Goal: Task Accomplishment & Management: Use online tool/utility

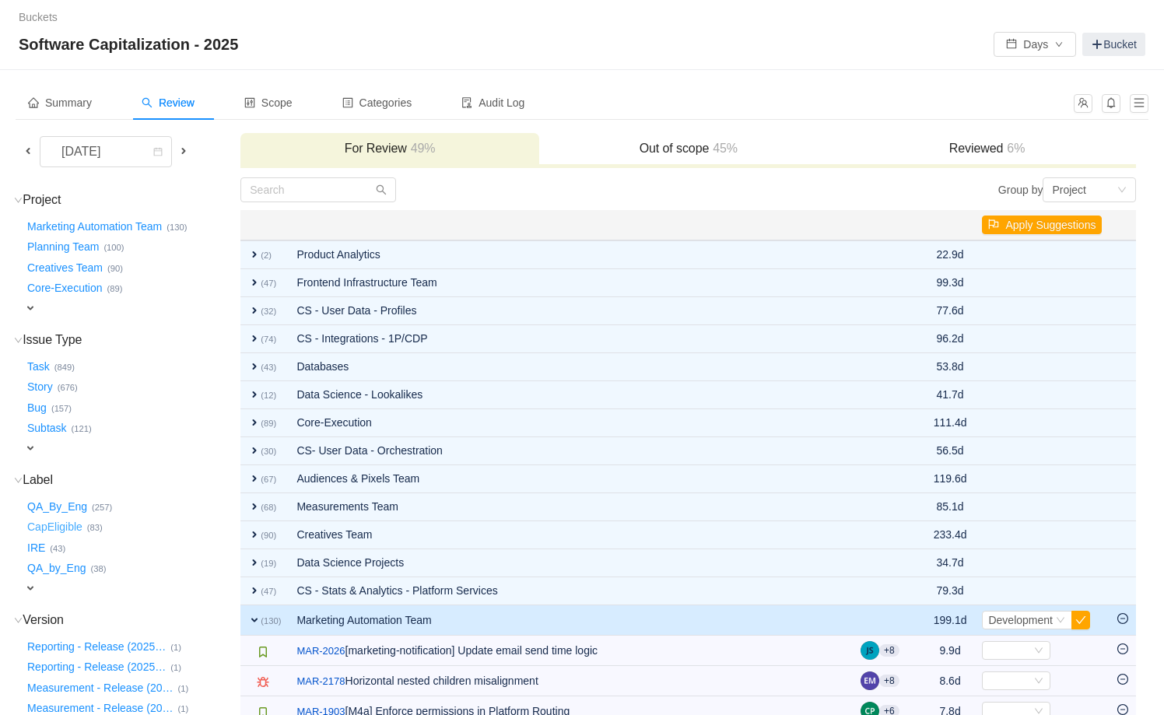
click at [53, 526] on button "CapEligible …" at bounding box center [55, 527] width 63 height 25
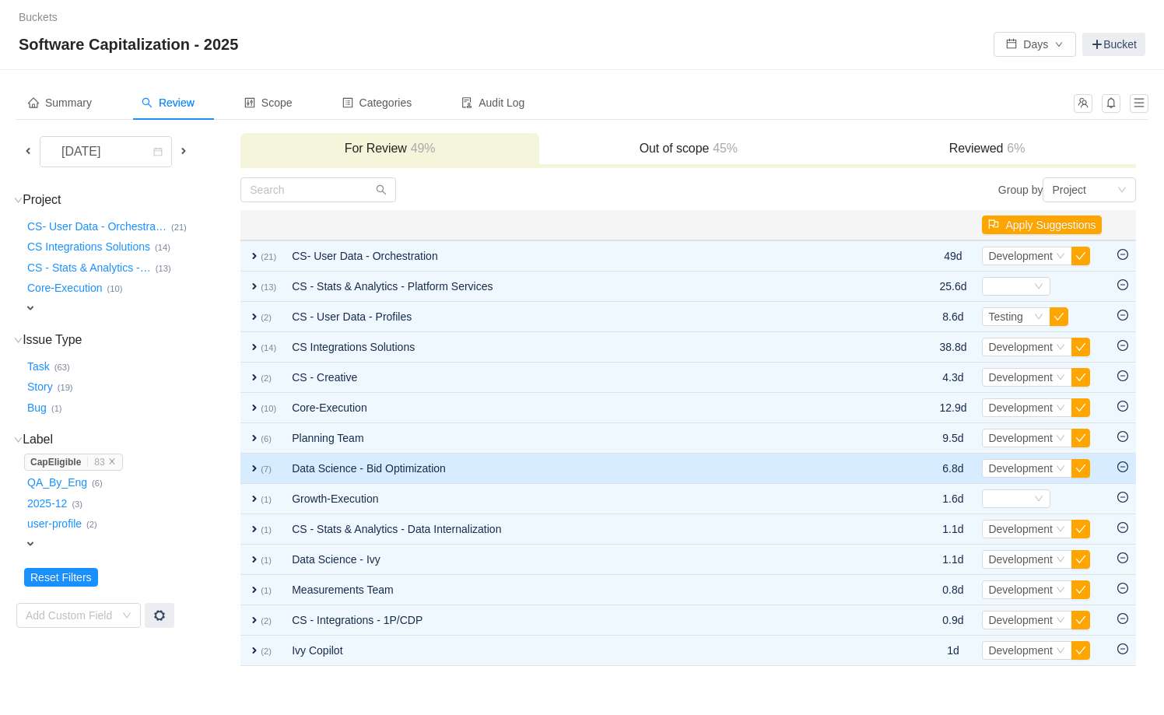
click at [254, 464] on span "expand" at bounding box center [254, 468] width 12 height 12
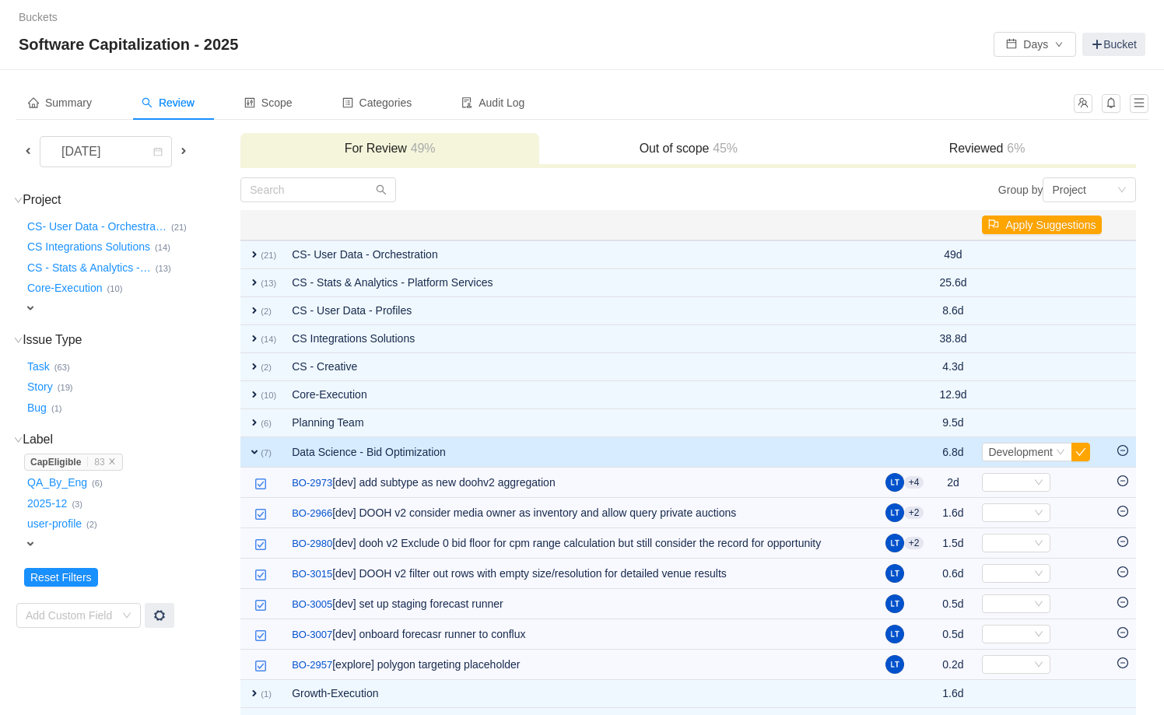
click at [256, 451] on span "expand" at bounding box center [254, 452] width 12 height 12
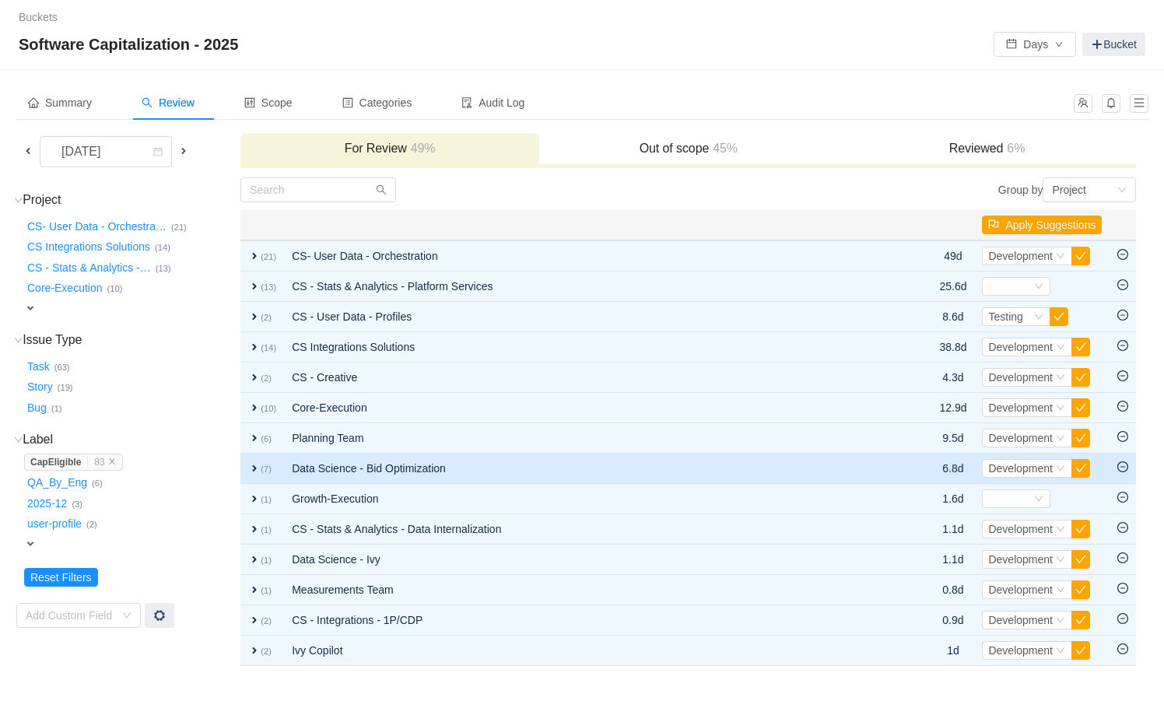
click at [256, 451] on td "expand (6)" at bounding box center [262, 438] width 44 height 30
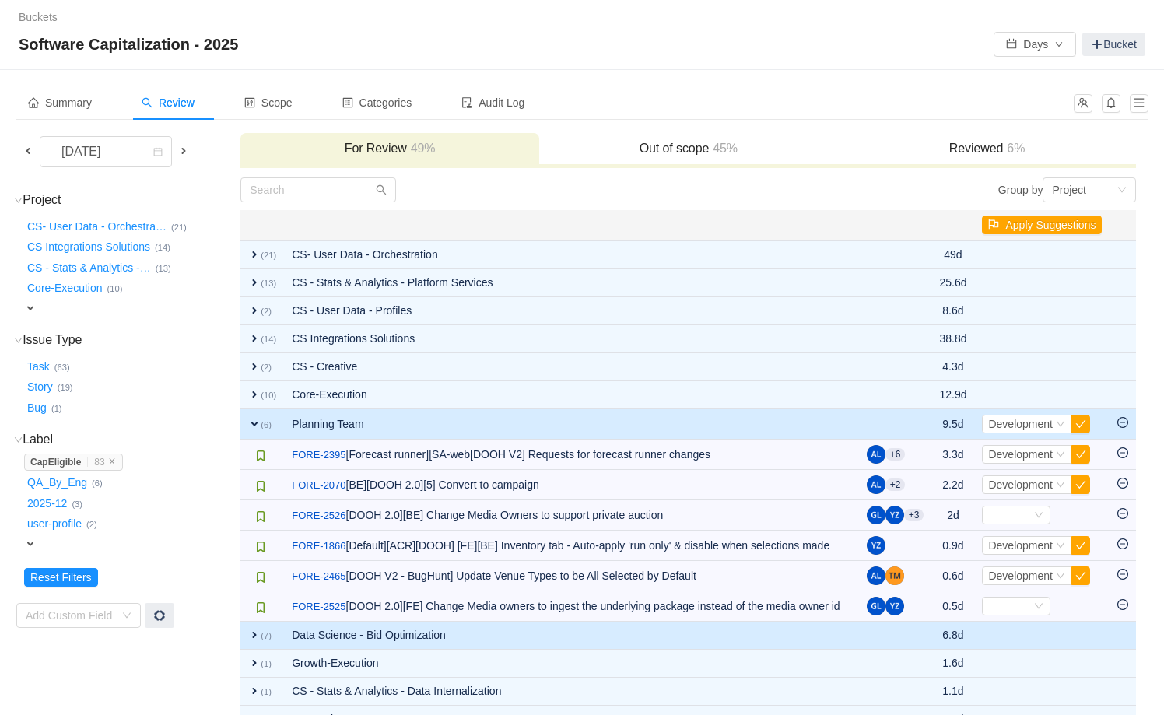
click at [256, 451] on img at bounding box center [260, 456] width 12 height 12
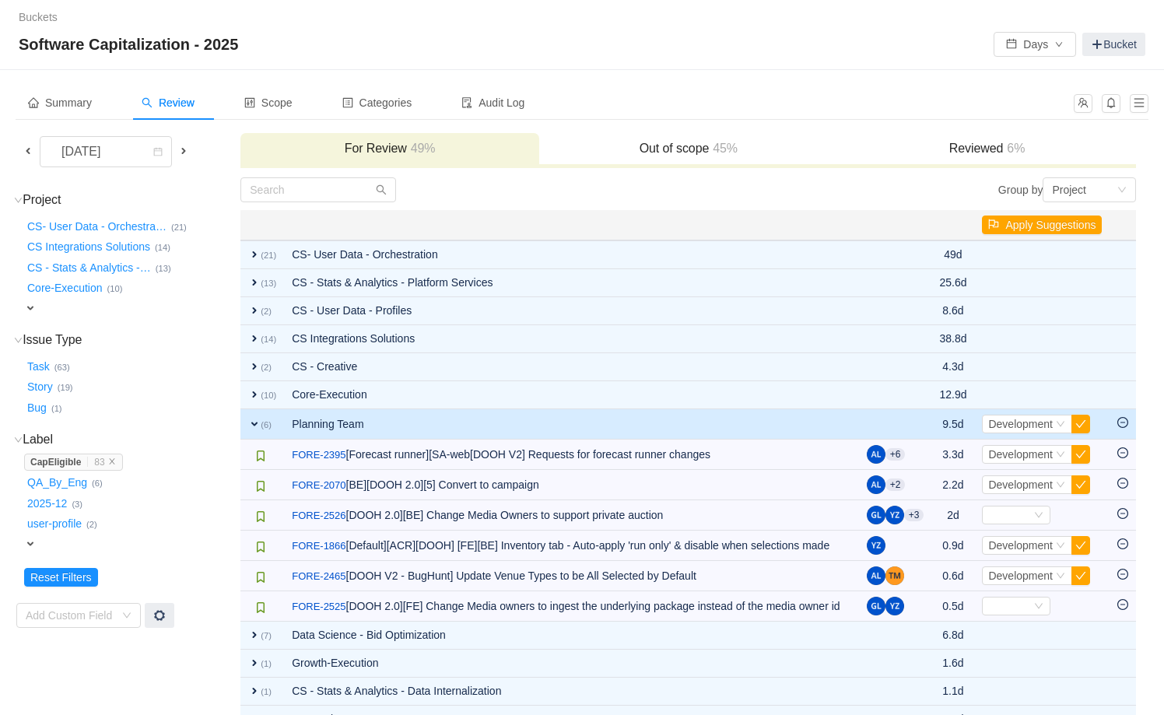
click at [251, 430] on td "expand (6)" at bounding box center [262, 424] width 44 height 30
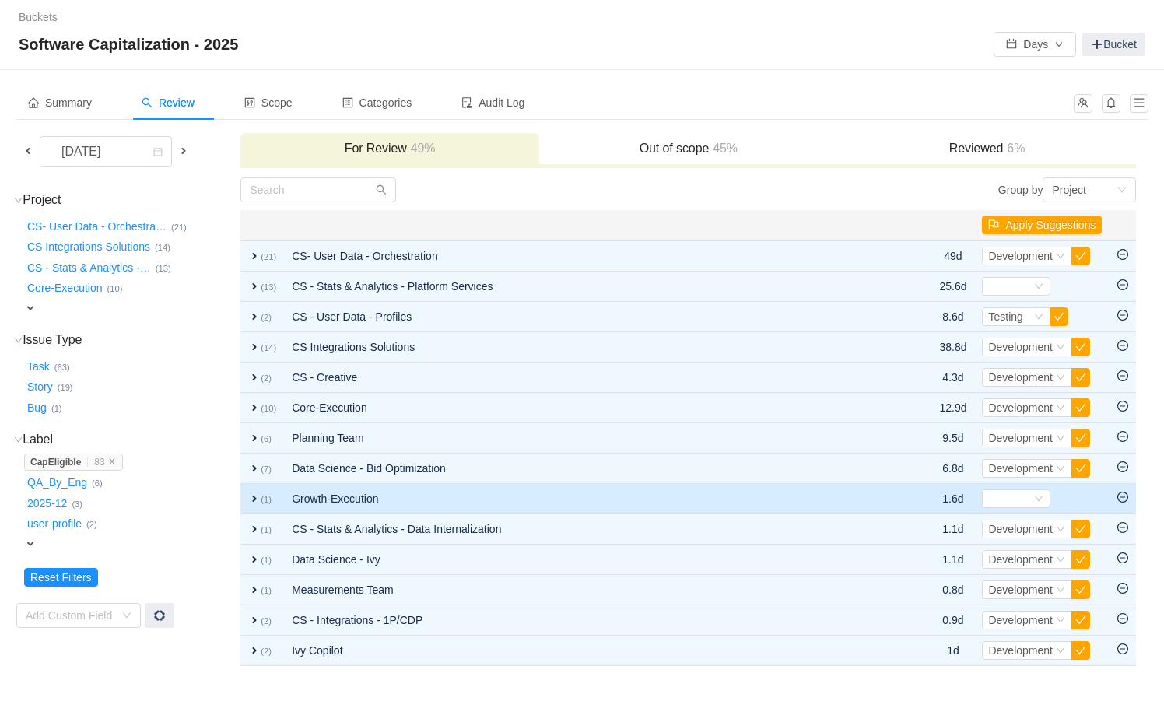
click at [363, 508] on td "Growth-Execution" at bounding box center [587, 499] width 606 height 30
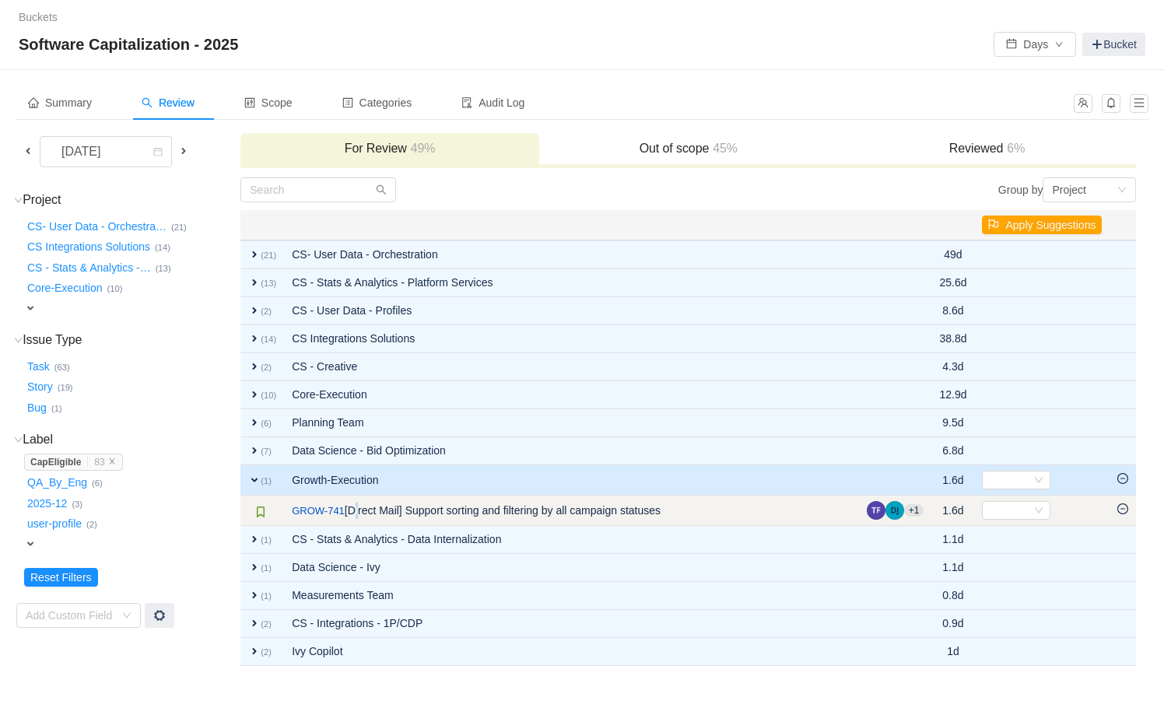
drag, startPoint x: 363, startPoint y: 509, endPoint x: 354, endPoint y: 511, distance: 8.7
click at [354, 511] on td "/ GROW-741 [Direct Mail] Support sorting and filtering by all campaign statuses" at bounding box center [571, 511] width 575 height 30
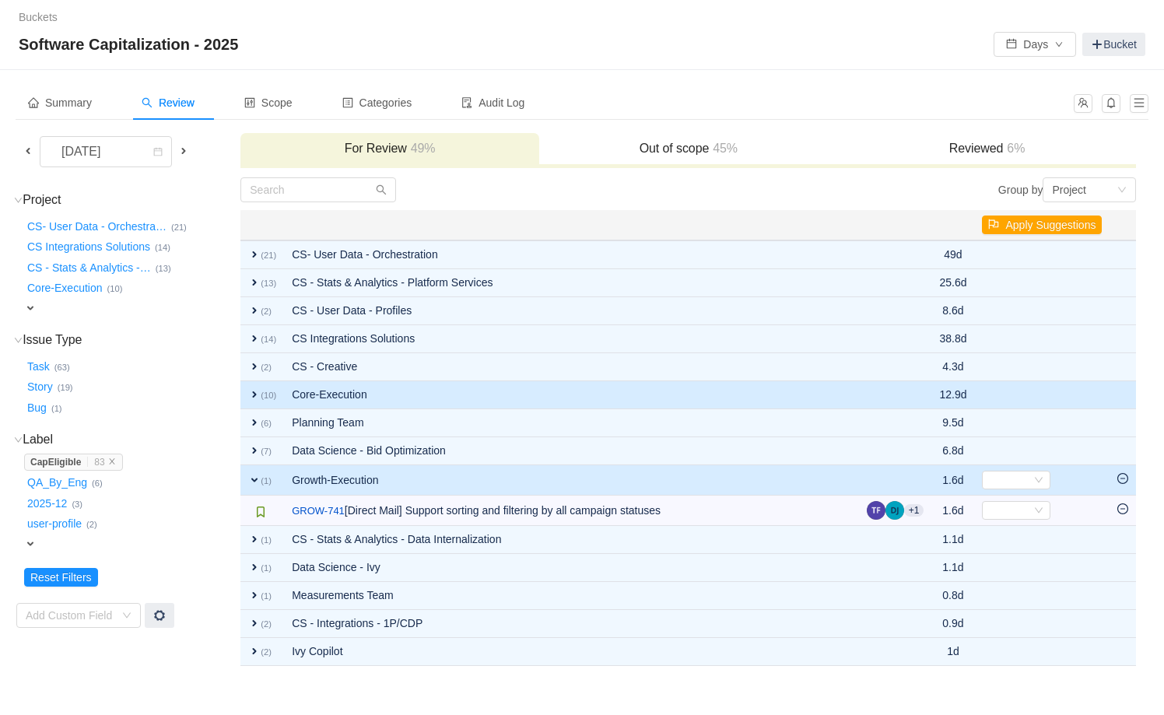
click at [258, 390] on span "expand" at bounding box center [254, 394] width 12 height 12
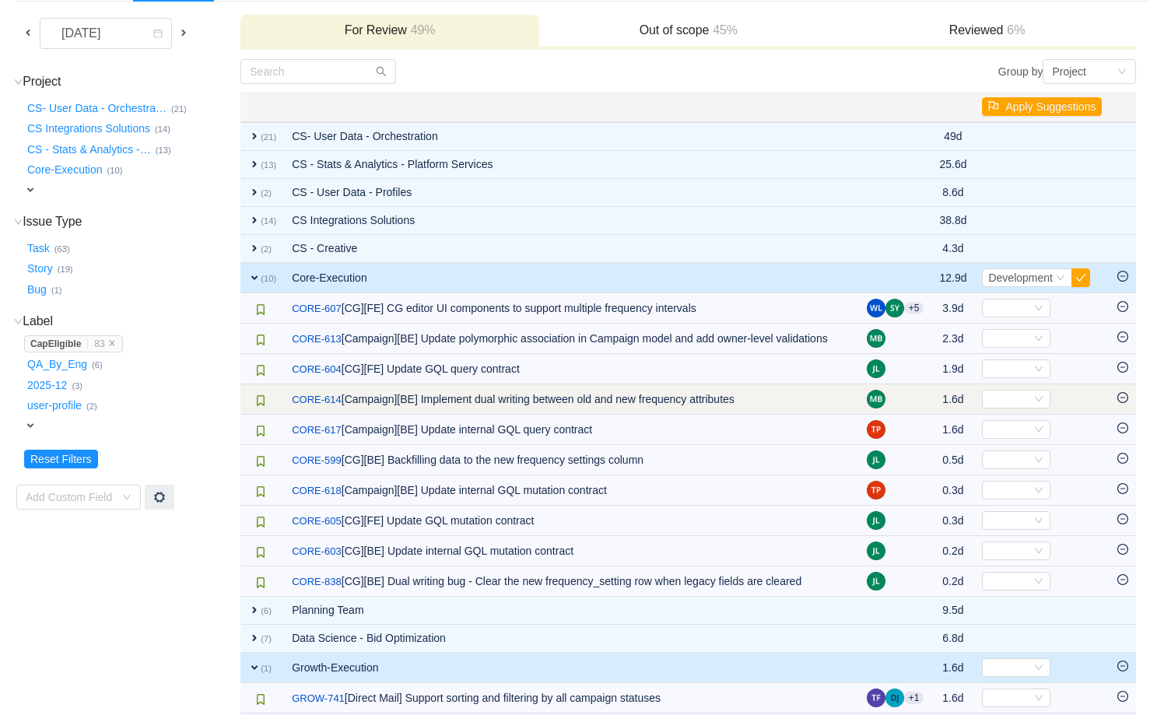
scroll to position [121, 0]
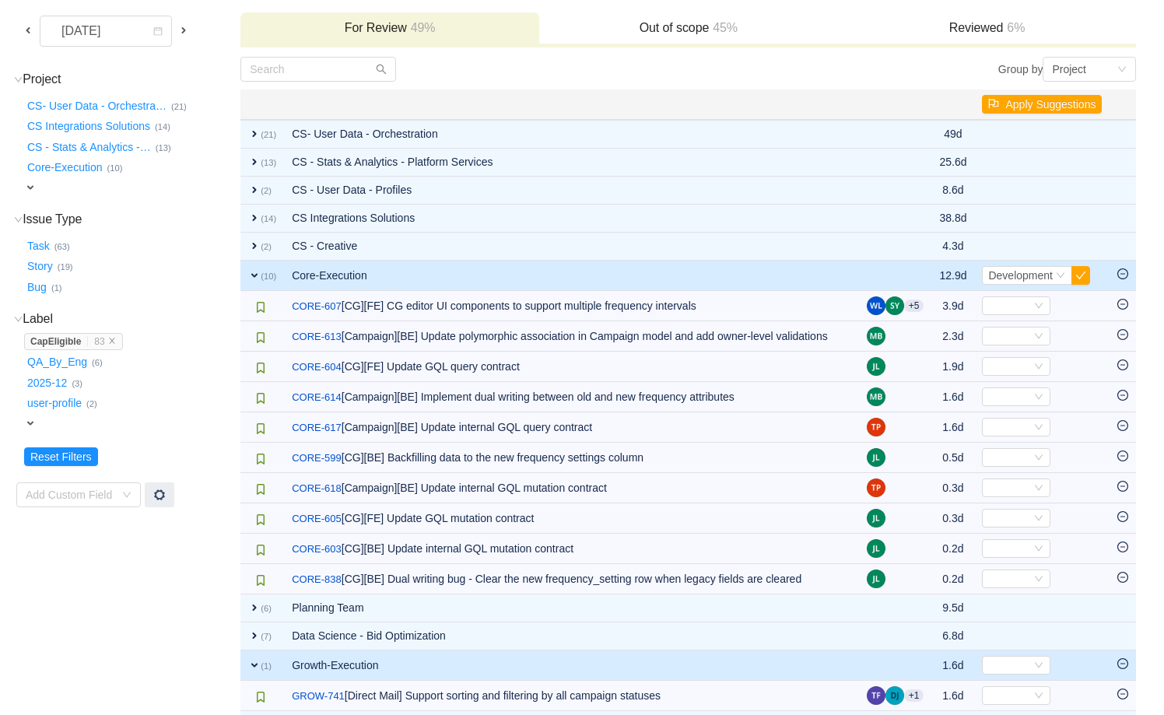
click at [256, 270] on span "expand" at bounding box center [254, 275] width 12 height 12
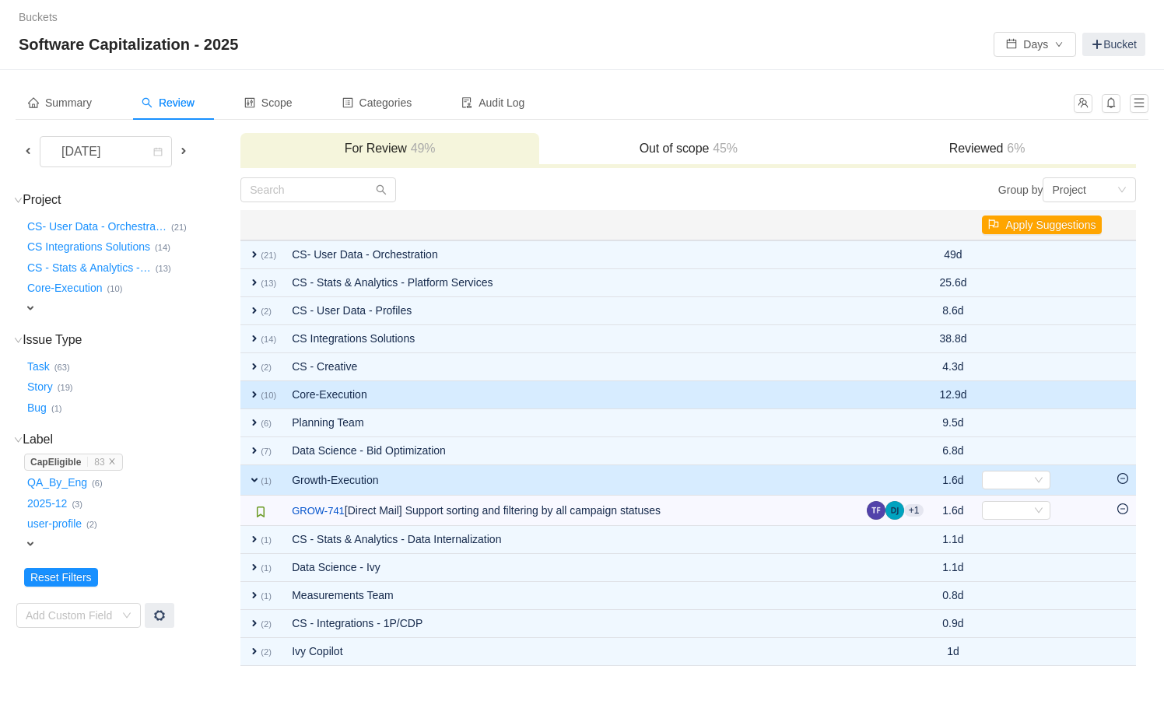
scroll to position [0, 0]
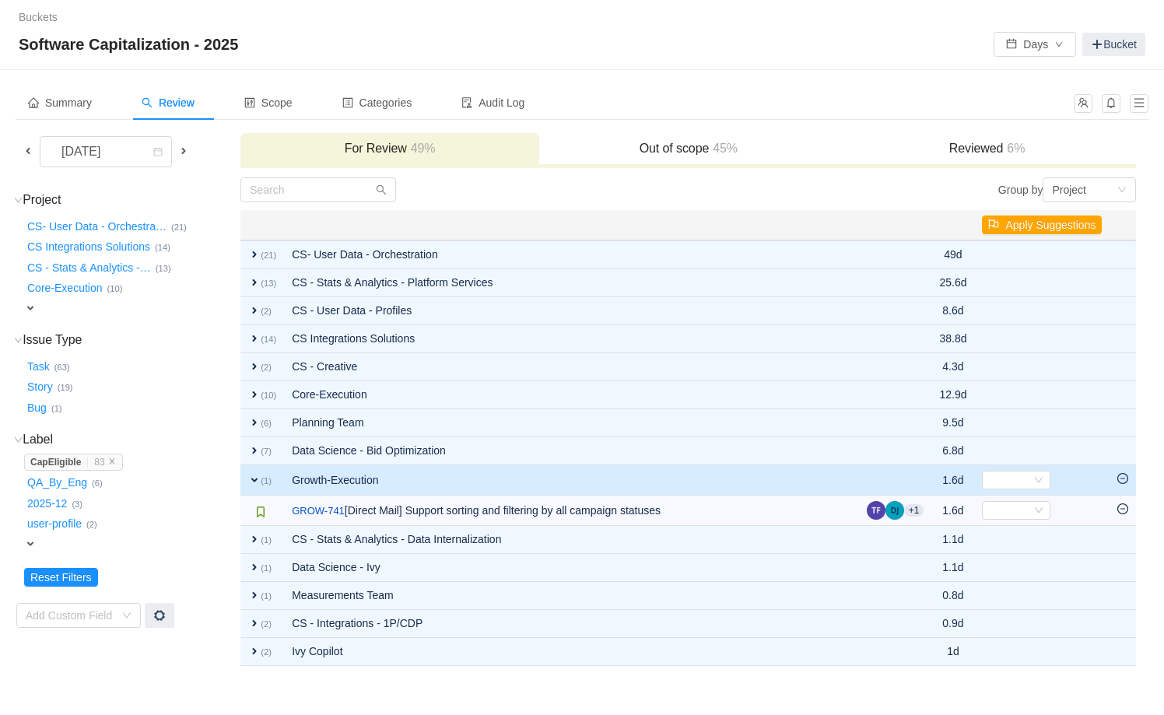
click at [247, 474] on td "expand (1)" at bounding box center [262, 480] width 44 height 30
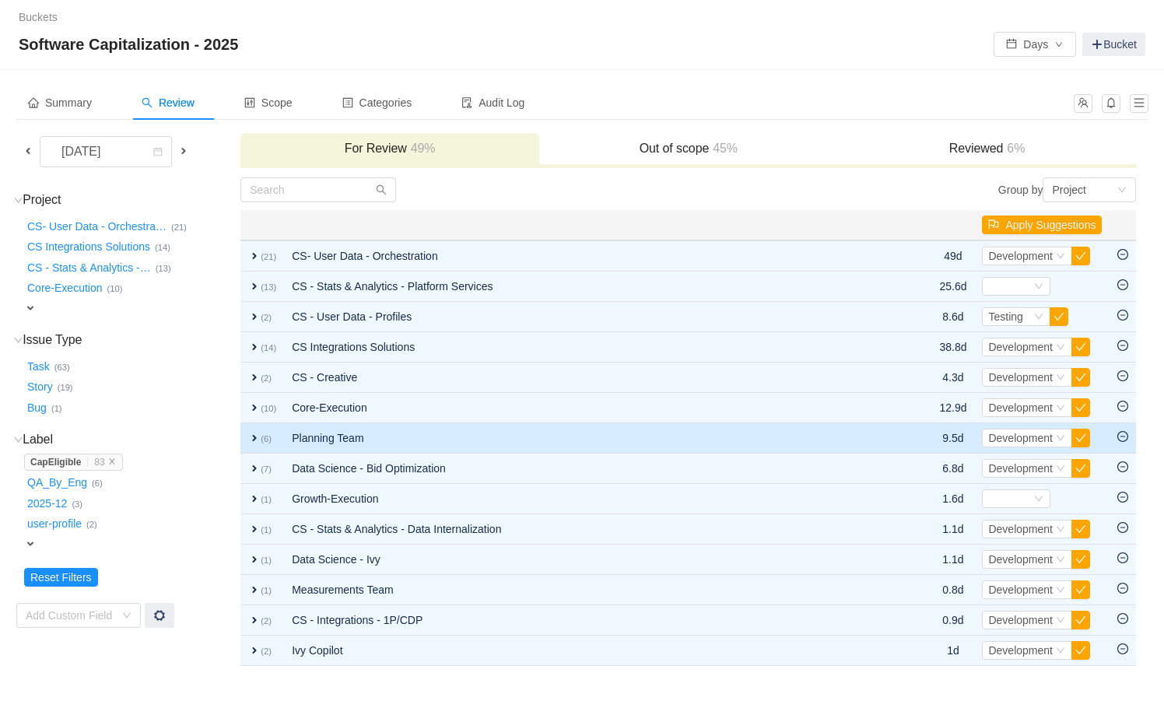
click at [258, 441] on span "expand" at bounding box center [254, 438] width 12 height 12
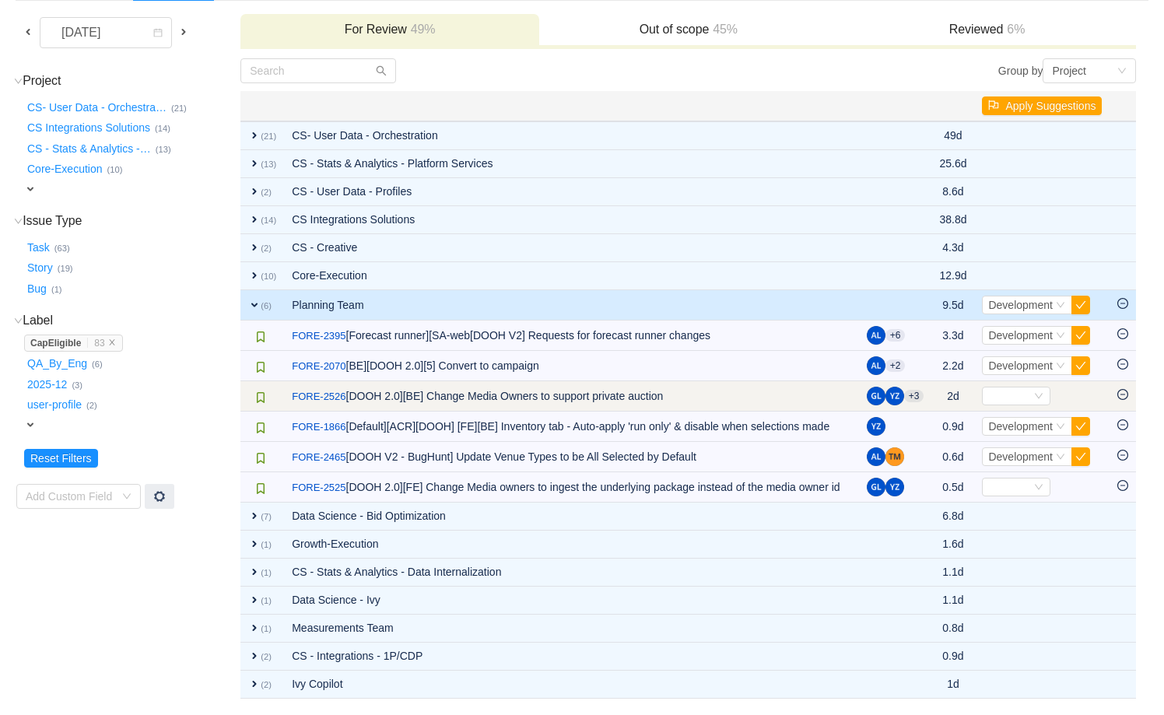
scroll to position [145, 0]
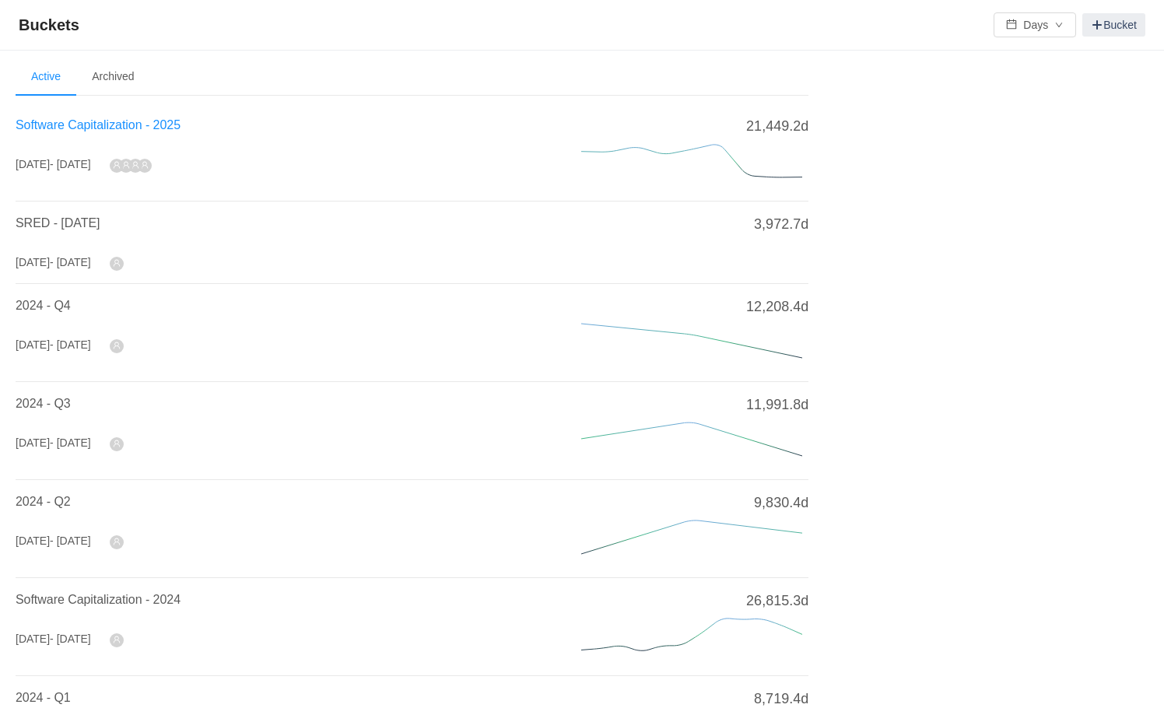
click at [79, 120] on span "Software Capitalization - 2025" at bounding box center [98, 124] width 165 height 13
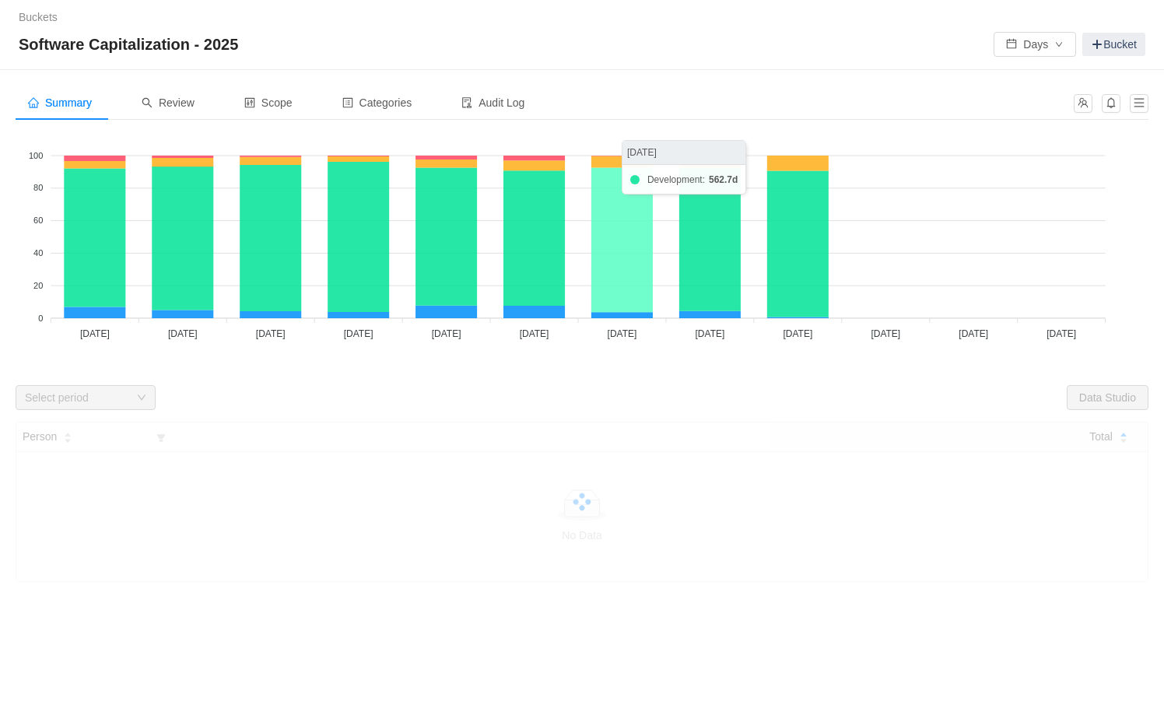
click at [624, 298] on icon at bounding box center [621, 239] width 61 height 145
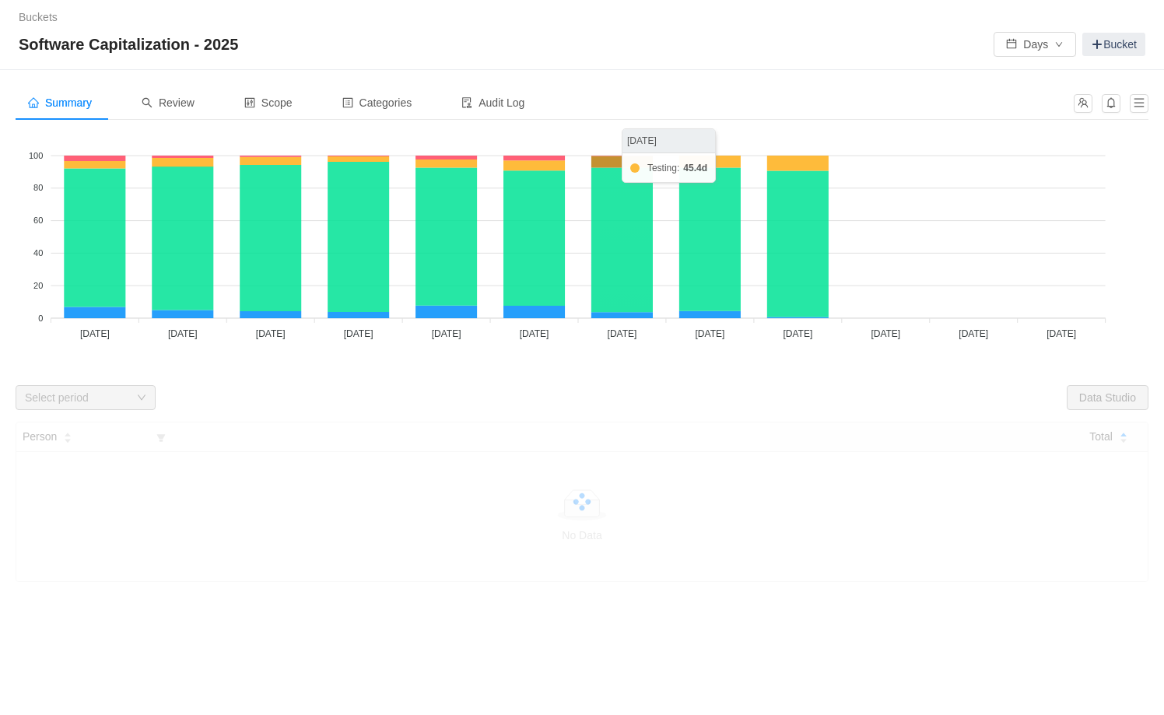
click at [614, 161] on icon at bounding box center [621, 162] width 61 height 12
click at [173, 110] on div "Review" at bounding box center [168, 103] width 78 height 35
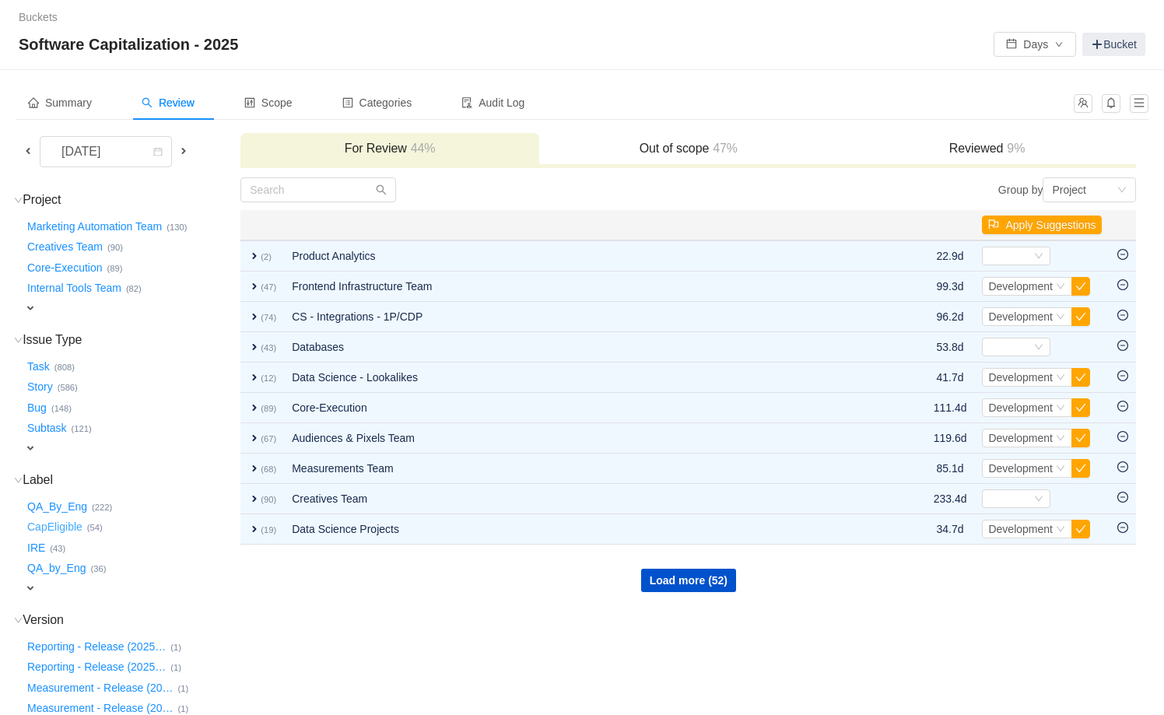
click at [55, 526] on button "CapEligible …" at bounding box center [55, 527] width 63 height 25
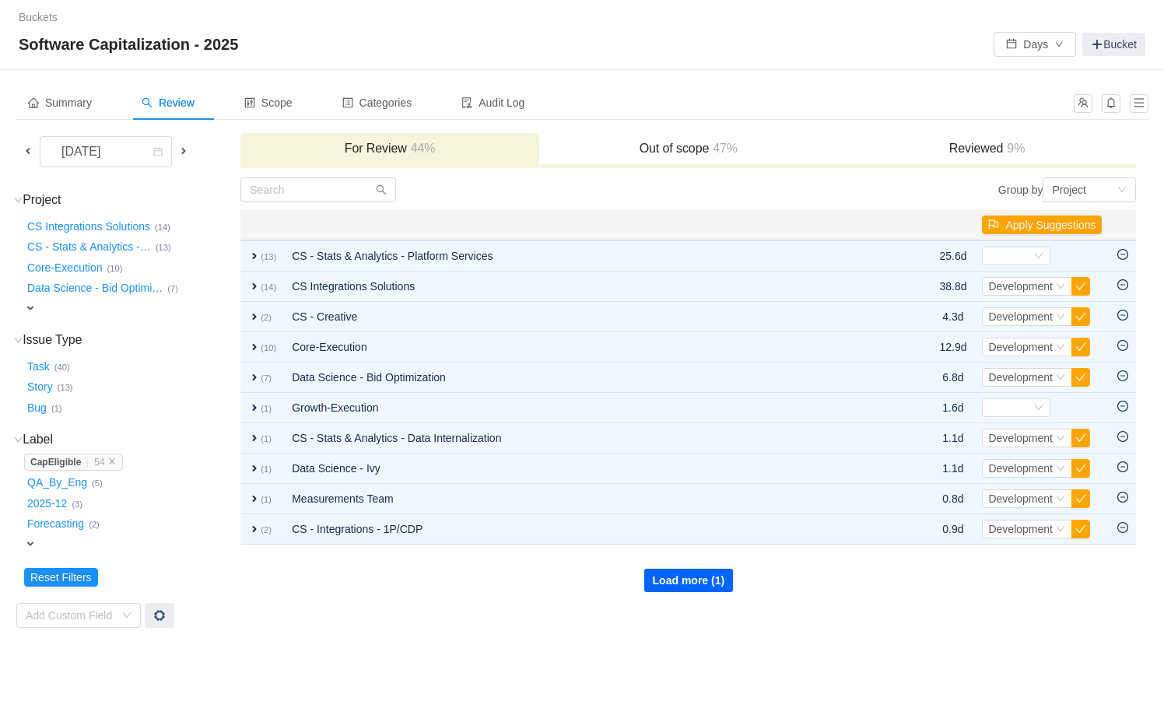
click at [676, 584] on button "Load more (1)" at bounding box center [689, 580] width 90 height 23
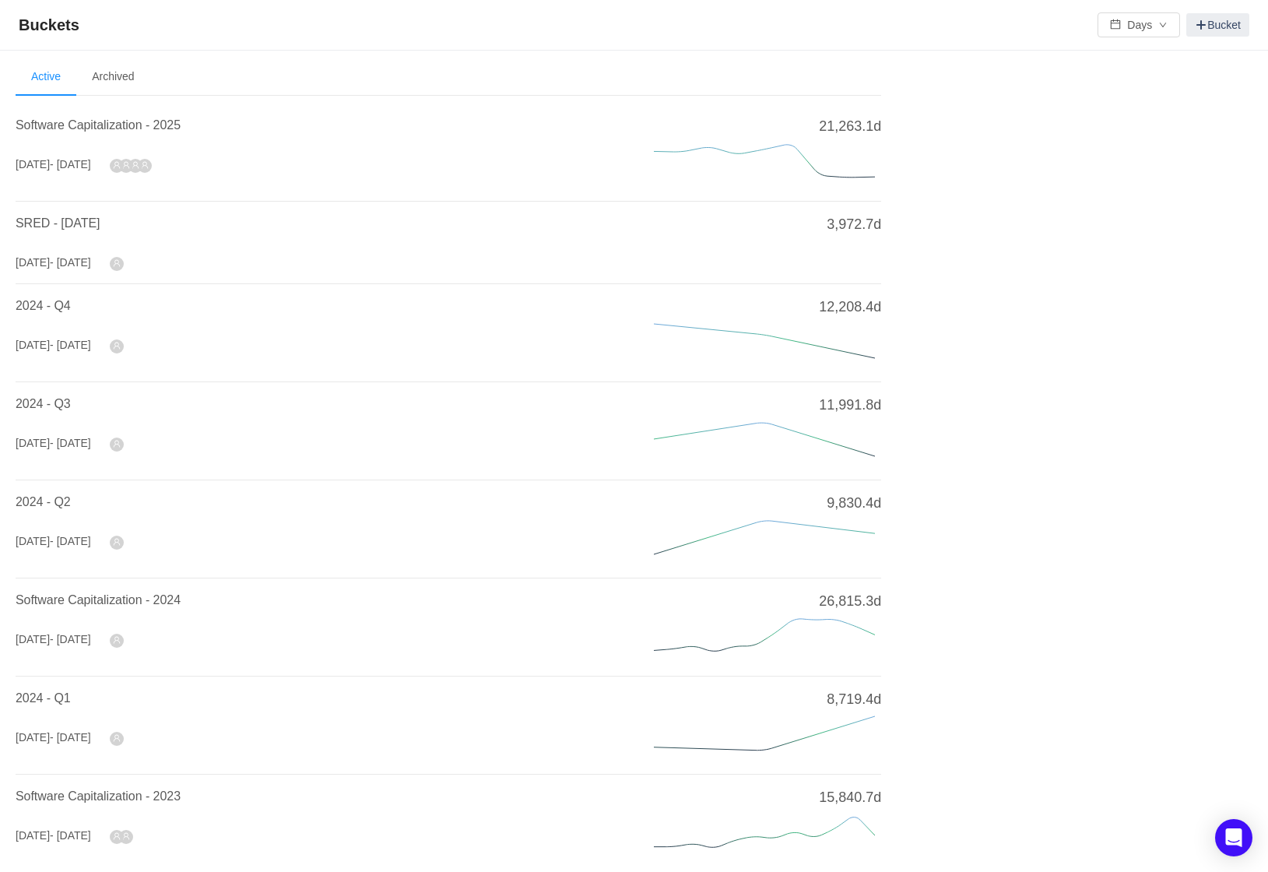
click at [155, 124] on span "Software Capitalization - 2025" at bounding box center [98, 124] width 165 height 13
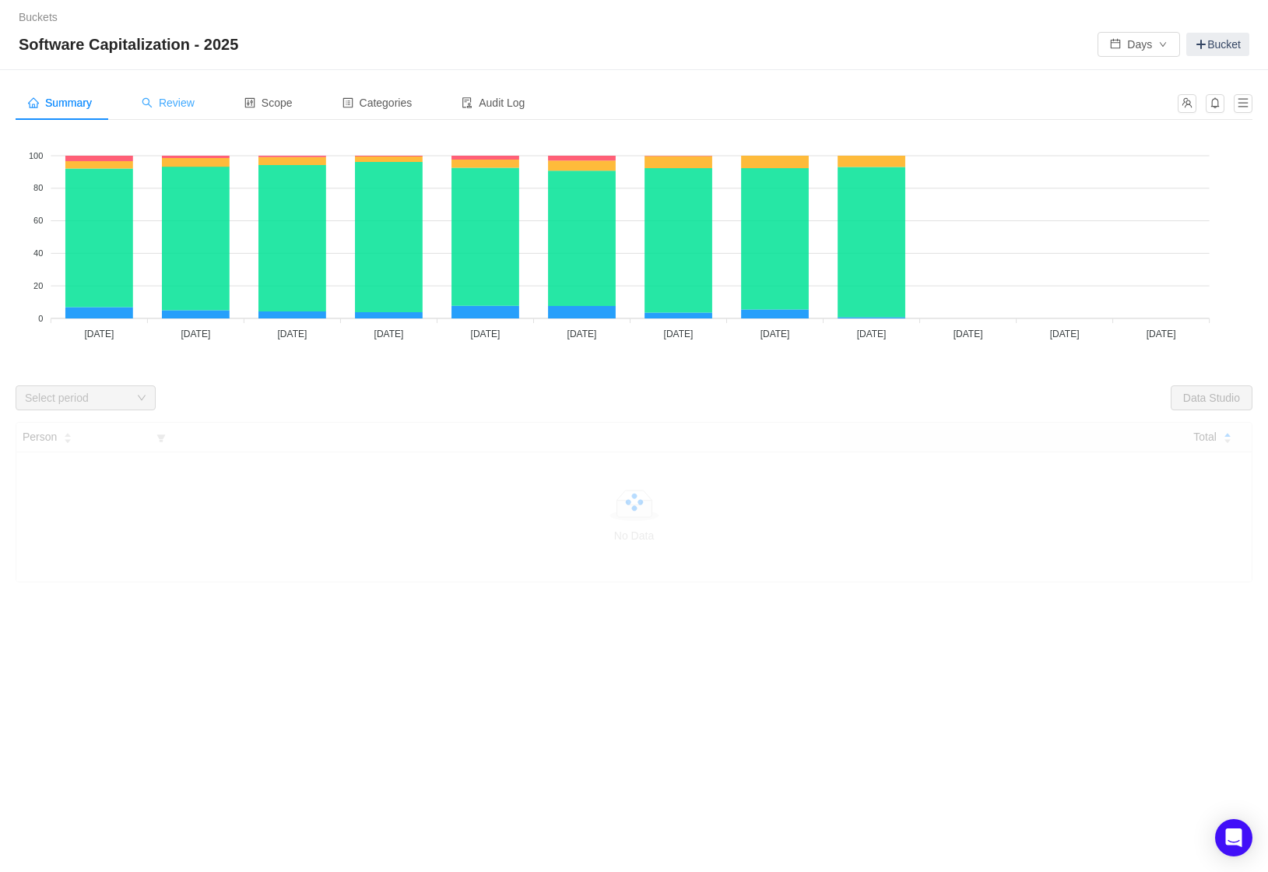
click at [188, 100] on span "Review" at bounding box center [168, 103] width 53 height 12
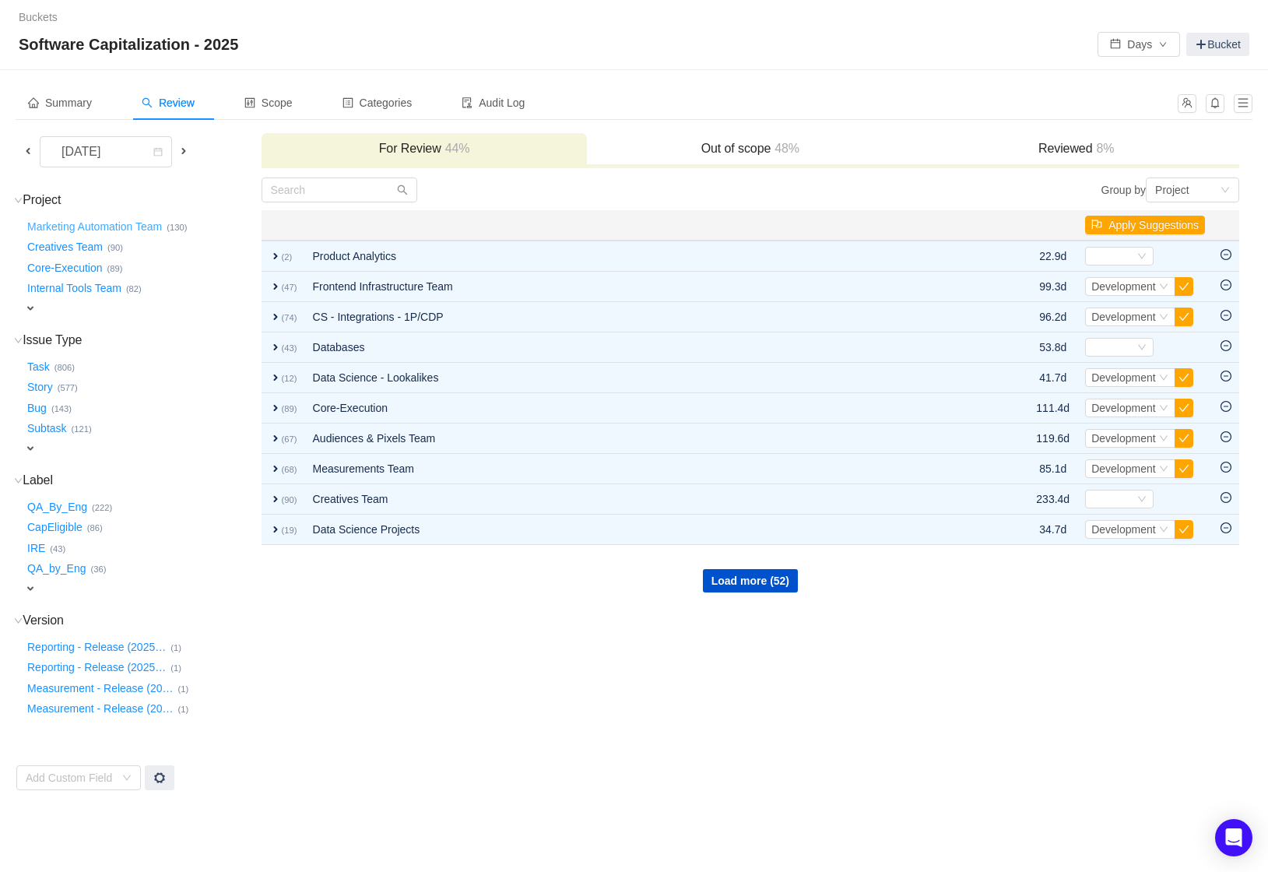
click at [138, 224] on button "Marketing Automation Team …" at bounding box center [95, 226] width 142 height 25
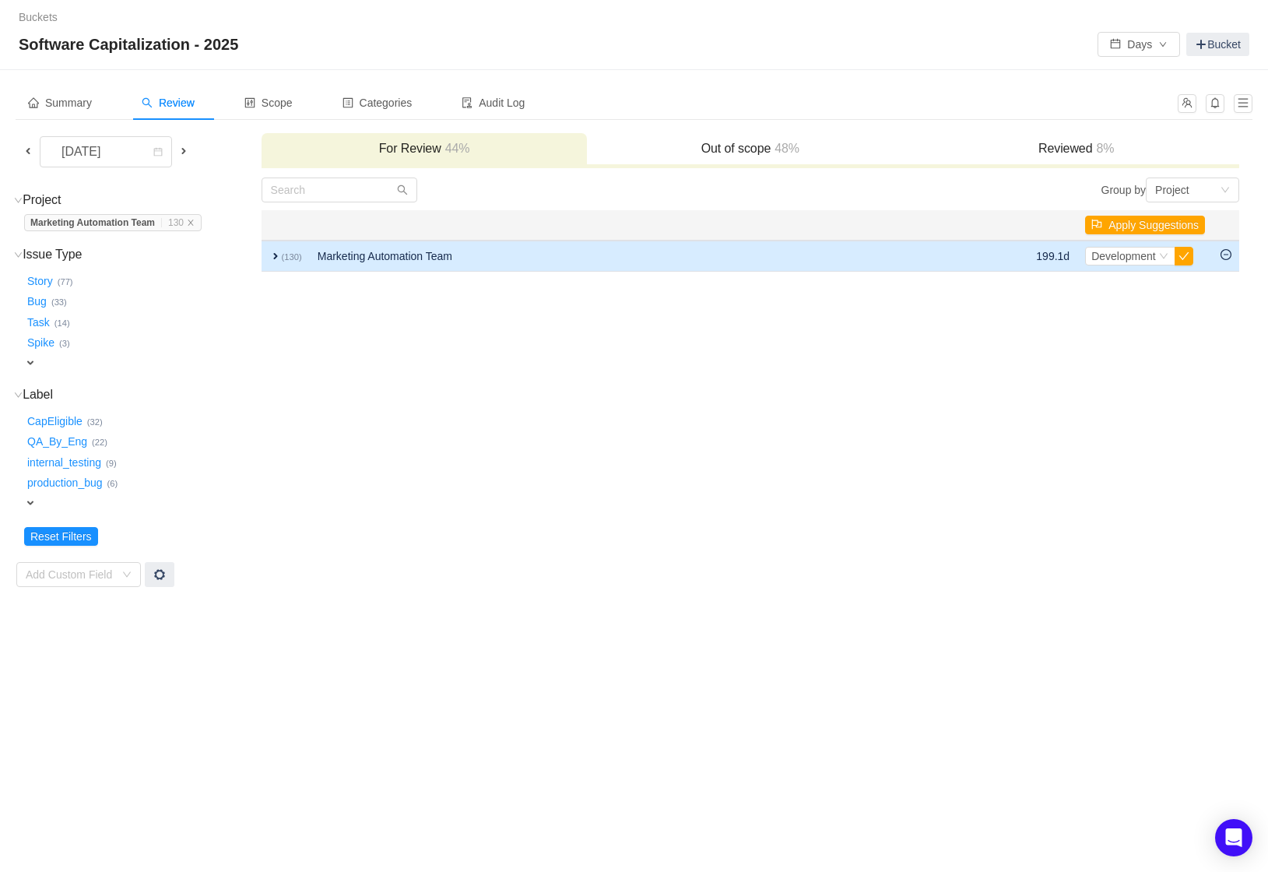
click at [277, 255] on span "expand" at bounding box center [275, 256] width 12 height 12
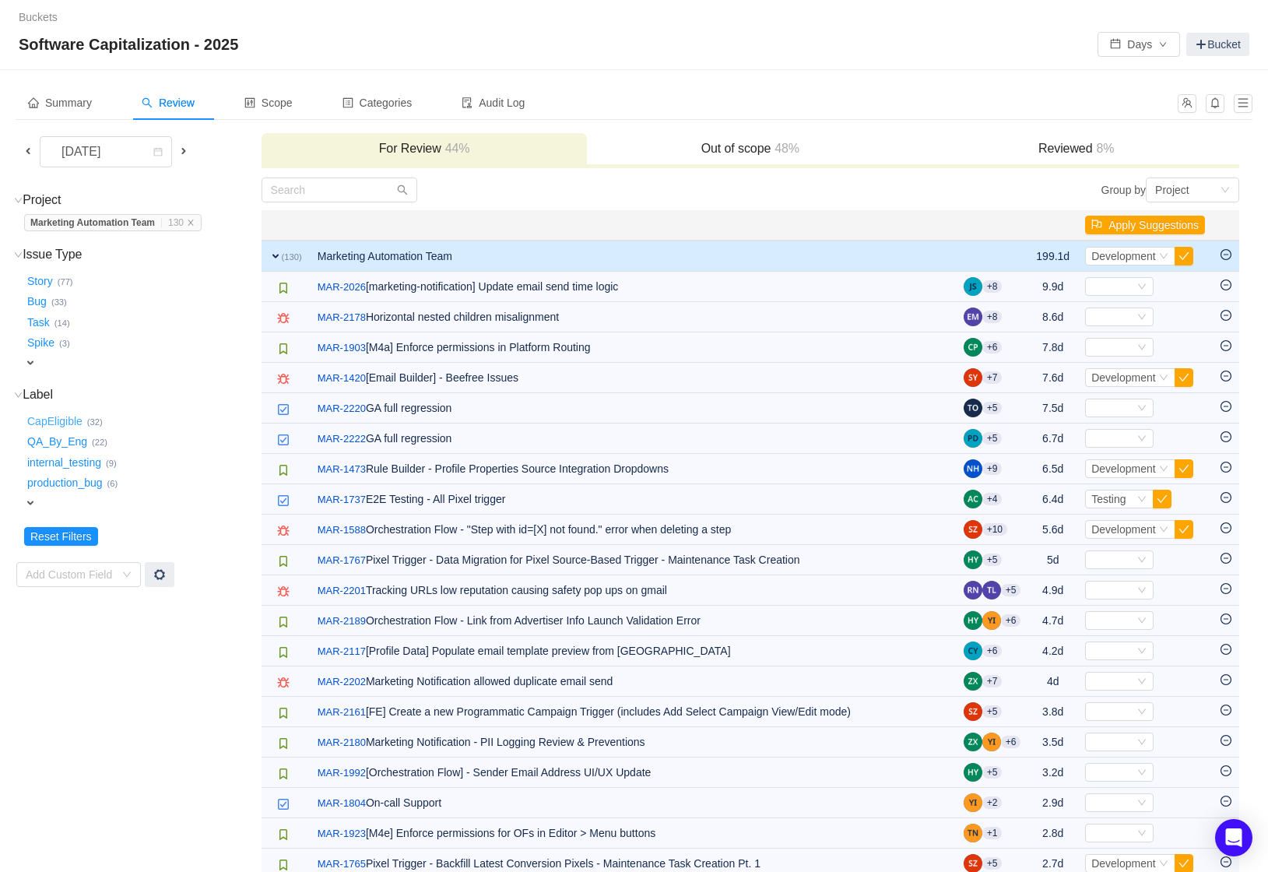
click at [65, 420] on button "CapEligible …" at bounding box center [55, 421] width 63 height 25
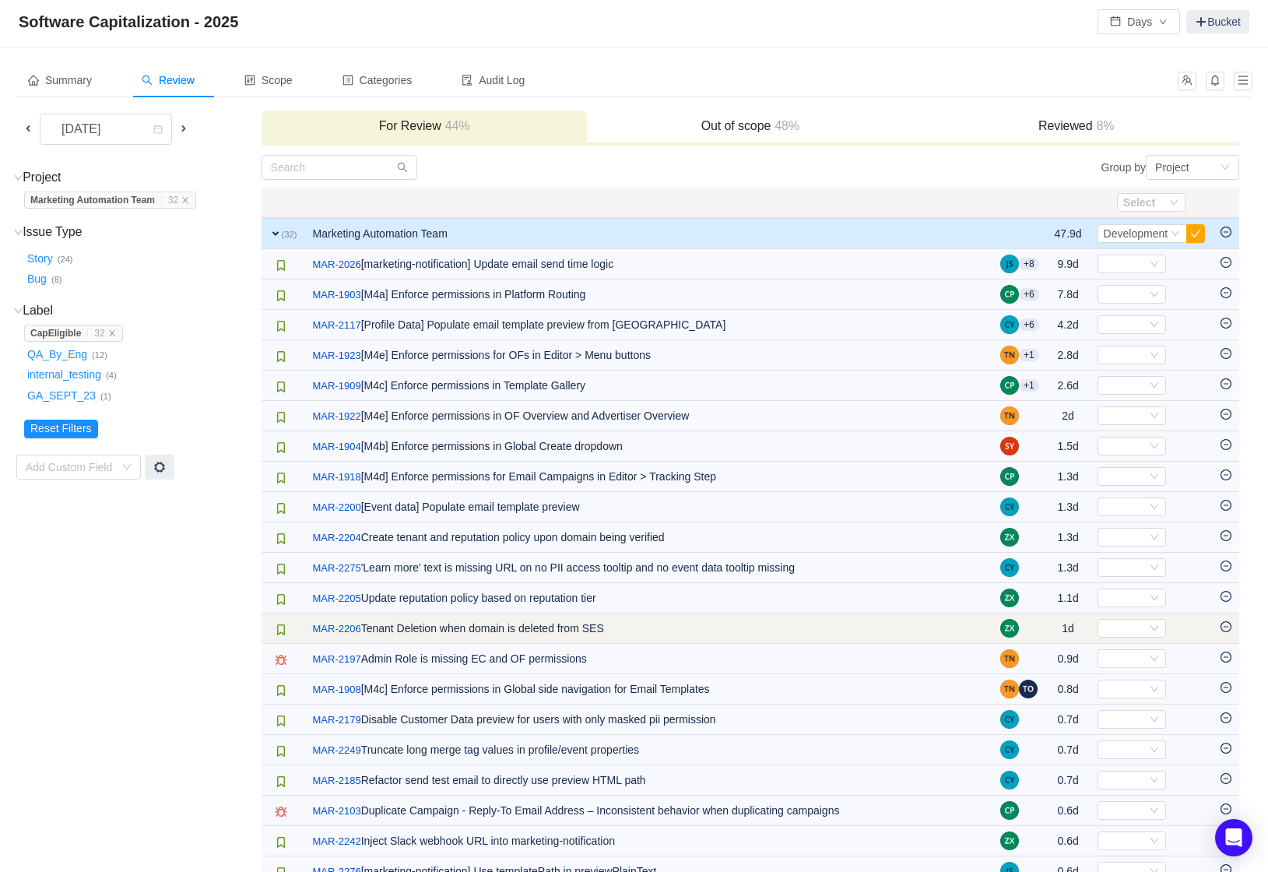
scroll to position [23, 0]
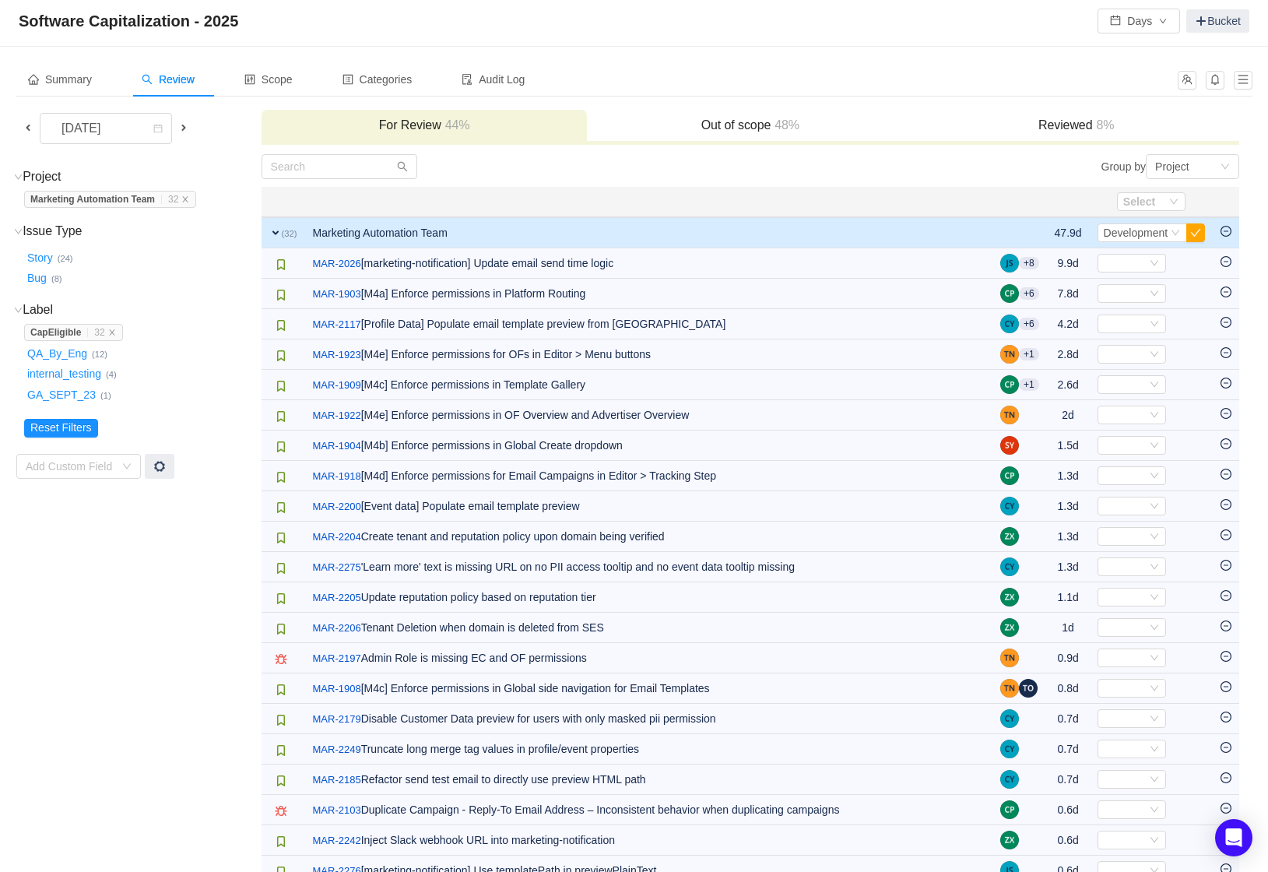
click at [274, 229] on span "expand" at bounding box center [275, 232] width 12 height 12
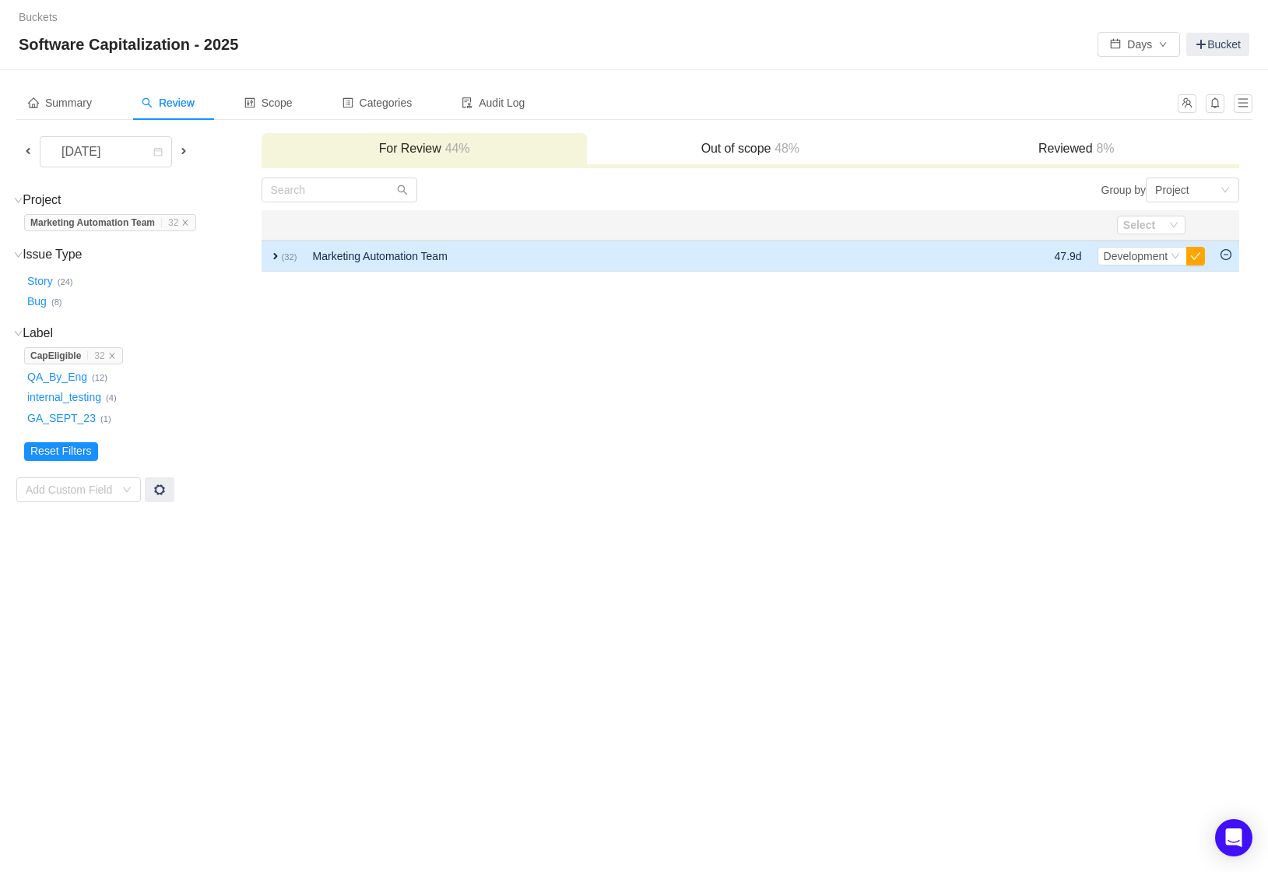
scroll to position [0, 0]
click at [277, 255] on span "expand" at bounding box center [275, 256] width 12 height 12
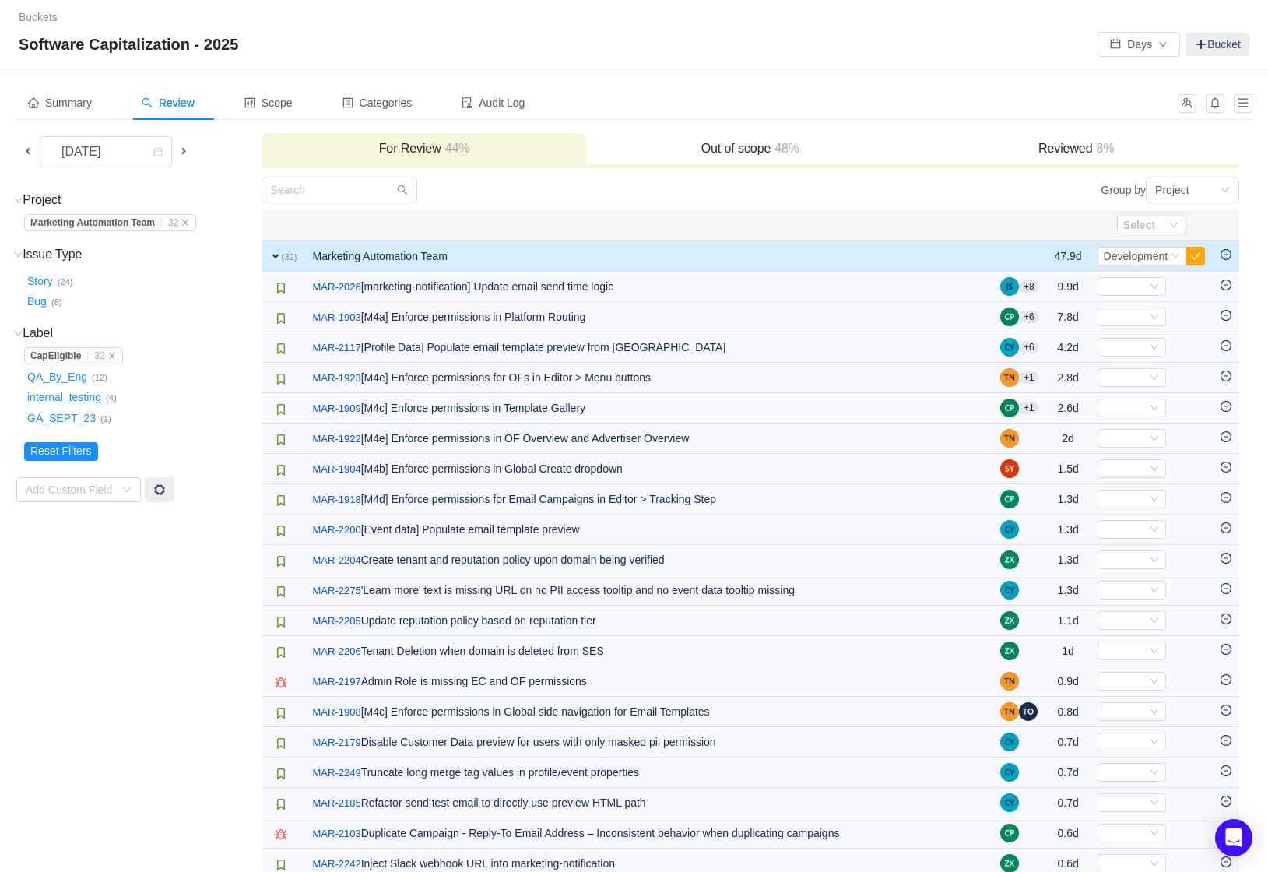
click at [277, 255] on span "expand" at bounding box center [275, 256] width 12 height 12
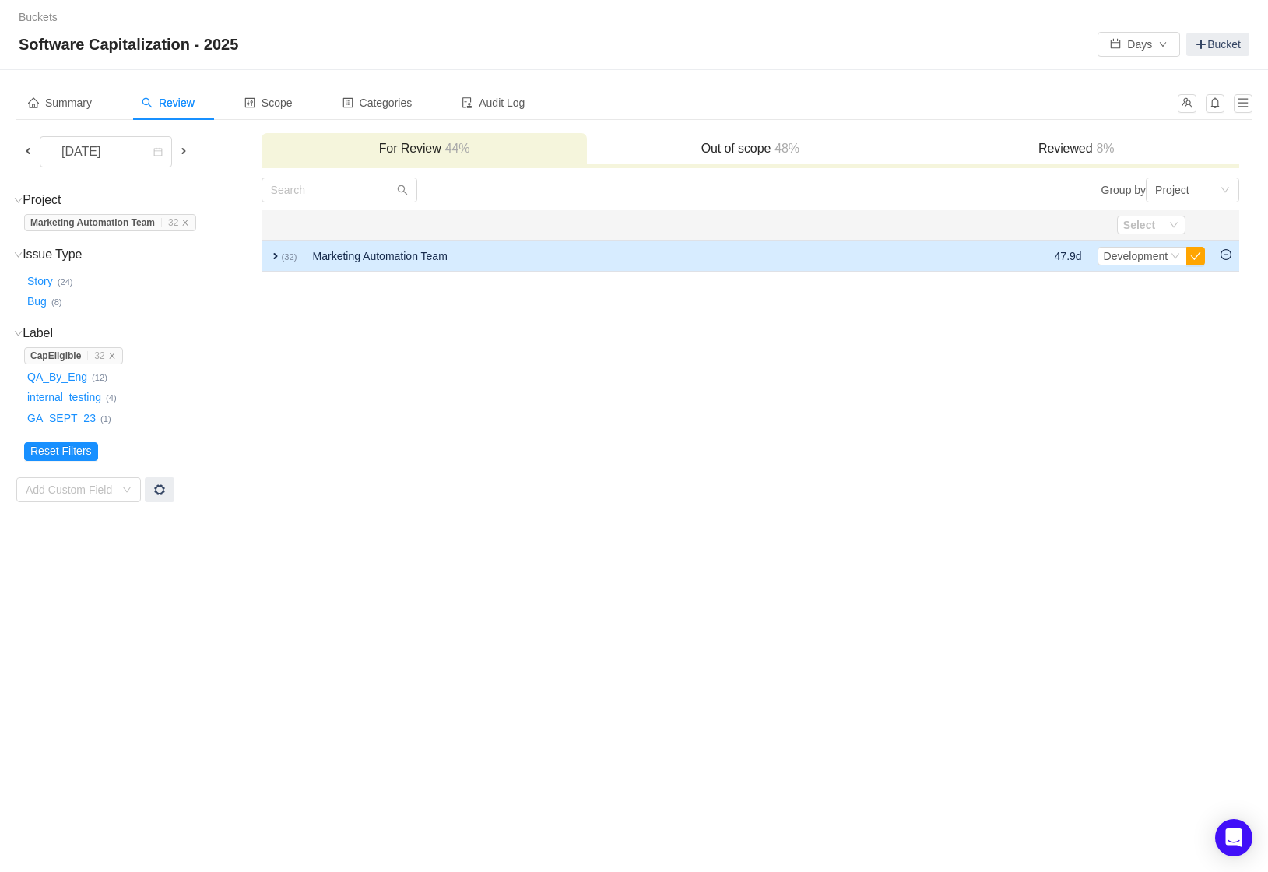
click at [280, 254] on span "expand" at bounding box center [275, 256] width 12 height 12
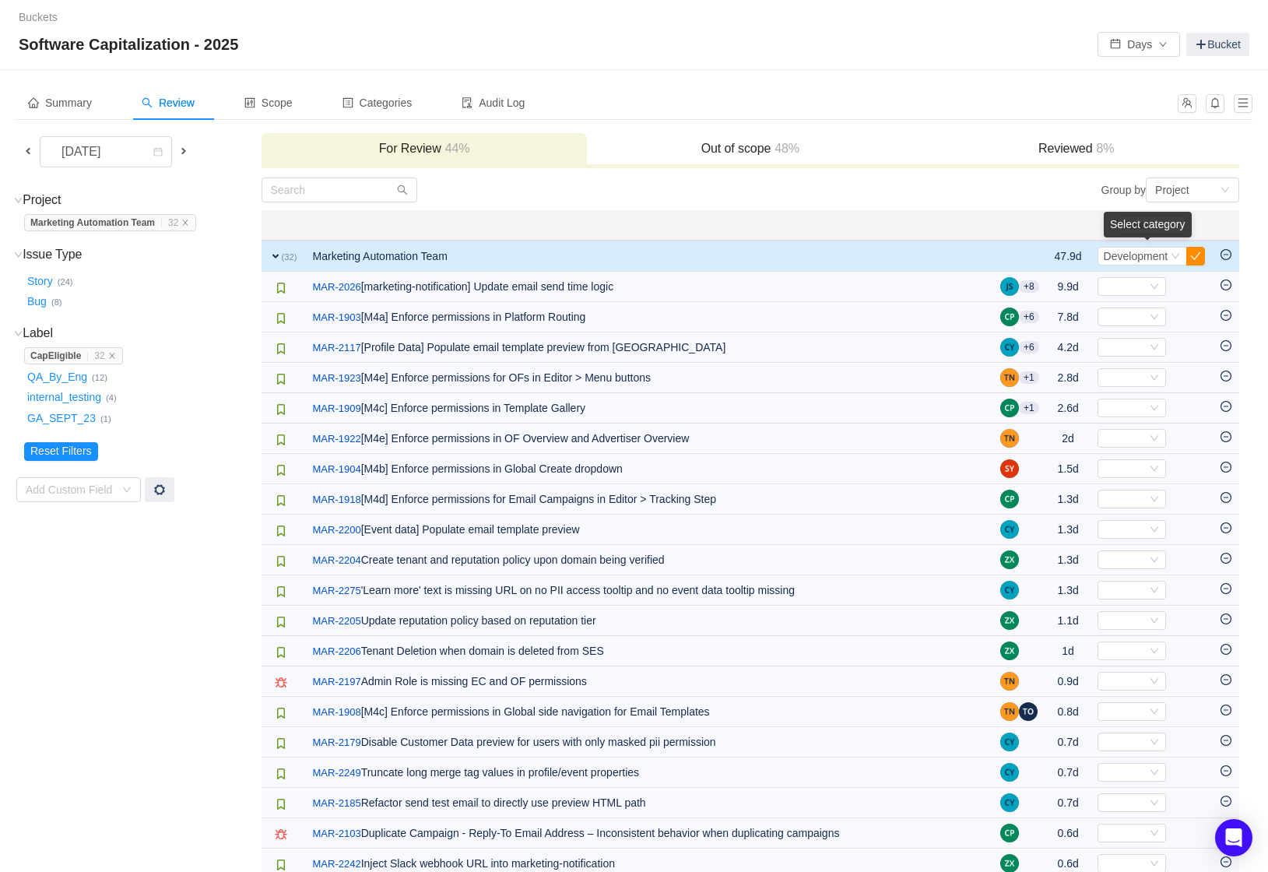
click at [1197, 258] on button "button" at bounding box center [1195, 256] width 19 height 19
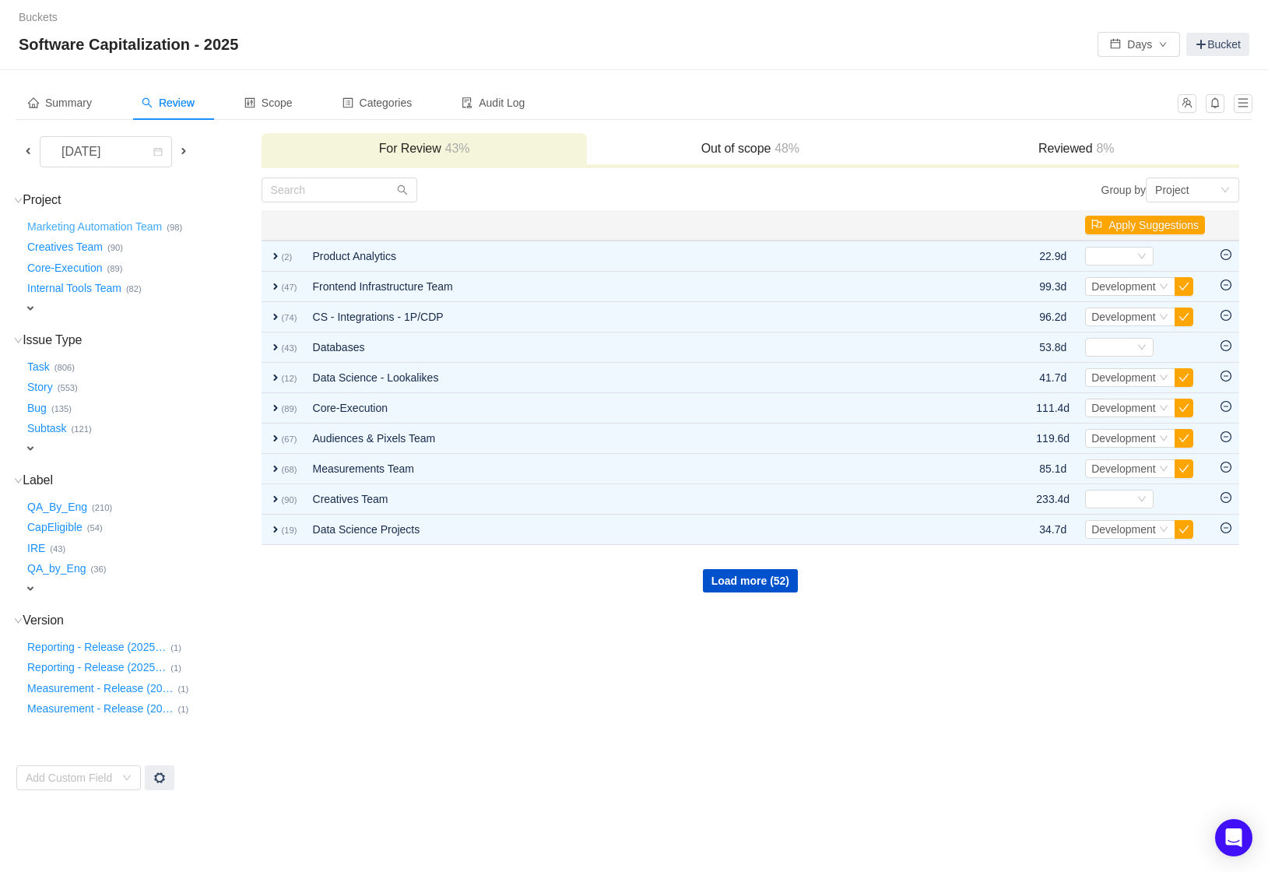
click at [118, 229] on button "Marketing Automation Team …" at bounding box center [95, 226] width 142 height 25
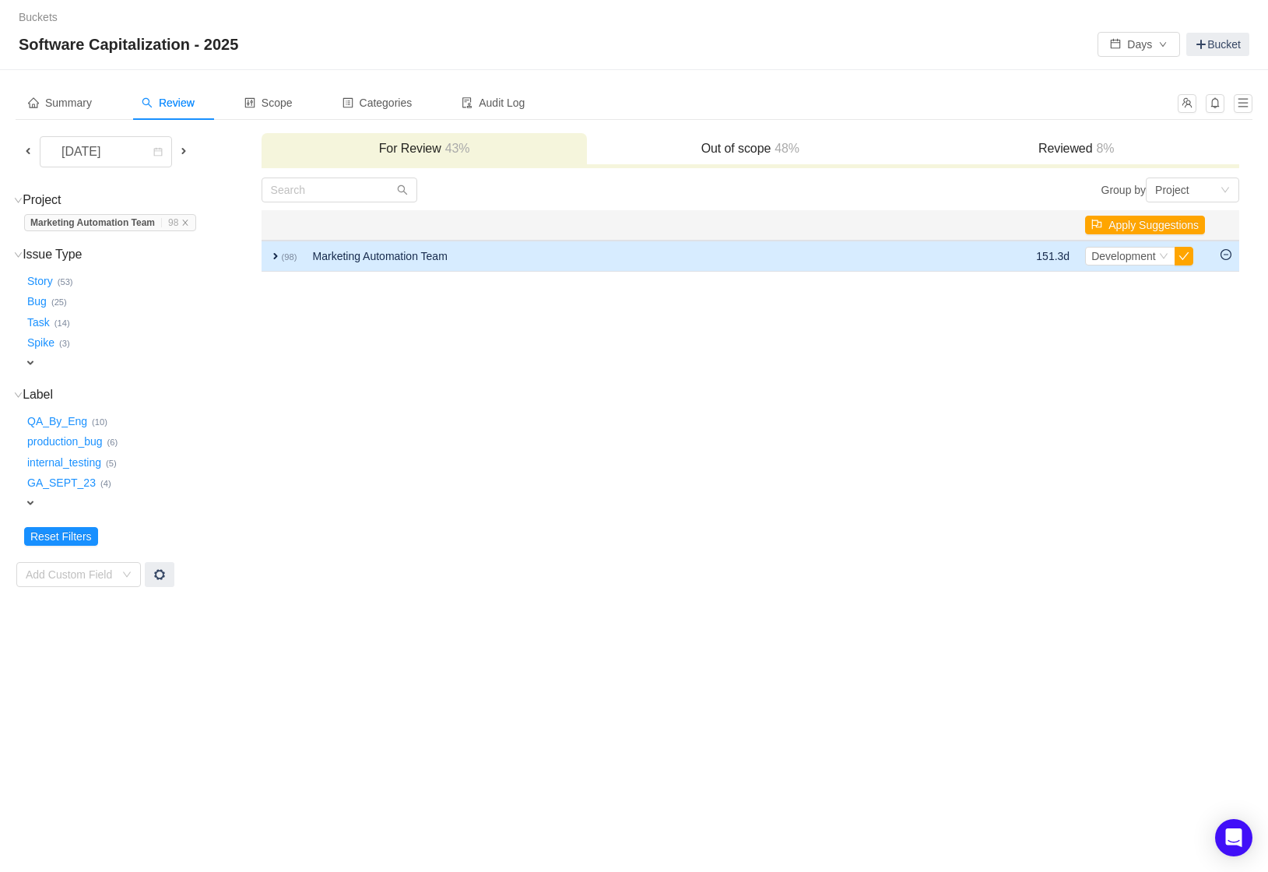
click at [272, 251] on span "expand" at bounding box center [275, 256] width 12 height 12
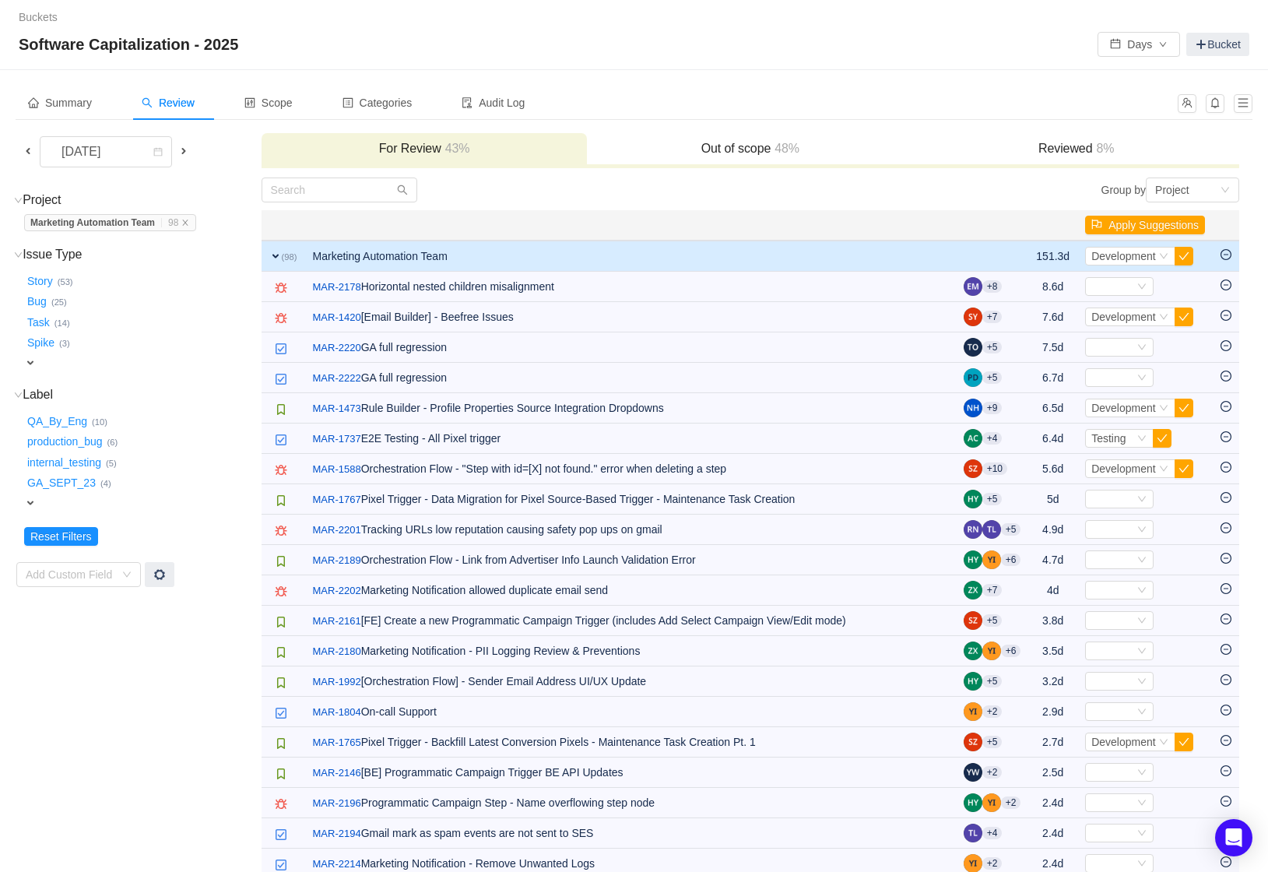
click at [29, 150] on span at bounding box center [28, 151] width 12 height 12
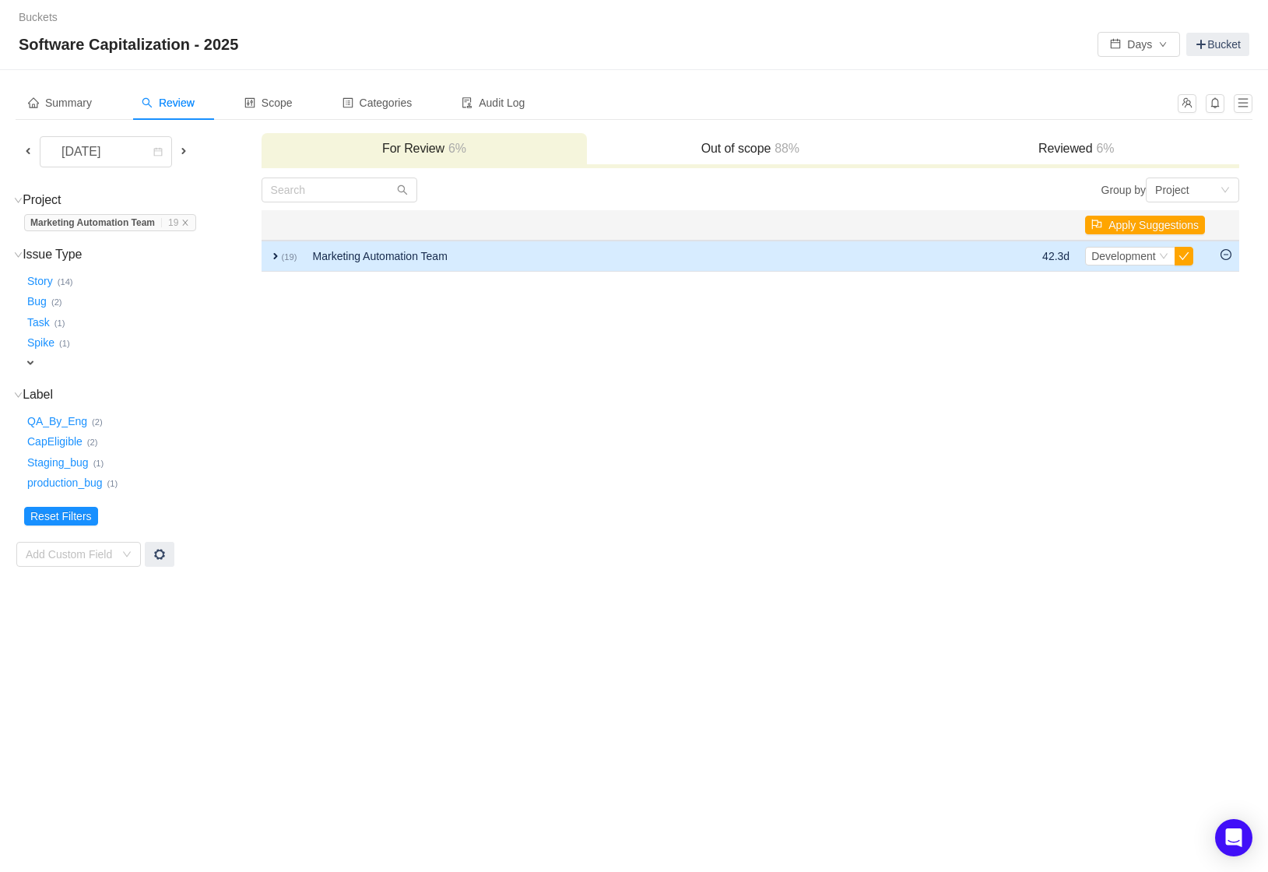
click at [272, 256] on span "expand" at bounding box center [275, 256] width 12 height 12
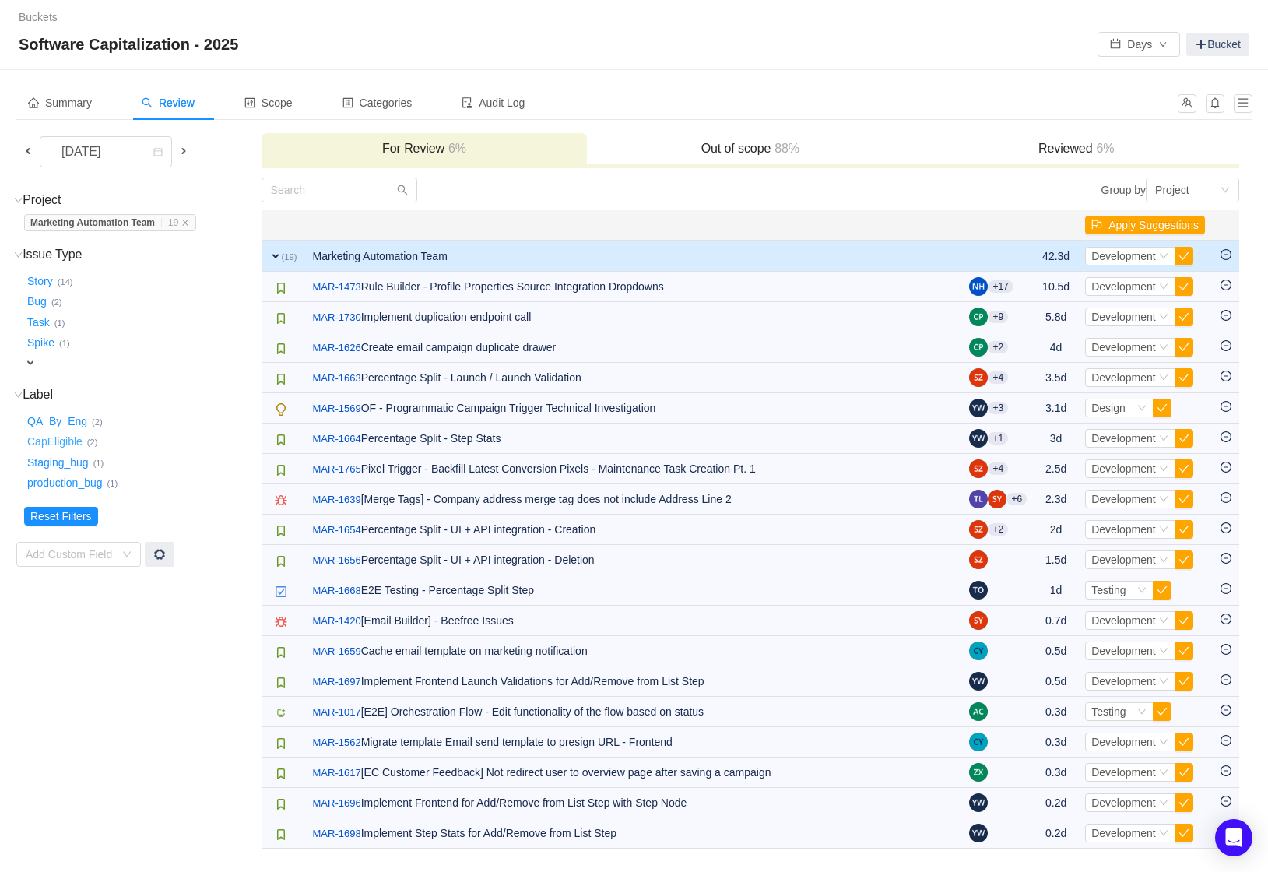
click at [47, 442] on button "CapEligible …" at bounding box center [55, 442] width 63 height 25
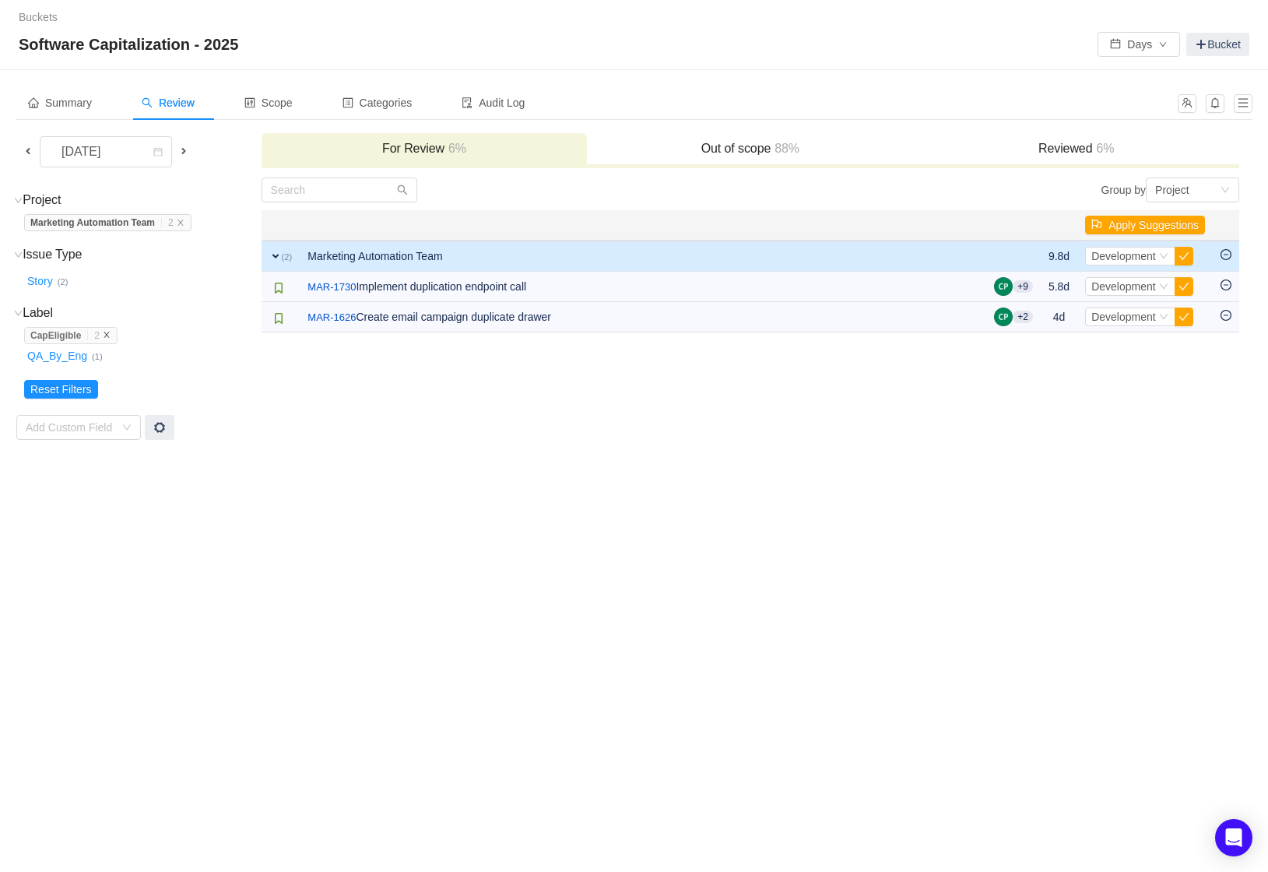
click at [111, 335] on icon "icon: close" at bounding box center [107, 335] width 8 height 8
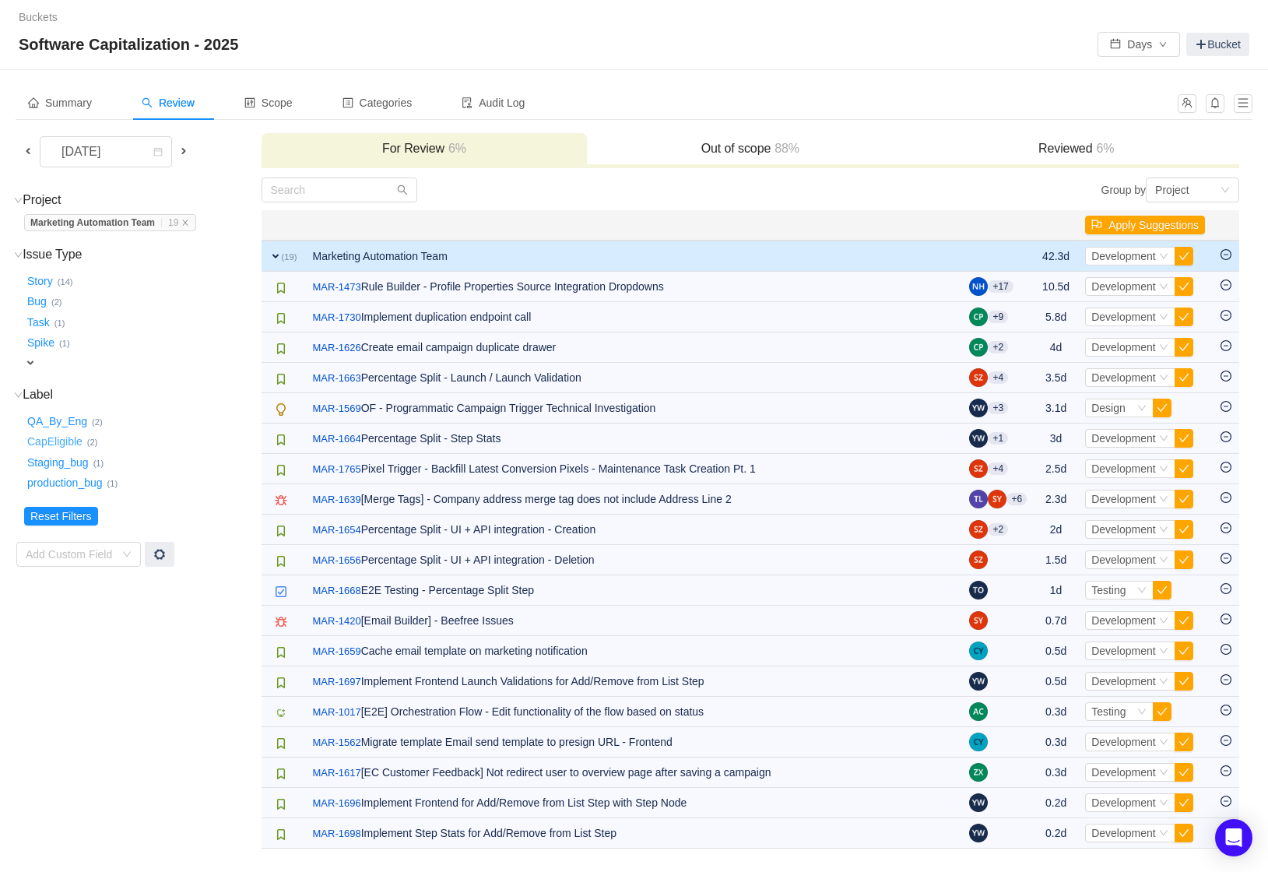
click at [61, 442] on button "CapEligible …" at bounding box center [55, 442] width 63 height 25
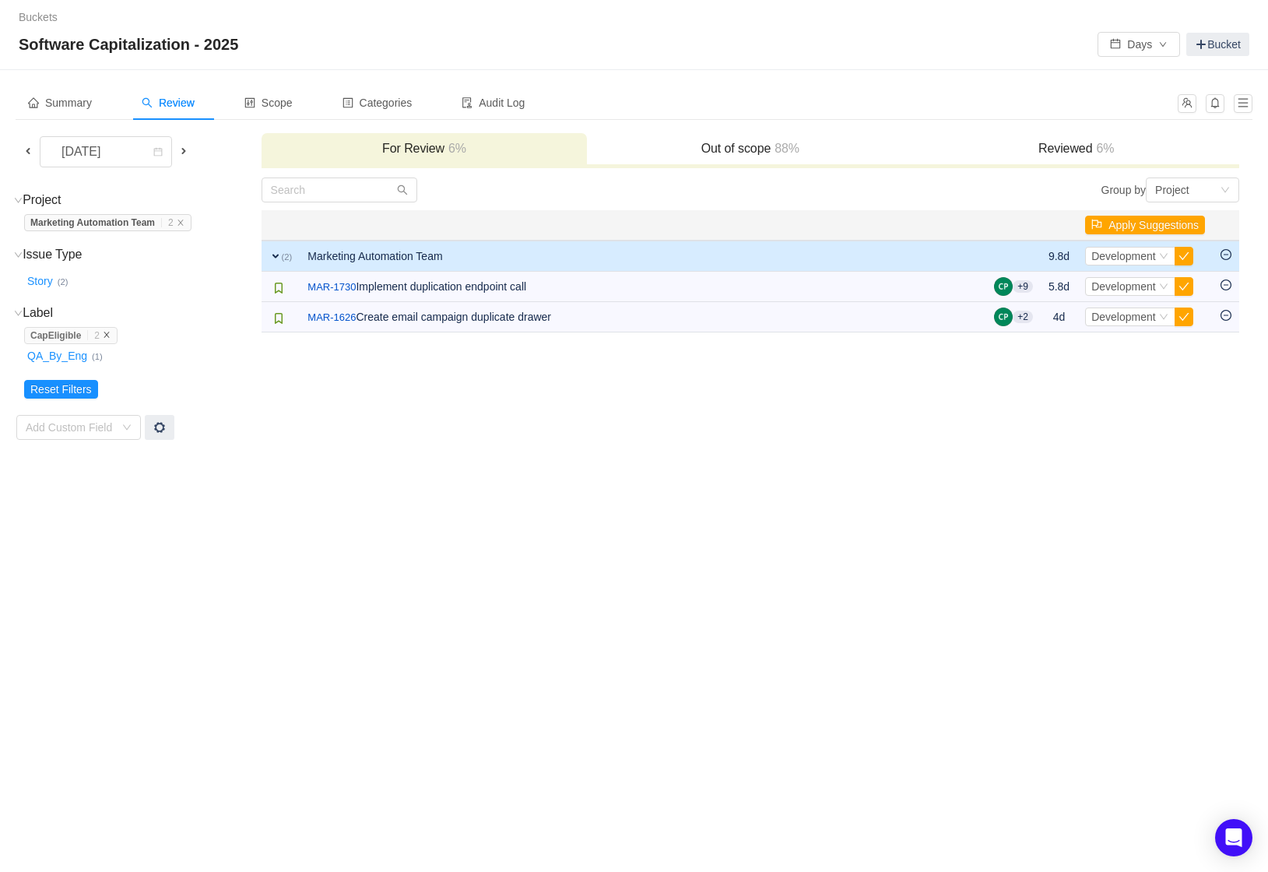
click at [111, 335] on icon "icon: close" at bounding box center [107, 335] width 8 height 8
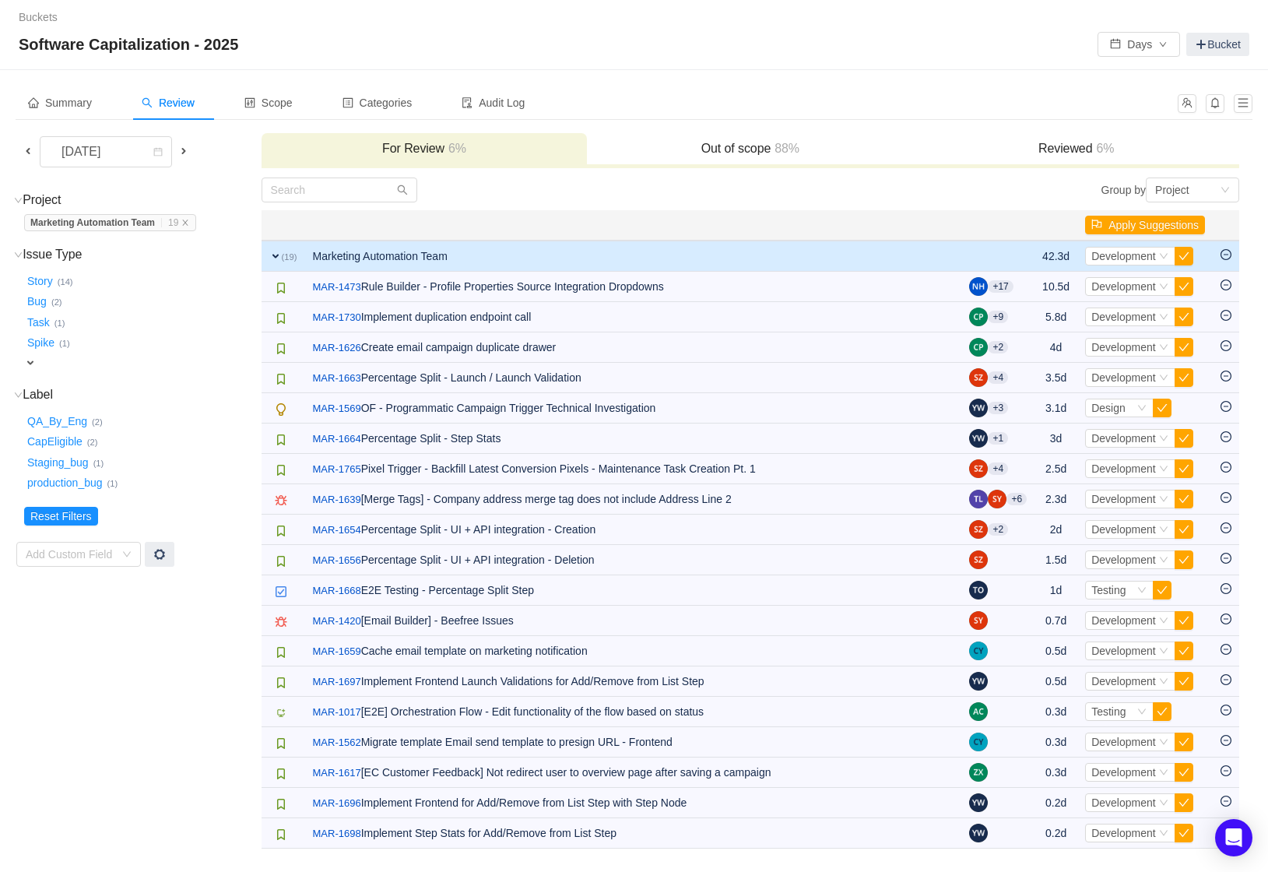
click at [162, 430] on div "CapEligible … (2)" at bounding box center [142, 440] width 236 height 21
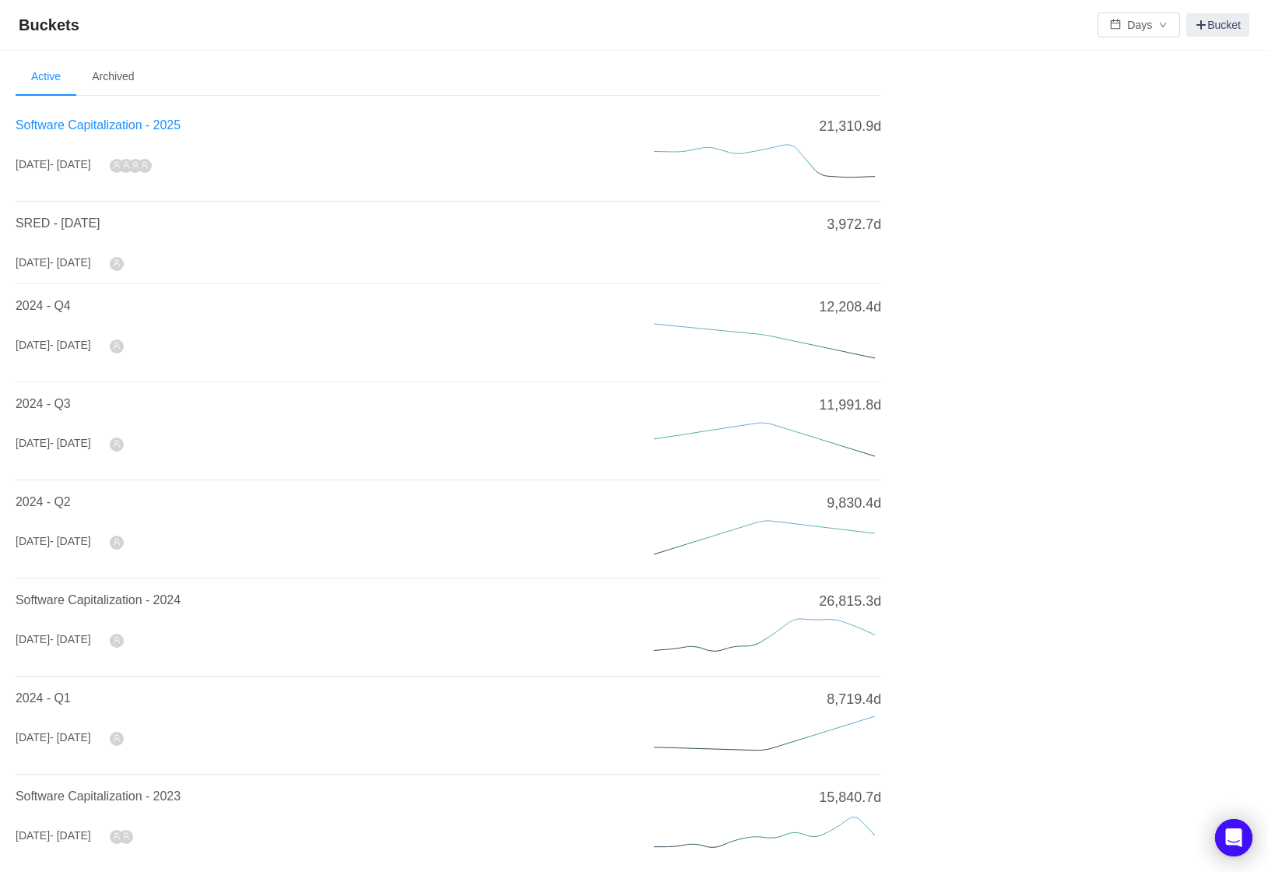
click at [173, 130] on span "Software Capitalization - 2025" at bounding box center [98, 124] width 165 height 13
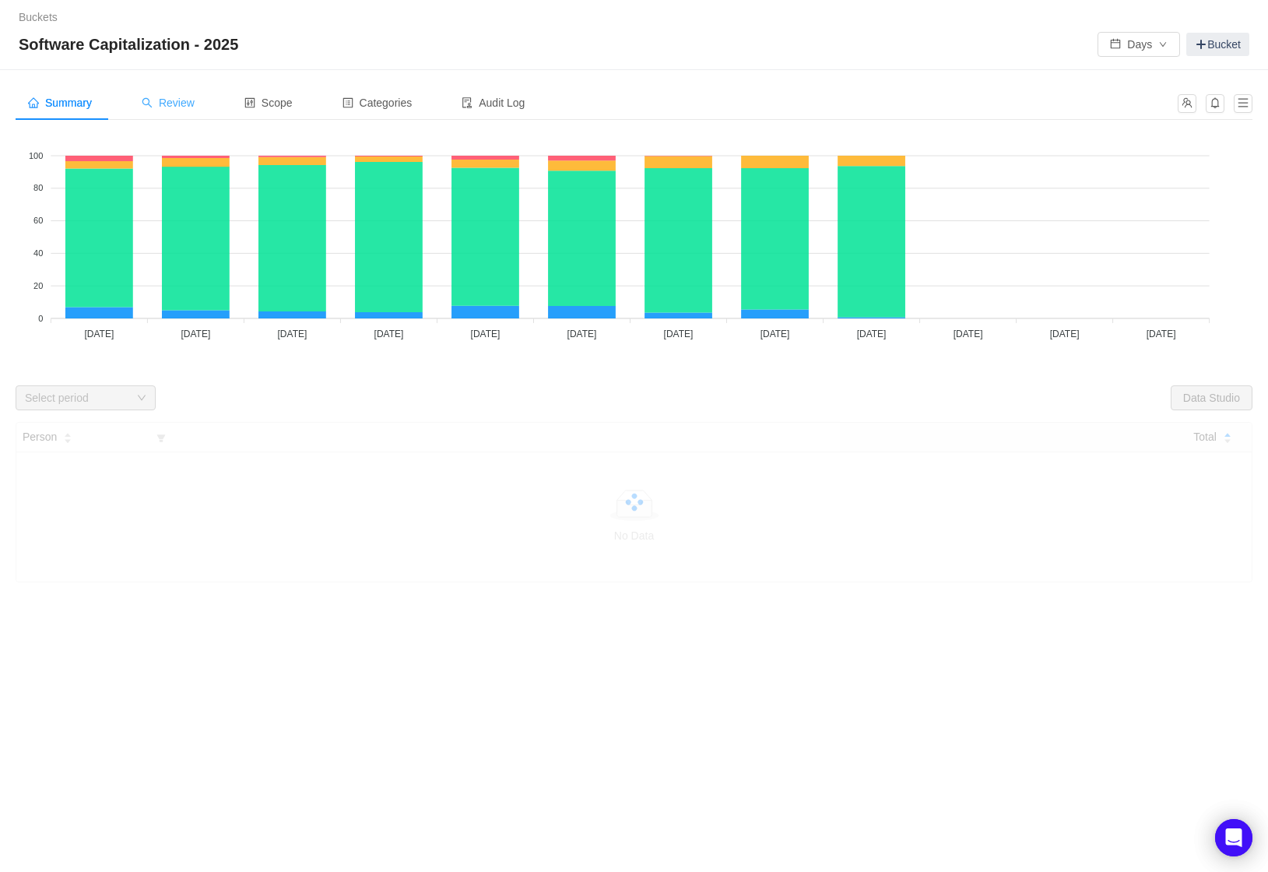
click at [178, 104] on span "Review" at bounding box center [168, 103] width 53 height 12
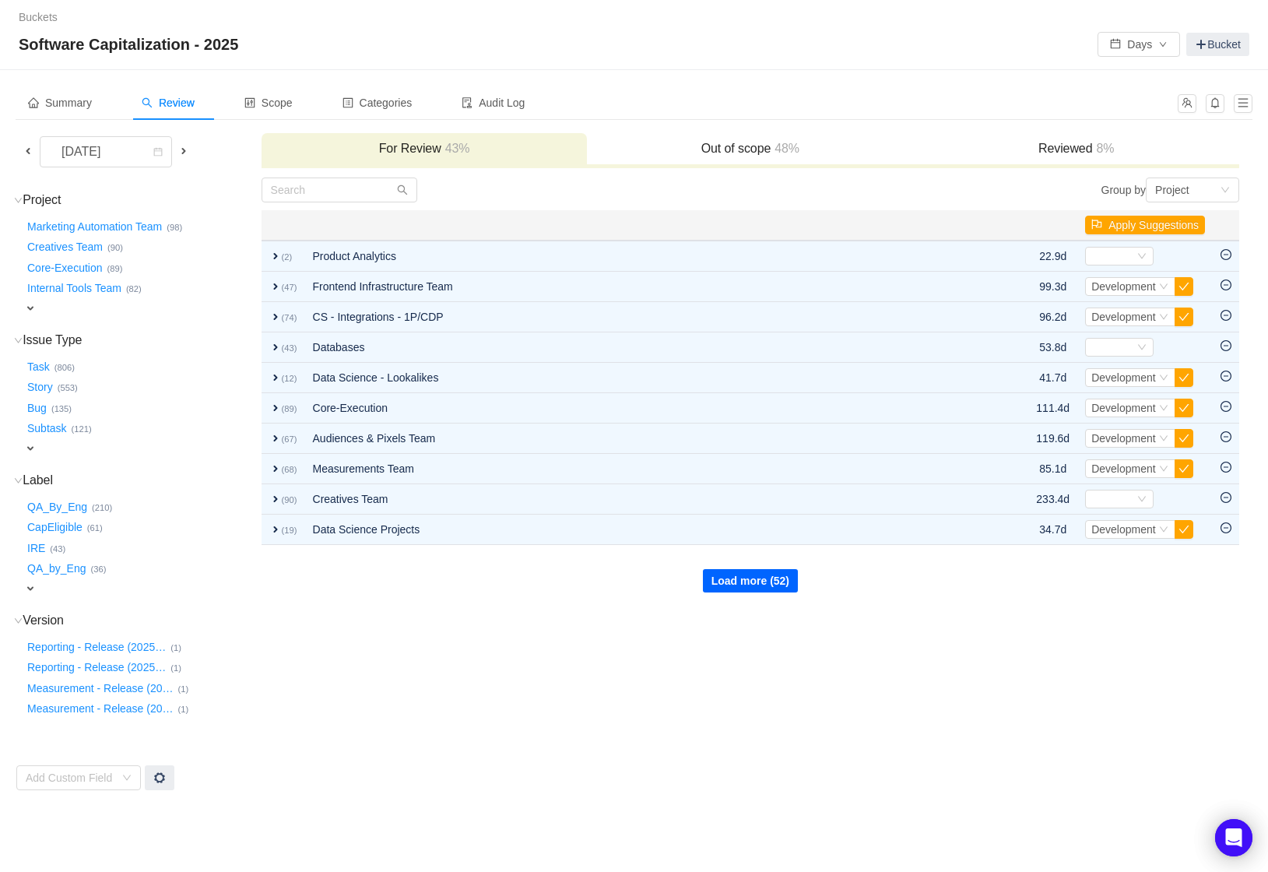
click at [743, 578] on button "Load more (52)" at bounding box center [750, 580] width 95 height 23
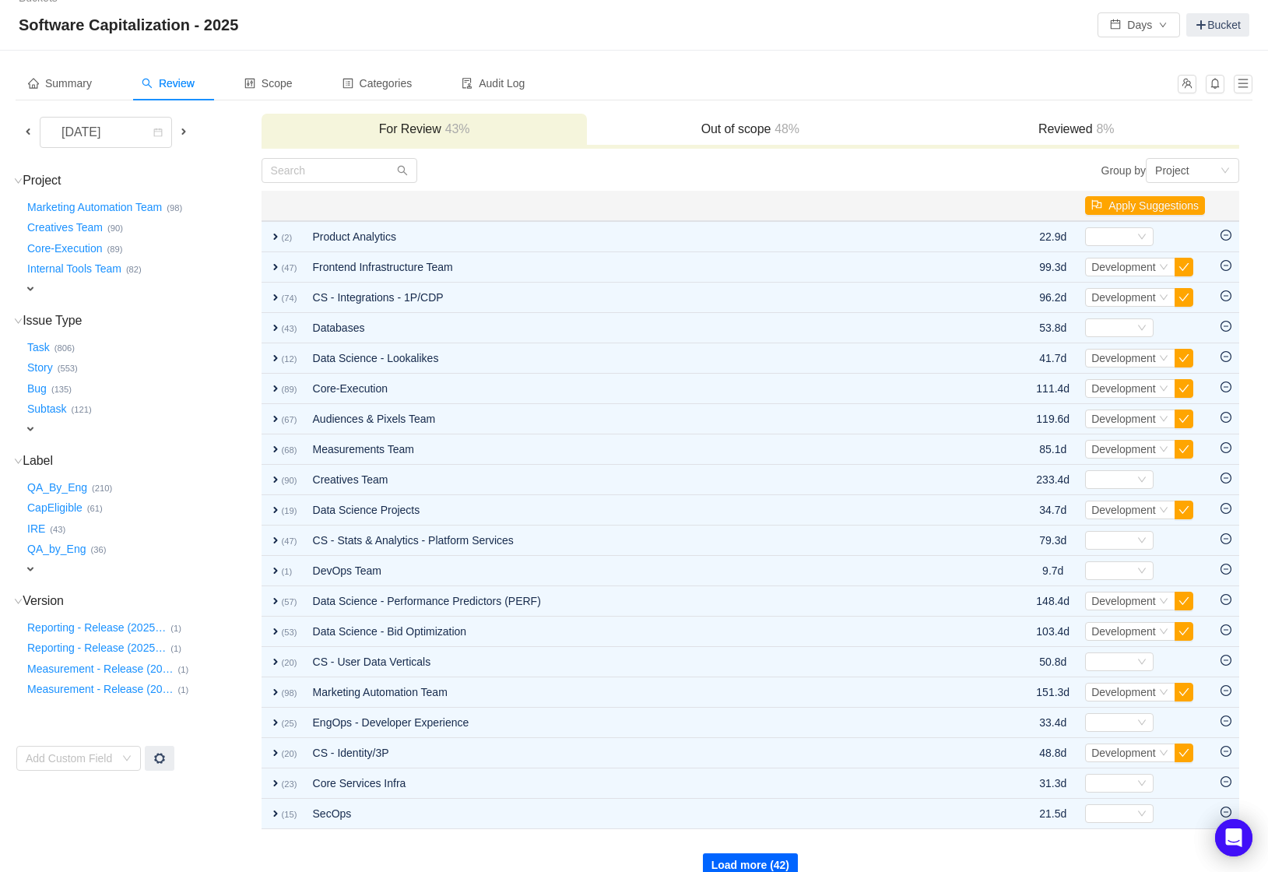
scroll to position [39, 0]
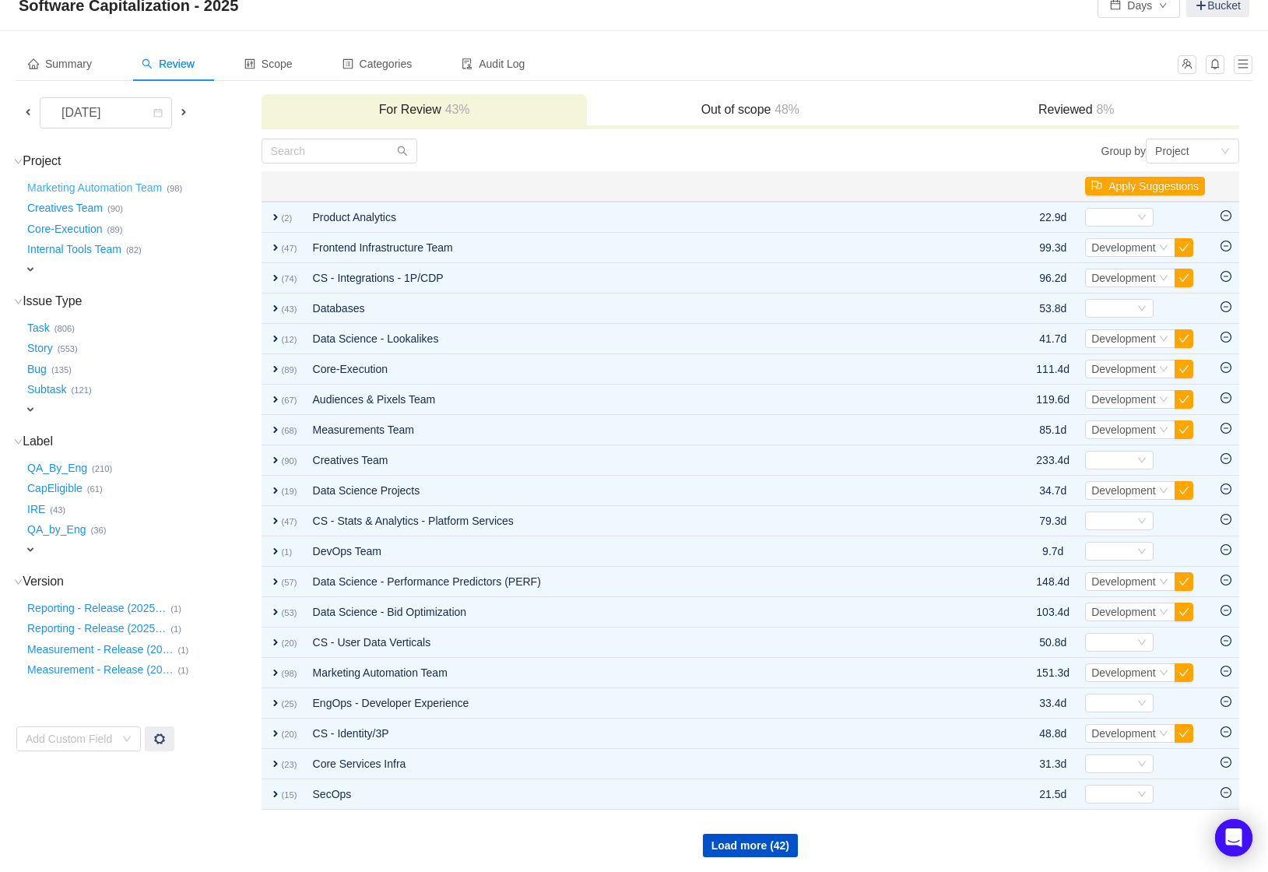
click at [136, 186] on button "Marketing Automation Team …" at bounding box center [95, 187] width 142 height 25
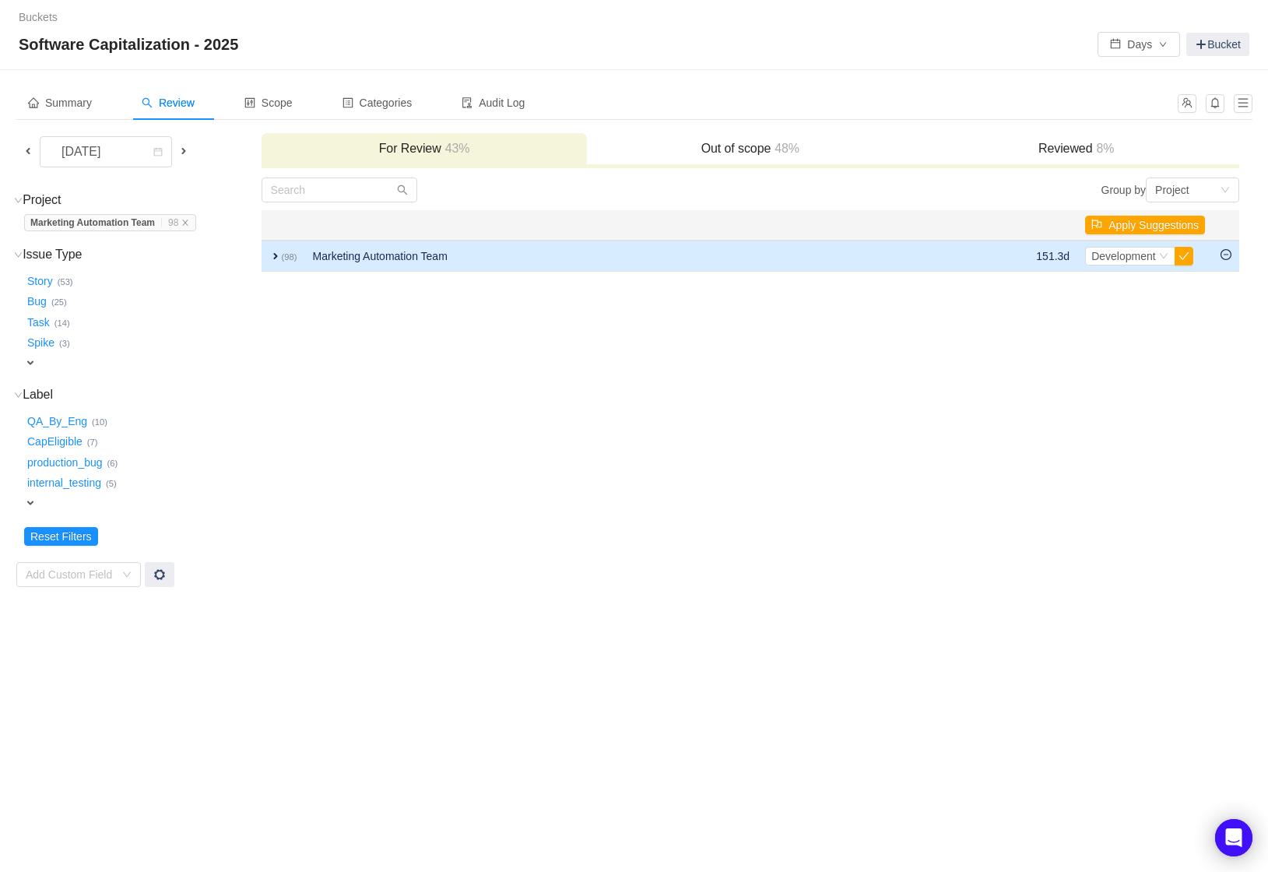
click at [273, 254] on span "expand" at bounding box center [275, 256] width 12 height 12
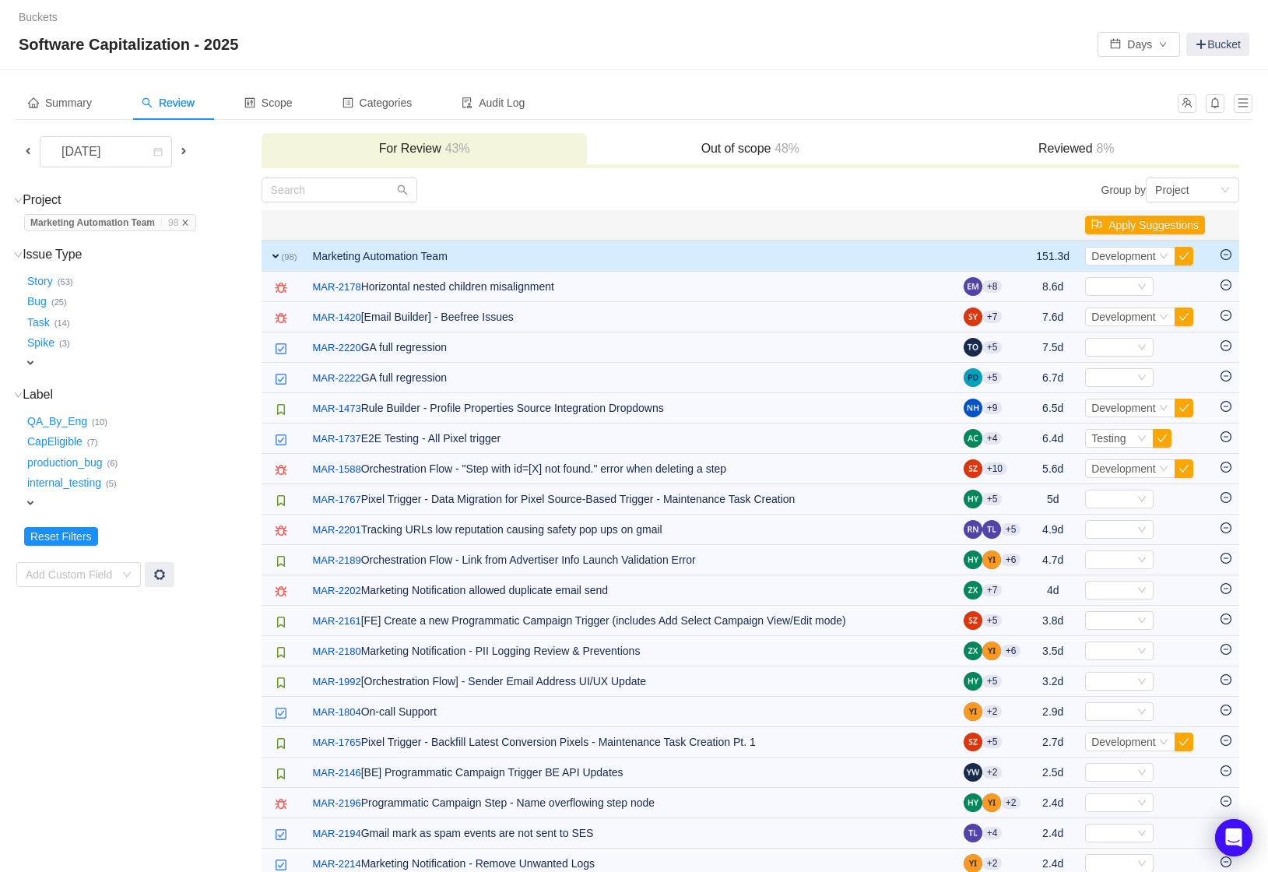
click at [189, 225] on icon "icon: close" at bounding box center [185, 223] width 8 height 8
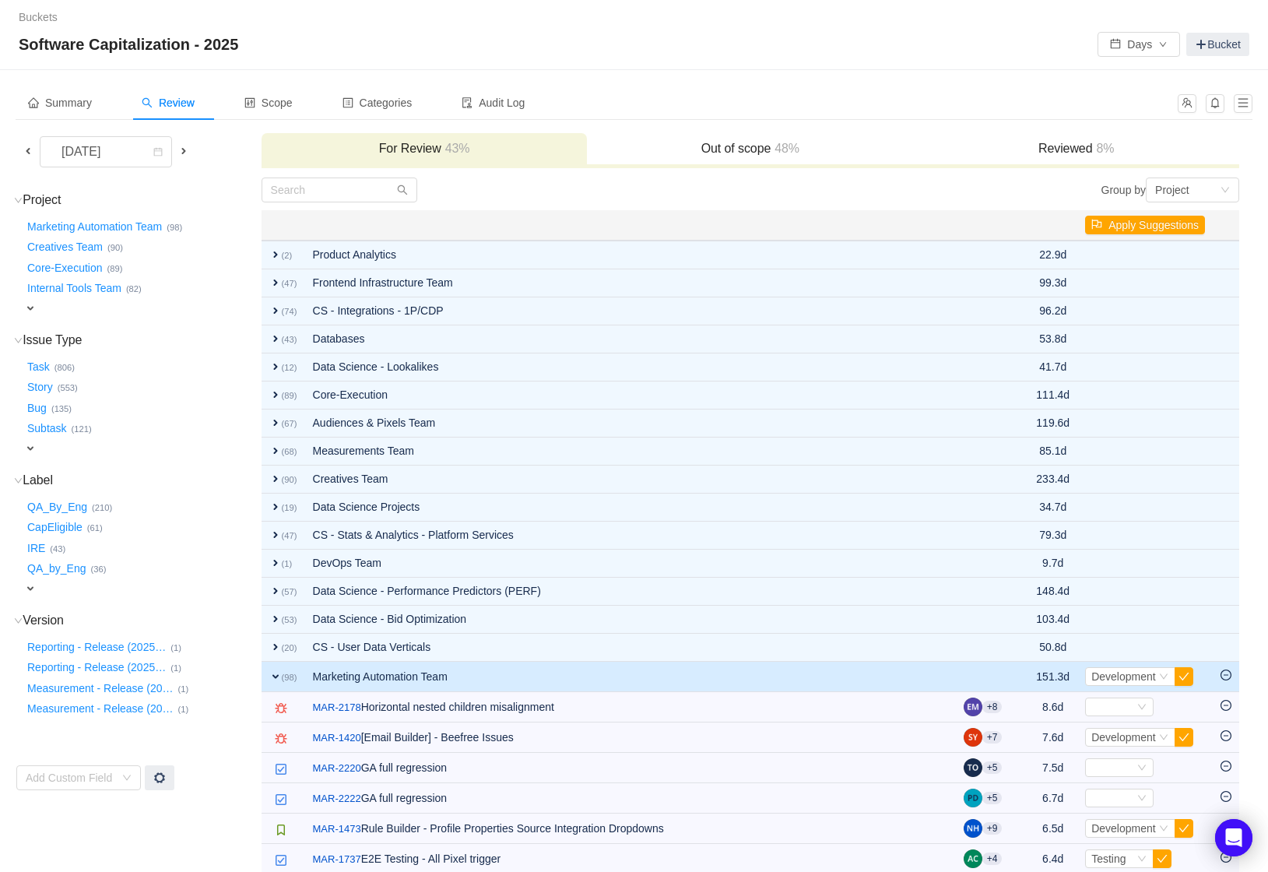
click at [276, 671] on span "expand" at bounding box center [275, 676] width 12 height 12
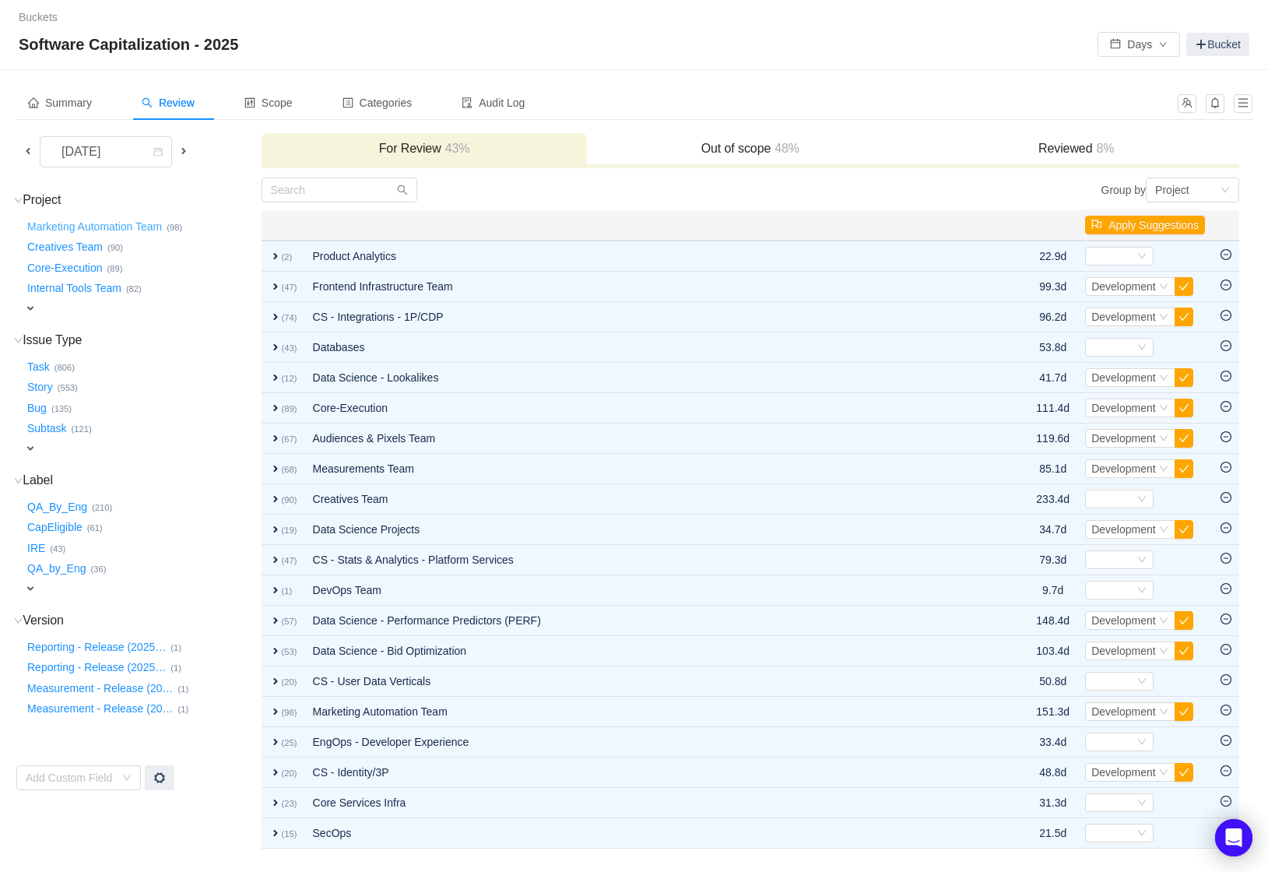
click at [87, 221] on button "Marketing Automation Team …" at bounding box center [95, 226] width 142 height 25
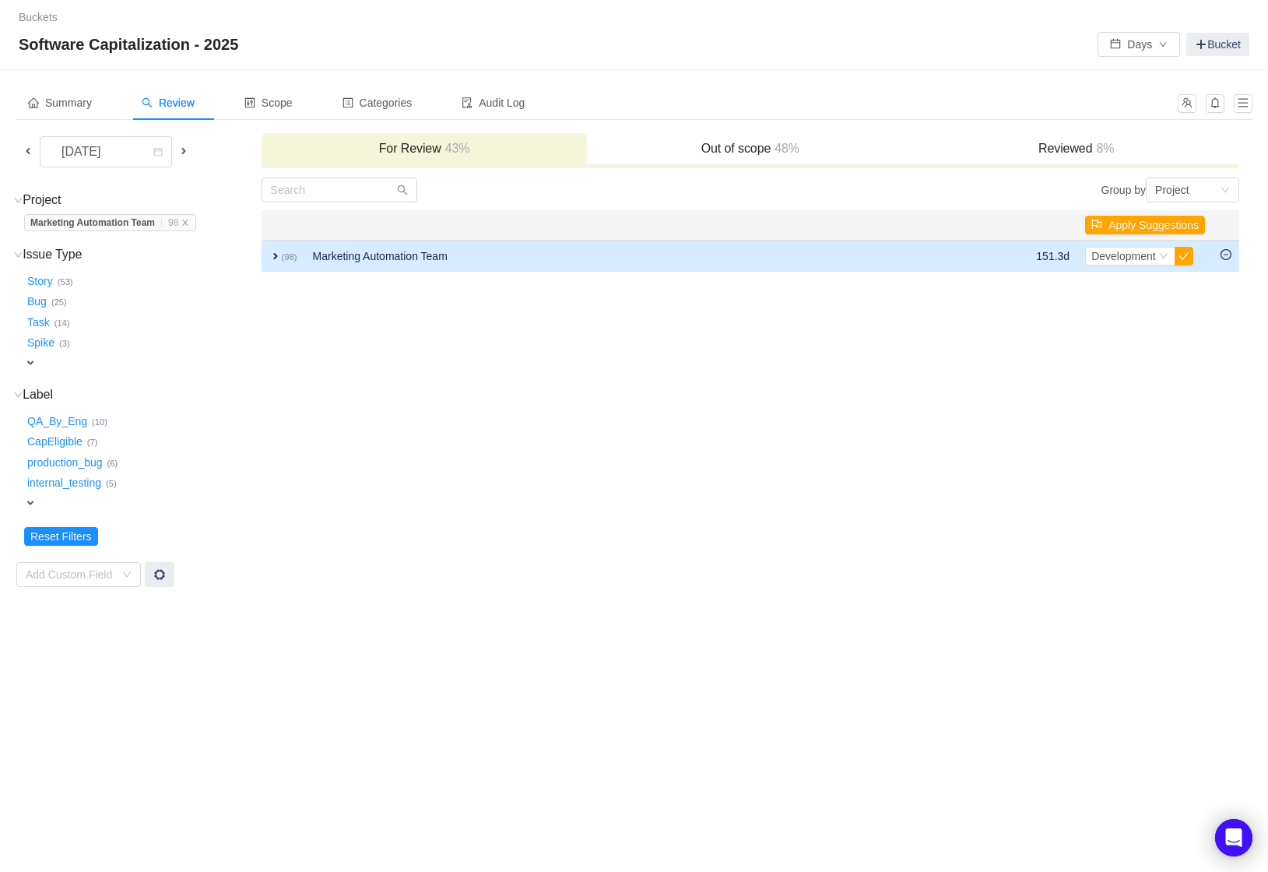
click at [276, 254] on span "expand" at bounding box center [275, 256] width 12 height 12
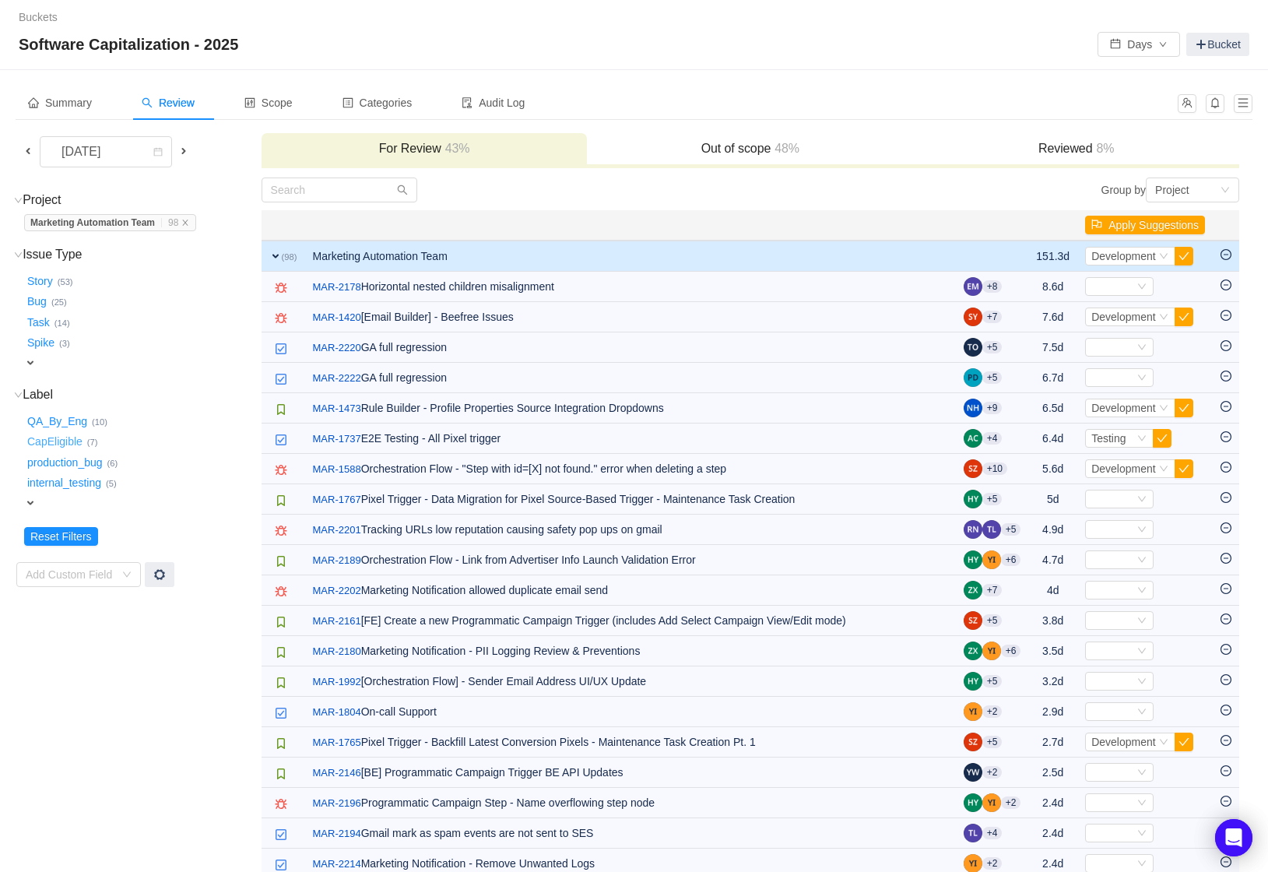
click at [67, 444] on button "CapEligible …" at bounding box center [55, 442] width 63 height 25
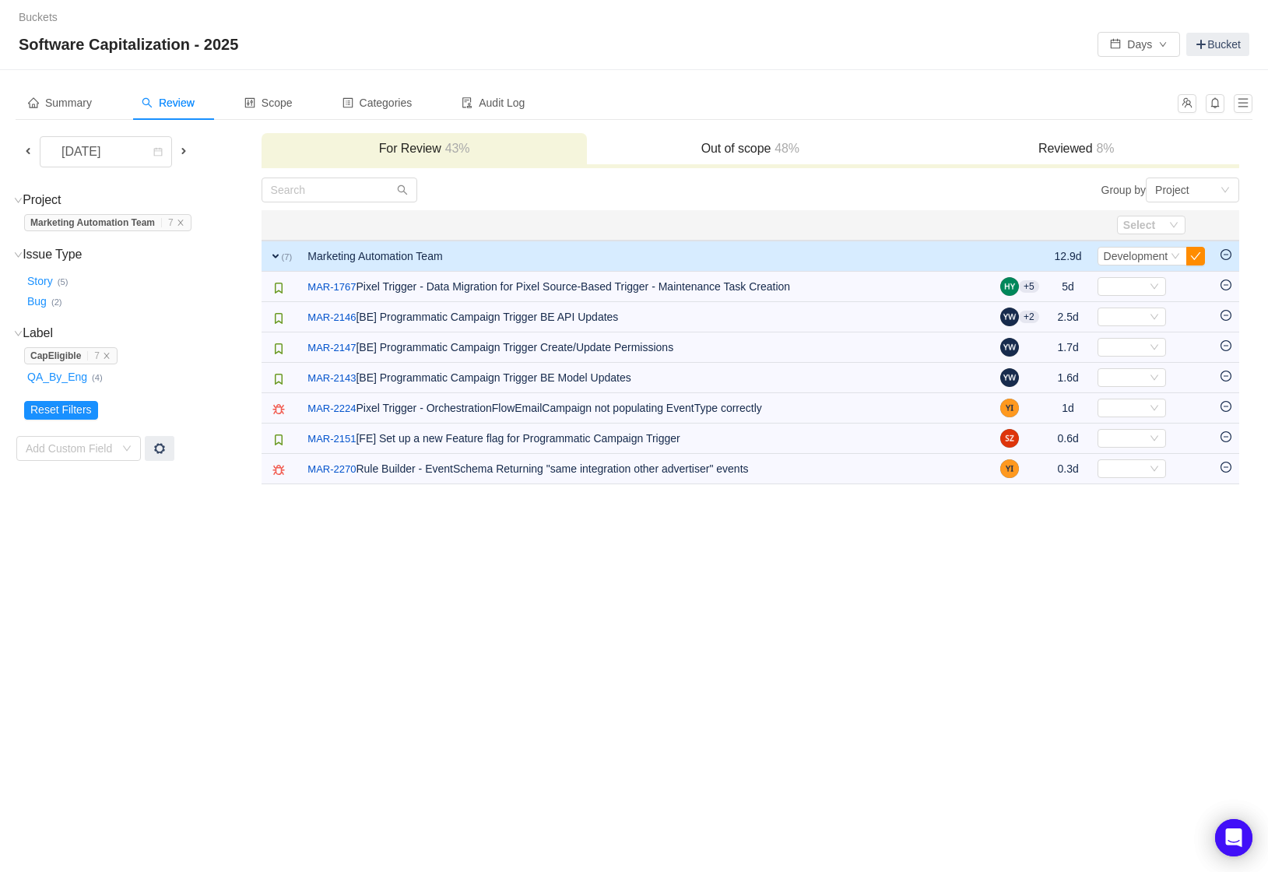
click at [1196, 260] on button "button" at bounding box center [1195, 256] width 19 height 19
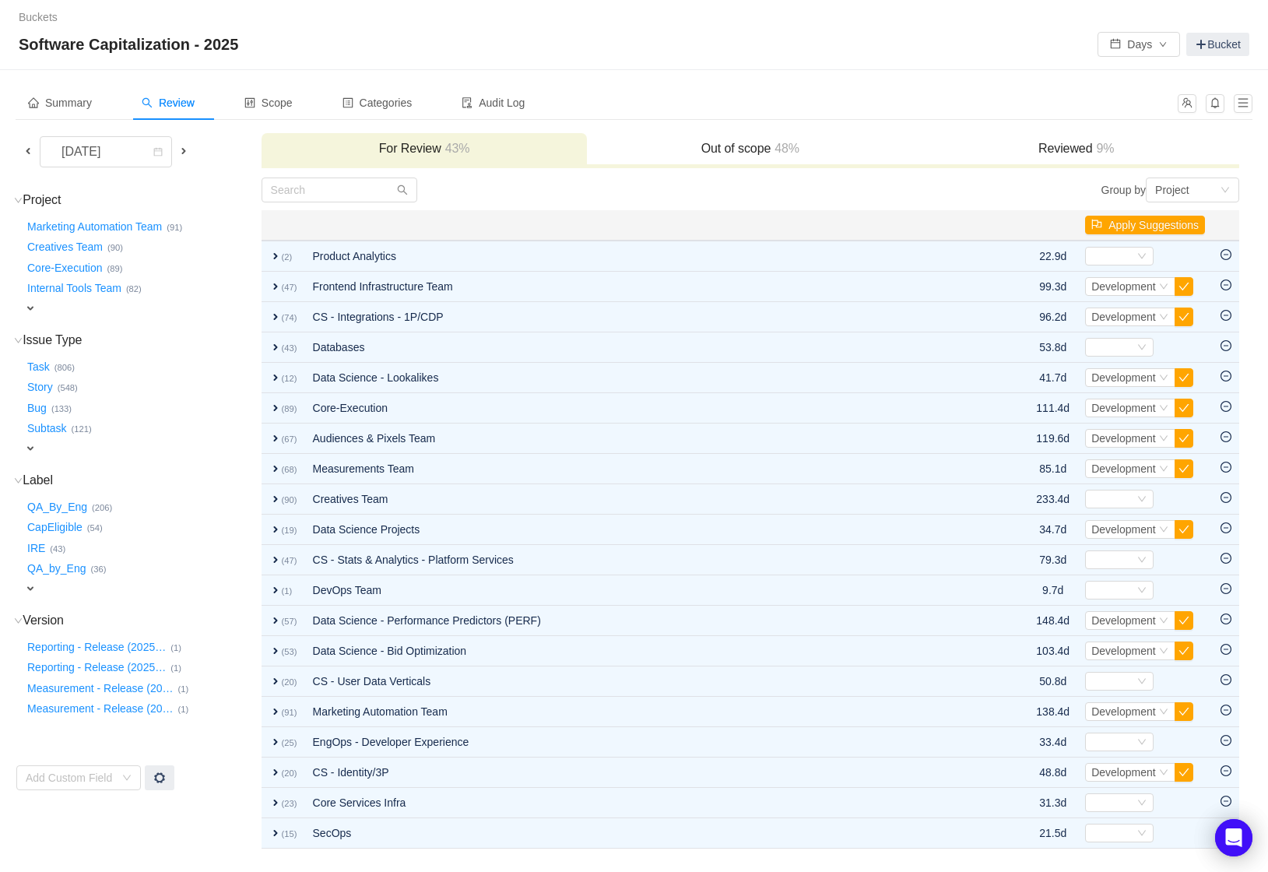
click at [22, 149] on span at bounding box center [28, 151] width 12 height 12
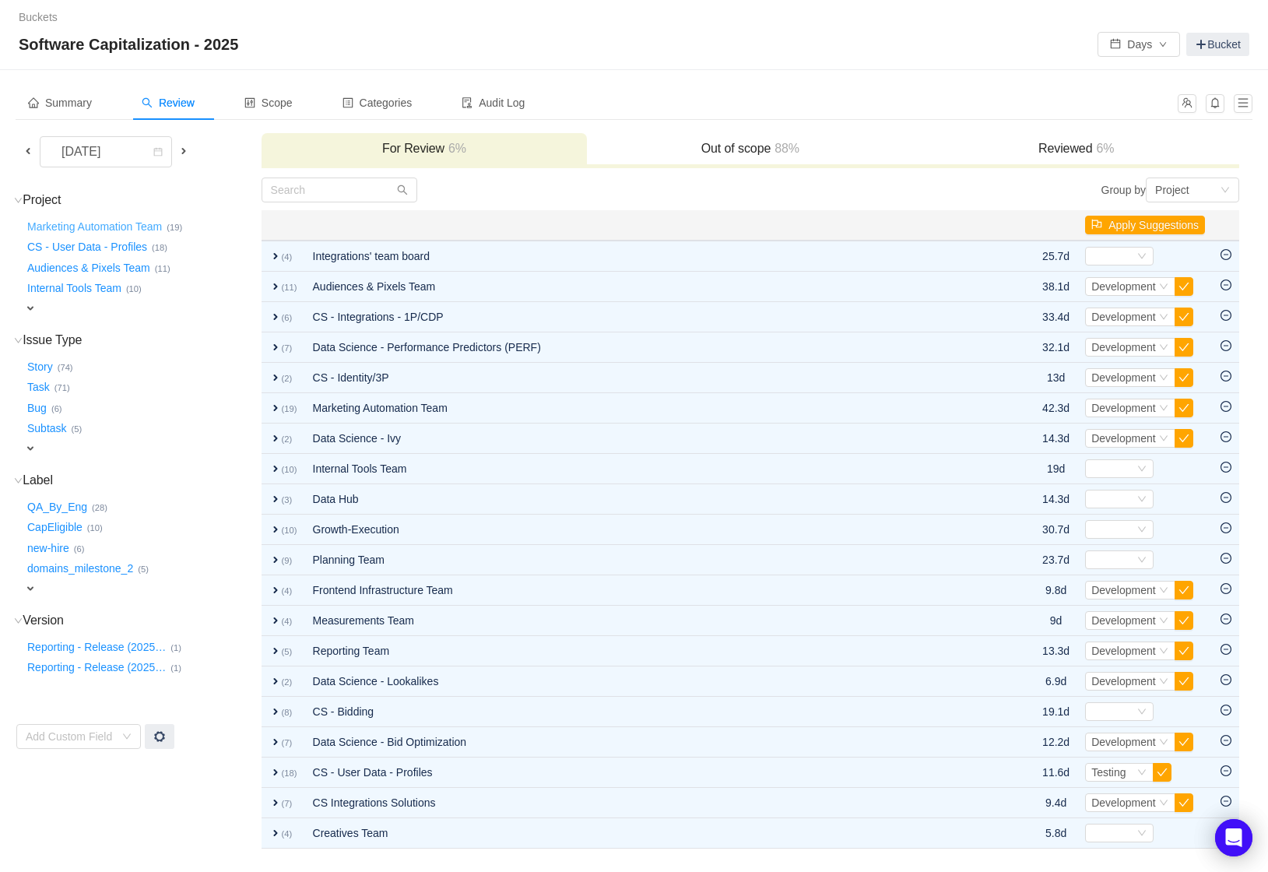
click at [89, 226] on button "Marketing Automation Team …" at bounding box center [95, 226] width 142 height 25
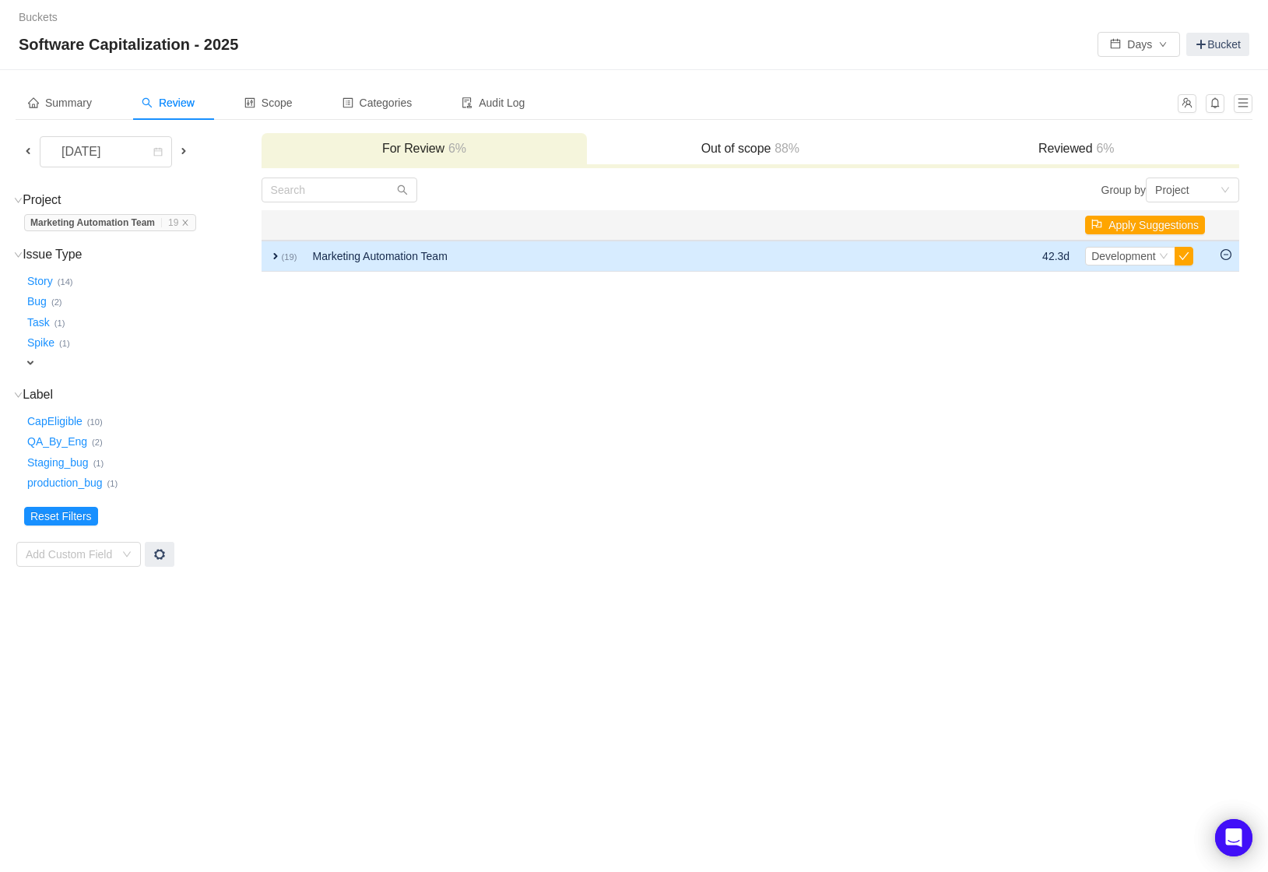
click at [275, 250] on span "expand" at bounding box center [275, 256] width 12 height 12
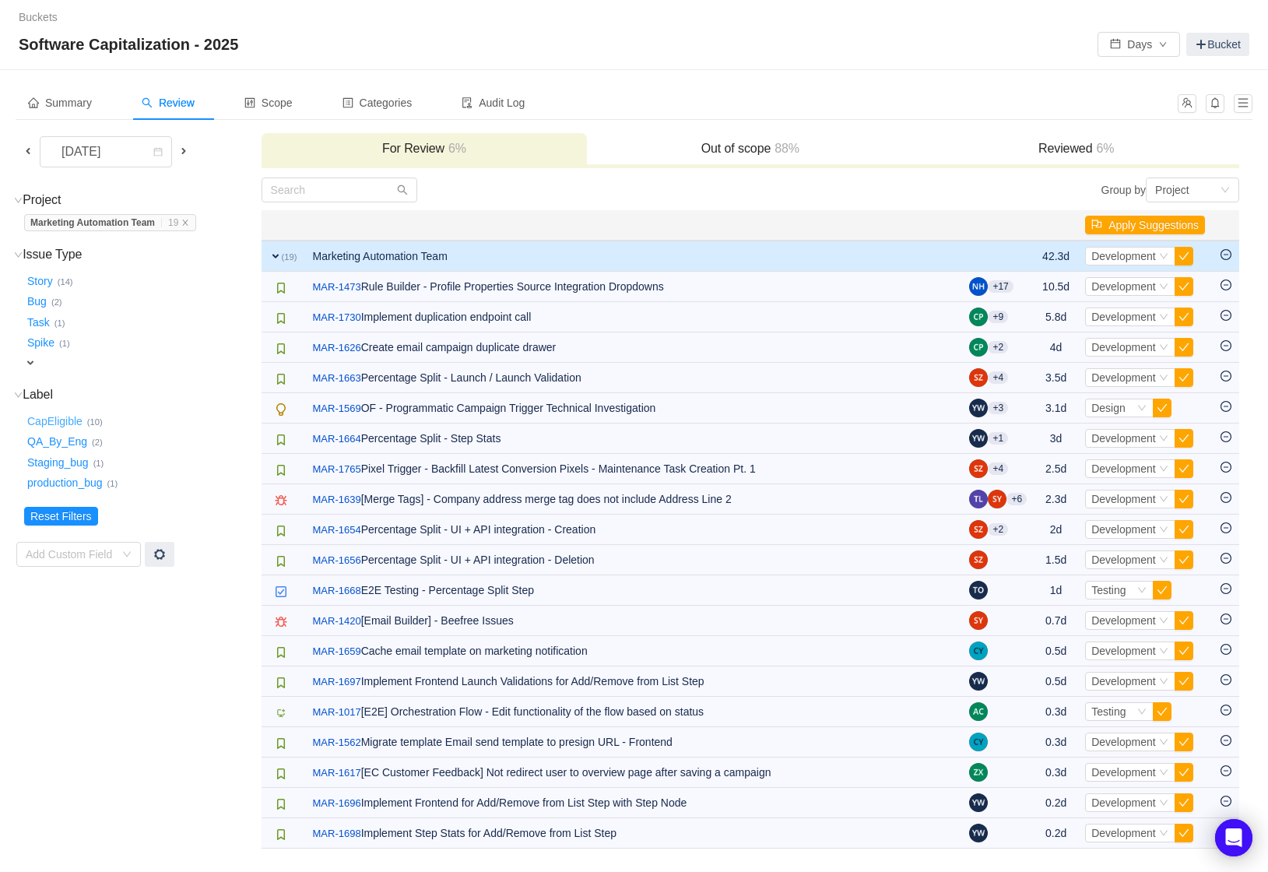
click at [70, 421] on button "CapEligible …" at bounding box center [55, 421] width 63 height 25
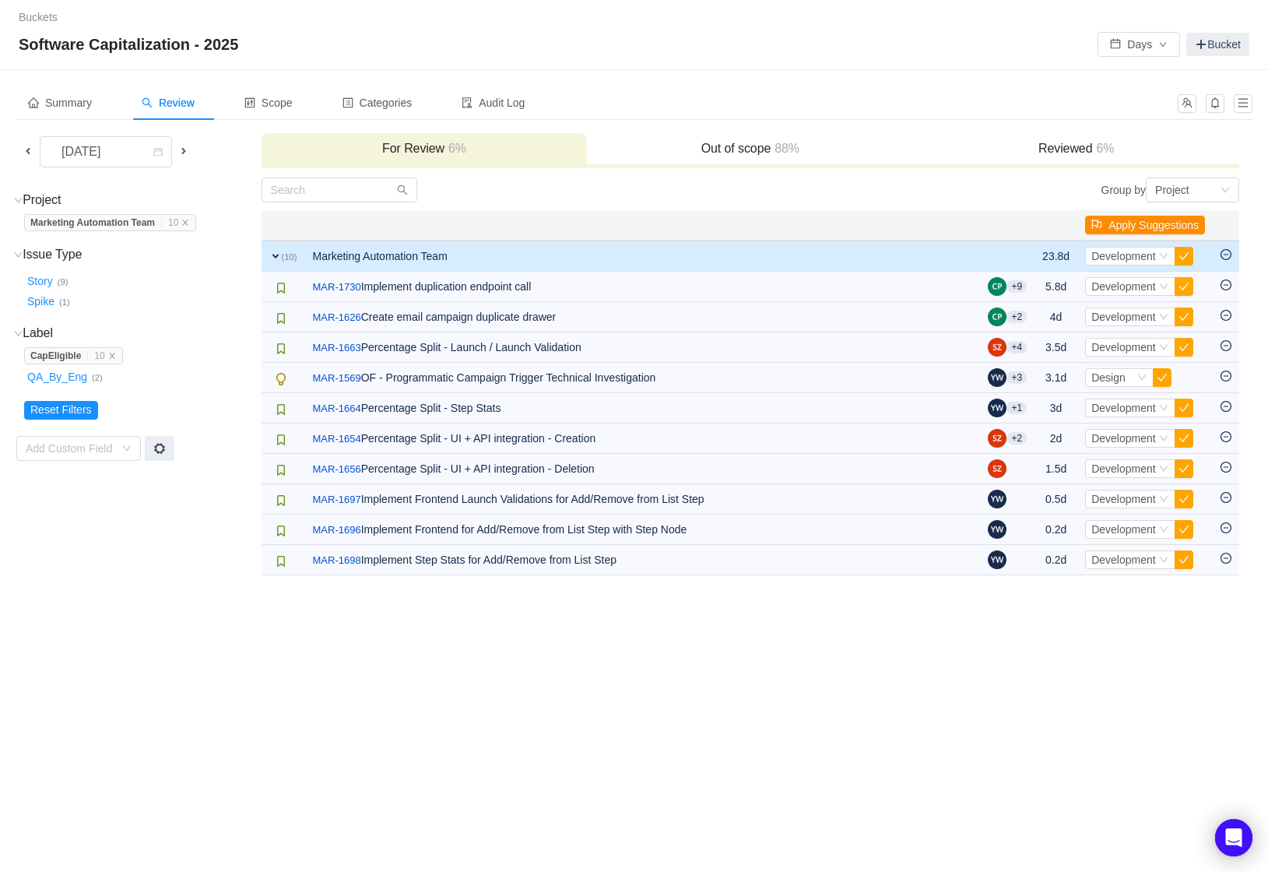
click at [1153, 226] on button "Apply Suggestions" at bounding box center [1145, 225] width 120 height 19
click at [1231, 184] on button "OK" at bounding box center [1230, 183] width 28 height 19
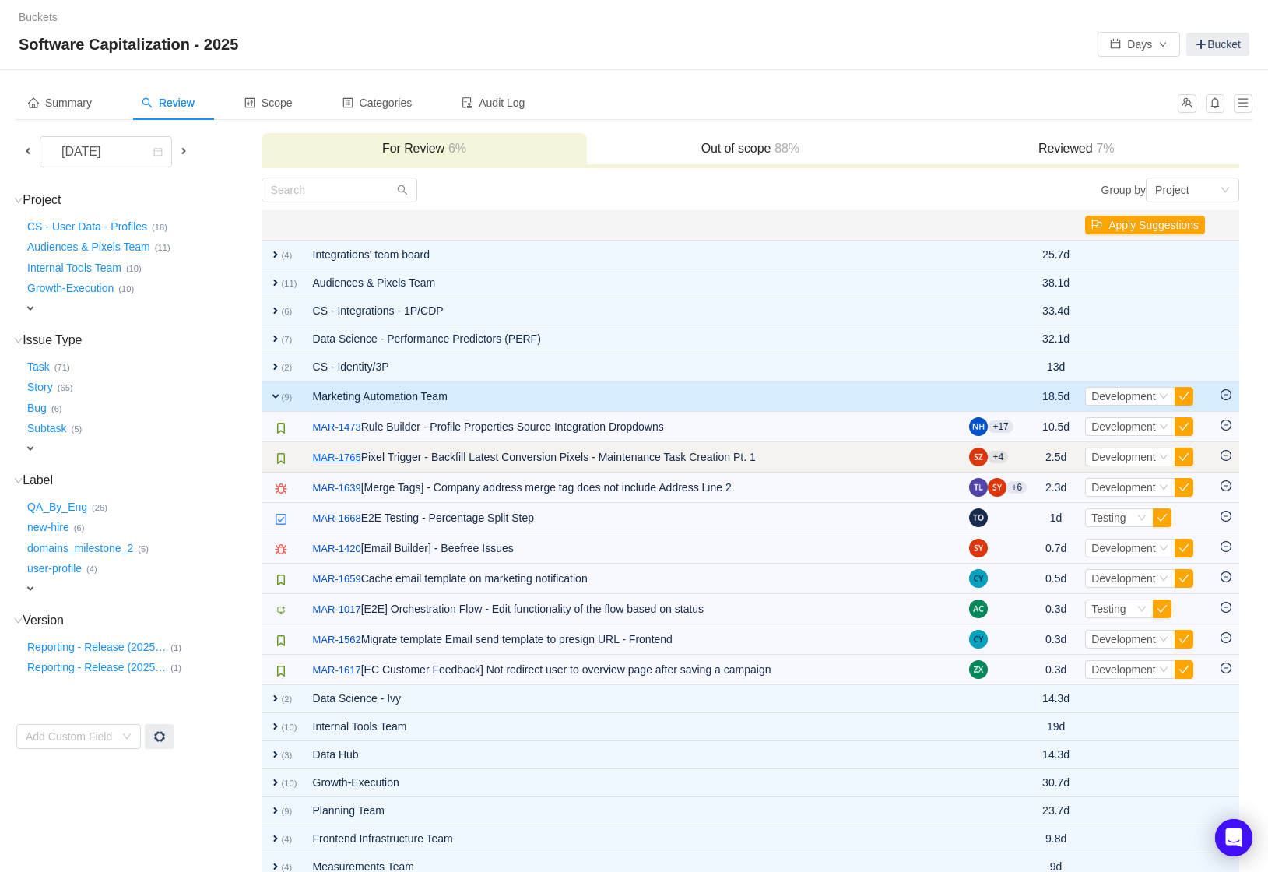
click at [346, 456] on link "MAR-1765" at bounding box center [337, 458] width 48 height 16
click at [357, 457] on link "MAR-1765" at bounding box center [337, 458] width 48 height 16
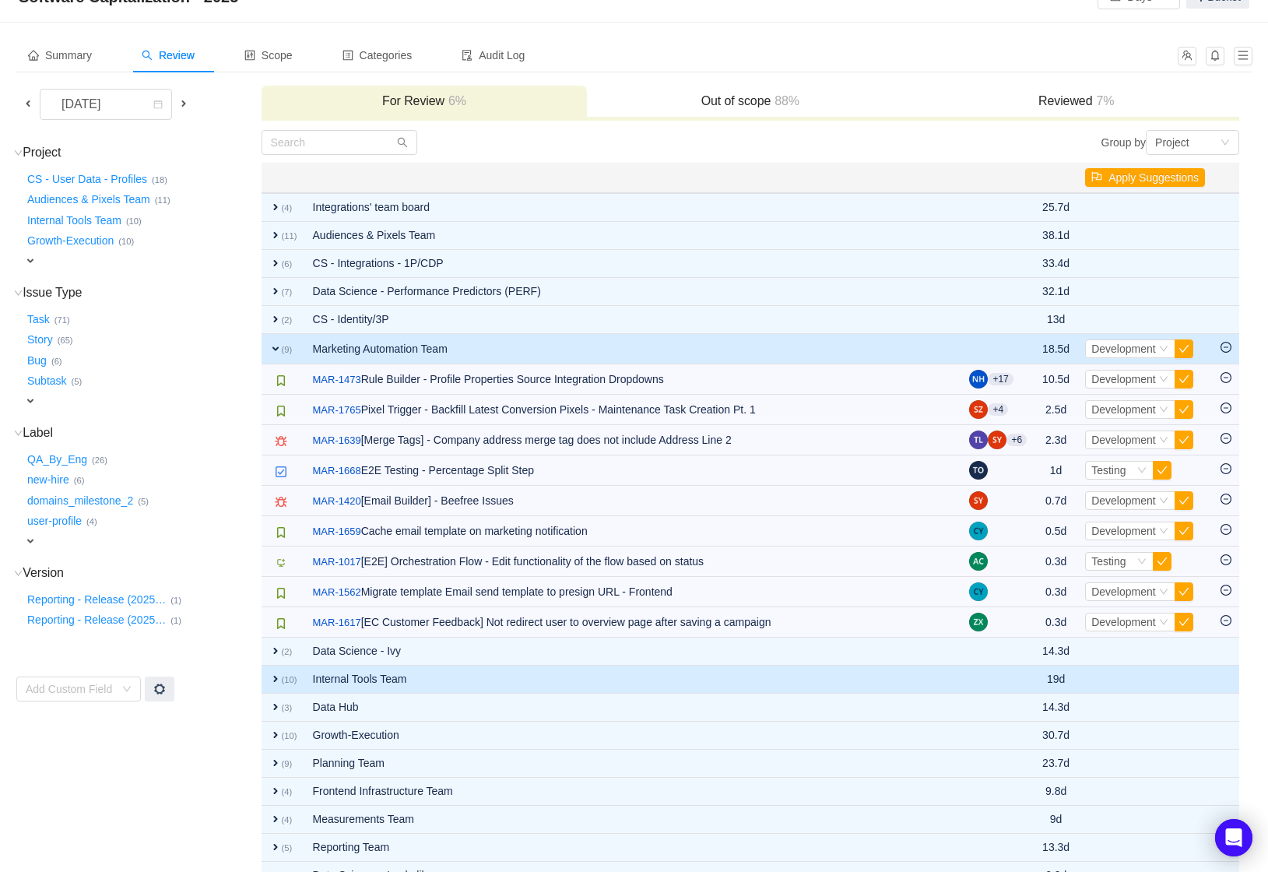
scroll to position [51, 0]
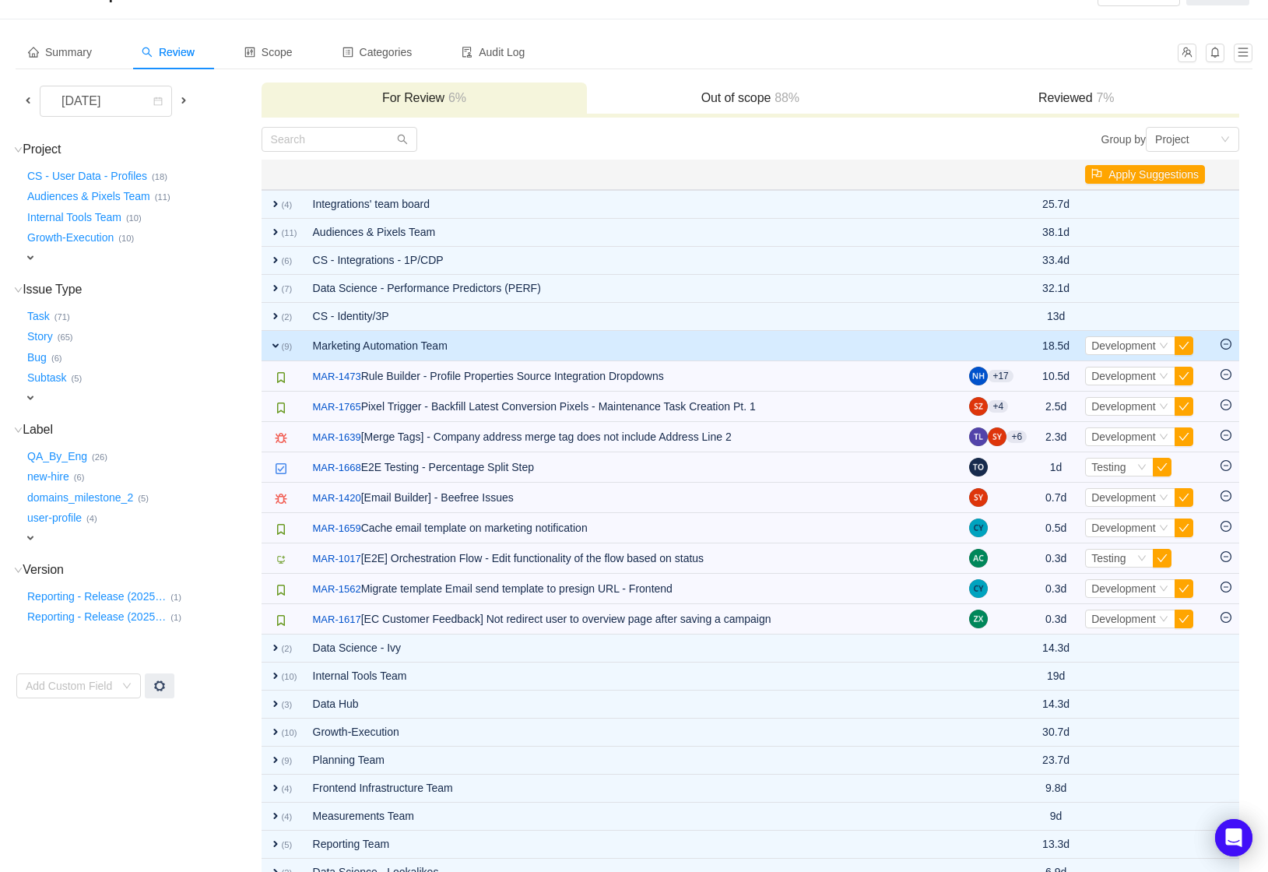
click at [29, 100] on span at bounding box center [28, 100] width 12 height 12
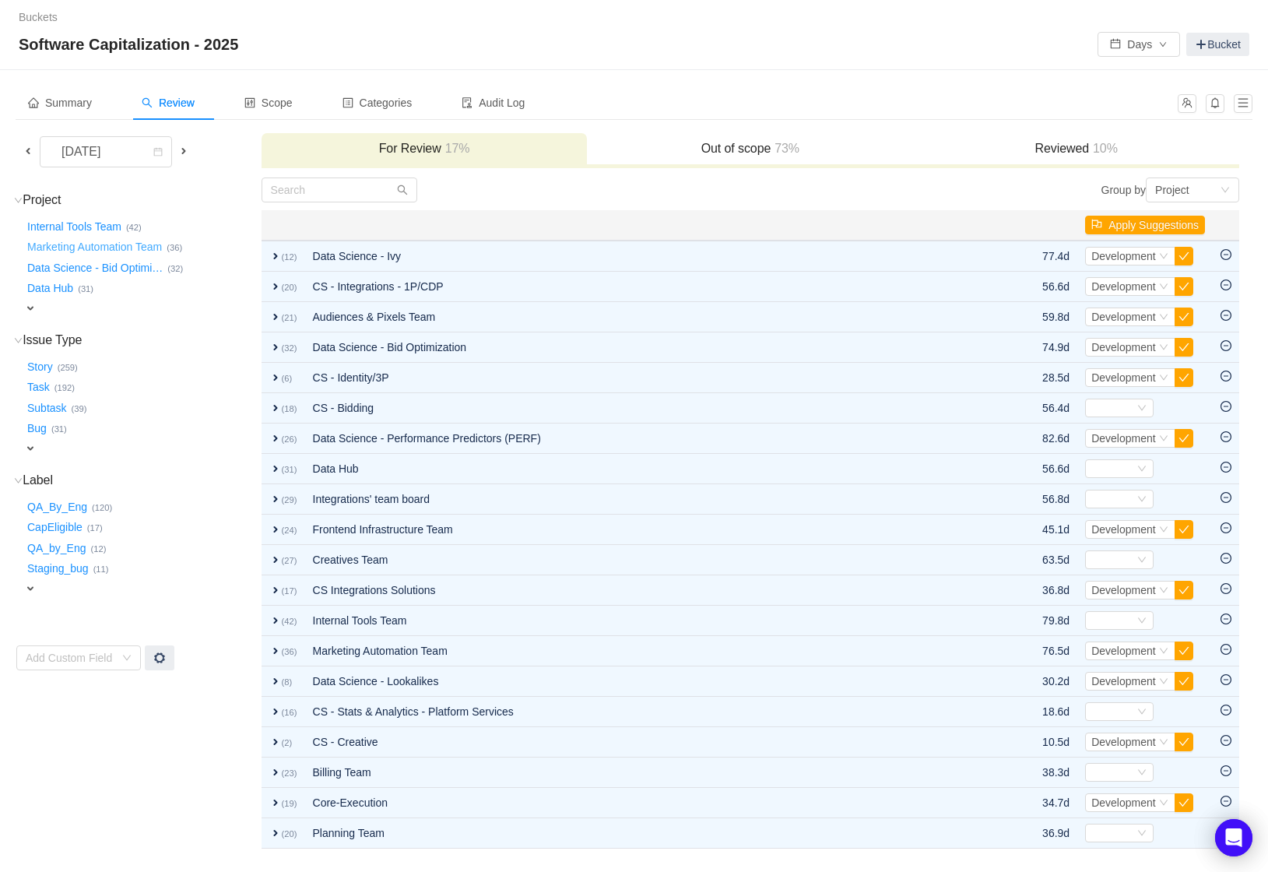
click at [128, 245] on button "Marketing Automation Team …" at bounding box center [95, 247] width 142 height 25
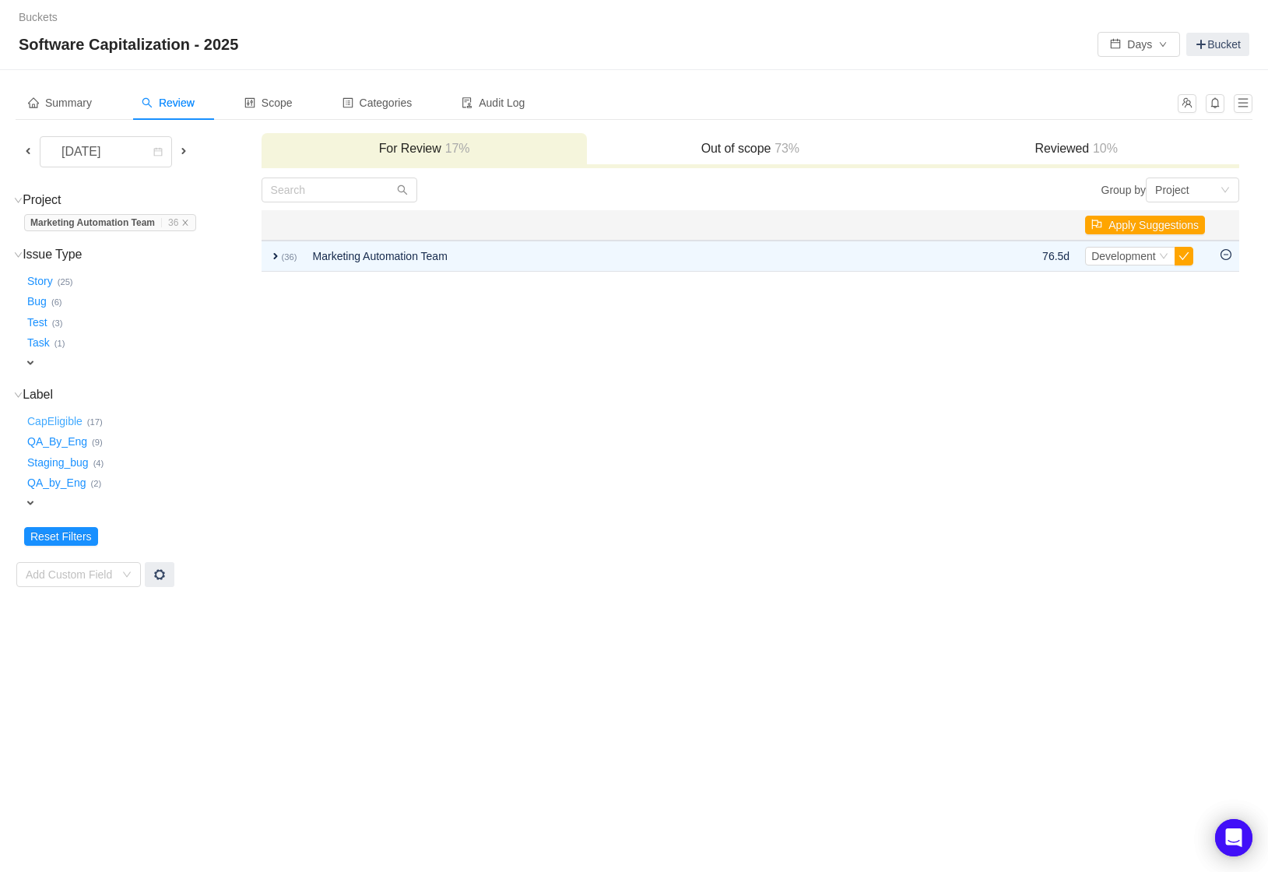
click at [60, 423] on button "CapEligible …" at bounding box center [55, 421] width 63 height 25
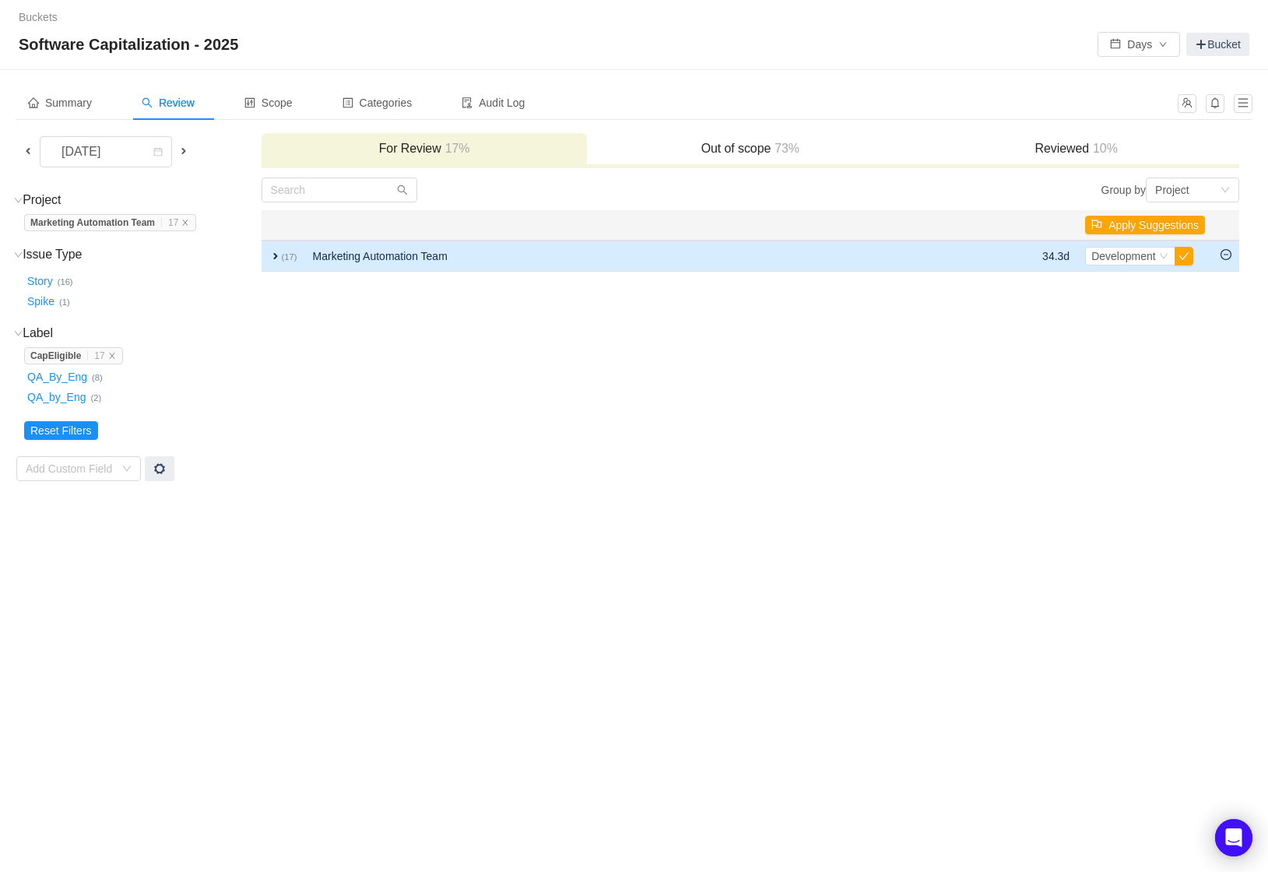
click at [278, 259] on span "expand" at bounding box center [275, 256] width 12 height 12
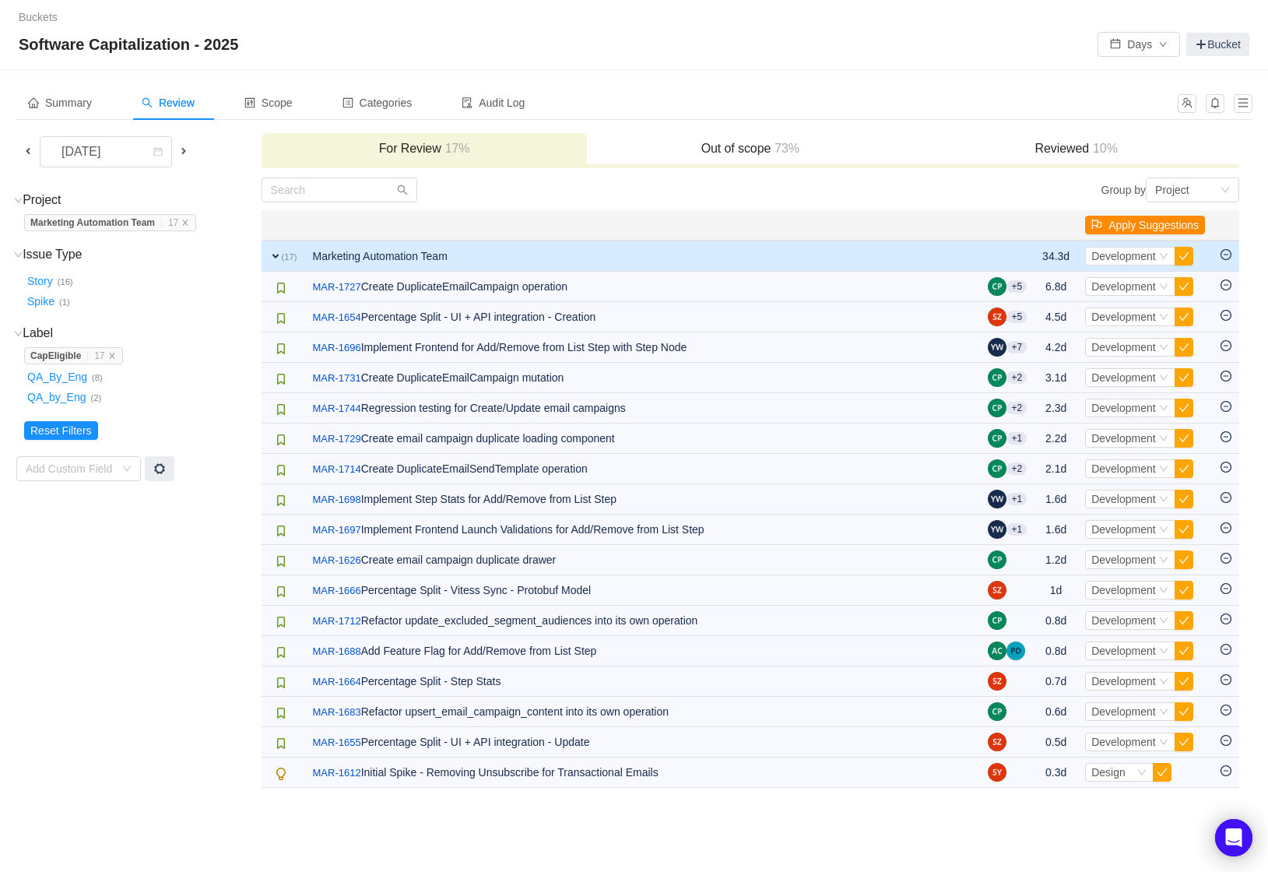
click at [1174, 223] on button "Apply Suggestions" at bounding box center [1145, 225] width 120 height 19
click at [1243, 183] on button "OK" at bounding box center [1230, 183] width 28 height 19
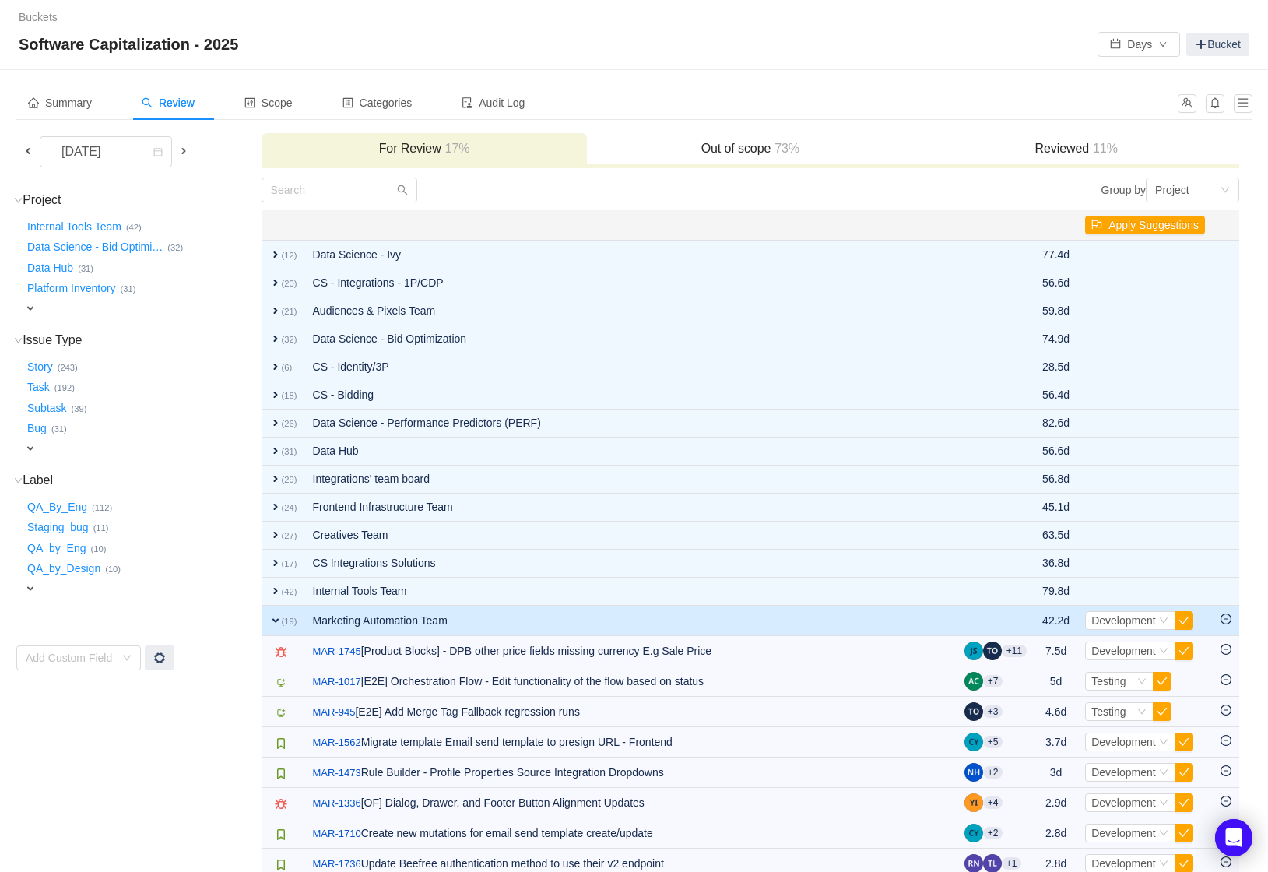
click at [28, 304] on span "expand" at bounding box center [30, 308] width 12 height 12
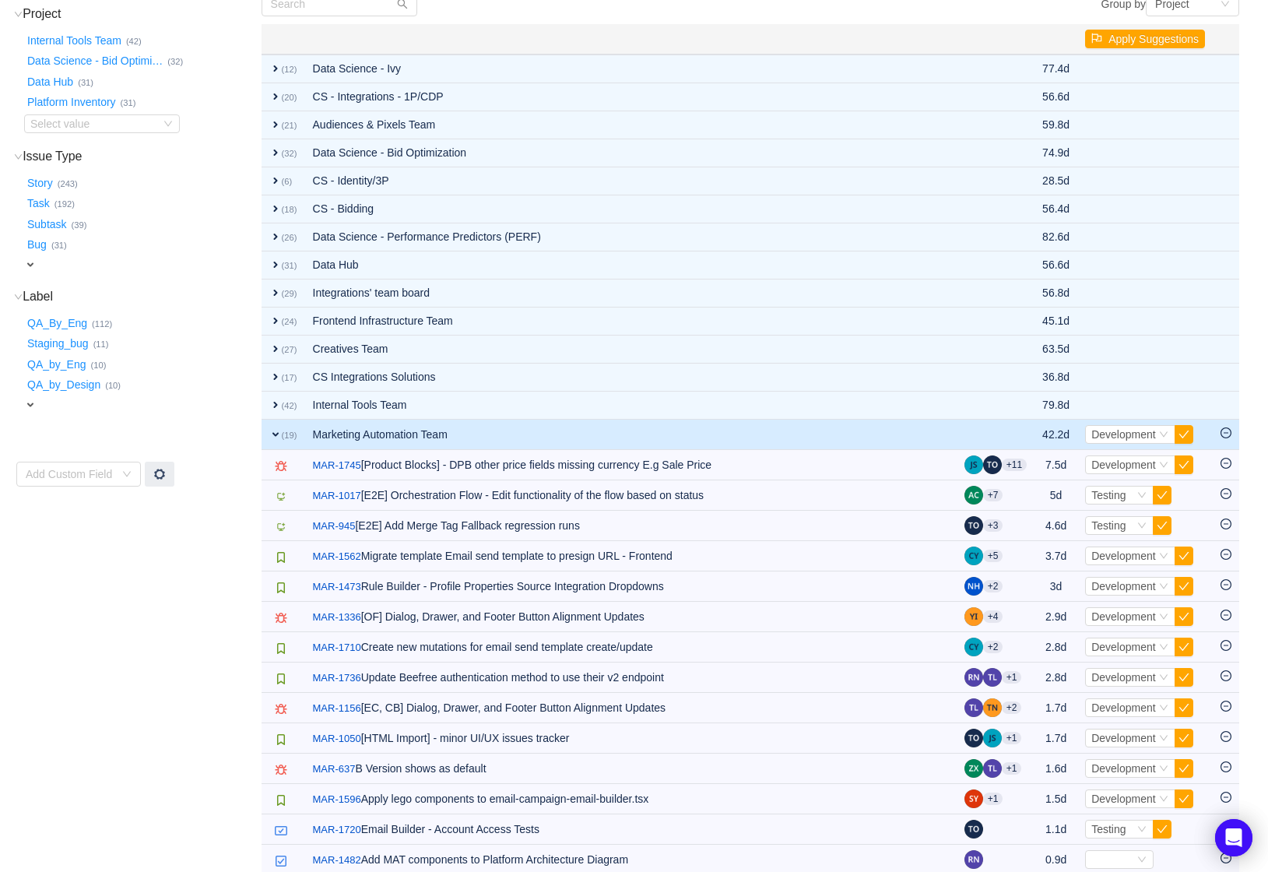
scroll to position [573, 0]
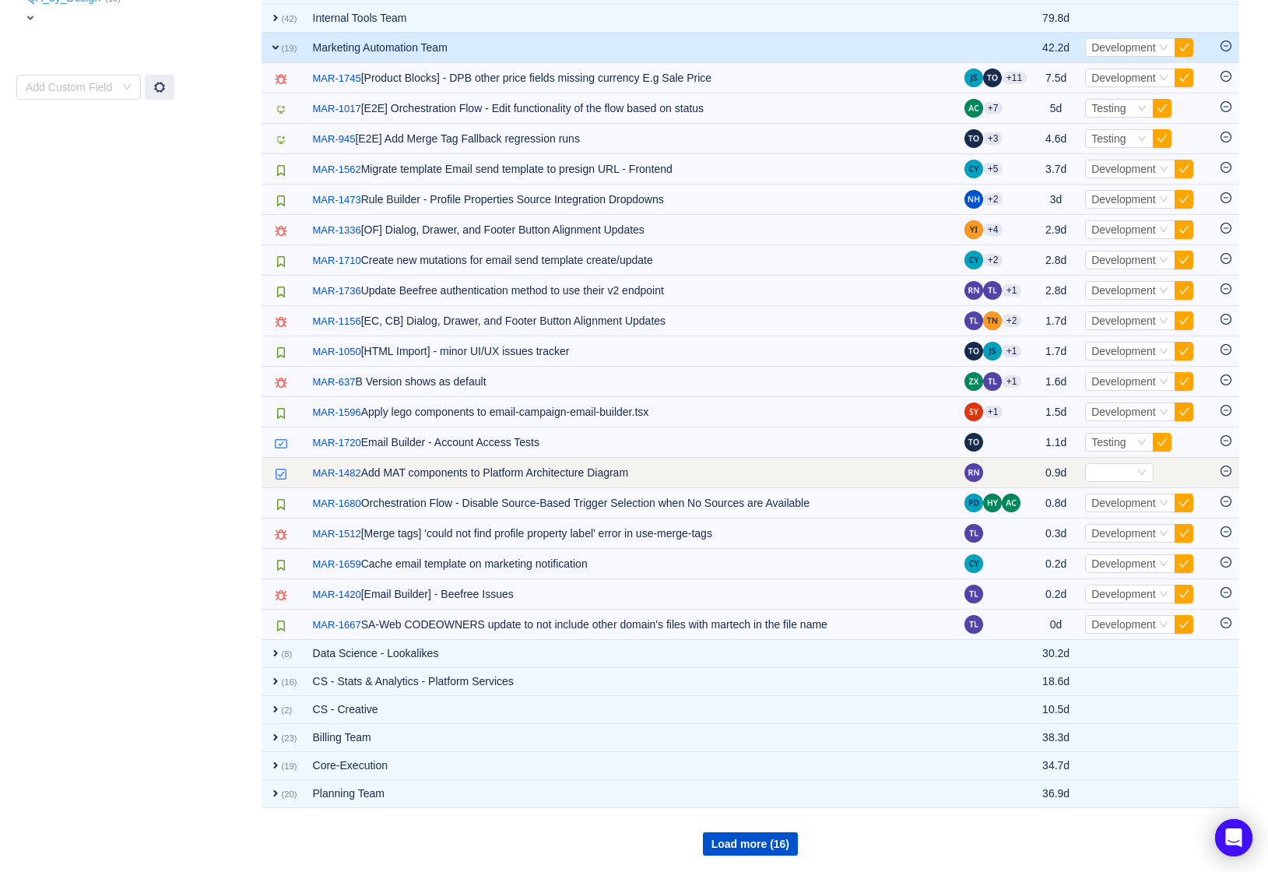
click at [1222, 468] on icon "icon: minus-circle" at bounding box center [1225, 470] width 11 height 11
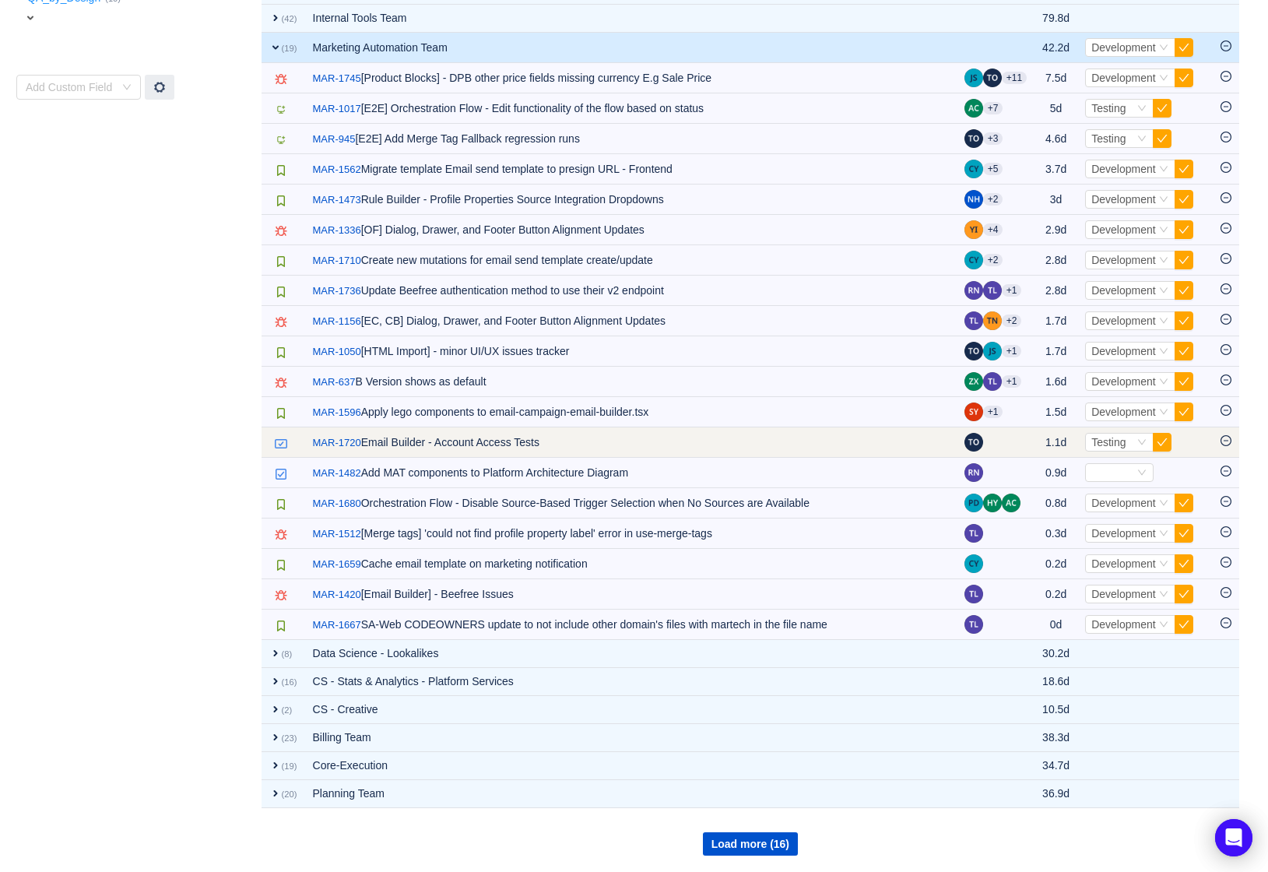
click at [1228, 443] on icon "icon: minus-circle" at bounding box center [1225, 440] width 11 height 11
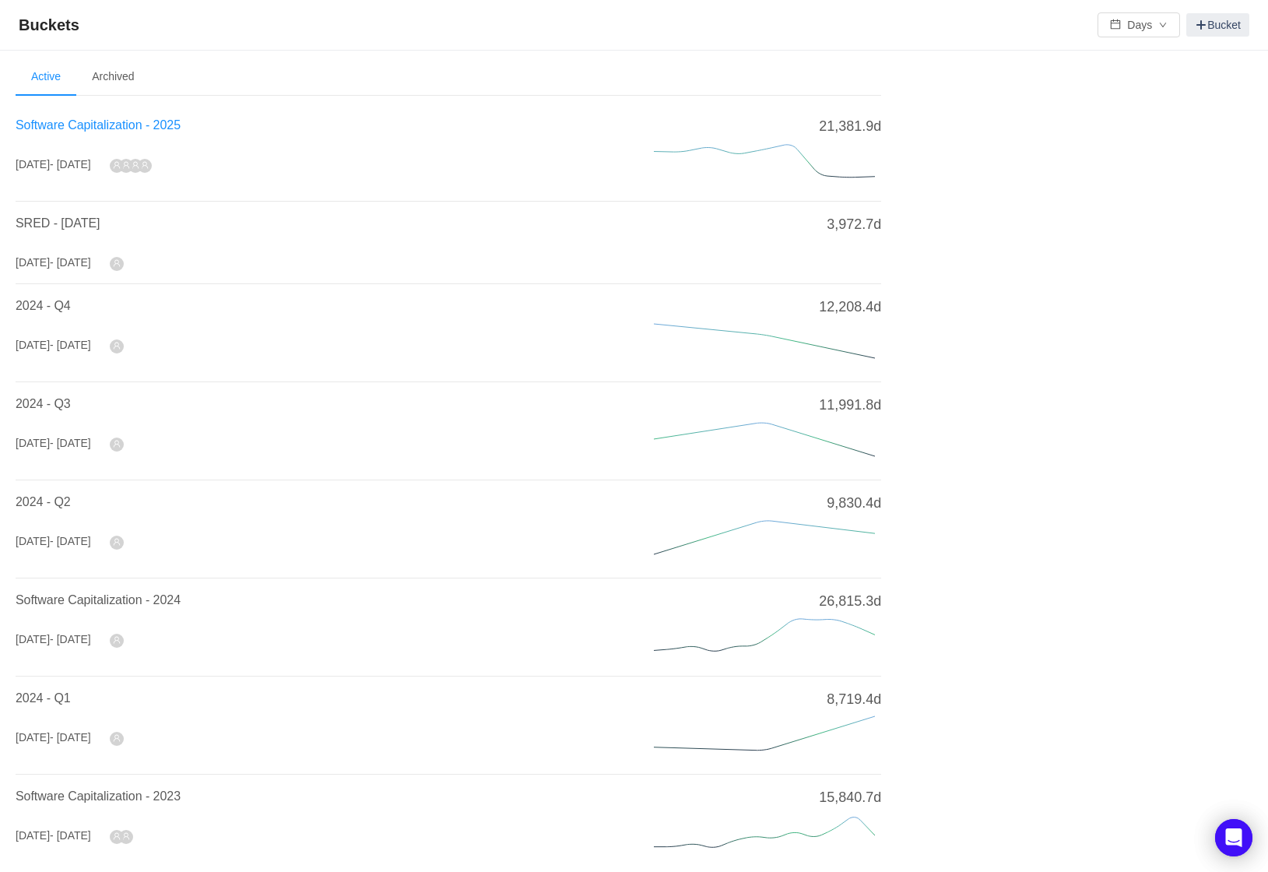
click at [92, 121] on span "Software Capitalization - 2025" at bounding box center [98, 124] width 165 height 13
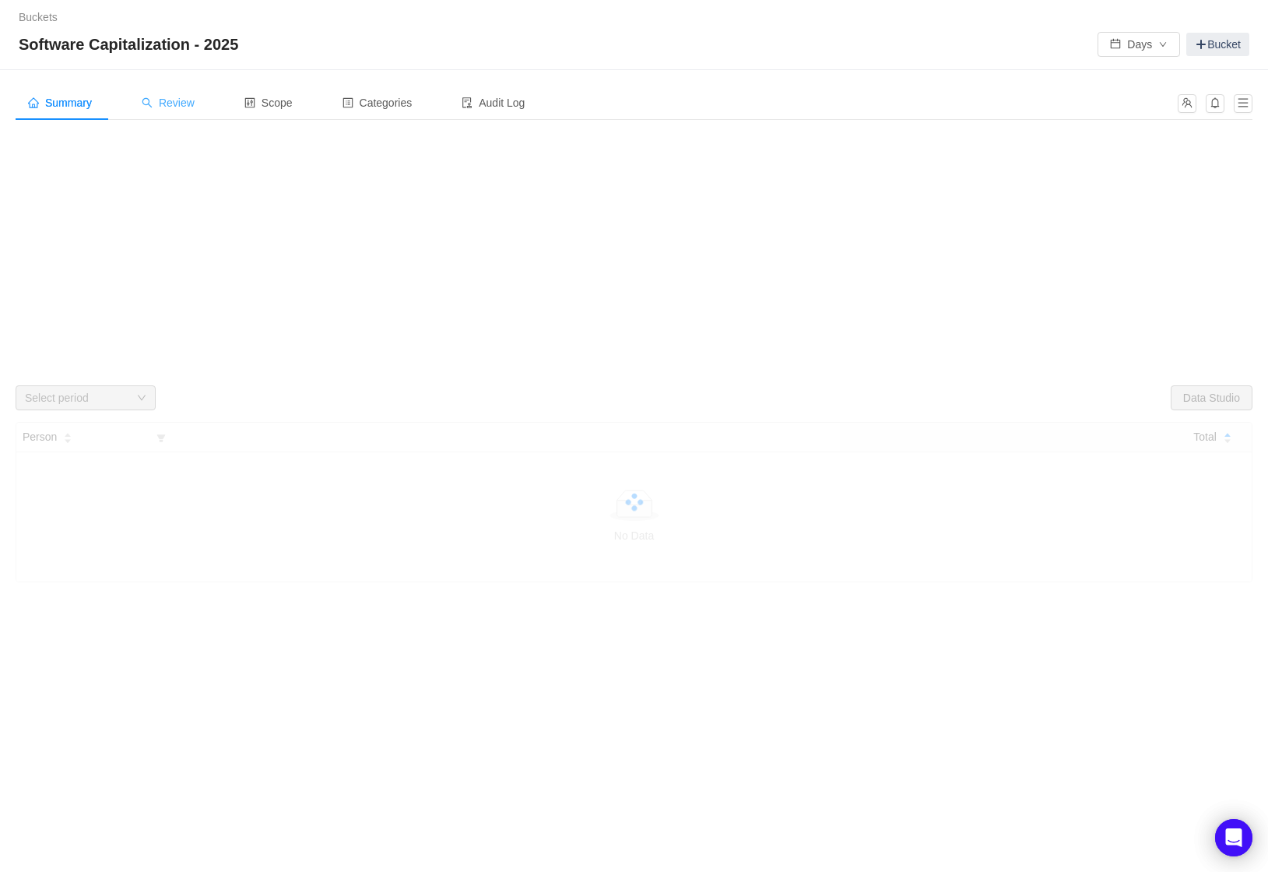
click at [175, 100] on span "Review" at bounding box center [168, 103] width 53 height 12
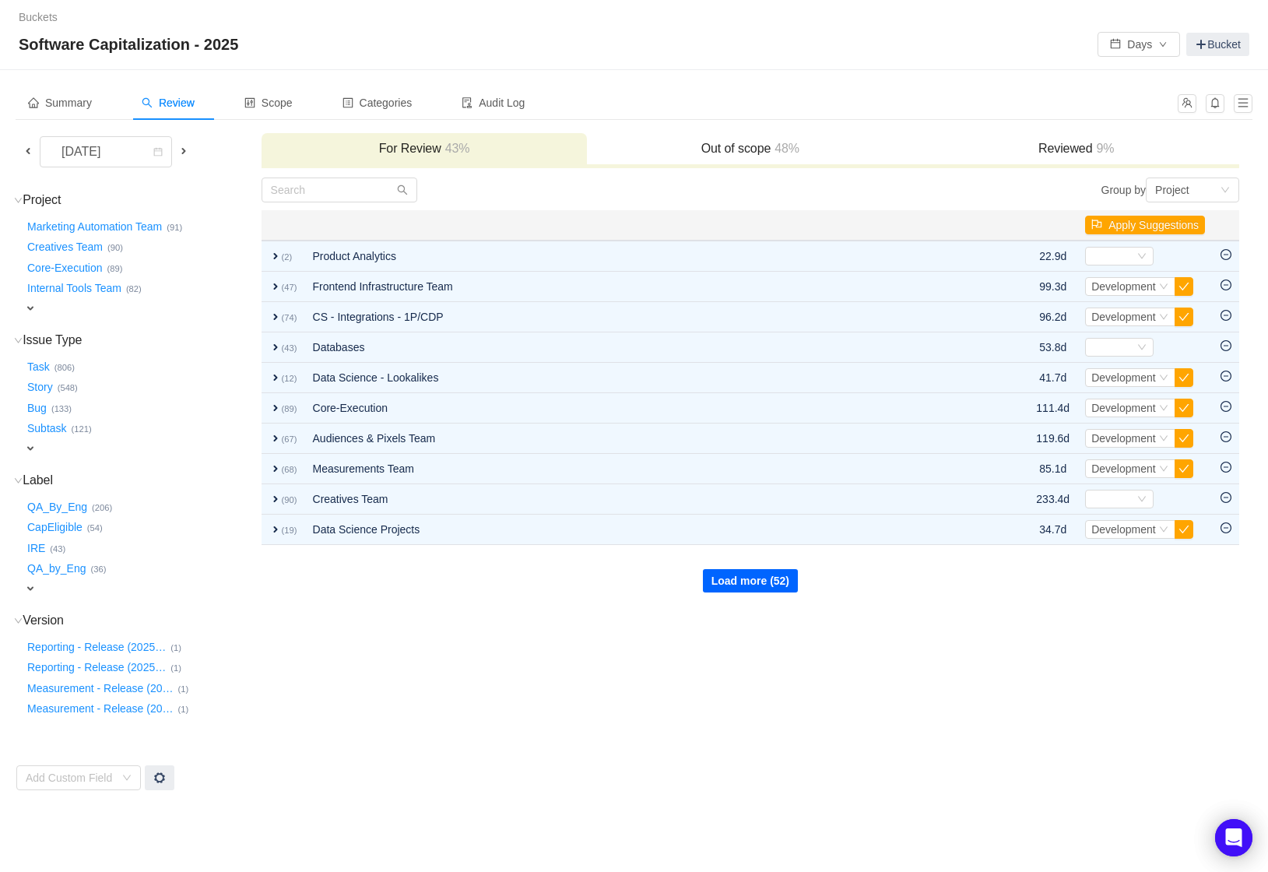
click at [731, 579] on button "Load more (52)" at bounding box center [750, 580] width 95 height 23
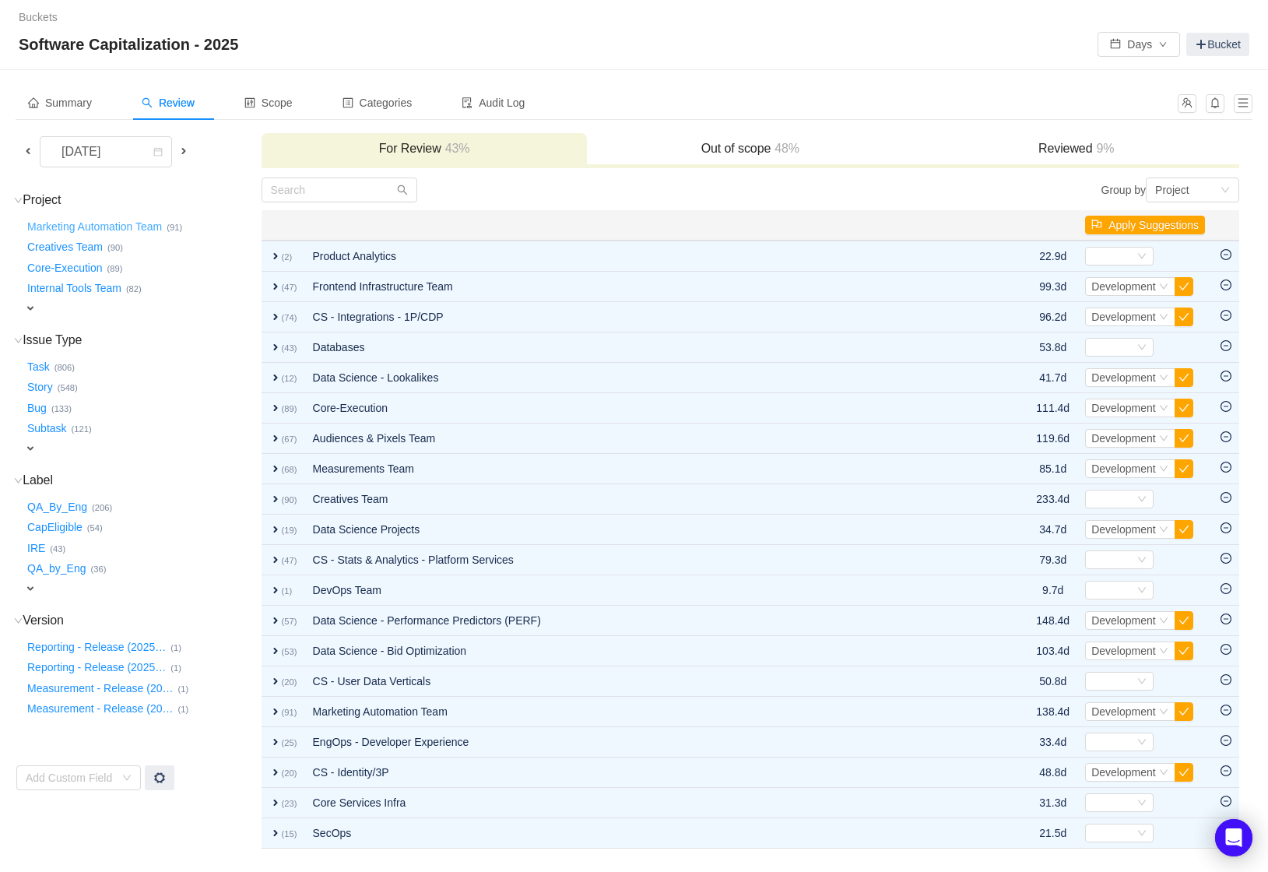
click at [142, 230] on button "Marketing Automation Team …" at bounding box center [95, 226] width 142 height 25
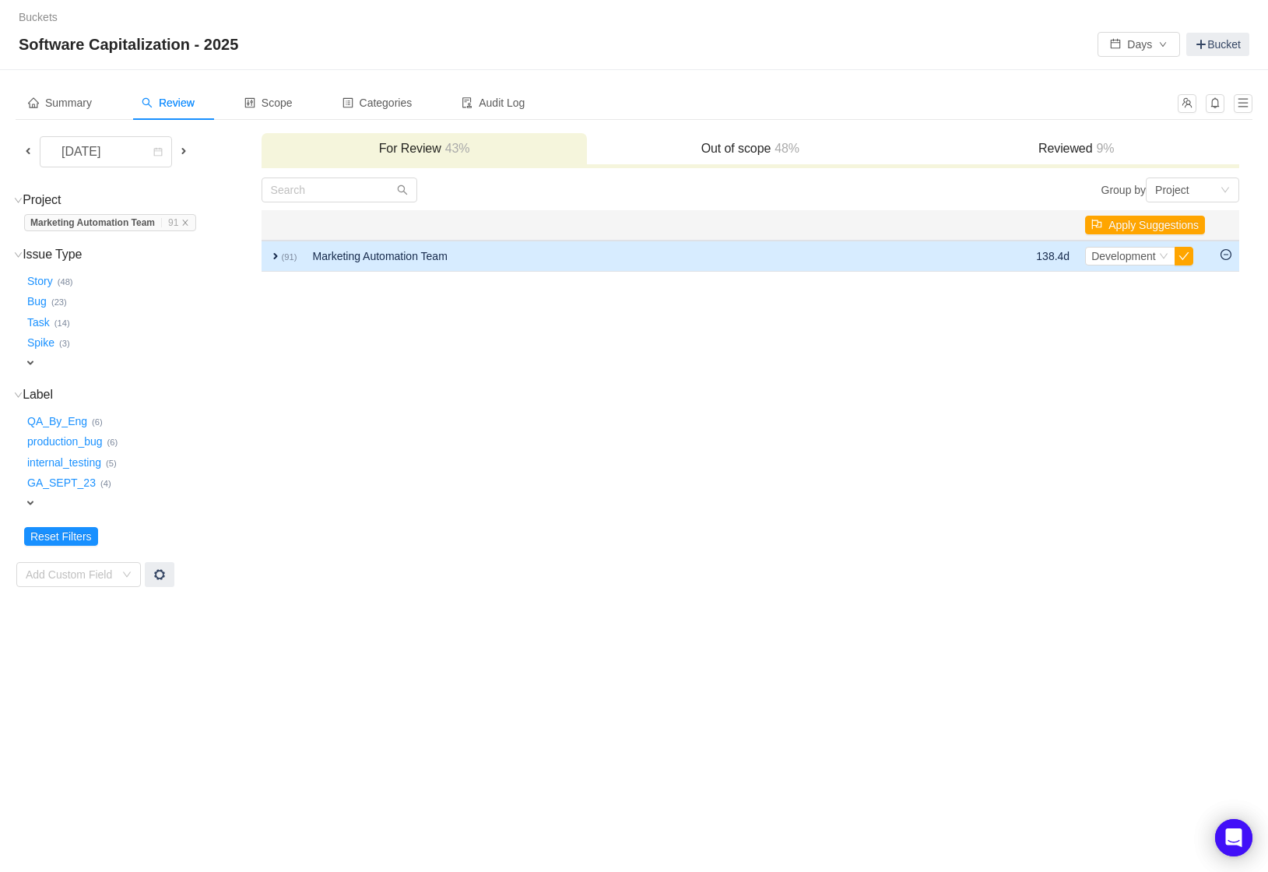
click at [272, 257] on span "expand" at bounding box center [275, 256] width 12 height 12
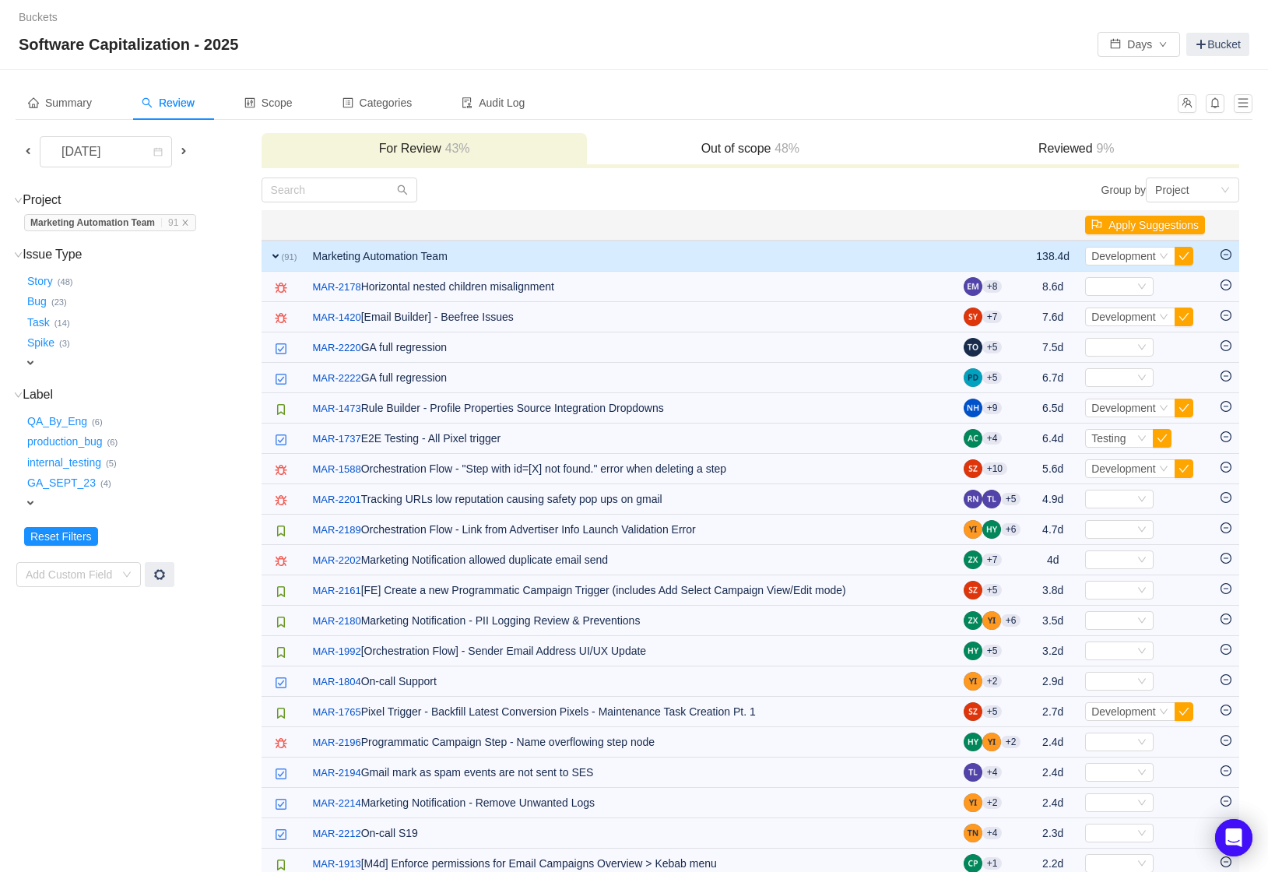
click at [26, 152] on span at bounding box center [28, 151] width 12 height 12
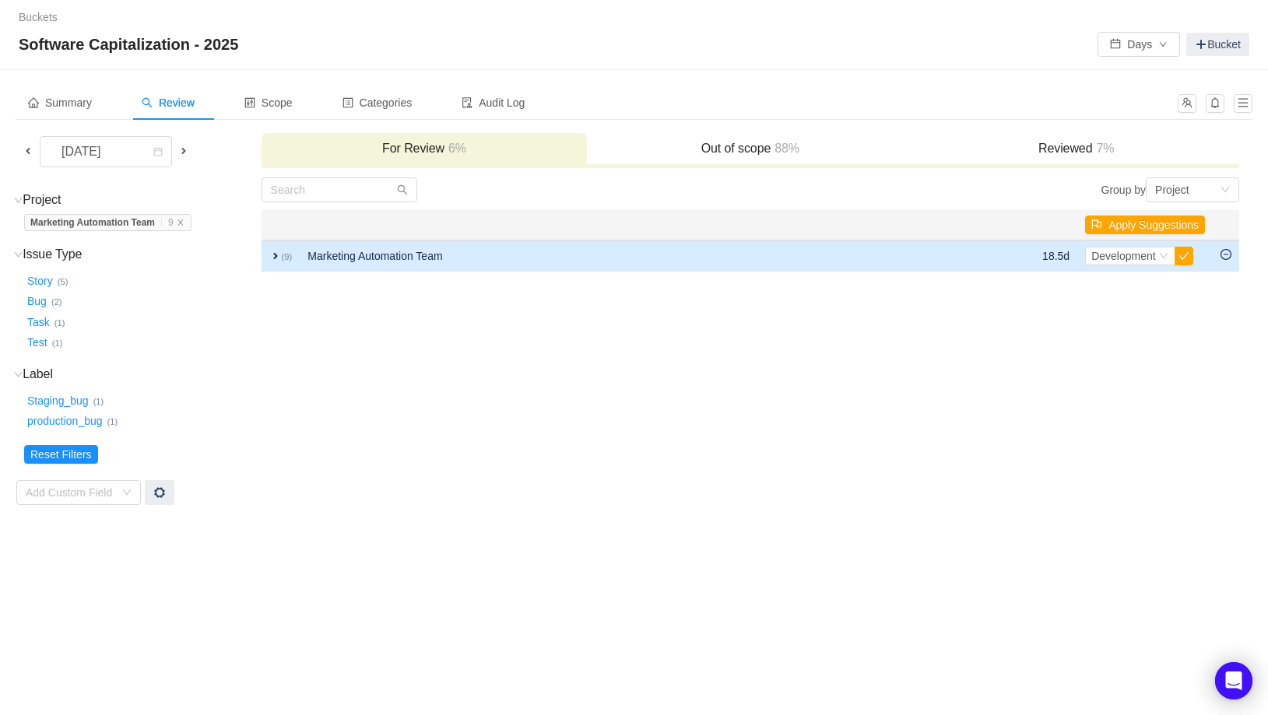
click at [274, 254] on span "expand" at bounding box center [275, 256] width 12 height 12
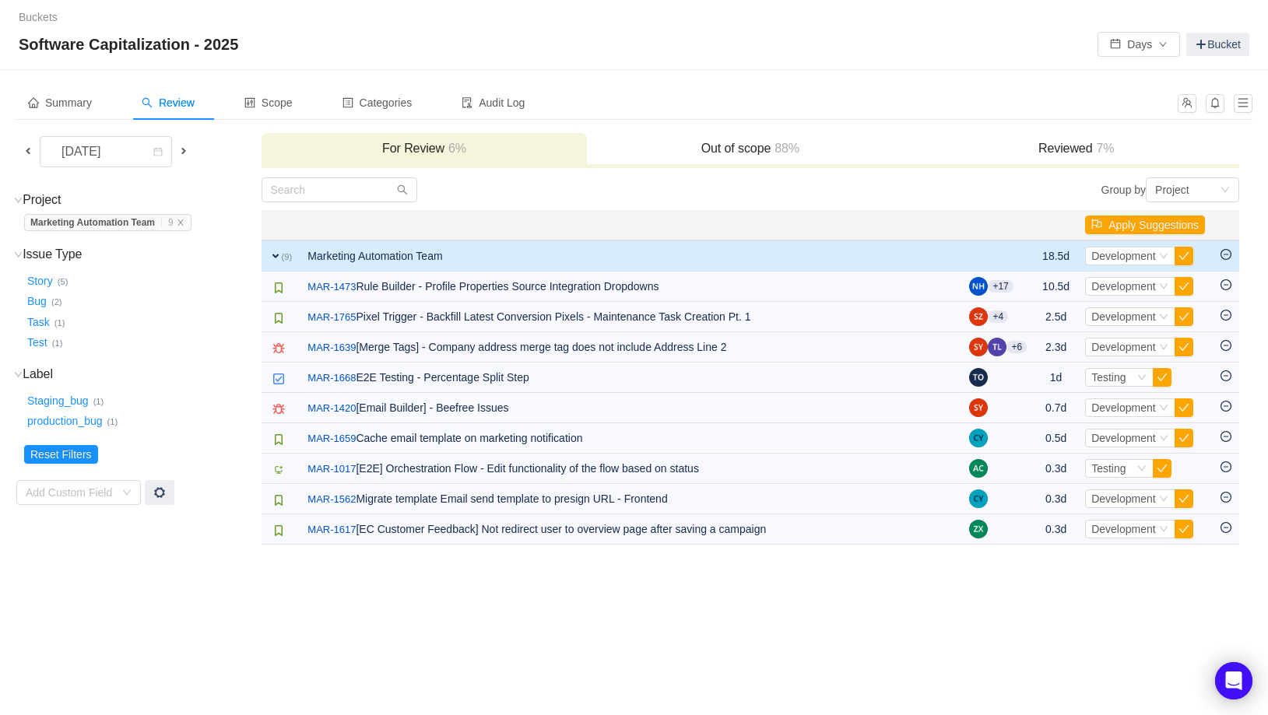
click at [274, 254] on span "expand" at bounding box center [275, 256] width 12 height 12
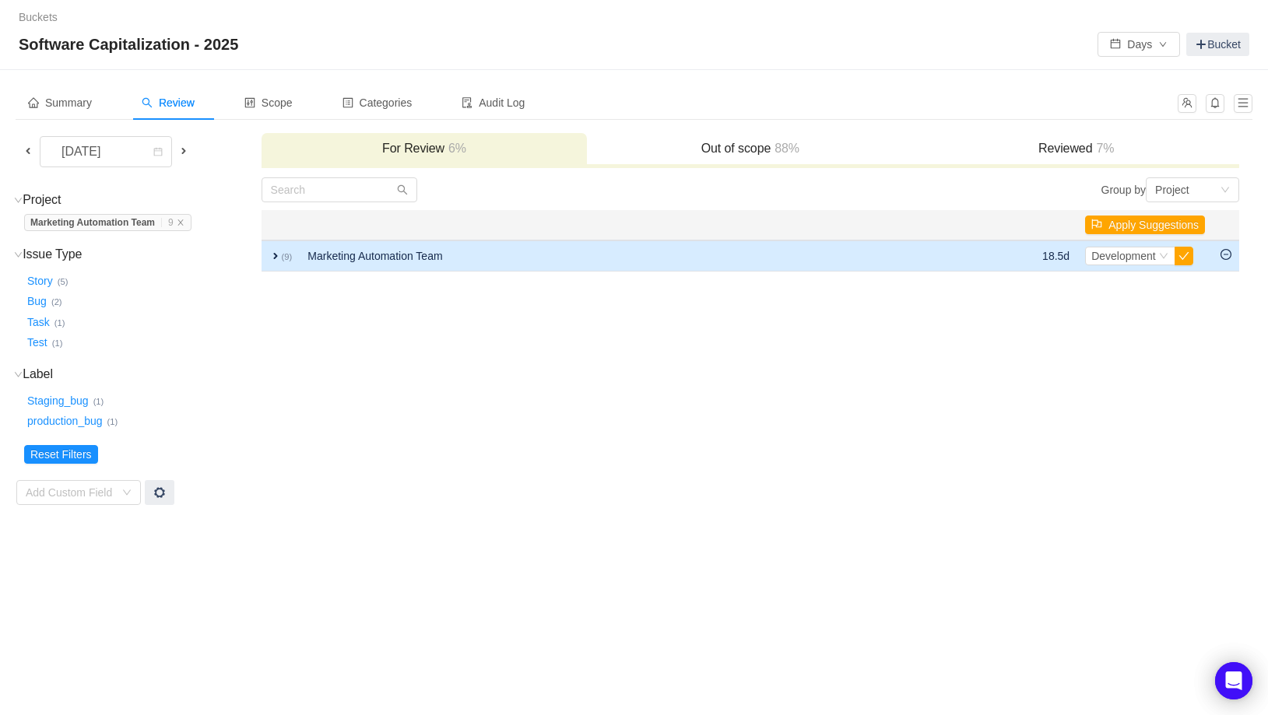
click at [274, 254] on span "expand" at bounding box center [275, 256] width 12 height 12
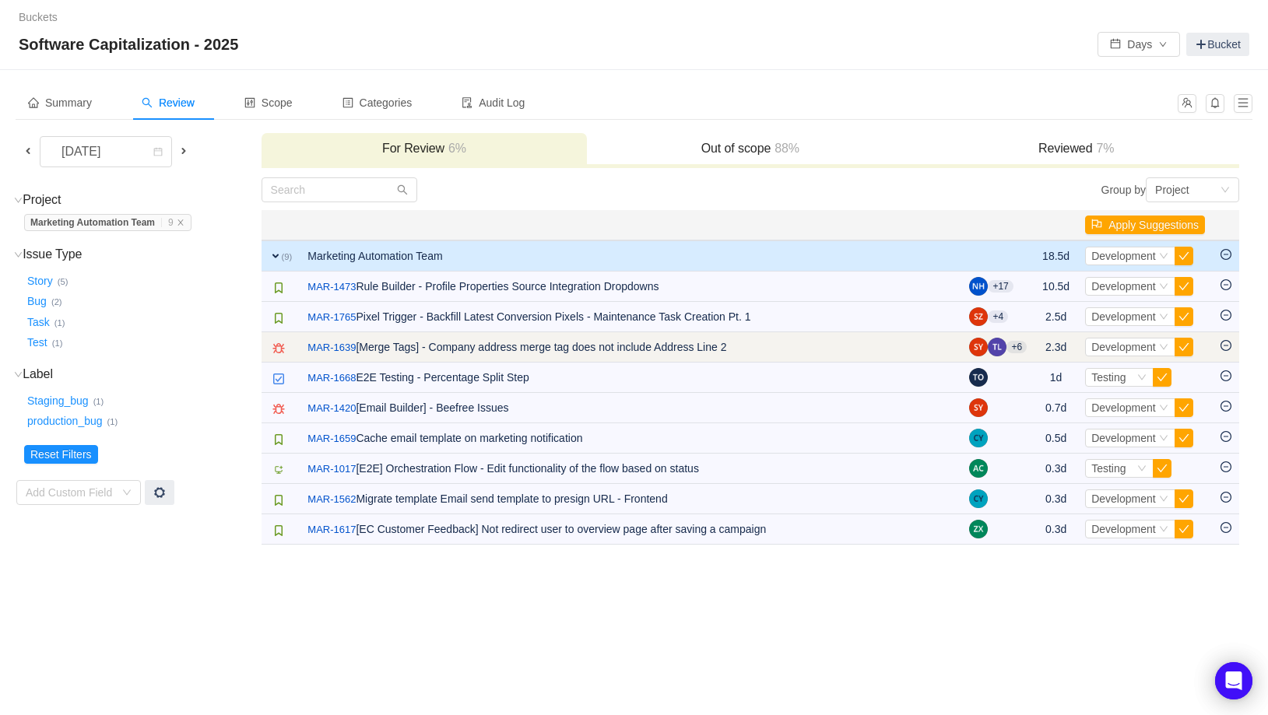
click at [1227, 346] on icon "icon: minus-circle" at bounding box center [1225, 345] width 5 height 1
click at [1228, 346] on icon "icon: minus-circle" at bounding box center [1225, 345] width 11 height 11
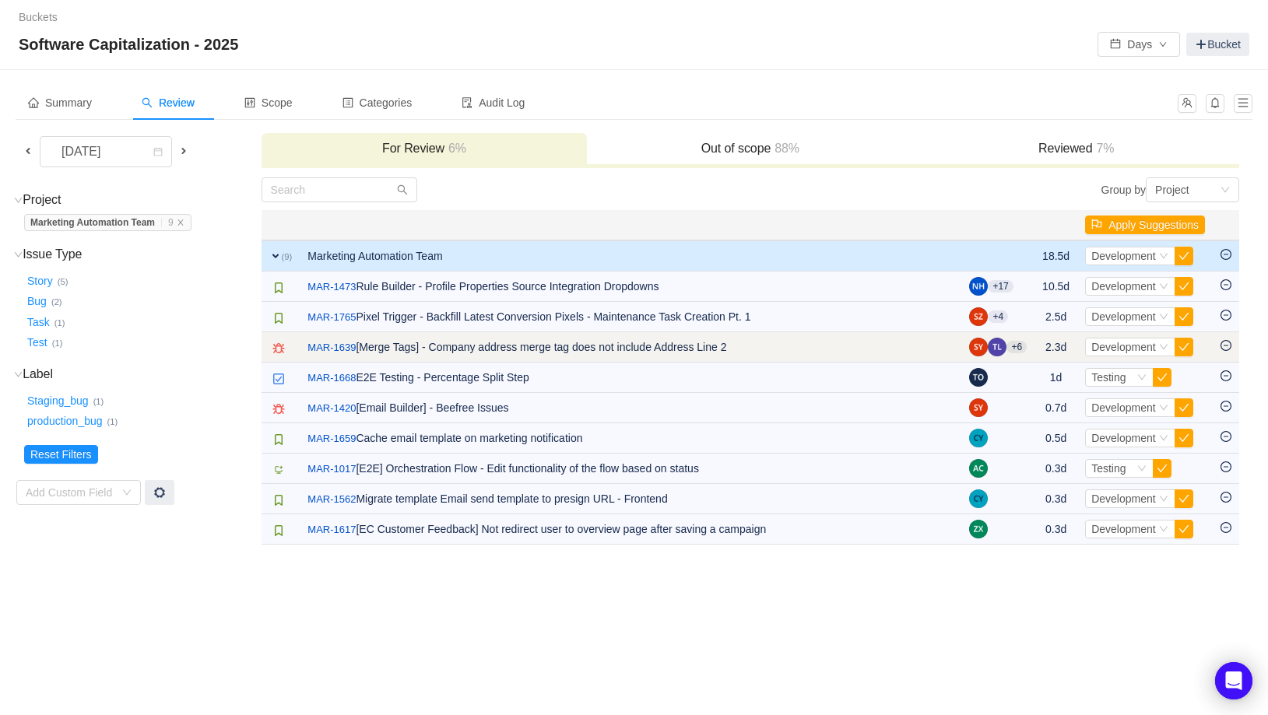
click at [1228, 346] on icon "icon: minus-circle" at bounding box center [1225, 345] width 11 height 11
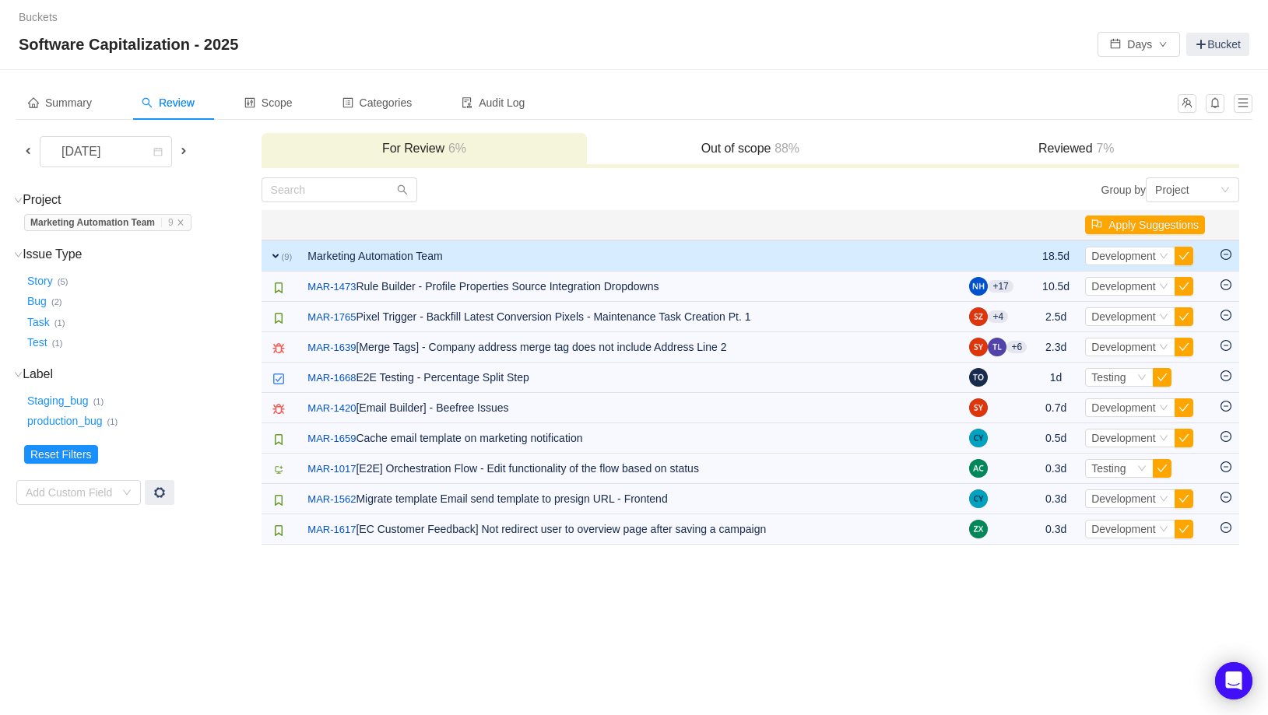
click at [30, 146] on span at bounding box center [28, 151] width 12 height 12
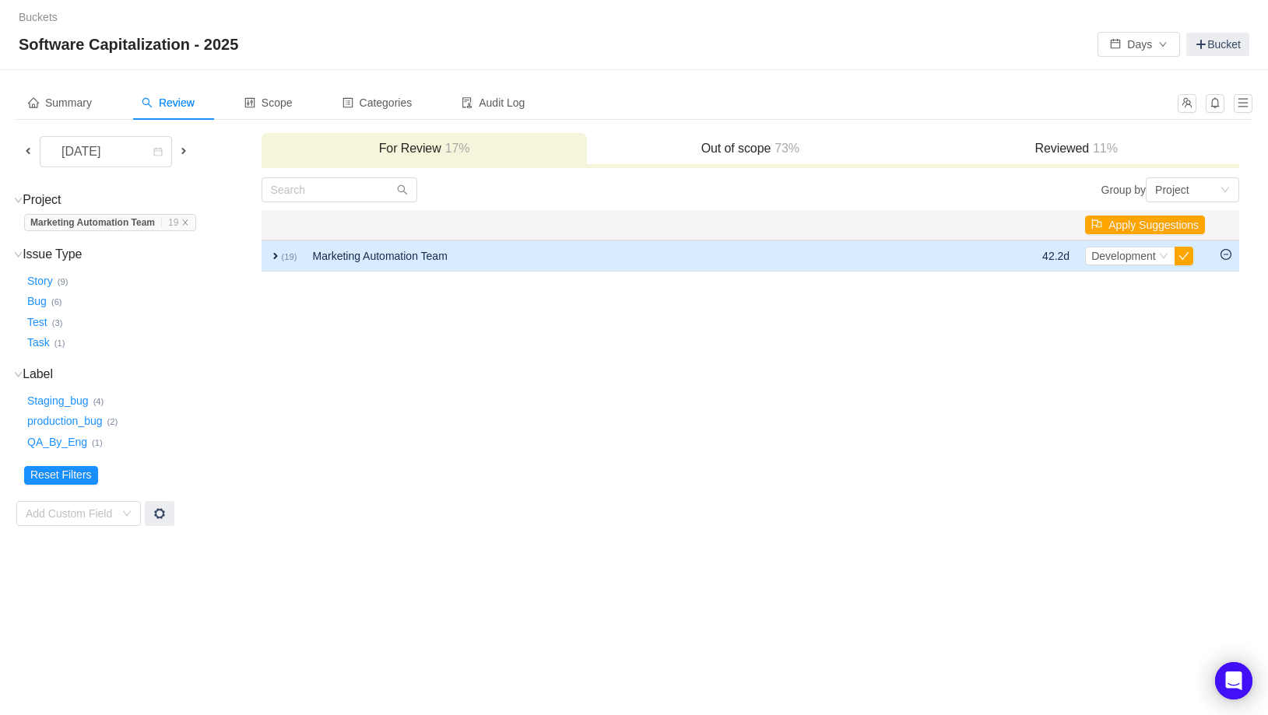
click at [278, 254] on span "expand" at bounding box center [275, 256] width 12 height 12
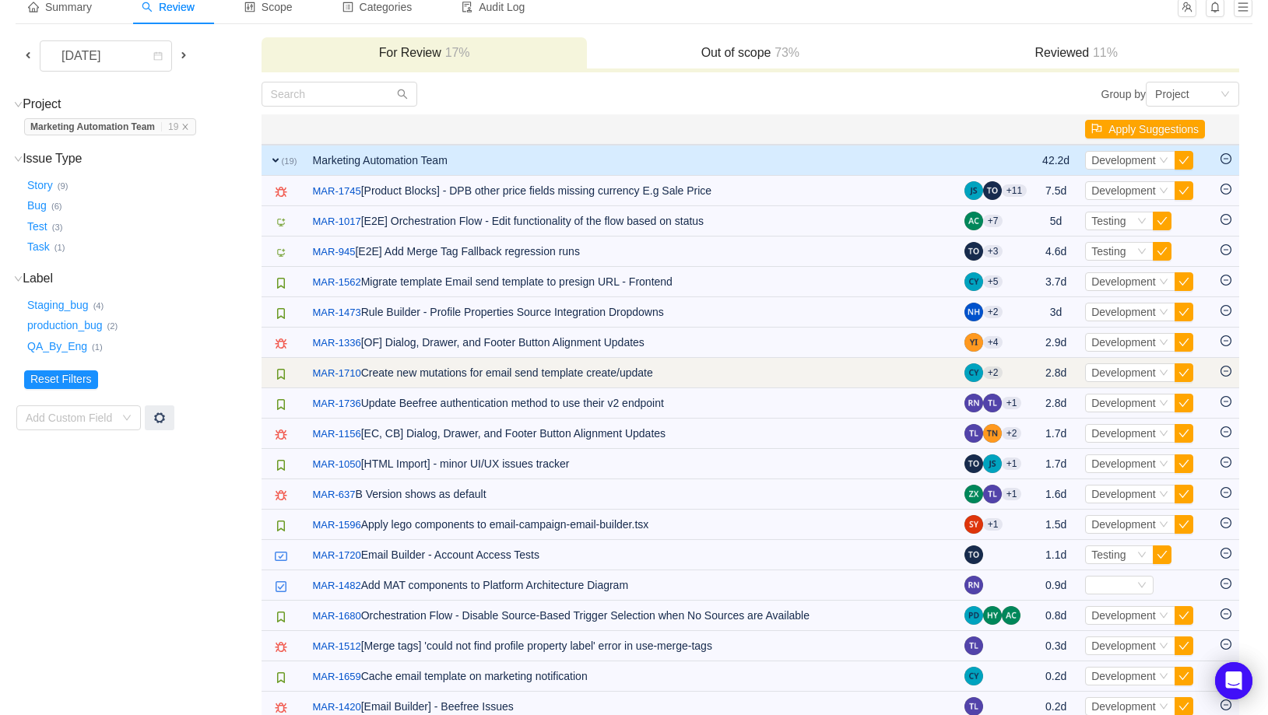
scroll to position [97, 0]
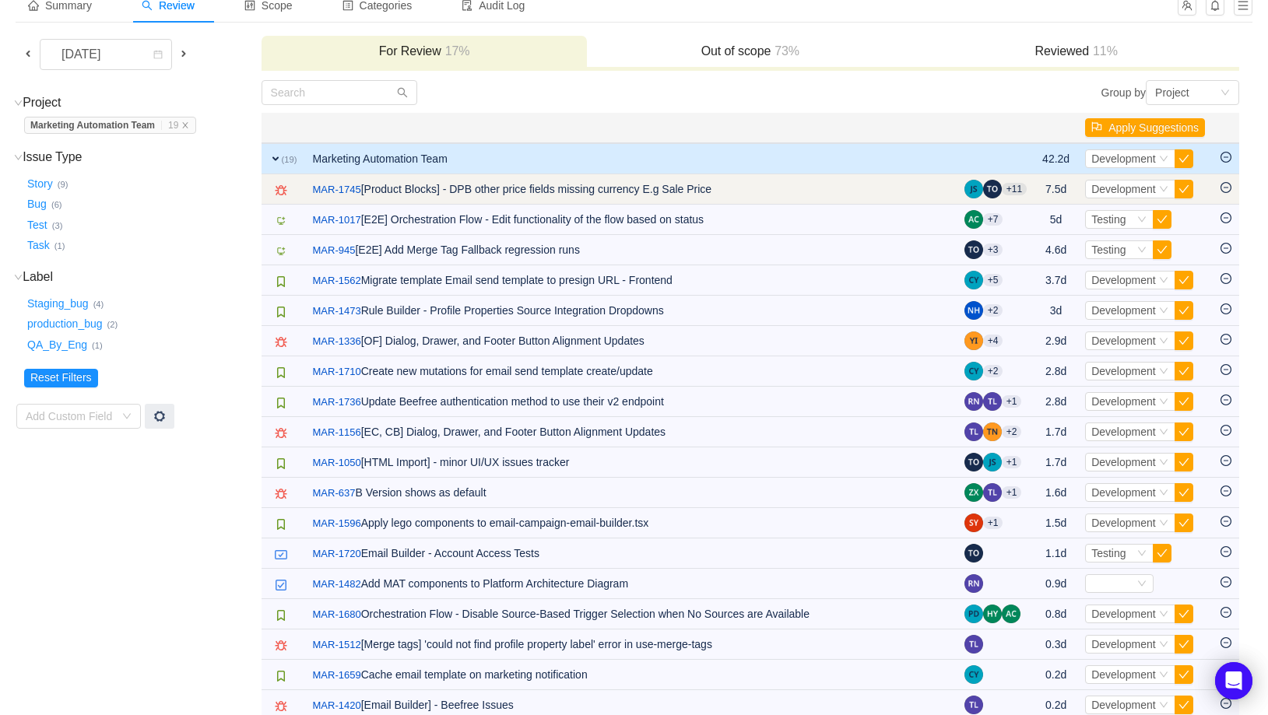
click at [1226, 188] on icon "icon: minus-circle" at bounding box center [1225, 187] width 11 height 11
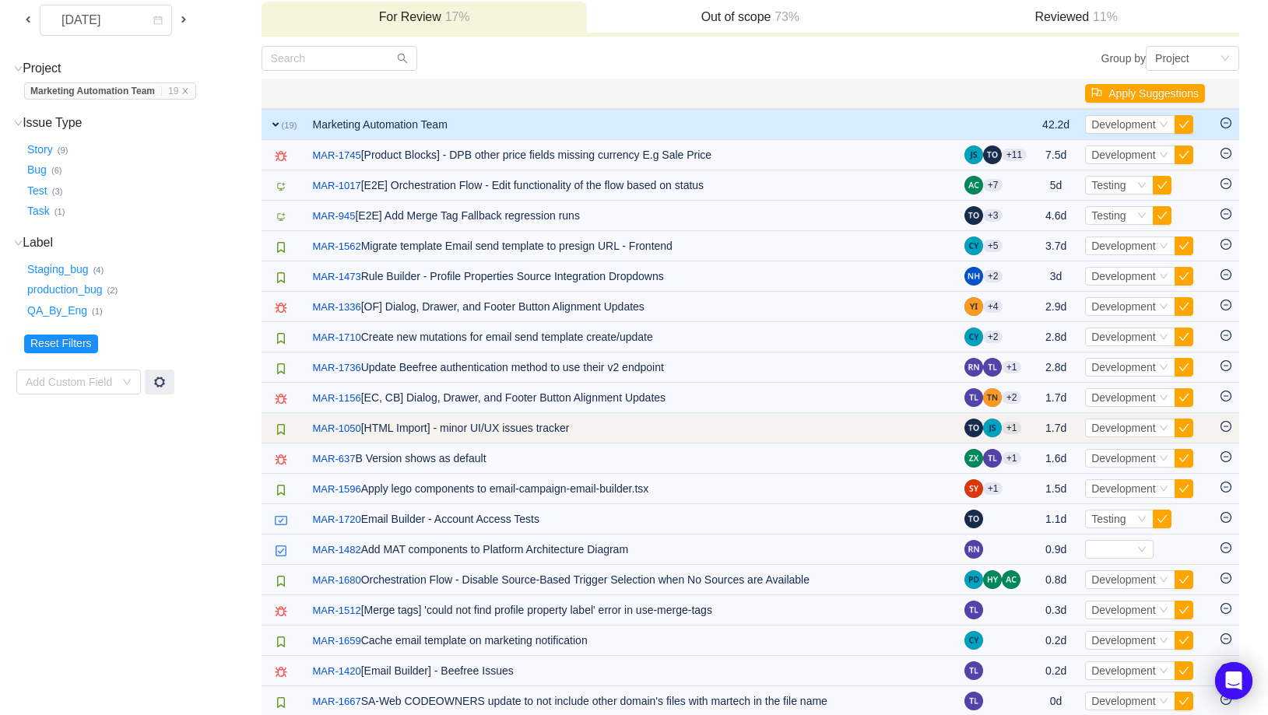
scroll to position [150, 0]
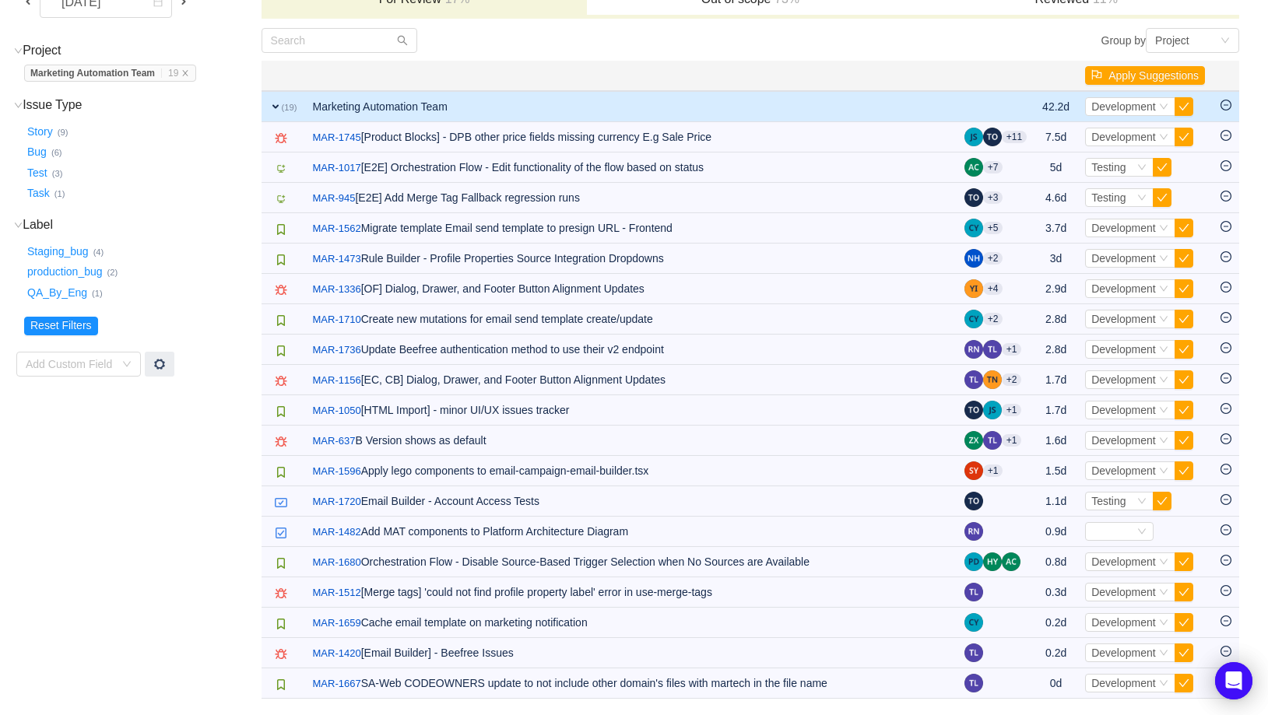
click at [275, 110] on span "expand" at bounding box center [275, 106] width 12 height 12
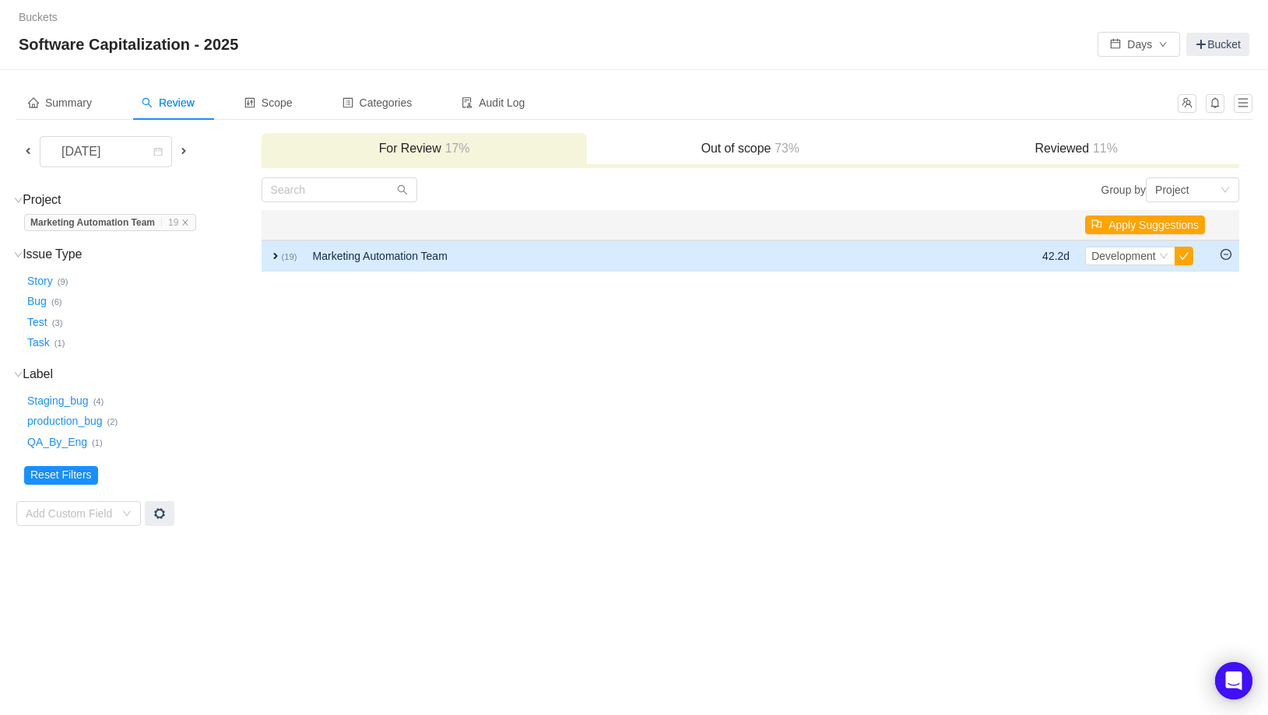
click at [1227, 257] on icon "icon: minus-circle" at bounding box center [1225, 254] width 11 height 11
click at [1183, 252] on button "button" at bounding box center [1183, 256] width 19 height 19
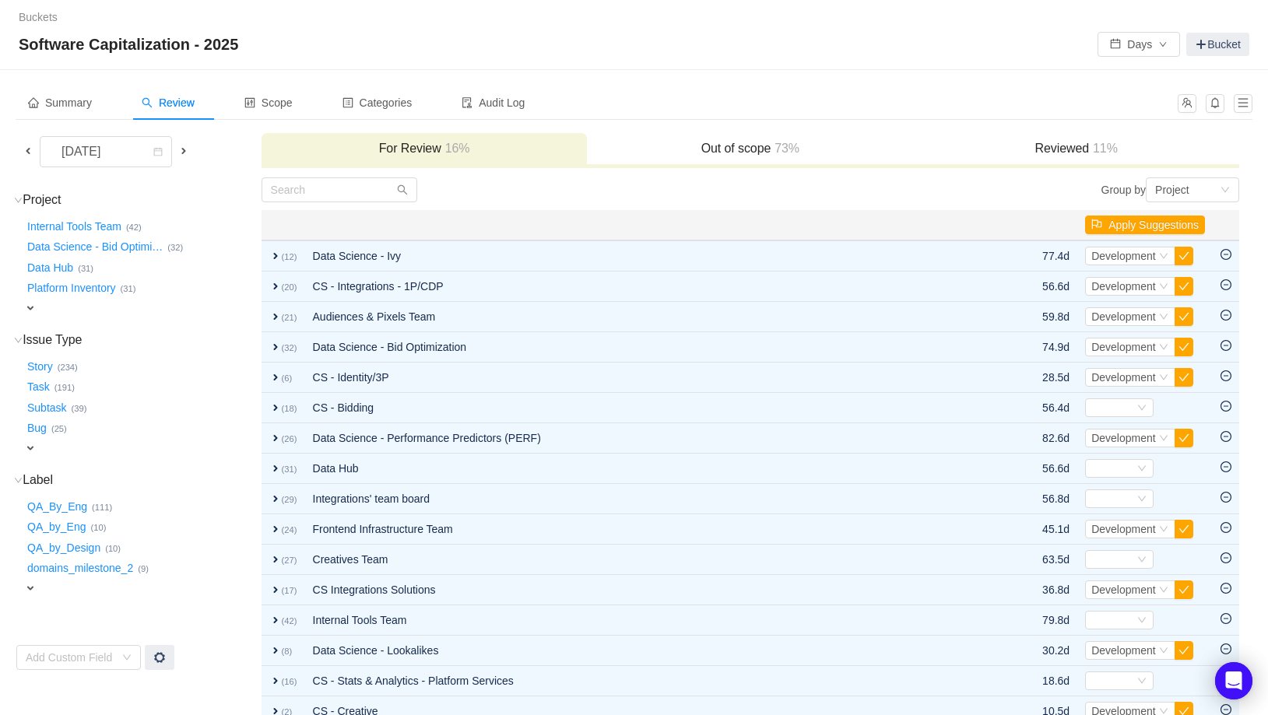
click at [35, 312] on span "expand" at bounding box center [30, 308] width 12 height 12
click at [715, 146] on h3 "Out of scope 73%" at bounding box center [750, 149] width 311 height 16
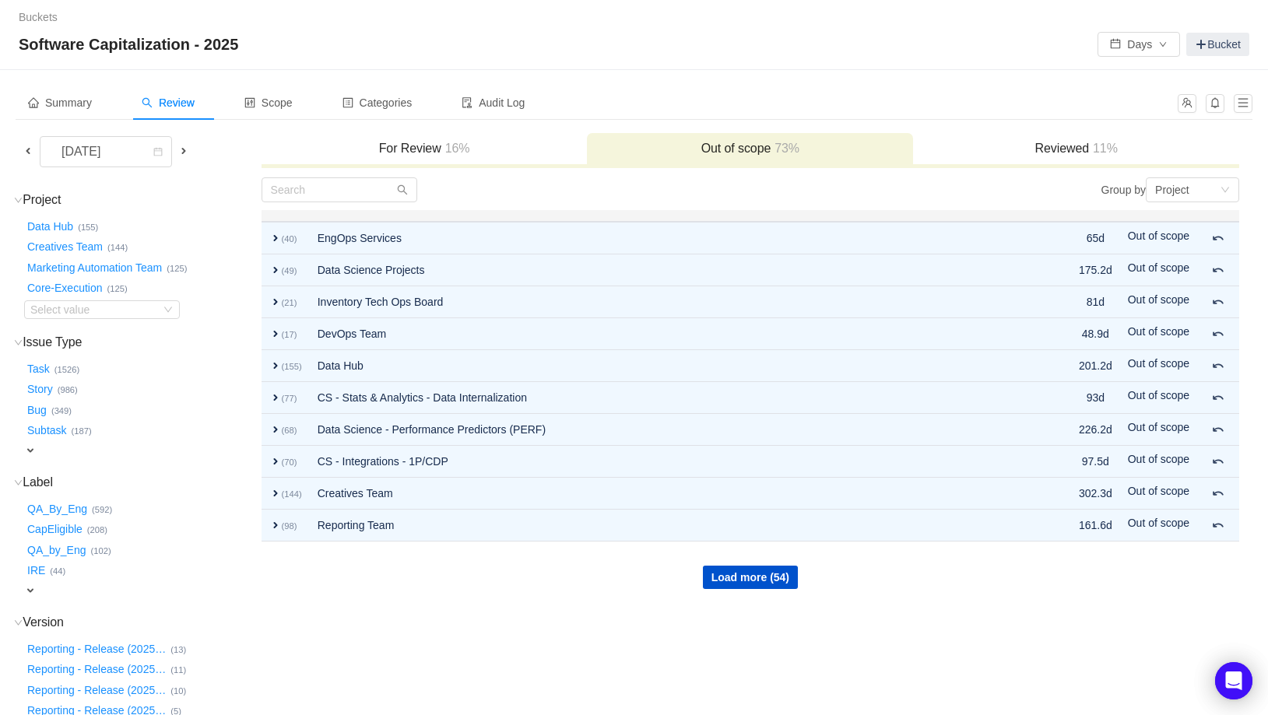
click at [979, 141] on h3 "Reviewed 11%" at bounding box center [1076, 149] width 311 height 16
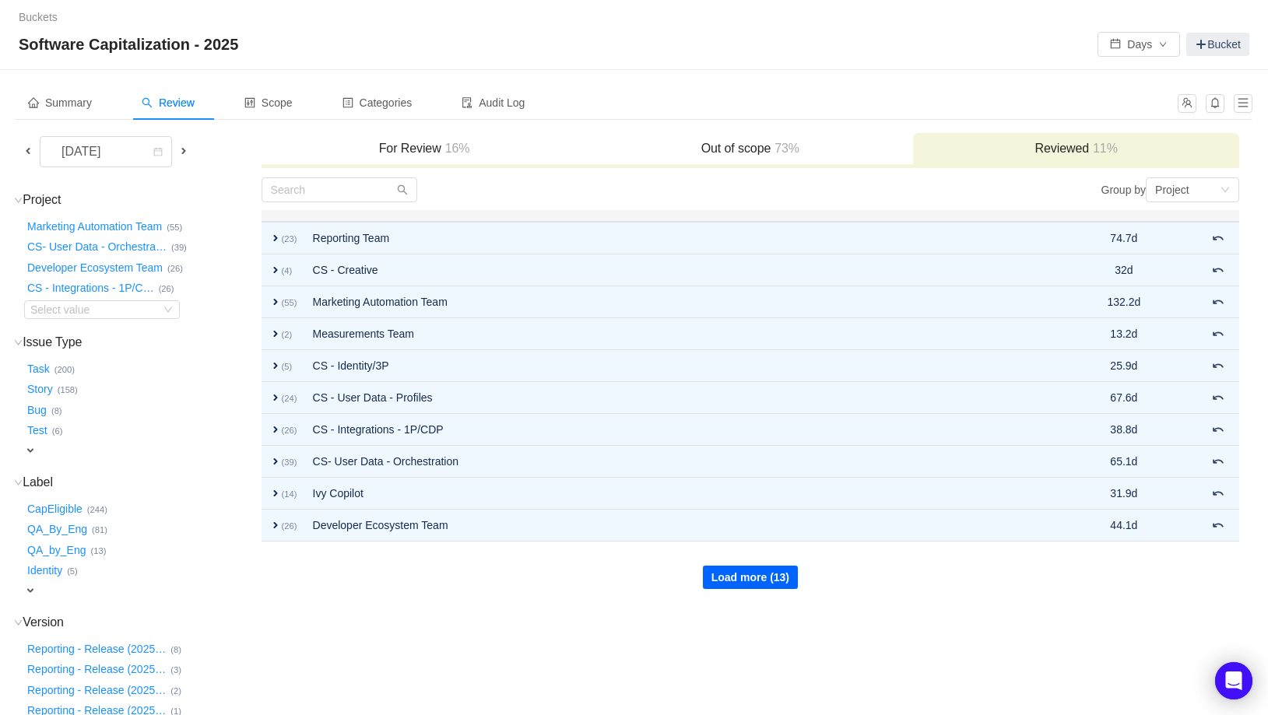
click at [784, 583] on button "Load more (13)" at bounding box center [750, 577] width 95 height 23
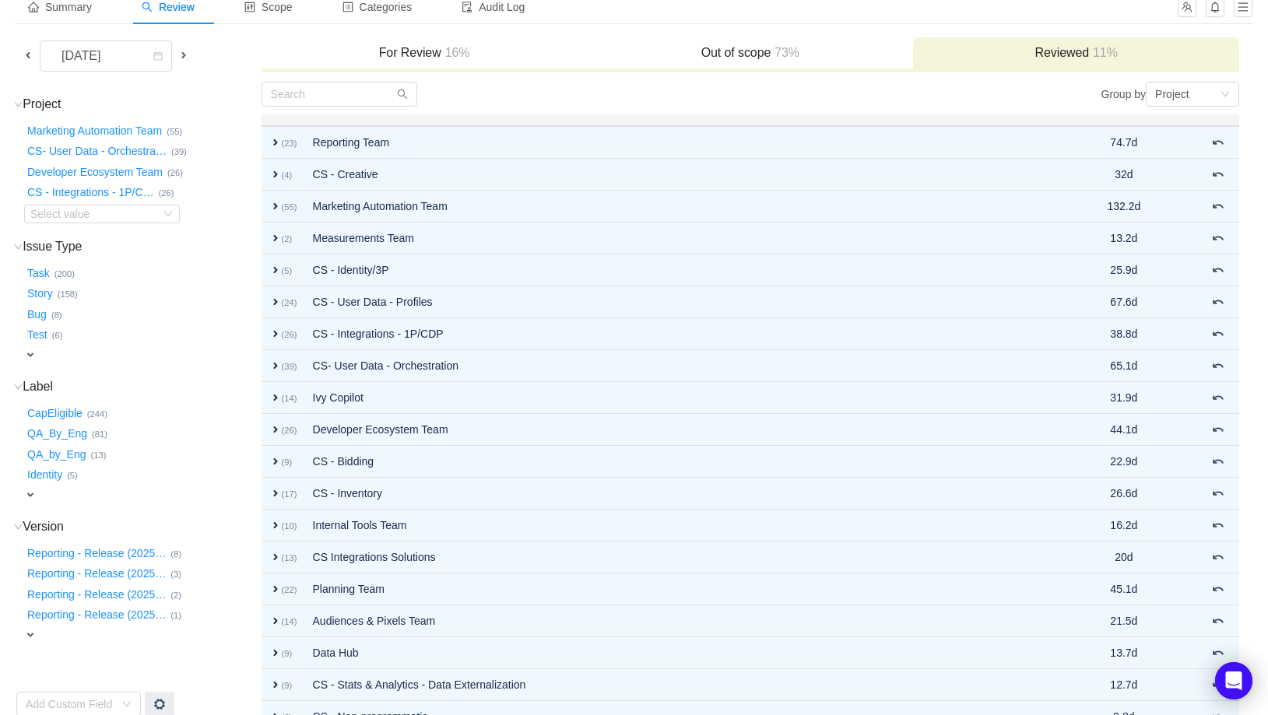
scroll to position [208, 0]
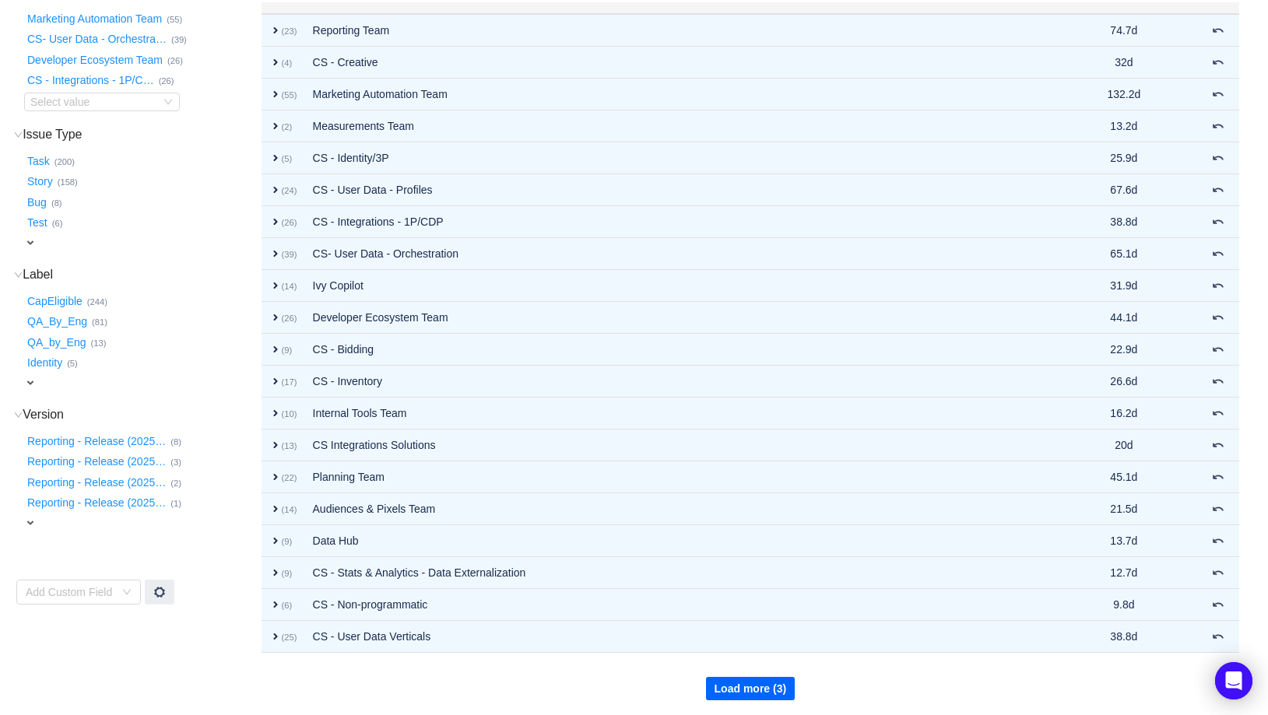
click at [752, 679] on button "Load more (3)" at bounding box center [751, 688] width 90 height 23
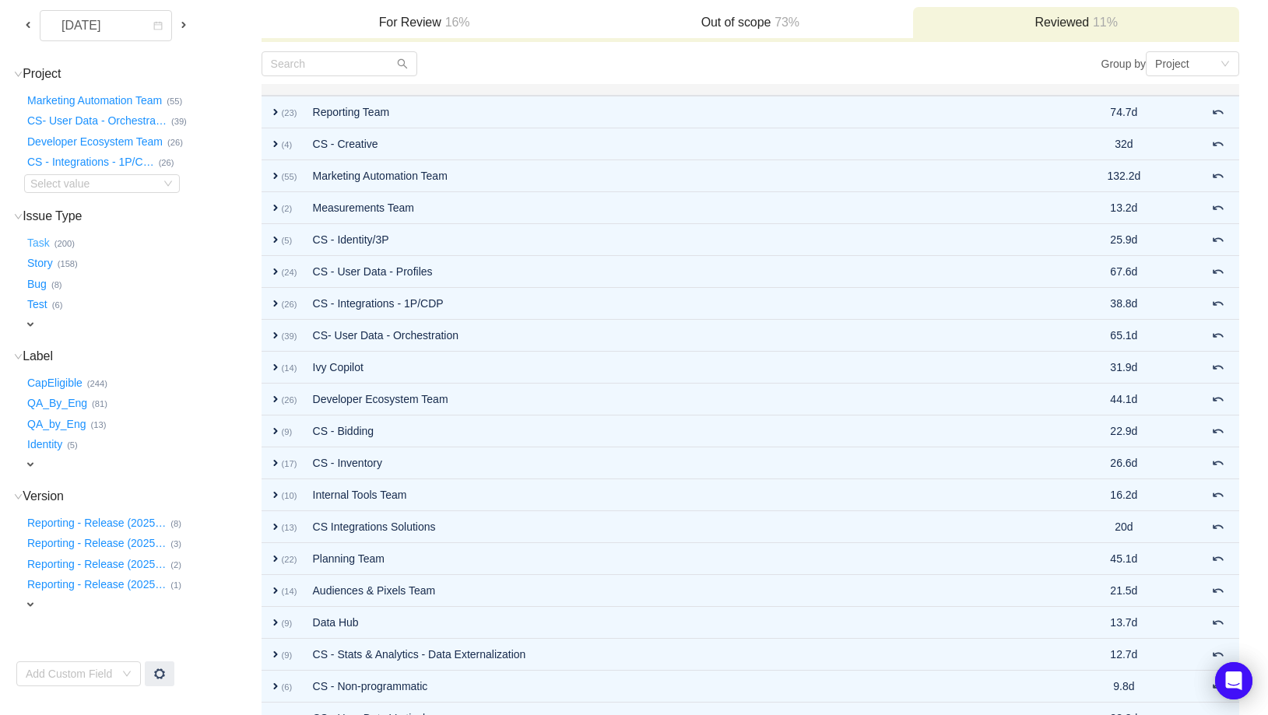
scroll to position [0, 0]
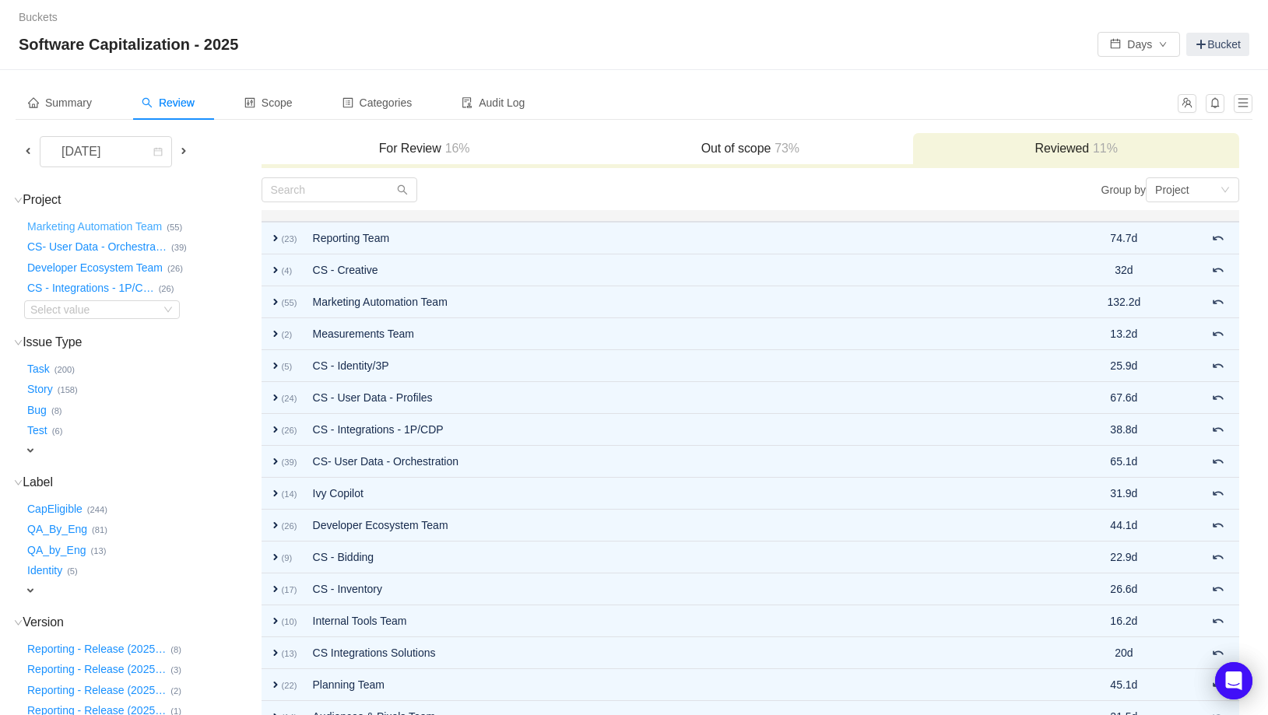
click at [104, 224] on button "Marketing Automation Team …" at bounding box center [95, 226] width 142 height 25
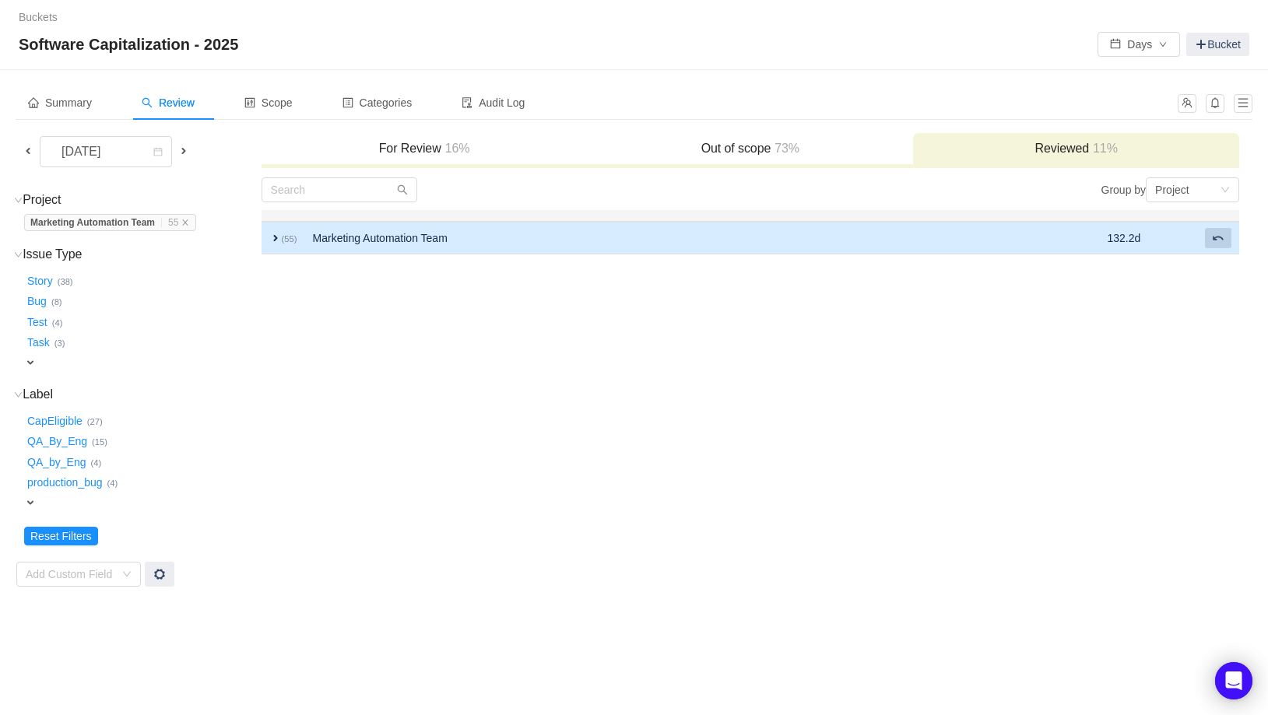
click at [1216, 236] on body "Buckets / / Software Capitalization - 2025 Days Bucket Summary Review Scope Cat…" at bounding box center [634, 357] width 1268 height 715
click at [1221, 239] on span at bounding box center [1218, 238] width 12 height 12
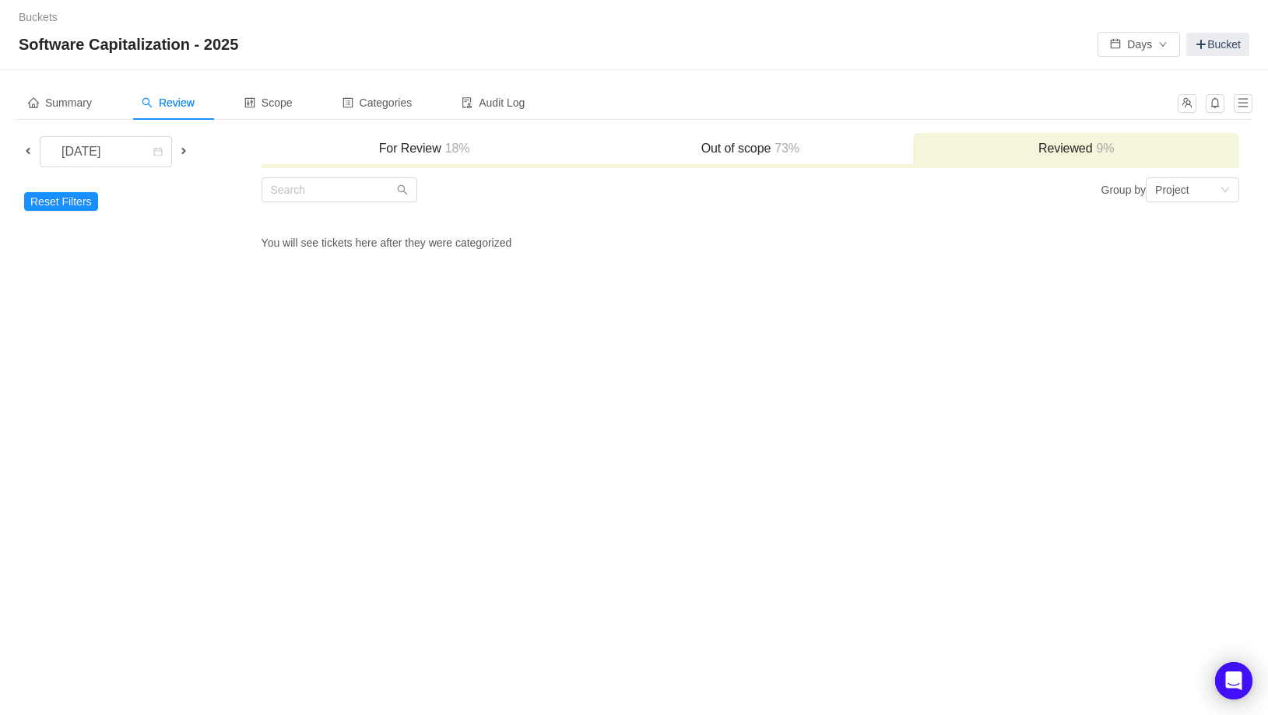
click at [433, 152] on h3 "For Review 18%" at bounding box center [424, 149] width 311 height 16
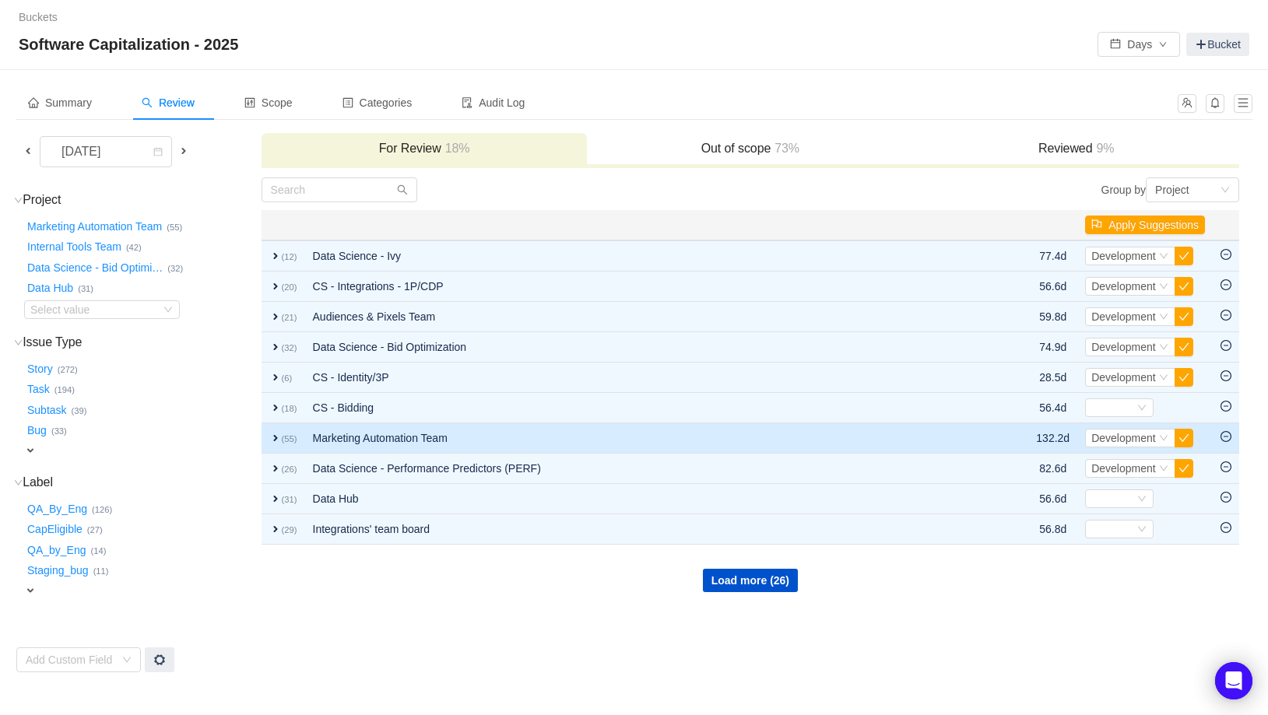
click at [284, 439] on small "(55)" at bounding box center [290, 438] width 16 height 9
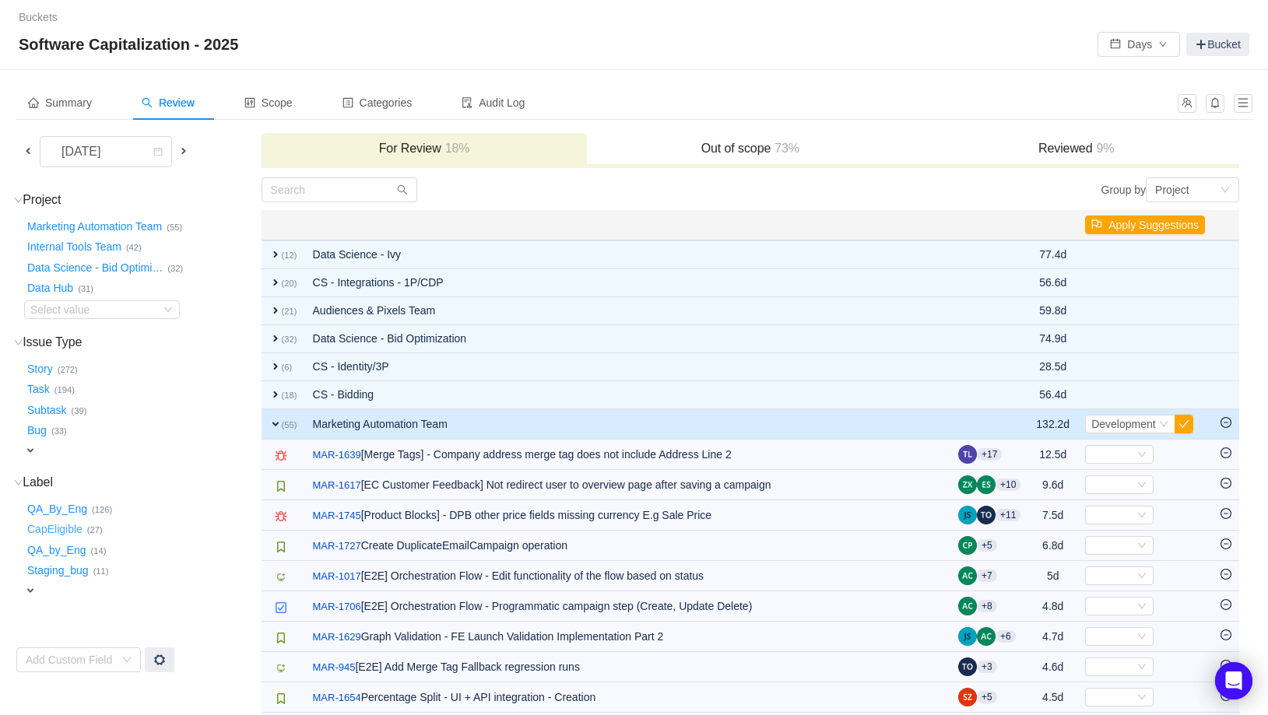
click at [70, 527] on button "CapEligible …" at bounding box center [55, 530] width 63 height 25
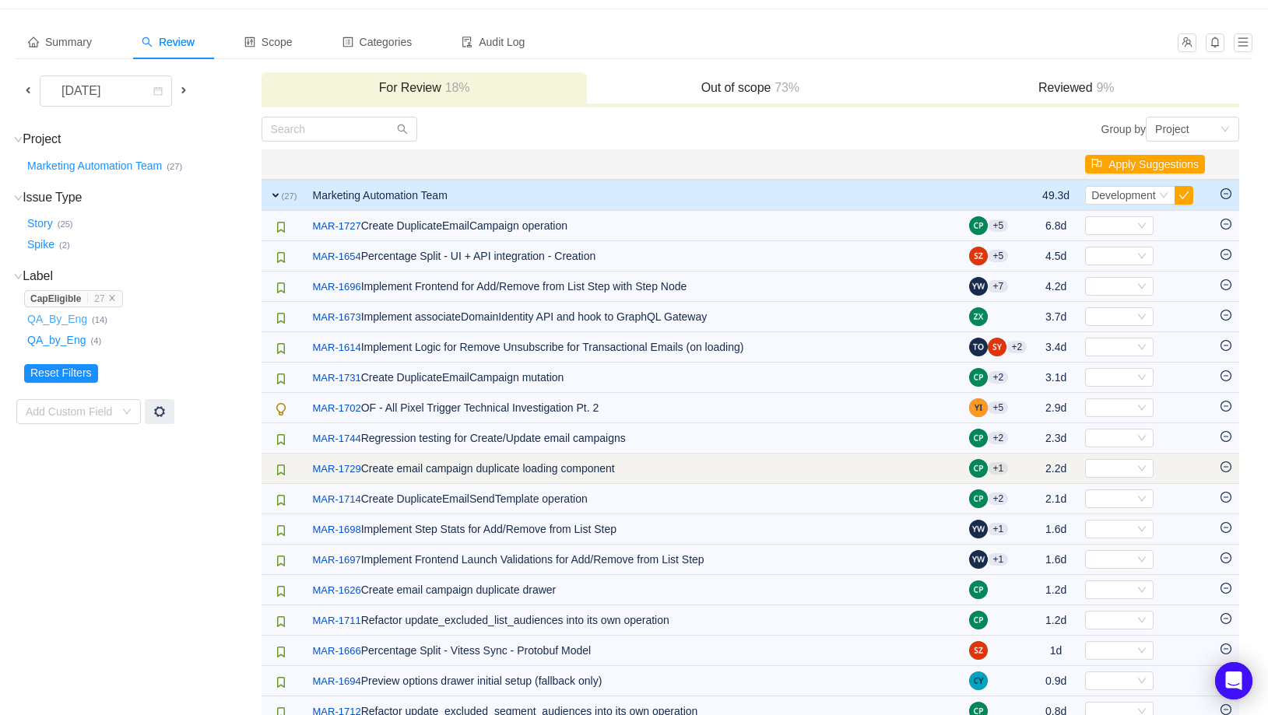
scroll to position [56, 0]
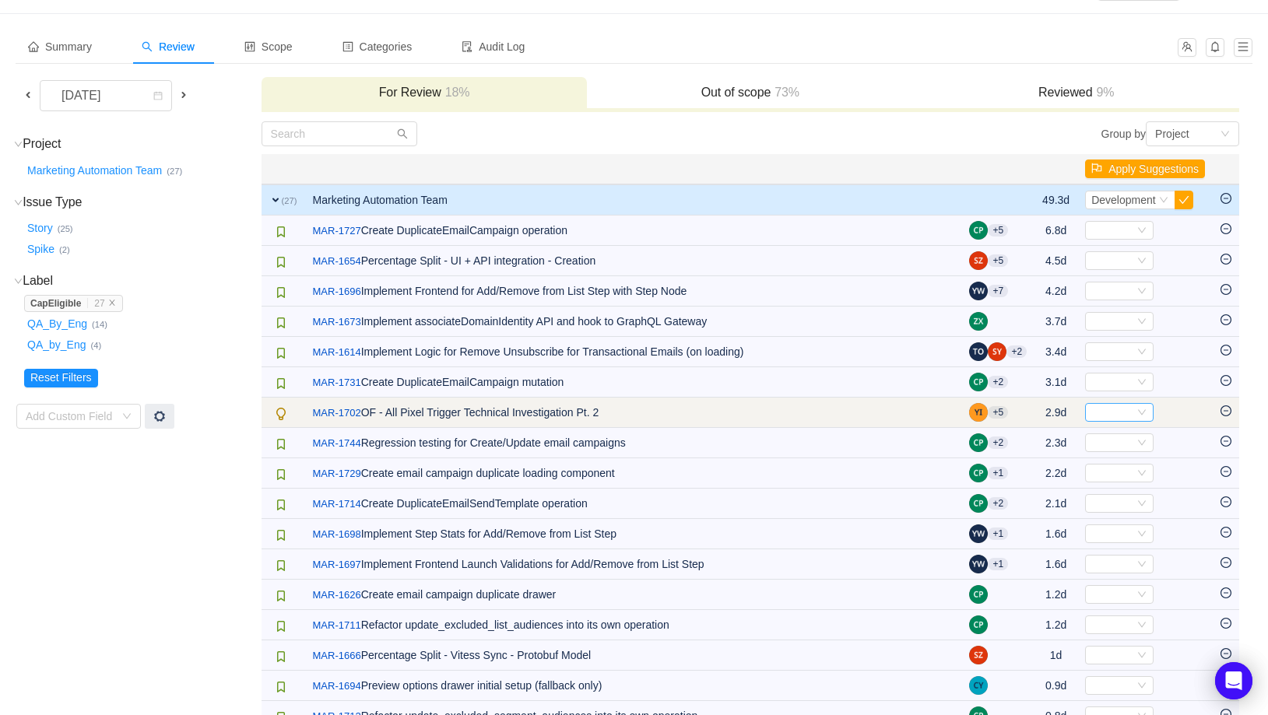
click at [1131, 412] on div "Select" at bounding box center [1119, 412] width 68 height 19
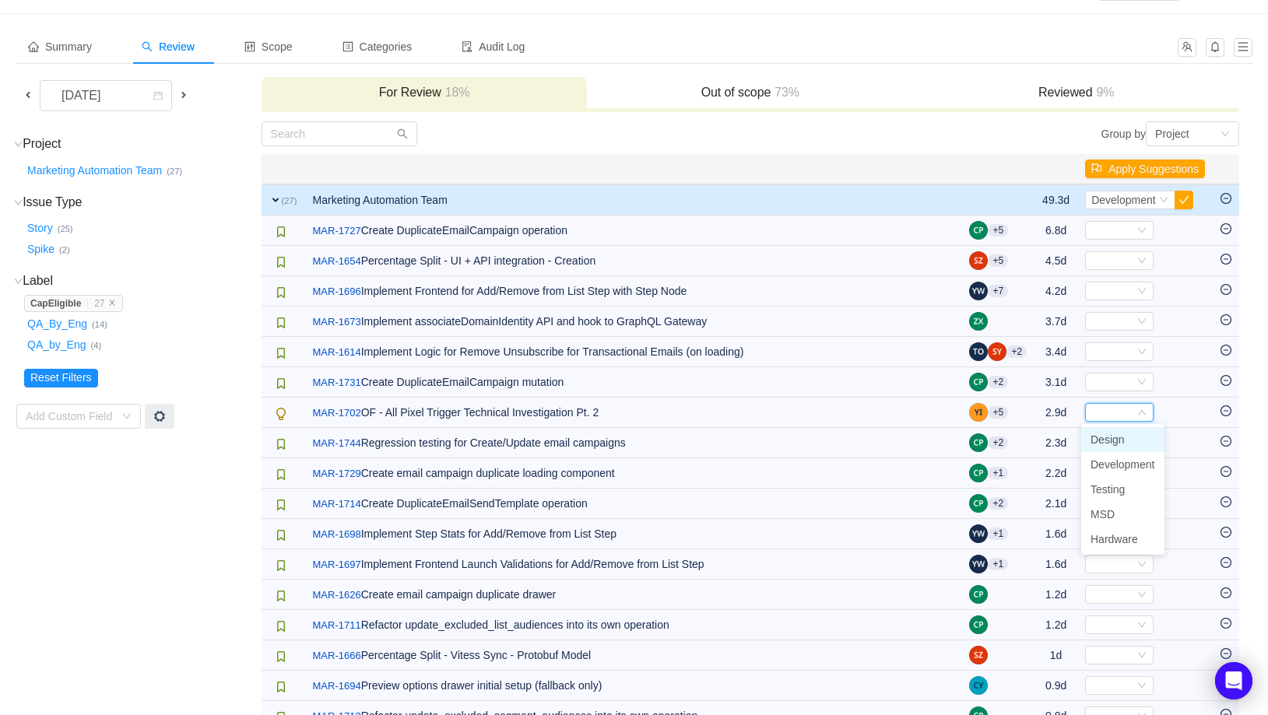
click at [1122, 443] on span "Design" at bounding box center [1107, 440] width 34 height 12
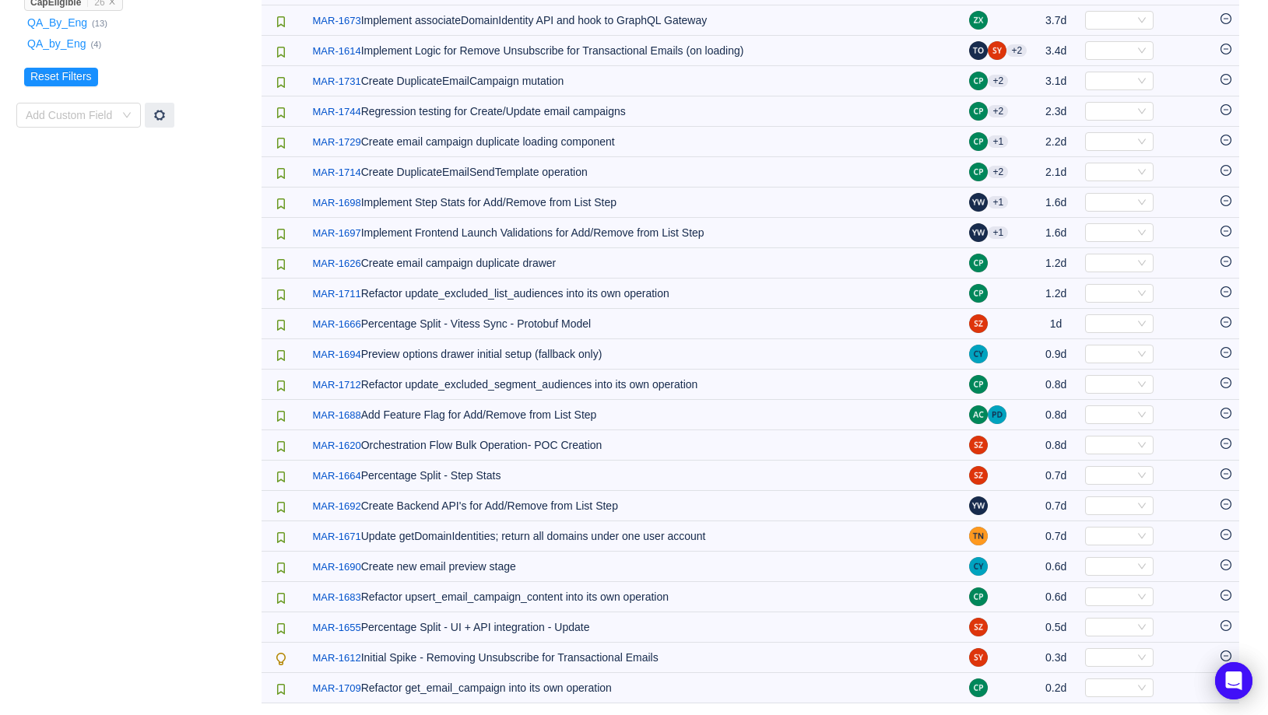
scroll to position [363, 0]
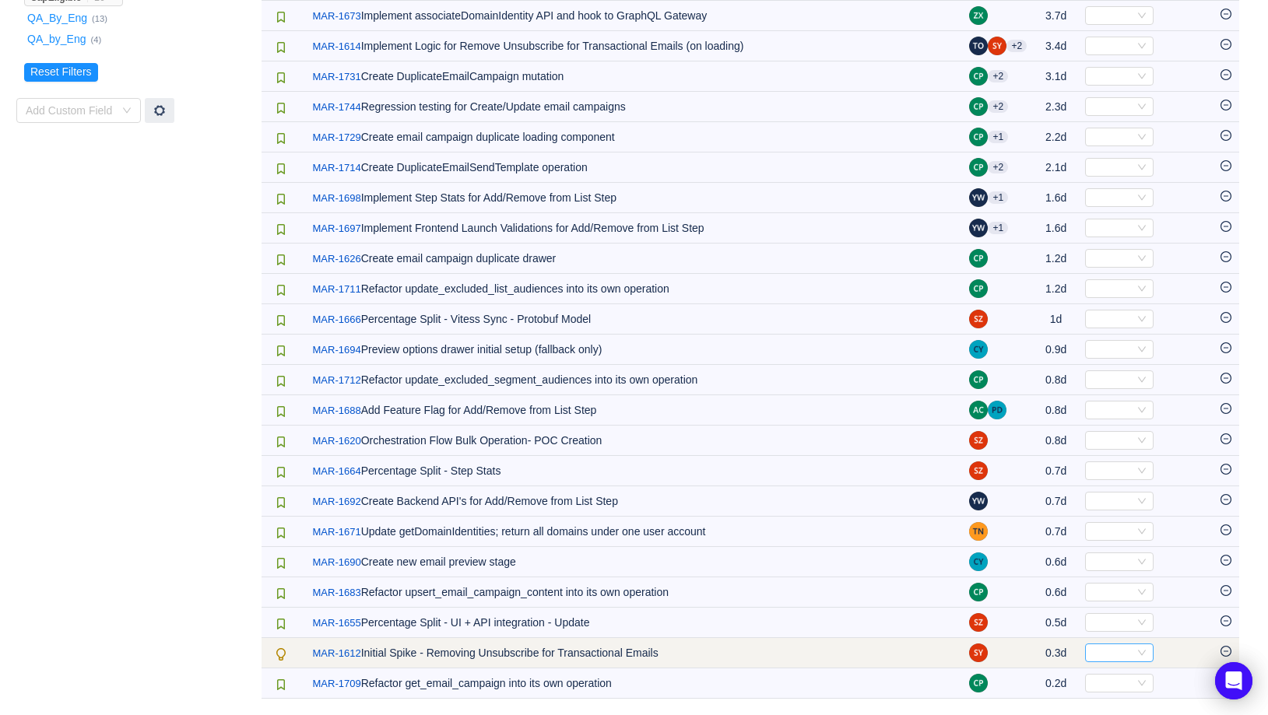
click at [1140, 660] on div "Select" at bounding box center [1119, 653] width 68 height 19
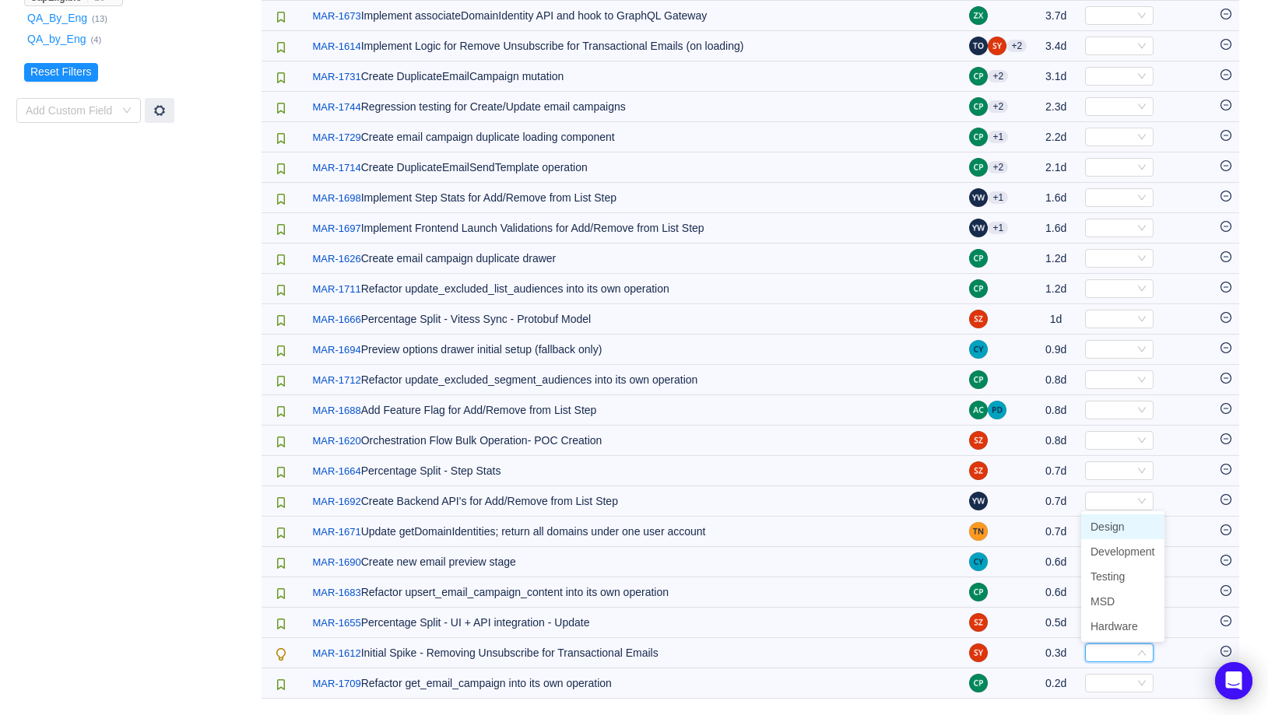
click at [1126, 524] on li "Design" at bounding box center [1122, 526] width 83 height 25
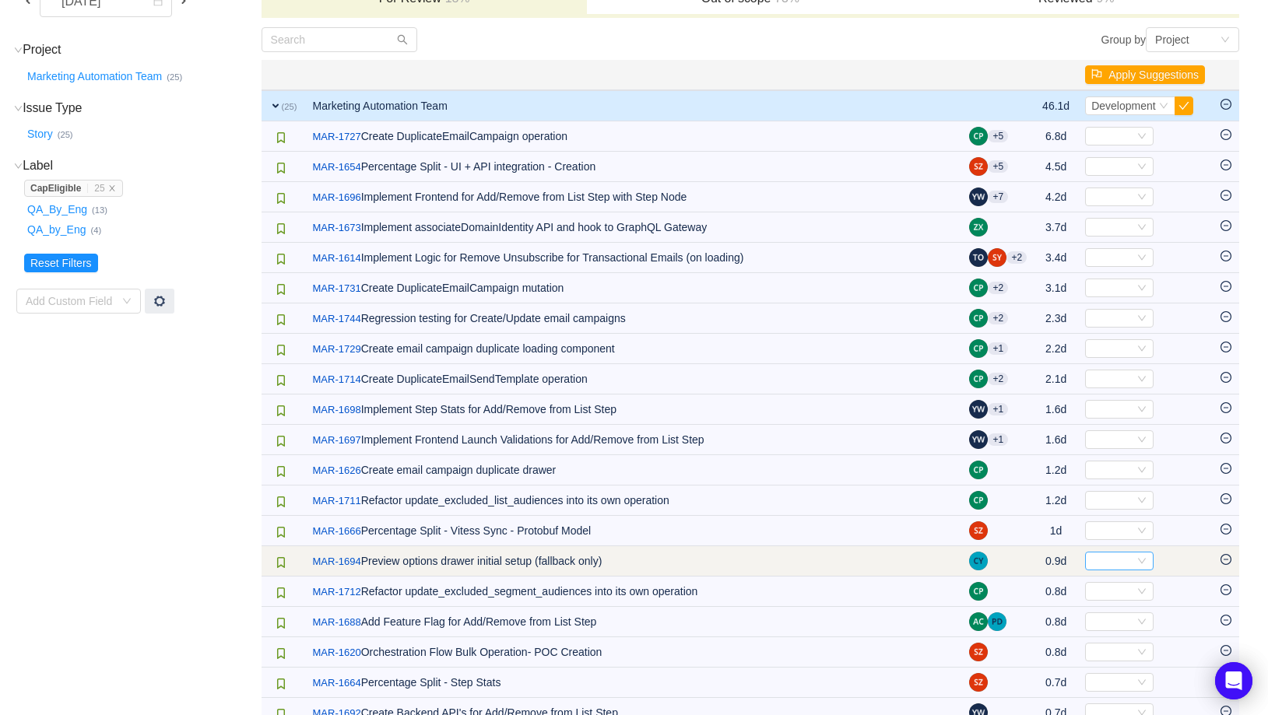
scroll to position [149, 0]
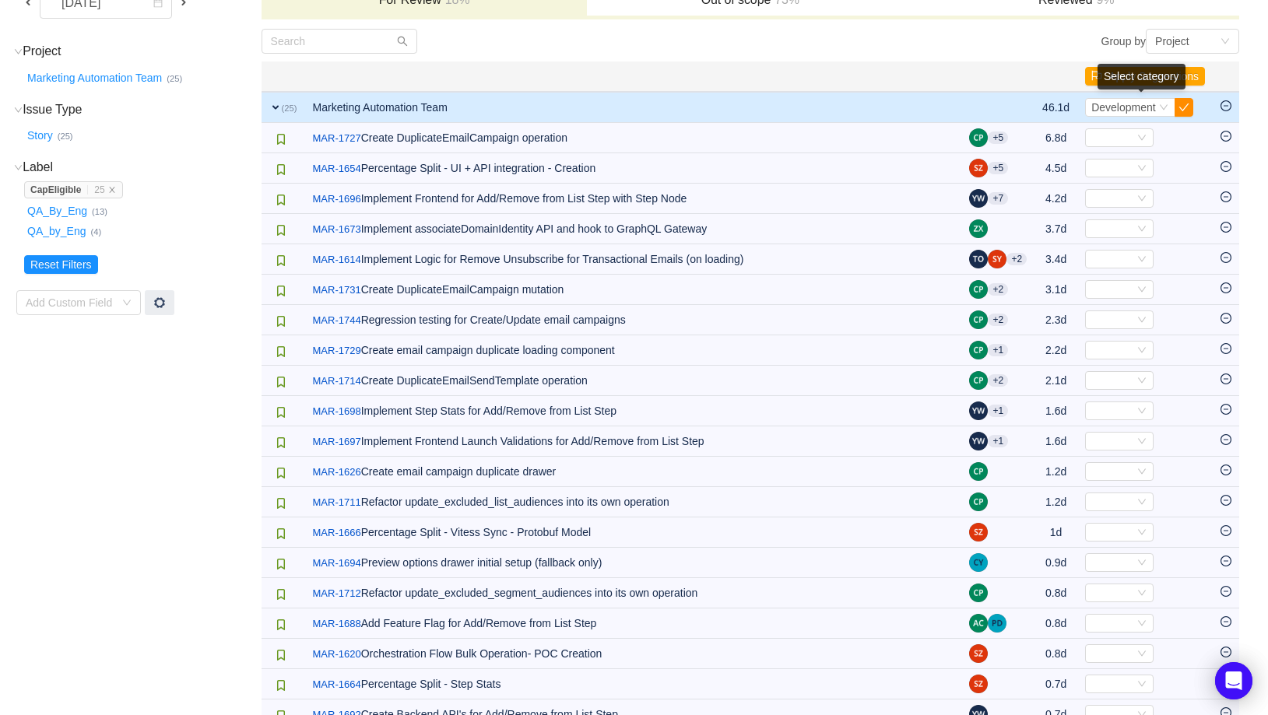
click at [1181, 105] on button "button" at bounding box center [1183, 107] width 19 height 19
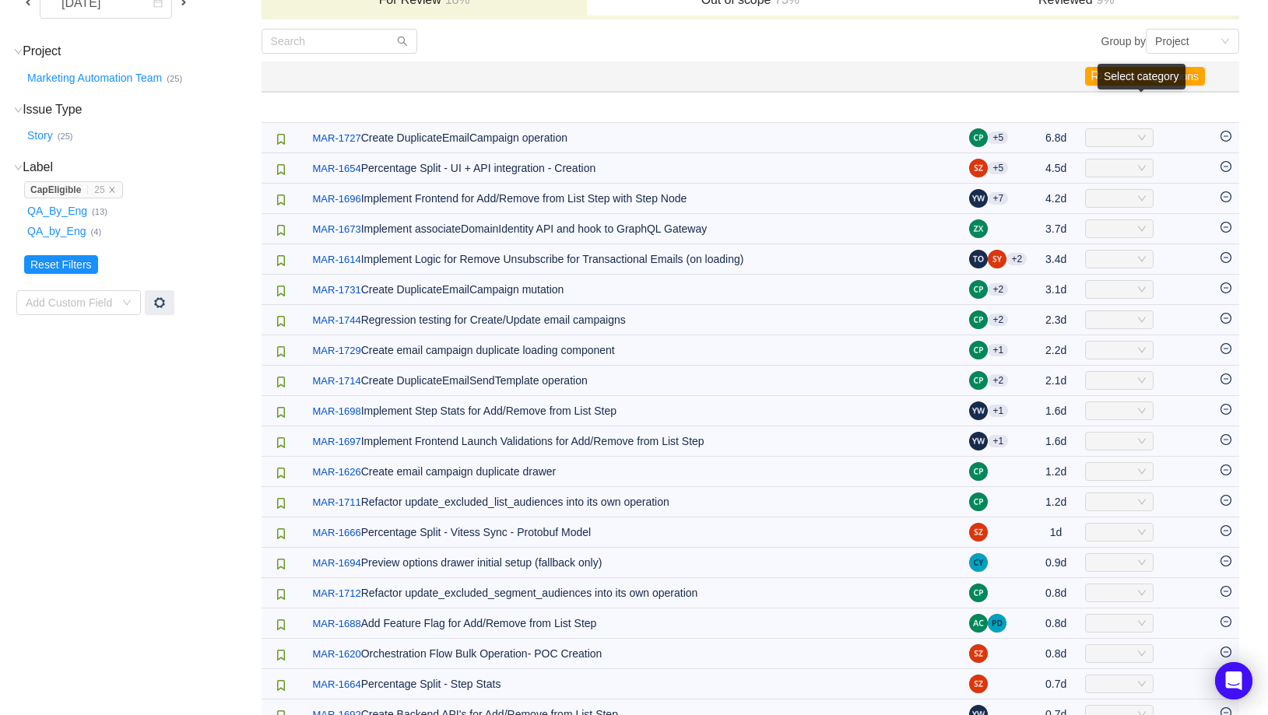
scroll to position [0, 0]
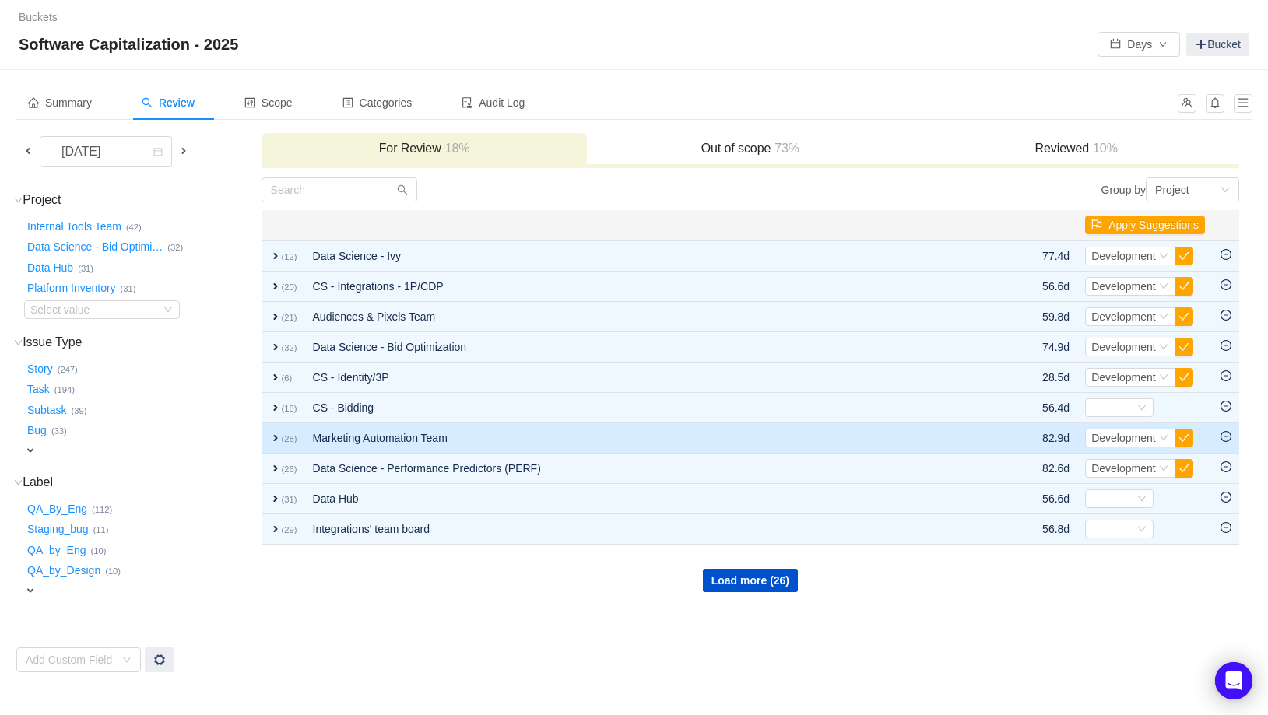
click at [264, 437] on td "expand (28)" at bounding box center [284, 438] width 44 height 30
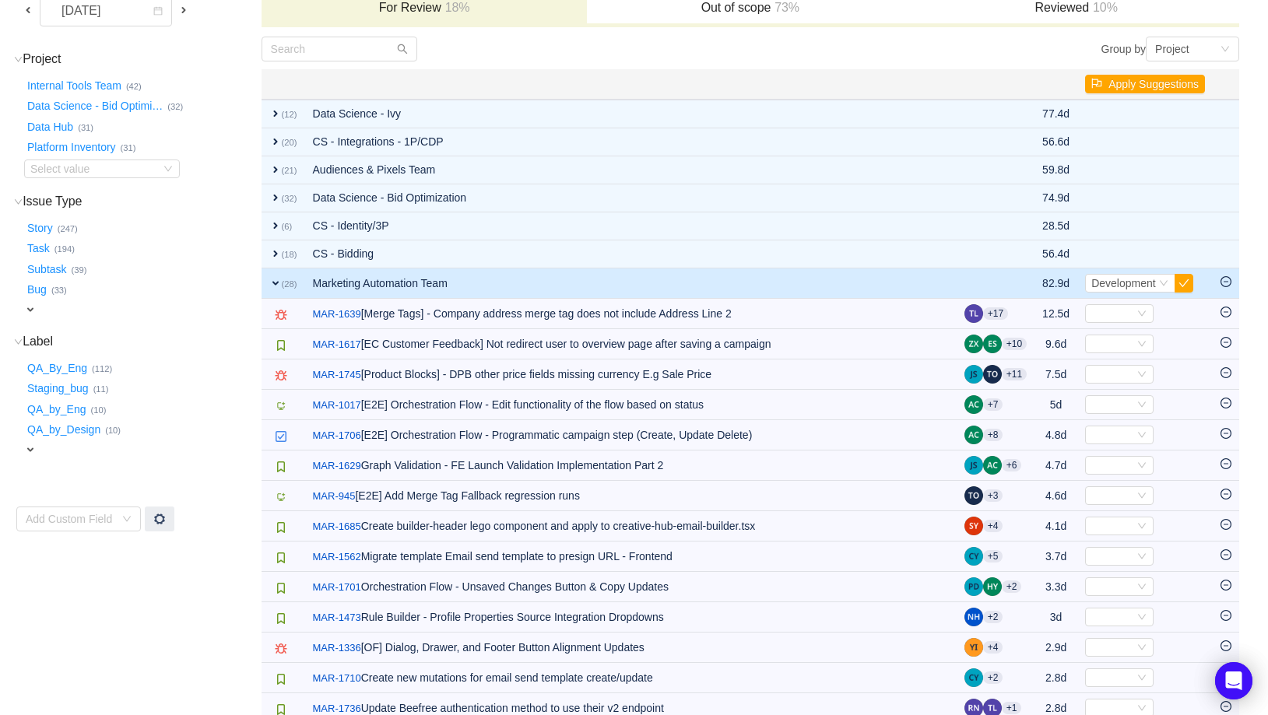
scroll to position [138, 0]
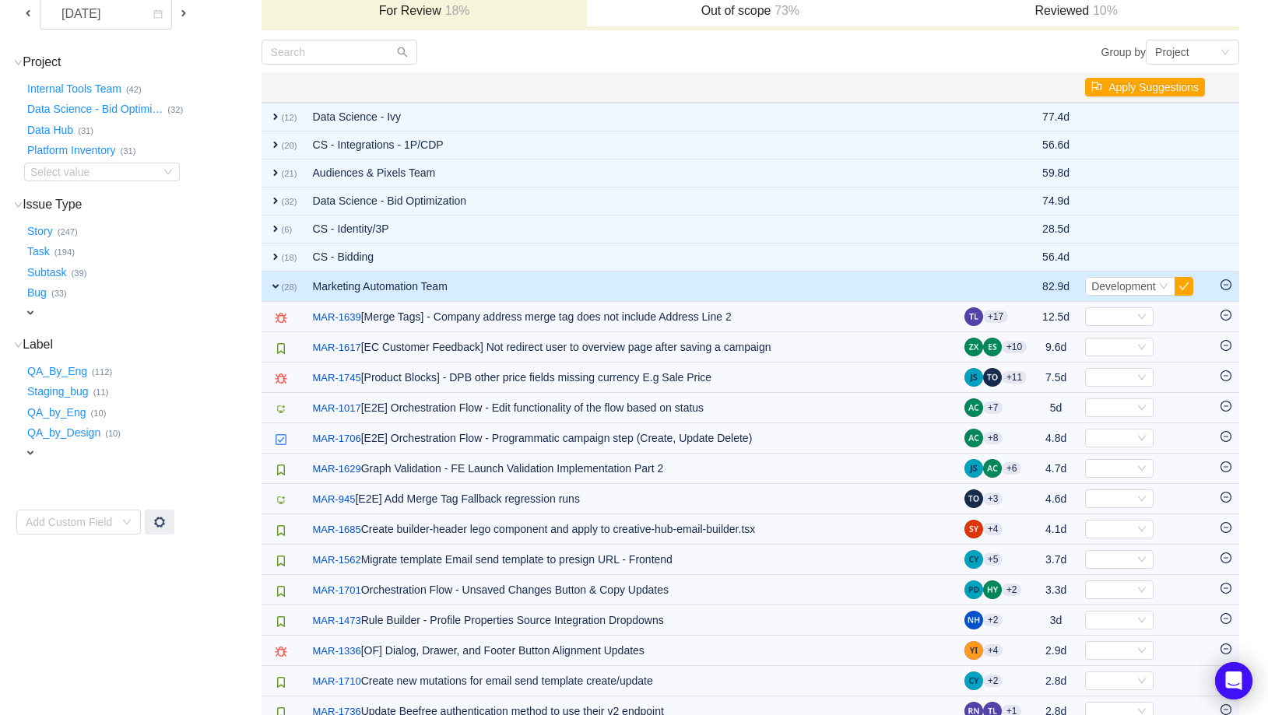
click at [1227, 286] on icon "icon: minus-circle" at bounding box center [1225, 284] width 11 height 11
click at [273, 284] on span "expand" at bounding box center [275, 286] width 12 height 12
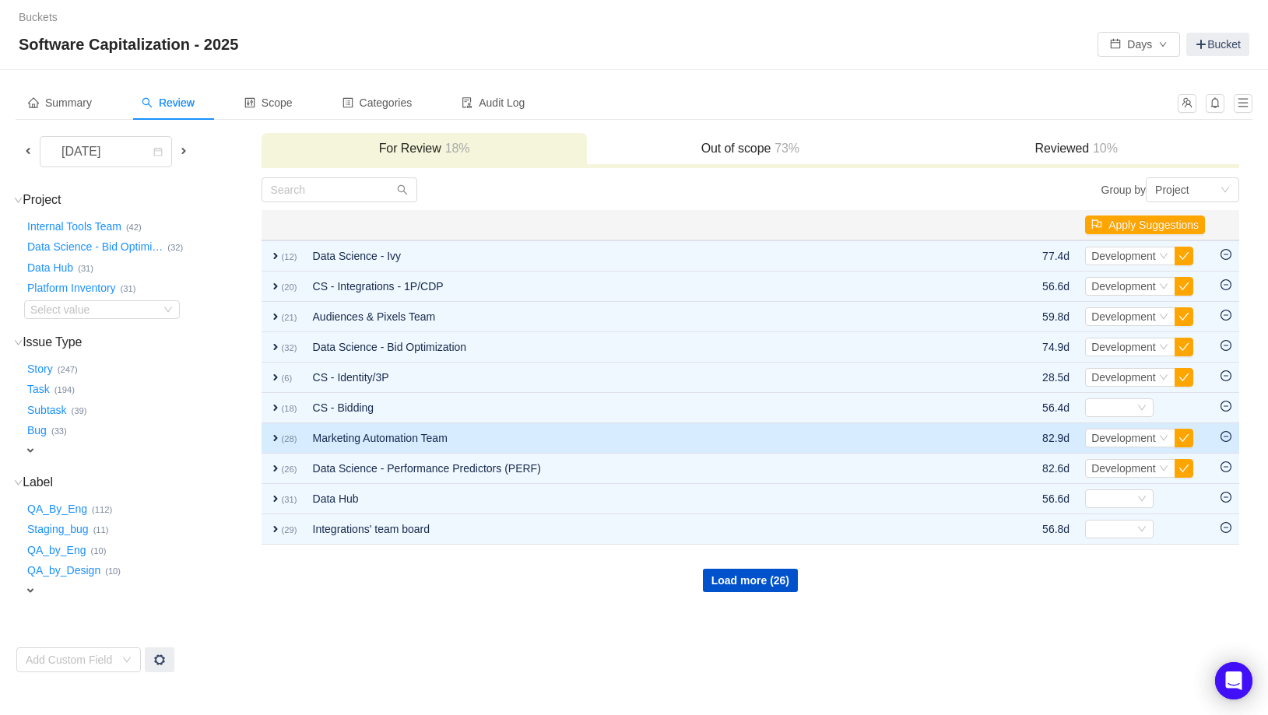
scroll to position [0, 0]
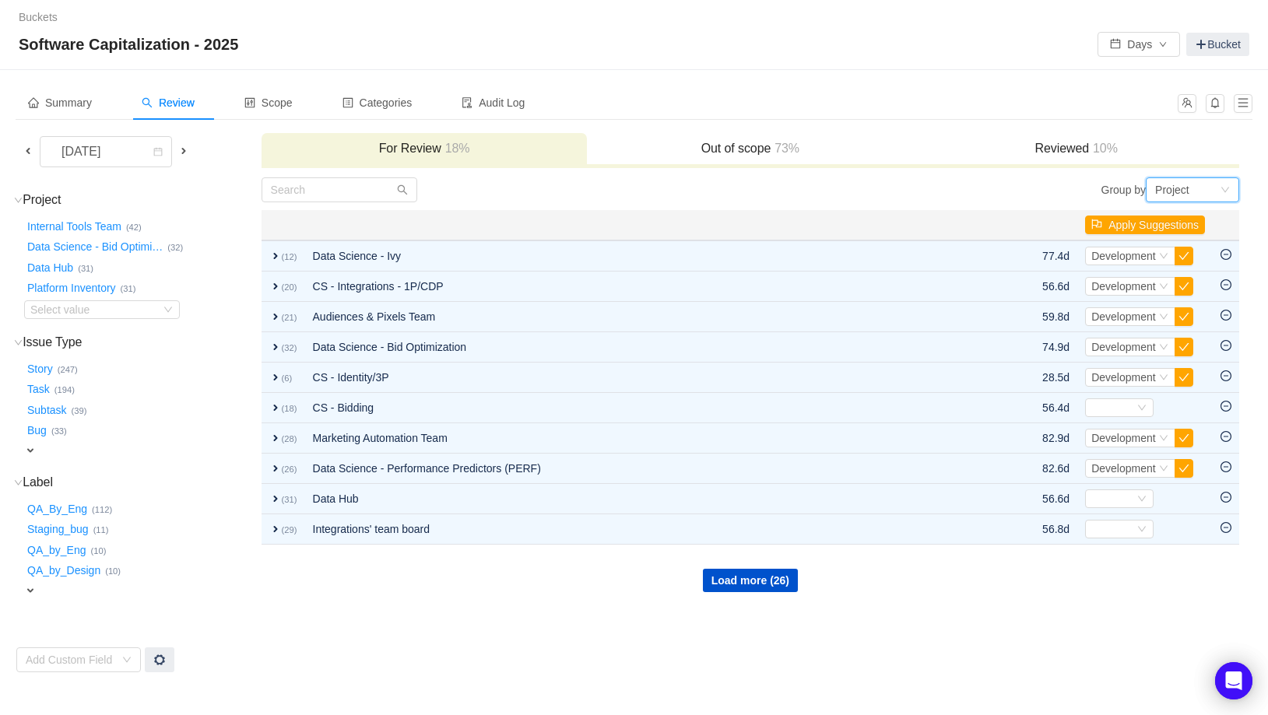
click at [1212, 195] on div "Project" at bounding box center [1187, 189] width 65 height 23
click at [1198, 238] on li "Project" at bounding box center [1192, 244] width 93 height 25
click at [65, 311] on div "Select value" at bounding box center [91, 310] width 123 height 16
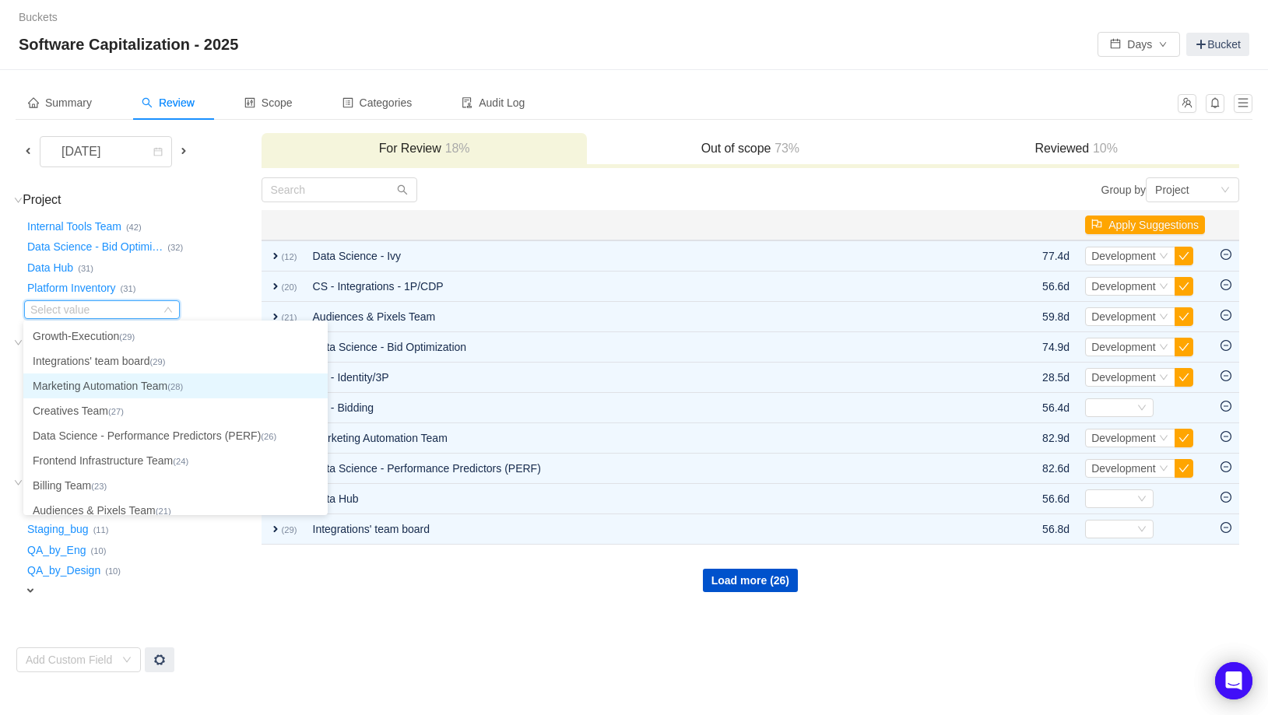
click at [93, 377] on li "Marketing Automation Team (28)" at bounding box center [175, 386] width 304 height 25
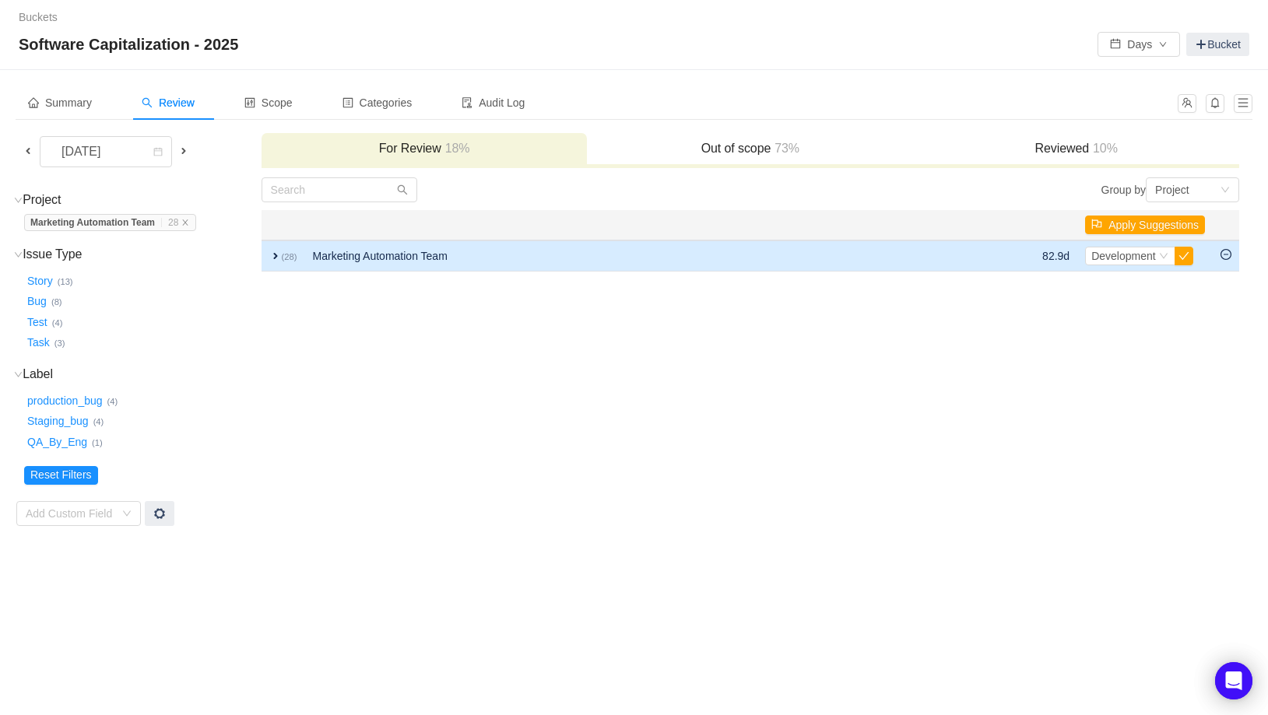
click at [1228, 253] on icon "icon: minus-circle" at bounding box center [1225, 254] width 11 height 11
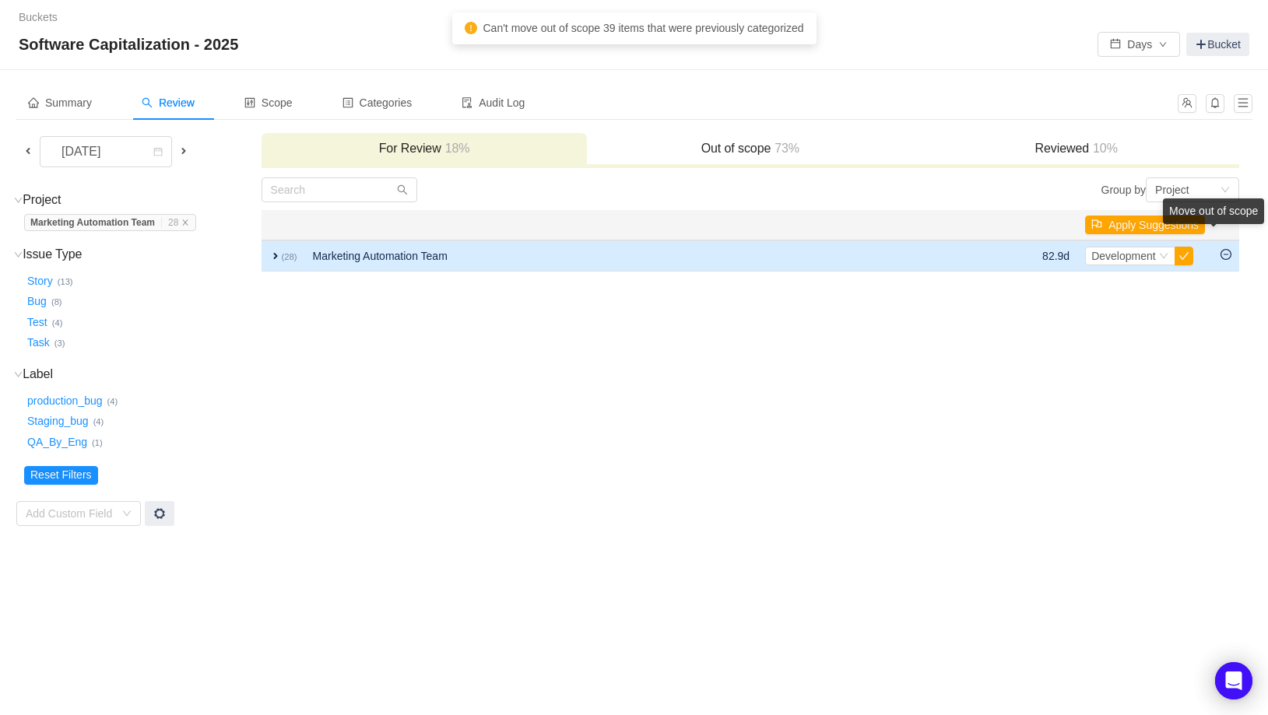
click at [1228, 253] on icon "icon: minus-circle" at bounding box center [1225, 254] width 11 height 11
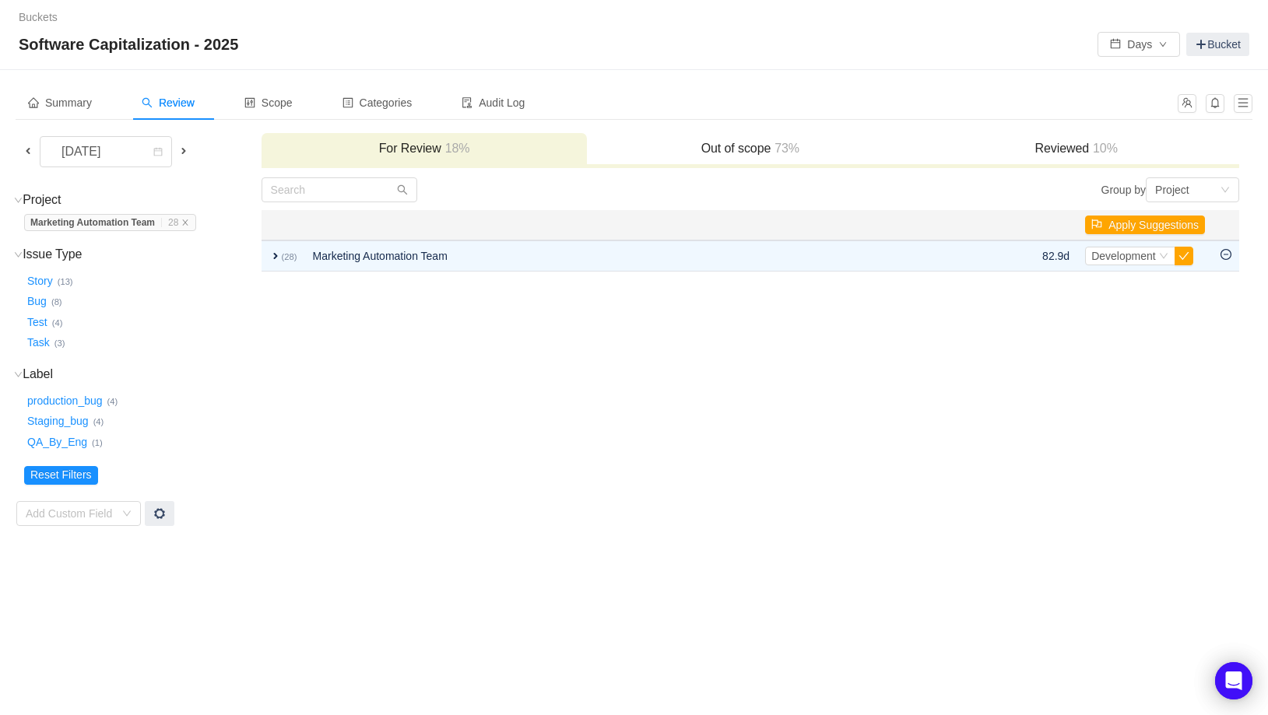
click at [181, 152] on span at bounding box center [183, 151] width 12 height 12
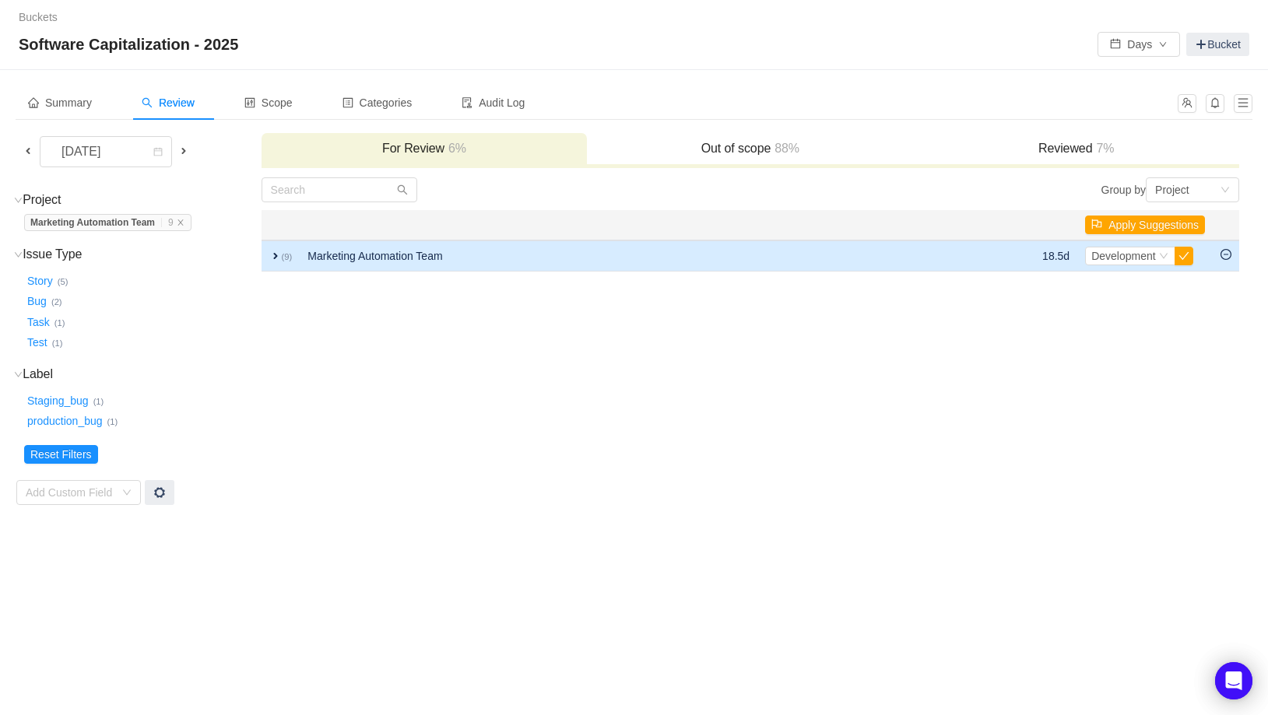
click at [279, 258] on span "expand" at bounding box center [275, 256] width 12 height 12
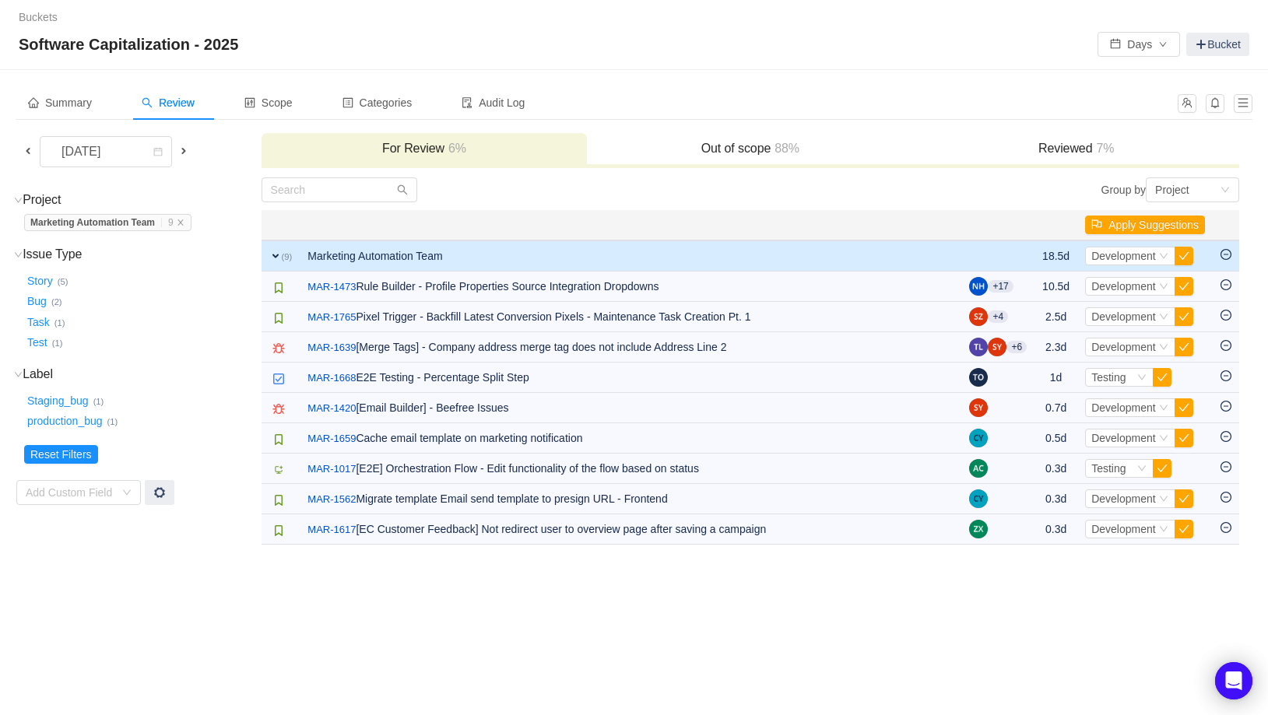
click at [279, 258] on span "expand" at bounding box center [275, 256] width 12 height 12
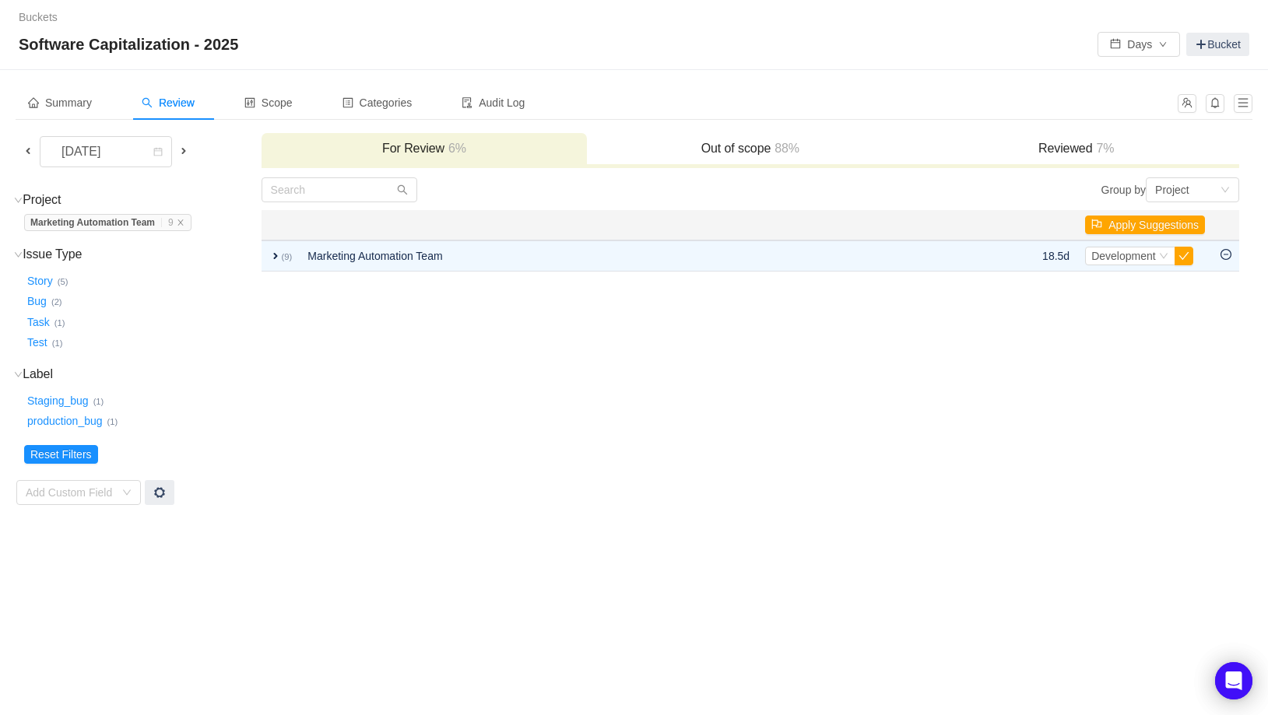
click at [1082, 153] on h3 "Reviewed 7%" at bounding box center [1076, 149] width 311 height 16
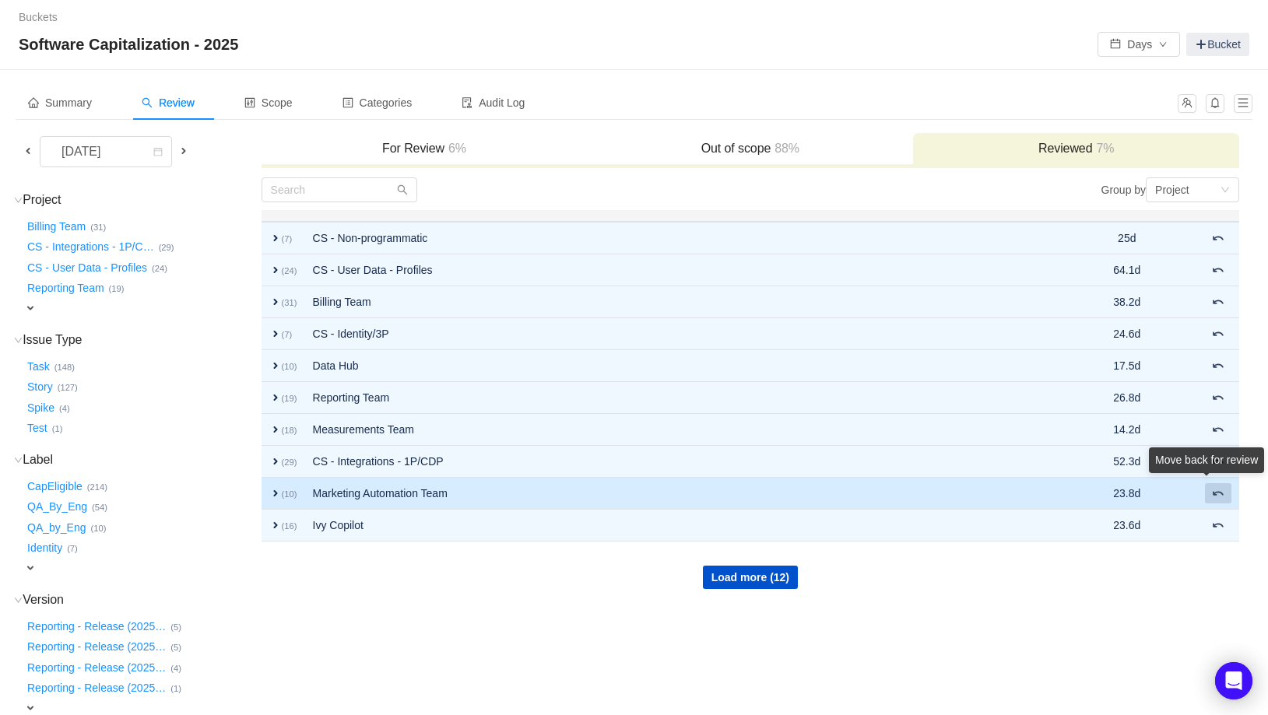
click at [1214, 479] on div "Move back for review" at bounding box center [1206, 464] width 115 height 32
click at [1216, 497] on span at bounding box center [1218, 493] width 12 height 12
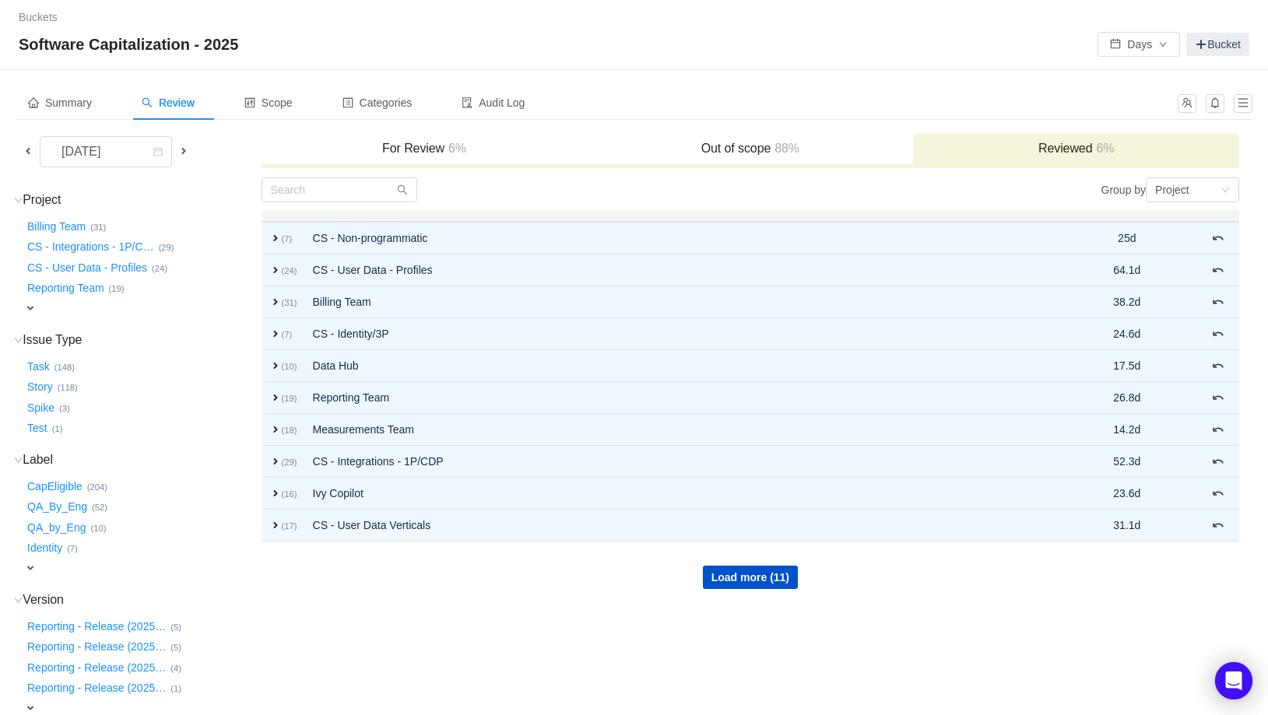
click at [447, 145] on span "6%" at bounding box center [455, 148] width 22 height 13
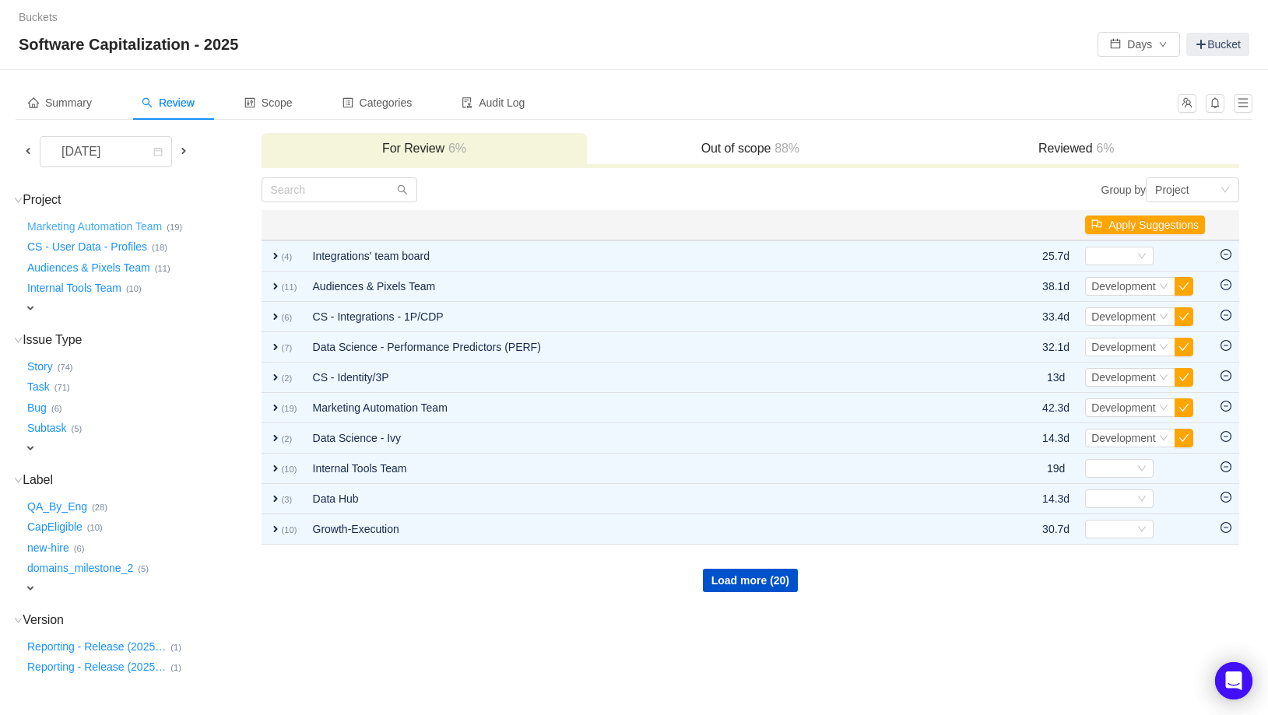
click at [150, 231] on button "Marketing Automation Team …" at bounding box center [95, 226] width 142 height 25
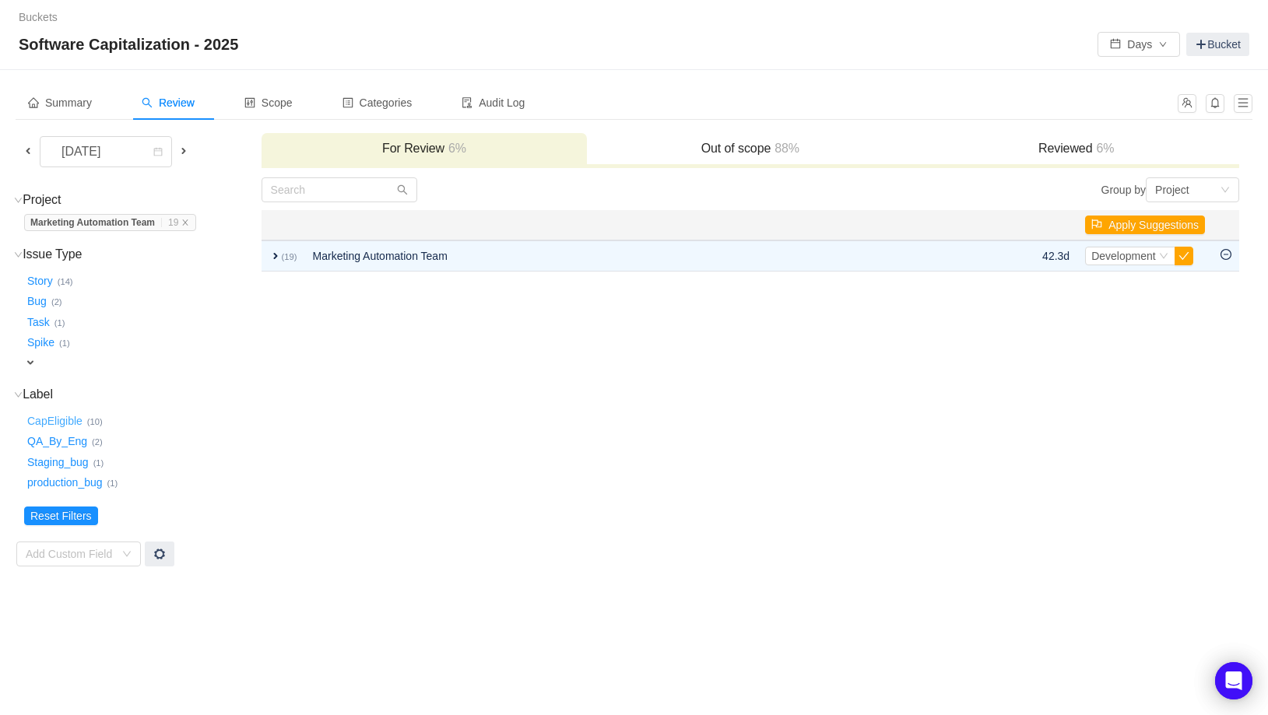
click at [61, 416] on button "CapEligible …" at bounding box center [55, 421] width 63 height 25
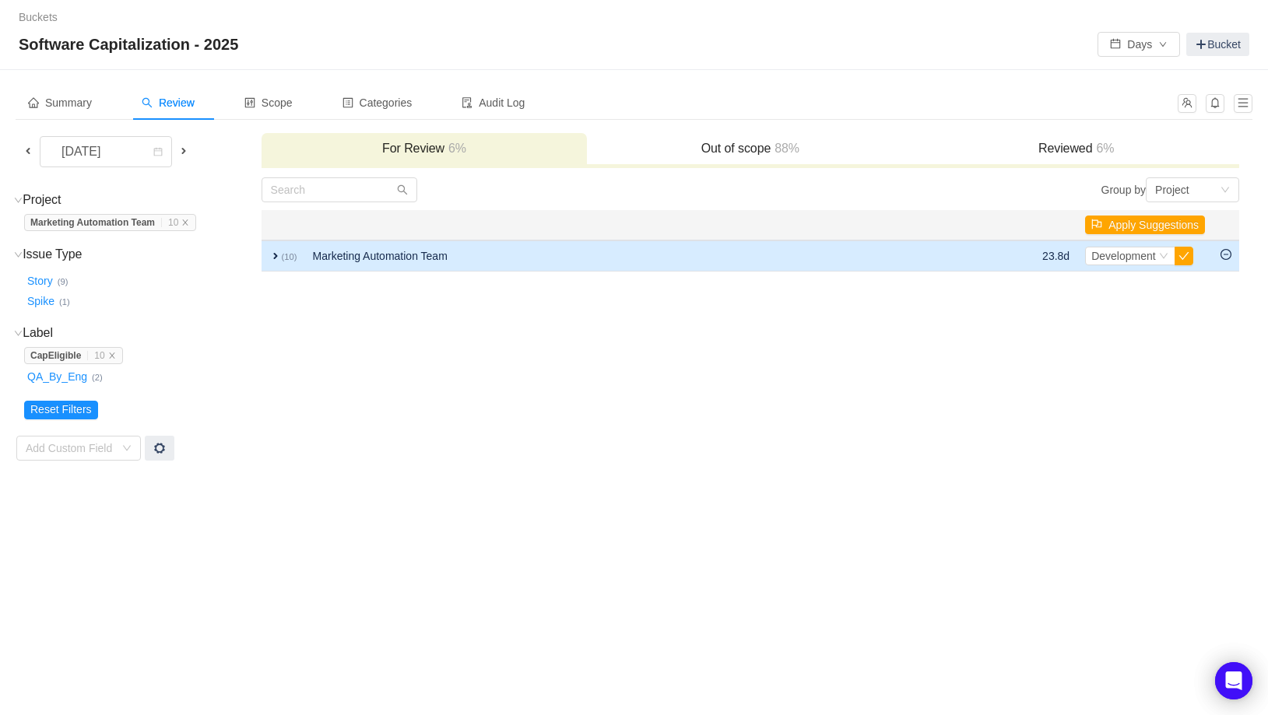
click at [278, 256] on span "expand" at bounding box center [275, 256] width 12 height 12
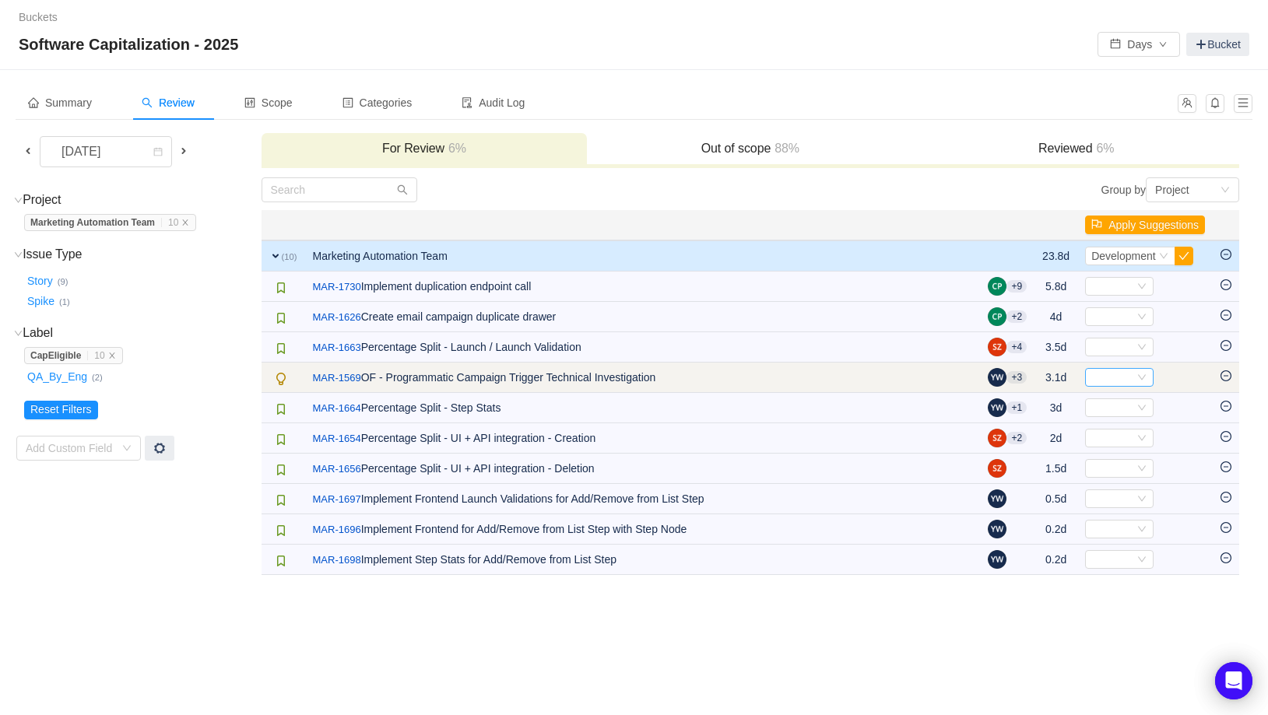
click at [1114, 376] on div "Select" at bounding box center [1112, 377] width 43 height 17
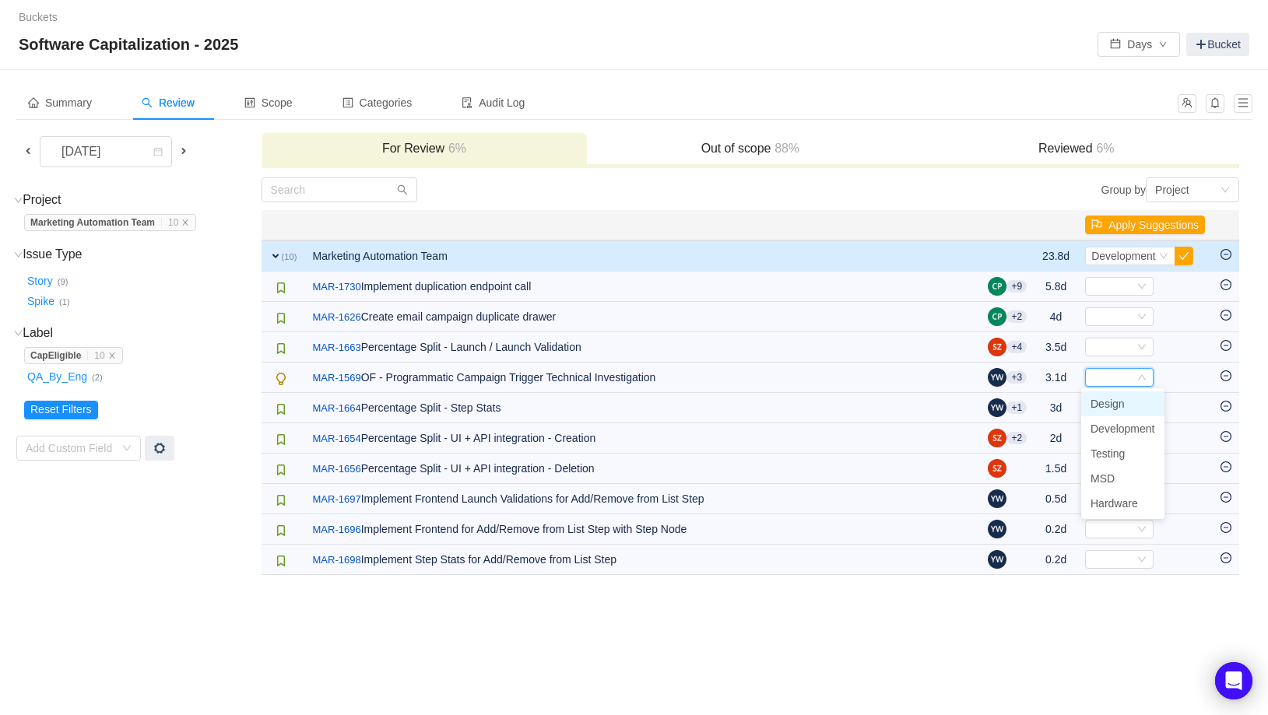
click at [1116, 405] on span "Design" at bounding box center [1107, 404] width 34 height 12
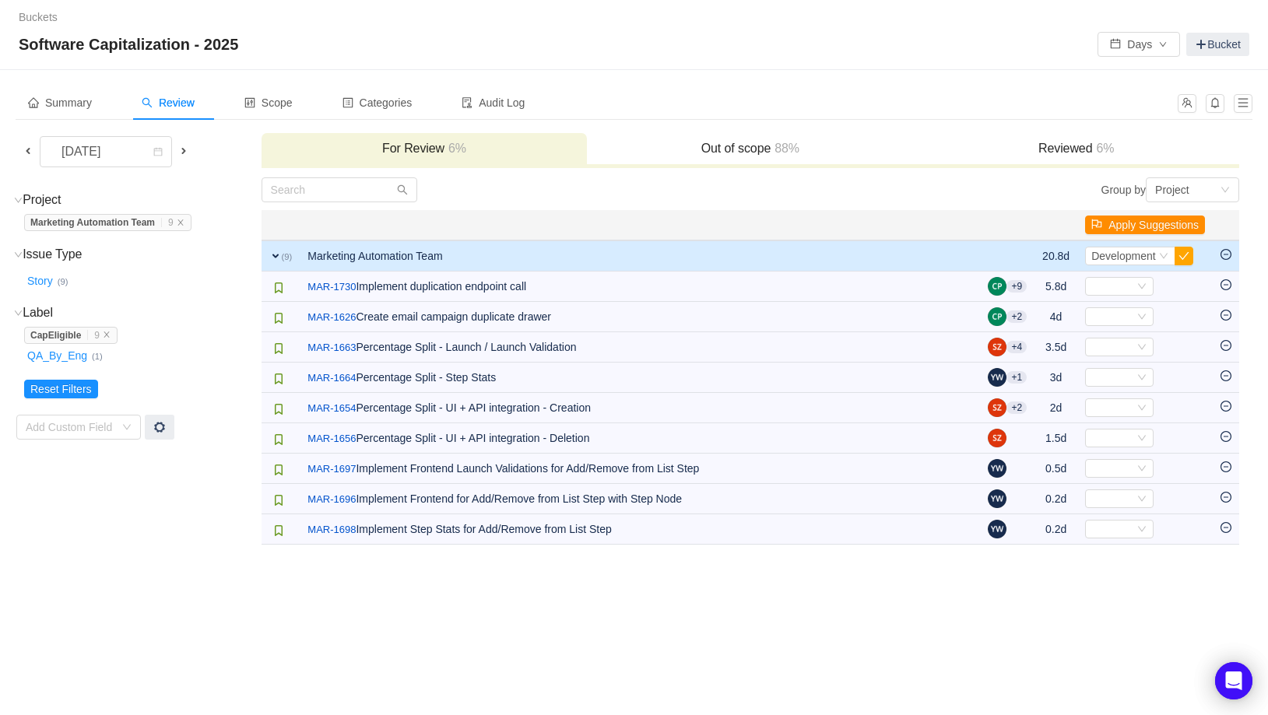
click at [1165, 224] on button "Apply Suggestions" at bounding box center [1145, 225] width 120 height 19
click at [1241, 181] on button "OK" at bounding box center [1228, 183] width 28 height 19
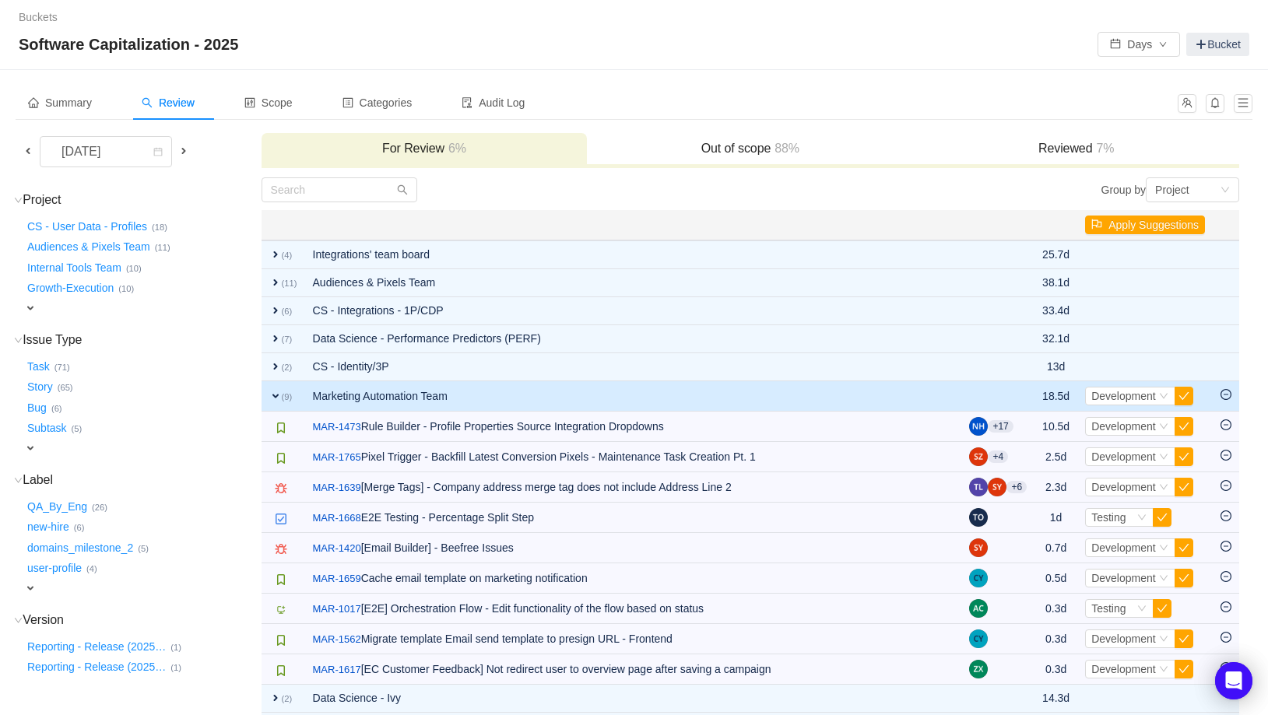
click at [272, 392] on span "expand" at bounding box center [275, 396] width 12 height 12
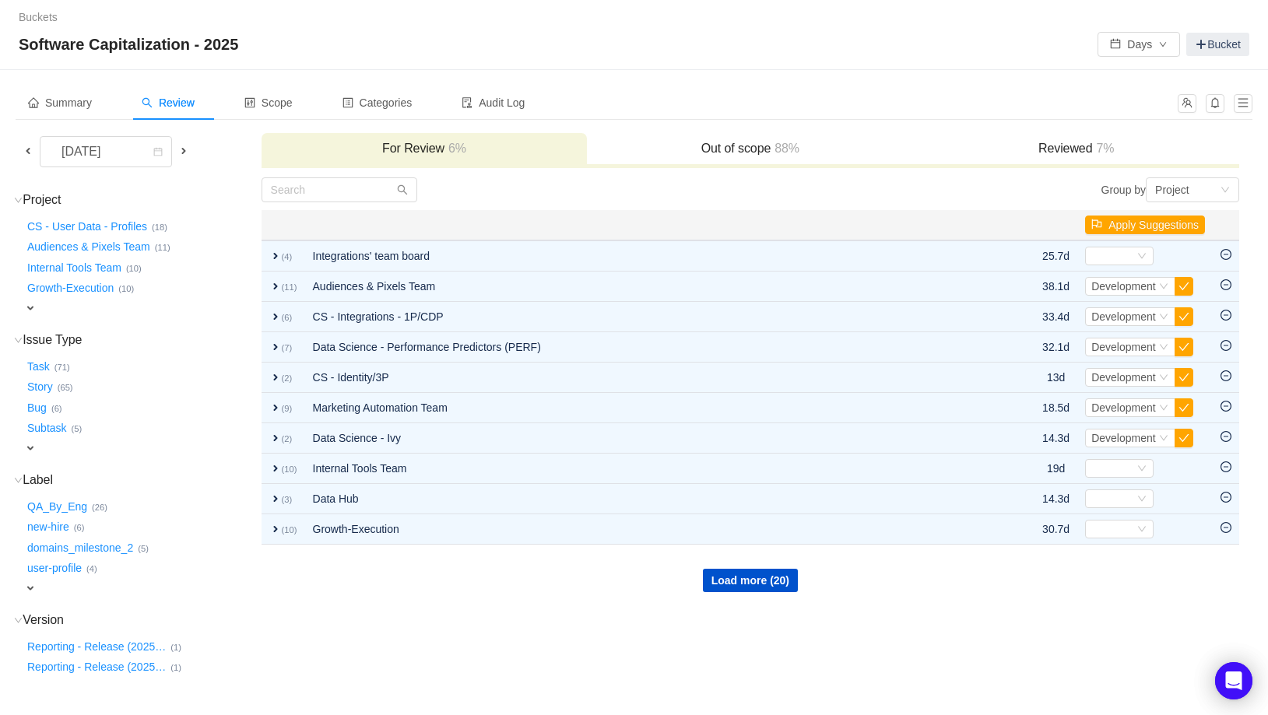
click at [26, 307] on span "expand" at bounding box center [30, 308] width 12 height 12
click at [92, 311] on div "Select value" at bounding box center [91, 310] width 123 height 16
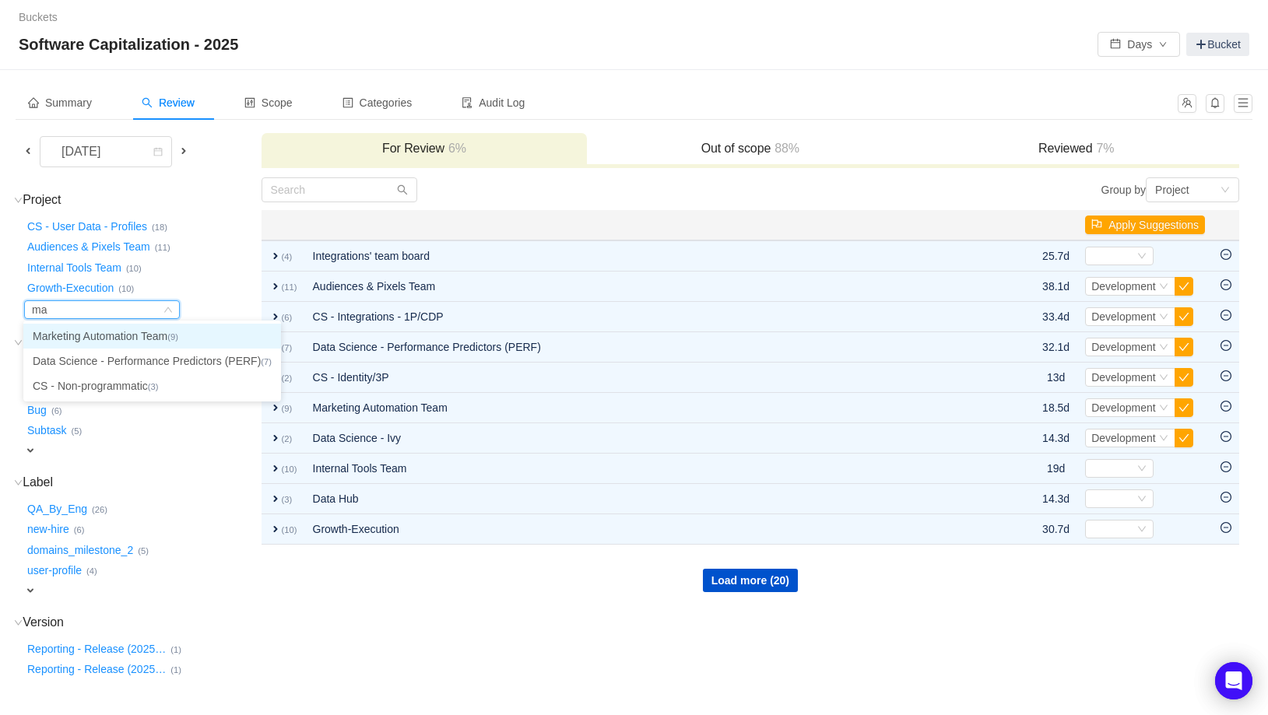
type input "mar"
click at [91, 328] on li "Marketing Automation Team (9)" at bounding box center [105, 336] width 164 height 25
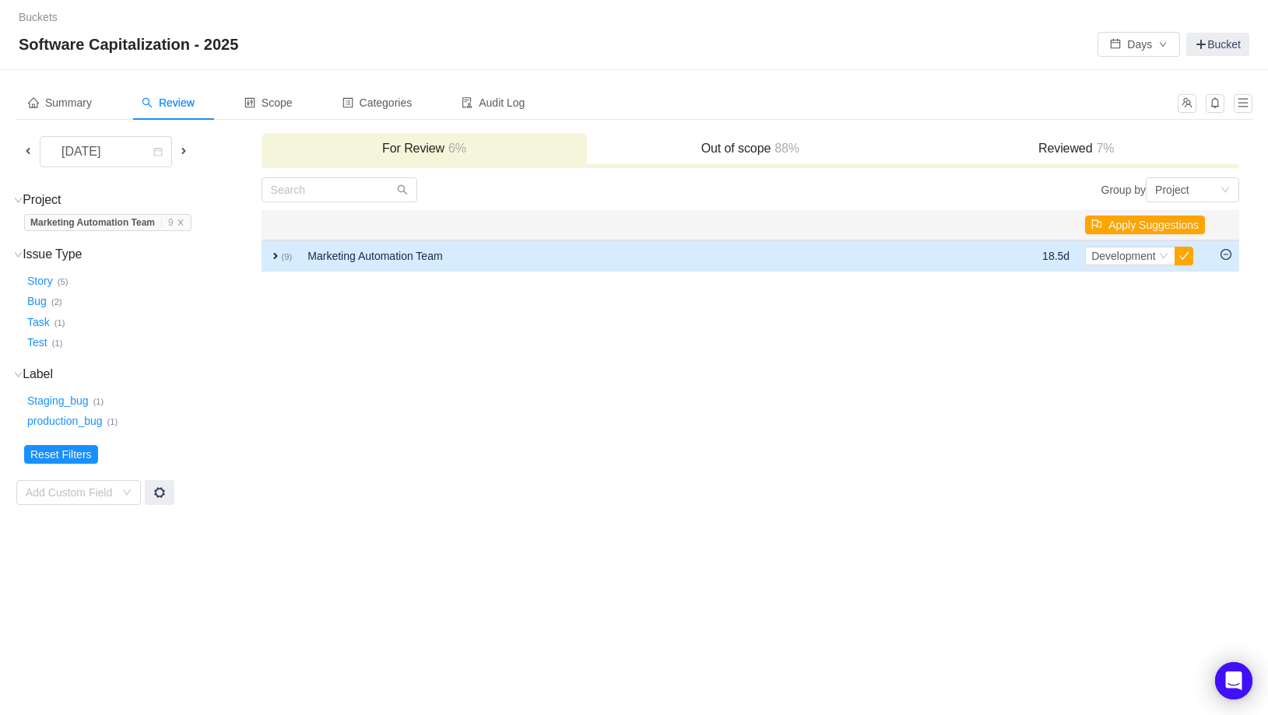
click at [1227, 254] on icon "icon: minus-circle" at bounding box center [1225, 254] width 11 height 11
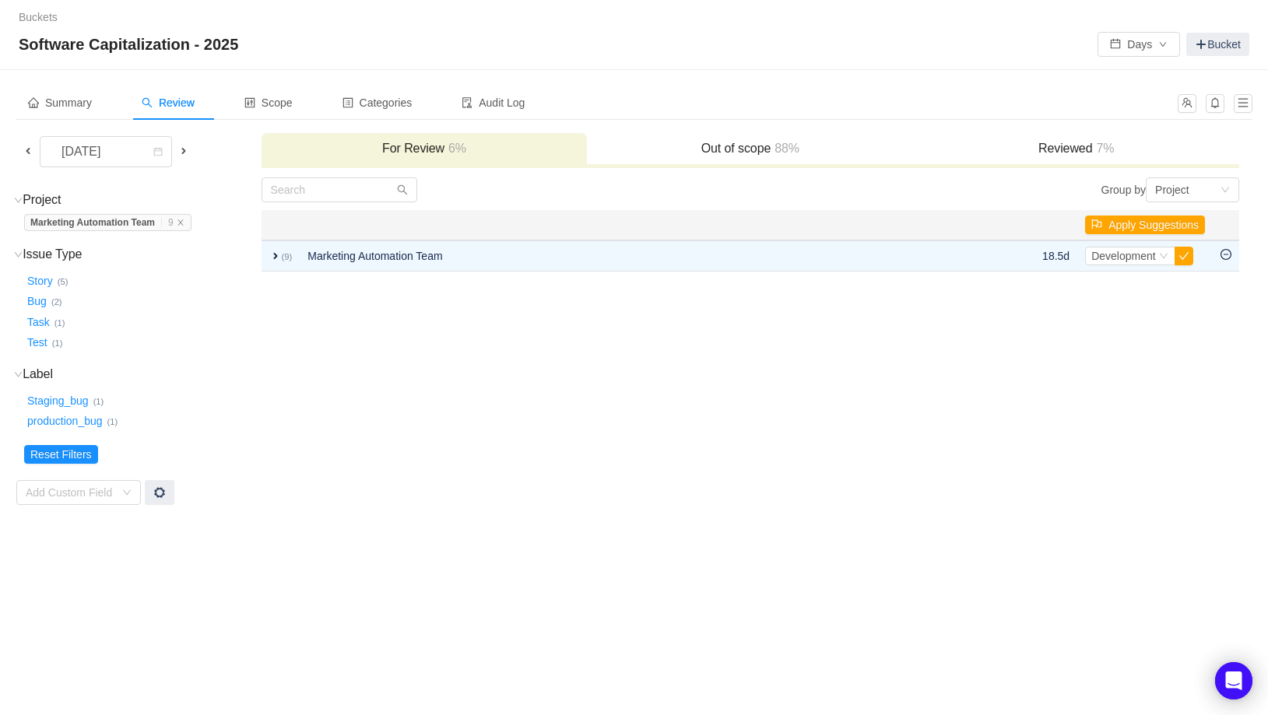
click at [185, 154] on span at bounding box center [183, 151] width 12 height 12
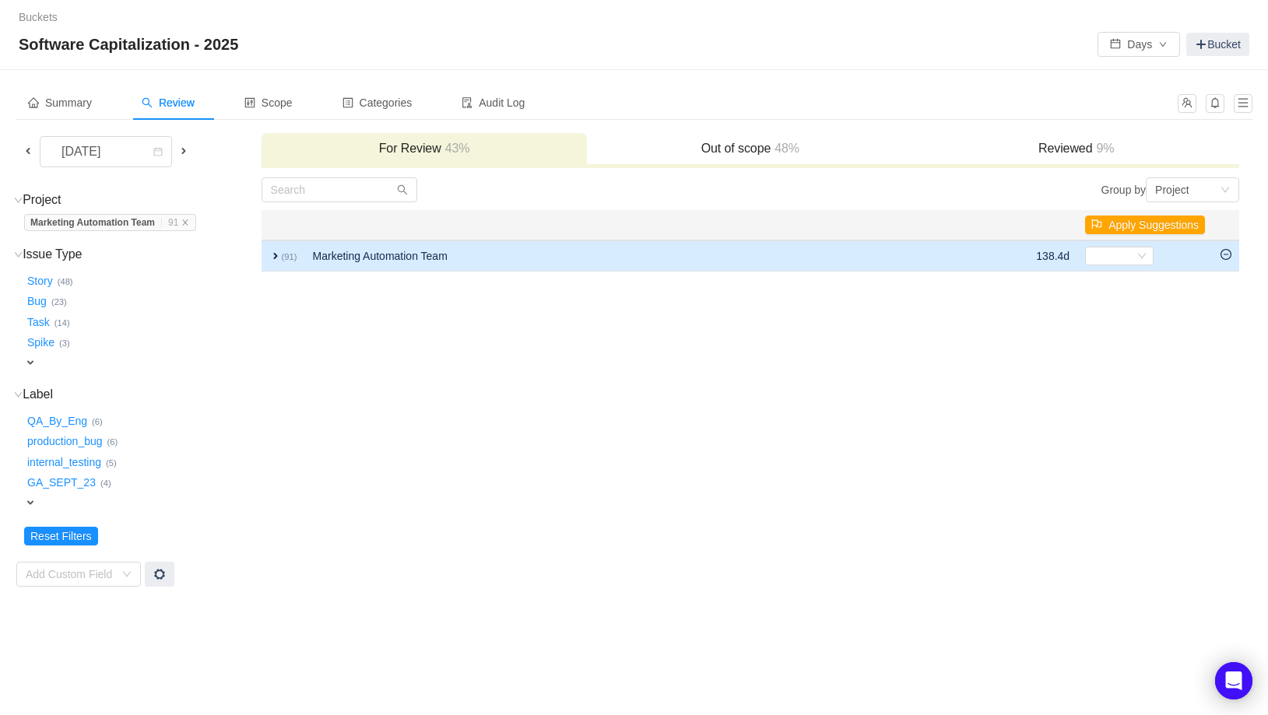
click at [277, 253] on span "expand" at bounding box center [275, 256] width 12 height 12
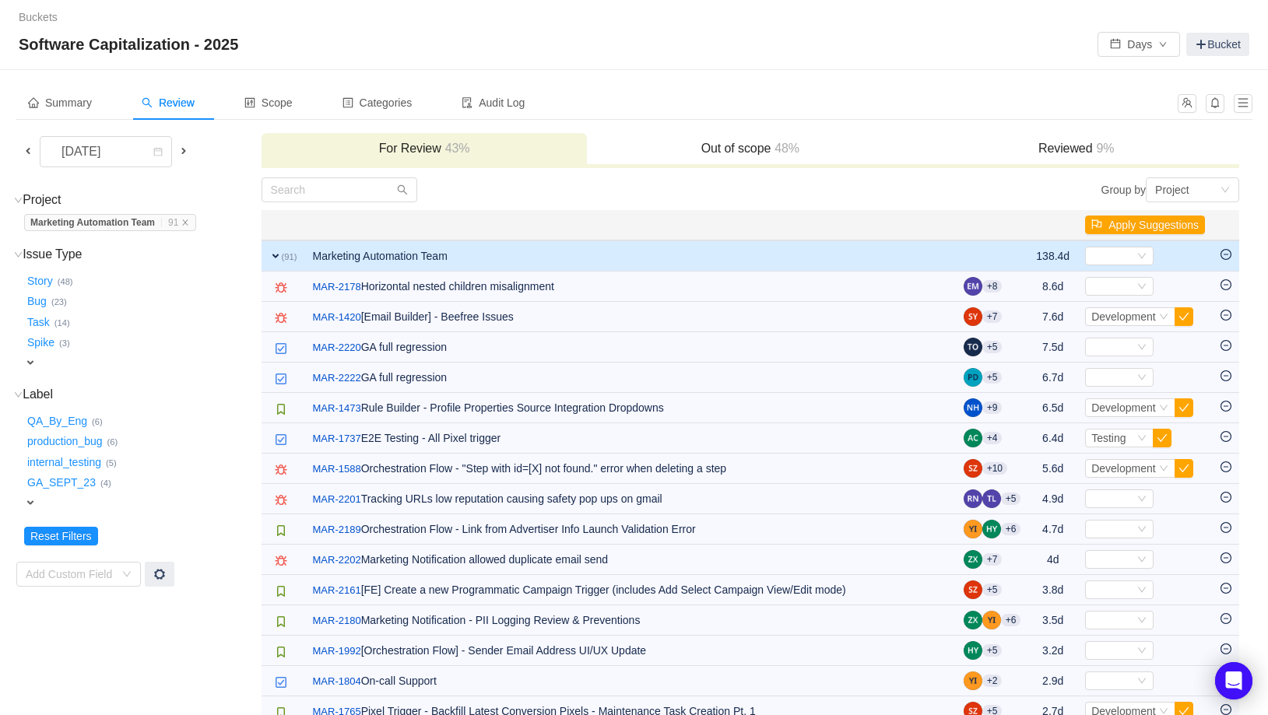
click at [277, 253] on span "expand" at bounding box center [275, 256] width 12 height 12
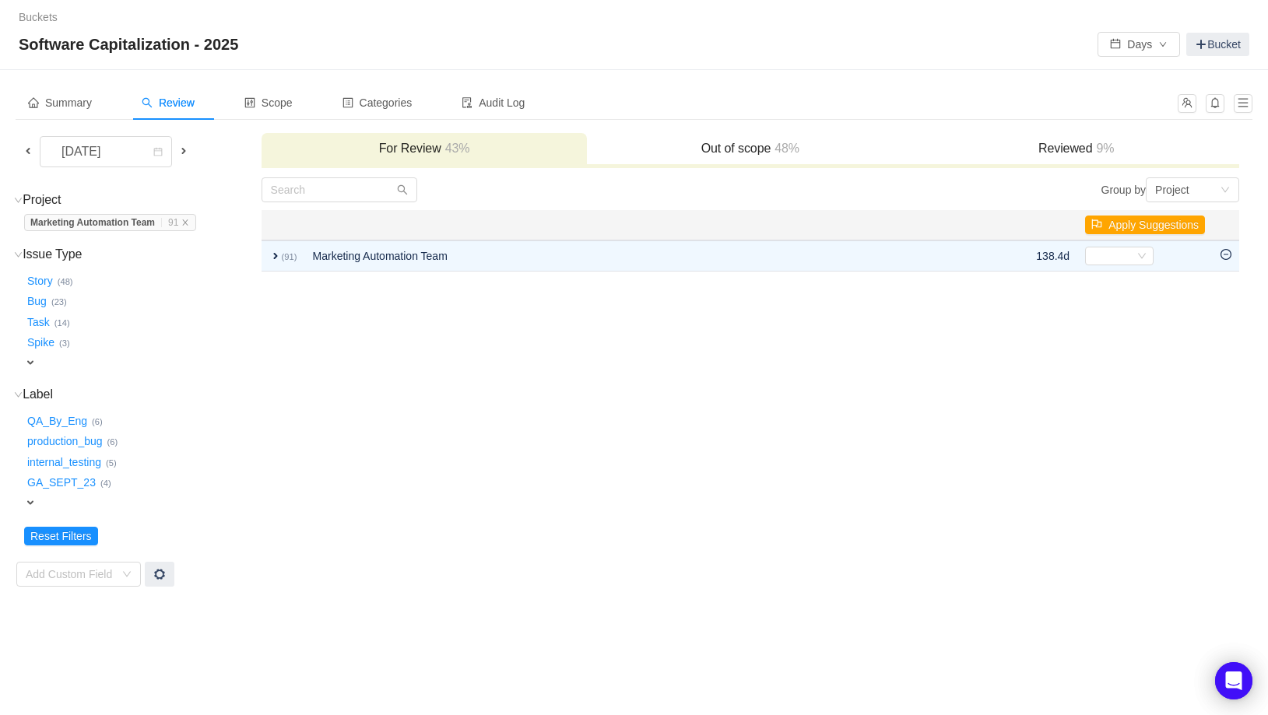
click at [1030, 146] on h3 "Reviewed 9%" at bounding box center [1076, 149] width 311 height 16
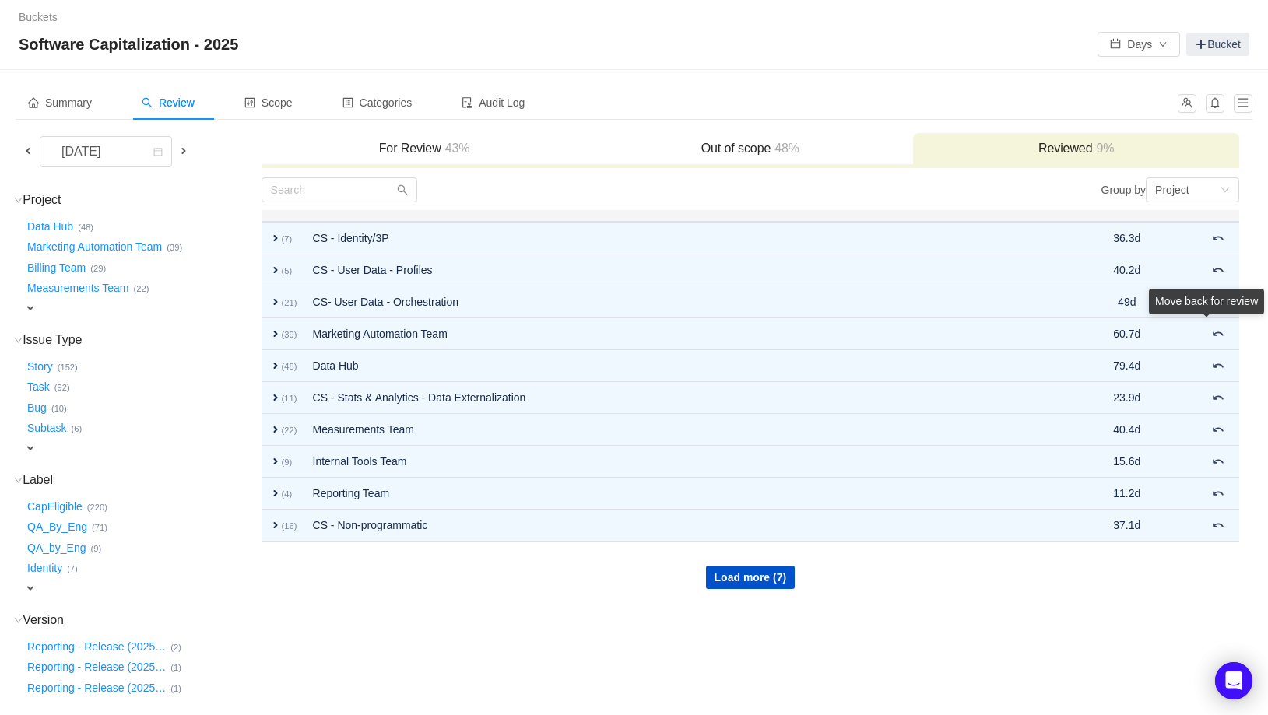
click at [1220, 321] on div "Move back for review" at bounding box center [1206, 305] width 115 height 32
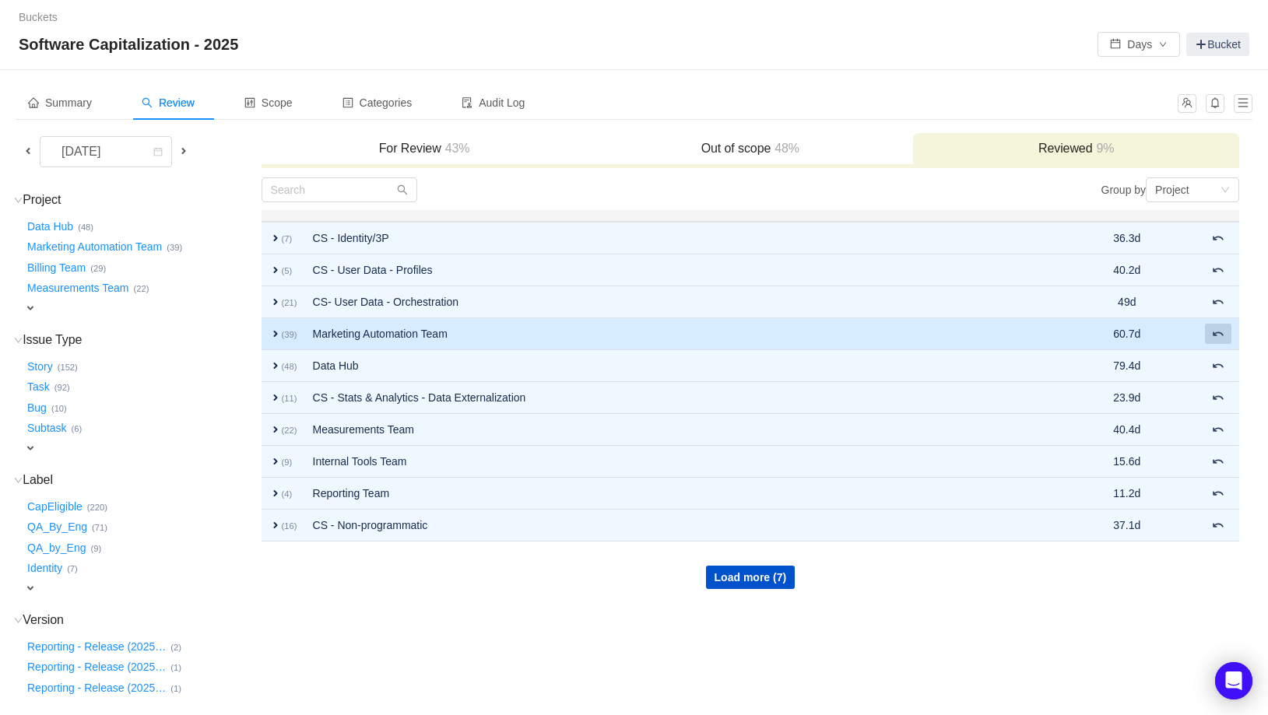
click at [1219, 334] on span at bounding box center [1218, 334] width 12 height 12
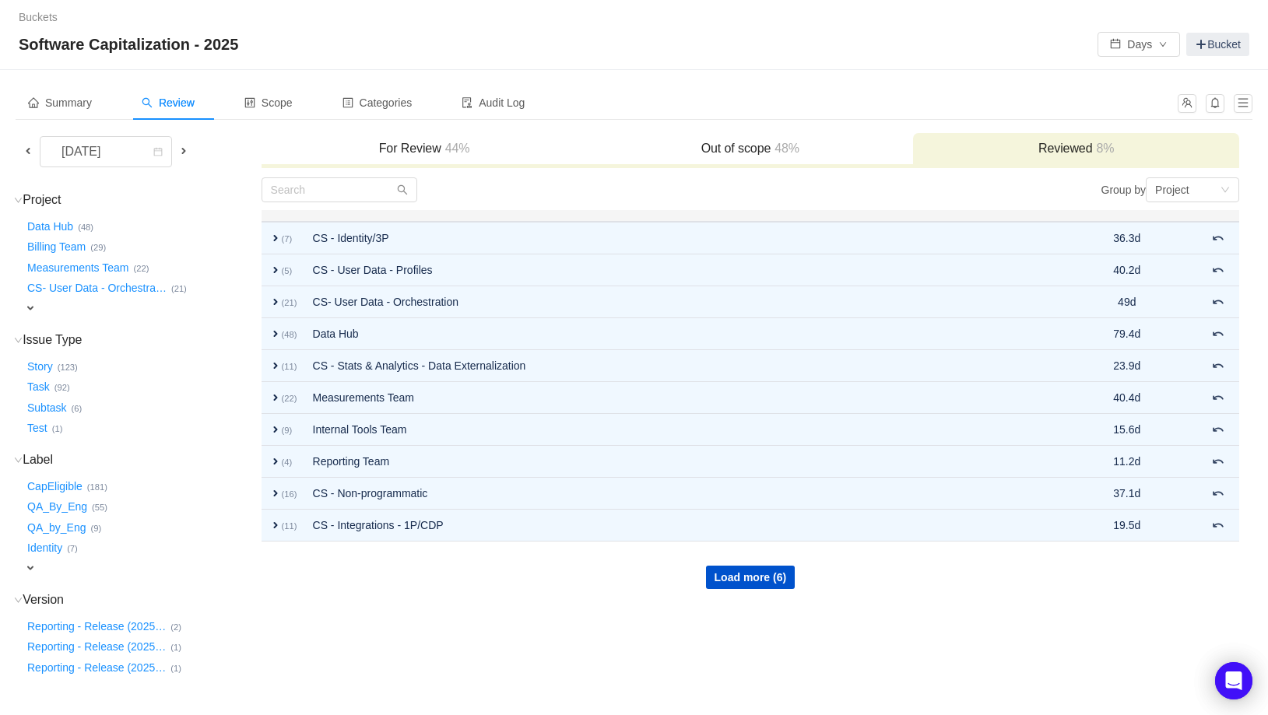
click at [190, 150] on span at bounding box center [183, 151] width 12 height 12
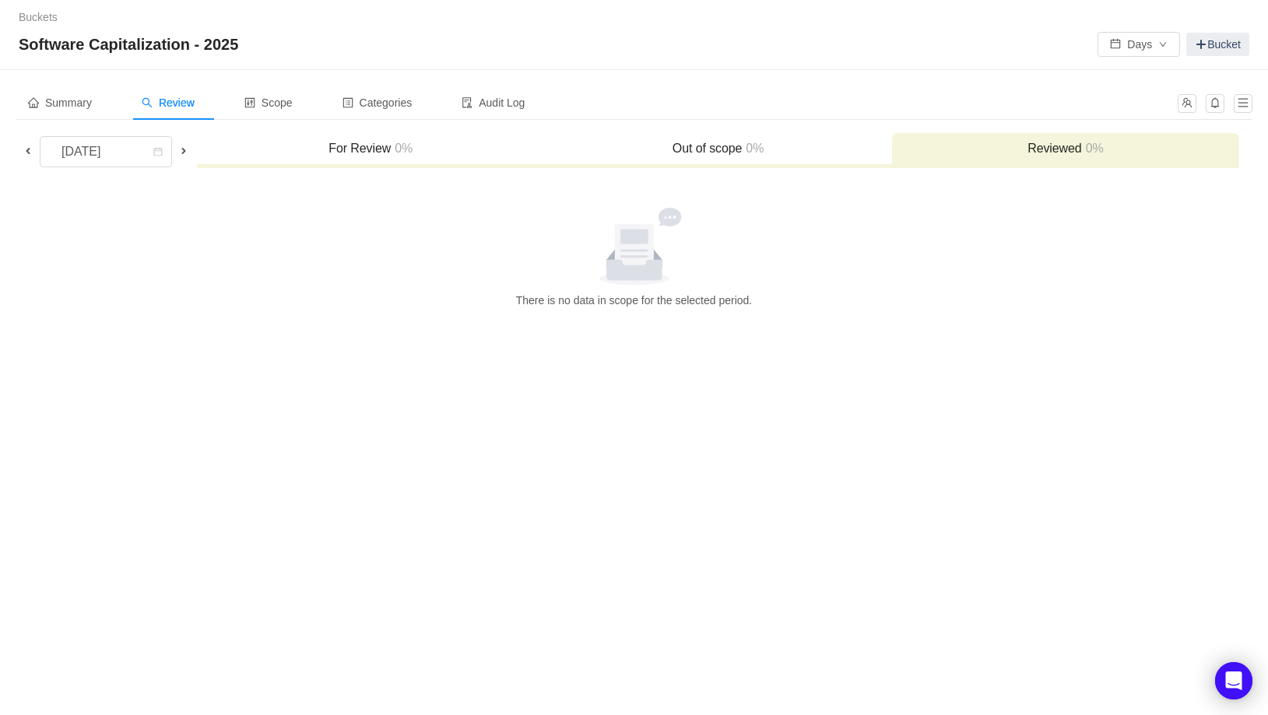
click at [29, 150] on span at bounding box center [28, 151] width 12 height 12
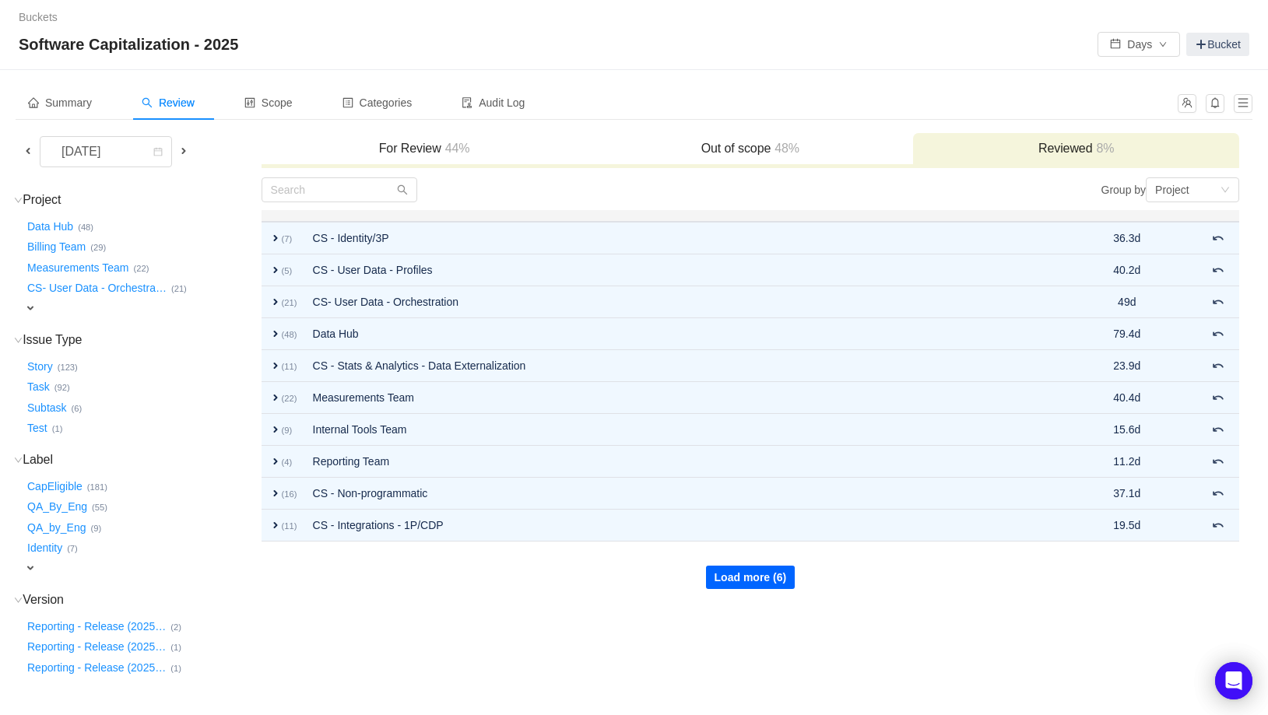
click at [760, 575] on button "Load more (6)" at bounding box center [751, 577] width 90 height 23
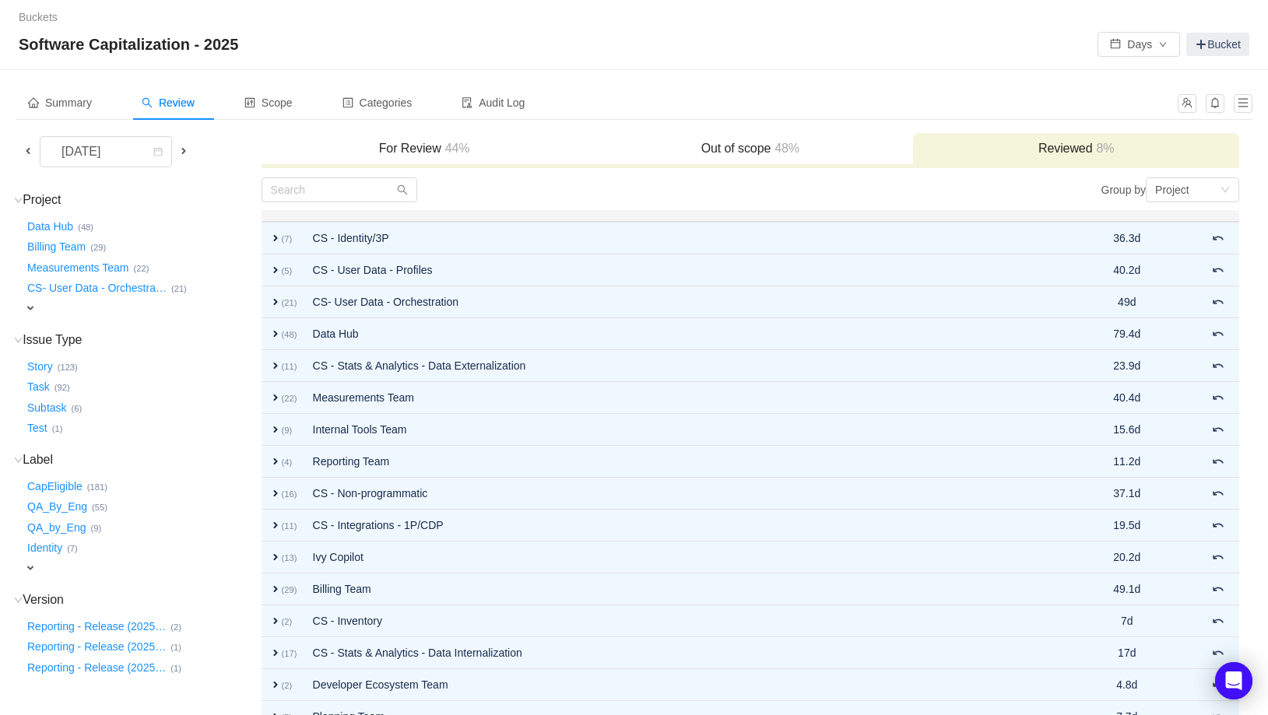
scroll to position [50, 0]
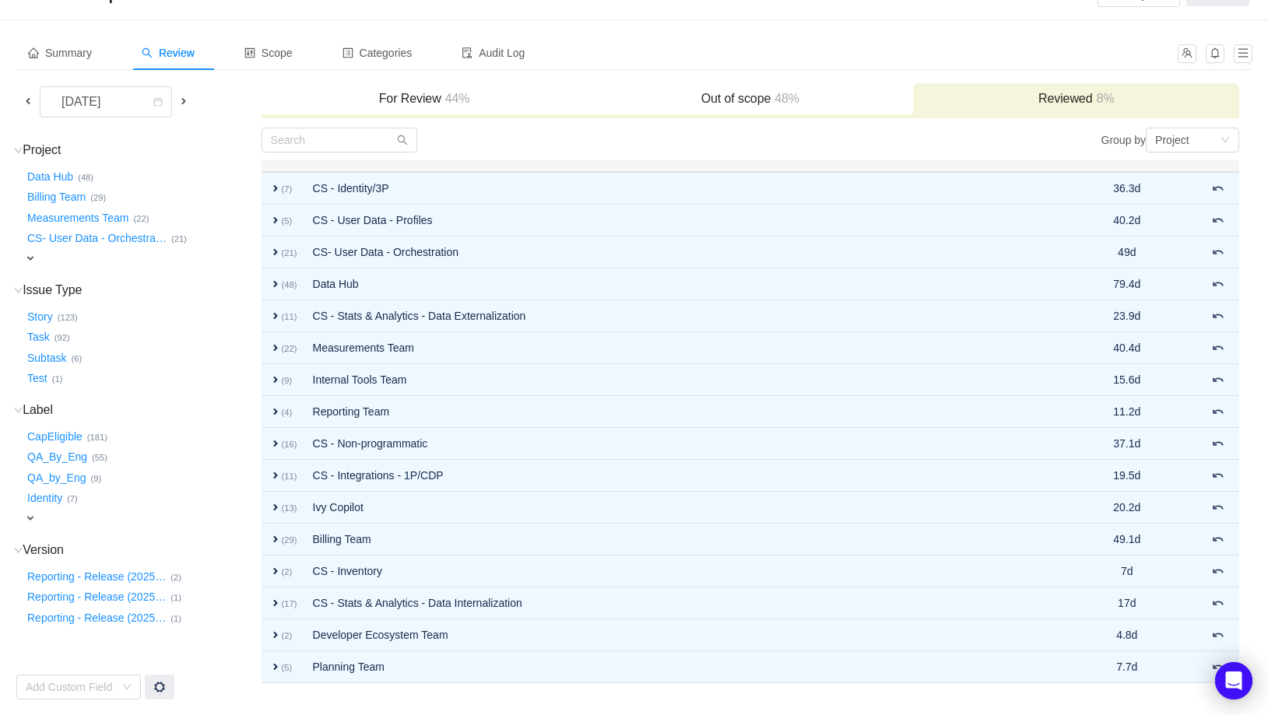
click at [27, 258] on span "expand" at bounding box center [30, 258] width 12 height 12
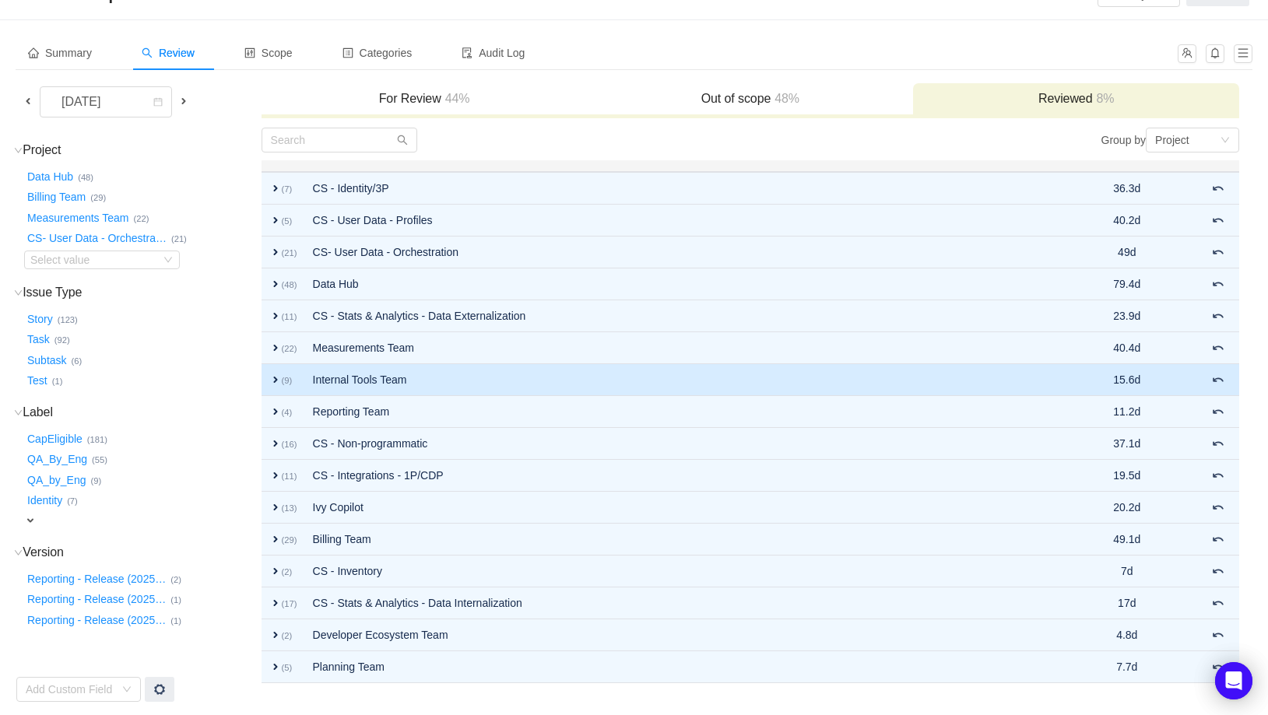
scroll to position [52, 0]
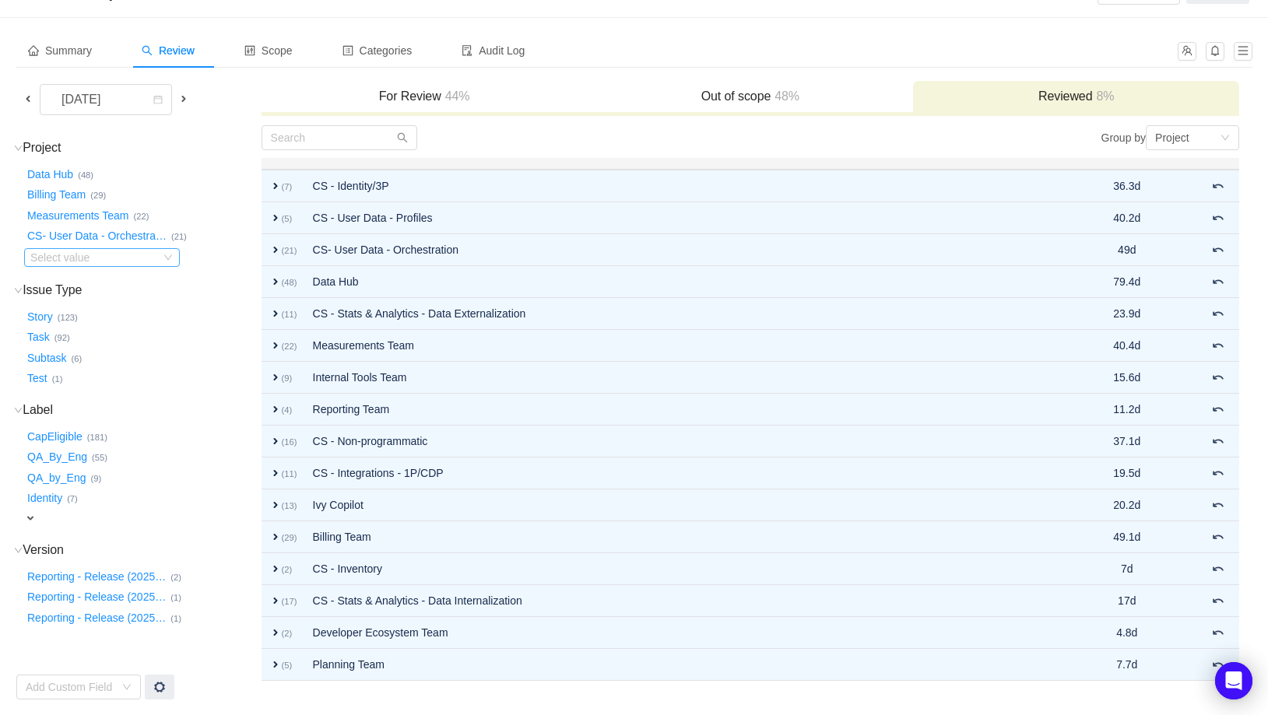
click at [121, 251] on div "Select value" at bounding box center [91, 258] width 123 height 16
type input "mark"
click at [116, 97] on div "[DATE]" at bounding box center [82, 100] width 67 height 30
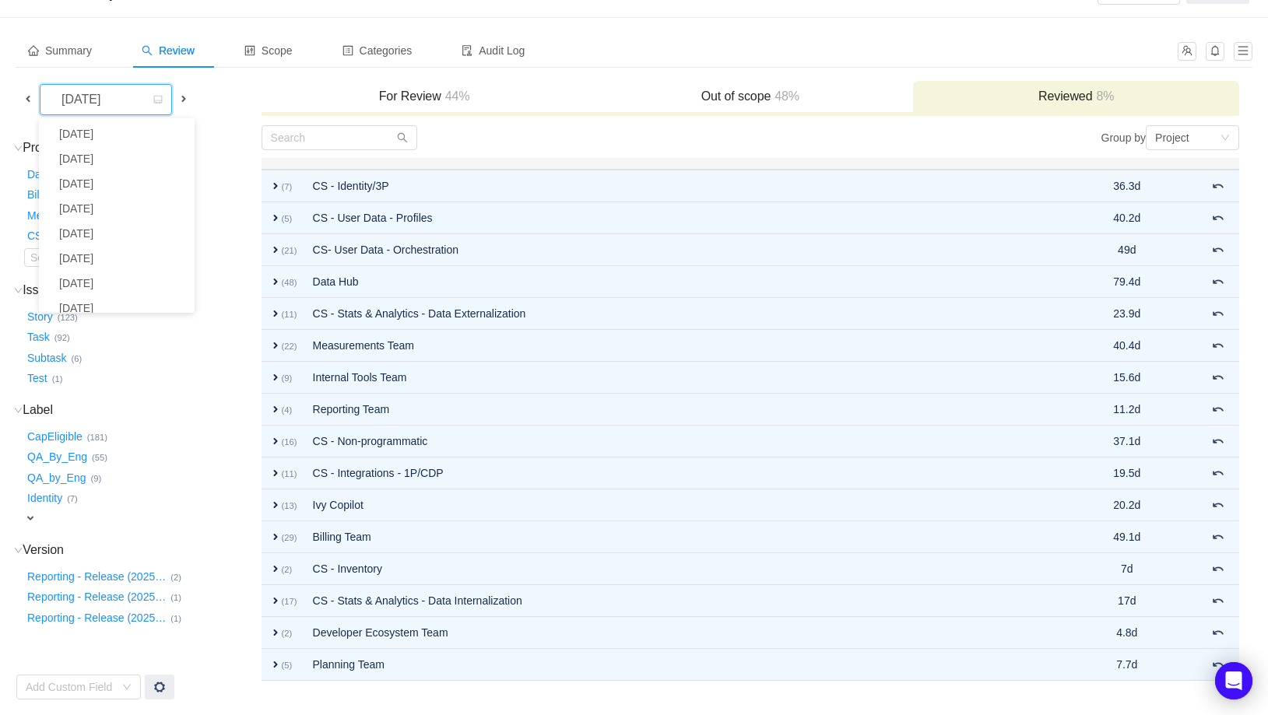
scroll to position [32, 0]
click at [253, 90] on div "[DATE]" at bounding box center [138, 99] width 244 height 31
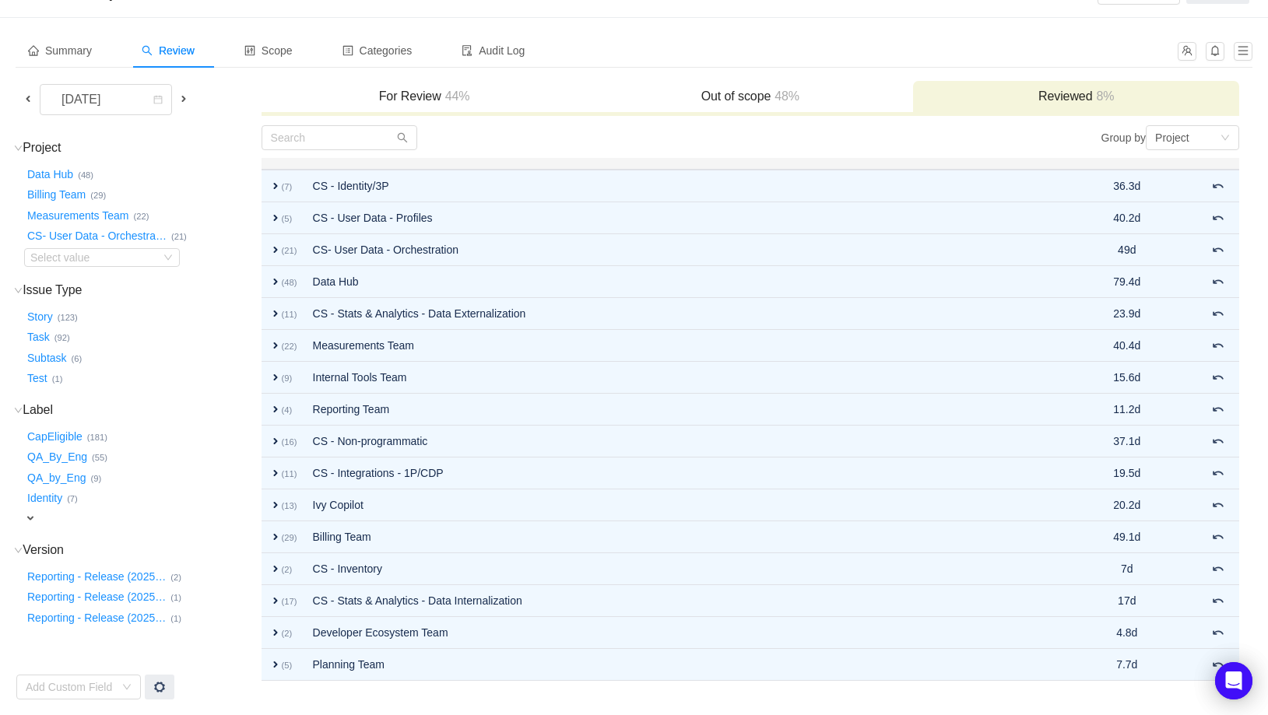
click at [422, 107] on div "For Review 44%" at bounding box center [425, 97] width 326 height 33
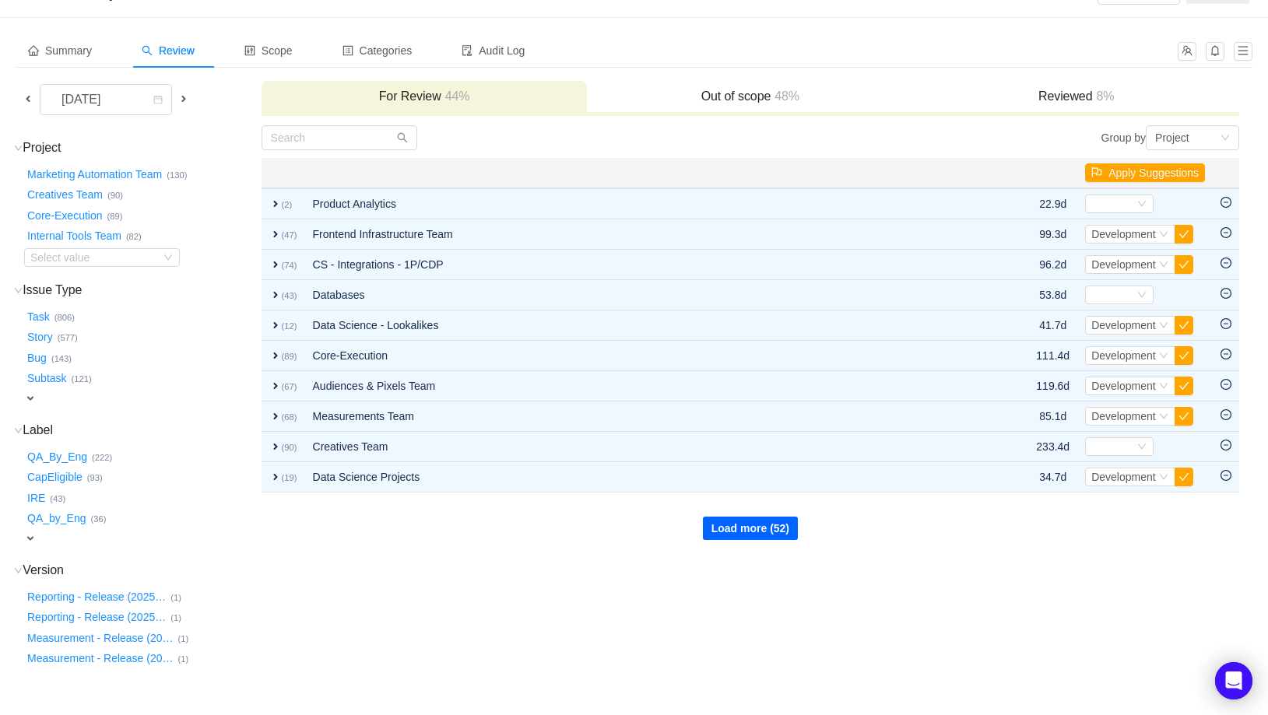
click at [768, 521] on button "Load more (52)" at bounding box center [750, 528] width 95 height 23
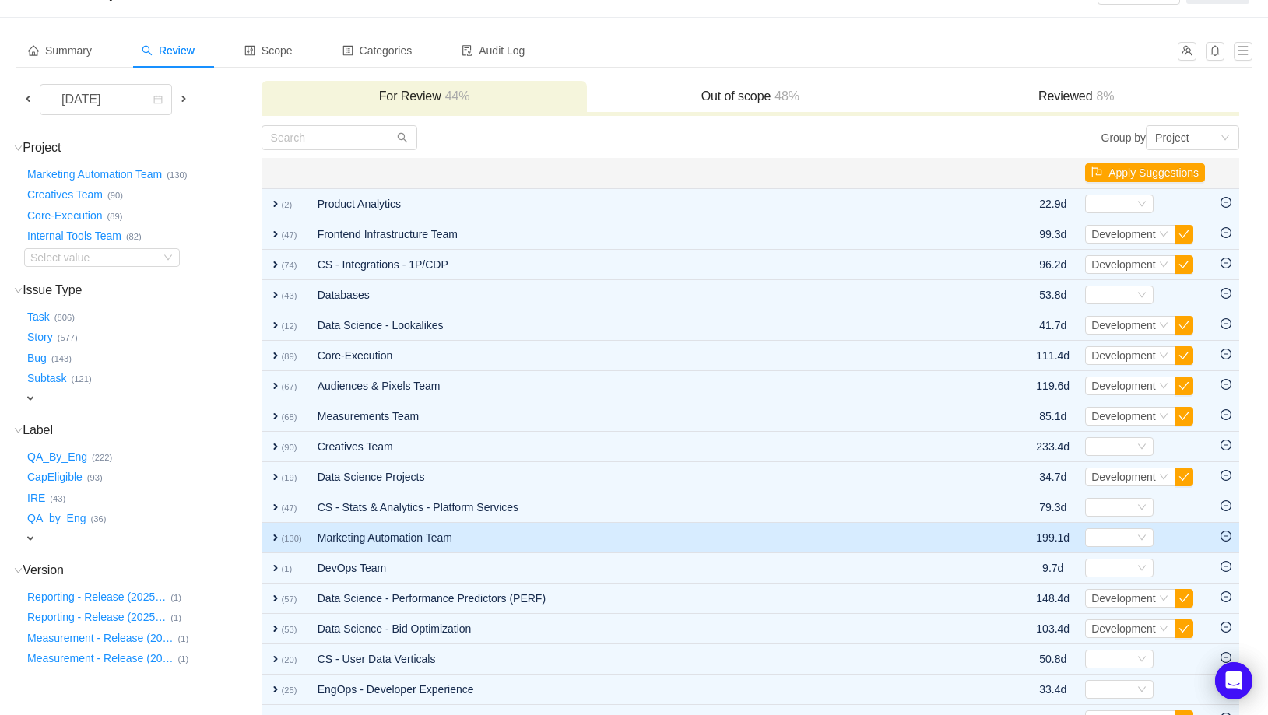
click at [382, 539] on td "Marketing Automation Team" at bounding box center [648, 538] width 676 height 30
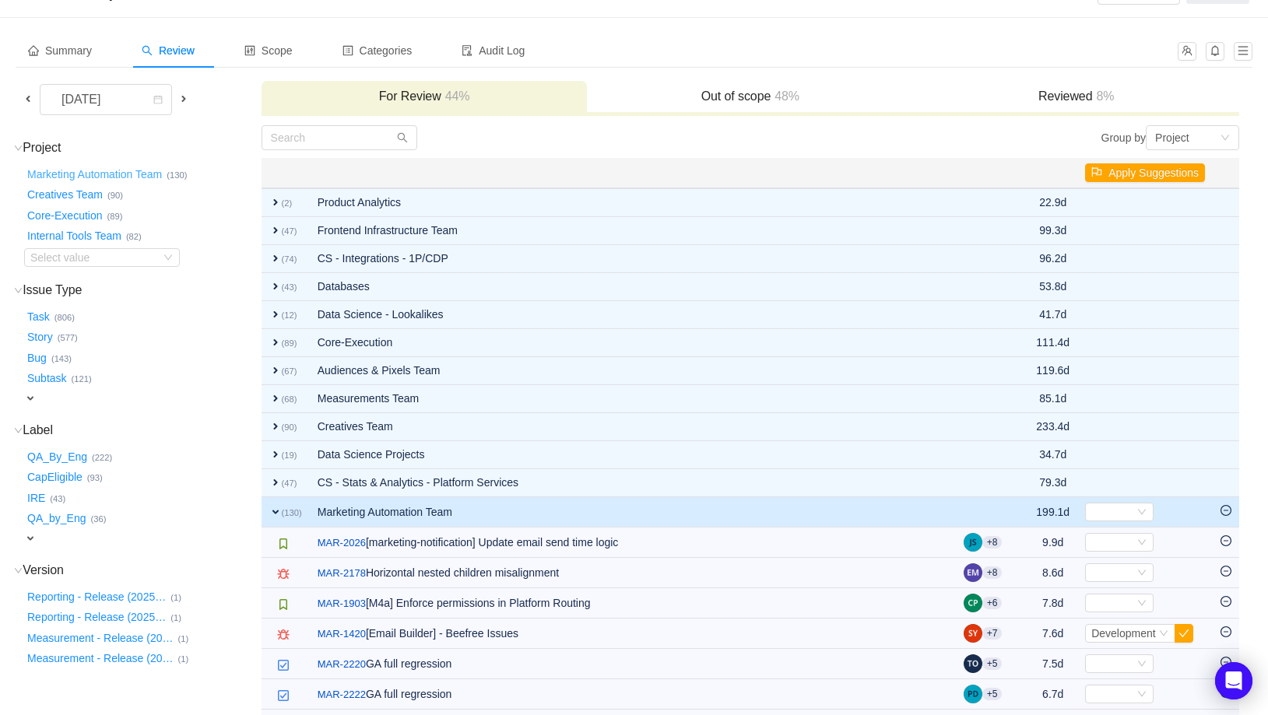
click at [149, 176] on button "Marketing Automation Team …" at bounding box center [95, 174] width 142 height 25
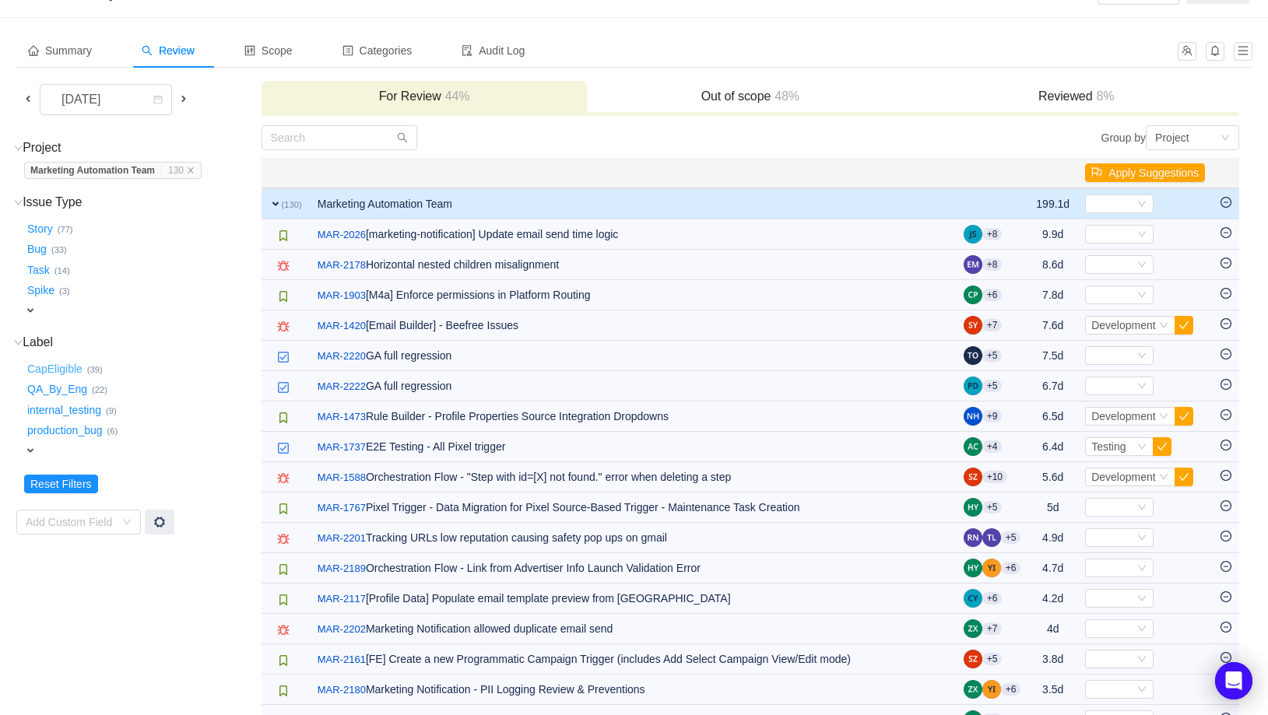
click at [56, 369] on button "CapEligible …" at bounding box center [55, 368] width 63 height 25
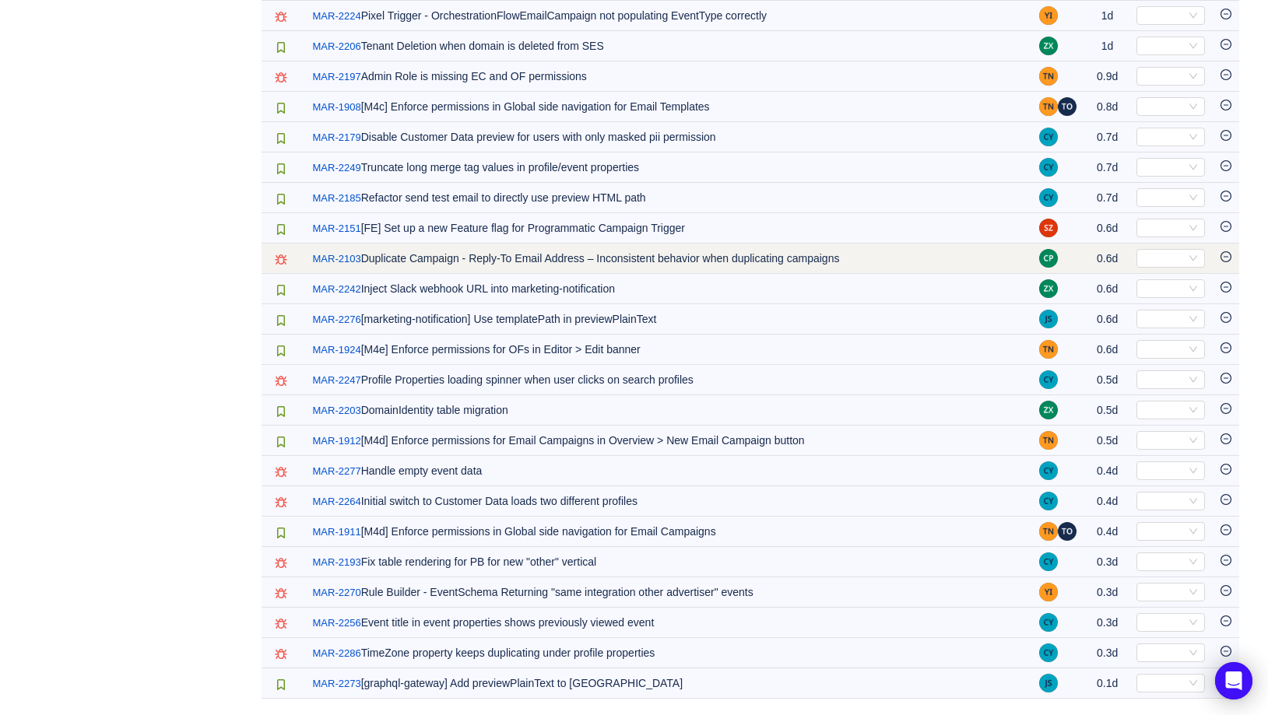
scroll to position [0, 0]
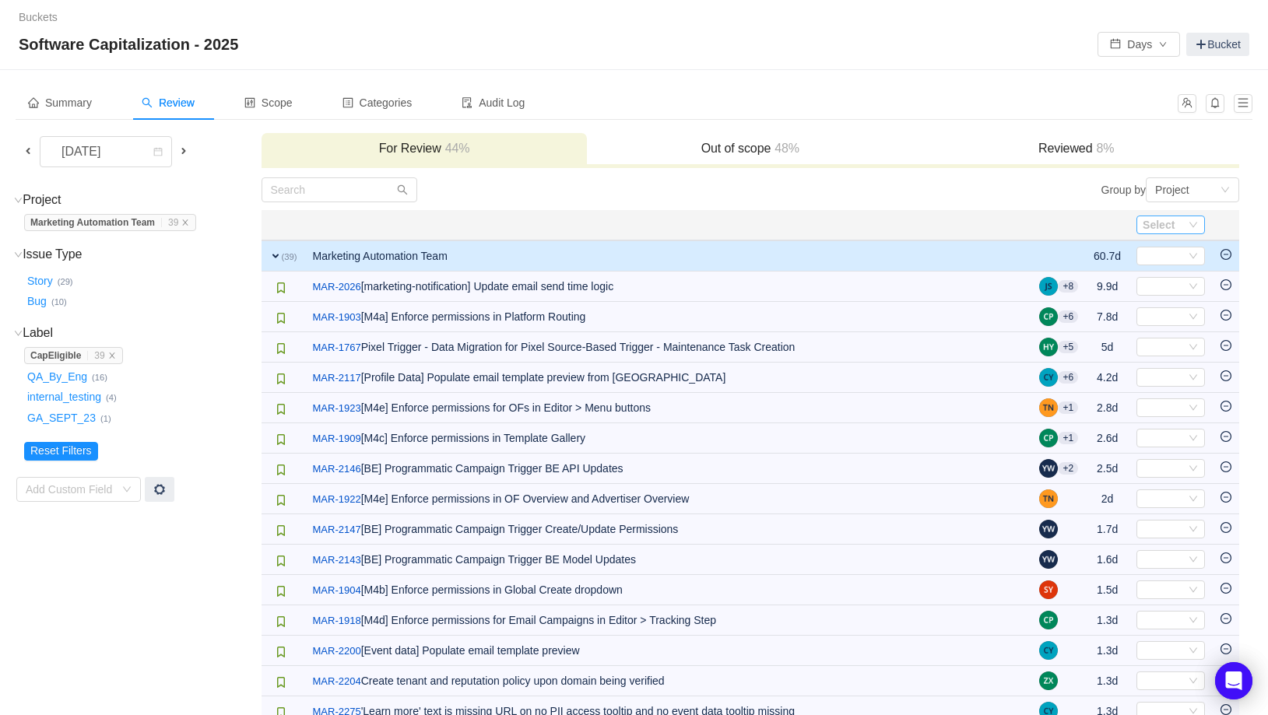
click at [1191, 227] on icon "icon: down" at bounding box center [1192, 224] width 9 height 9
click at [1188, 278] on span "Development" at bounding box center [1178, 276] width 65 height 12
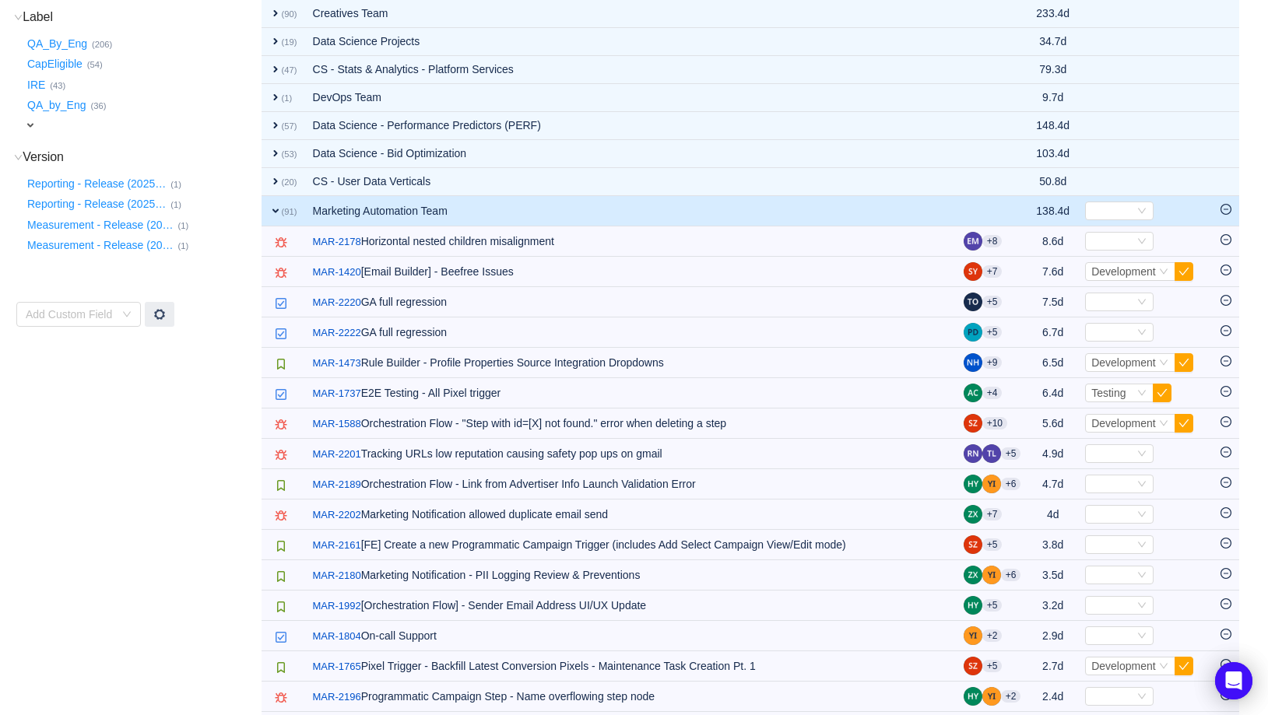
scroll to position [444, 0]
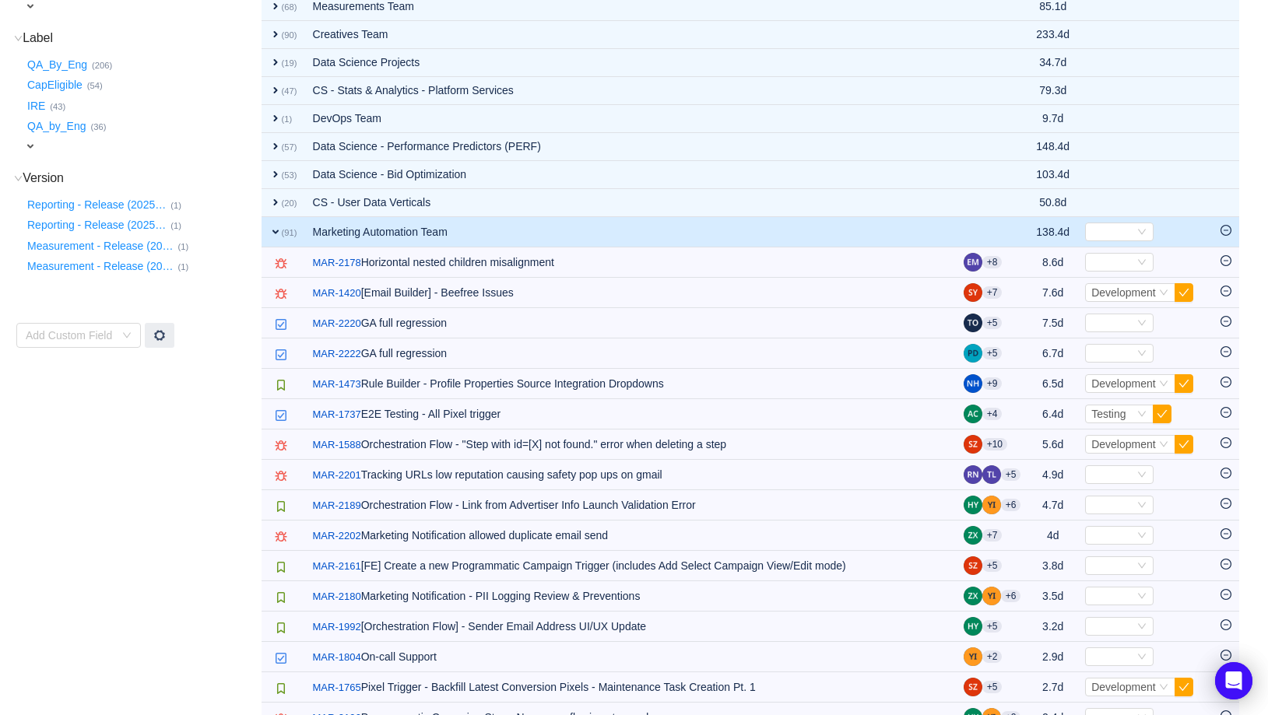
click at [276, 228] on span "expand" at bounding box center [275, 232] width 12 height 12
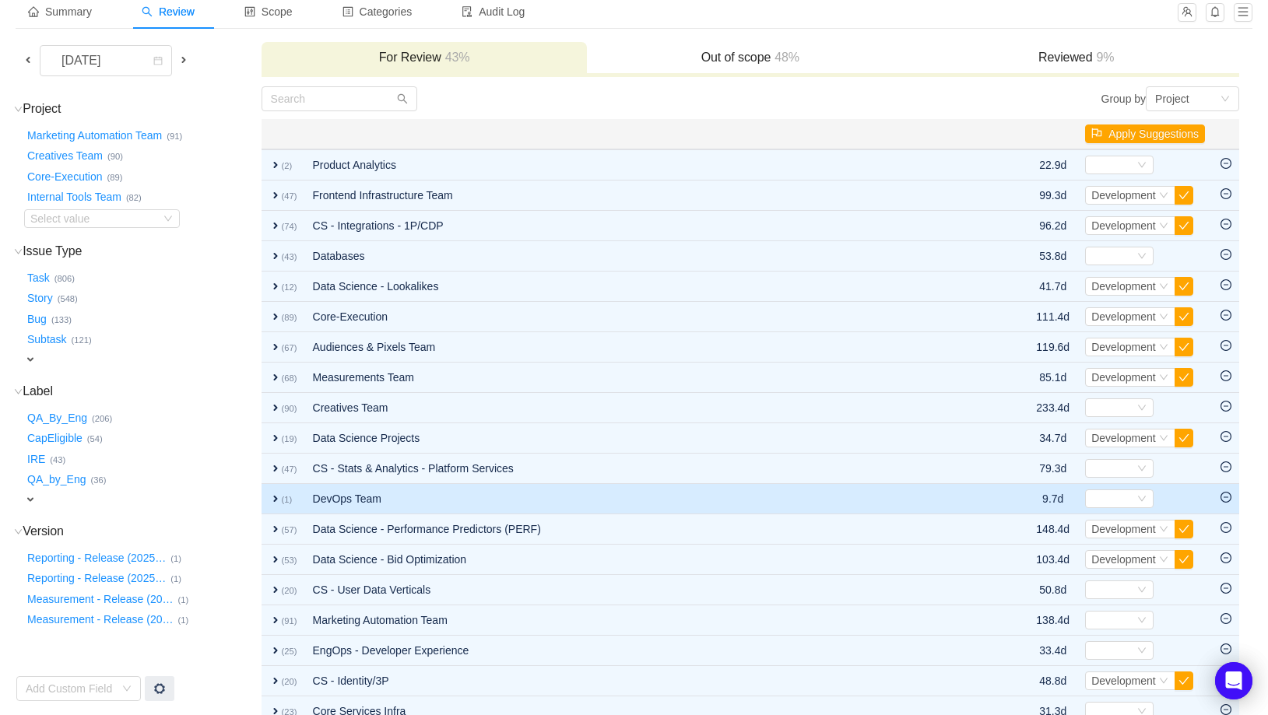
scroll to position [0, 0]
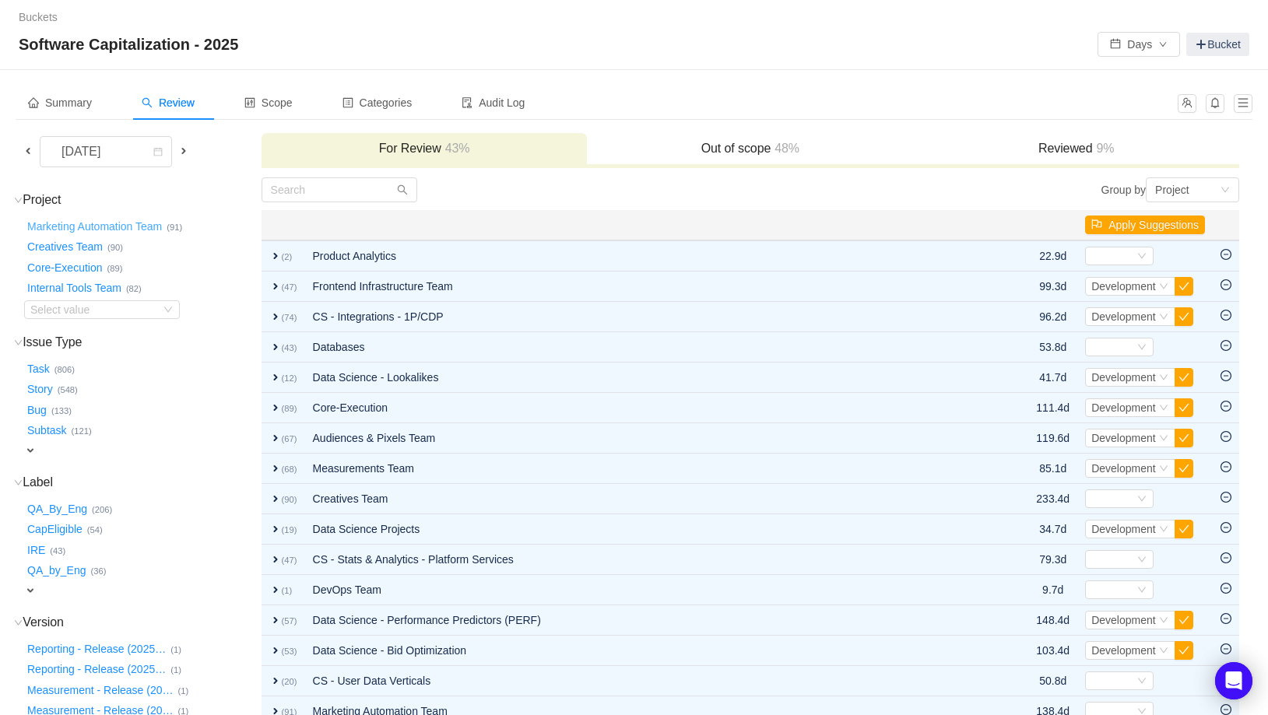
click at [151, 234] on button "Marketing Automation Team …" at bounding box center [95, 226] width 142 height 25
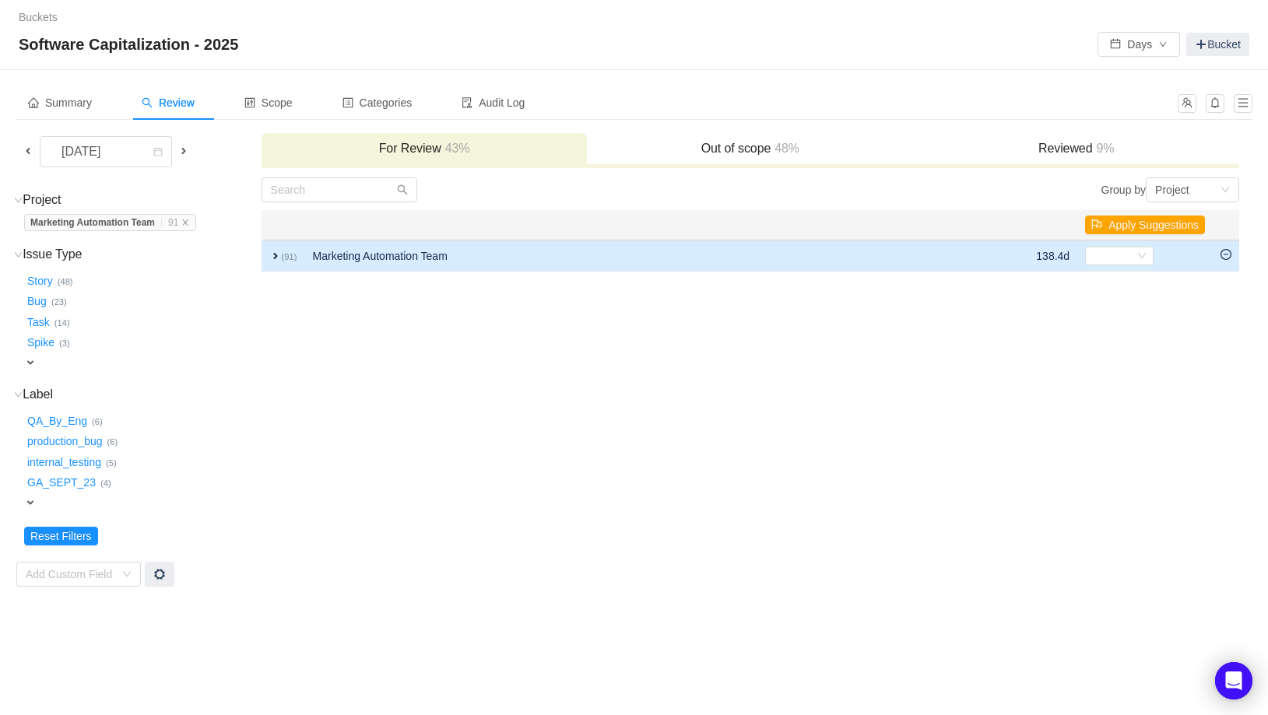
click at [273, 255] on span "expand" at bounding box center [275, 256] width 12 height 12
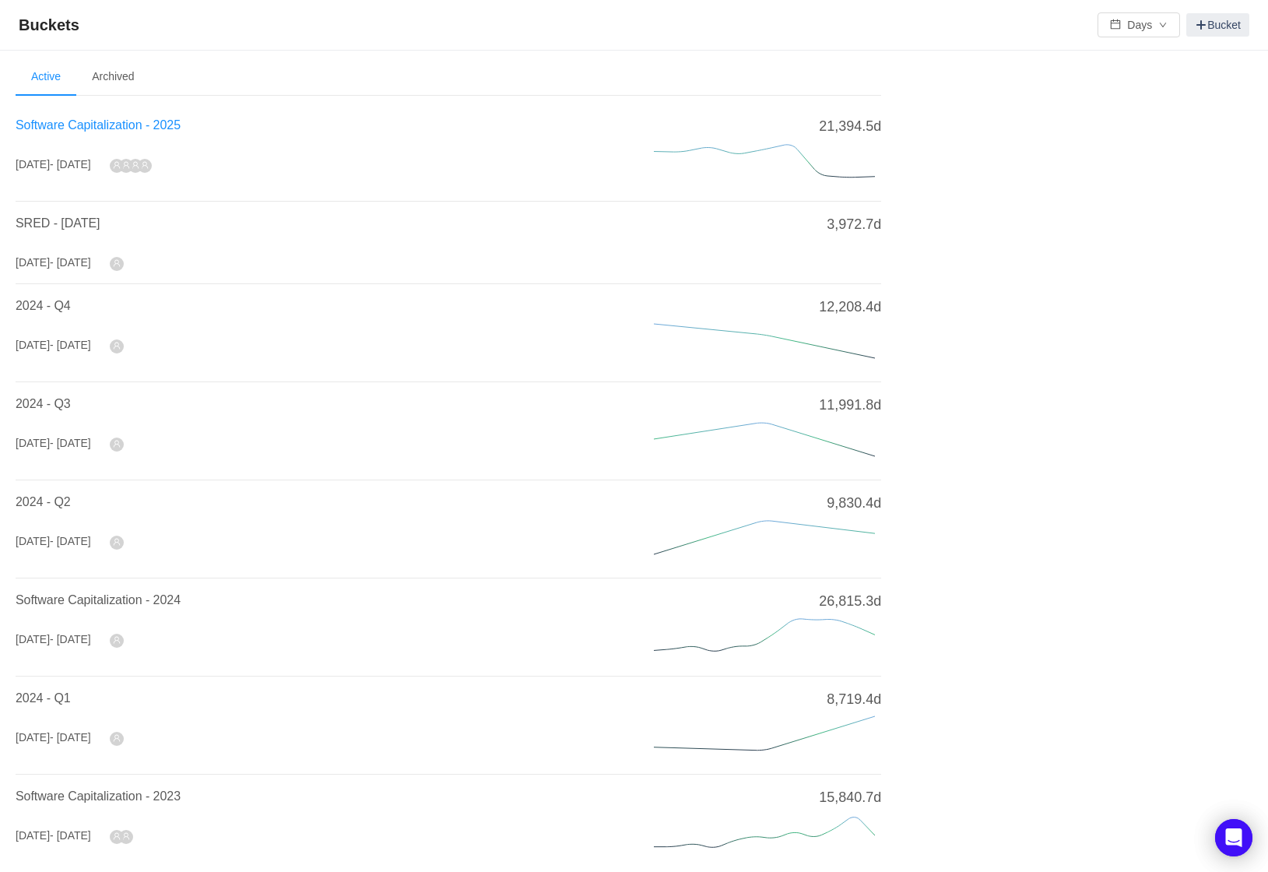
click at [181, 126] on span "Software Capitalization - 2025" at bounding box center [98, 124] width 165 height 13
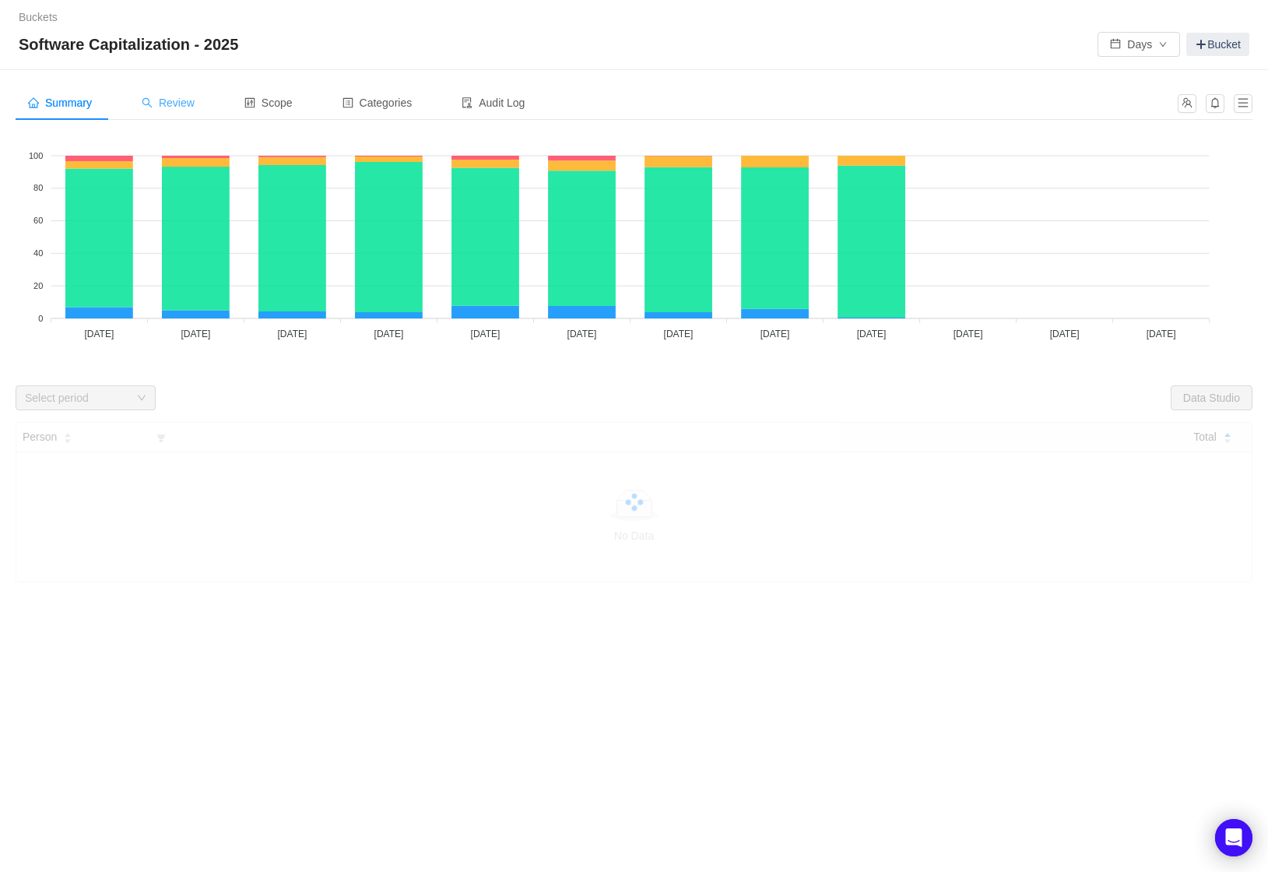
click at [189, 94] on div "Review" at bounding box center [168, 103] width 78 height 35
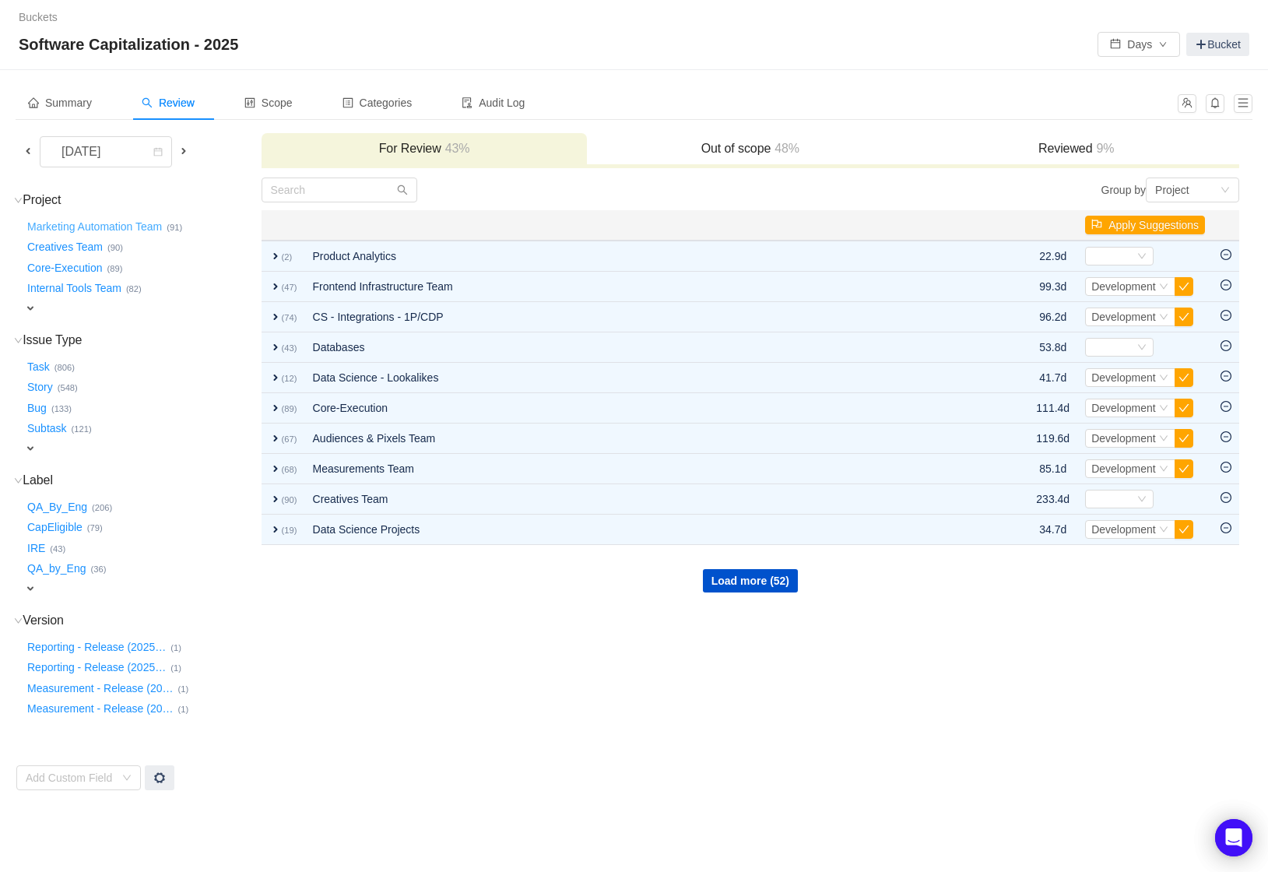
click at [139, 219] on button "Marketing Automation Team …" at bounding box center [95, 226] width 142 height 25
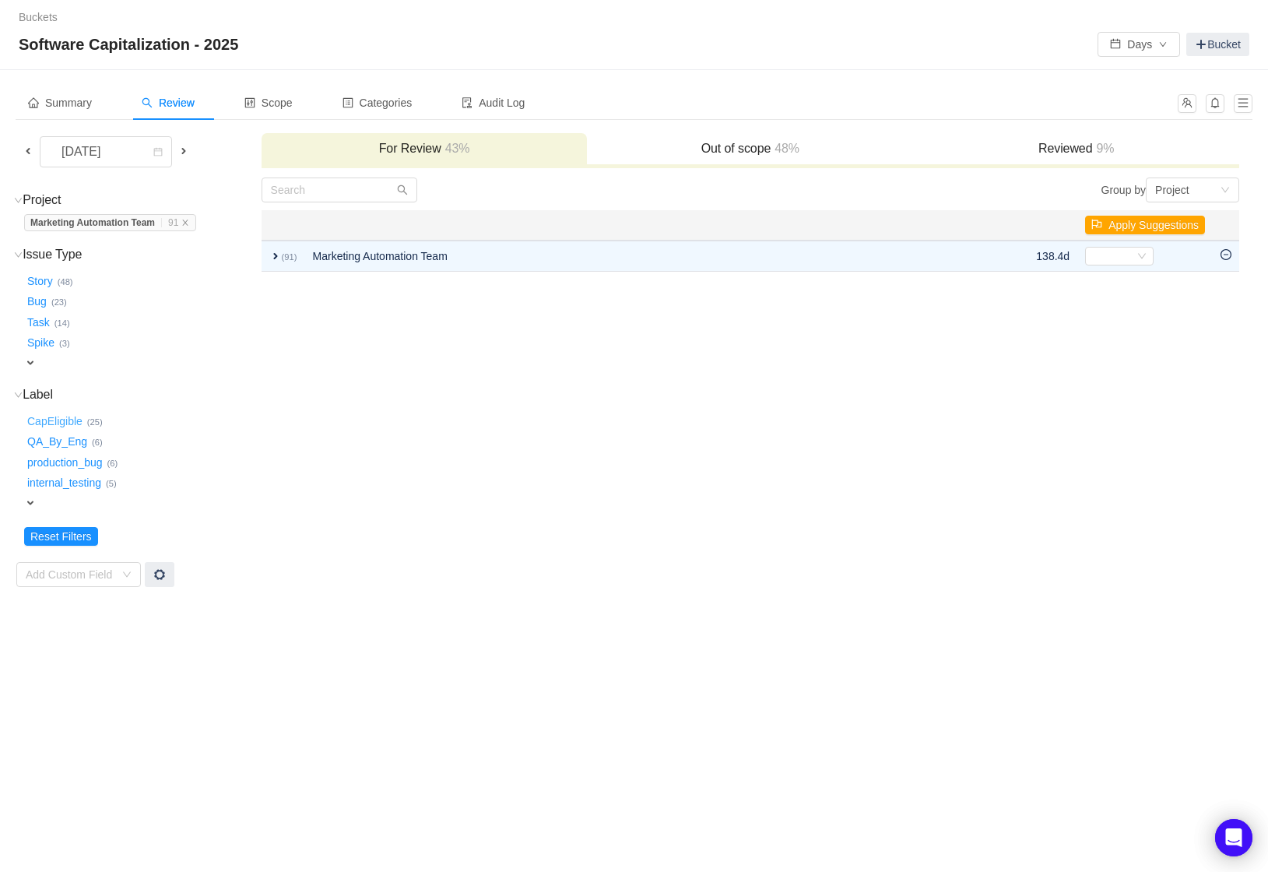
click at [68, 419] on button "CapEligible …" at bounding box center [55, 421] width 63 height 25
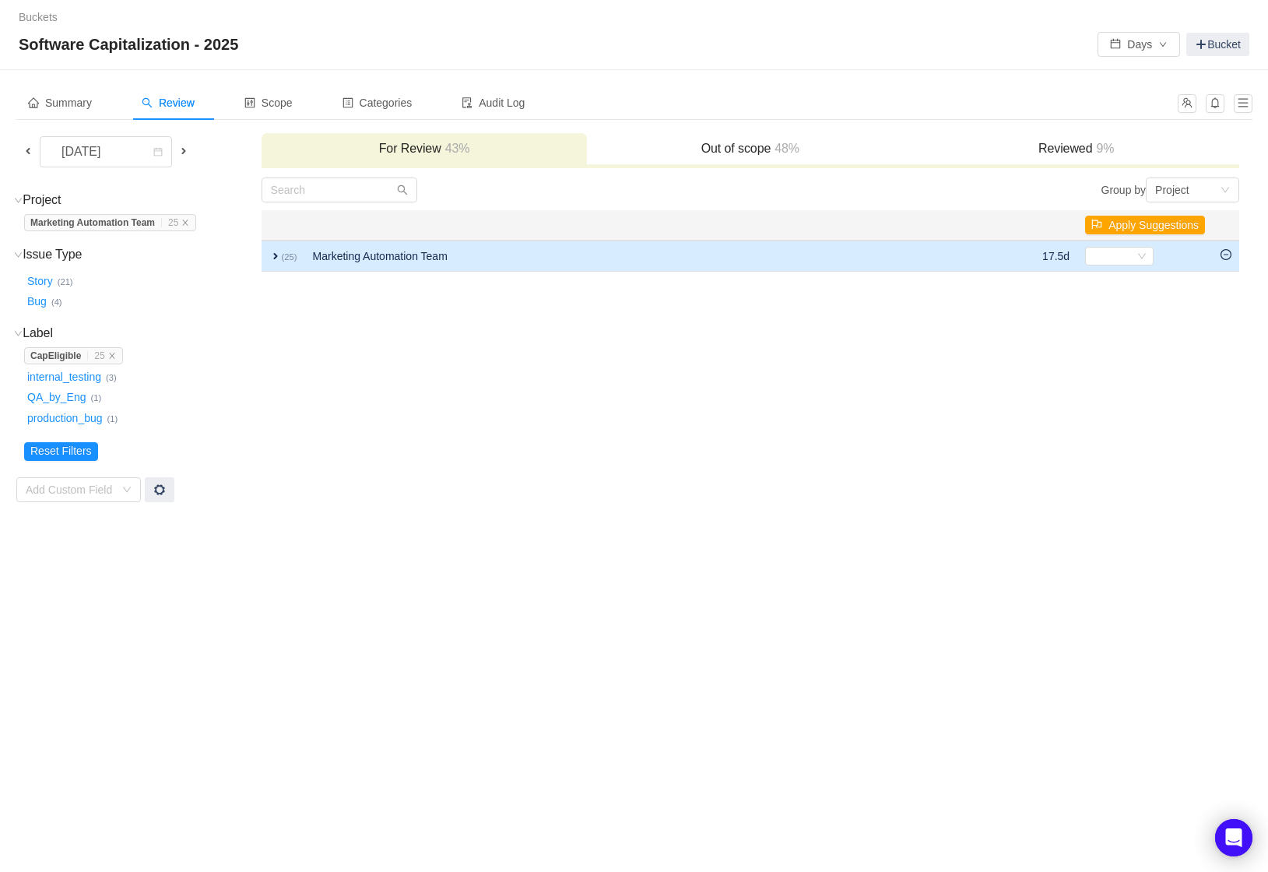
click at [272, 253] on span "expand" at bounding box center [275, 256] width 12 height 12
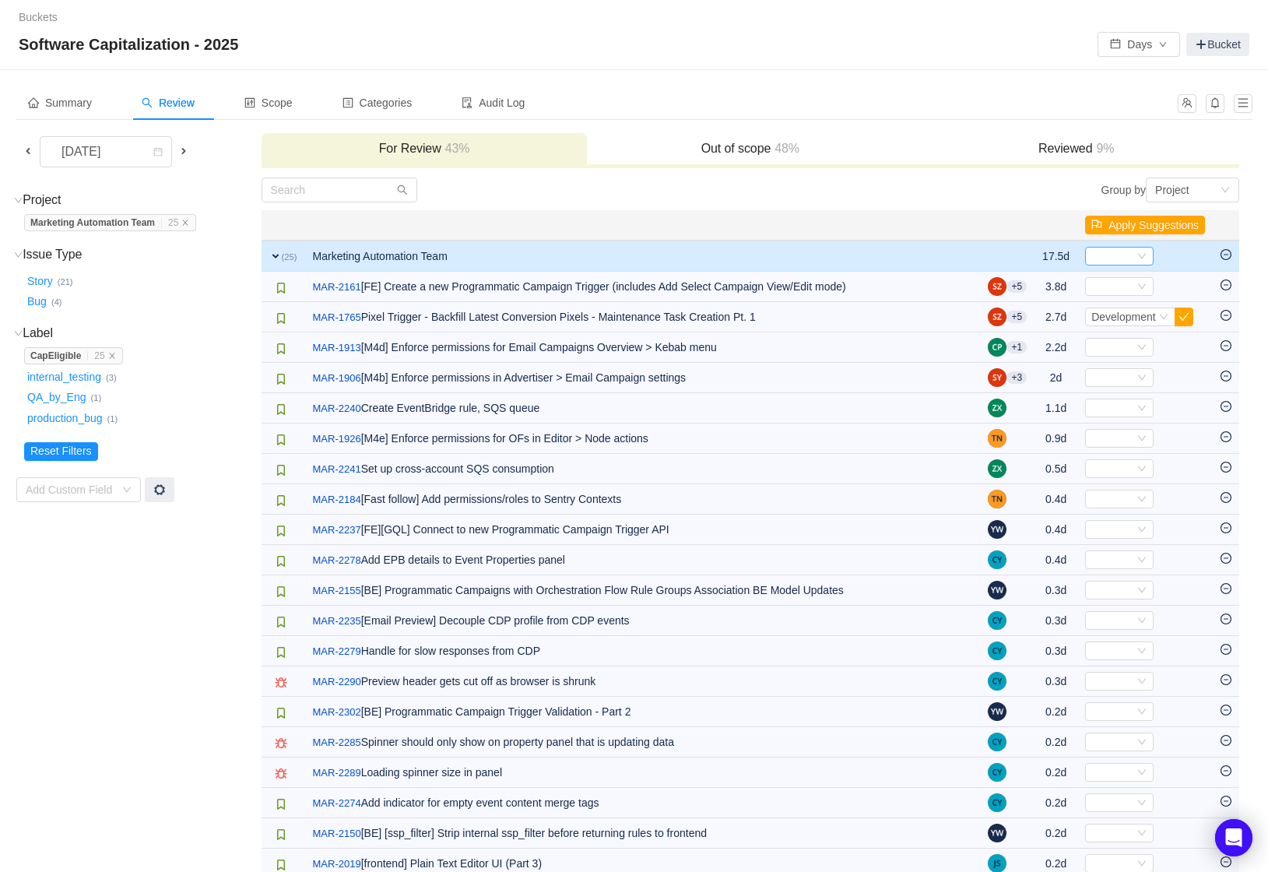
click at [1130, 258] on div "Select" at bounding box center [1112, 255] width 43 height 17
click at [1119, 311] on span "Development" at bounding box center [1122, 307] width 65 height 12
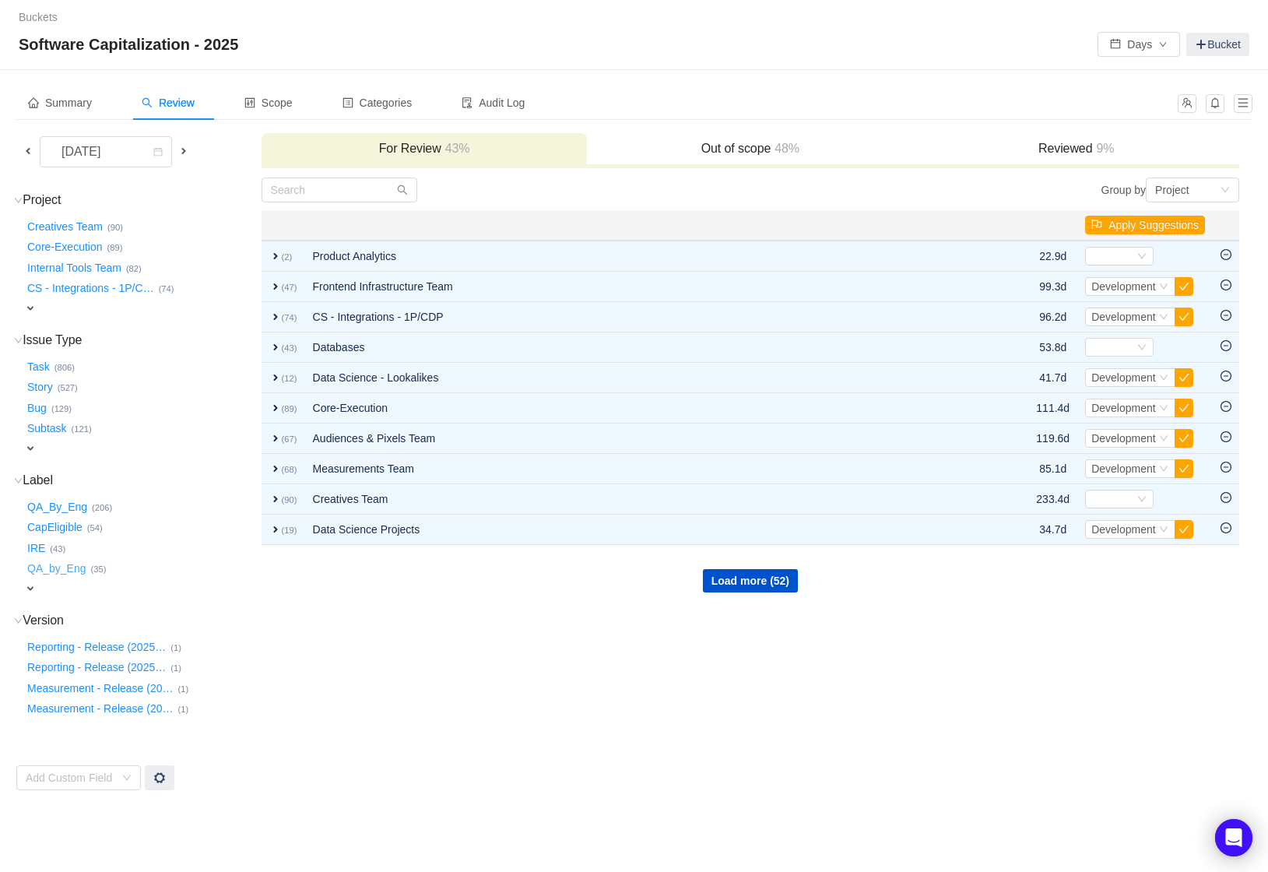
click at [36, 580] on button "QA_by_Eng …" at bounding box center [57, 568] width 67 height 25
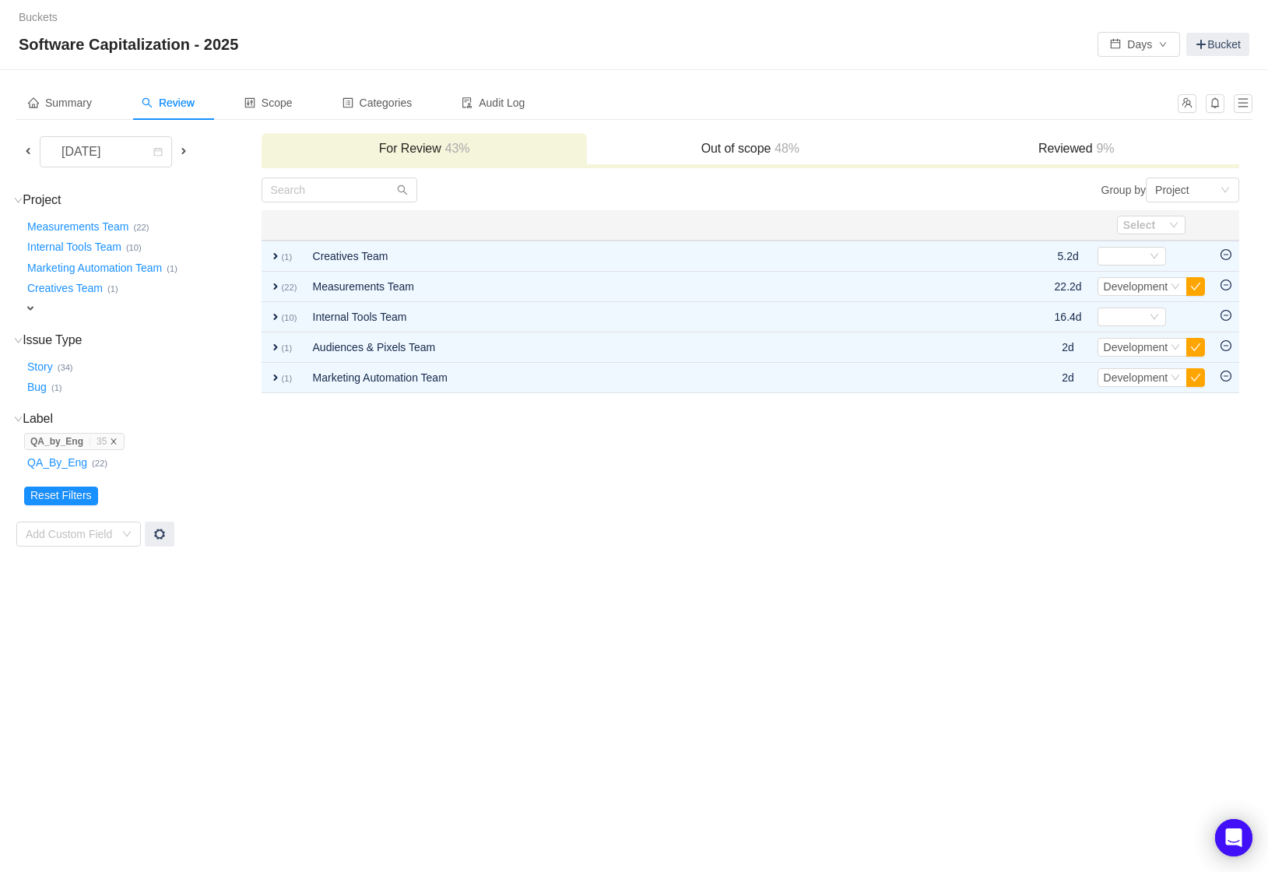
click at [115, 442] on icon "icon: close" at bounding box center [114, 441] width 8 height 8
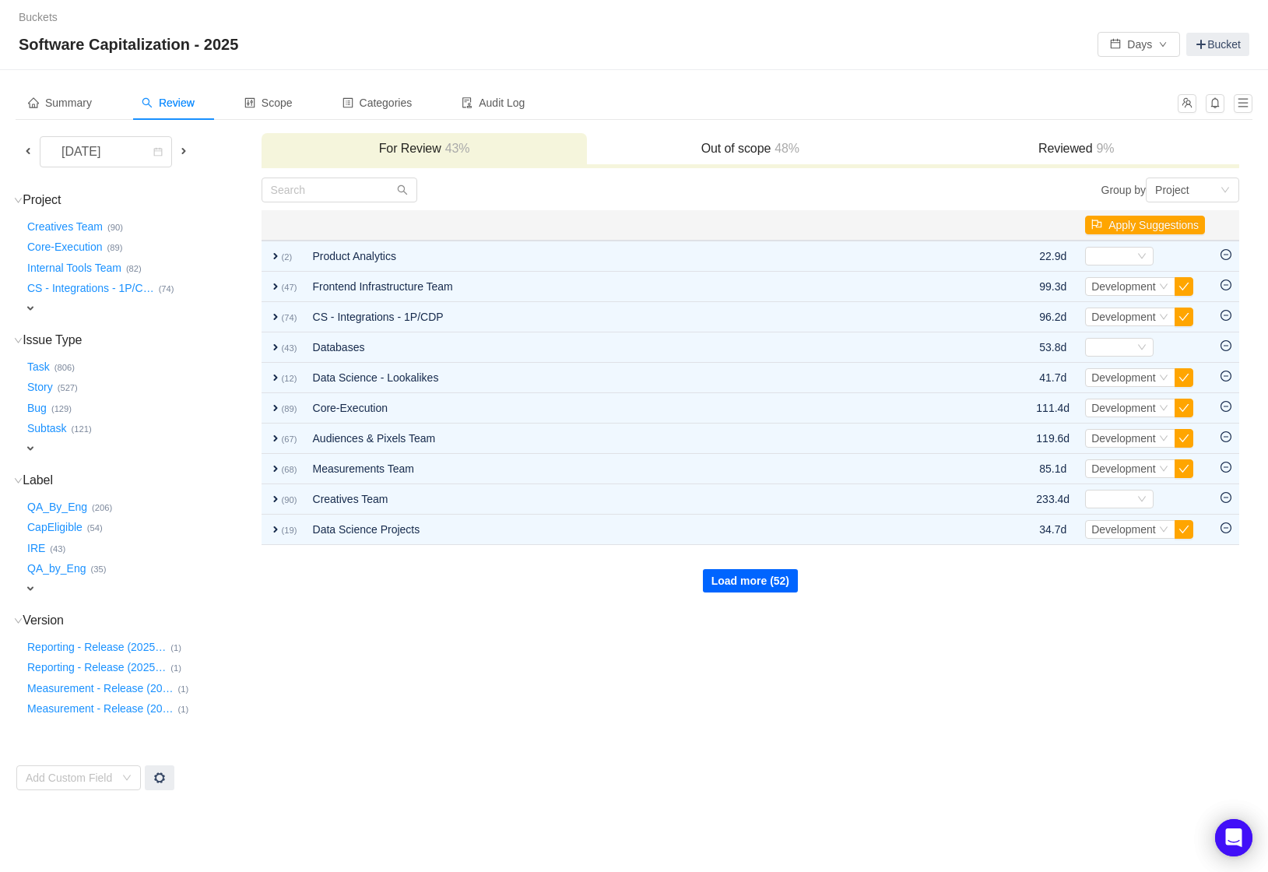
click at [749, 588] on button "Load more (52)" at bounding box center [750, 580] width 95 height 23
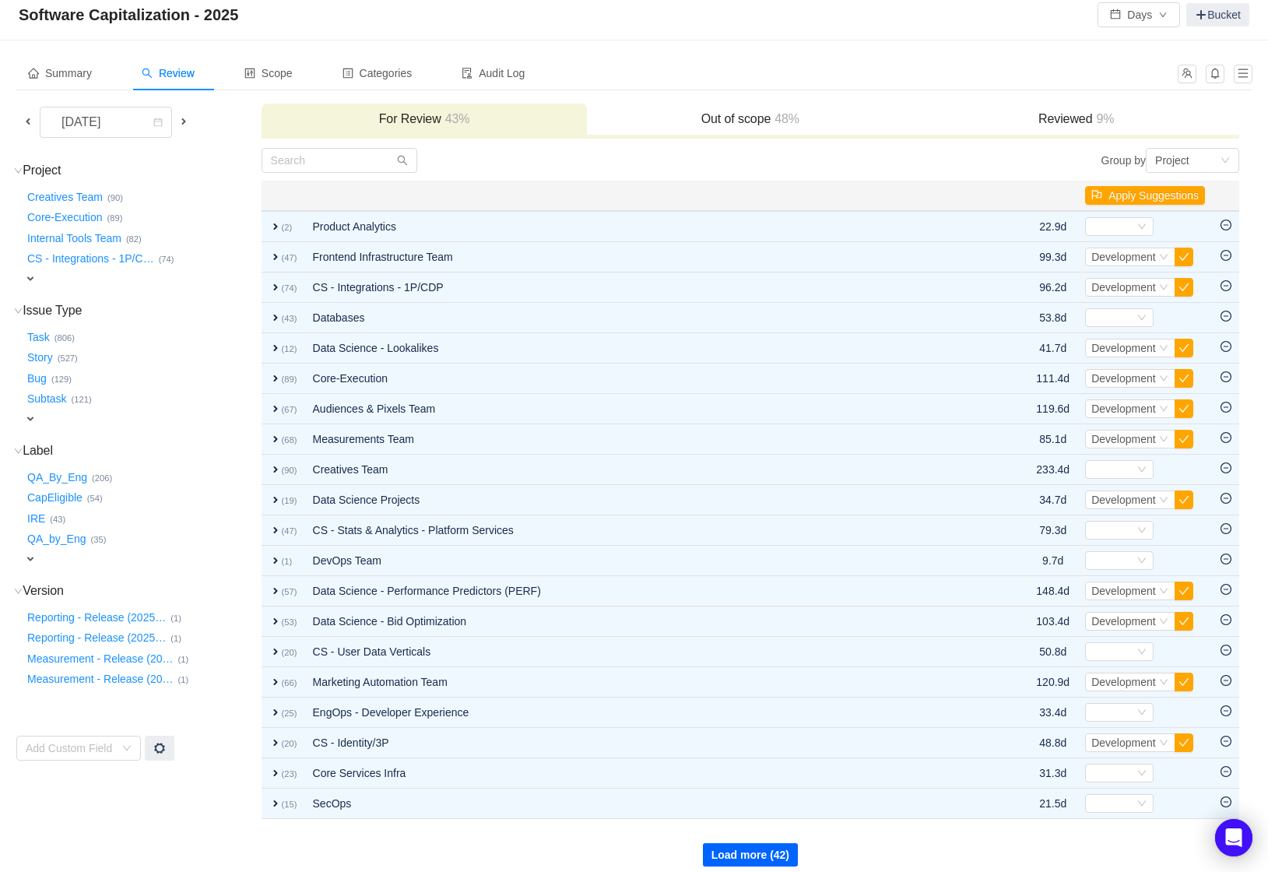
scroll to position [39, 0]
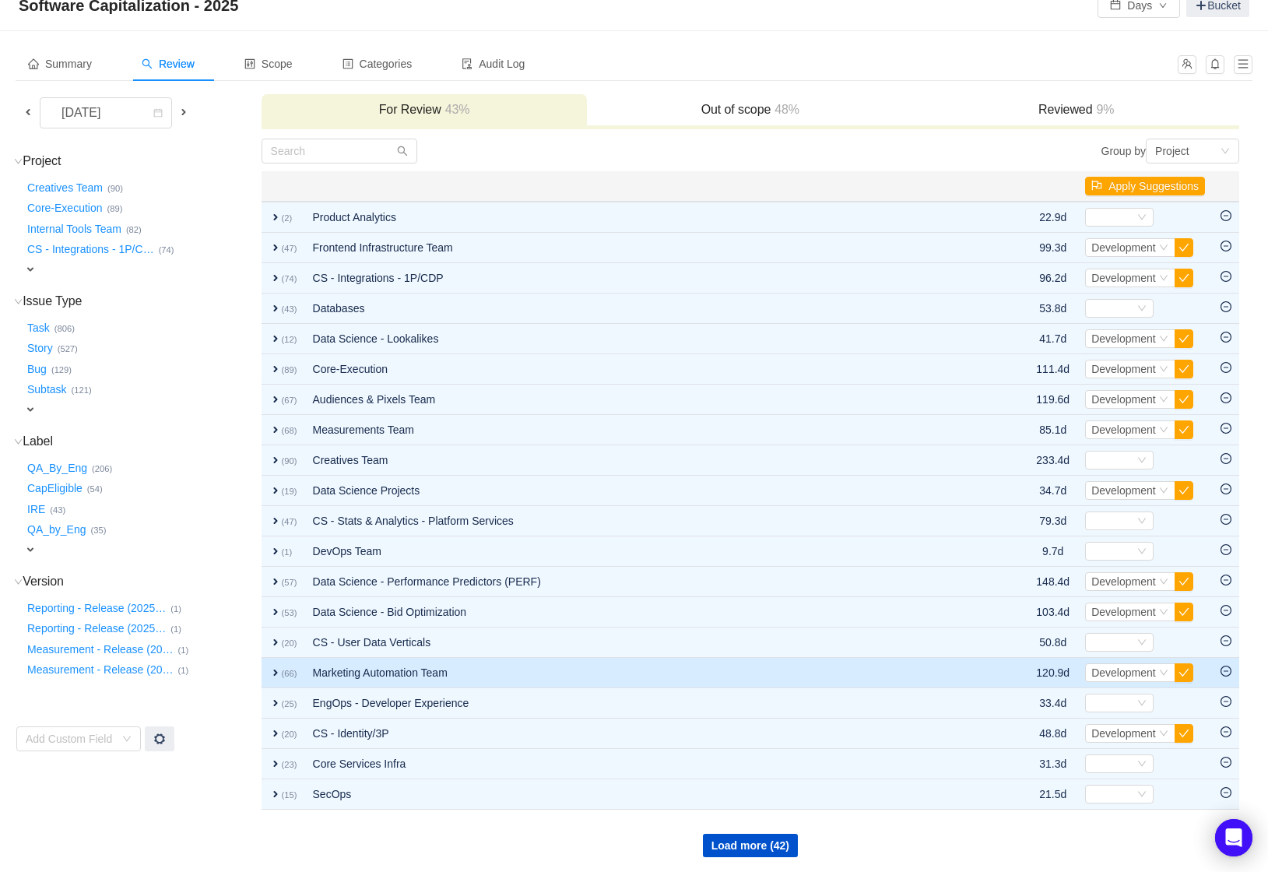
click at [273, 670] on span "expand" at bounding box center [275, 672] width 12 height 12
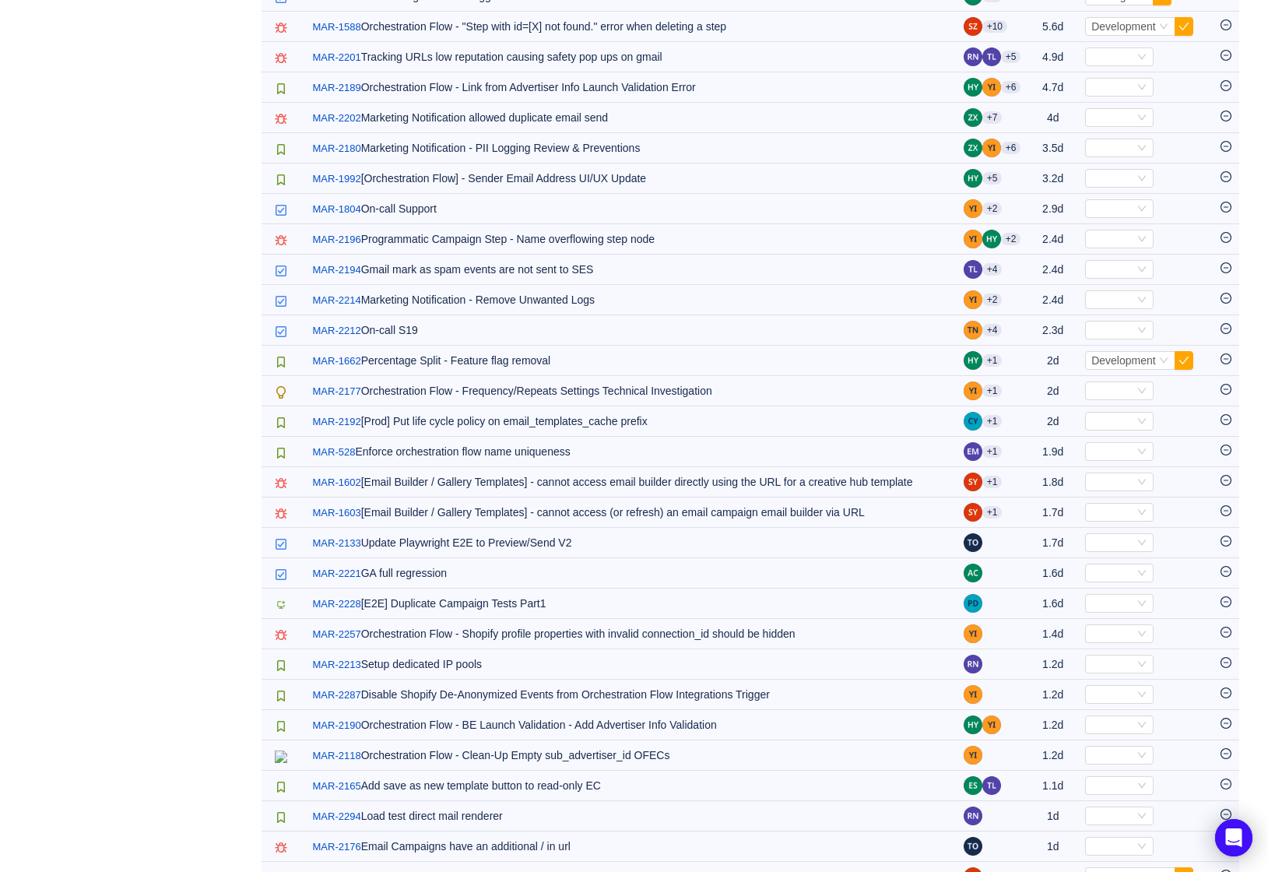
scroll to position [867, 0]
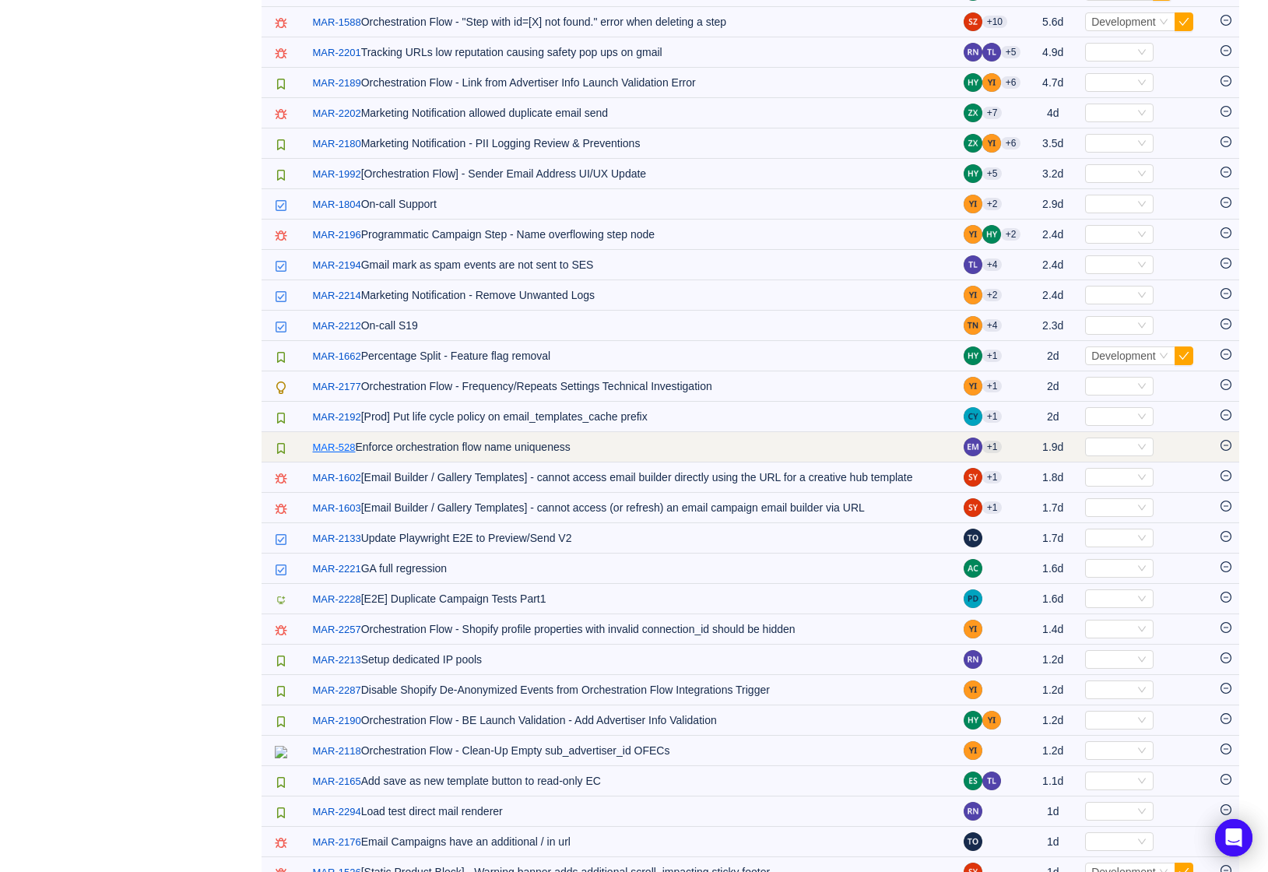
click at [348, 449] on link "MAR-528" at bounding box center [334, 448] width 43 height 16
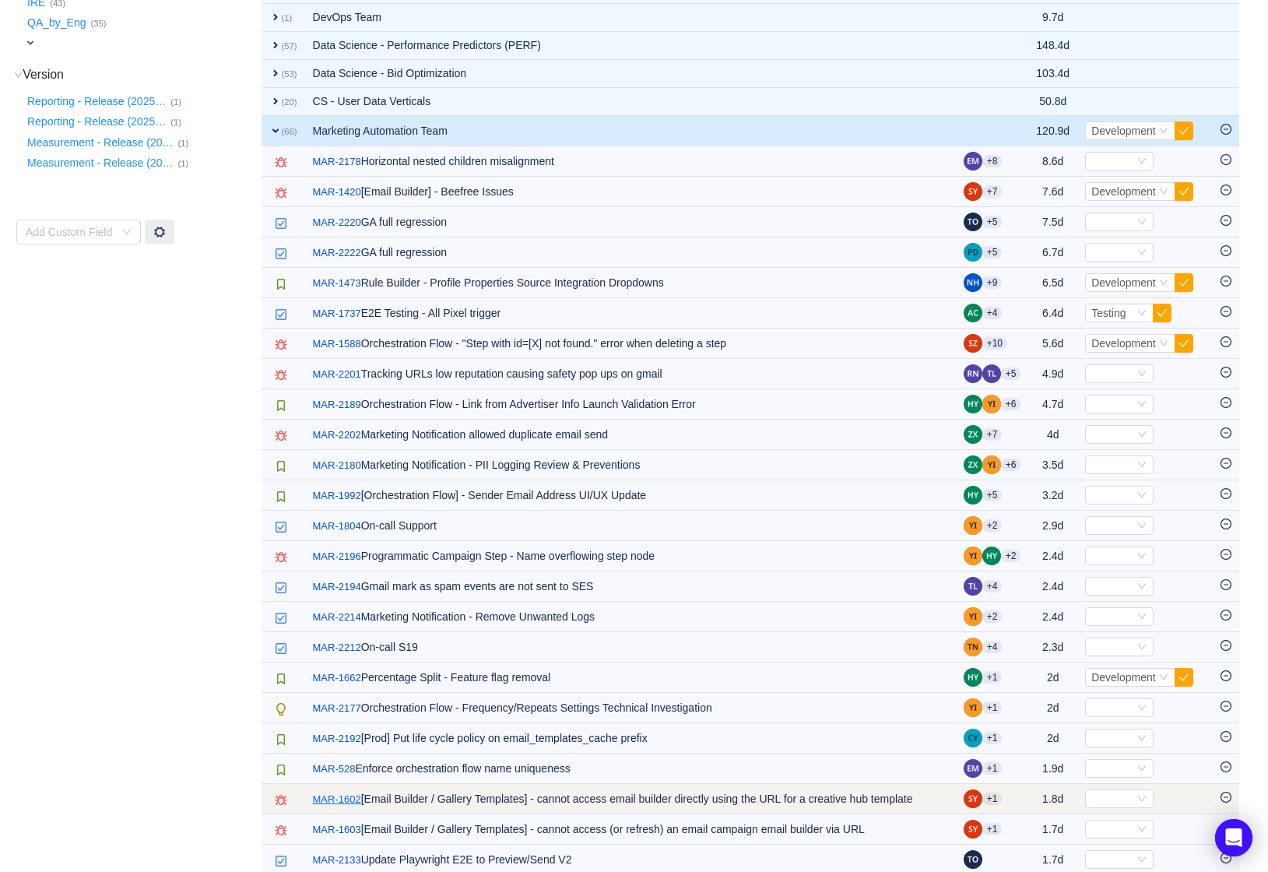
scroll to position [0, 0]
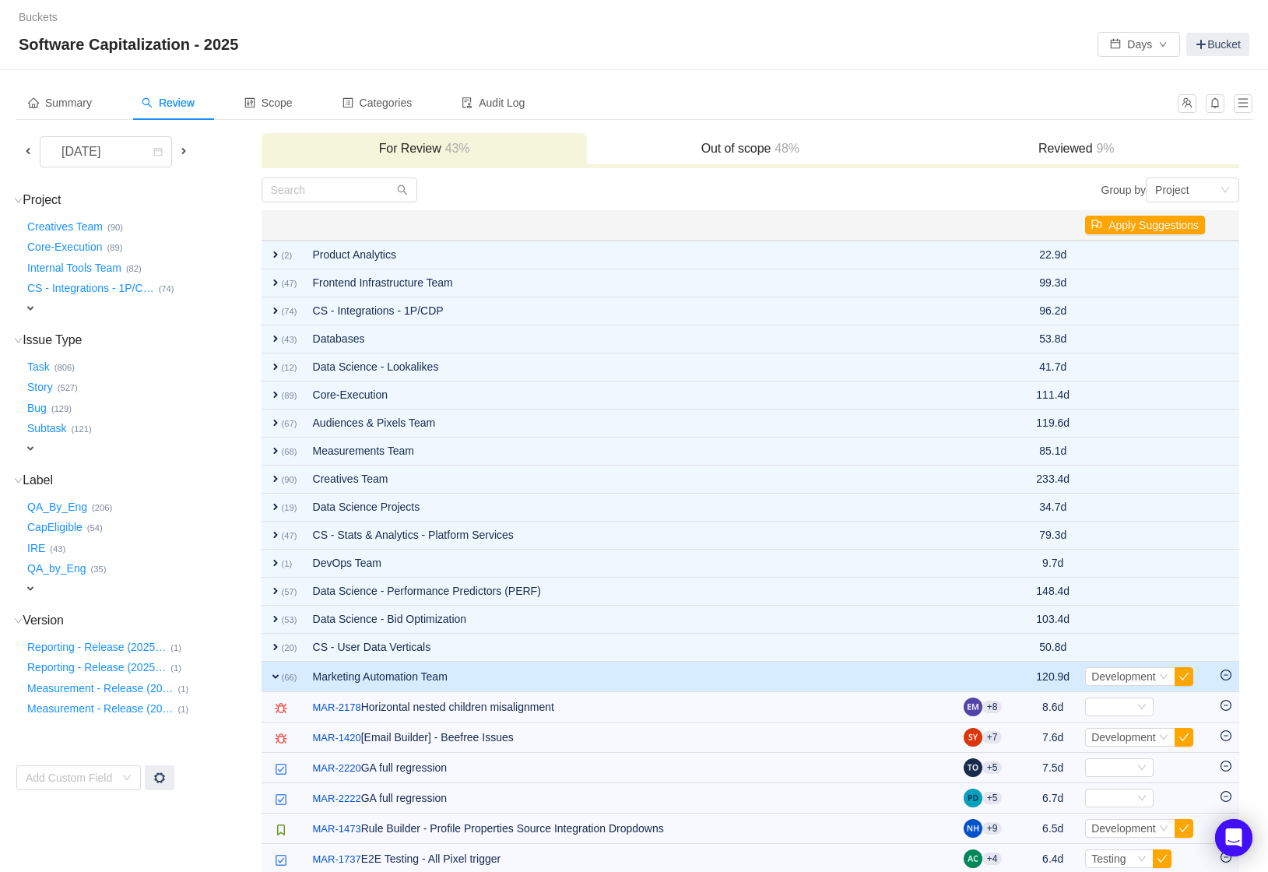
click at [273, 672] on span "expand" at bounding box center [275, 676] width 12 height 12
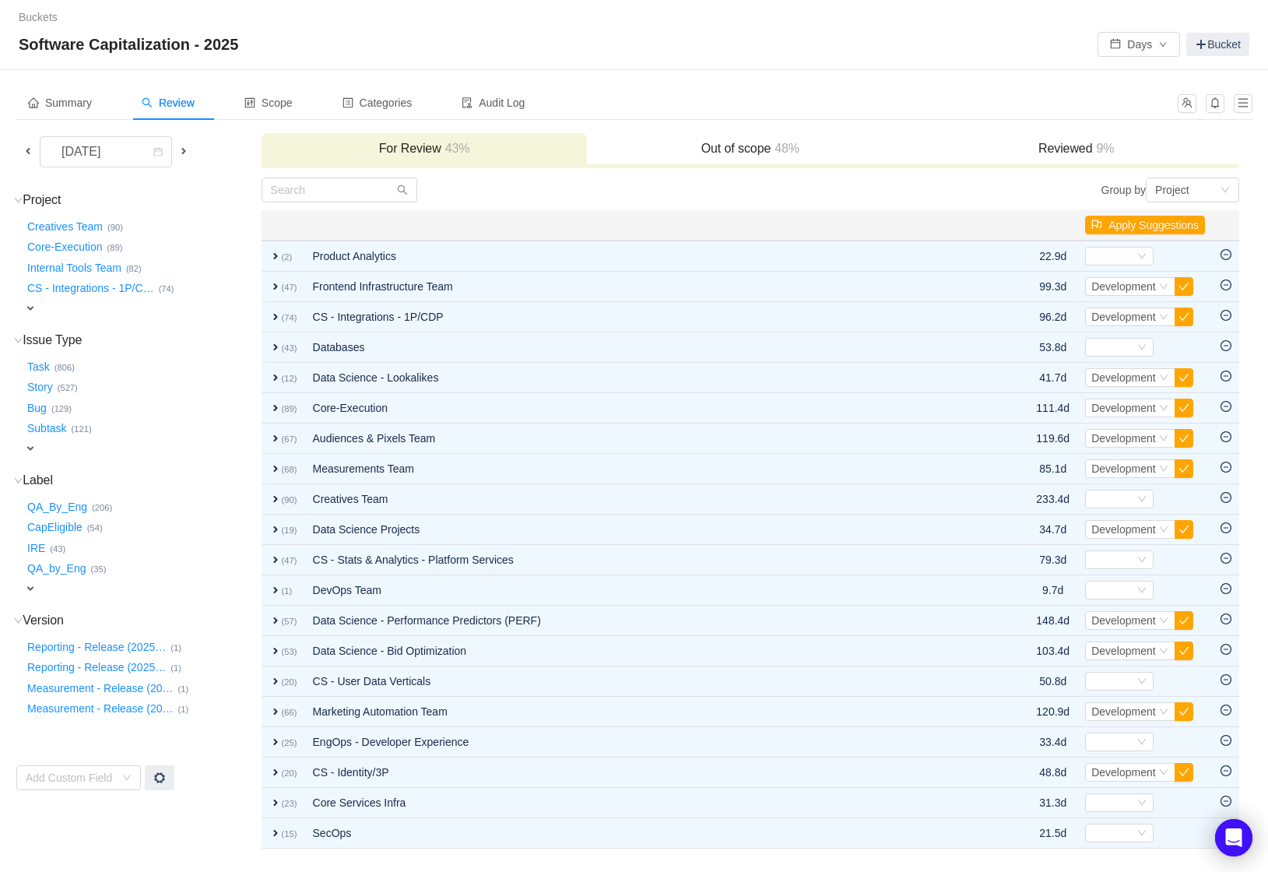
click at [31, 146] on span at bounding box center [28, 151] width 12 height 12
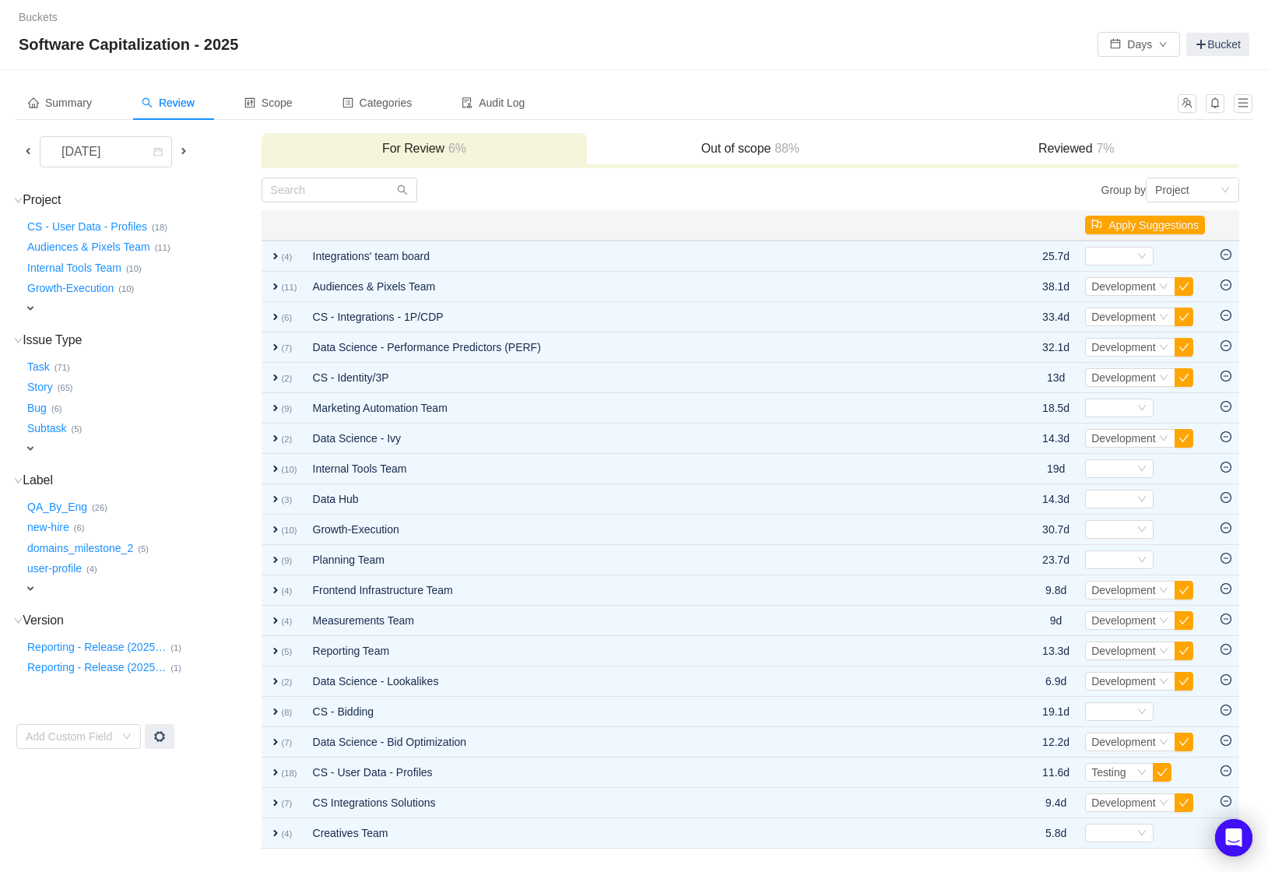
click at [33, 305] on span "expand" at bounding box center [30, 308] width 12 height 12
click at [175, 307] on div "Select value" at bounding box center [102, 309] width 156 height 19
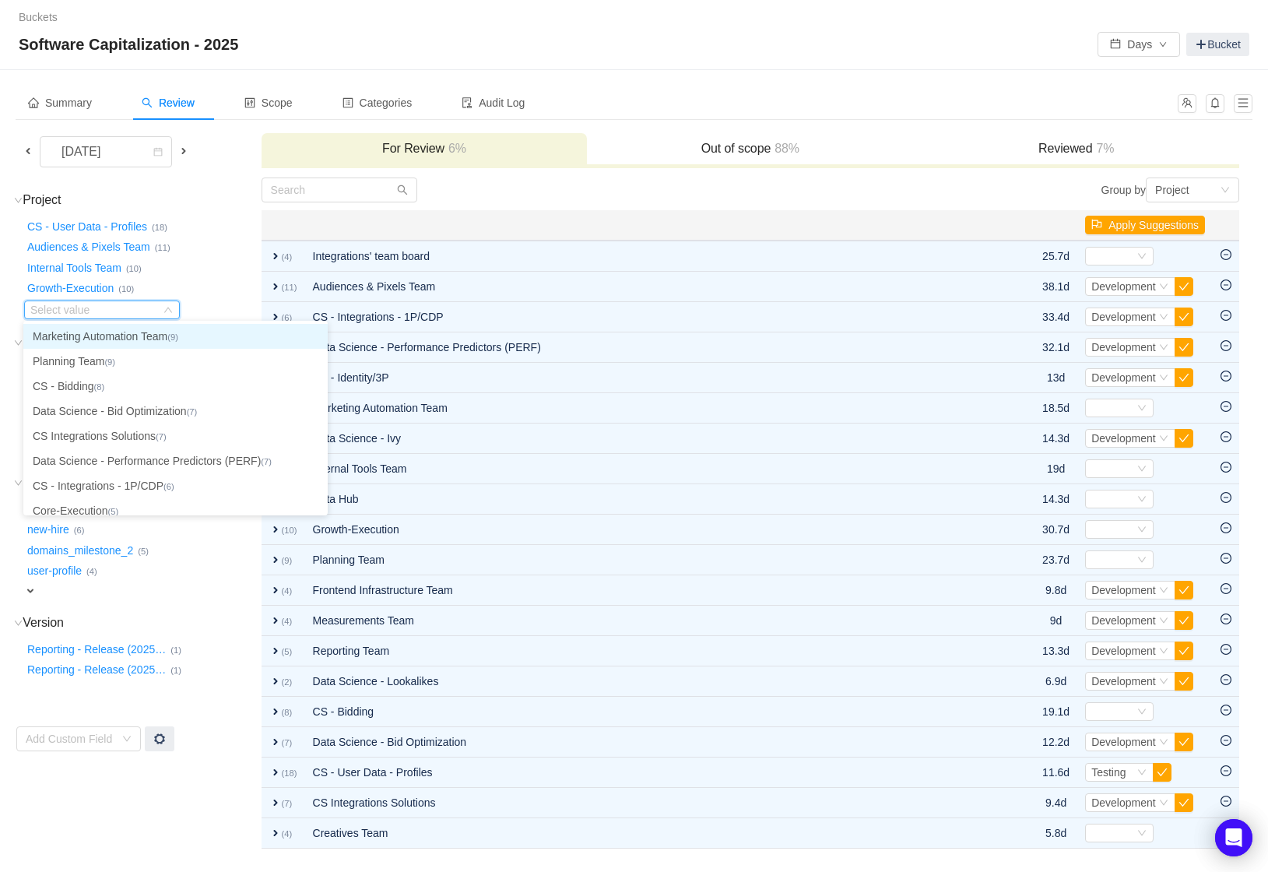
click at [176, 335] on small "(9)" at bounding box center [172, 336] width 11 height 9
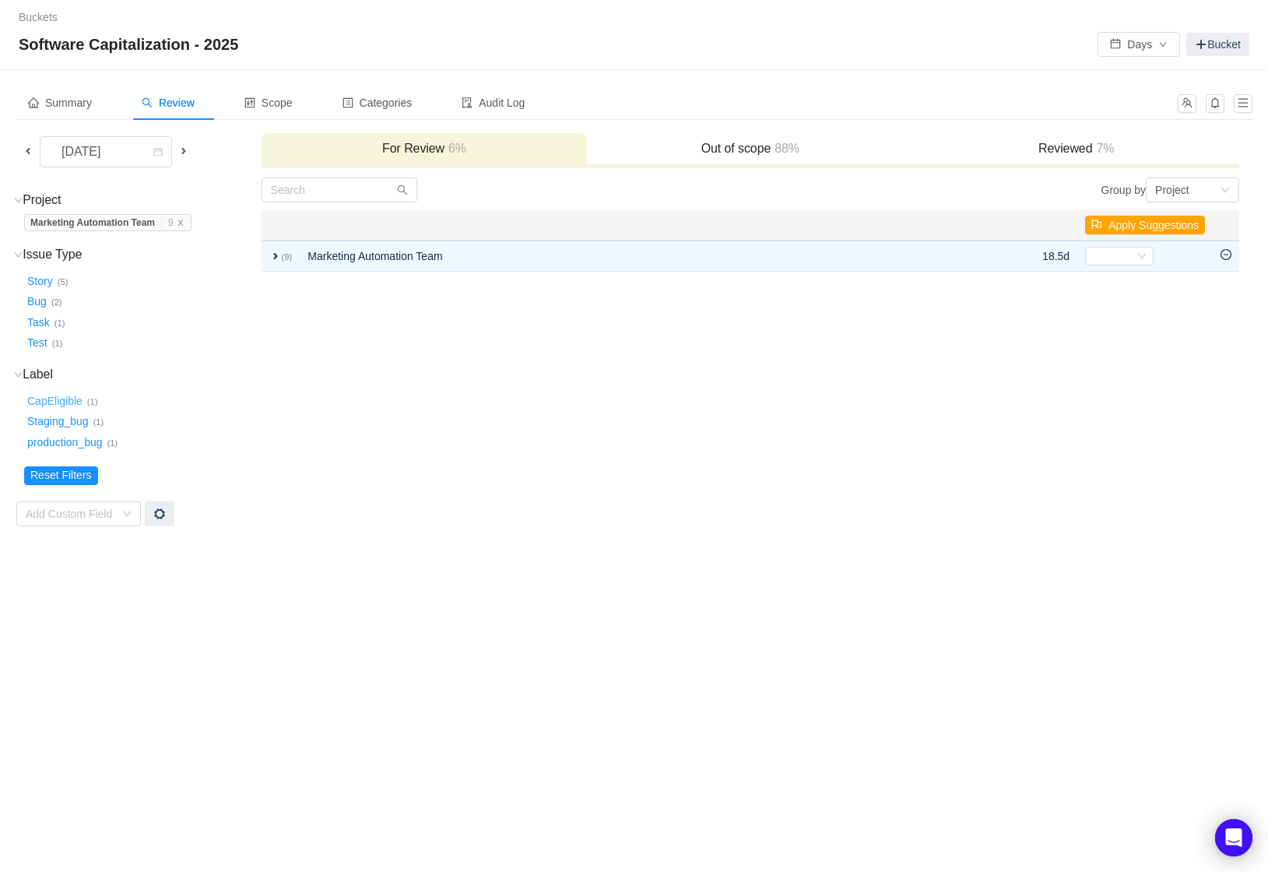
click at [65, 398] on button "CapEligible …" at bounding box center [55, 400] width 63 height 25
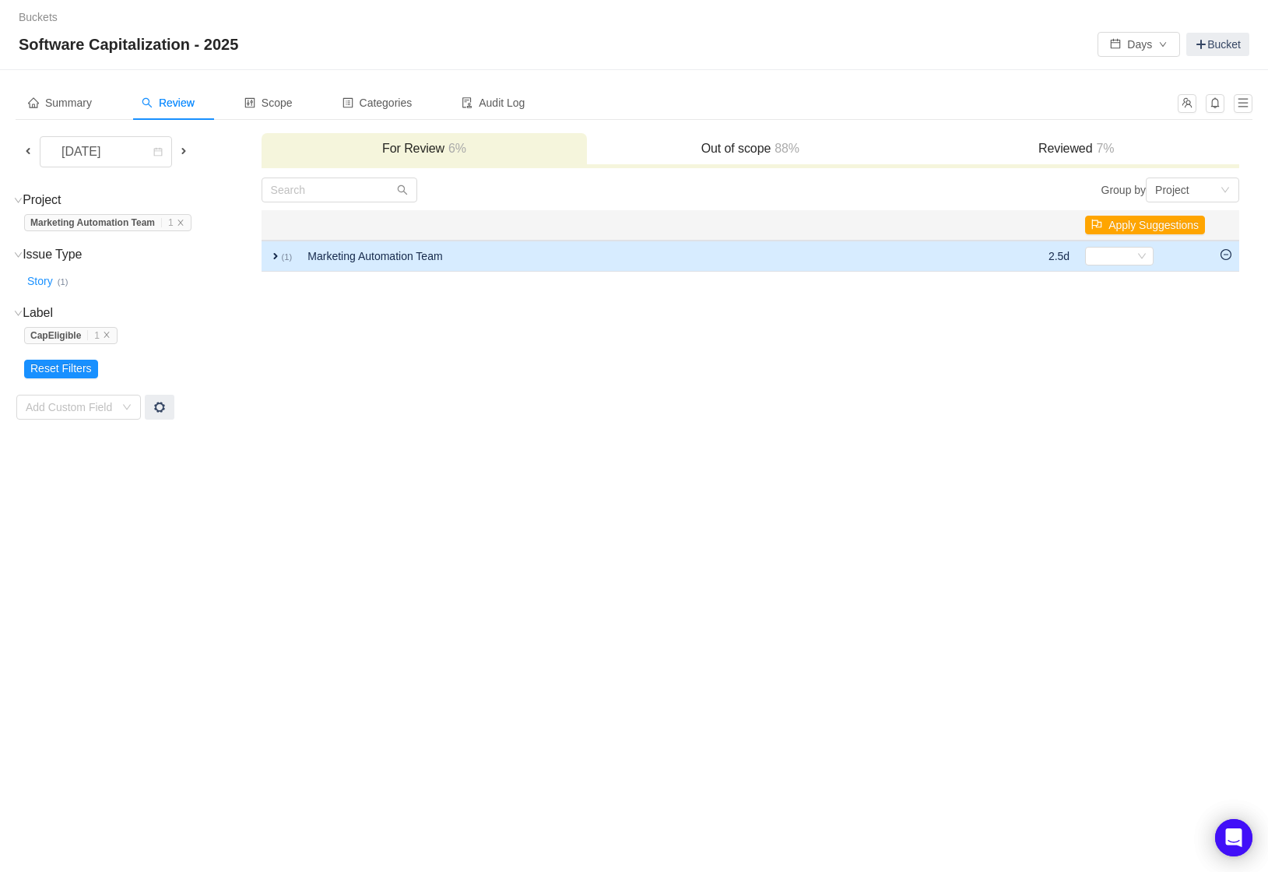
click at [277, 261] on span "expand" at bounding box center [275, 256] width 12 height 12
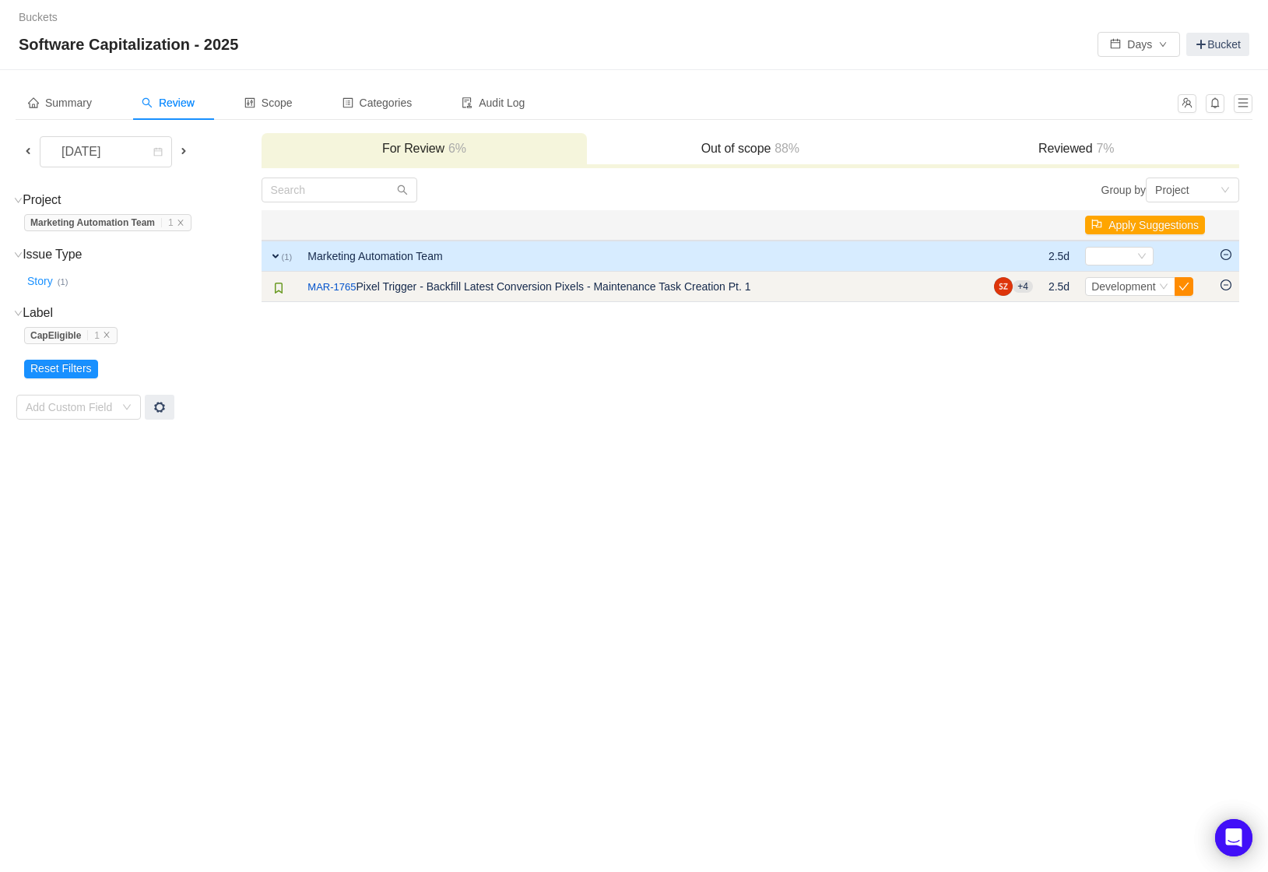
click at [1186, 287] on button "button" at bounding box center [1183, 286] width 19 height 19
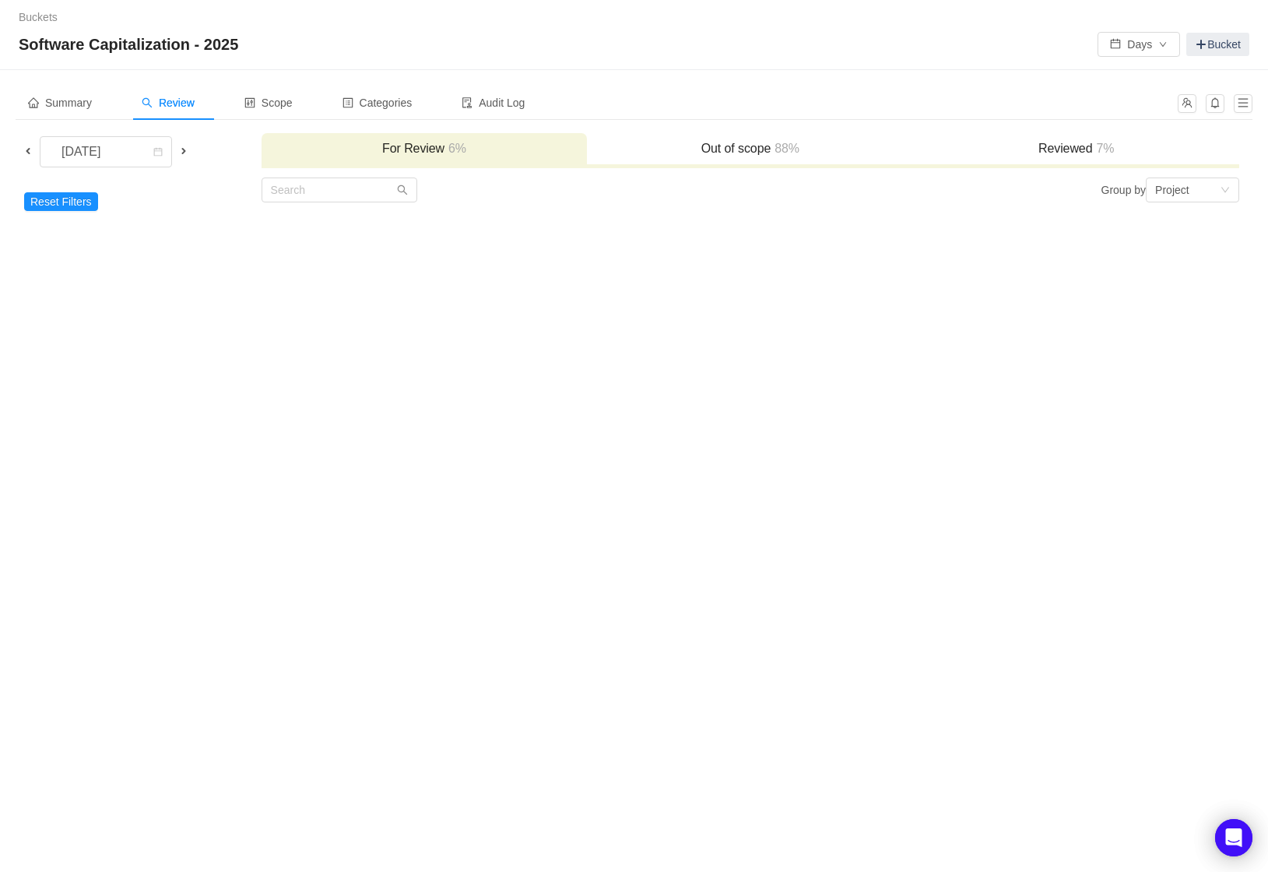
click at [26, 150] on span at bounding box center [28, 151] width 12 height 12
click at [77, 195] on button "Reset Filters" at bounding box center [61, 201] width 74 height 19
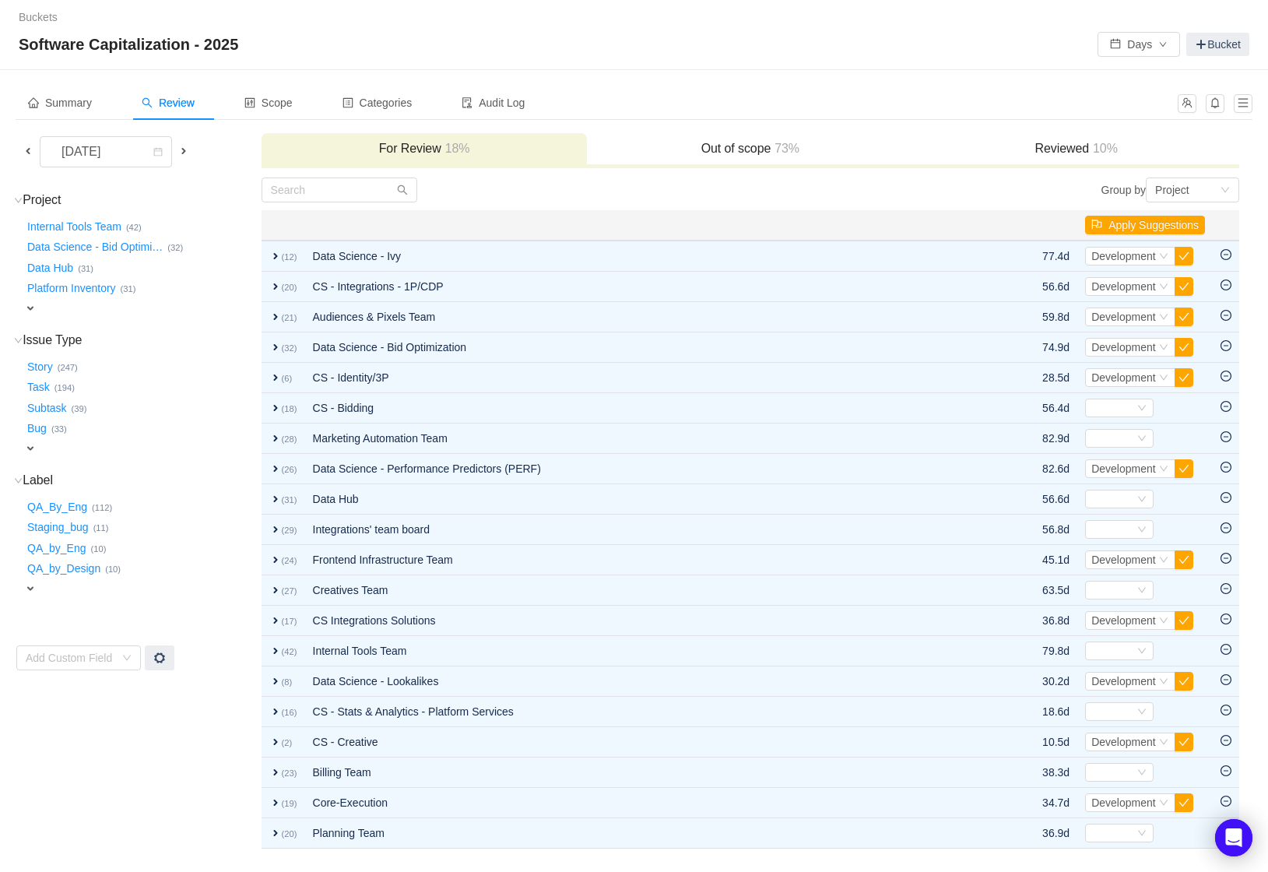
click at [38, 308] on div "expand" at bounding box center [118, 308] width 188 height 16
click at [137, 314] on div "Select value" at bounding box center [91, 310] width 123 height 16
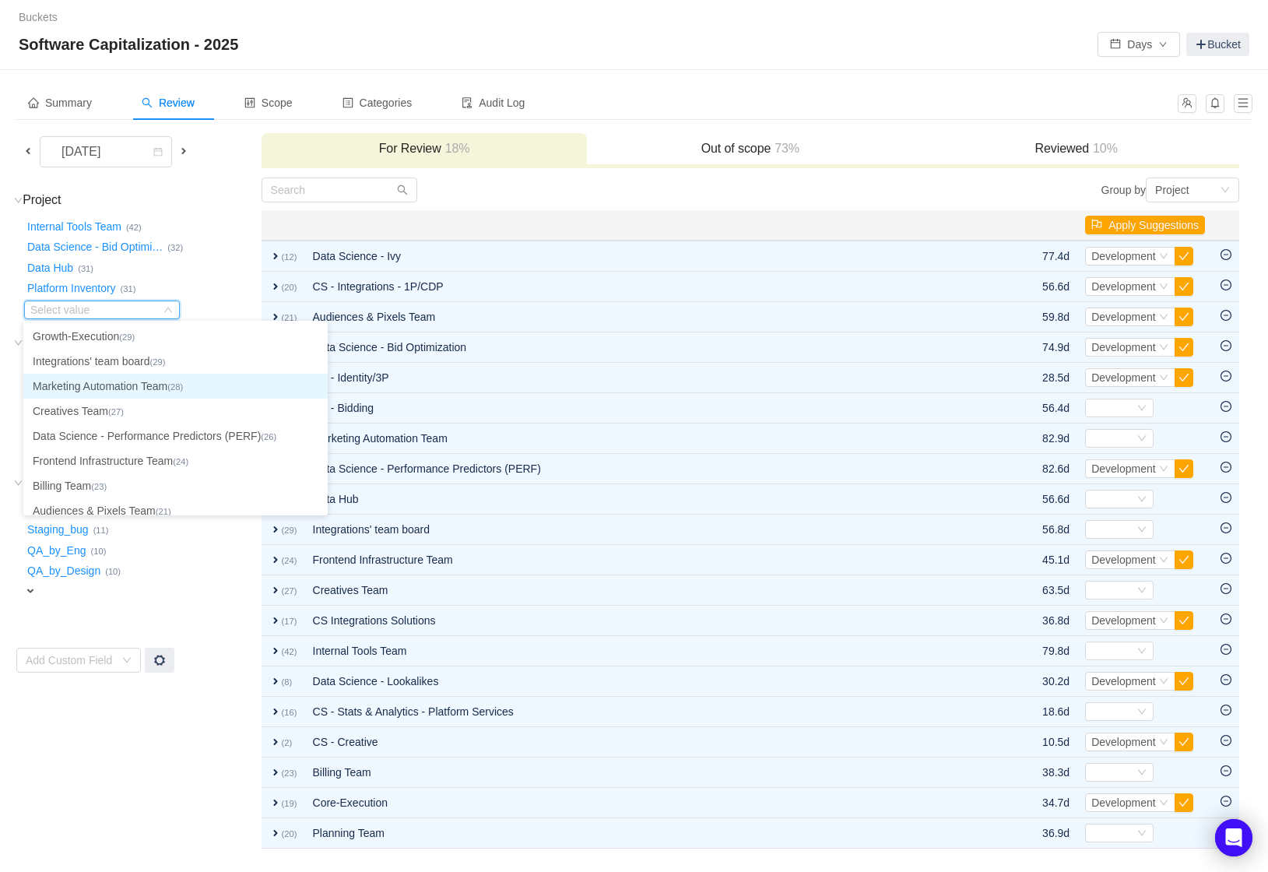
click at [128, 384] on li "Marketing Automation Team (28)" at bounding box center [175, 386] width 304 height 25
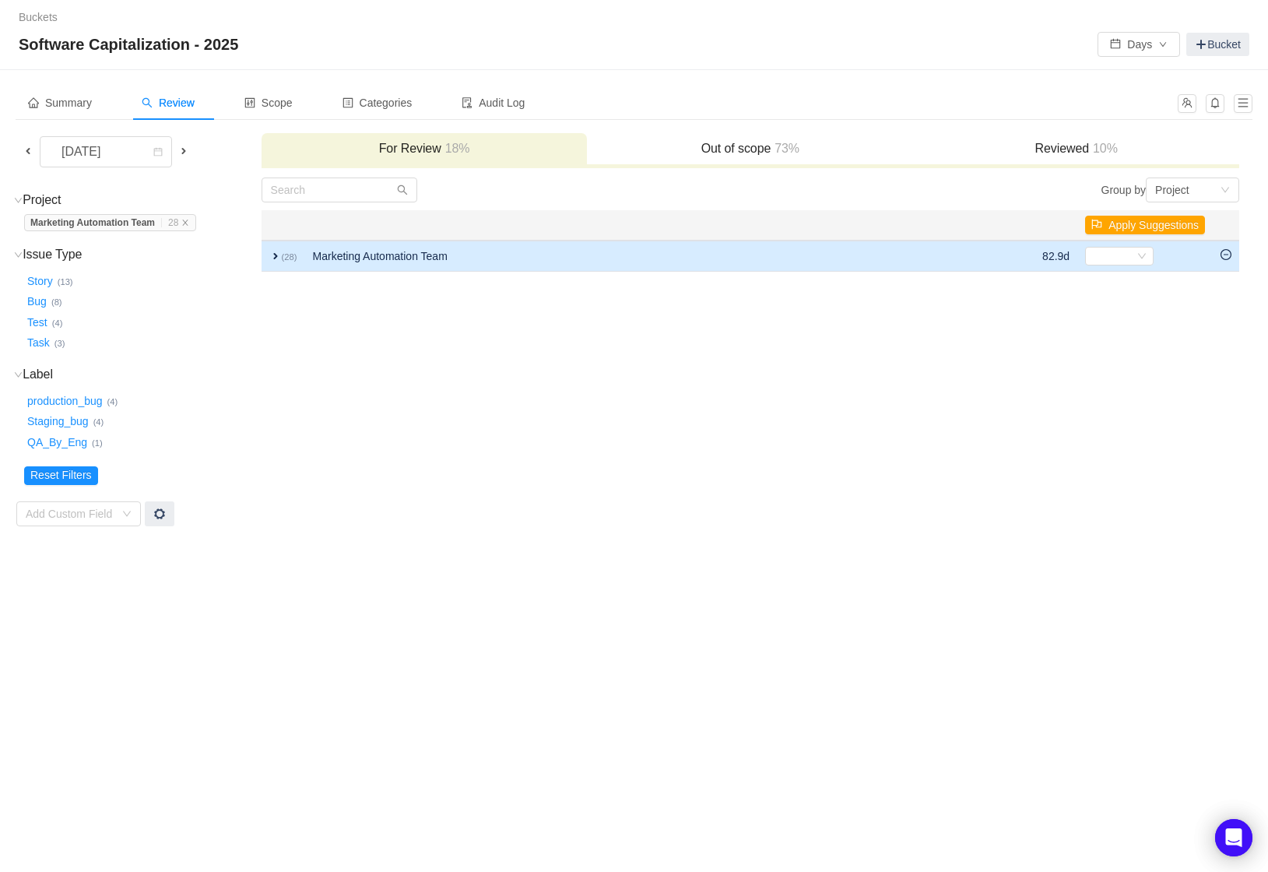
click at [270, 255] on span "expand" at bounding box center [275, 256] width 12 height 12
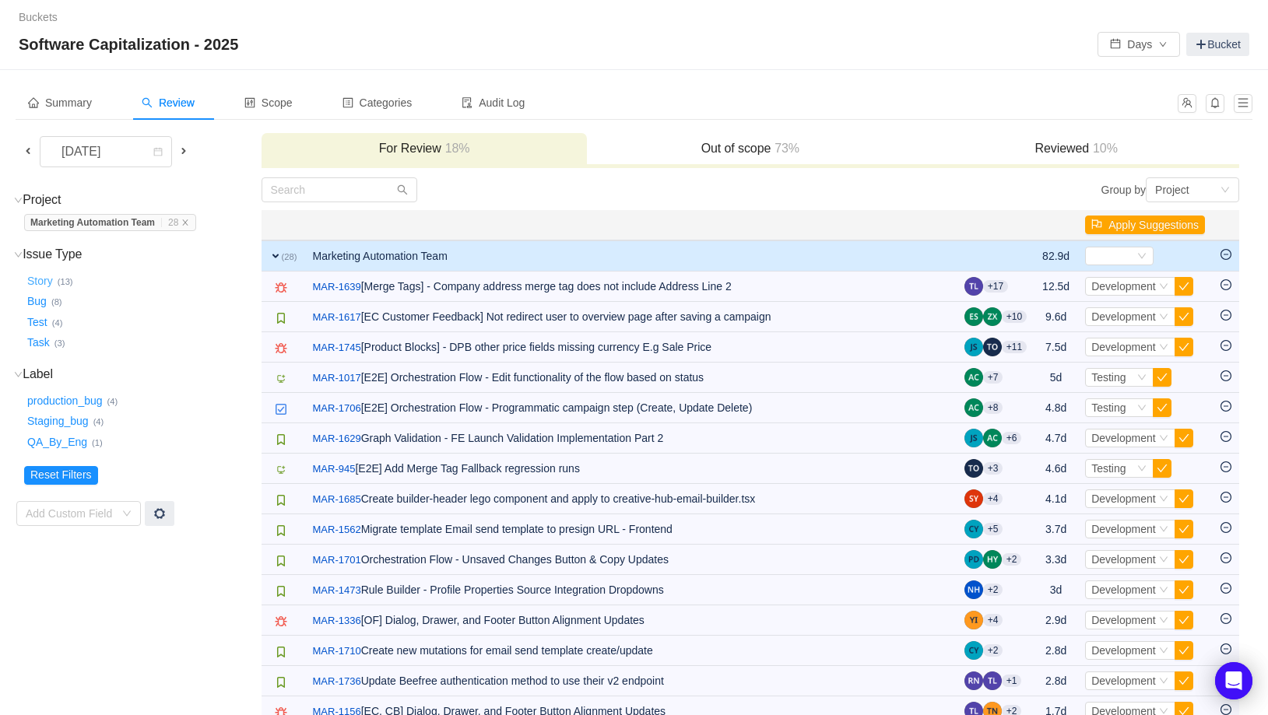
click at [35, 282] on button "Story …" at bounding box center [40, 281] width 33 height 25
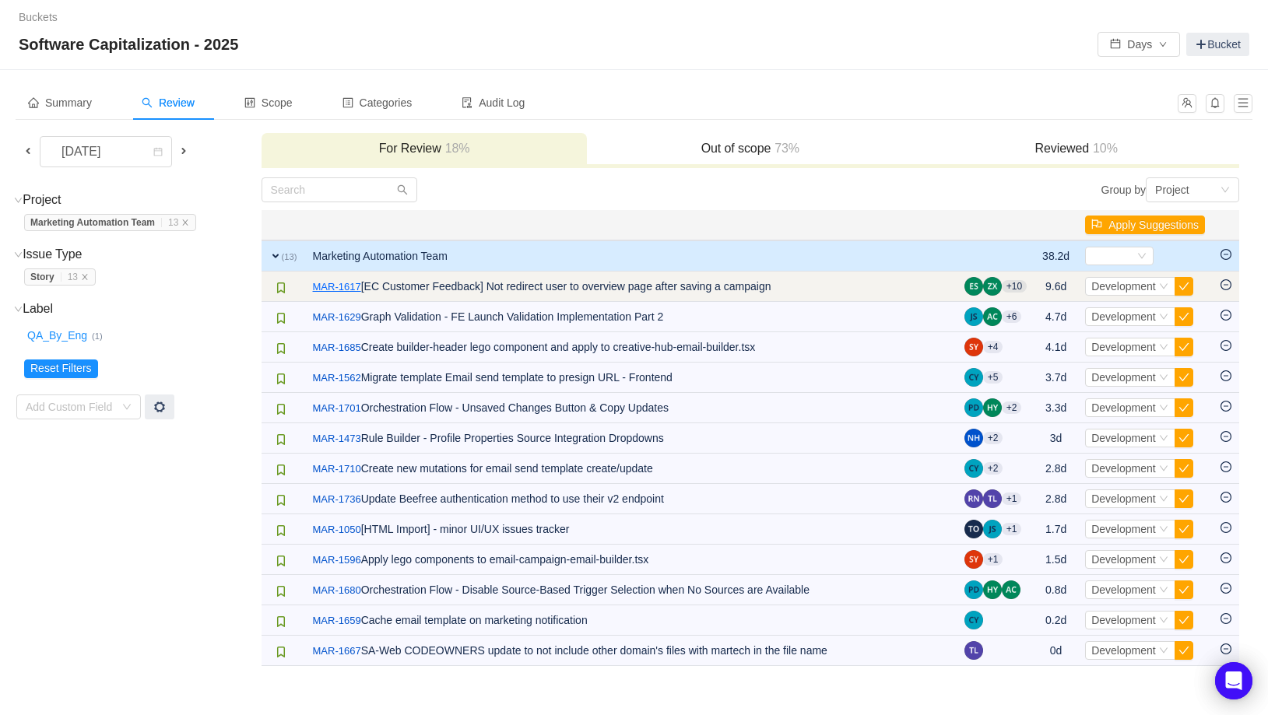
click at [343, 287] on link "MAR-1617" at bounding box center [337, 287] width 48 height 16
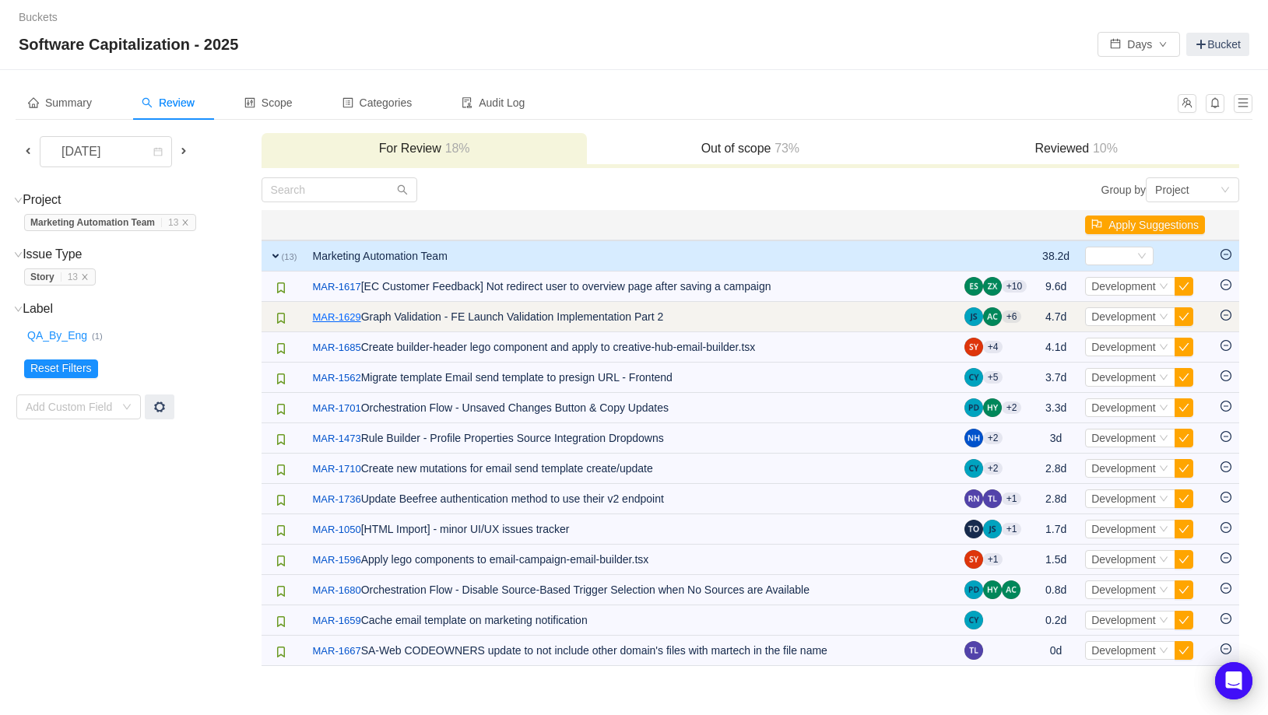
click at [355, 316] on link "MAR-1629" at bounding box center [337, 318] width 48 height 16
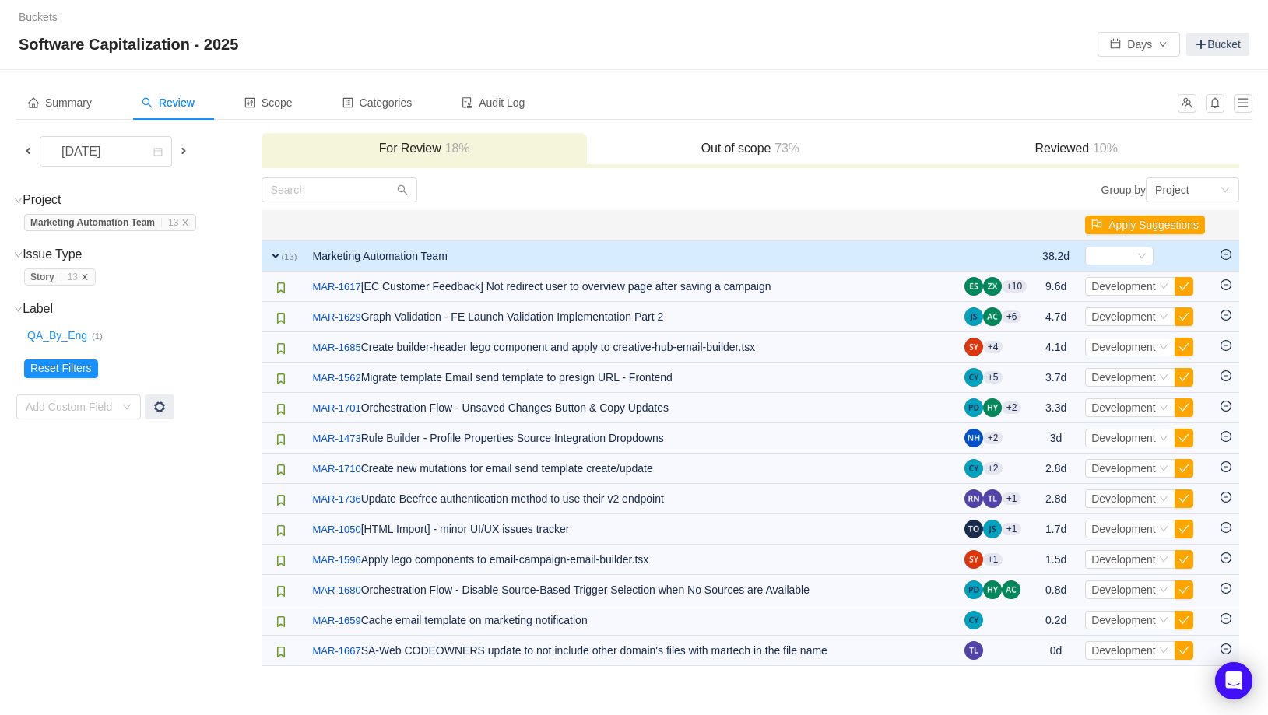
click at [89, 277] on icon "icon: close" at bounding box center [85, 277] width 8 height 8
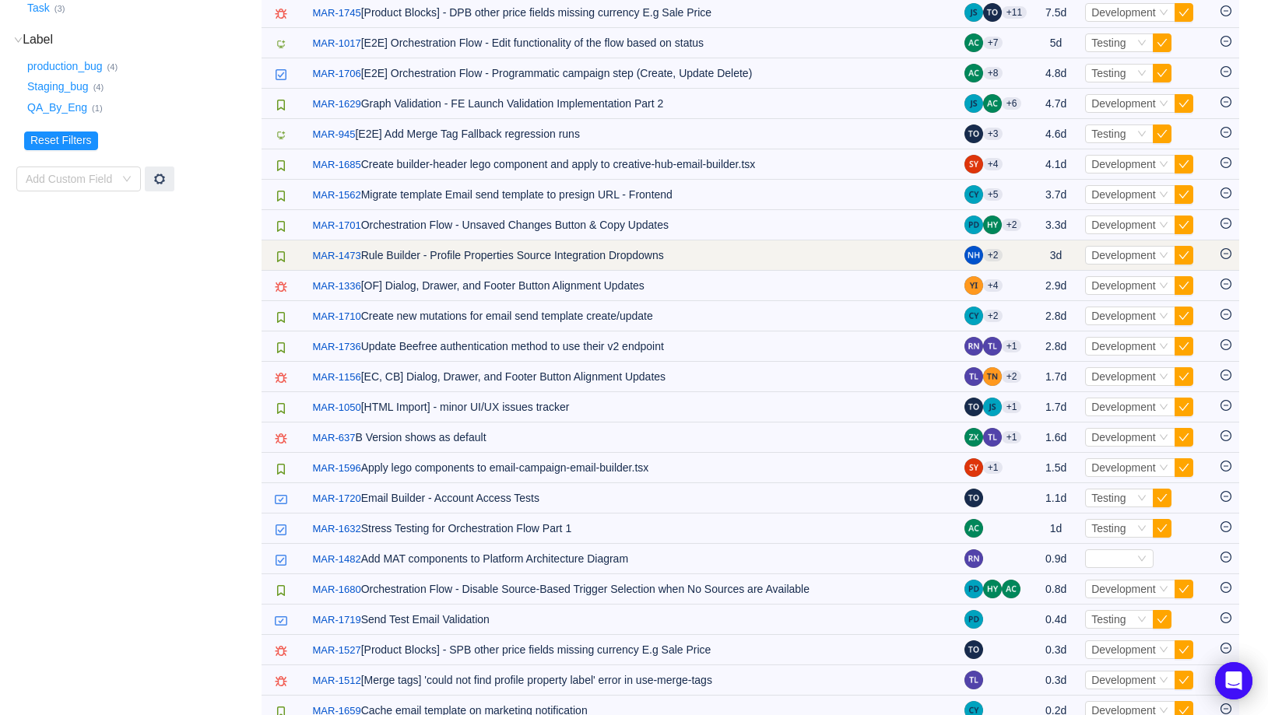
scroll to position [424, 0]
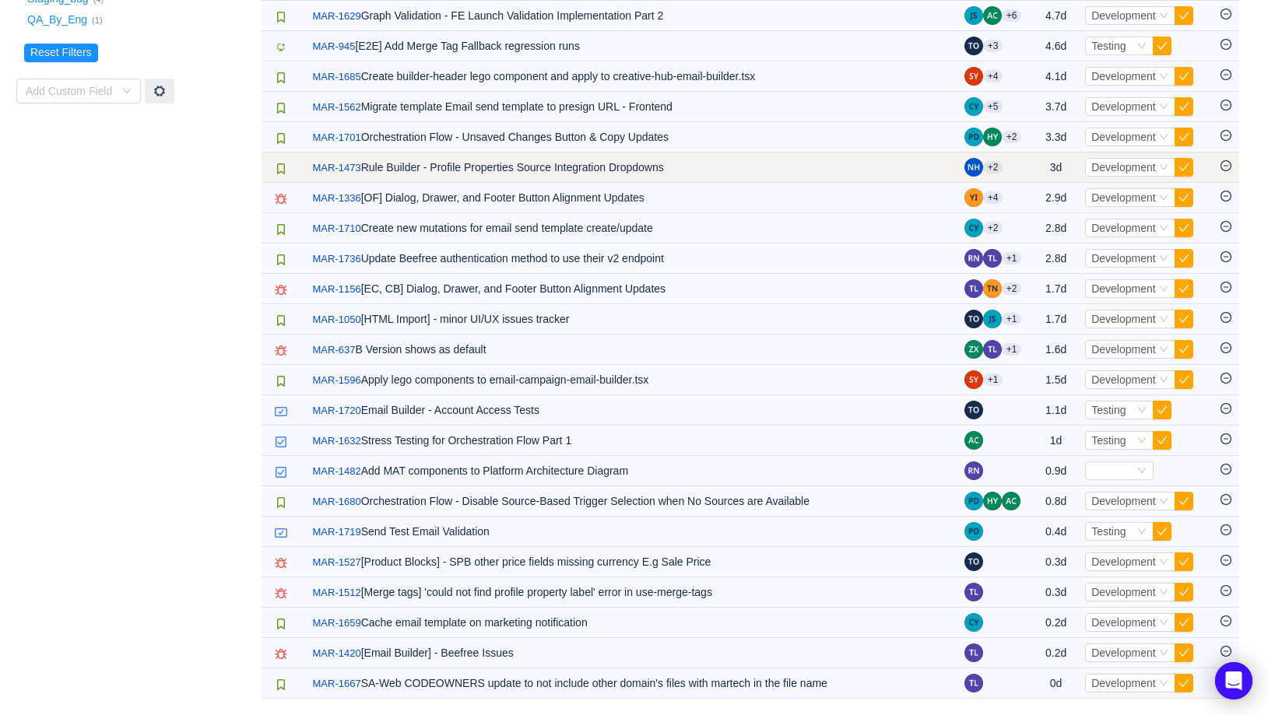
click at [909, 567] on td "/ MAR-1527 [Product Blocks] - SPB other price fields missing currency E.g Sale …" at bounding box center [630, 562] width 651 height 30
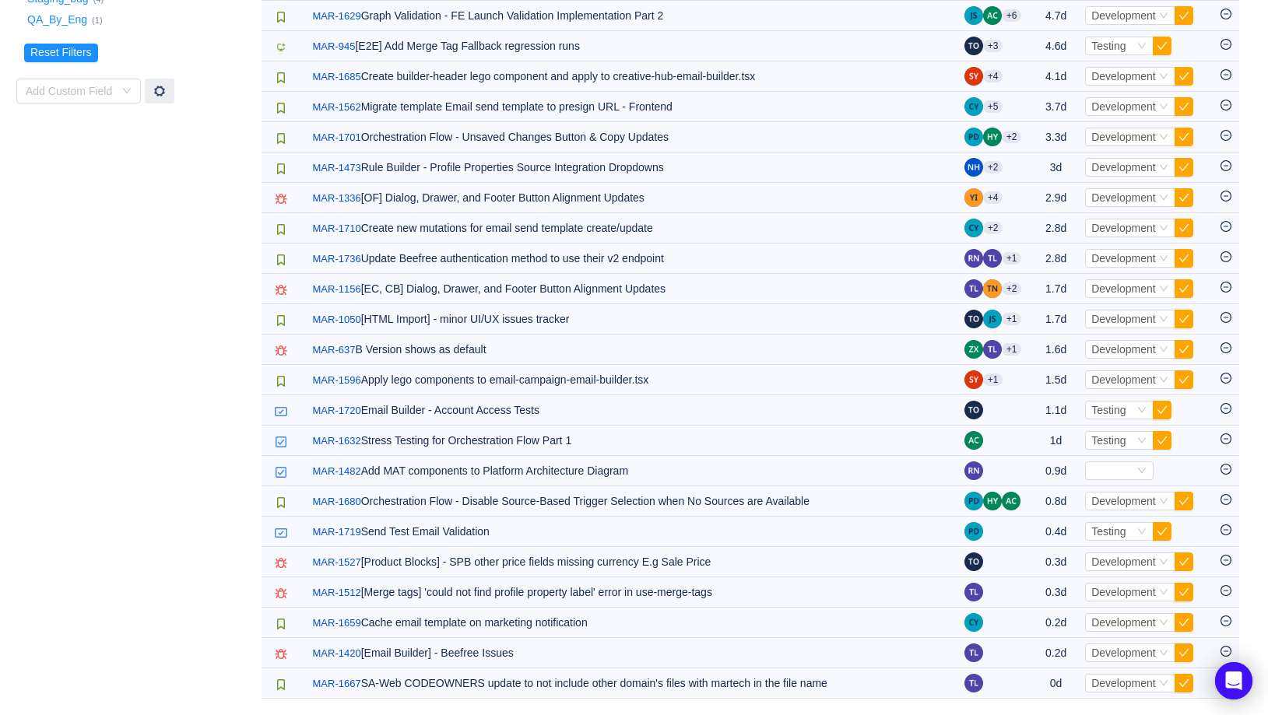
click at [147, 455] on td "Project (1) hide Marketing Automation Team … 28 Marketing Automation Team … (28…" at bounding box center [138, 227] width 245 height 946
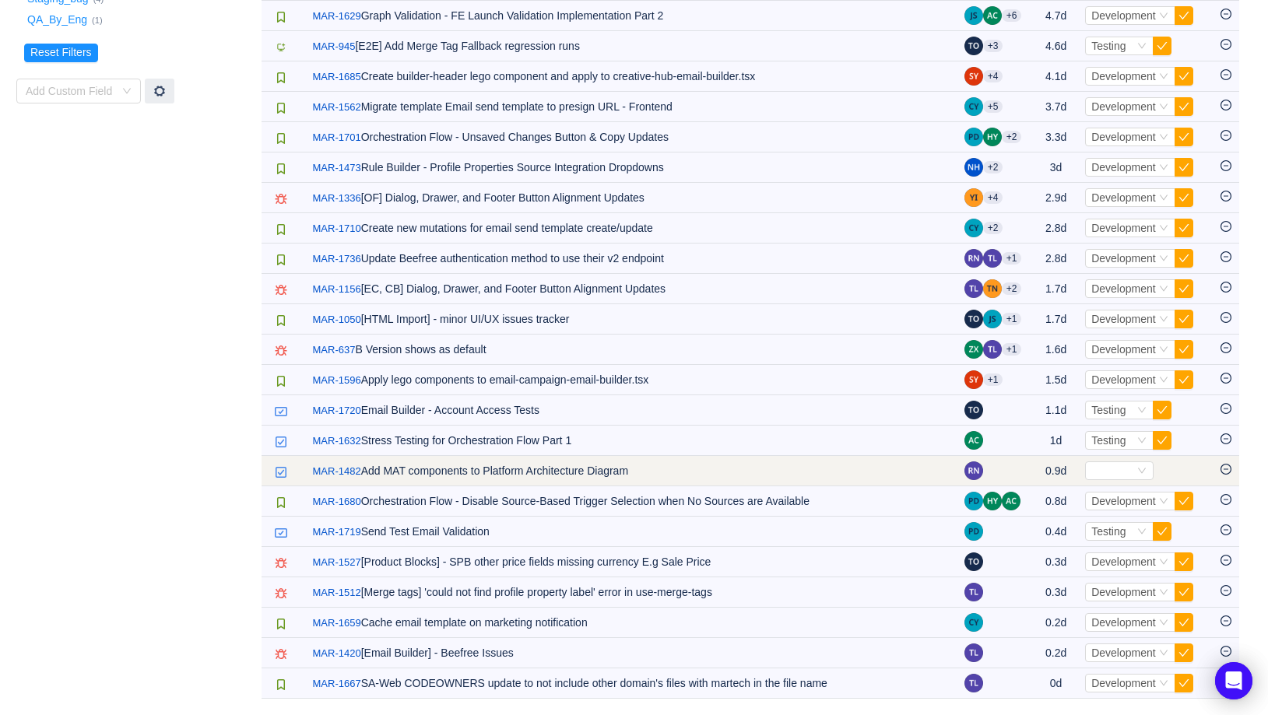
click at [1229, 472] on icon "icon: minus-circle" at bounding box center [1225, 469] width 11 height 11
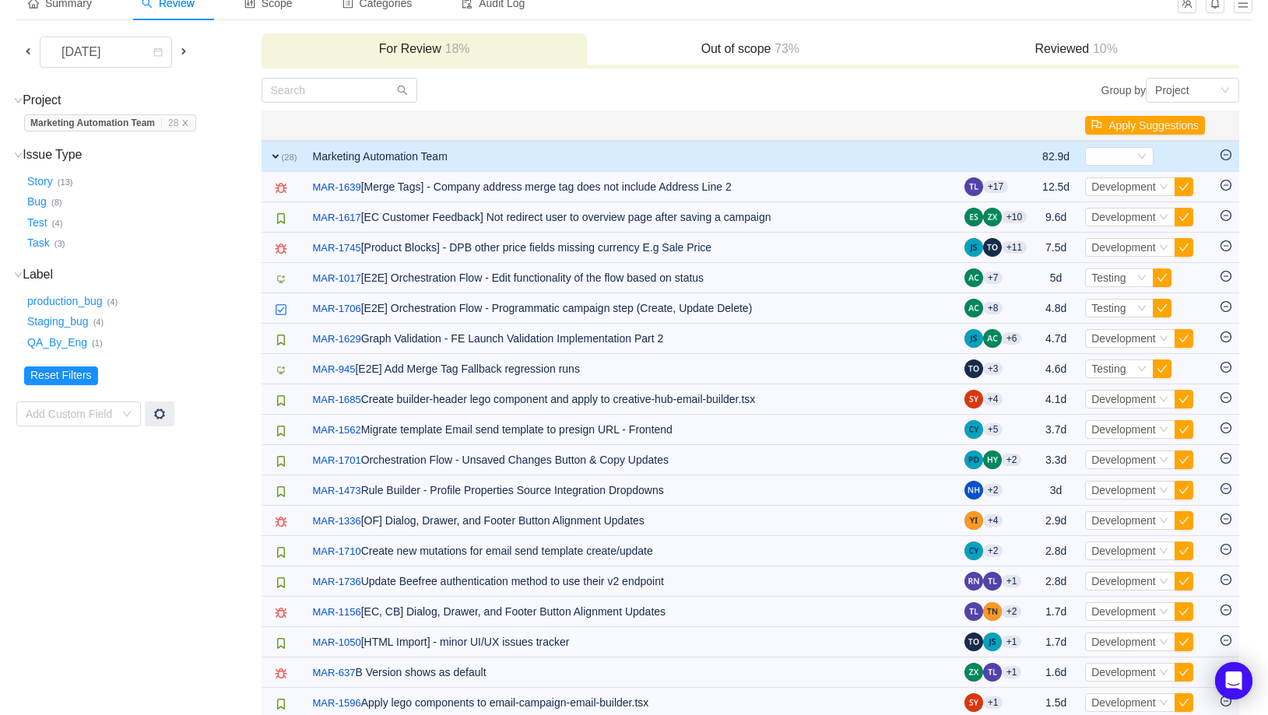
scroll to position [0, 0]
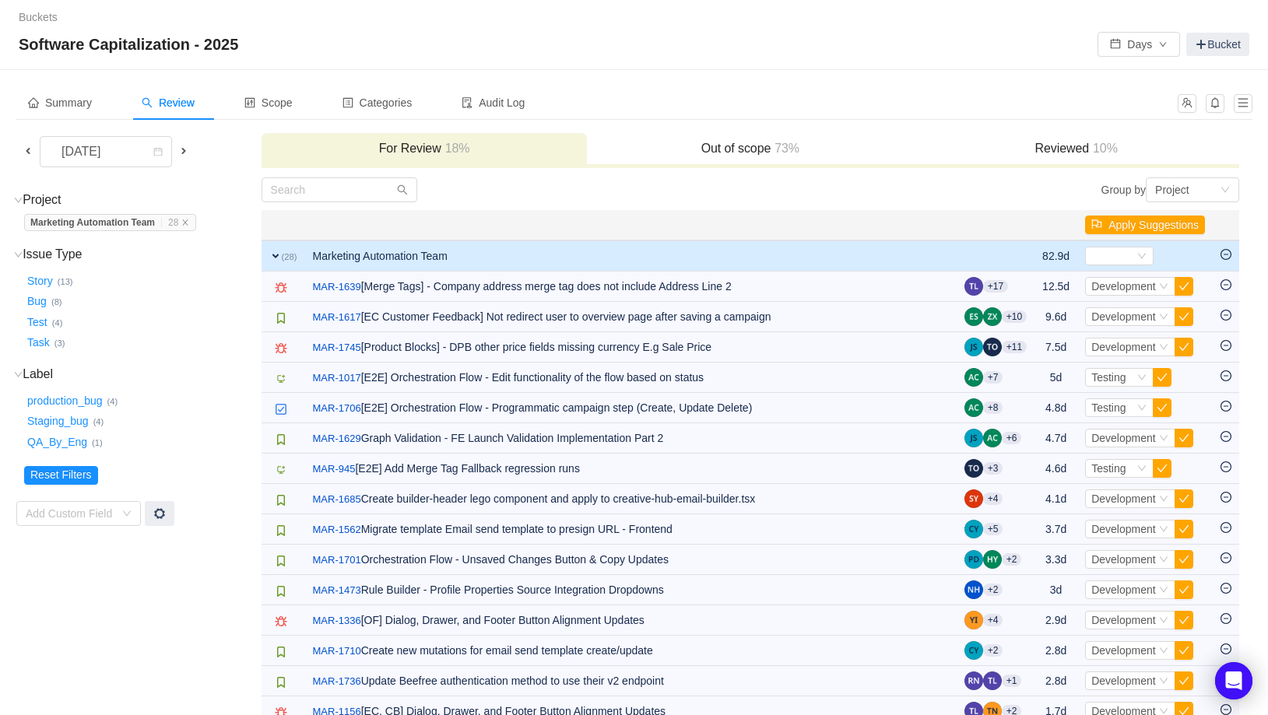
click at [183, 147] on span at bounding box center [183, 151] width 12 height 12
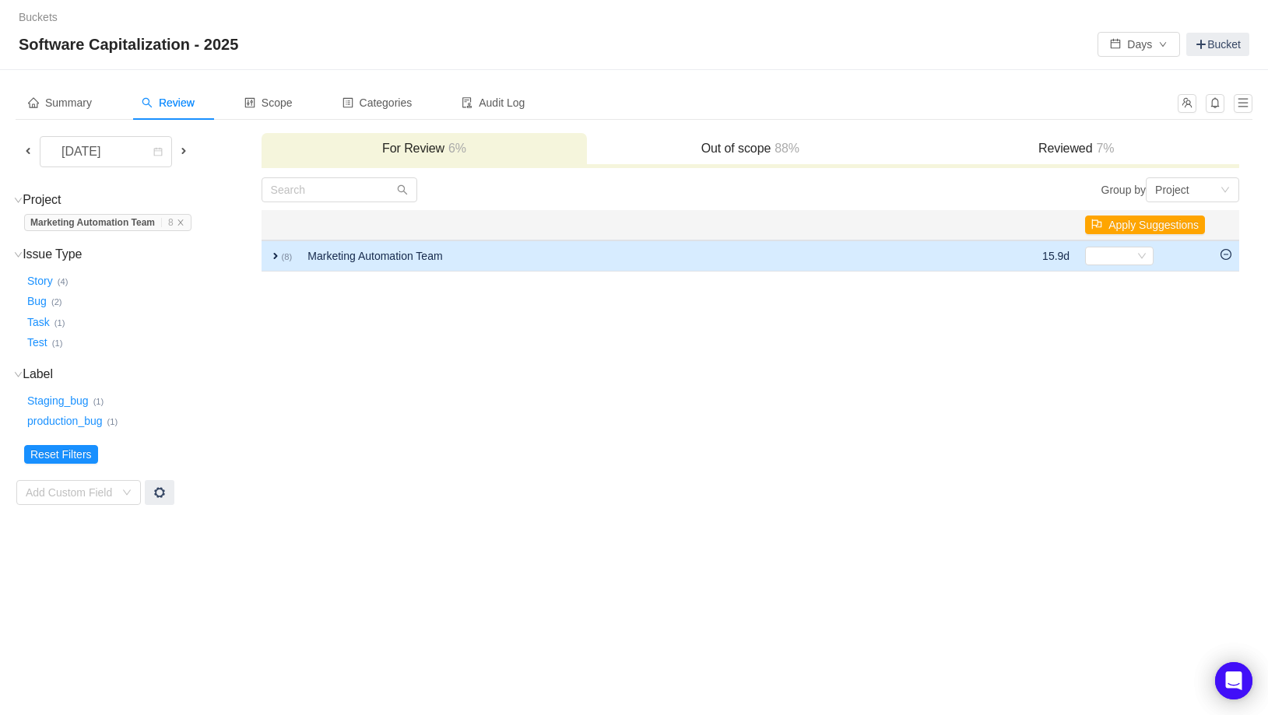
click at [273, 257] on span "expand" at bounding box center [275, 256] width 12 height 12
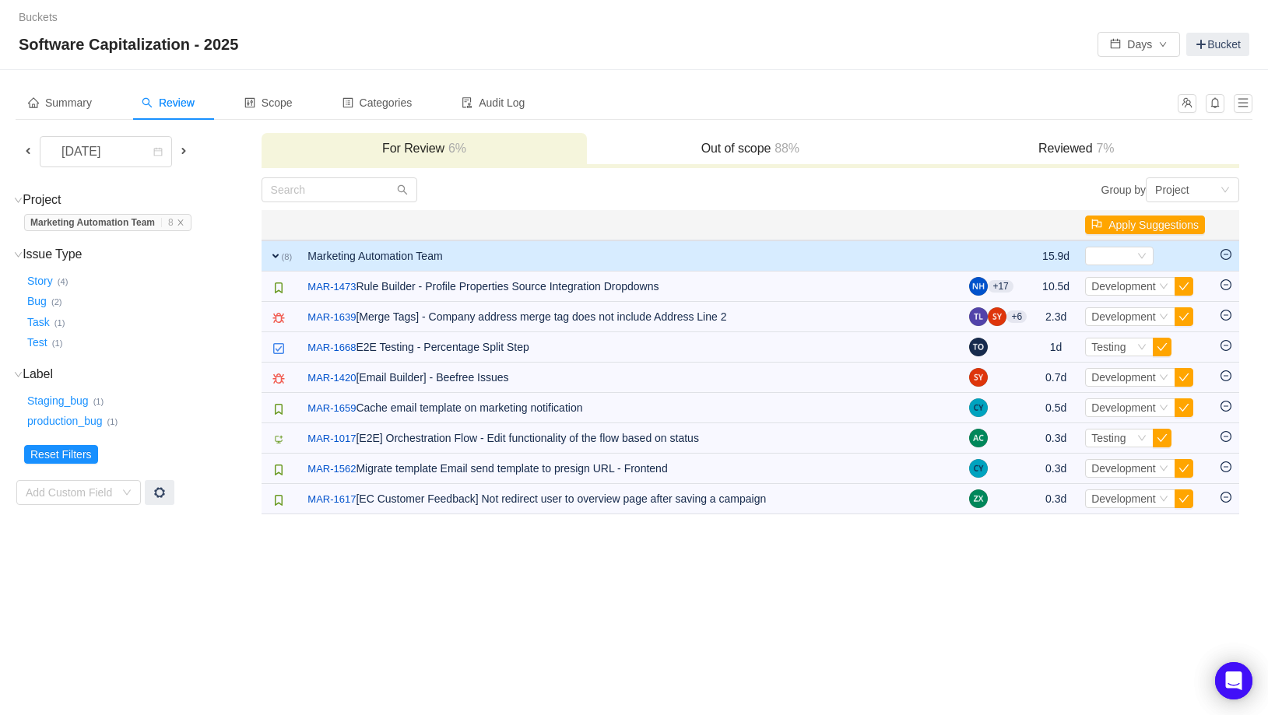
click at [187, 160] on span at bounding box center [183, 151] width 19 height 18
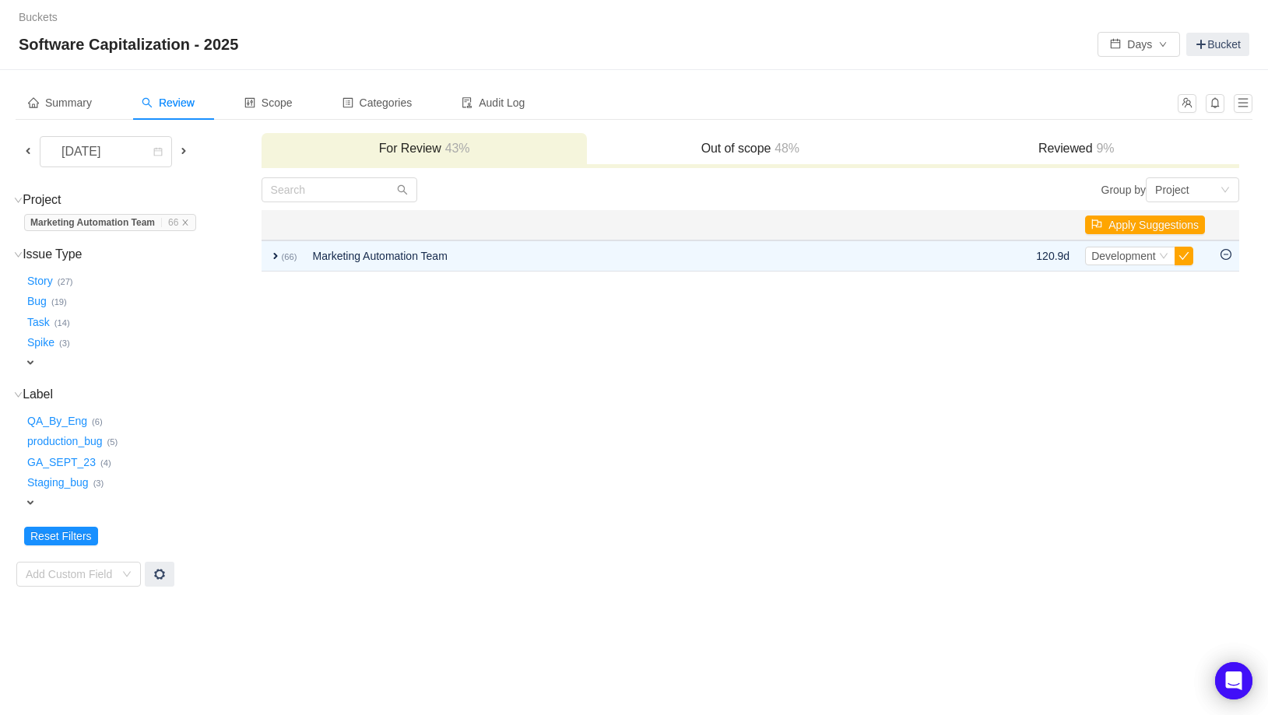
click at [24, 146] on span at bounding box center [28, 151] width 12 height 12
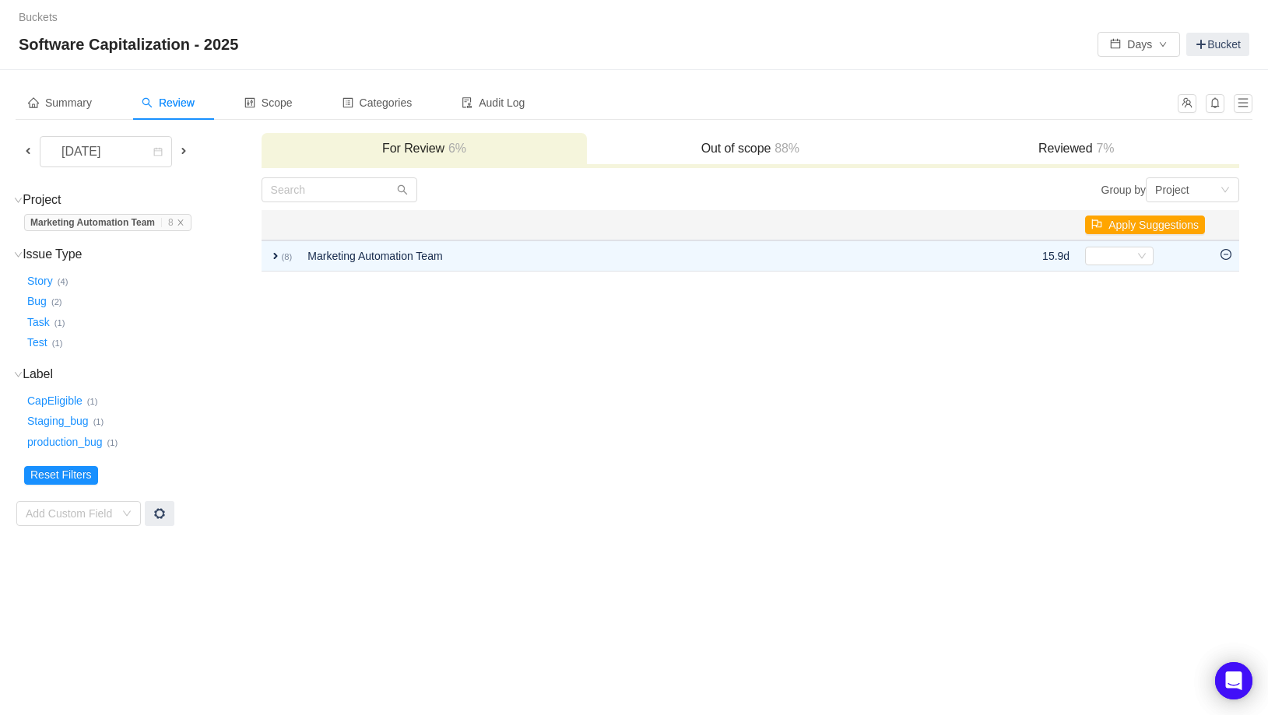
click at [30, 149] on span at bounding box center [28, 151] width 12 height 12
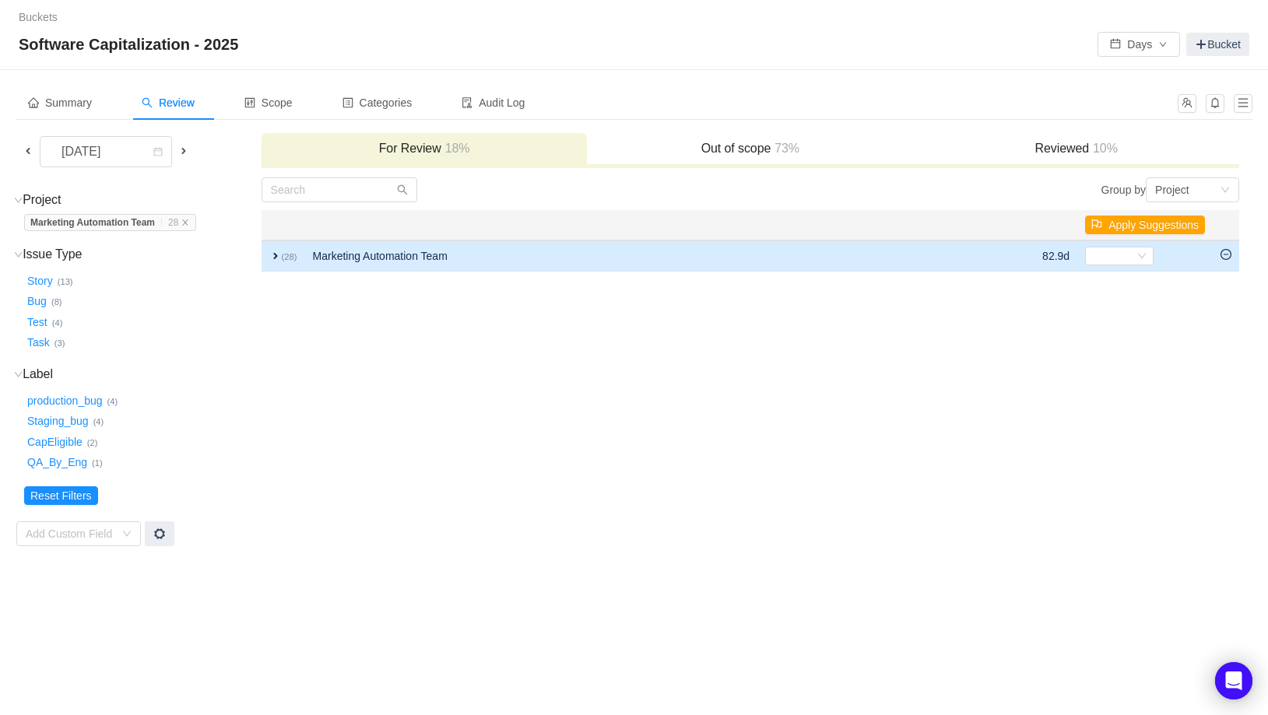
click at [276, 251] on span "expand" at bounding box center [275, 256] width 12 height 12
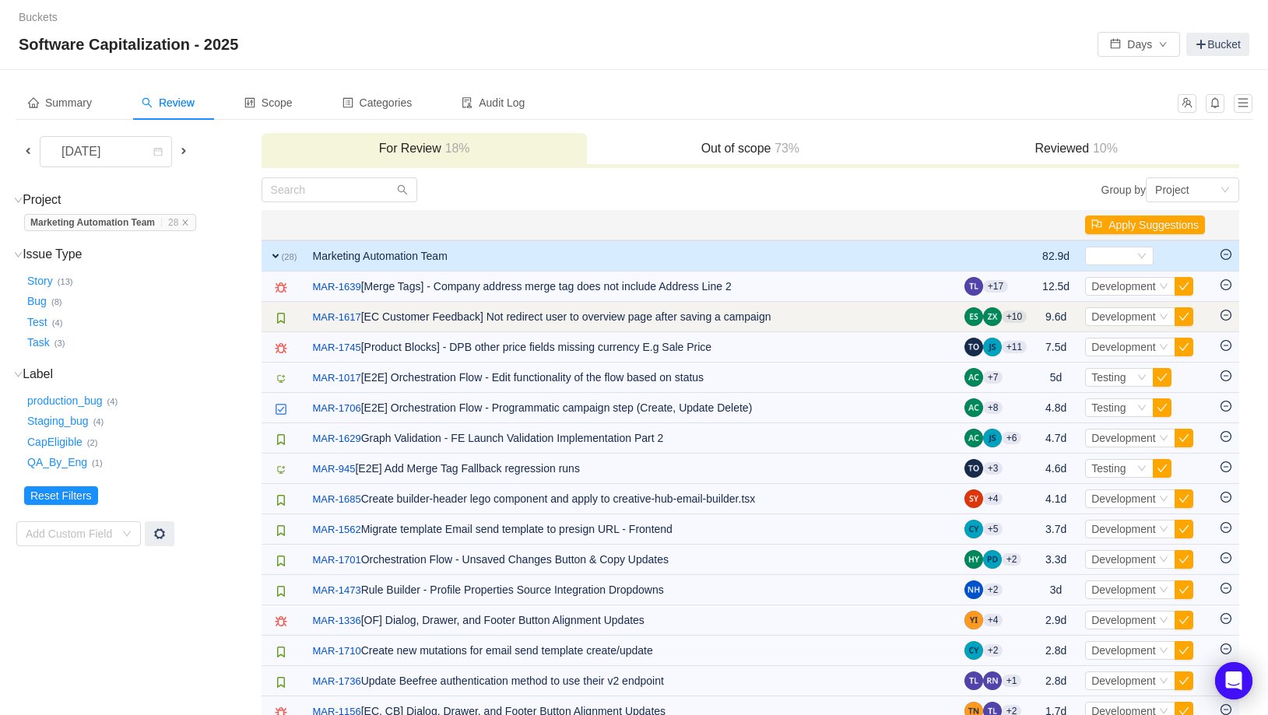
click at [1226, 317] on icon "icon: minus-circle" at bounding box center [1225, 315] width 11 height 11
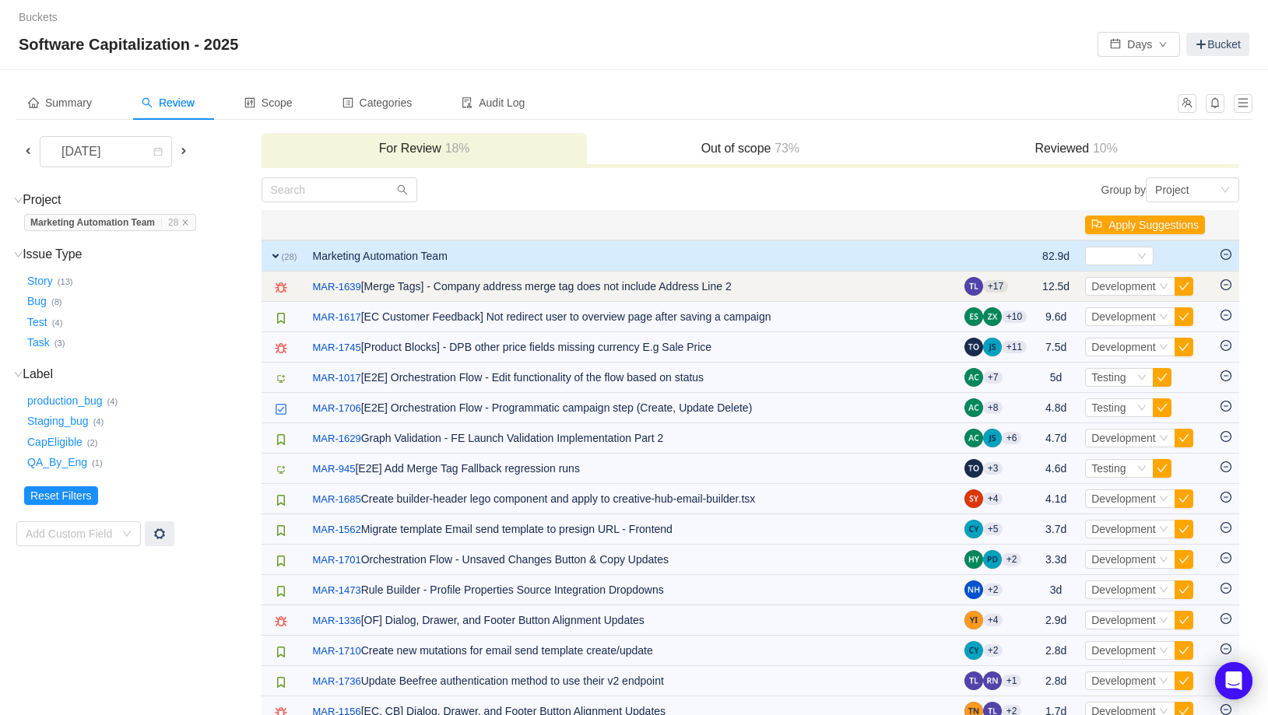
click at [1226, 289] on icon "icon: minus-circle" at bounding box center [1225, 284] width 11 height 11
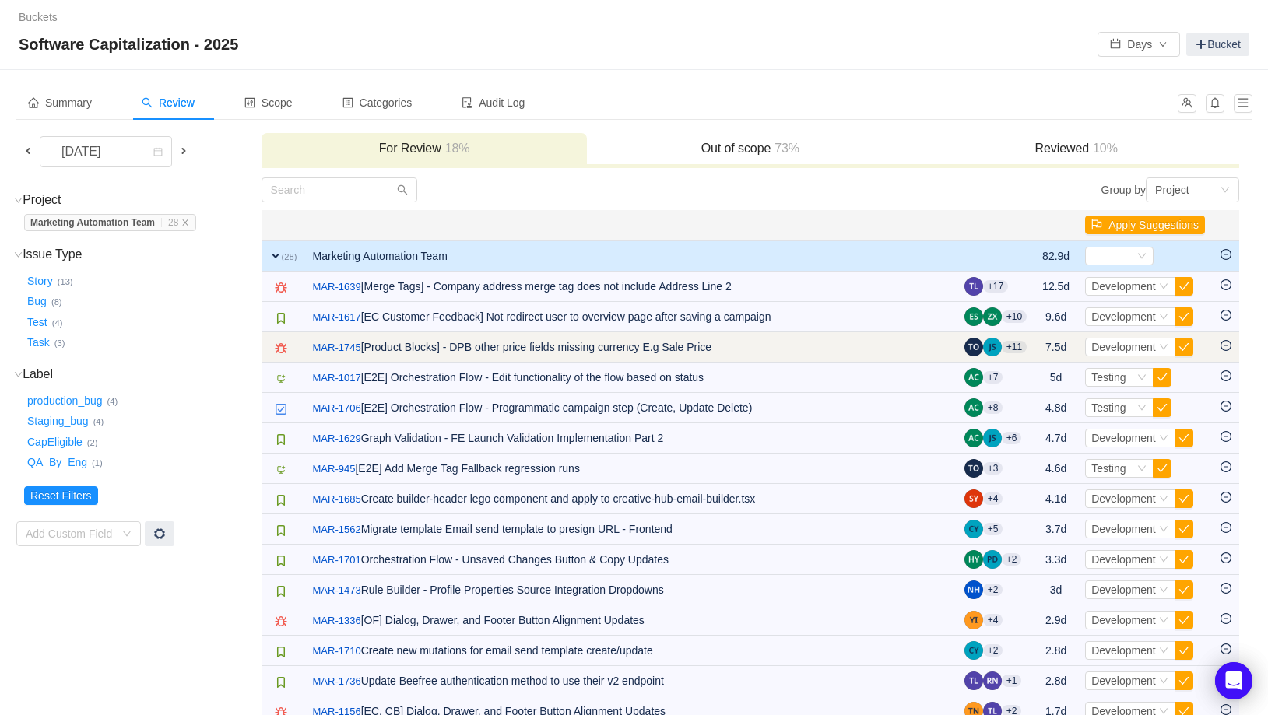
click at [1227, 343] on icon "icon: minus-circle" at bounding box center [1225, 345] width 11 height 11
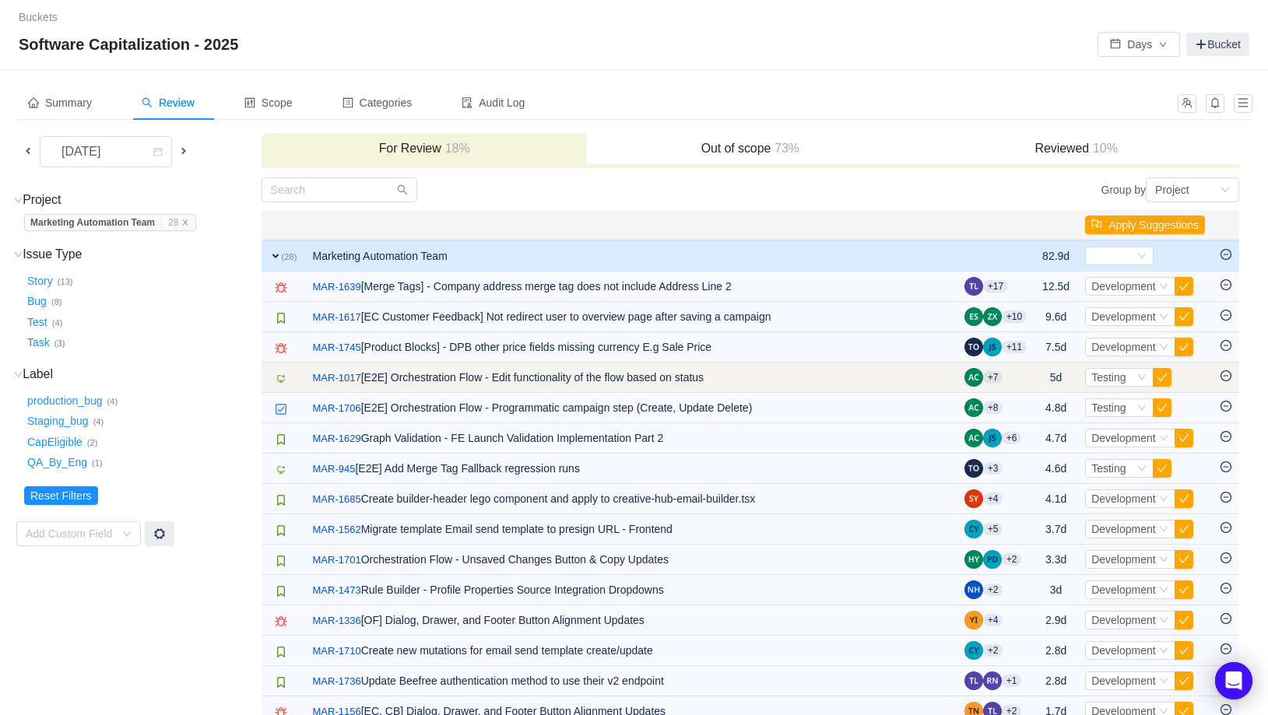
click at [1227, 374] on icon "icon: minus-circle" at bounding box center [1225, 375] width 11 height 11
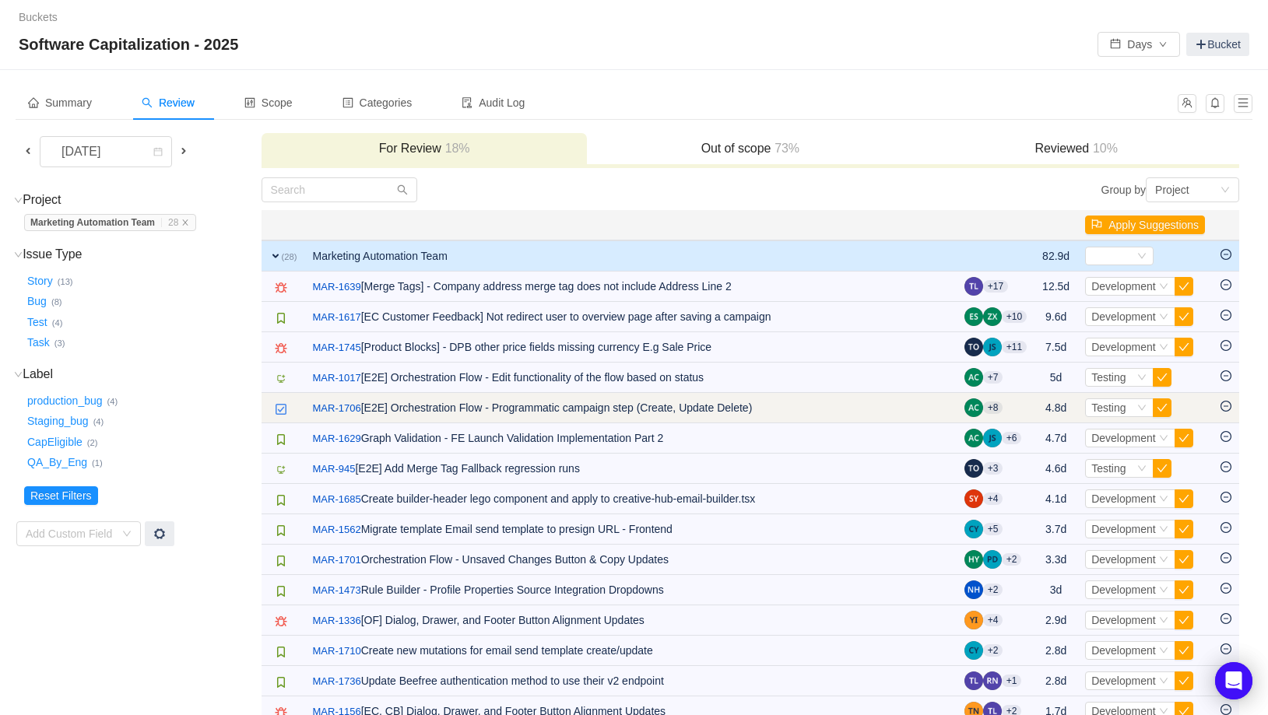
click at [1229, 401] on icon "icon: minus-circle" at bounding box center [1225, 406] width 11 height 11
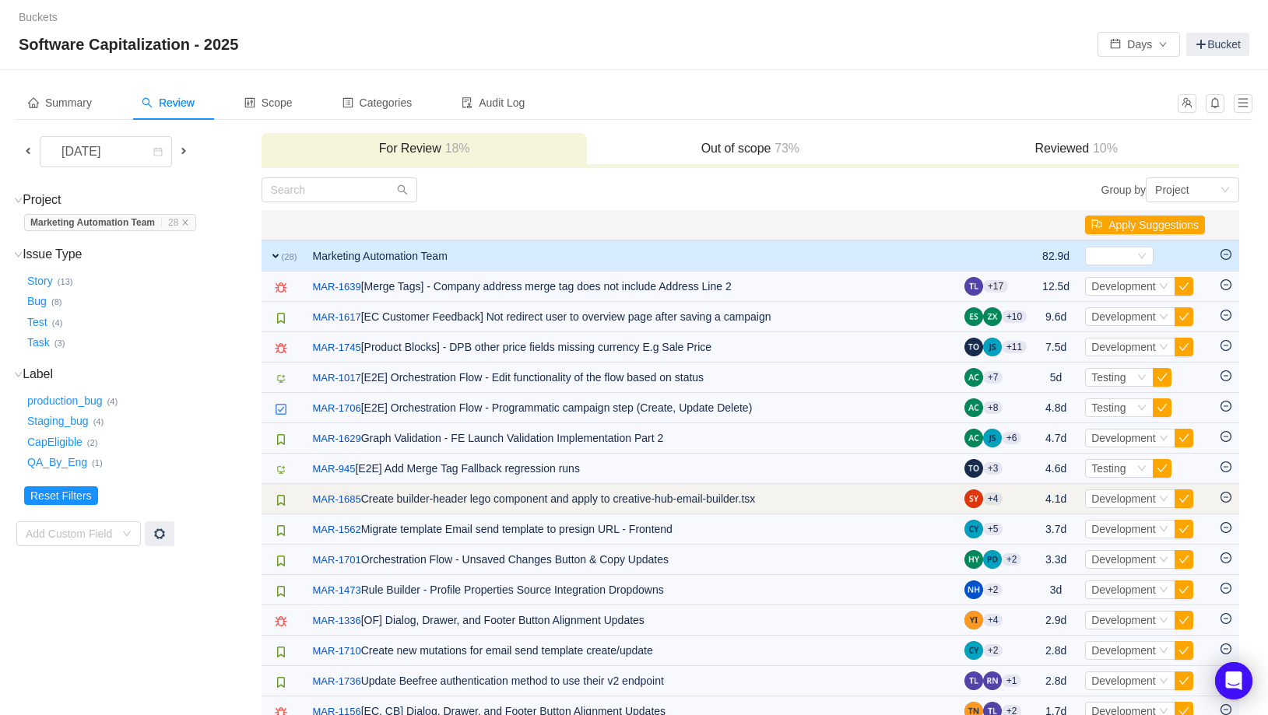
scroll to position [424, 0]
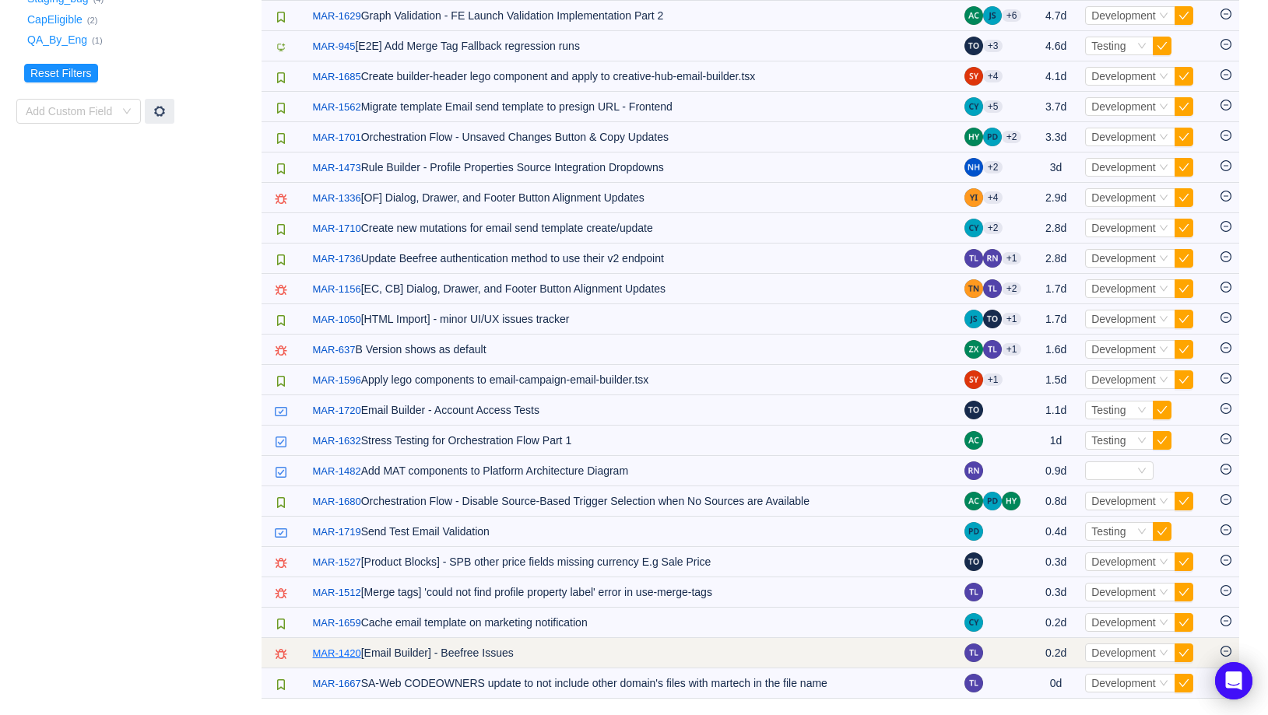
click at [352, 654] on link "MAR-1420" at bounding box center [337, 654] width 48 height 16
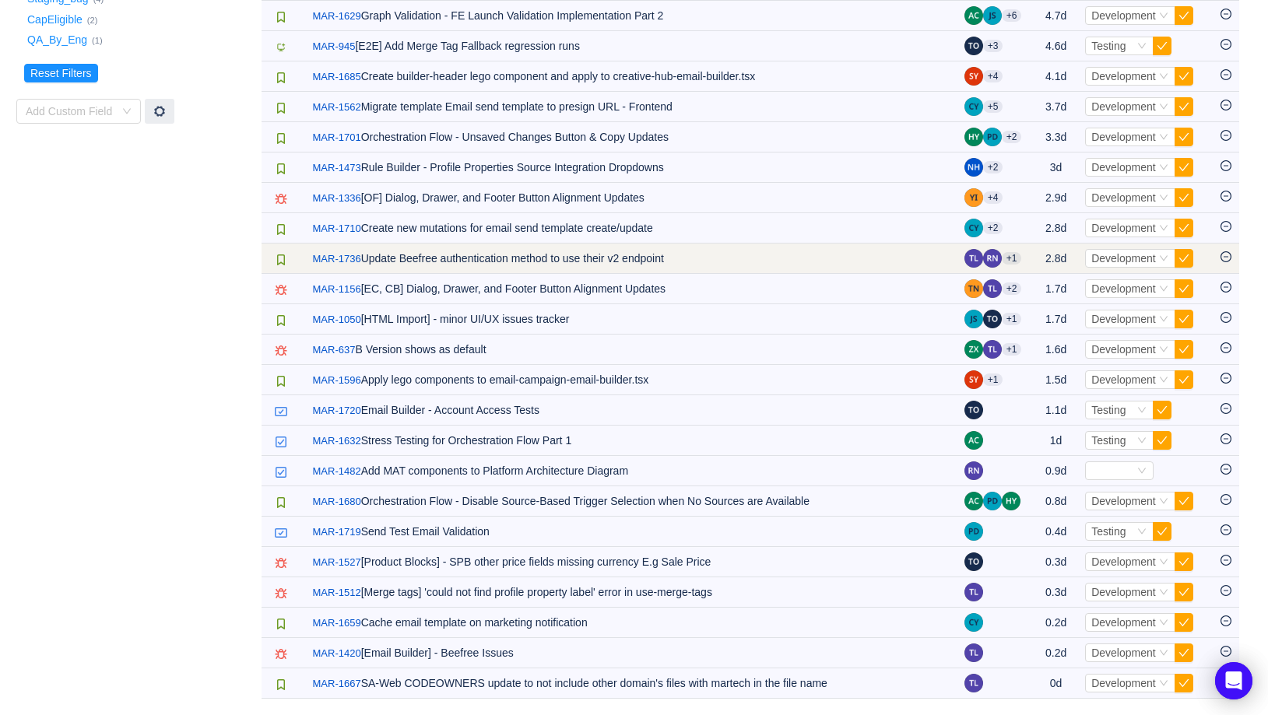
scroll to position [0, 0]
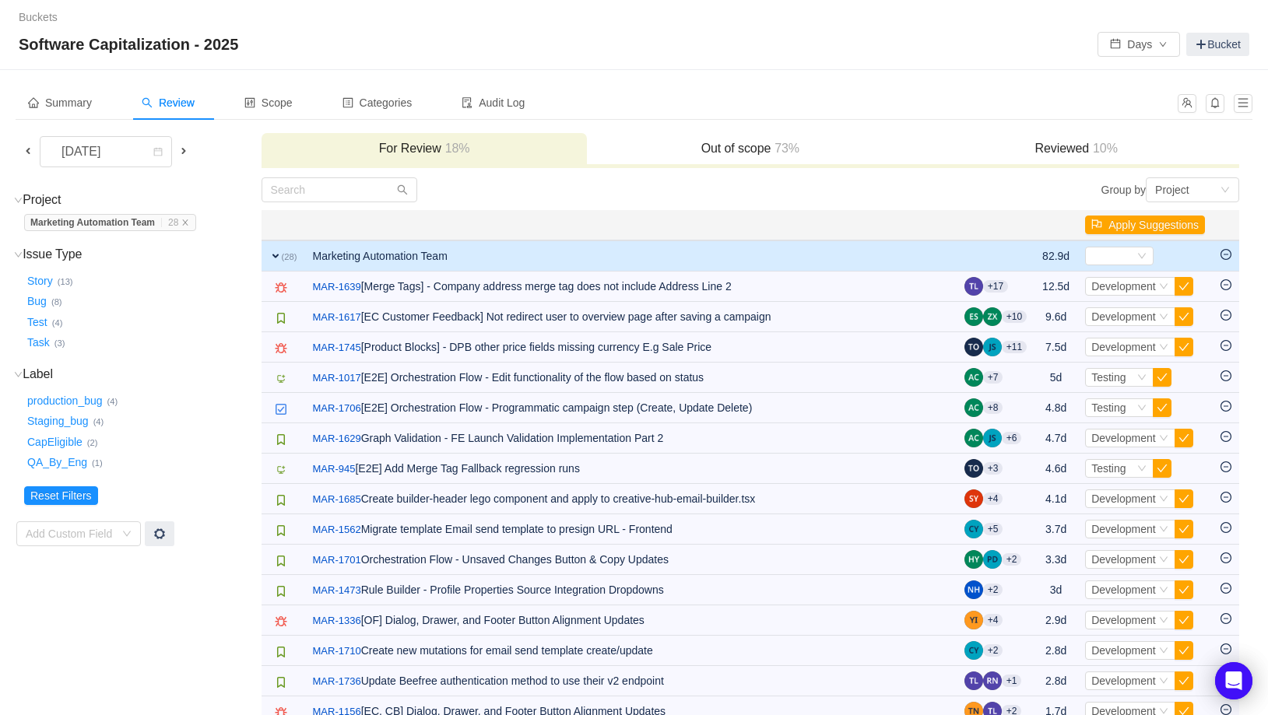
click at [273, 251] on span "expand" at bounding box center [275, 256] width 12 height 12
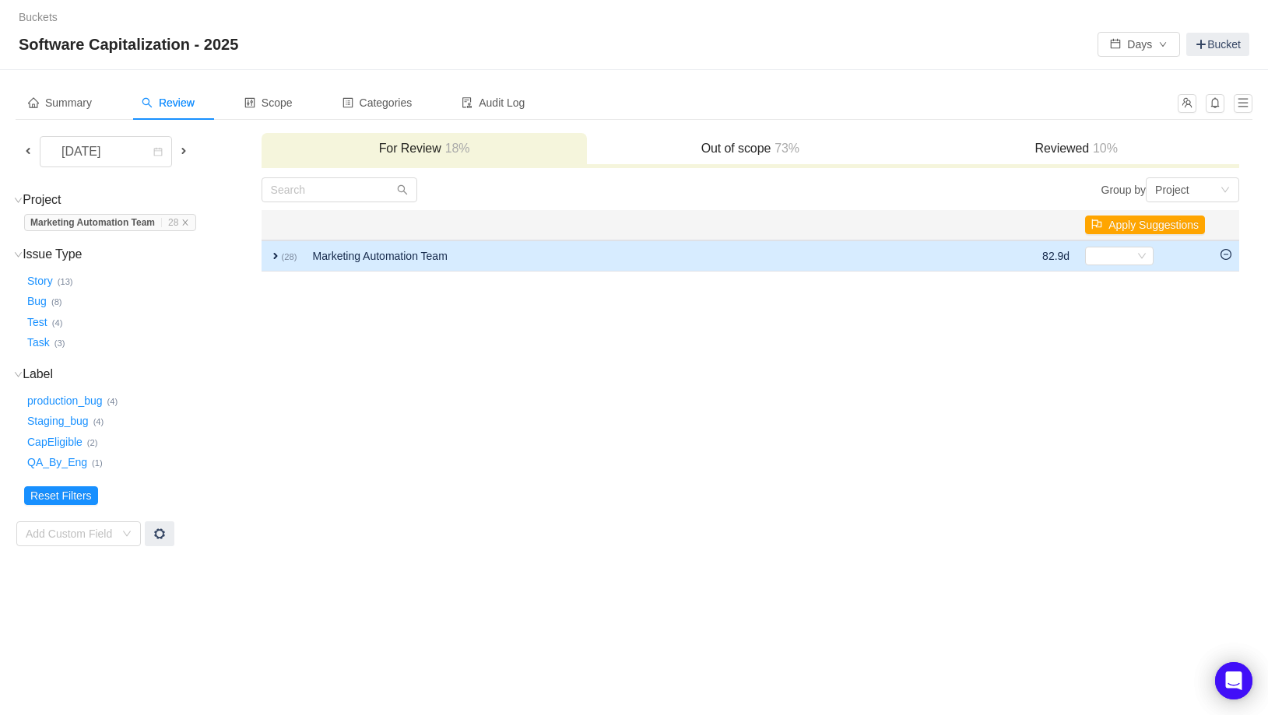
click at [271, 254] on span "expand" at bounding box center [275, 256] width 12 height 12
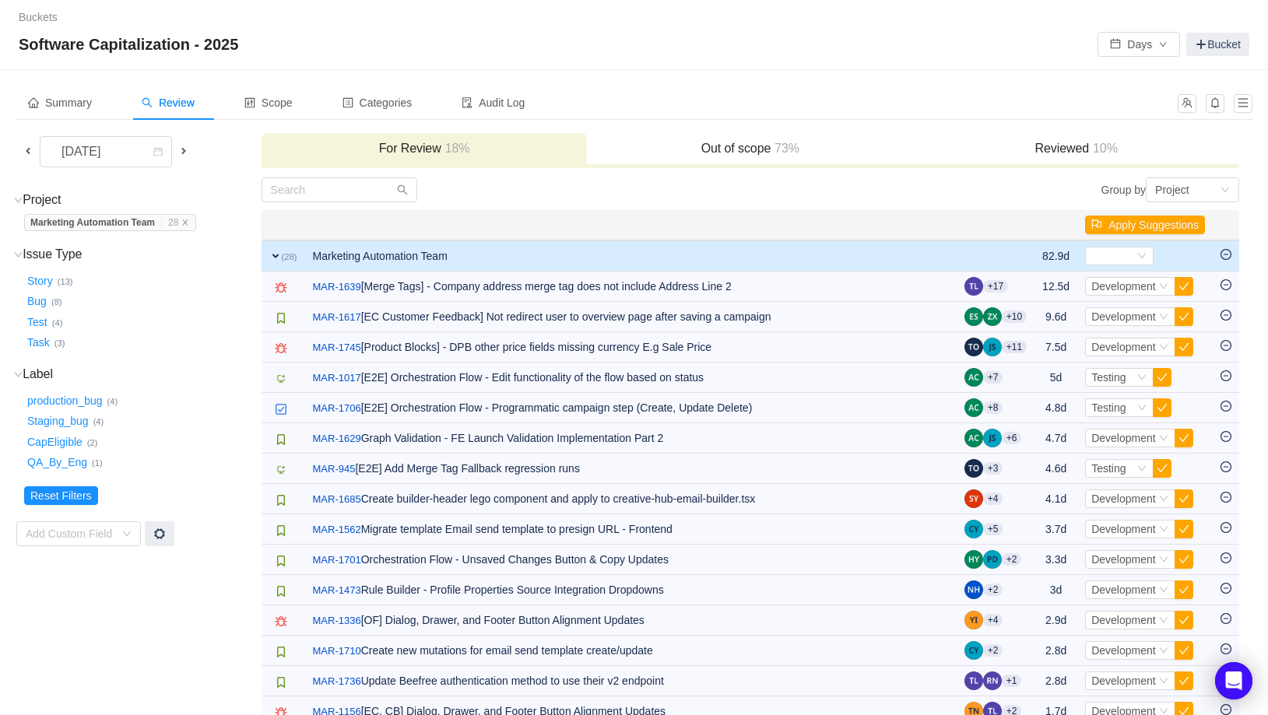
scroll to position [424, 0]
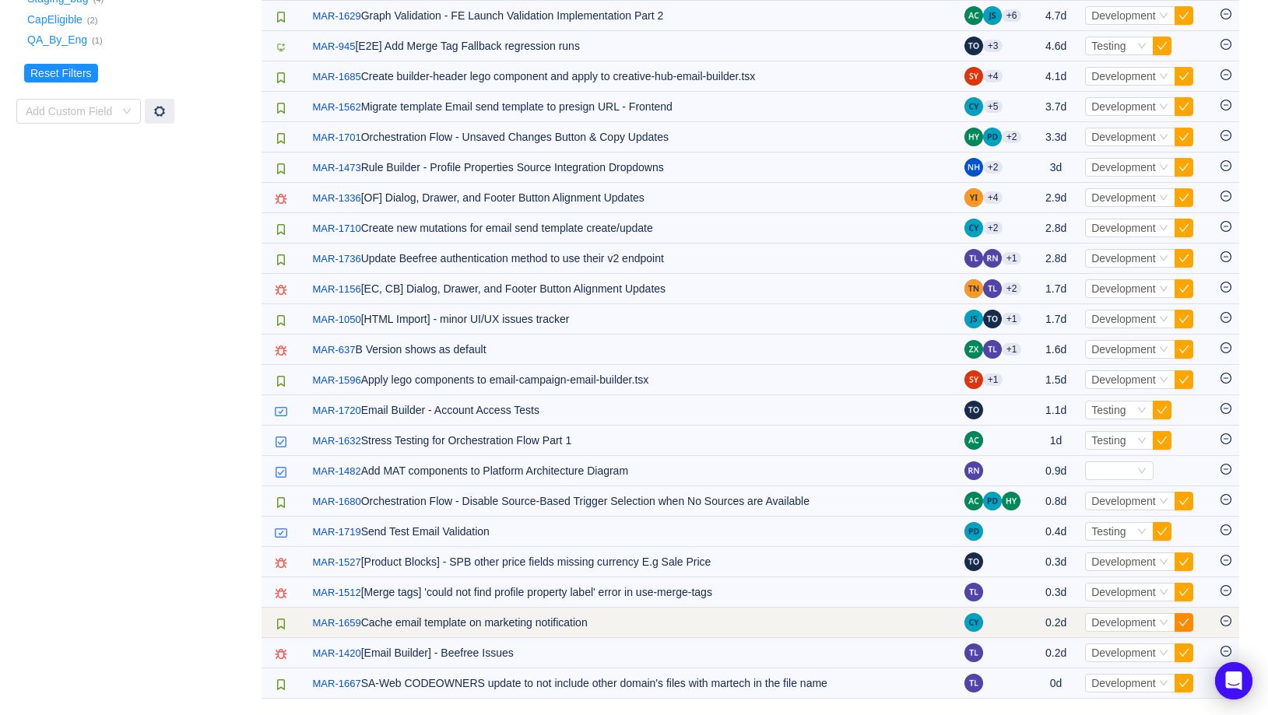
click at [1185, 625] on button "button" at bounding box center [1183, 622] width 19 height 19
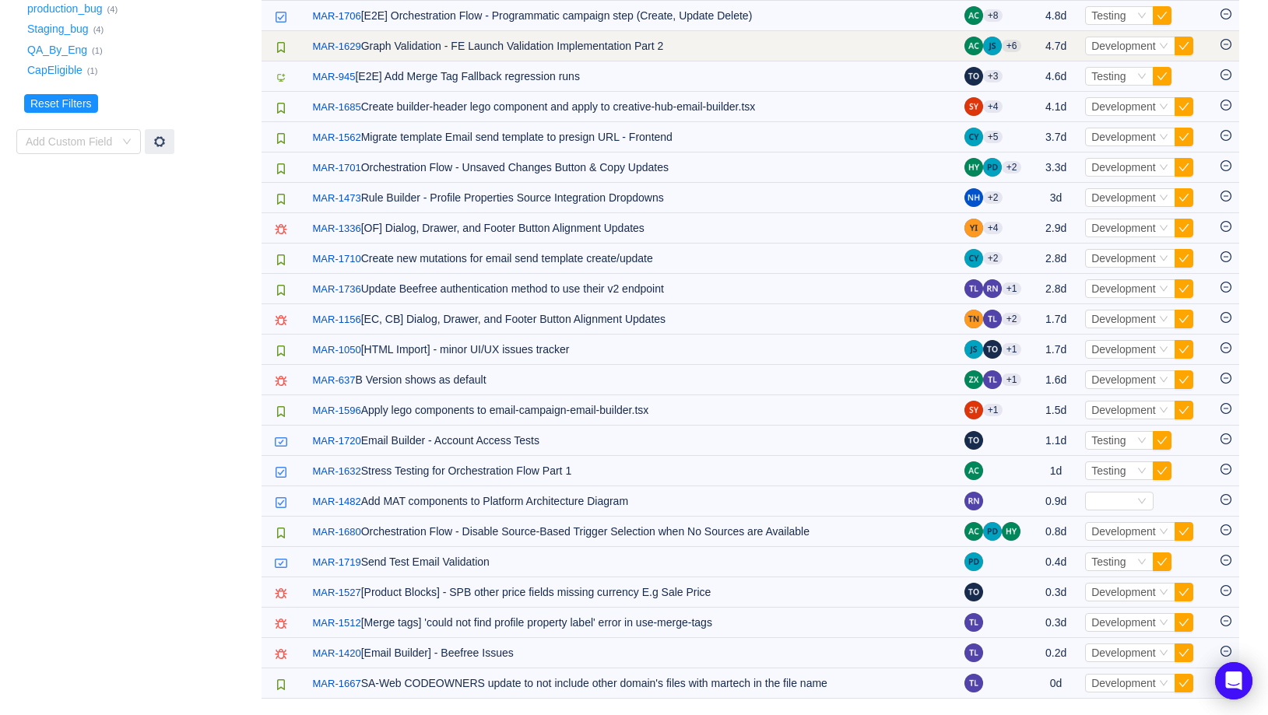
scroll to position [394, 0]
click at [1185, 47] on button "button" at bounding box center [1183, 46] width 19 height 19
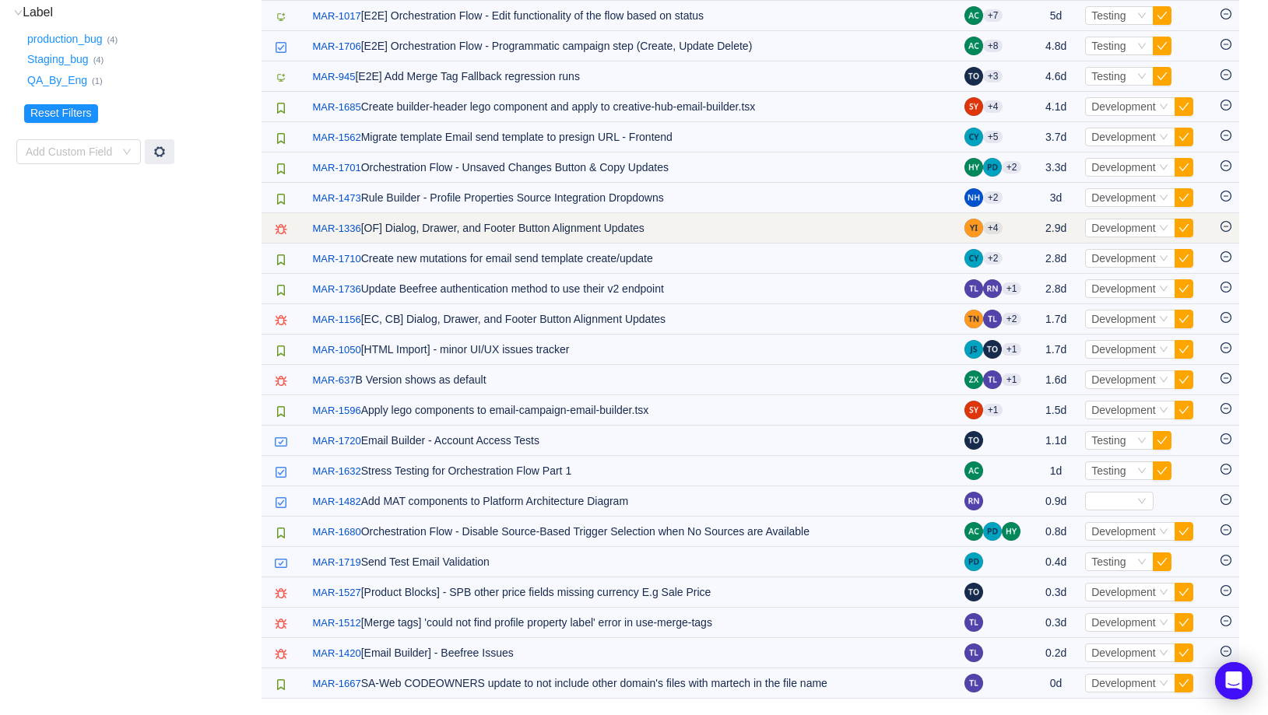
scroll to position [0, 0]
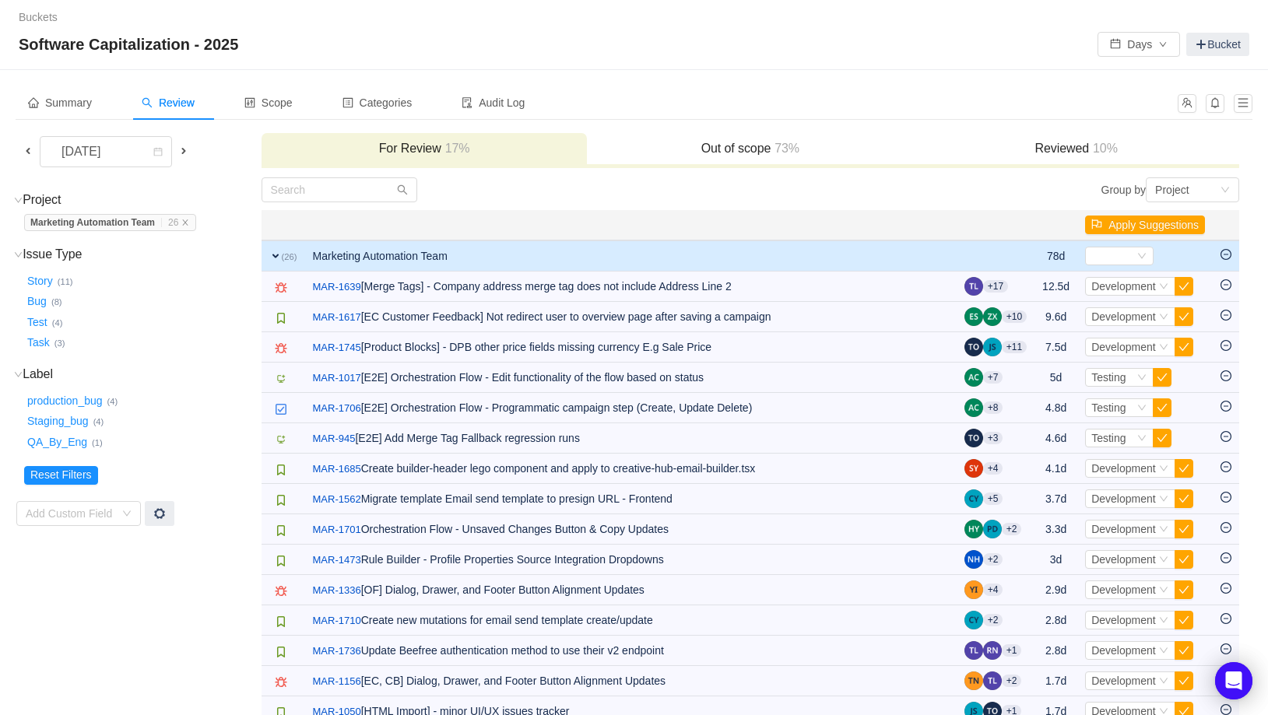
click at [269, 251] on td "expand (26)" at bounding box center [284, 255] width 44 height 31
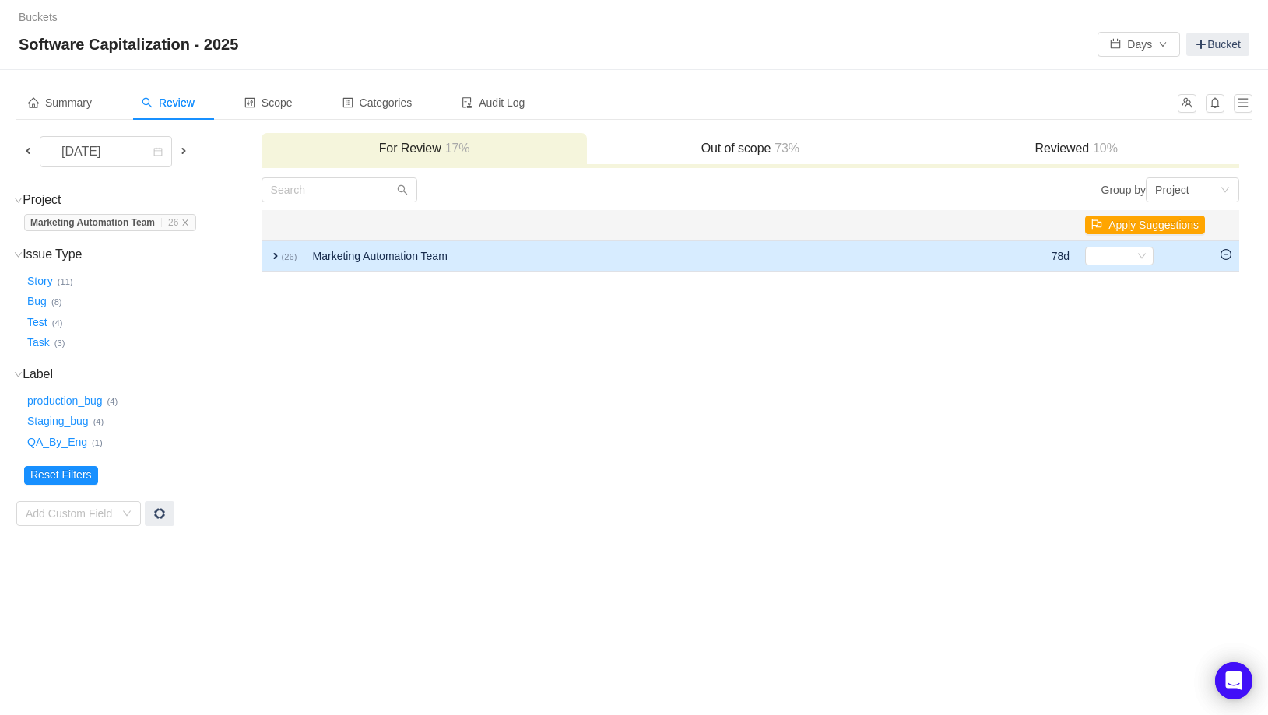
click at [1226, 256] on icon "icon: minus-circle" at bounding box center [1225, 254] width 11 height 11
click at [271, 254] on span "expand" at bounding box center [275, 256] width 12 height 12
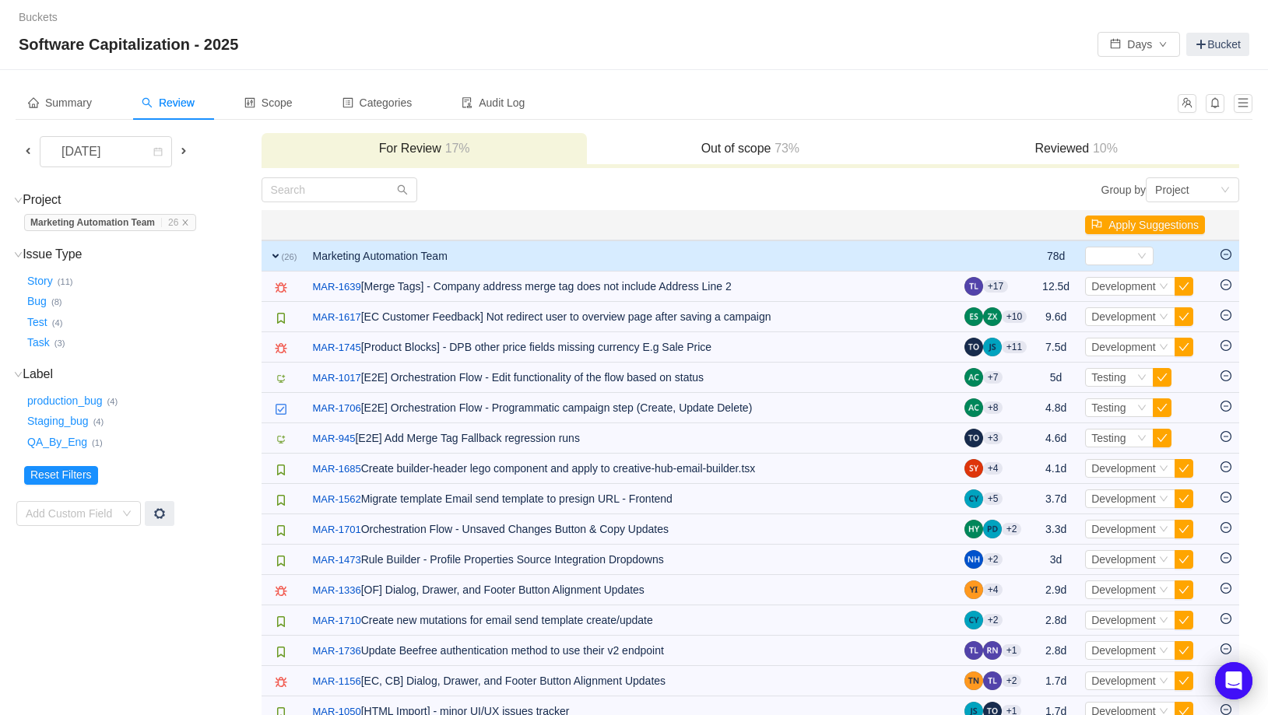
click at [273, 256] on span "expand" at bounding box center [275, 256] width 12 height 12
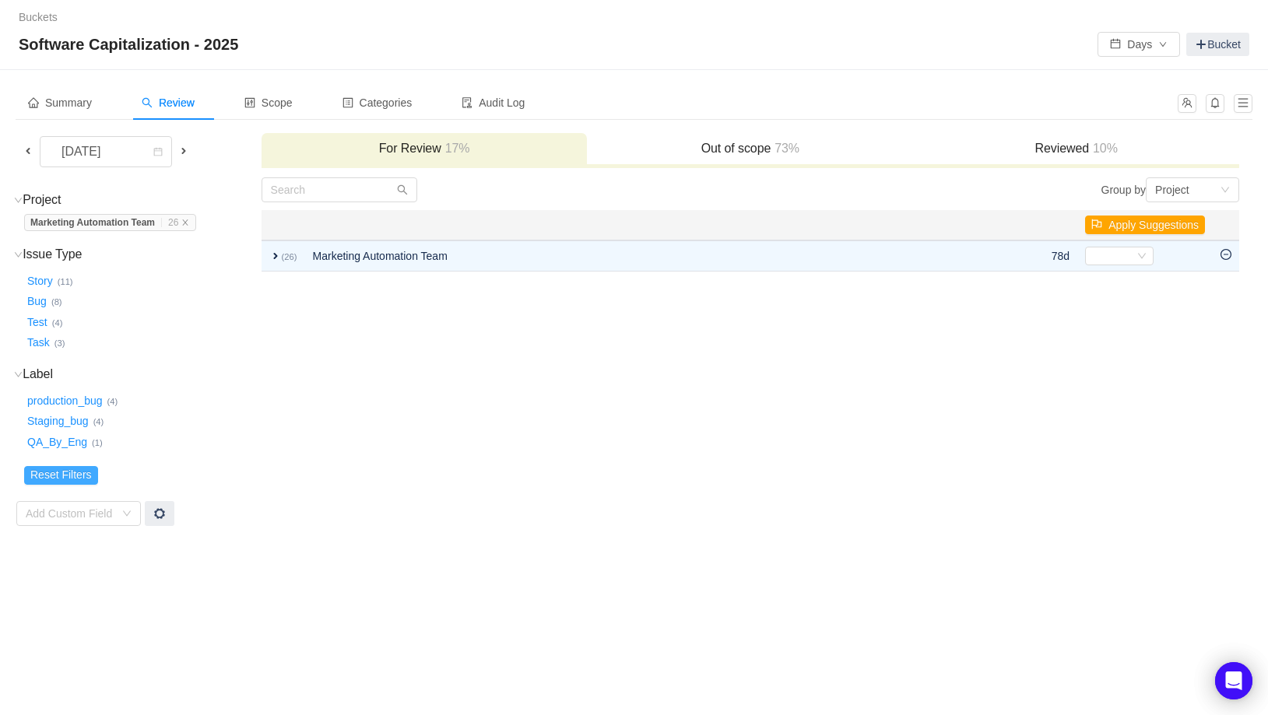
click at [90, 473] on button "Reset Filters" at bounding box center [61, 475] width 74 height 19
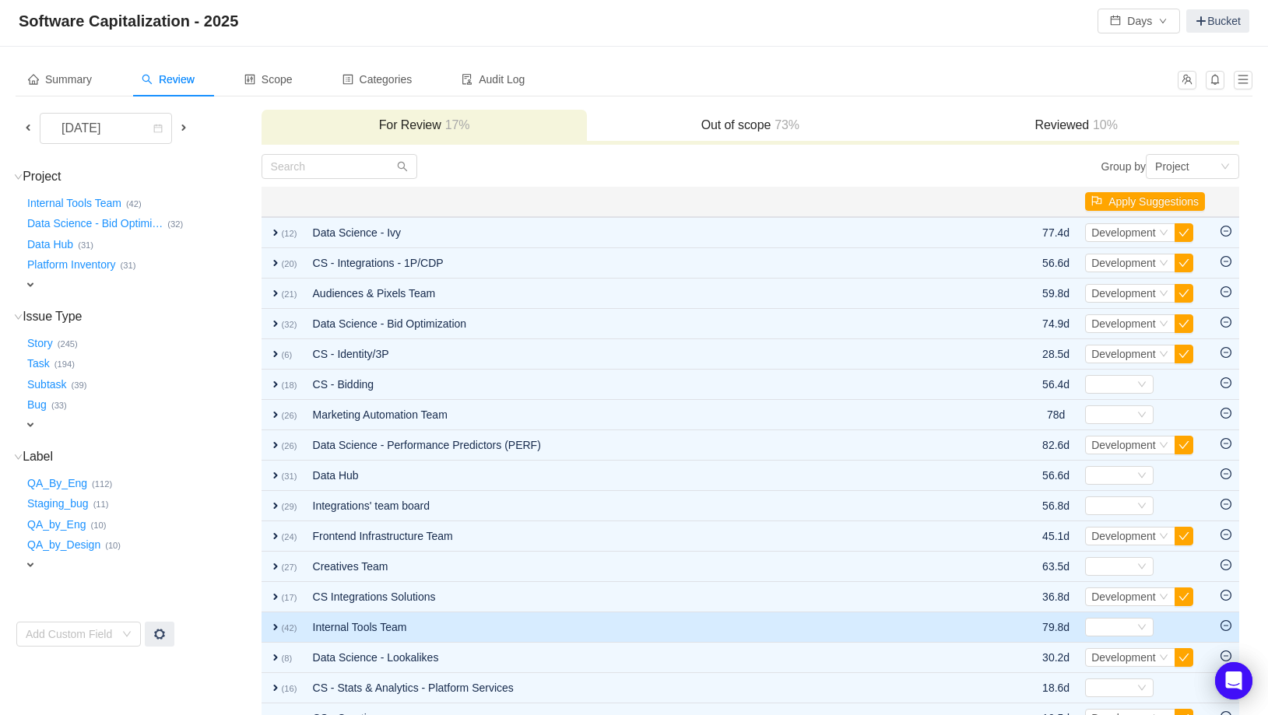
scroll to position [24, 0]
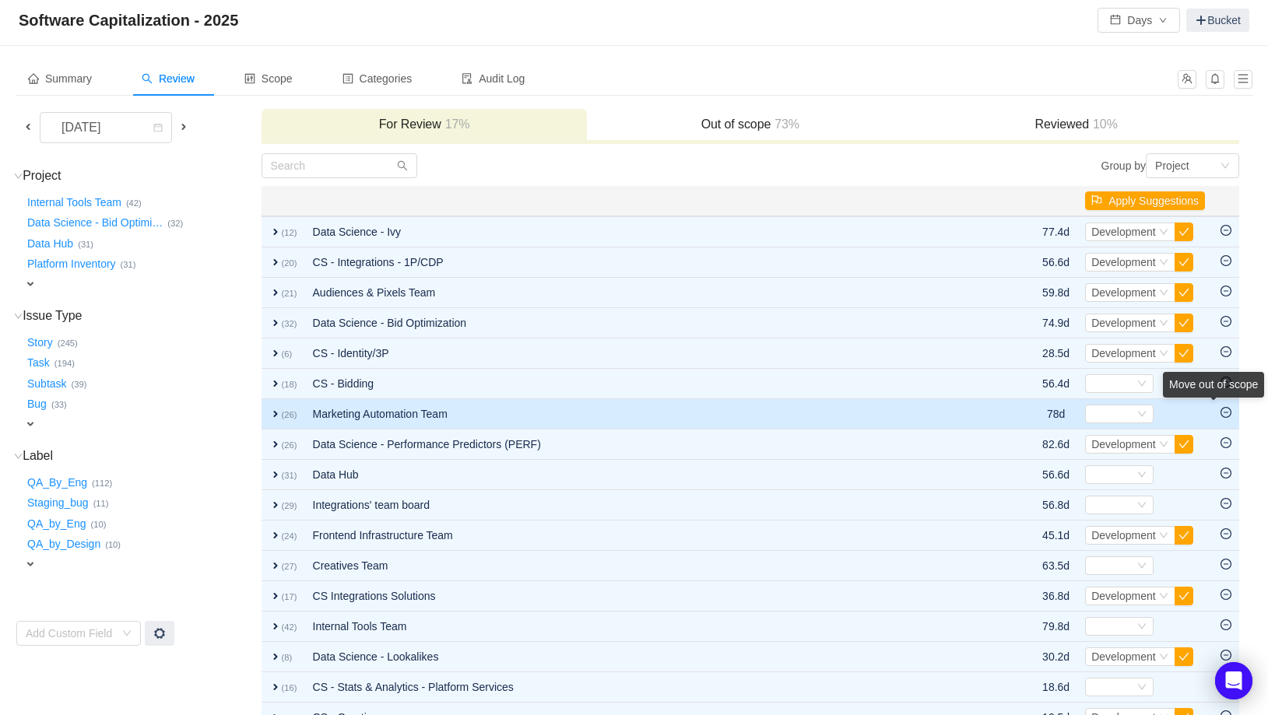
click at [1226, 398] on div "Move out of scope" at bounding box center [1213, 385] width 101 height 26
click at [1230, 411] on icon "icon: minus-circle" at bounding box center [1225, 412] width 11 height 11
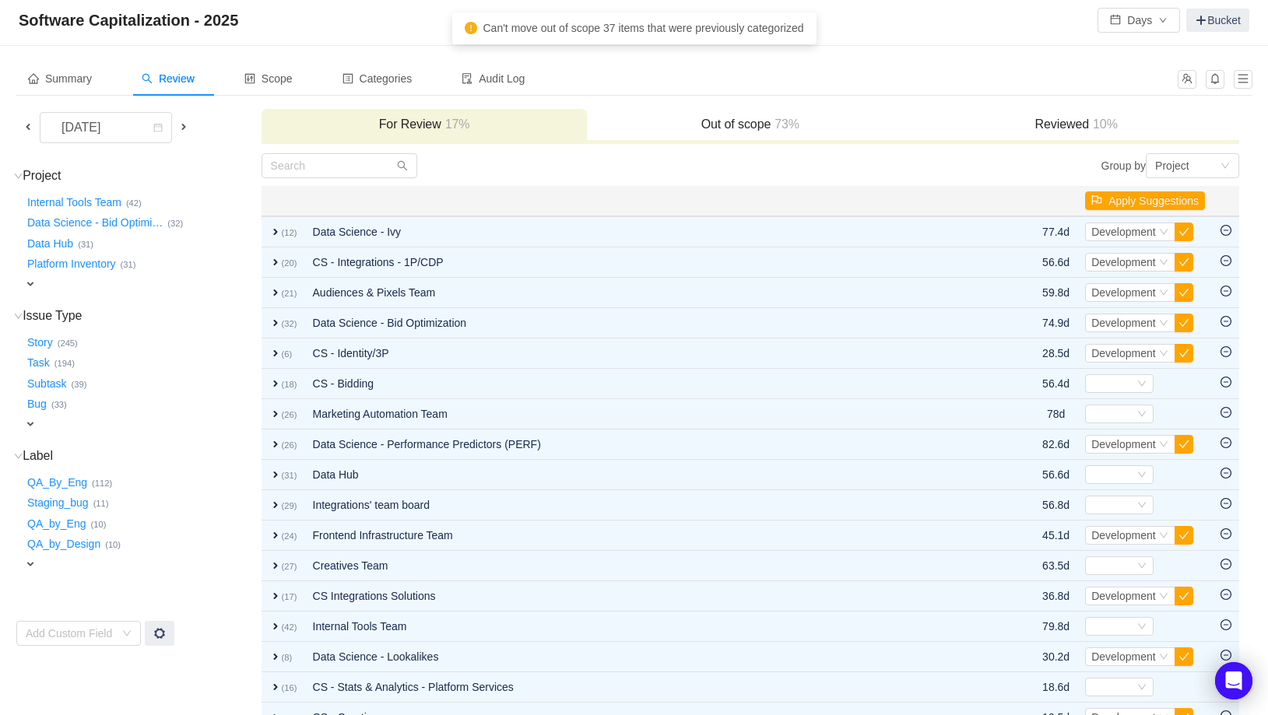
click at [184, 126] on span at bounding box center [183, 127] width 12 height 12
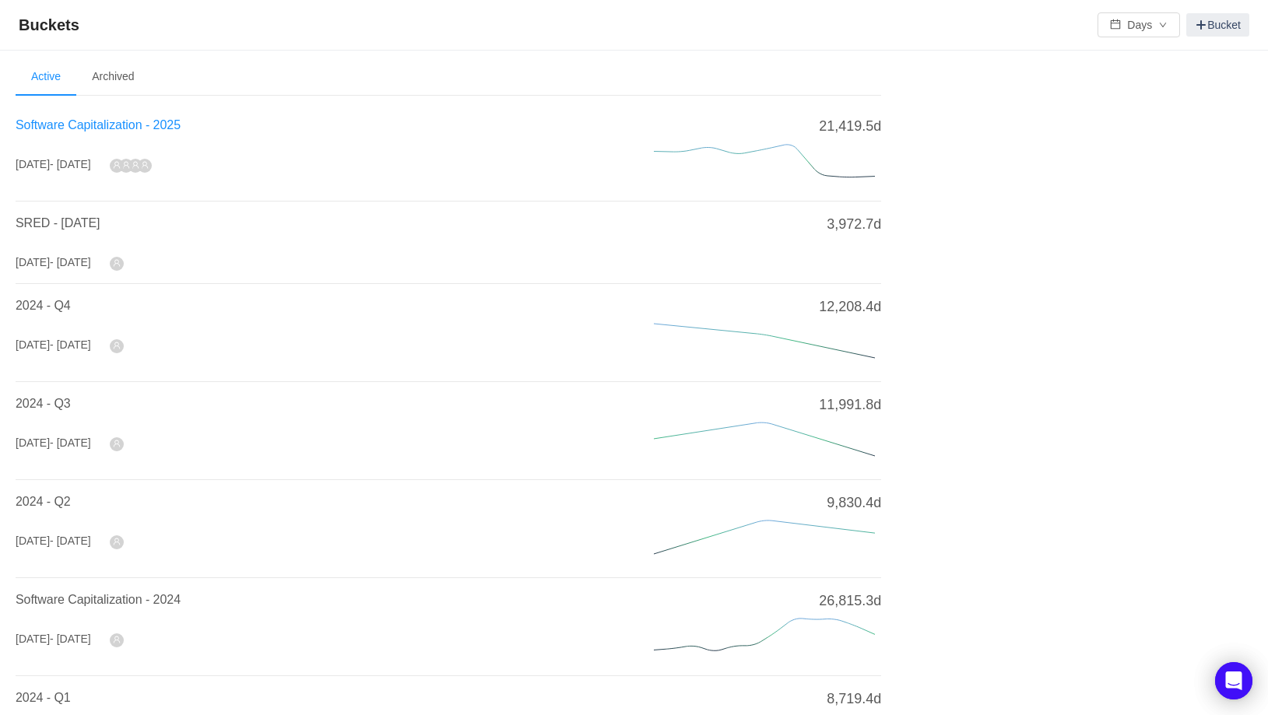
click at [79, 122] on span "Software Capitalization - 2025" at bounding box center [98, 124] width 165 height 13
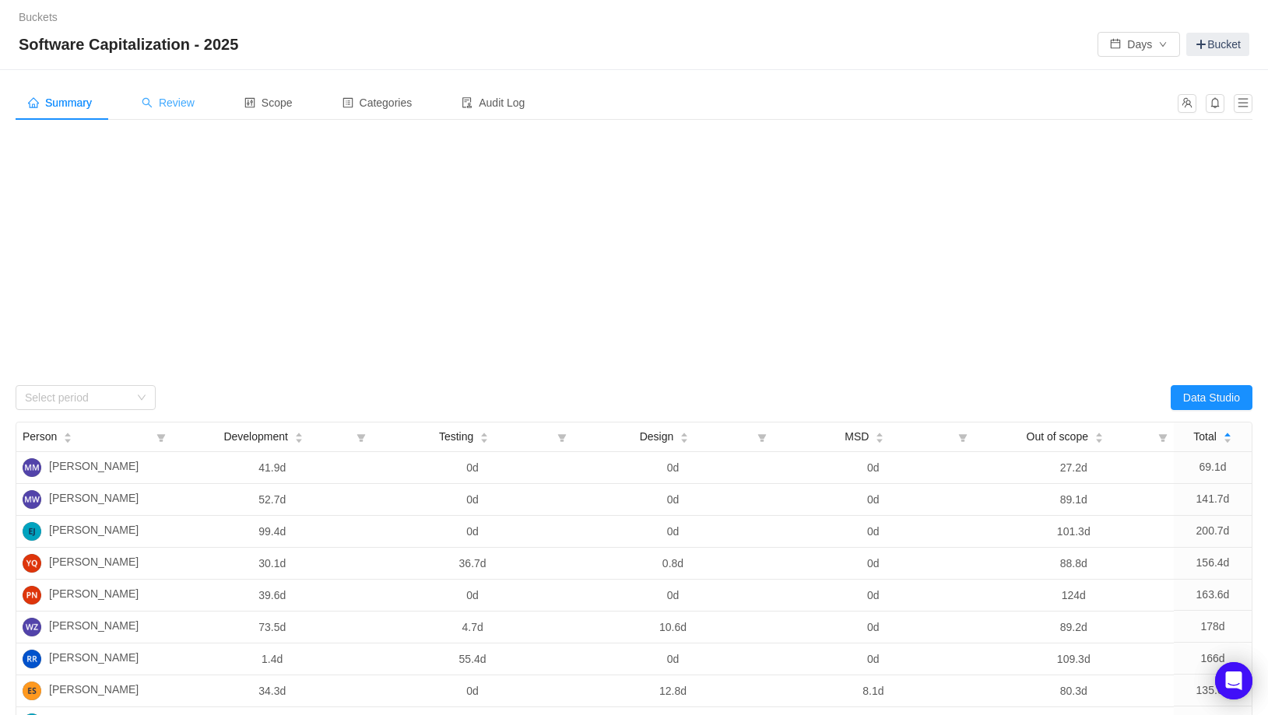
click at [177, 95] on div "Review" at bounding box center [168, 103] width 78 height 35
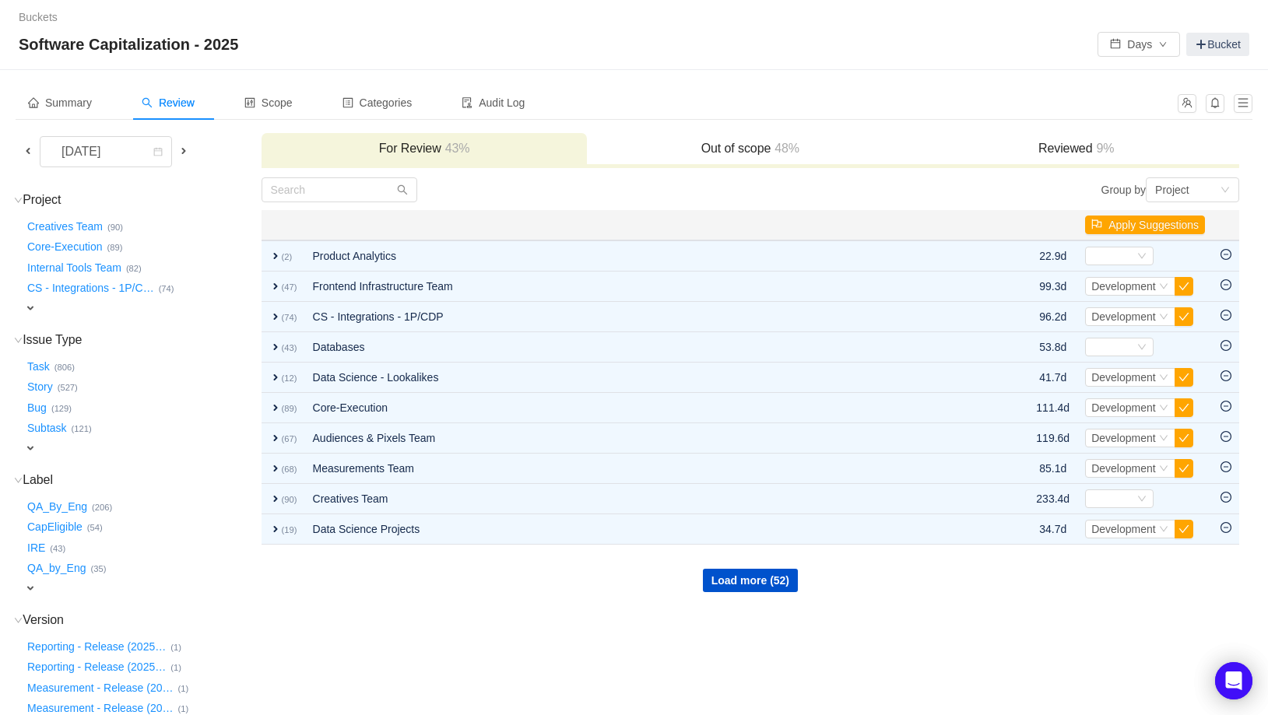
click at [65, 302] on div "expand" at bounding box center [118, 308] width 188 height 16
click at [75, 310] on div "Select value" at bounding box center [91, 310] width 123 height 16
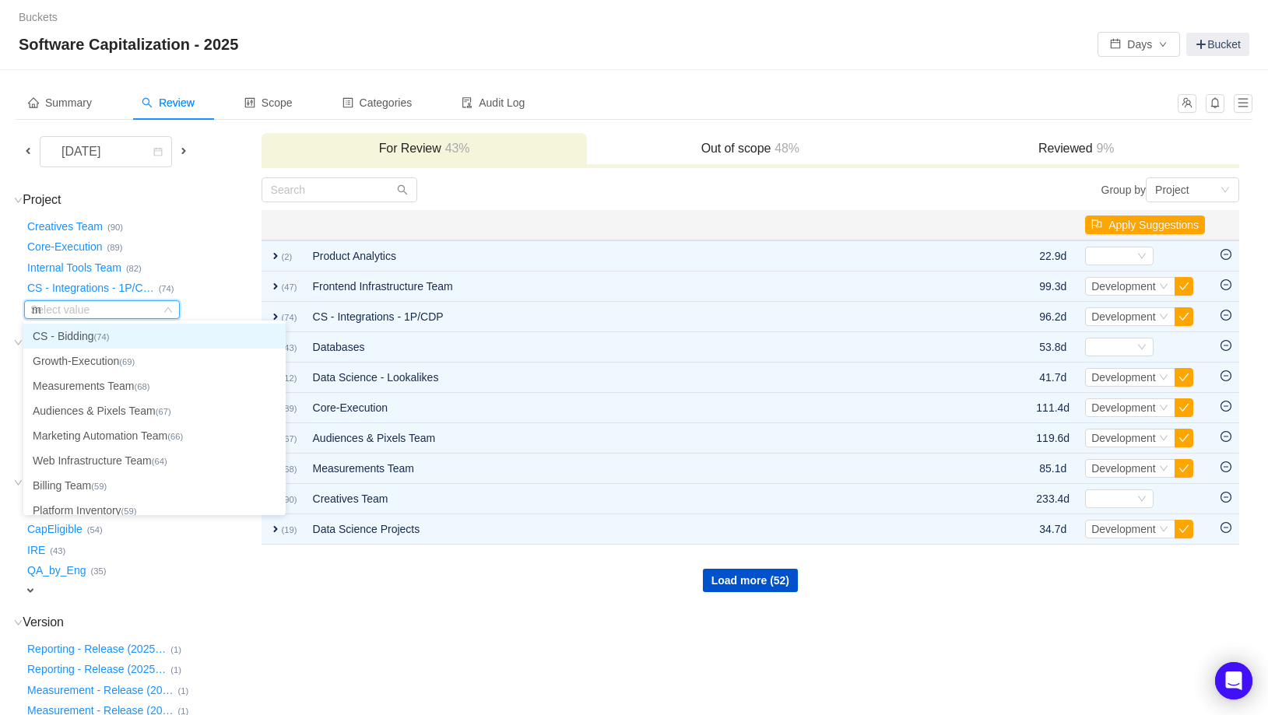
type input "ma"
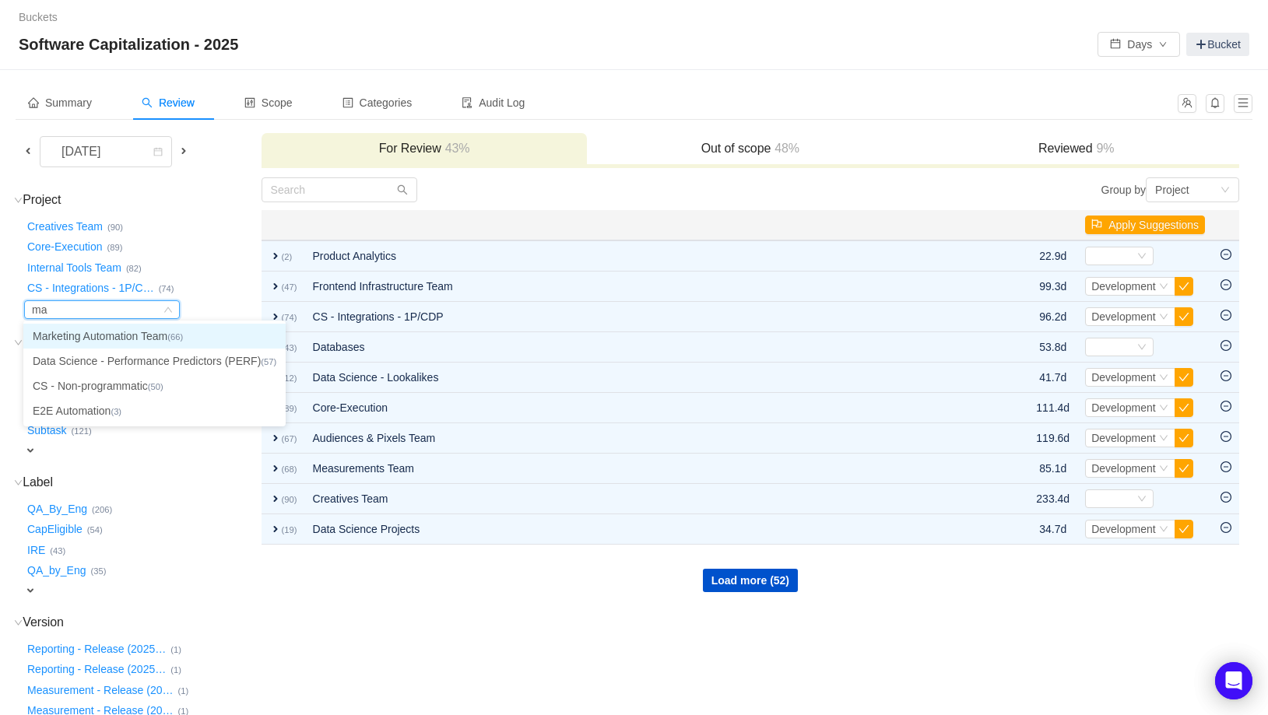
click at [107, 332] on li "Marketing Automation Team (66)" at bounding box center [154, 336] width 262 height 25
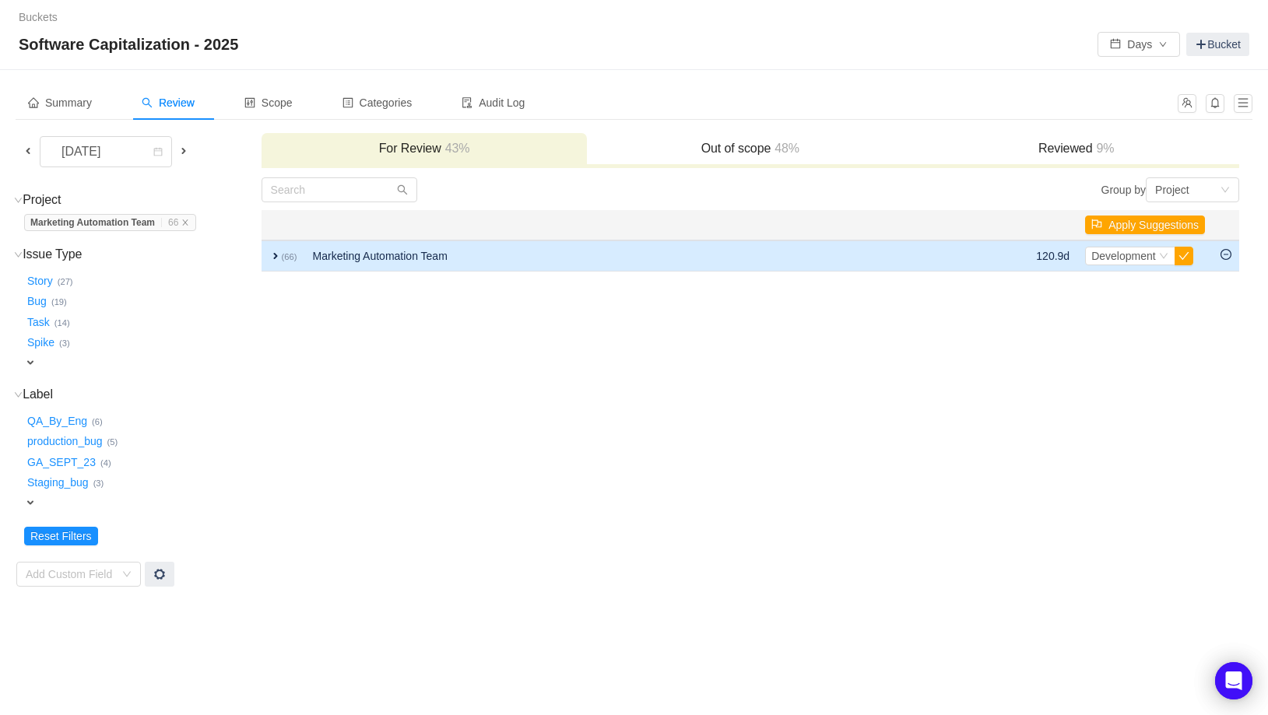
click at [274, 251] on span "expand" at bounding box center [275, 256] width 12 height 12
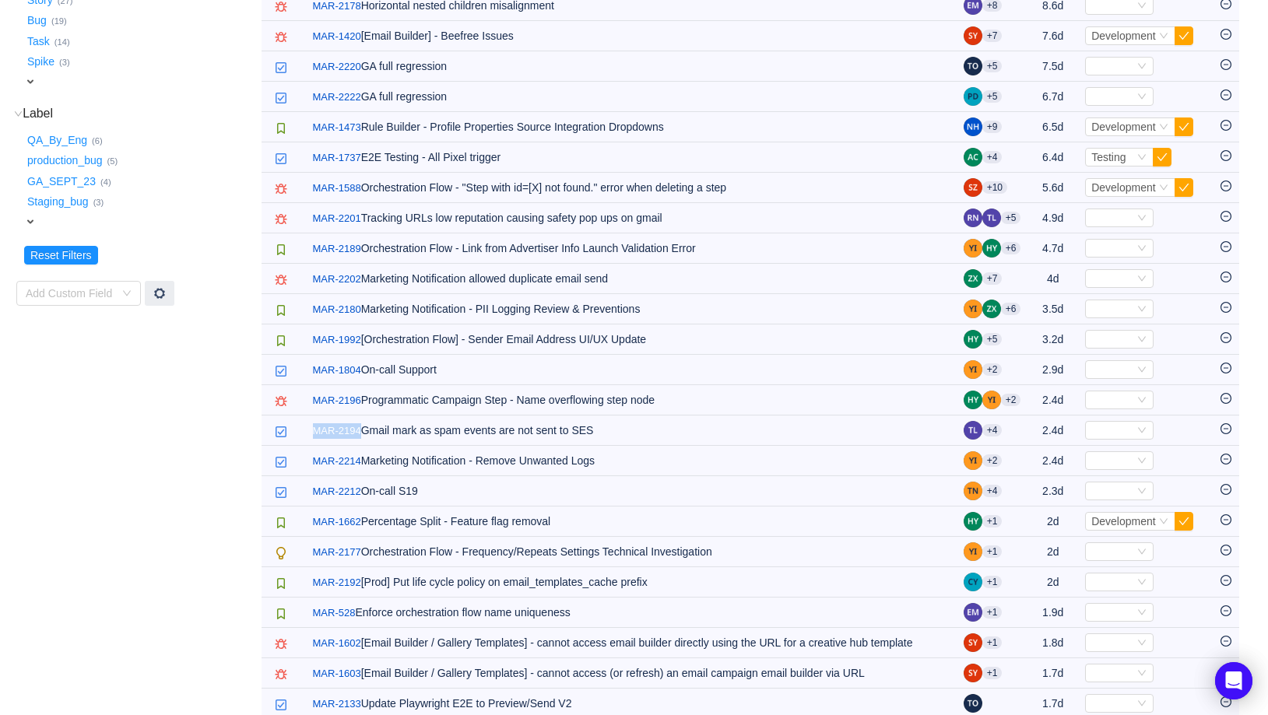
scroll to position [146, 0]
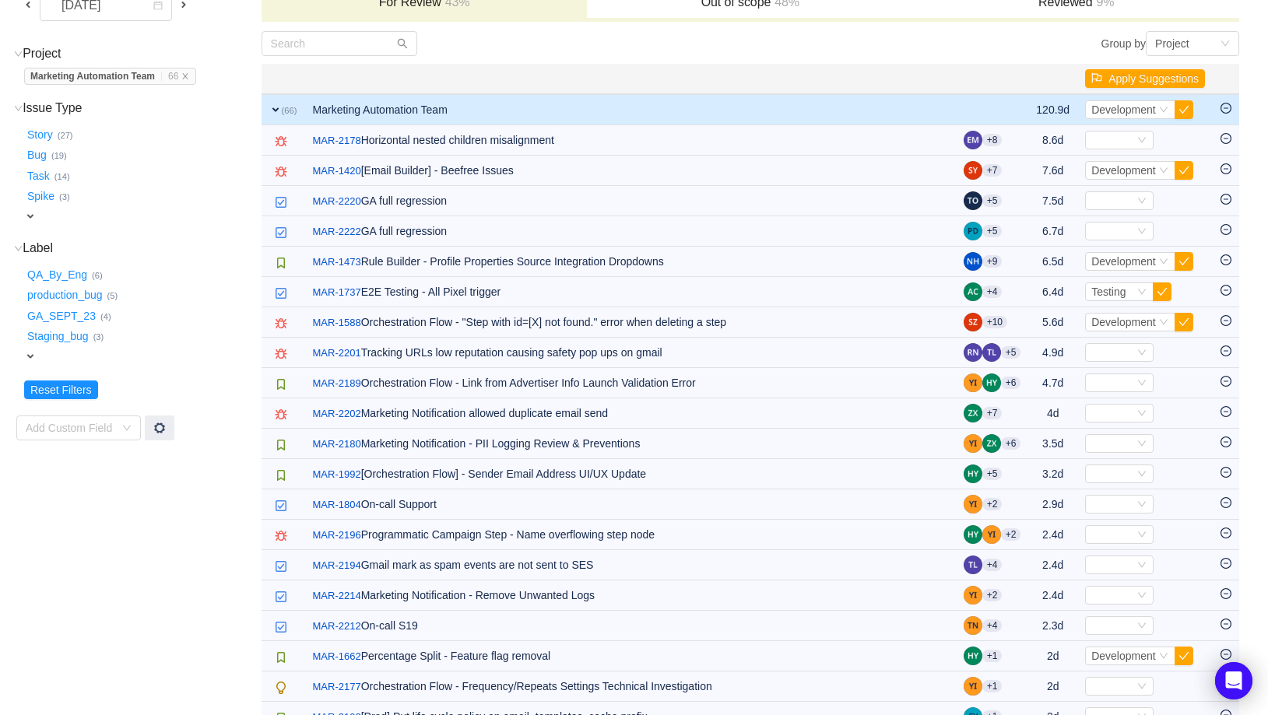
click at [31, 356] on span "expand" at bounding box center [30, 356] width 12 height 12
click at [68, 317] on button "GA_SEPT_23 …" at bounding box center [62, 316] width 76 height 25
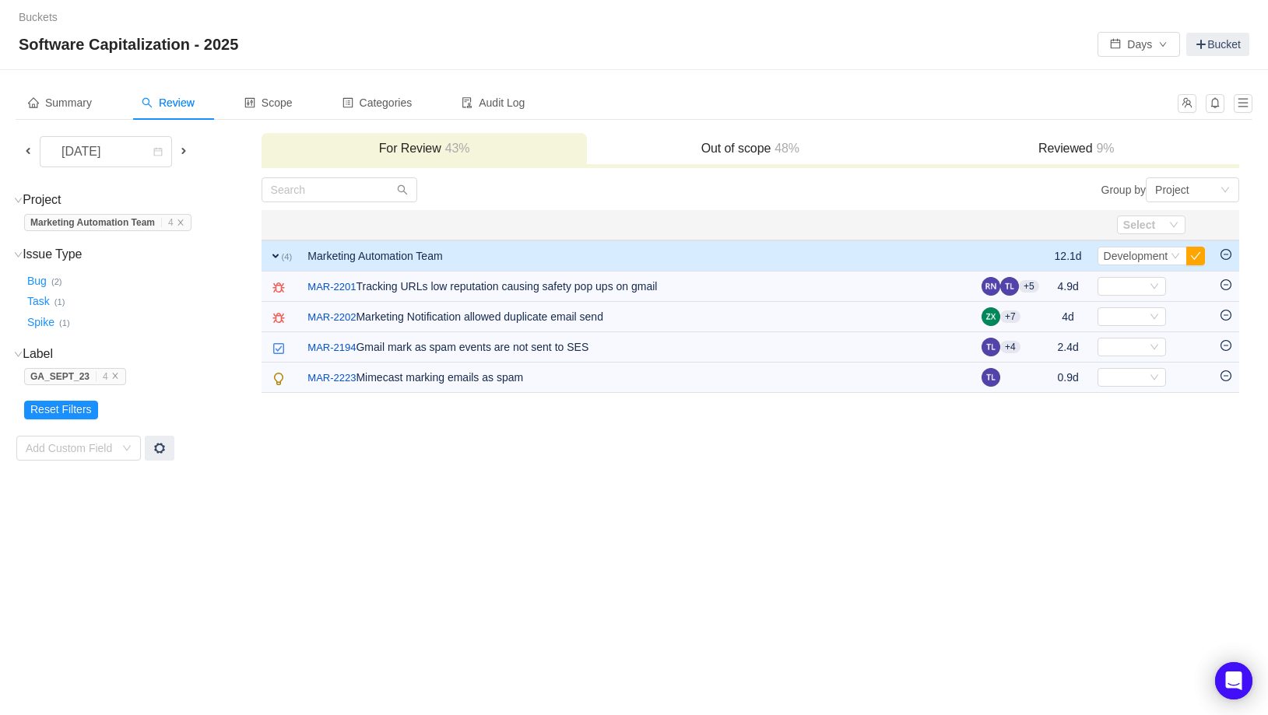
scroll to position [0, 0]
click at [1229, 254] on icon "icon: minus-circle" at bounding box center [1225, 254] width 11 height 11
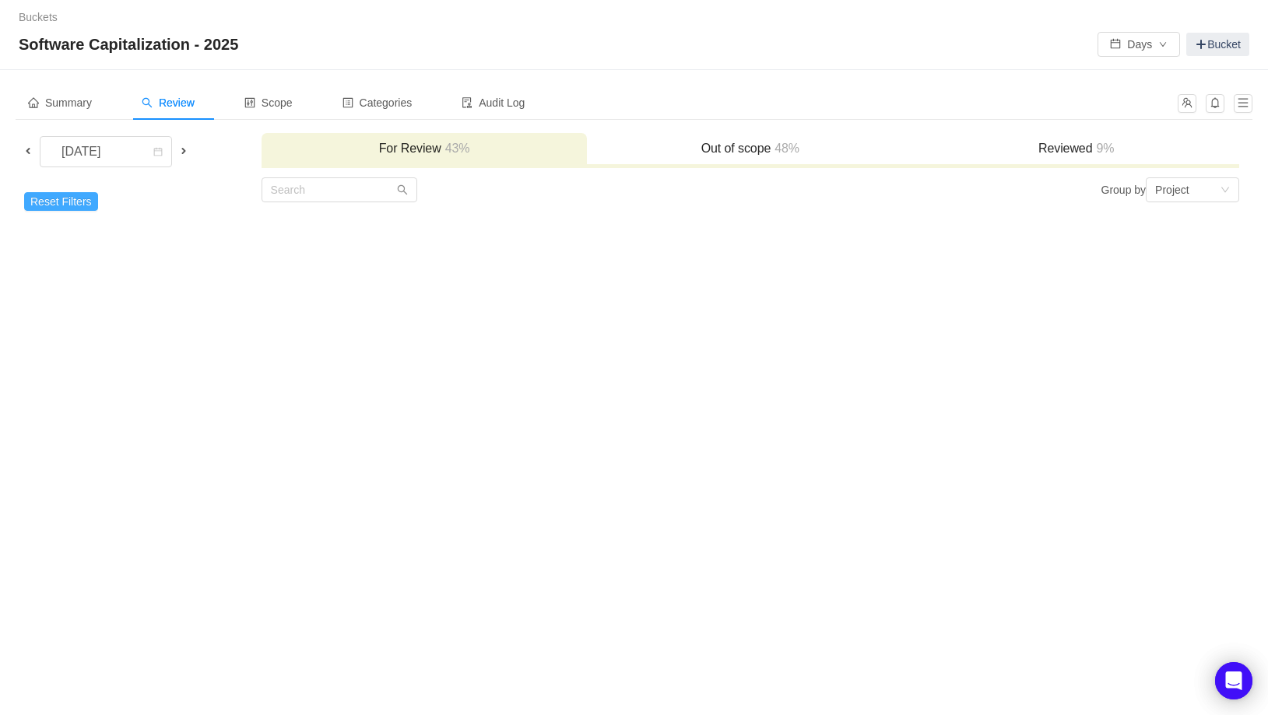
click at [67, 197] on button "Reset Filters" at bounding box center [61, 201] width 74 height 19
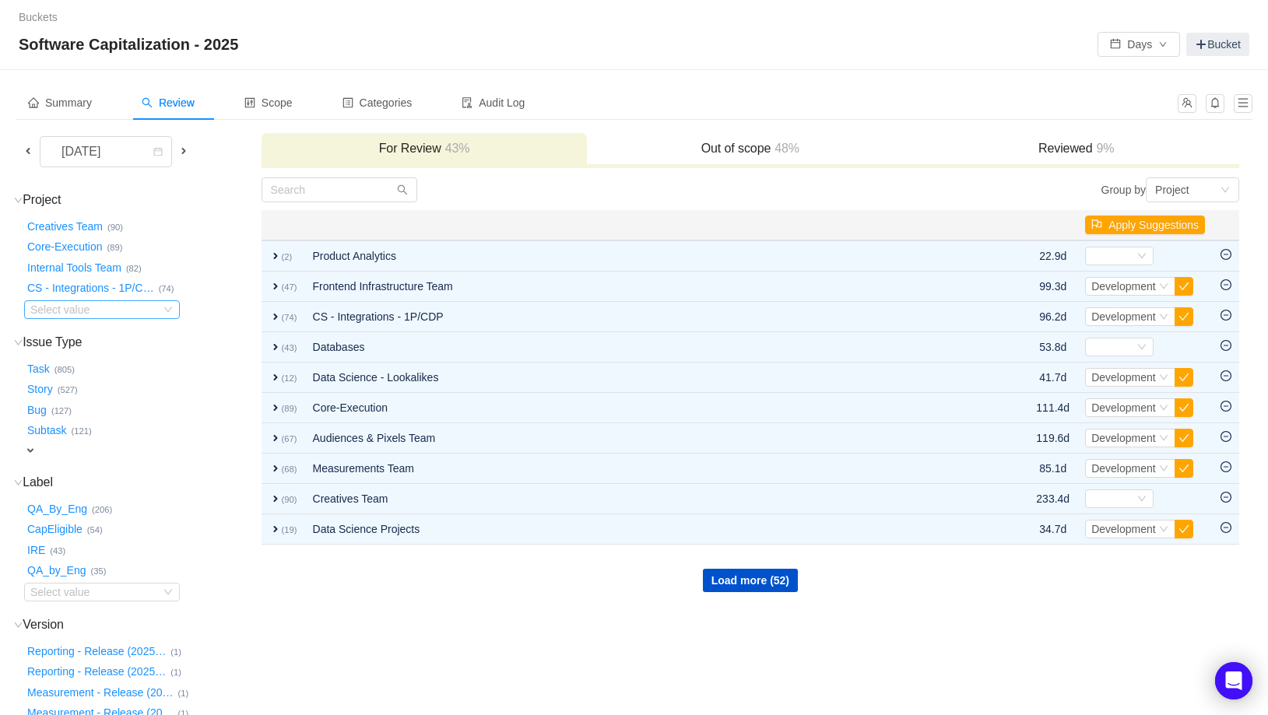
click at [127, 307] on div "Select value" at bounding box center [91, 310] width 123 height 16
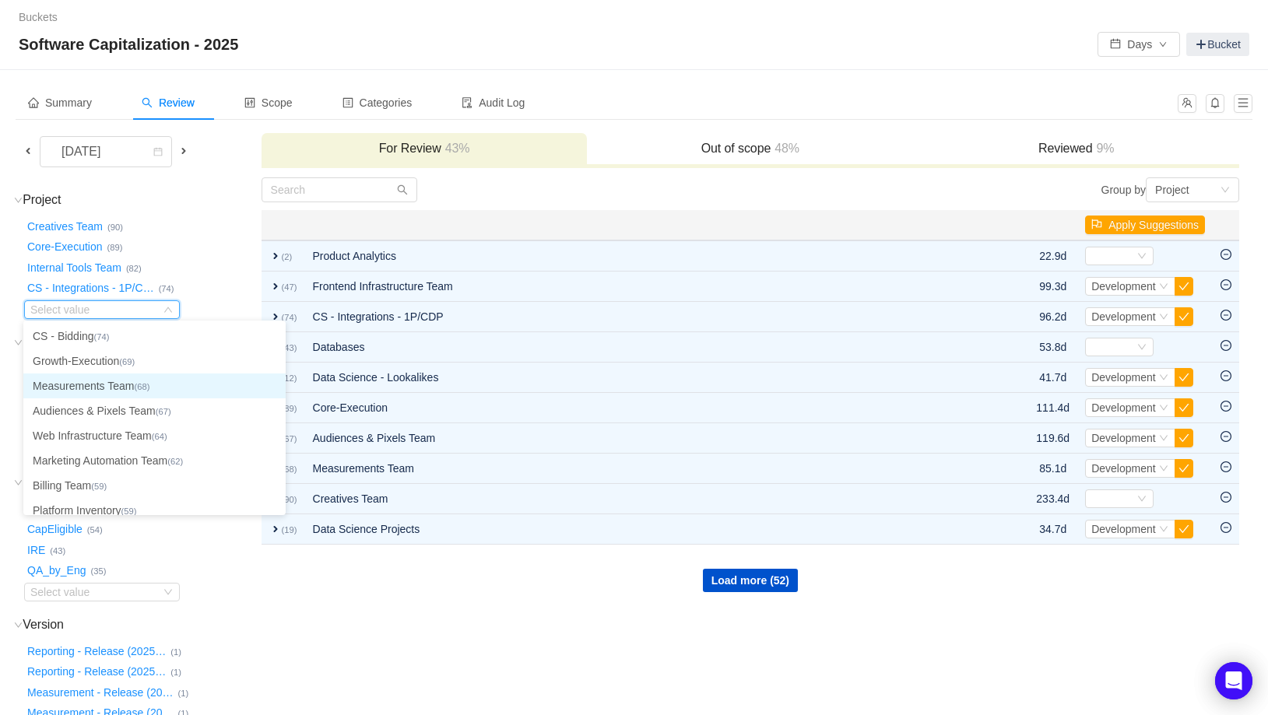
click at [107, 388] on li "Measurements Team (68)" at bounding box center [154, 386] width 262 height 25
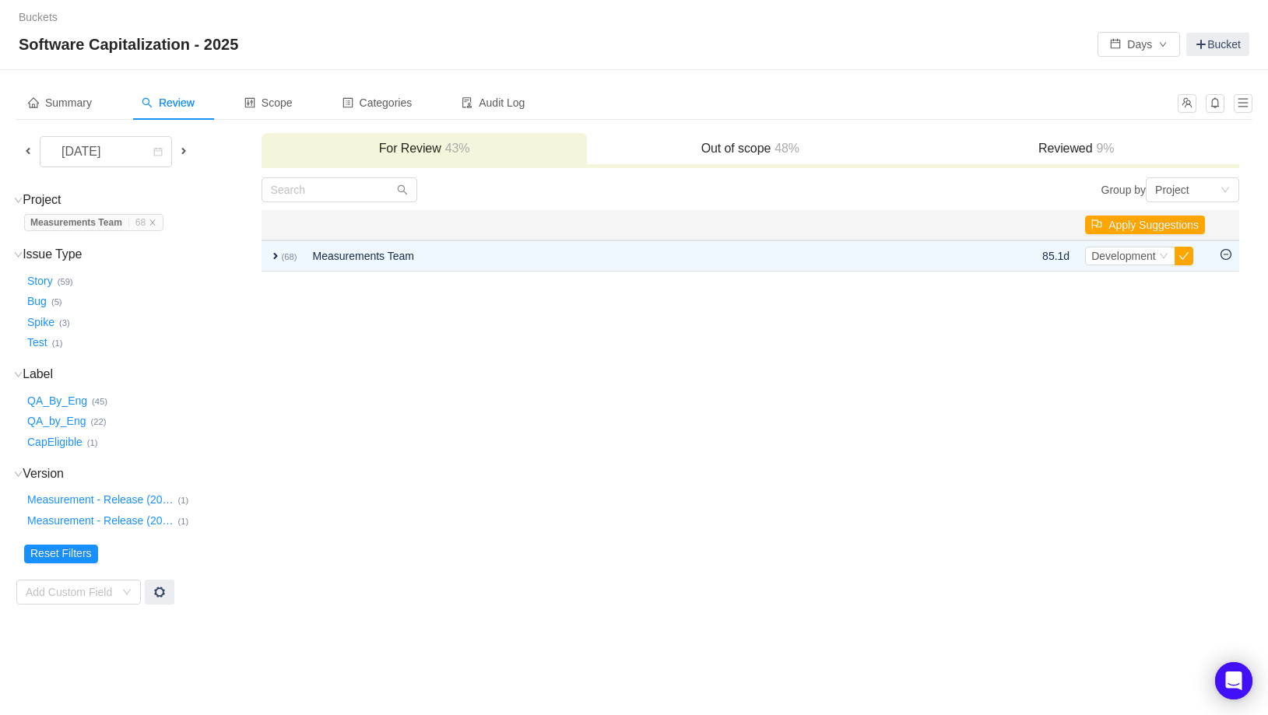
click at [161, 216] on span "Measurements Team … 68" at bounding box center [93, 222] width 139 height 17
click at [160, 227] on span "Measurements Team … 68" at bounding box center [93, 222] width 139 height 17
click at [156, 219] on icon "icon: close" at bounding box center [153, 223] width 8 height 8
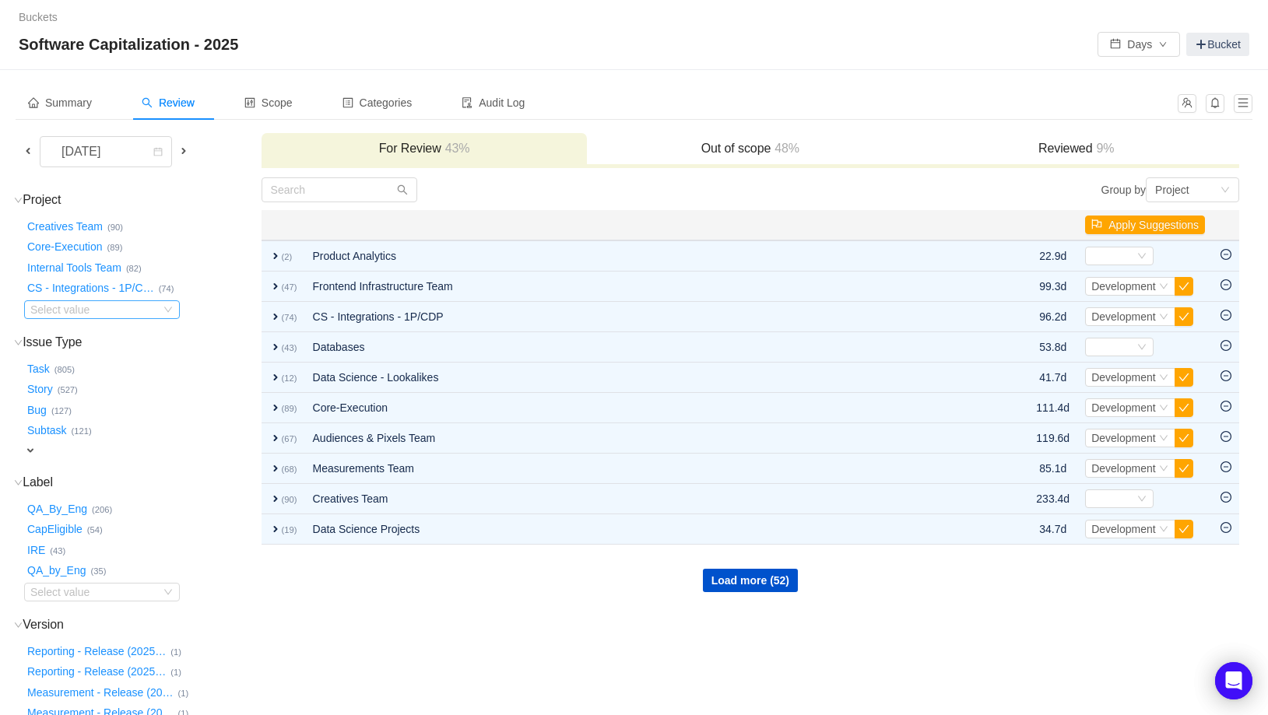
click at [65, 313] on div "Select value" at bounding box center [91, 310] width 123 height 16
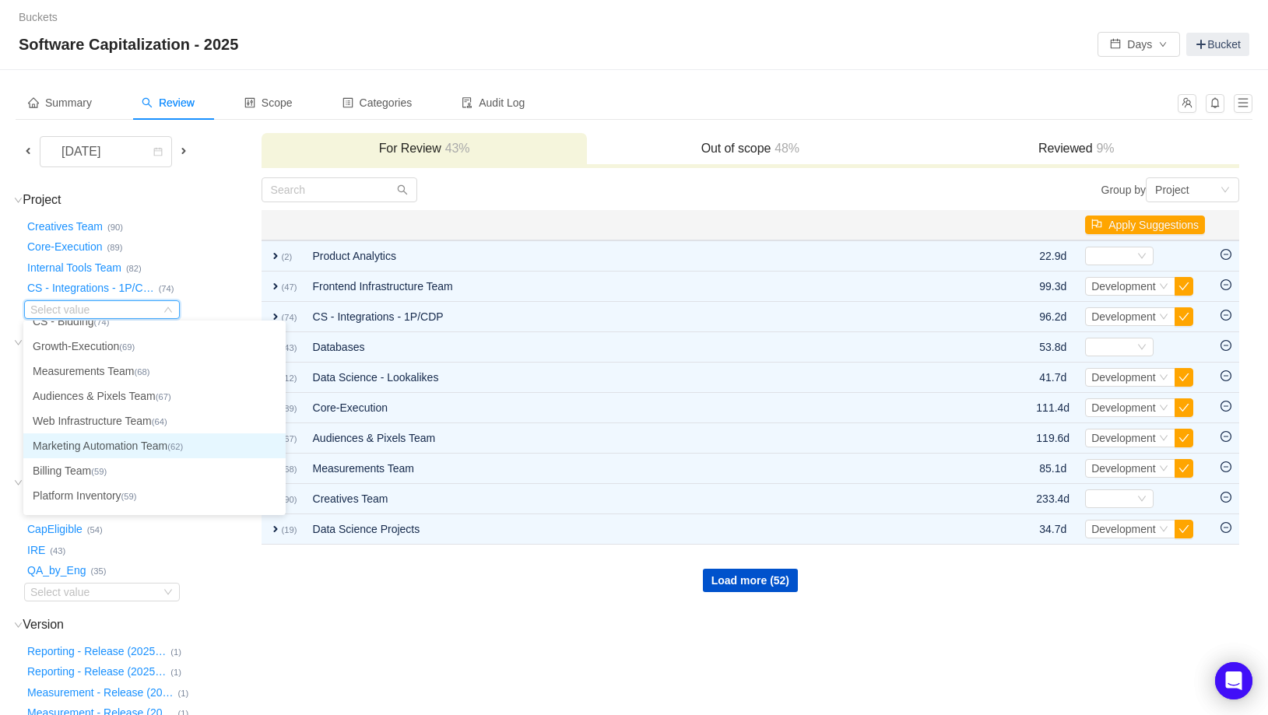
scroll to position [16, 0]
click at [158, 450] on li "Marketing Automation Team (62)" at bounding box center [154, 444] width 262 height 25
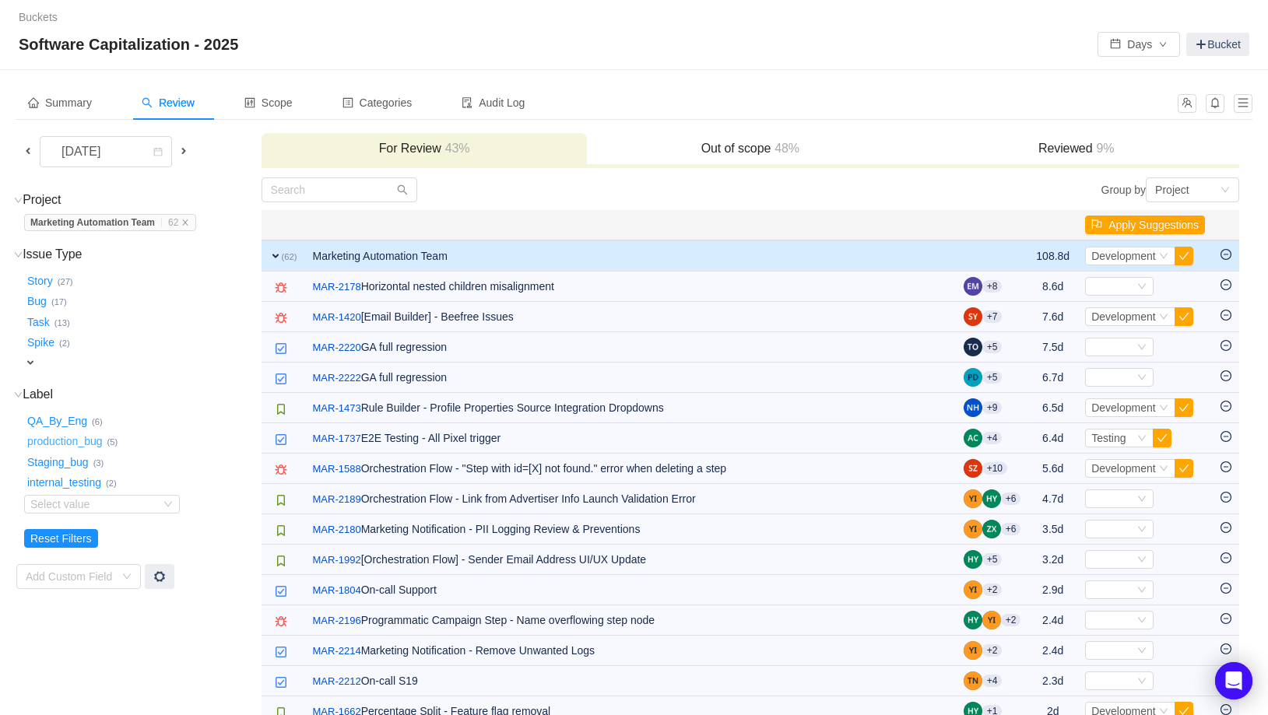
click at [90, 441] on button "production_bug …" at bounding box center [65, 442] width 83 height 25
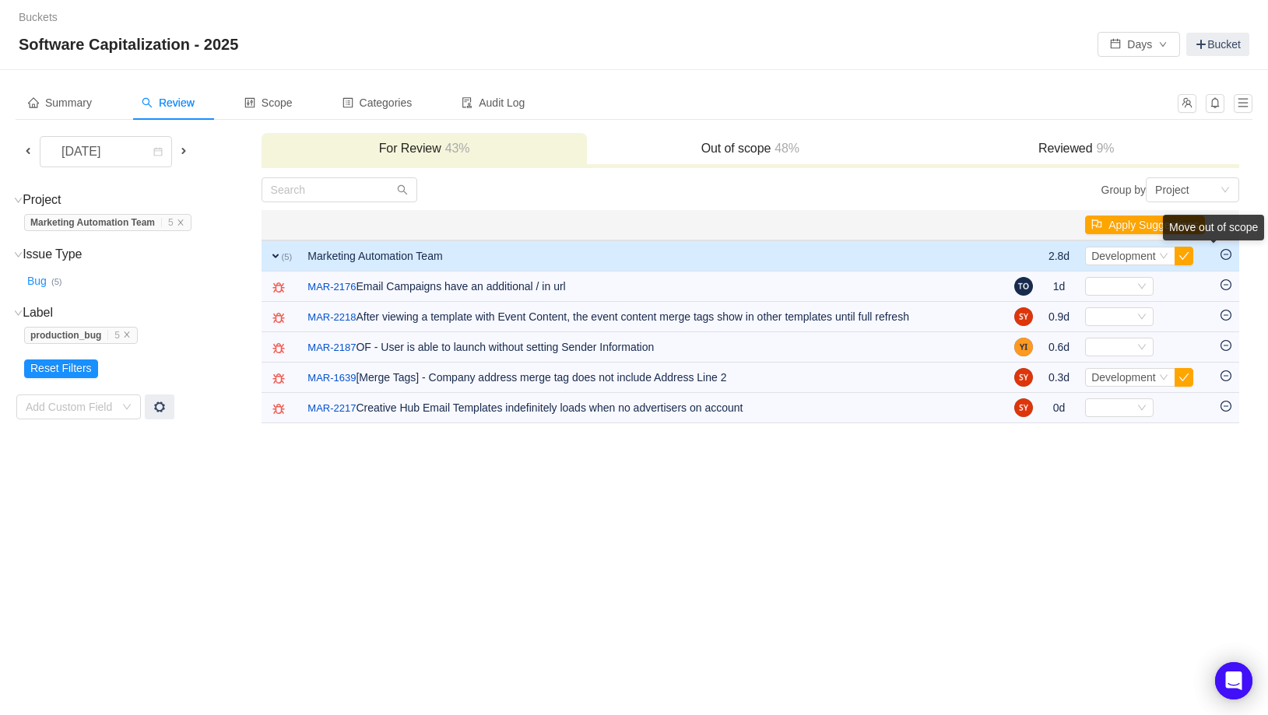
click at [1227, 240] on div "Move out of scope" at bounding box center [1213, 228] width 101 height 26
click at [1230, 254] on icon "icon: minus-circle" at bounding box center [1225, 254] width 11 height 11
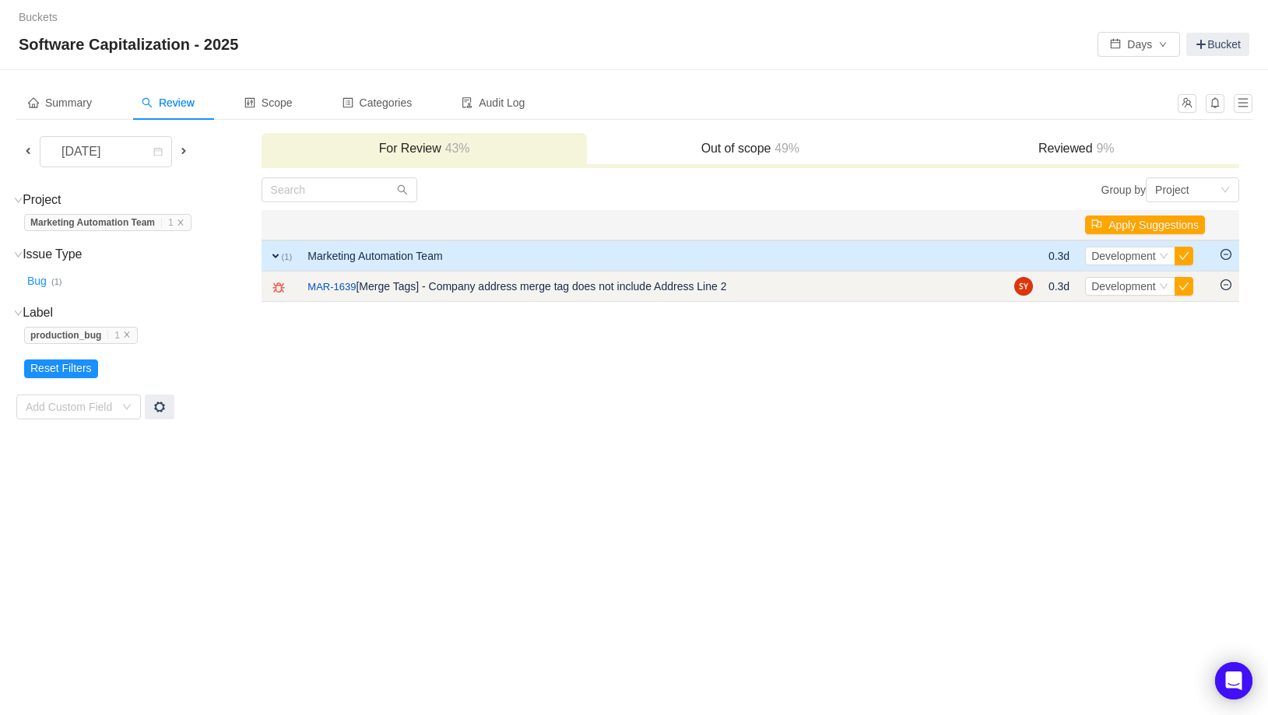
click at [1228, 285] on icon "icon: minus-circle" at bounding box center [1225, 284] width 11 height 11
click at [339, 290] on link "MAR-1639" at bounding box center [331, 287] width 48 height 16
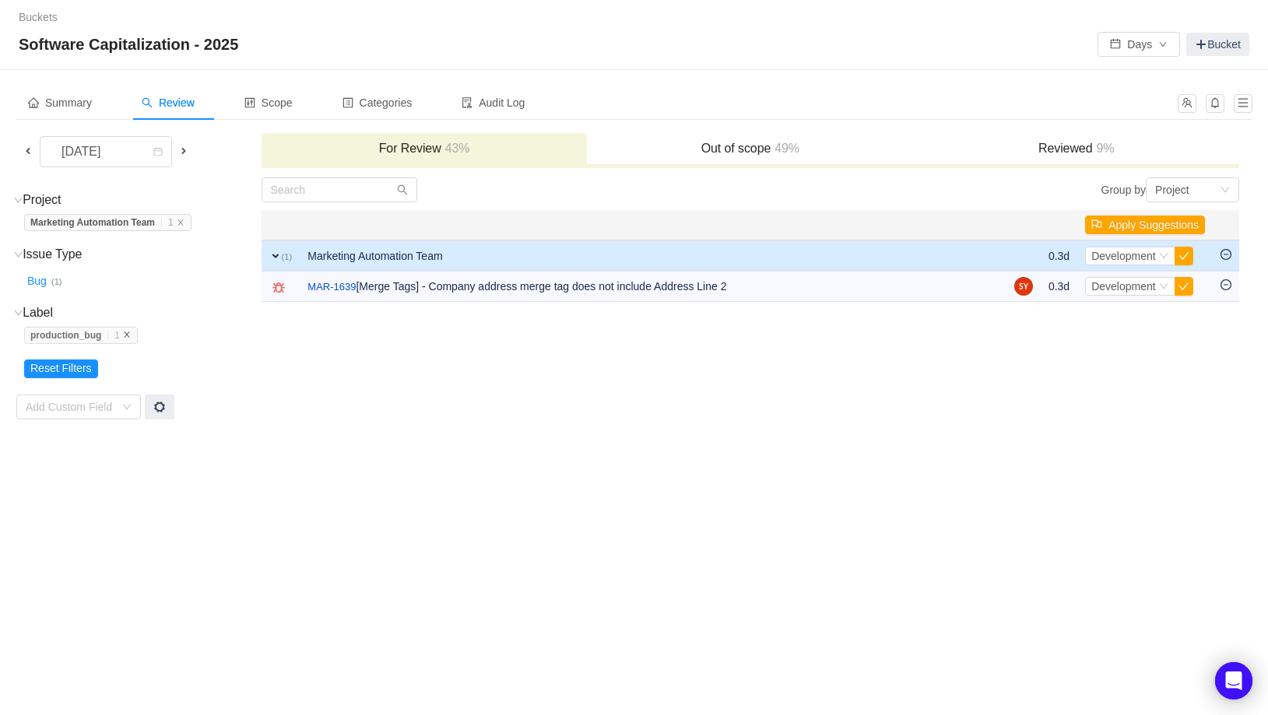
click at [129, 334] on icon "icon: close" at bounding box center [126, 334] width 5 height 5
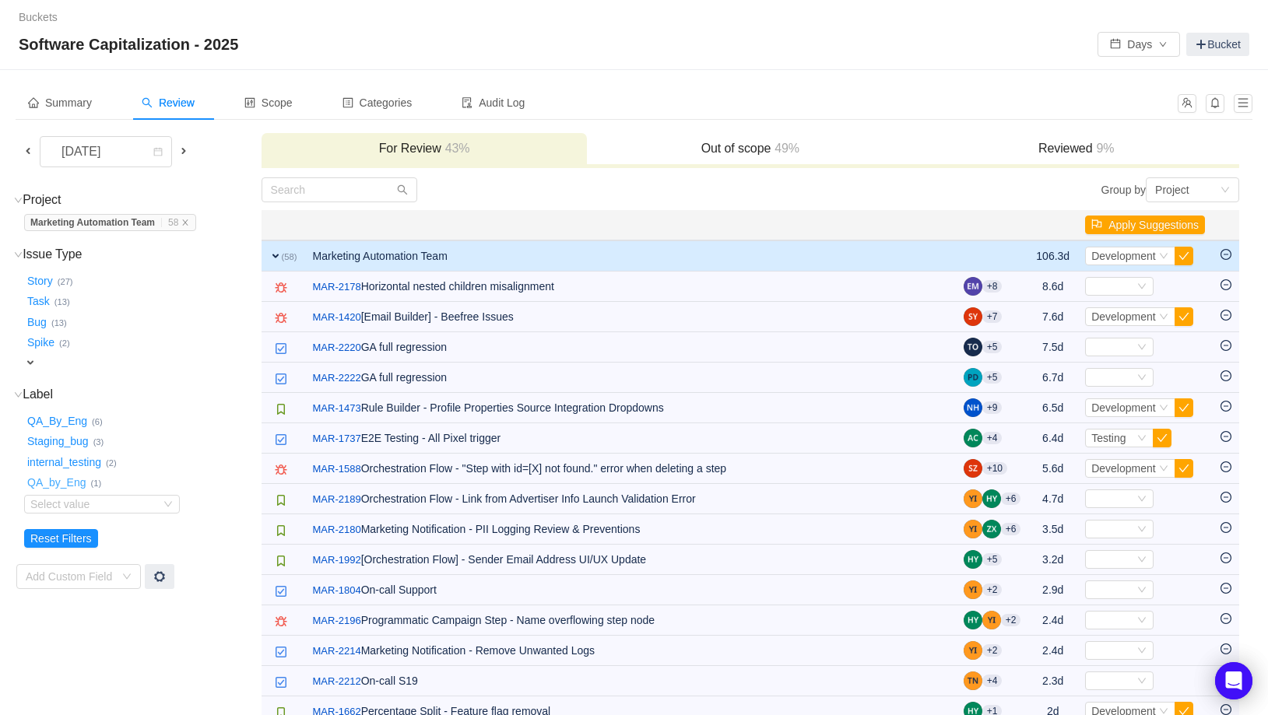
click at [74, 485] on button "QA_by_Eng …" at bounding box center [57, 483] width 67 height 25
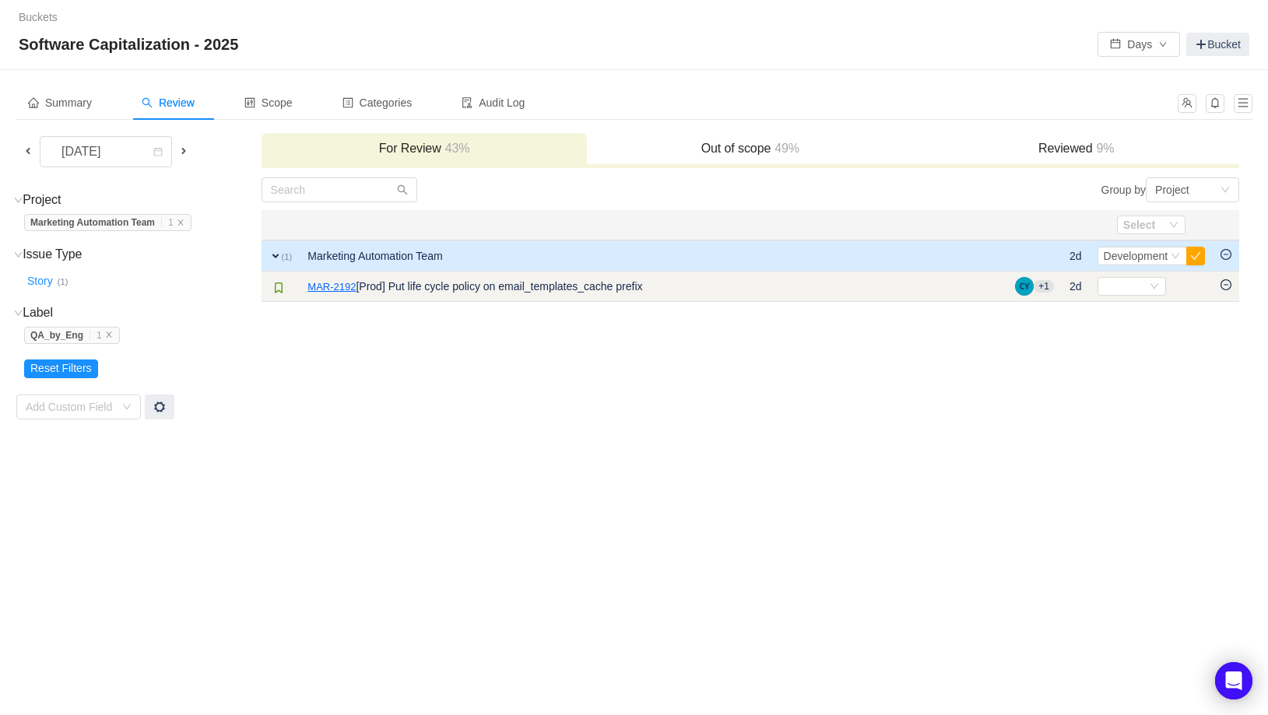
click at [318, 283] on link "MAR-2192" at bounding box center [331, 287] width 48 height 16
click at [1226, 283] on icon "icon: minus-circle" at bounding box center [1225, 284] width 11 height 11
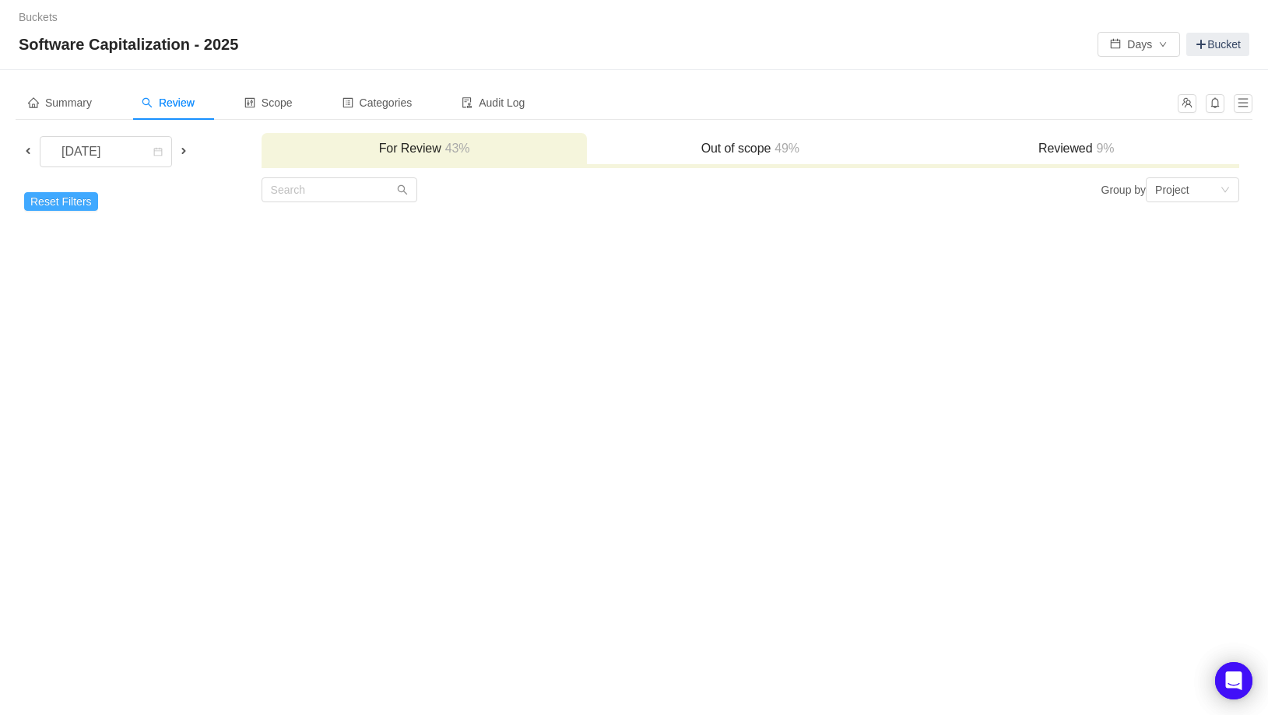
click at [75, 202] on button "Reset Filters" at bounding box center [61, 201] width 74 height 19
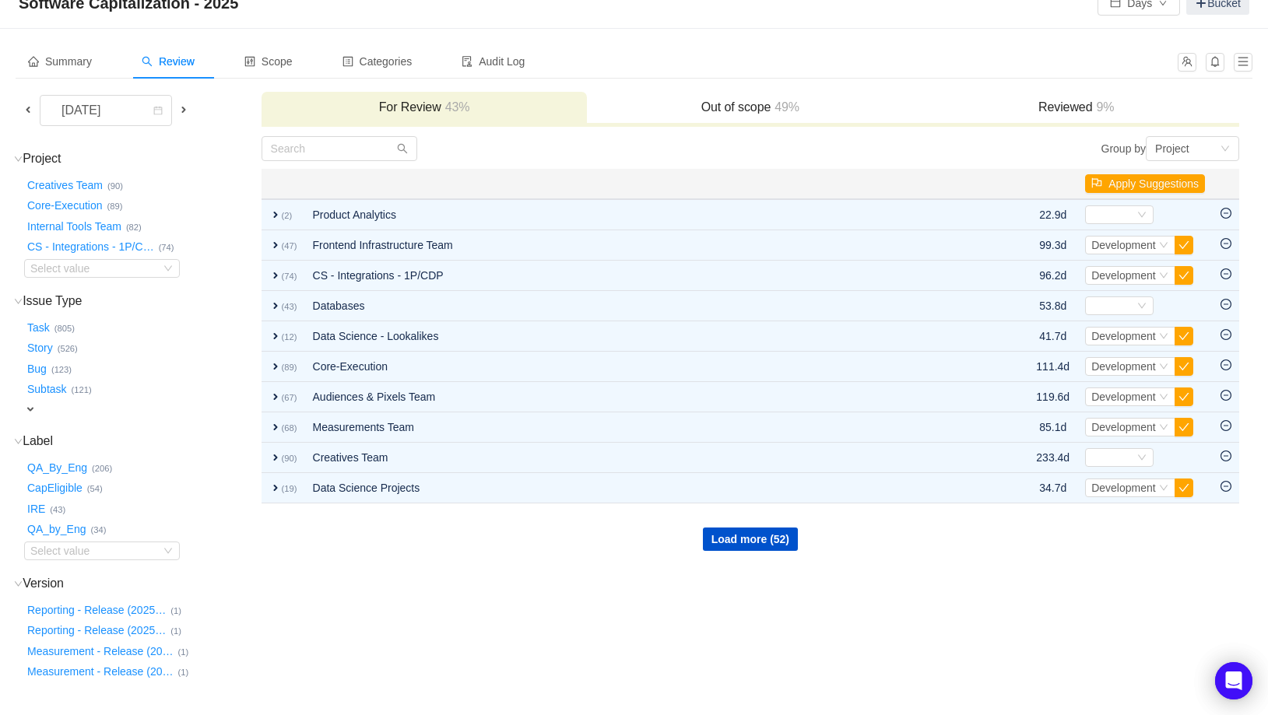
scroll to position [57, 0]
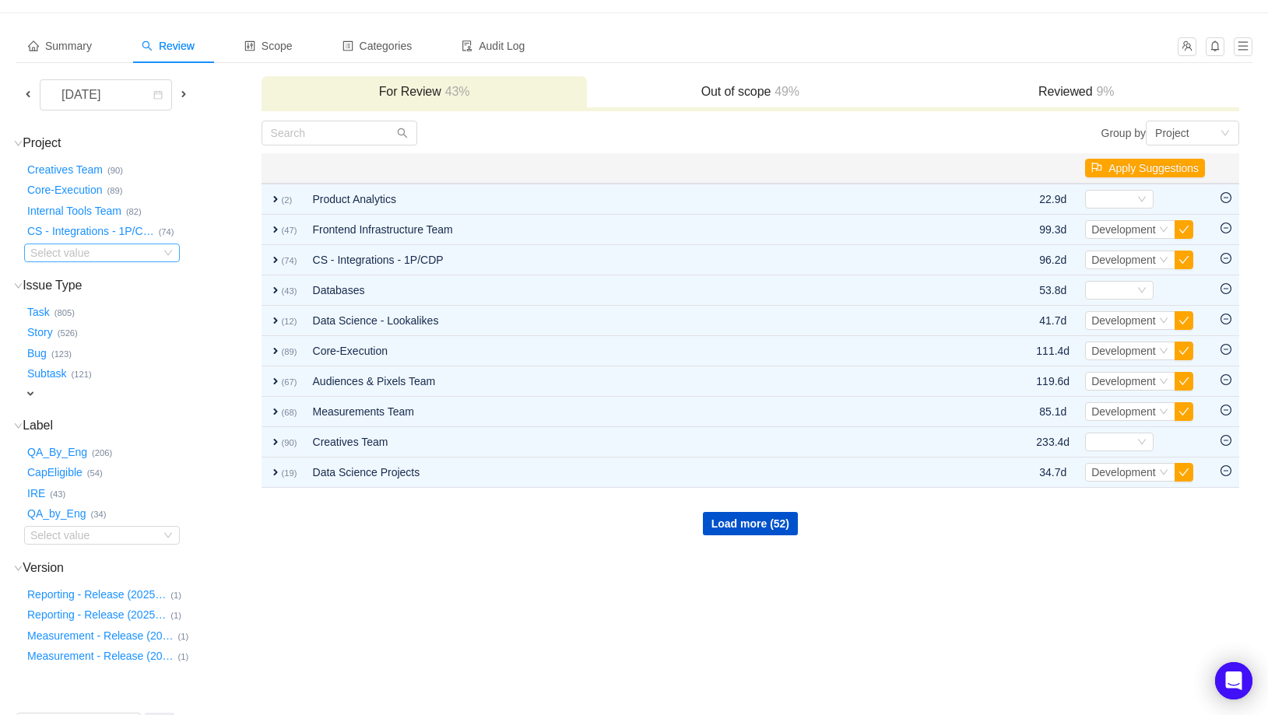
click at [122, 254] on div "Select value" at bounding box center [91, 253] width 123 height 16
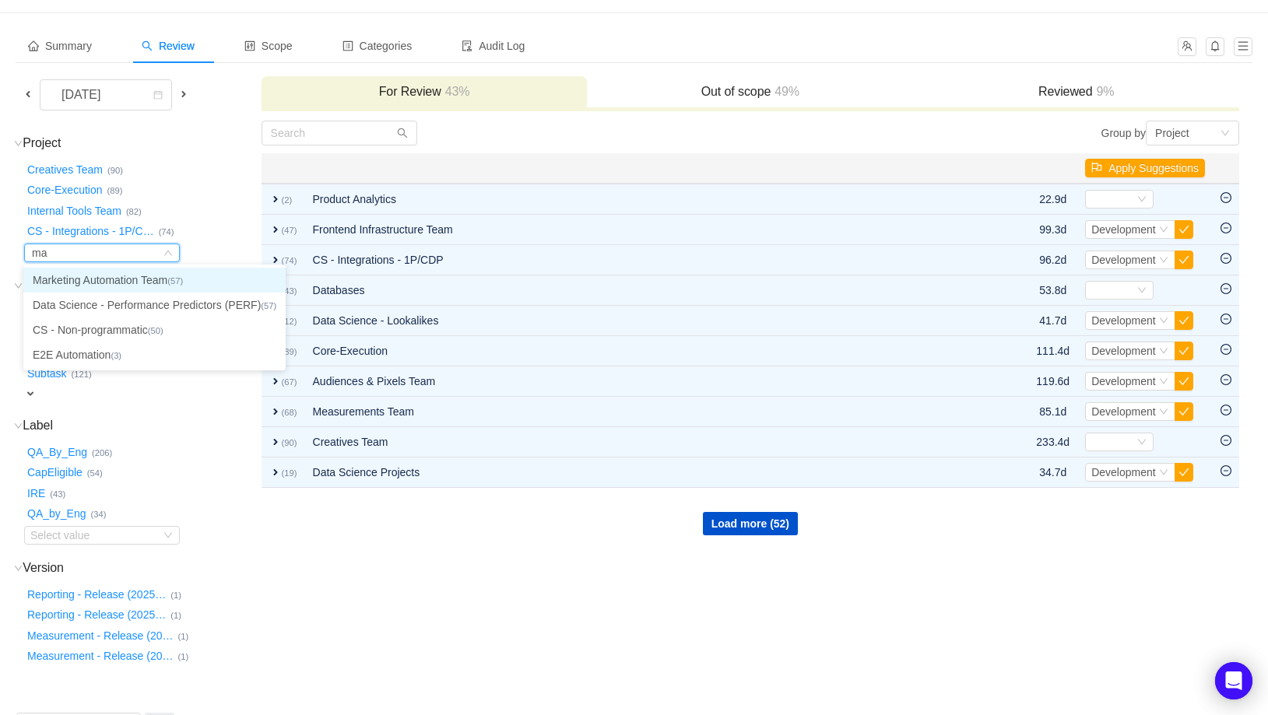
type input "mar"
click at [171, 280] on li "Marketing Automation Team (57)" at bounding box center [107, 280] width 169 height 25
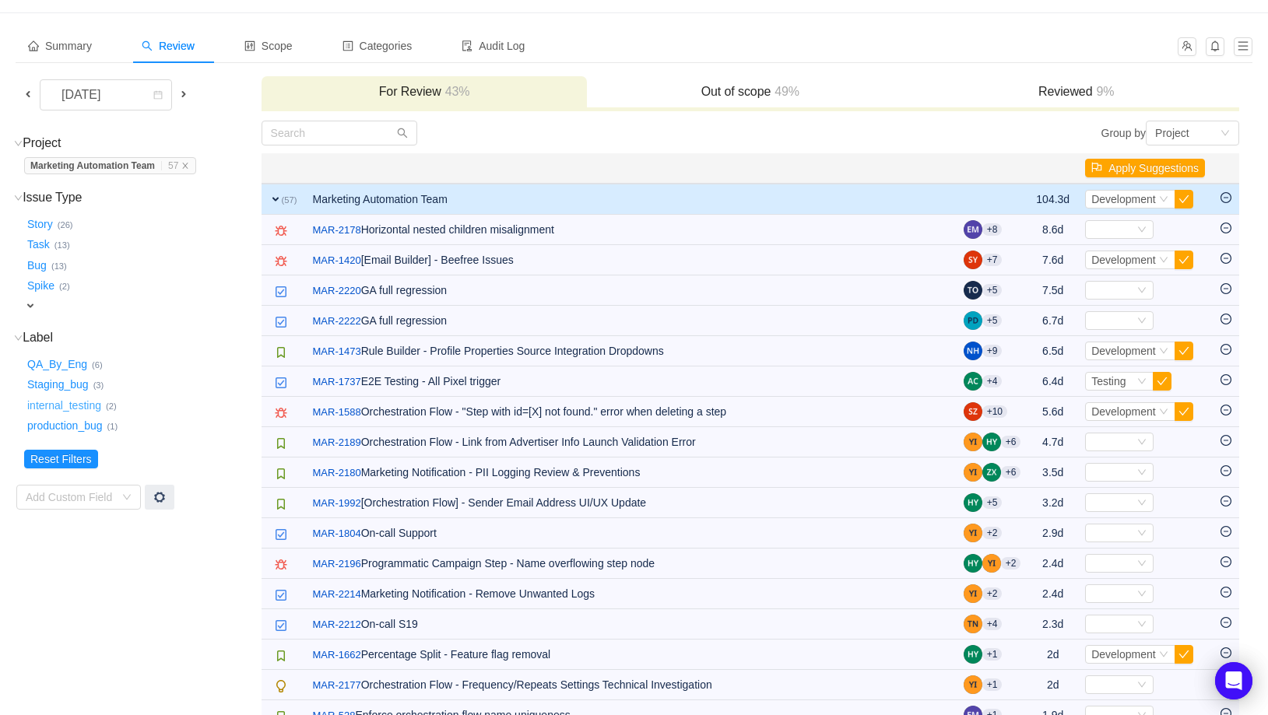
click at [84, 409] on button "internal_testing …" at bounding box center [65, 405] width 82 height 25
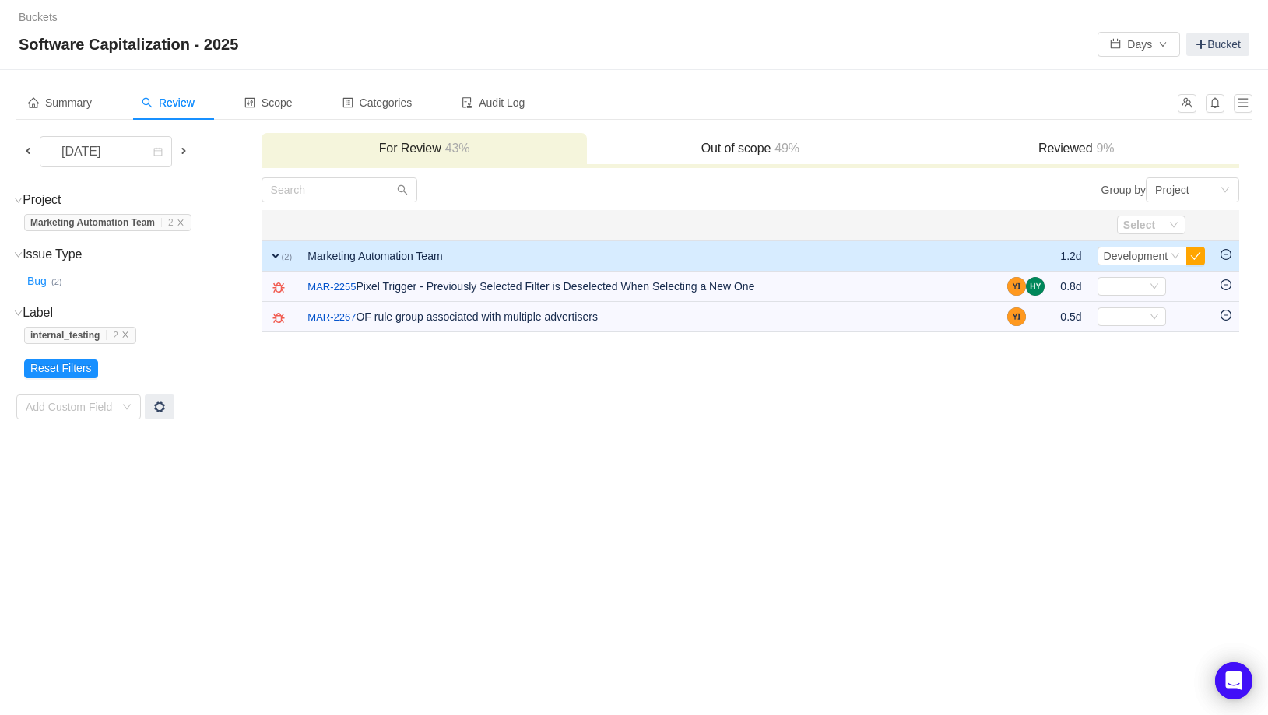
scroll to position [0, 0]
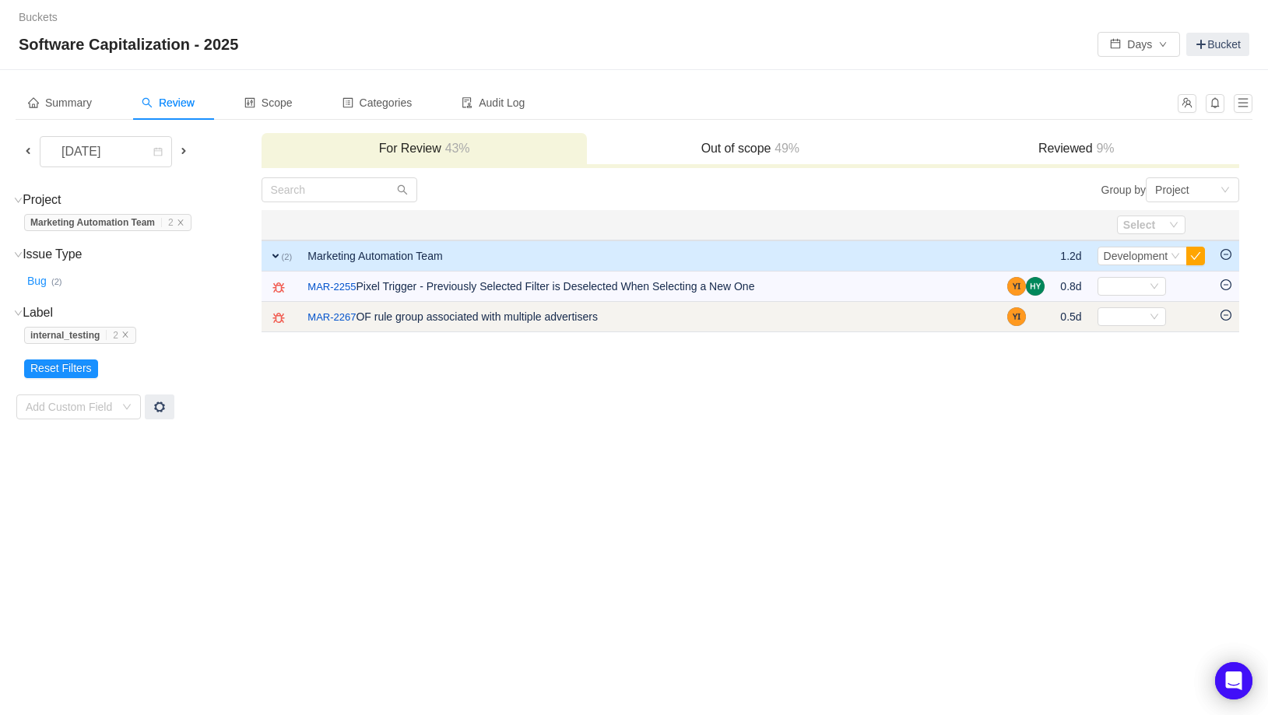
click at [1226, 313] on icon "icon: minus-circle" at bounding box center [1225, 315] width 11 height 11
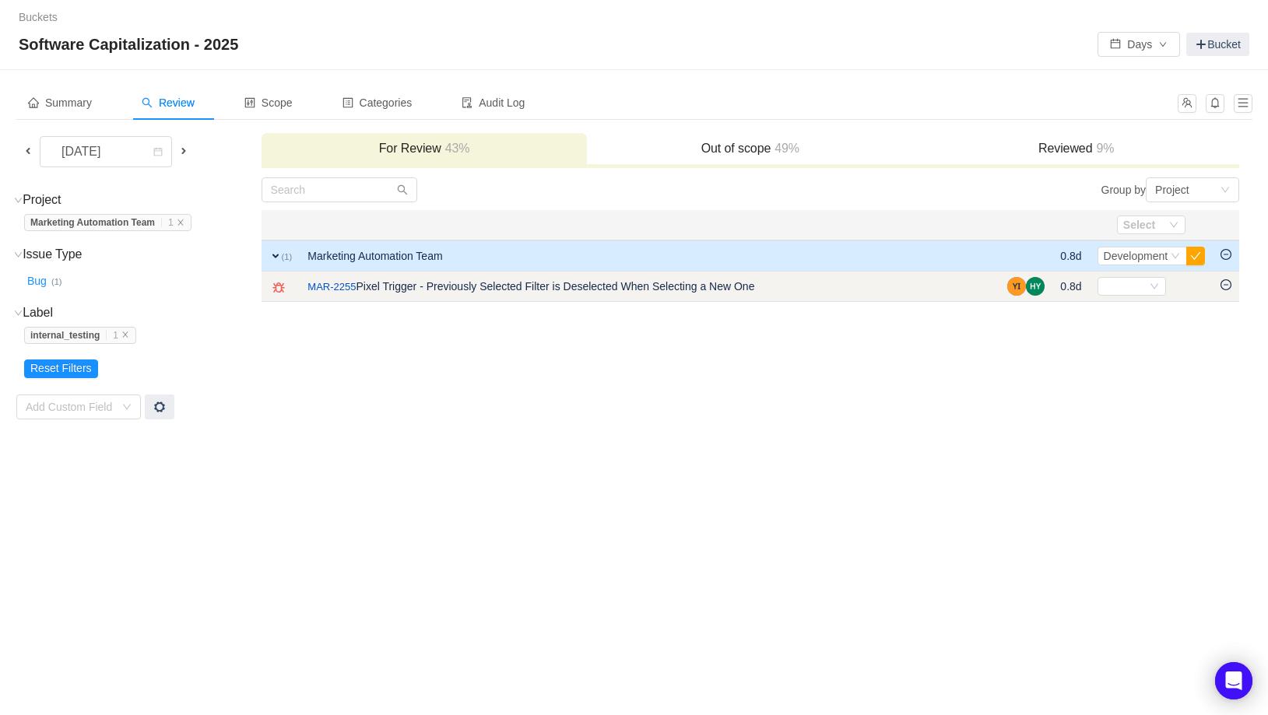
click at [1226, 284] on icon "icon: minus-circle" at bounding box center [1225, 284] width 5 height 1
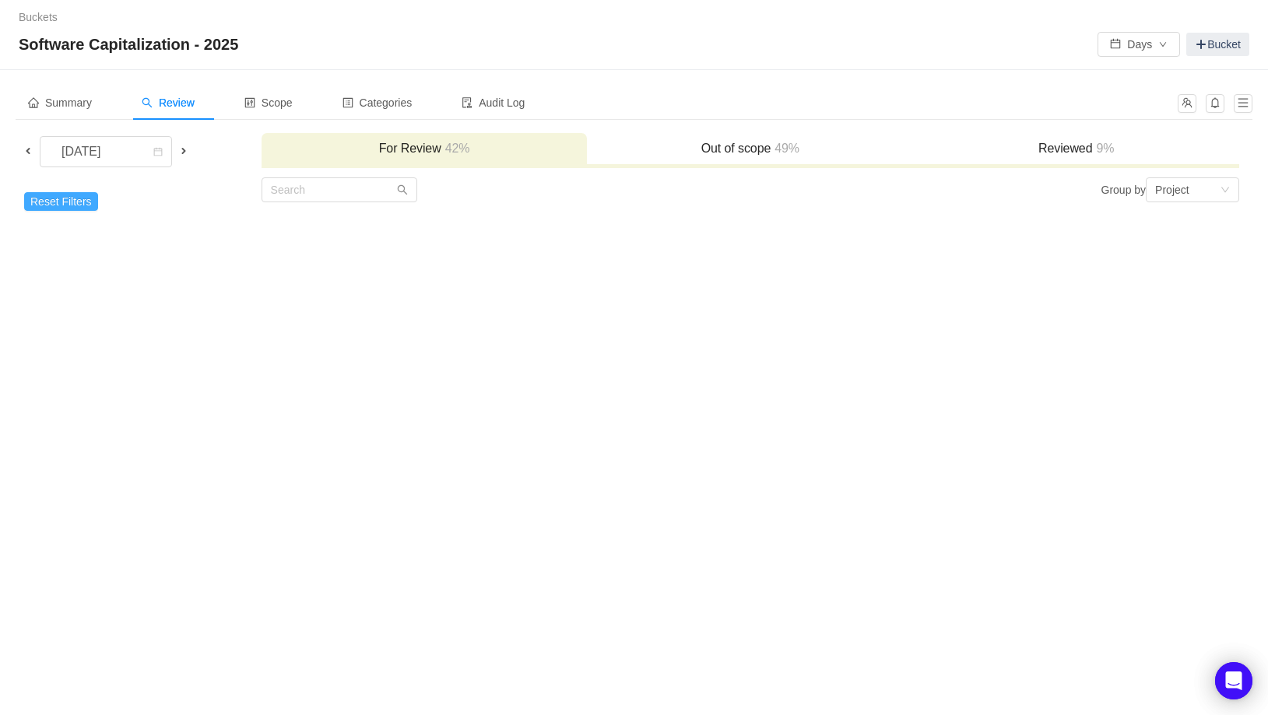
click at [63, 202] on button "Reset Filters" at bounding box center [61, 201] width 74 height 19
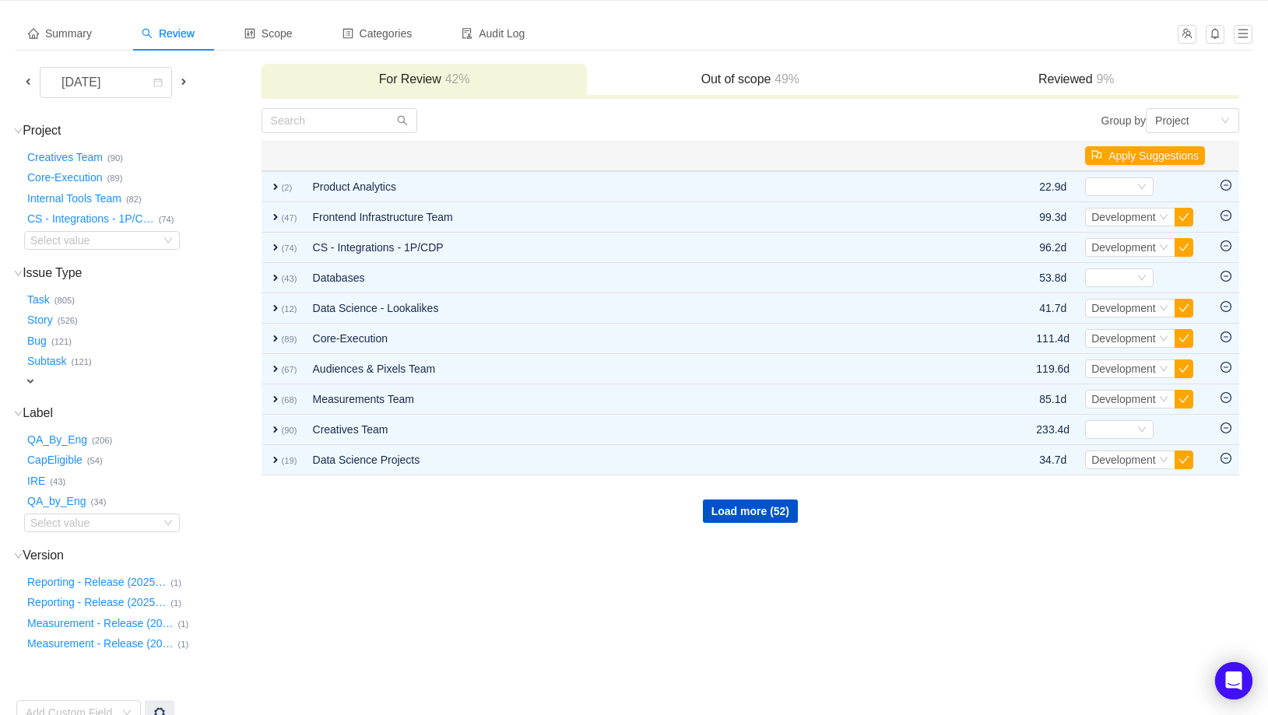
scroll to position [78, 0]
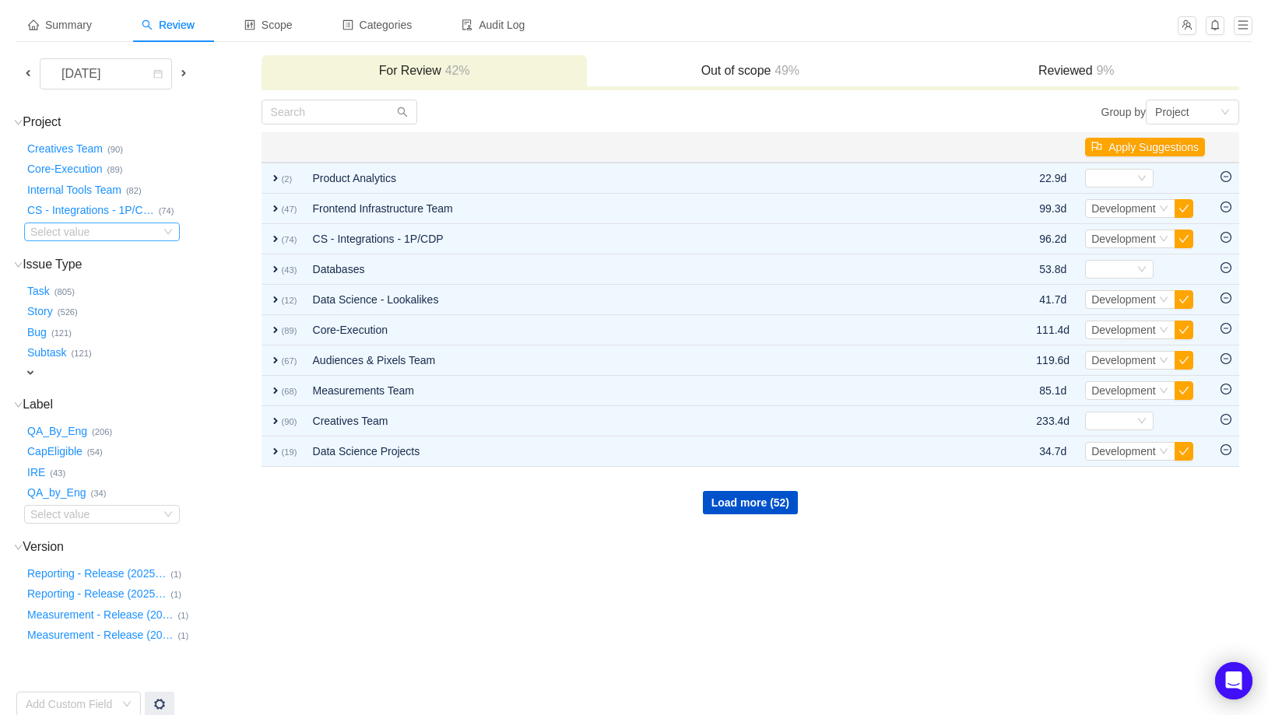
click at [106, 228] on div "Select value" at bounding box center [91, 232] width 123 height 16
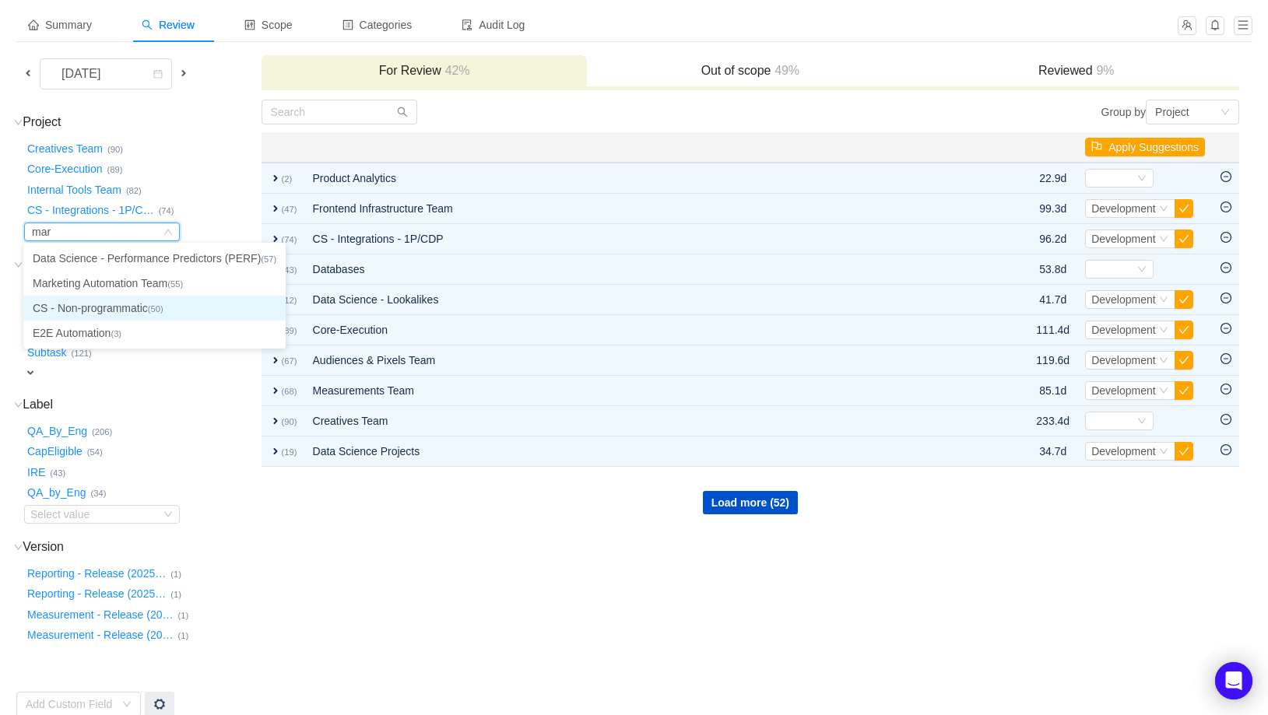
type input "mark"
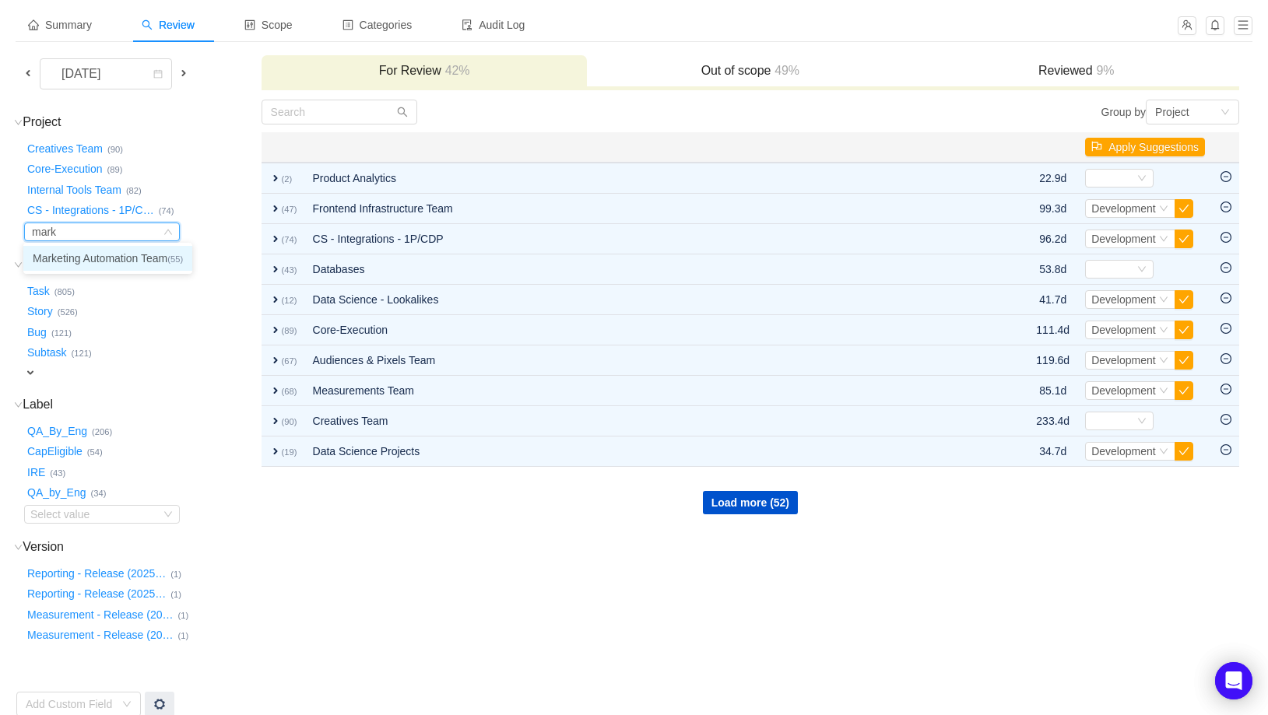
click at [133, 264] on li "Marketing Automation Team (55)" at bounding box center [107, 258] width 169 height 25
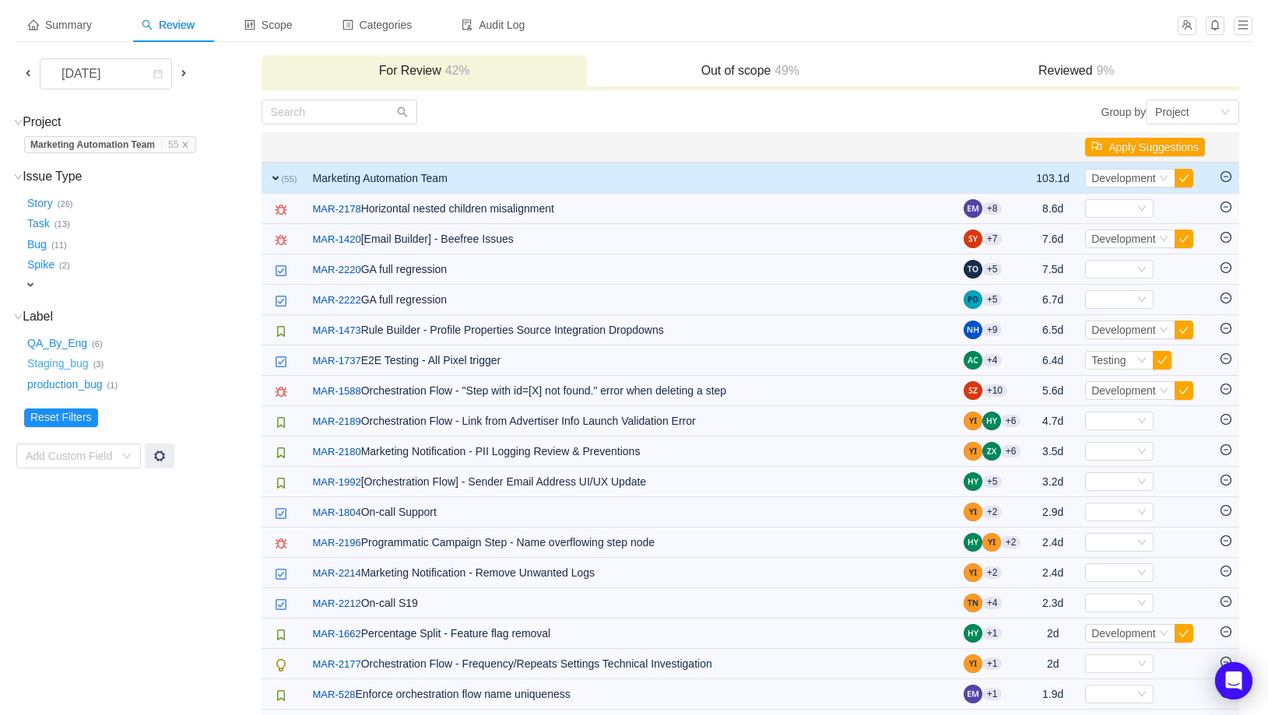
click at [72, 366] on button "Staging_bug …" at bounding box center [58, 364] width 69 height 25
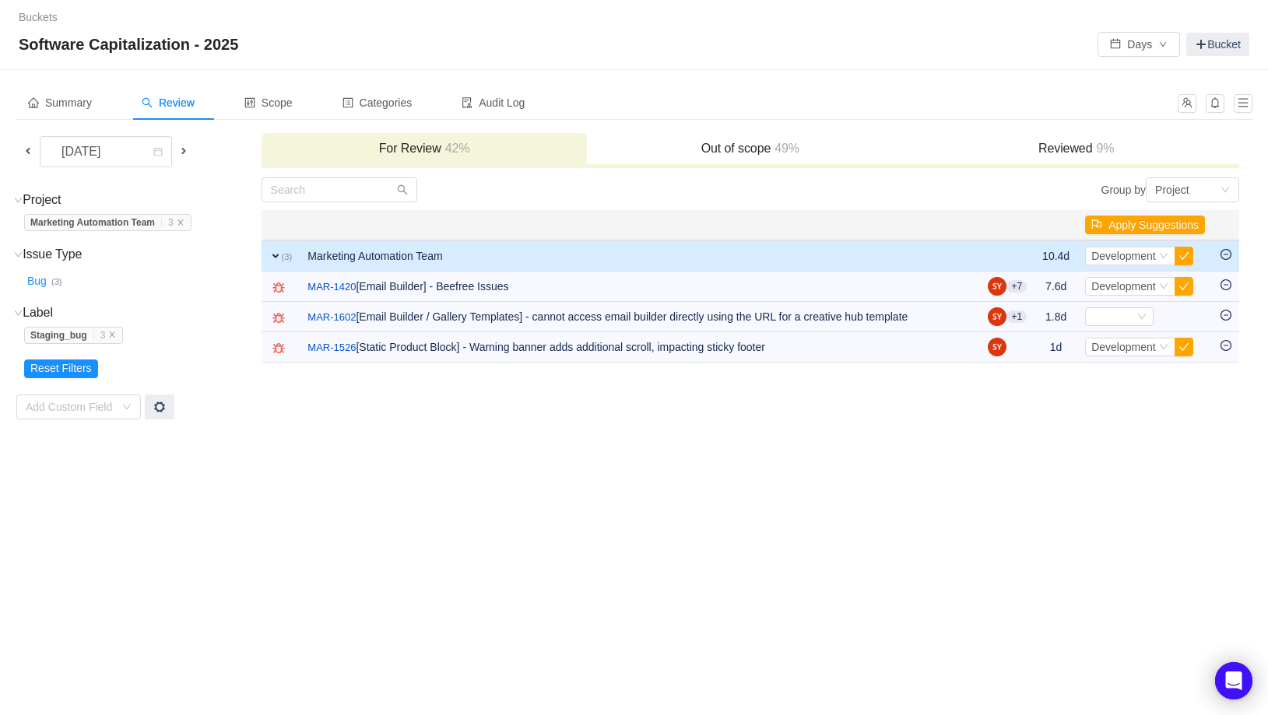
scroll to position [0, 0]
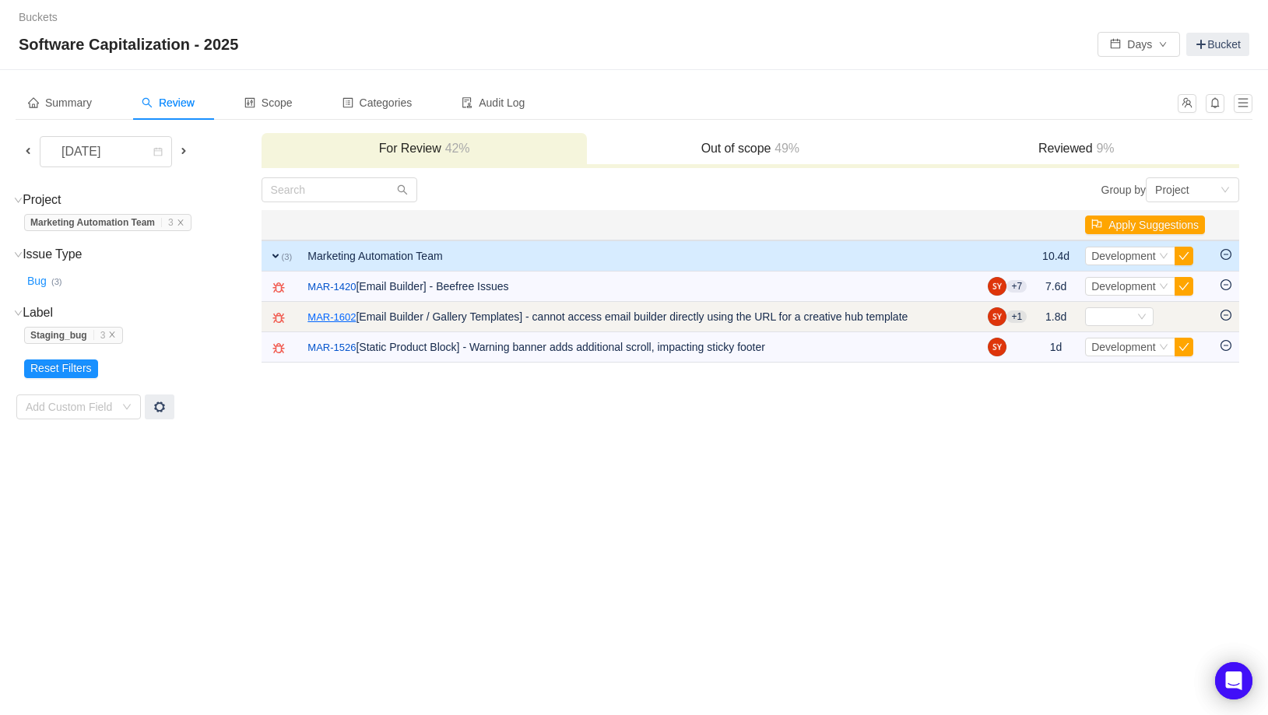
click at [344, 318] on link "MAR-1602" at bounding box center [331, 318] width 48 height 16
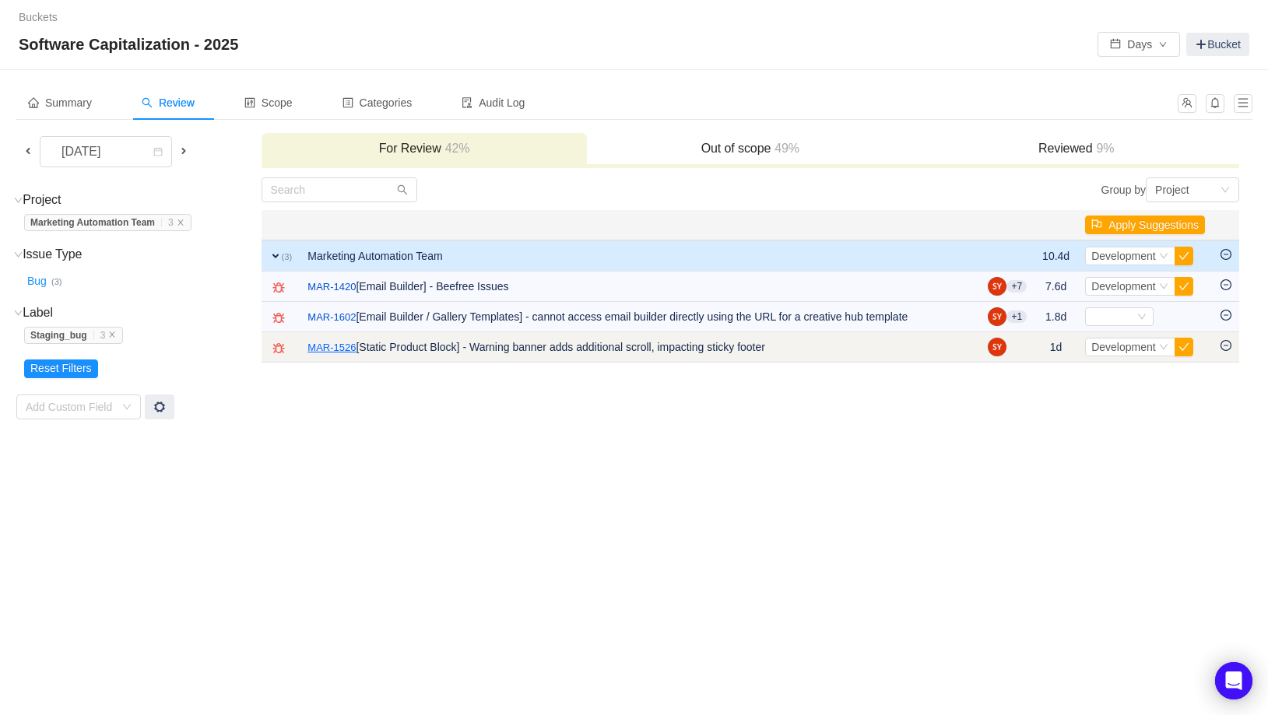
click at [344, 351] on link "MAR-1526" at bounding box center [331, 348] width 48 height 16
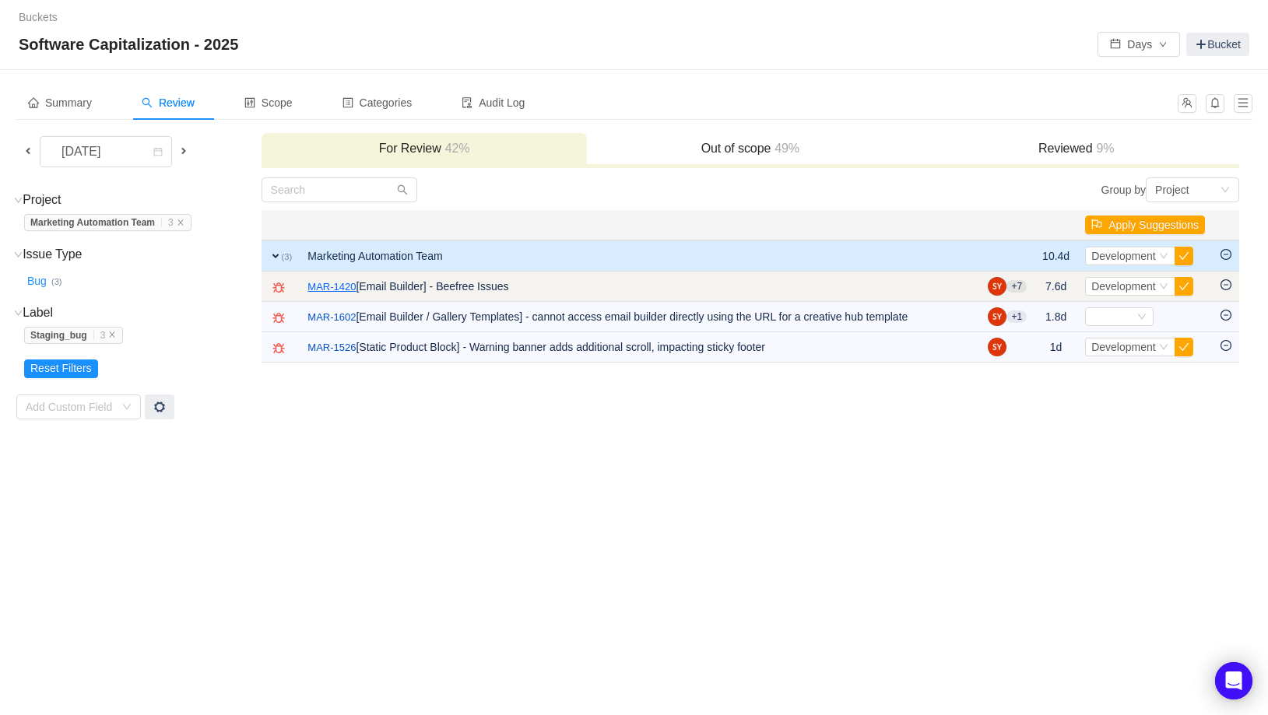
click at [340, 283] on link "MAR-1420" at bounding box center [331, 287] width 48 height 16
click at [1224, 284] on icon "icon: minus-circle" at bounding box center [1225, 284] width 11 height 11
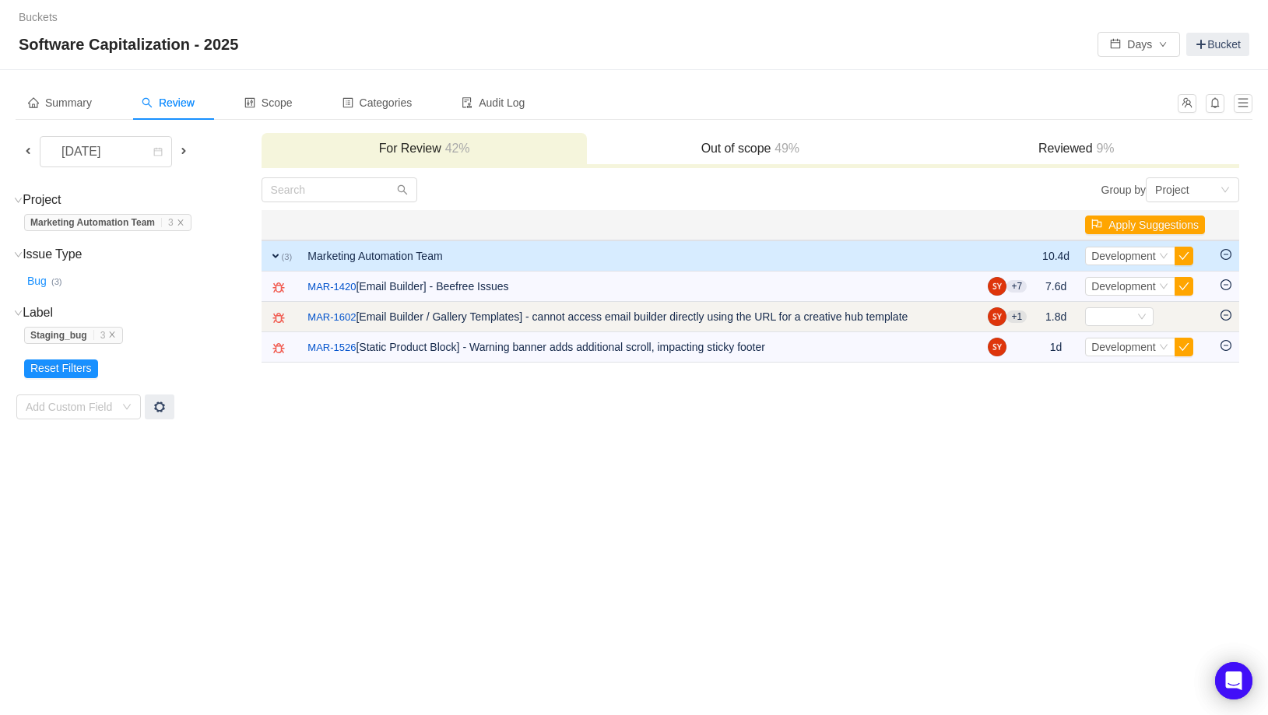
click at [1225, 314] on icon "icon: minus-circle" at bounding box center [1225, 315] width 11 height 11
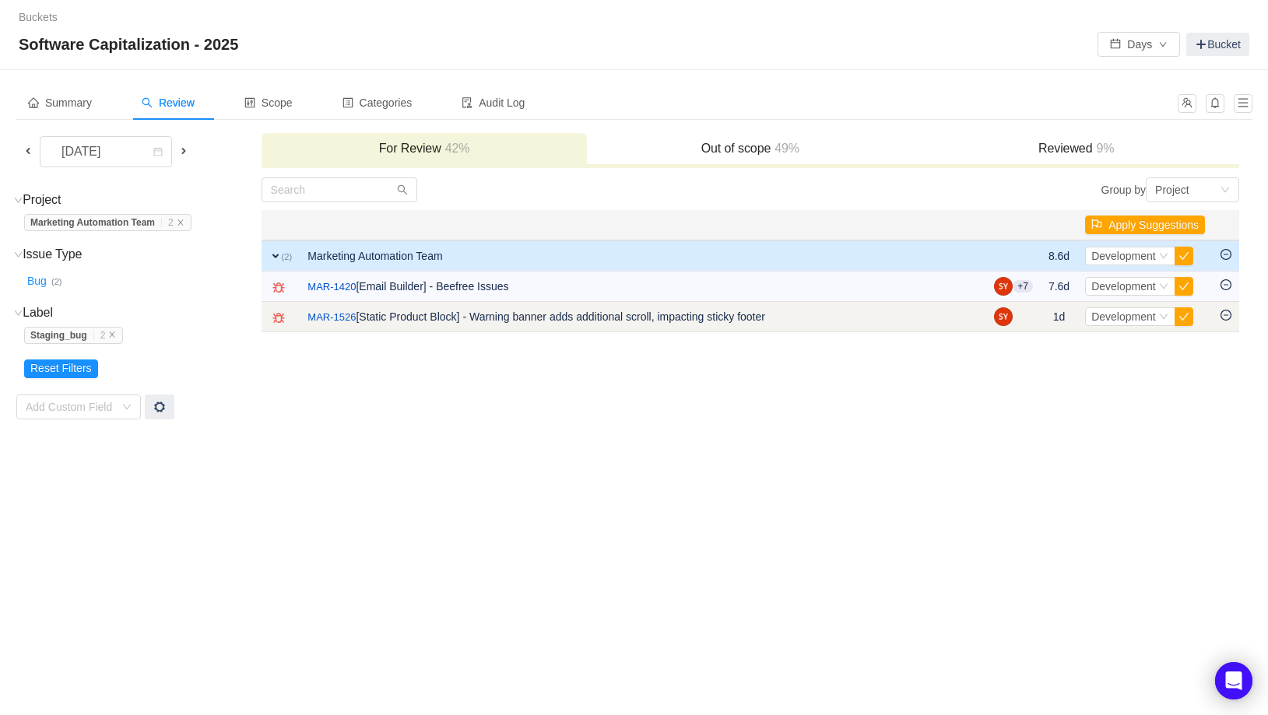
click at [1227, 318] on icon "icon: minus-circle" at bounding box center [1225, 315] width 11 height 11
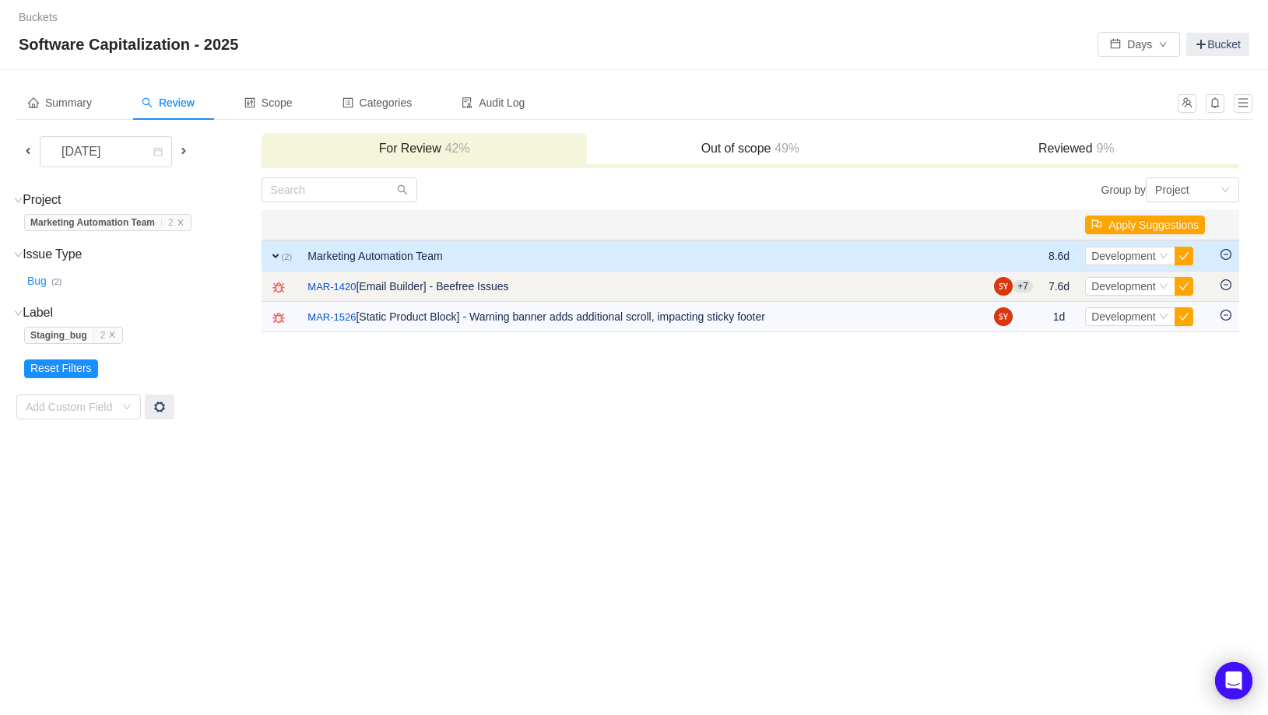
click at [1224, 287] on icon "icon: minus-circle" at bounding box center [1225, 284] width 11 height 11
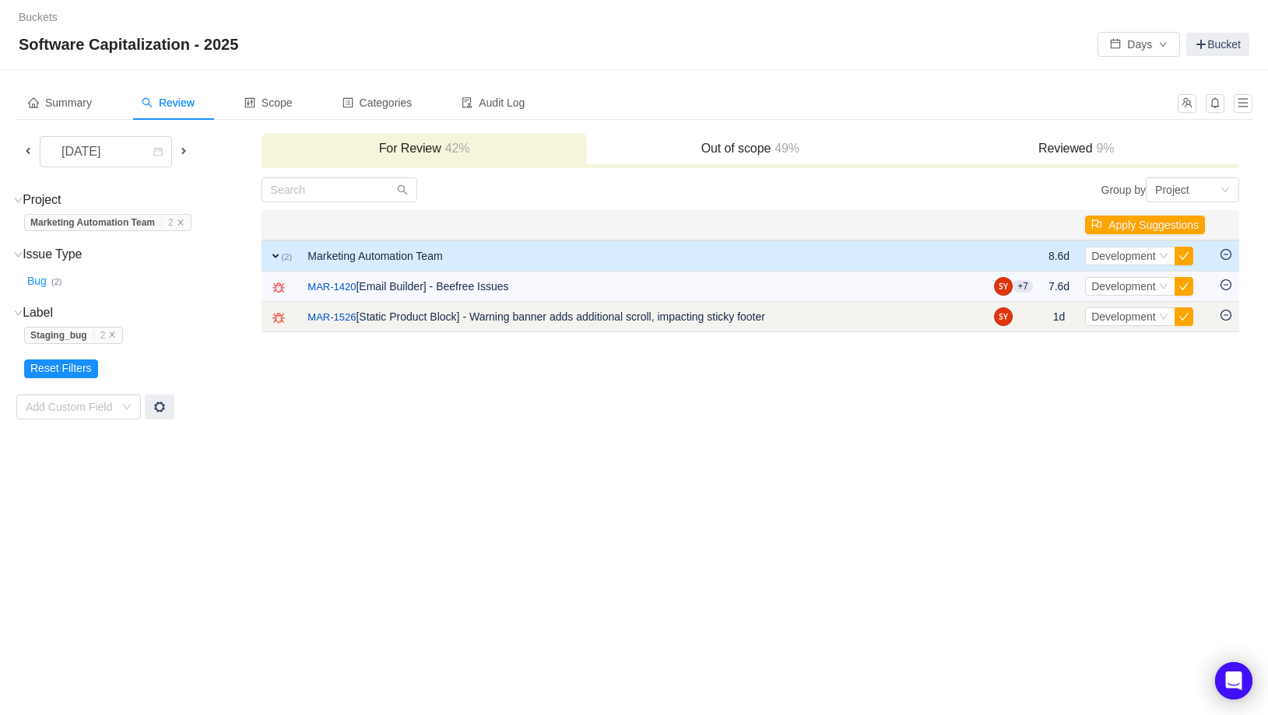
click at [1223, 311] on icon "icon: minus-circle" at bounding box center [1225, 315] width 11 height 11
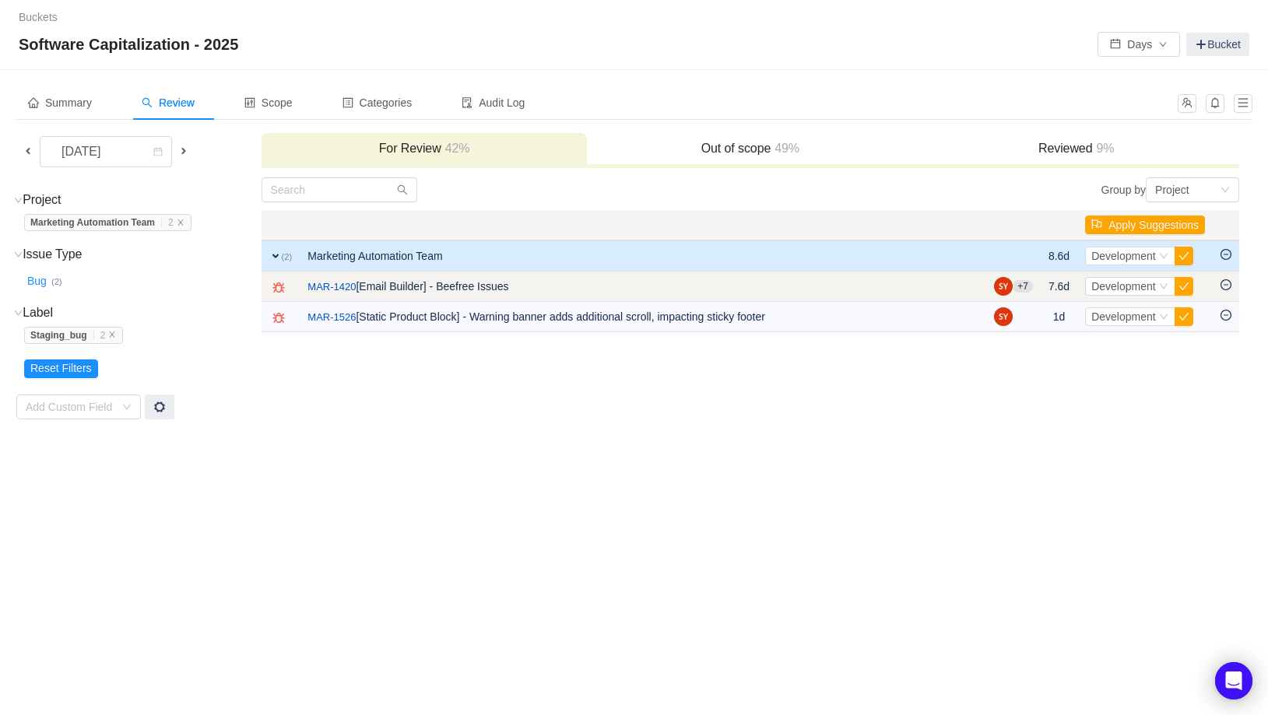
click at [1224, 278] on td at bounding box center [1226, 287] width 26 height 30
click at [1225, 287] on icon "icon: minus-circle" at bounding box center [1225, 284] width 11 height 11
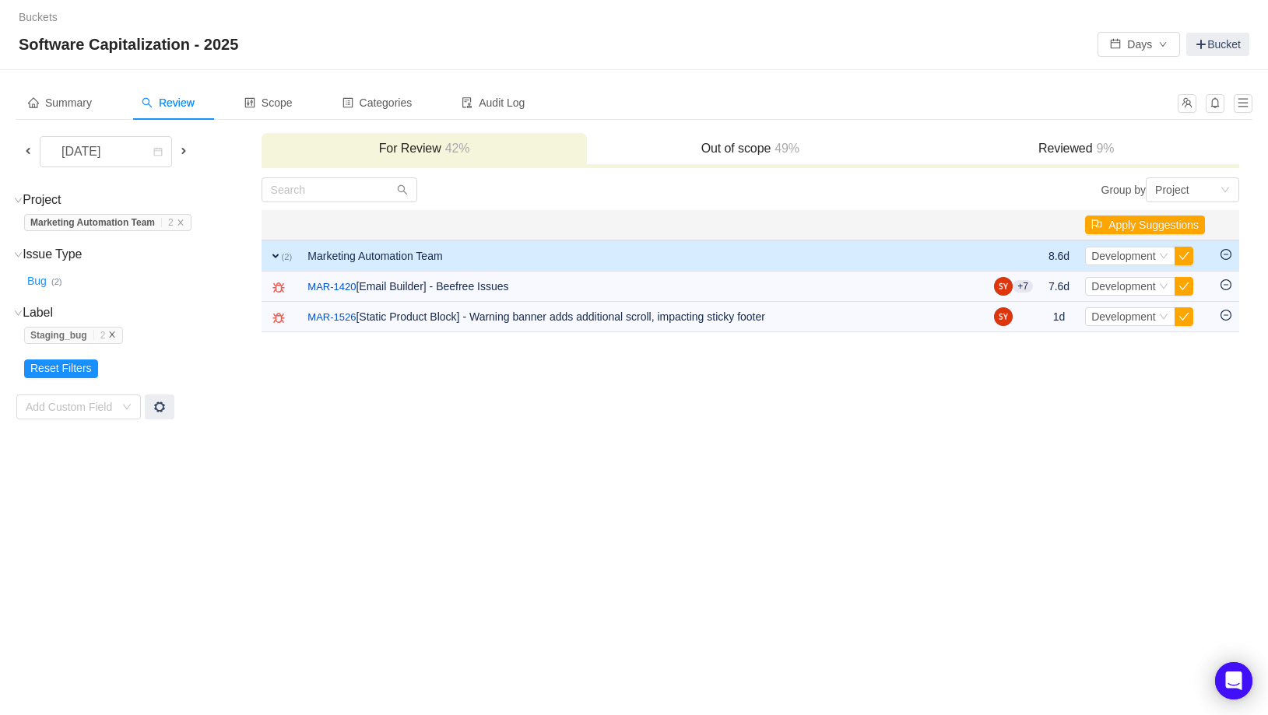
click at [115, 335] on icon "icon: close" at bounding box center [112, 334] width 5 height 5
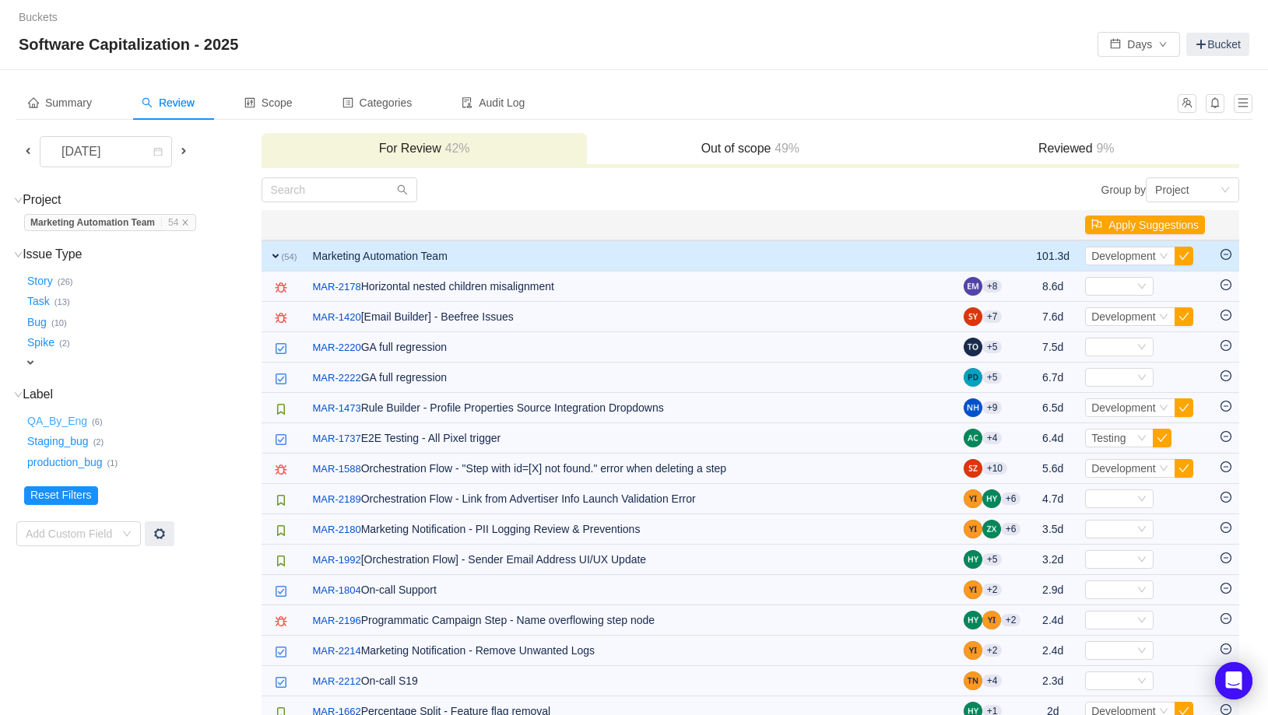
click at [57, 426] on button "QA_By_Eng …" at bounding box center [58, 421] width 68 height 25
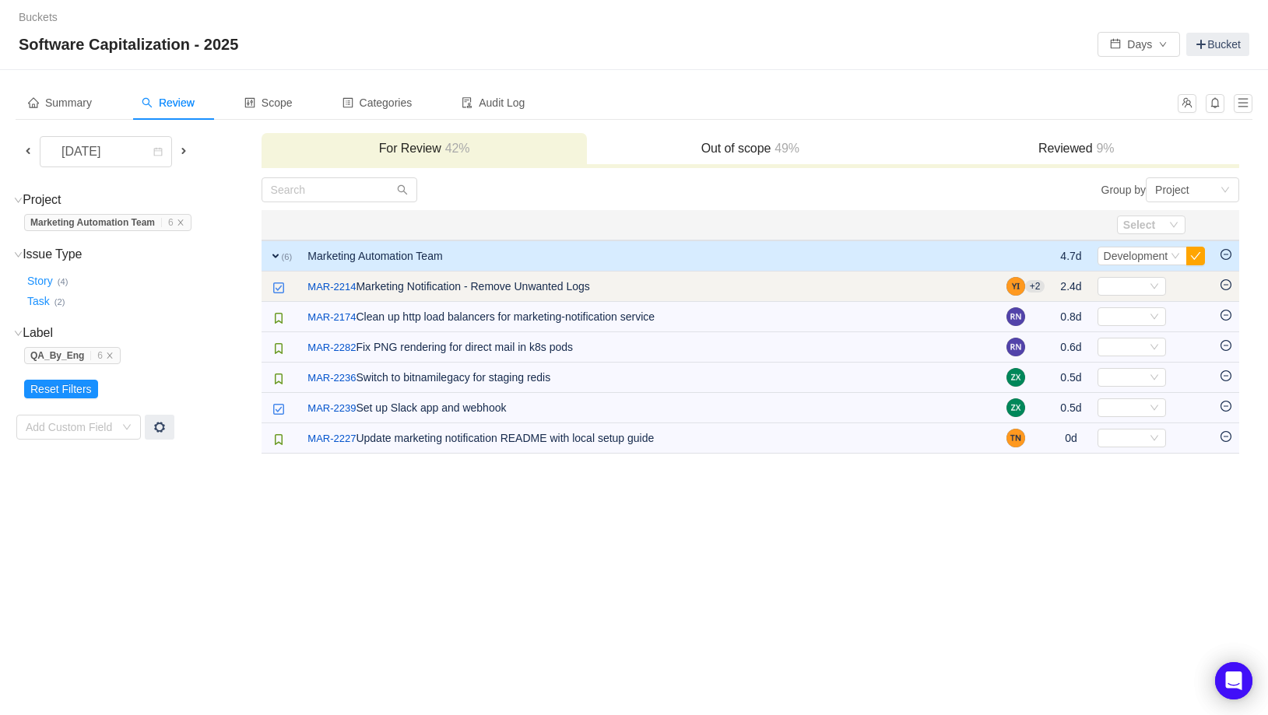
click at [1229, 286] on icon "icon: minus-circle" at bounding box center [1225, 284] width 11 height 11
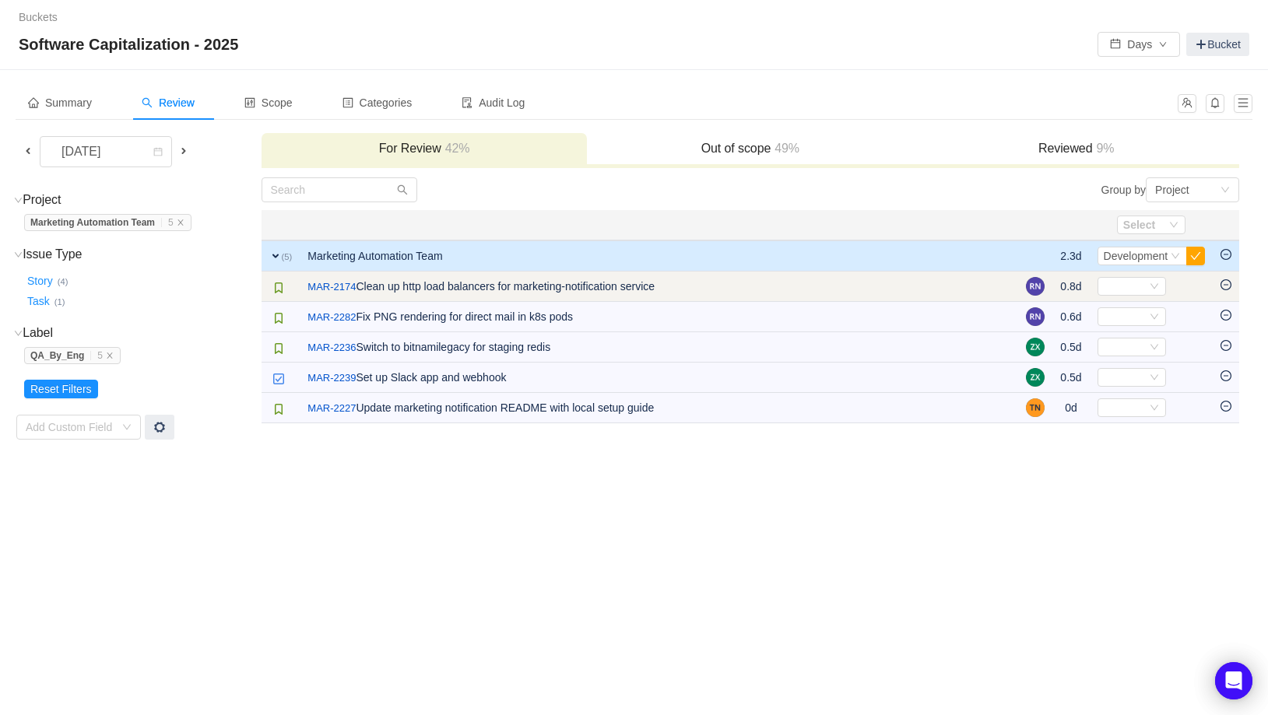
click at [1227, 285] on icon "icon: minus-circle" at bounding box center [1225, 284] width 5 height 1
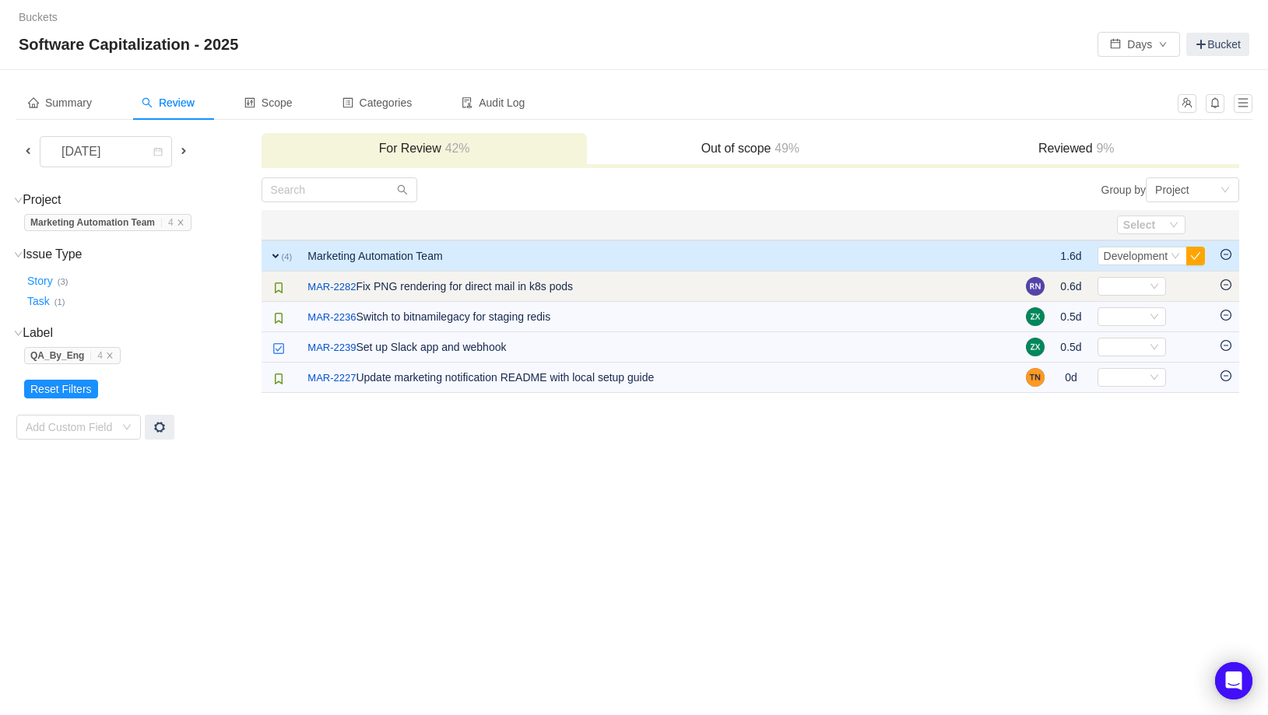
click at [1227, 286] on icon "icon: minus-circle" at bounding box center [1225, 284] width 11 height 11
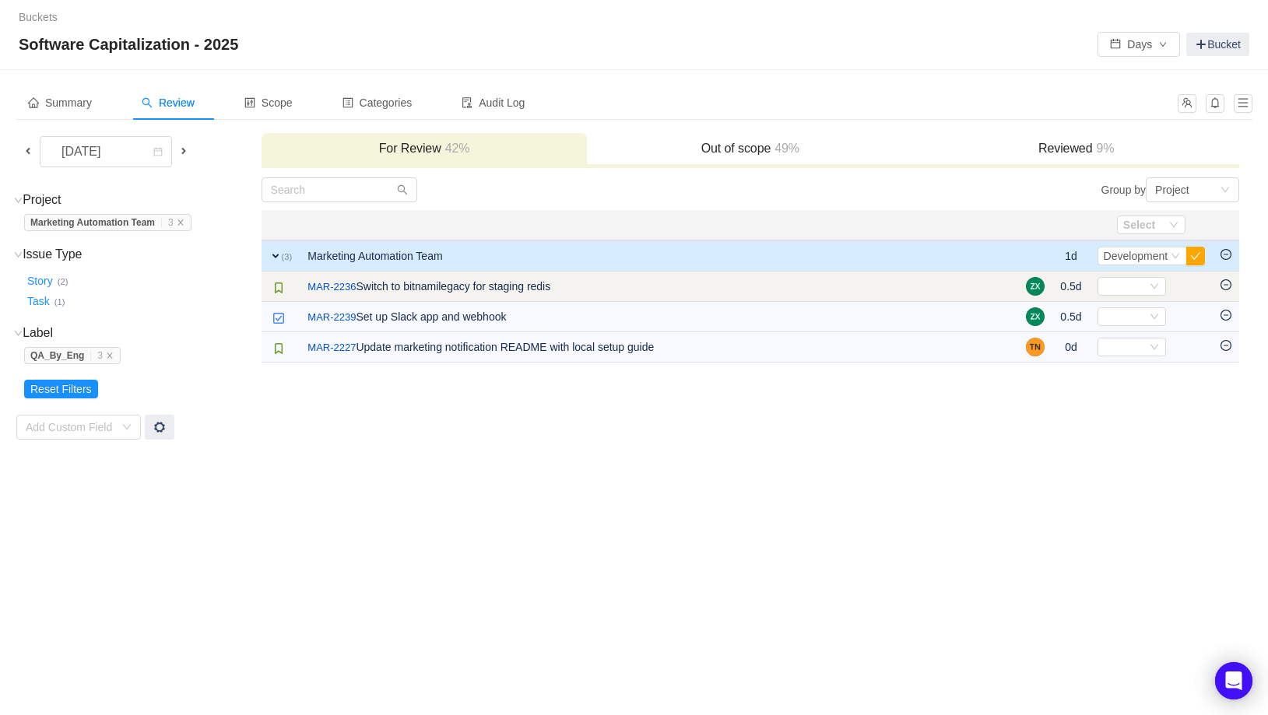
click at [1226, 286] on icon "icon: minus-circle" at bounding box center [1225, 284] width 11 height 11
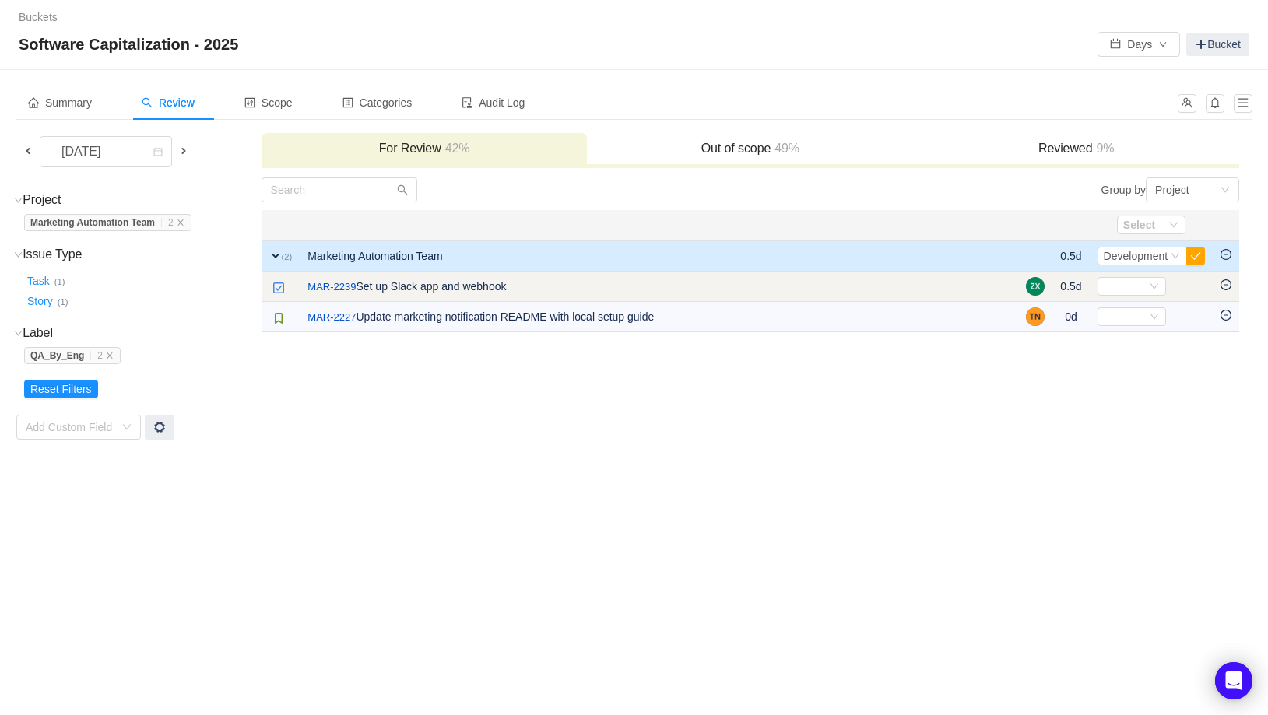
click at [1225, 282] on icon "icon: minus-circle" at bounding box center [1225, 284] width 11 height 11
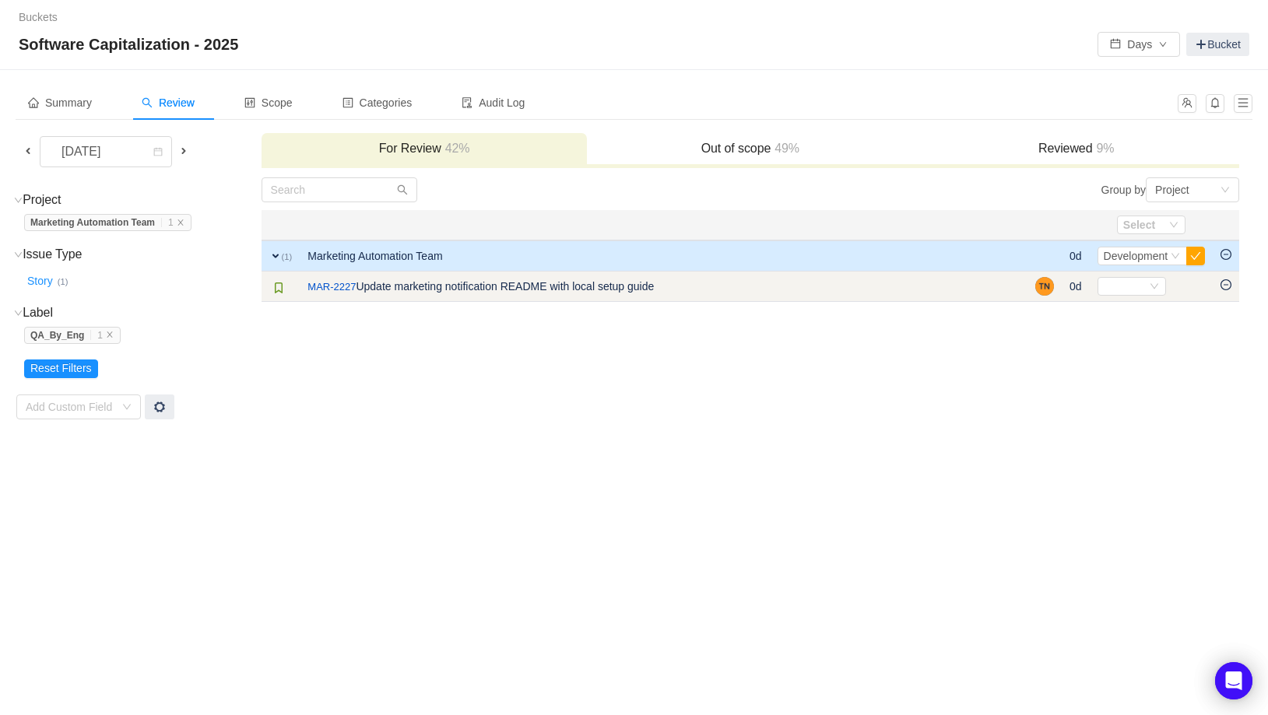
click at [1227, 285] on icon "icon: minus-circle" at bounding box center [1225, 284] width 5 height 1
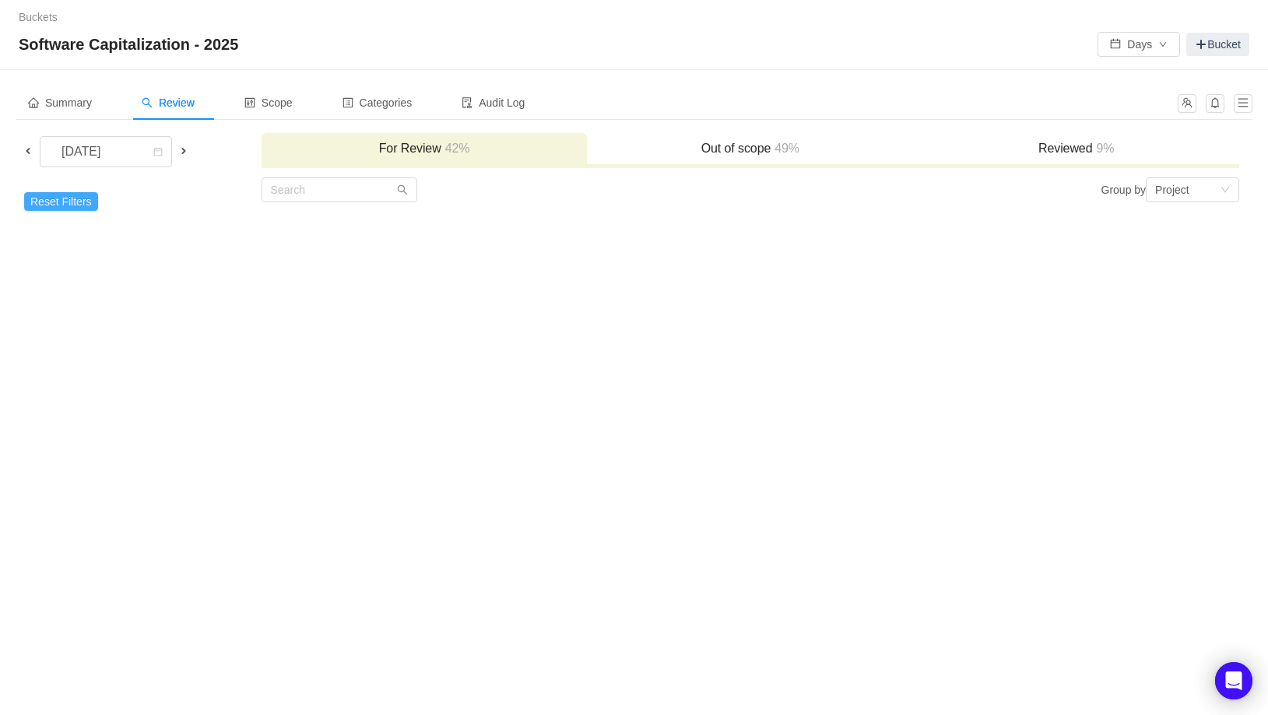
click at [75, 205] on button "Reset Filters" at bounding box center [61, 201] width 74 height 19
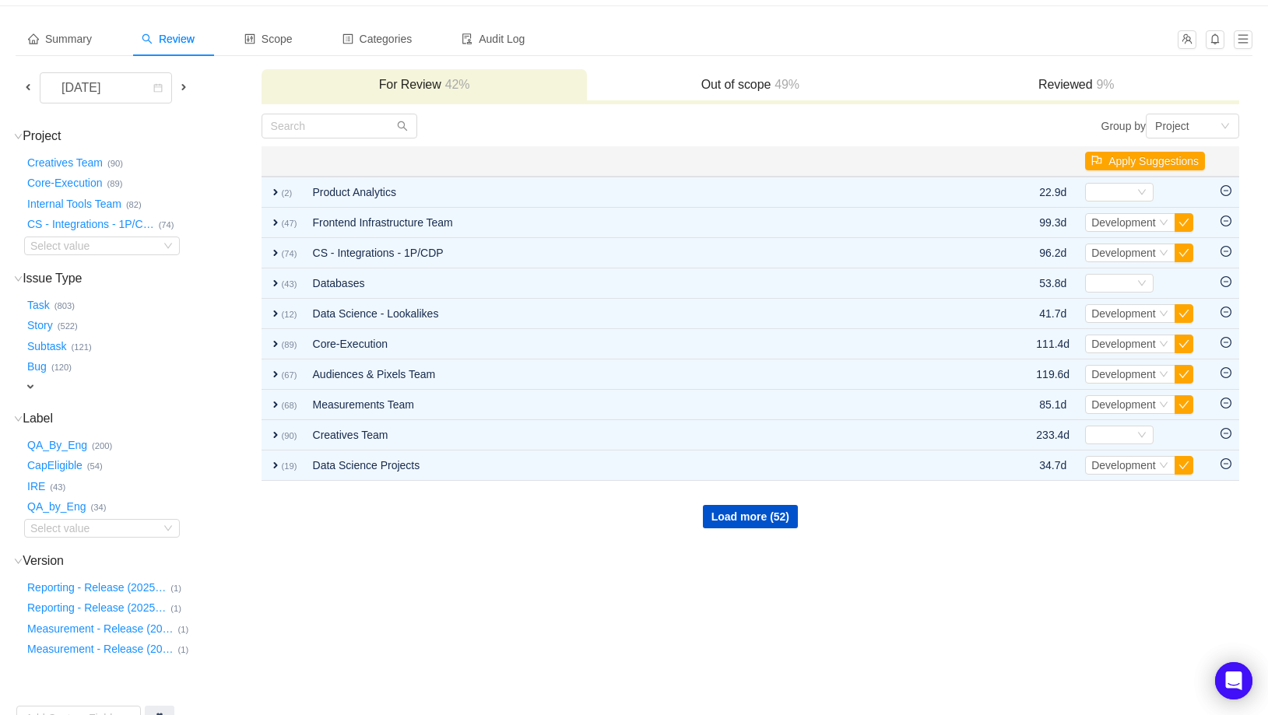
scroll to position [95, 0]
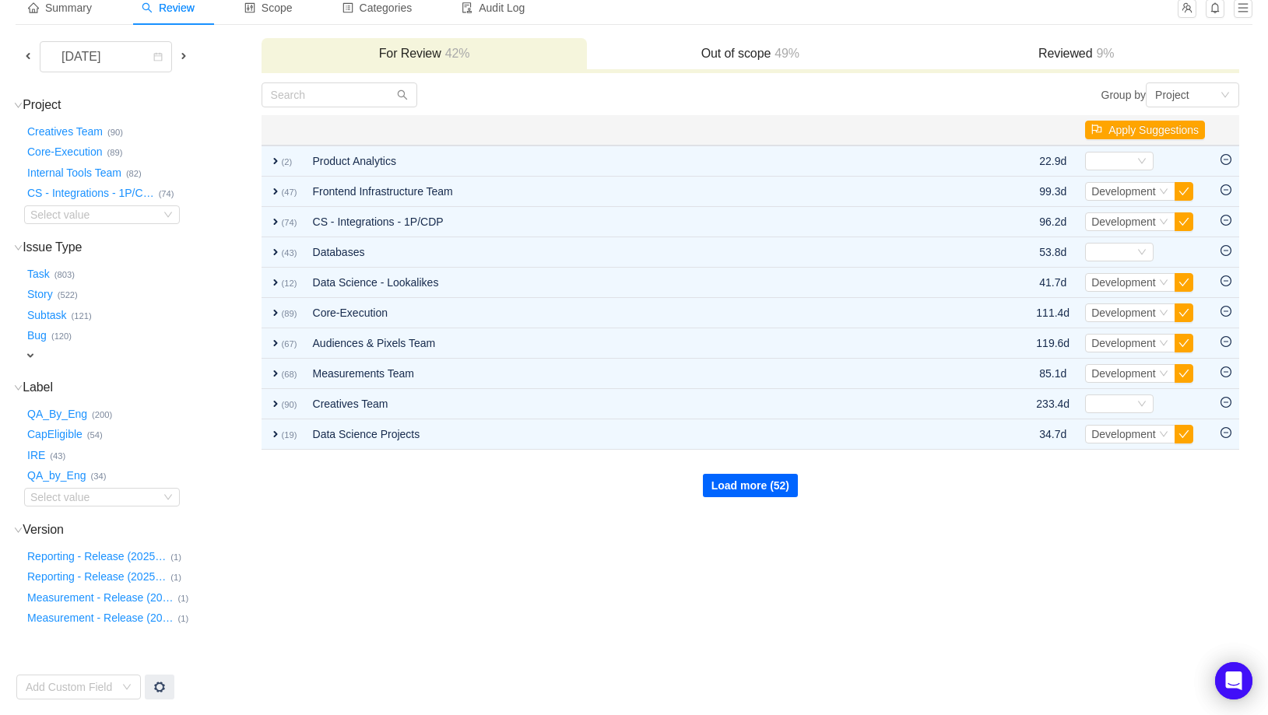
click at [749, 489] on button "Load more (52)" at bounding box center [750, 485] width 95 height 23
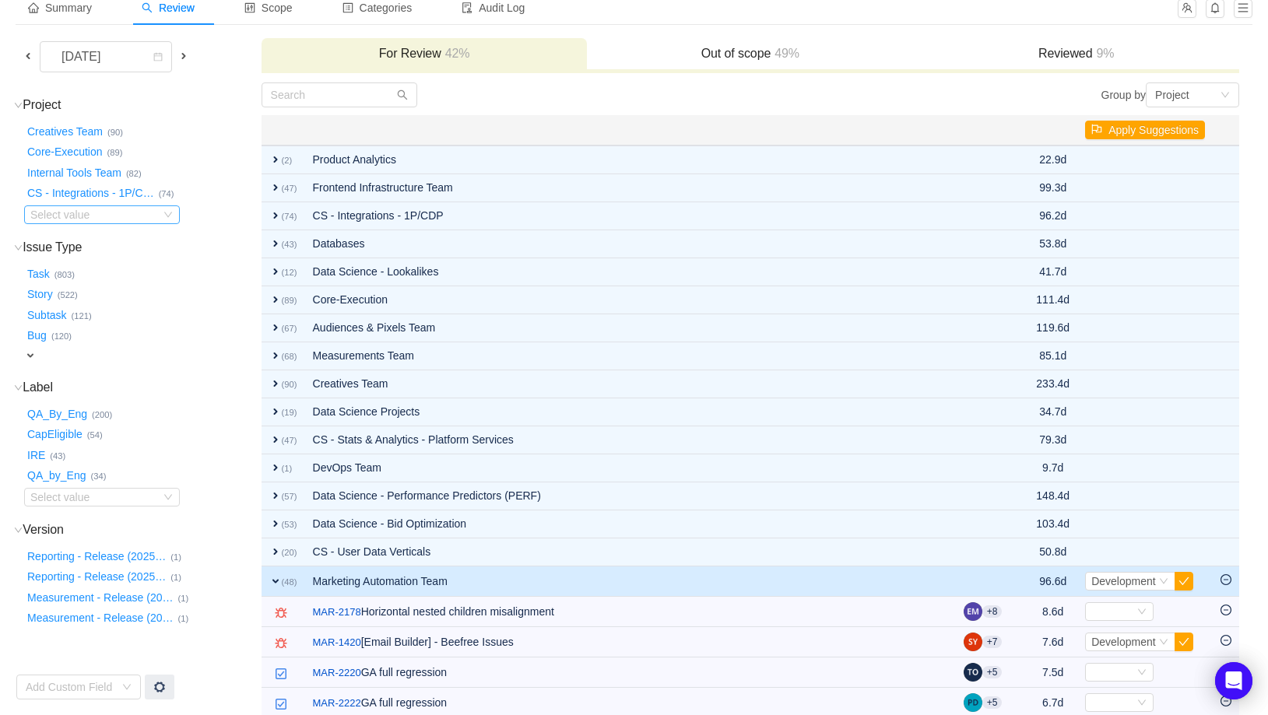
click at [125, 209] on div "Select value" at bounding box center [91, 215] width 123 height 16
type input "mark"
click at [178, 241] on small "(48)" at bounding box center [175, 242] width 16 height 9
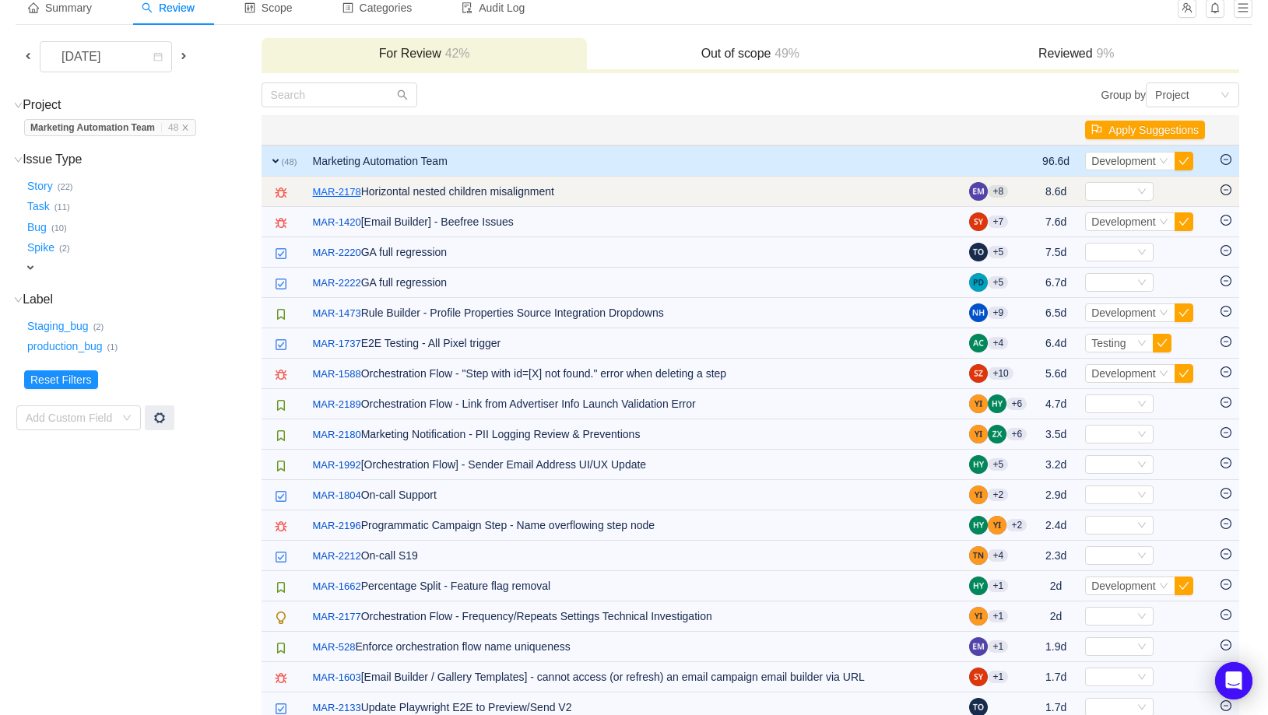
click at [352, 190] on link "MAR-2178" at bounding box center [337, 192] width 48 height 16
click at [1225, 191] on icon "icon: minus-circle" at bounding box center [1225, 189] width 11 height 11
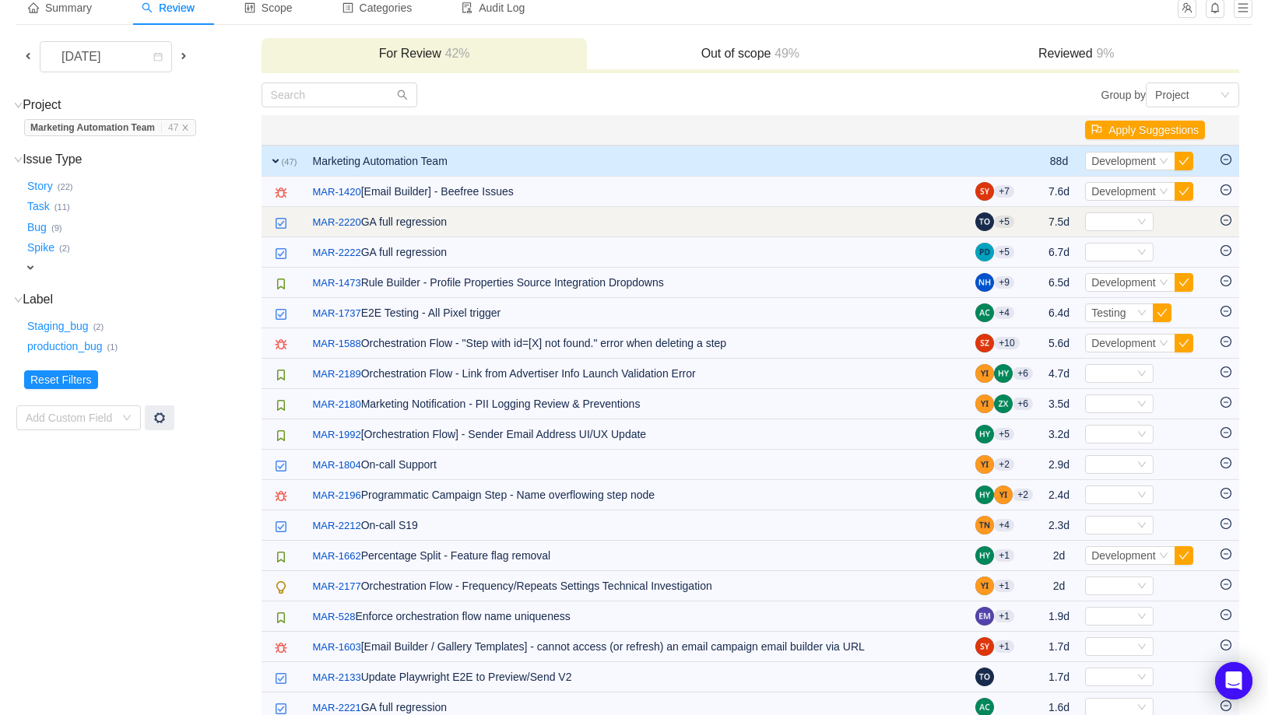
click at [1230, 223] on icon "icon: minus-circle" at bounding box center [1225, 220] width 11 height 11
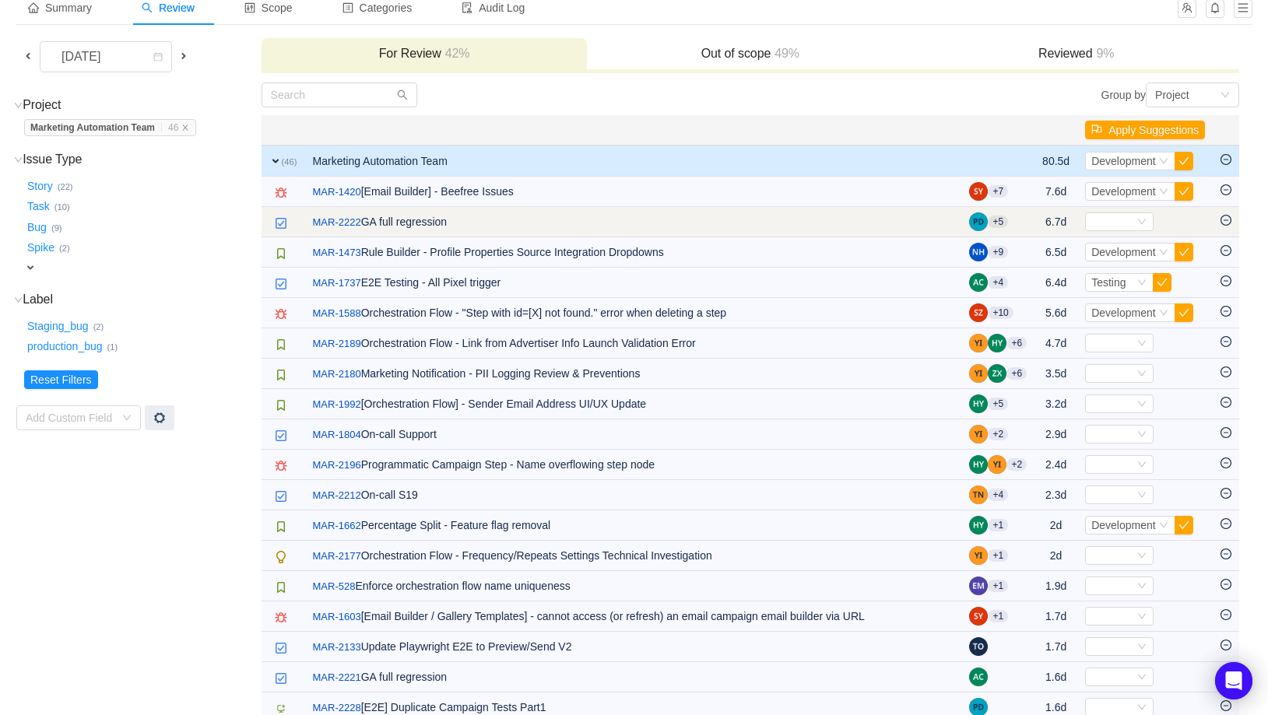
click at [1229, 219] on icon "icon: minus-circle" at bounding box center [1225, 220] width 11 height 11
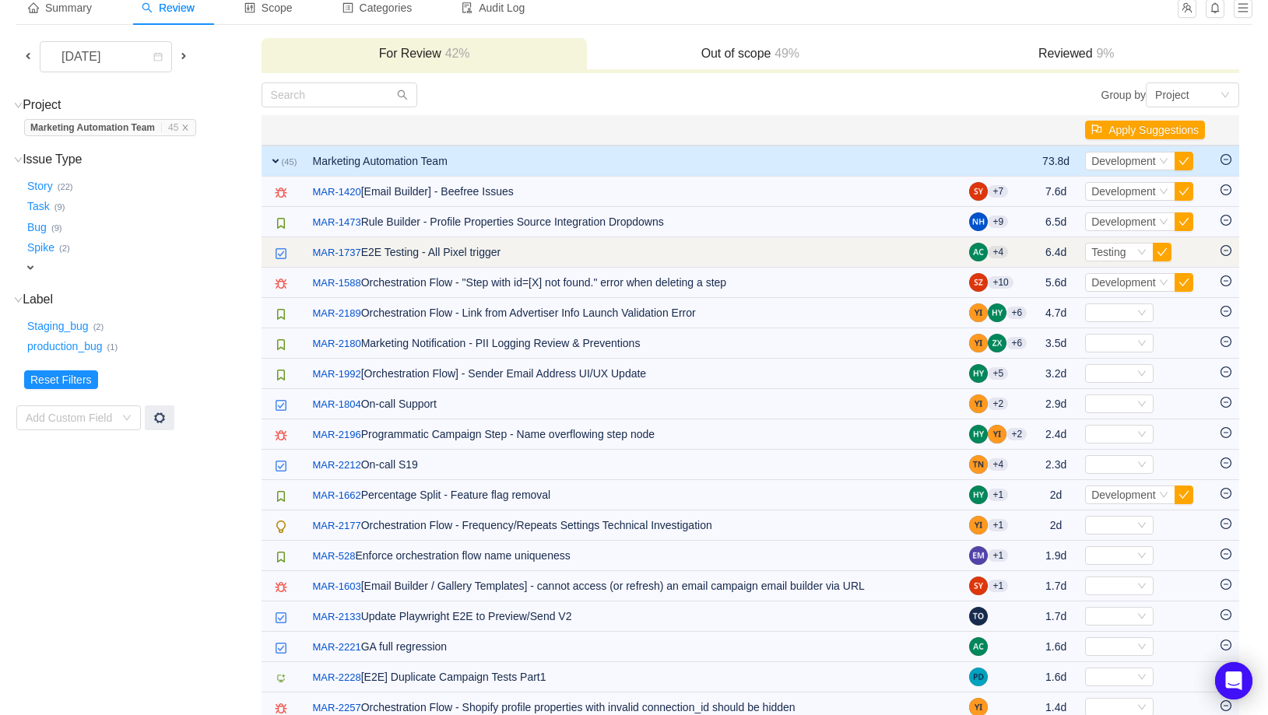
click at [1228, 249] on icon "icon: minus-circle" at bounding box center [1225, 250] width 11 height 11
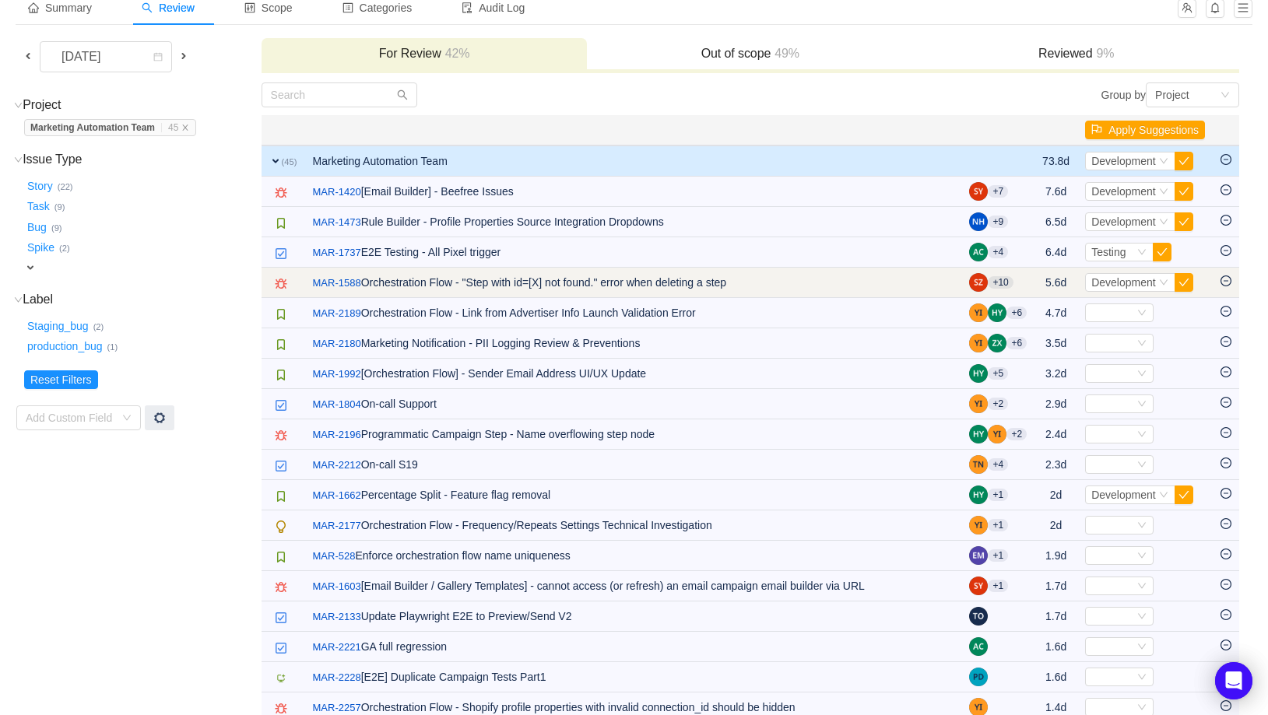
click at [1228, 279] on icon "icon: minus-circle" at bounding box center [1225, 281] width 11 height 11
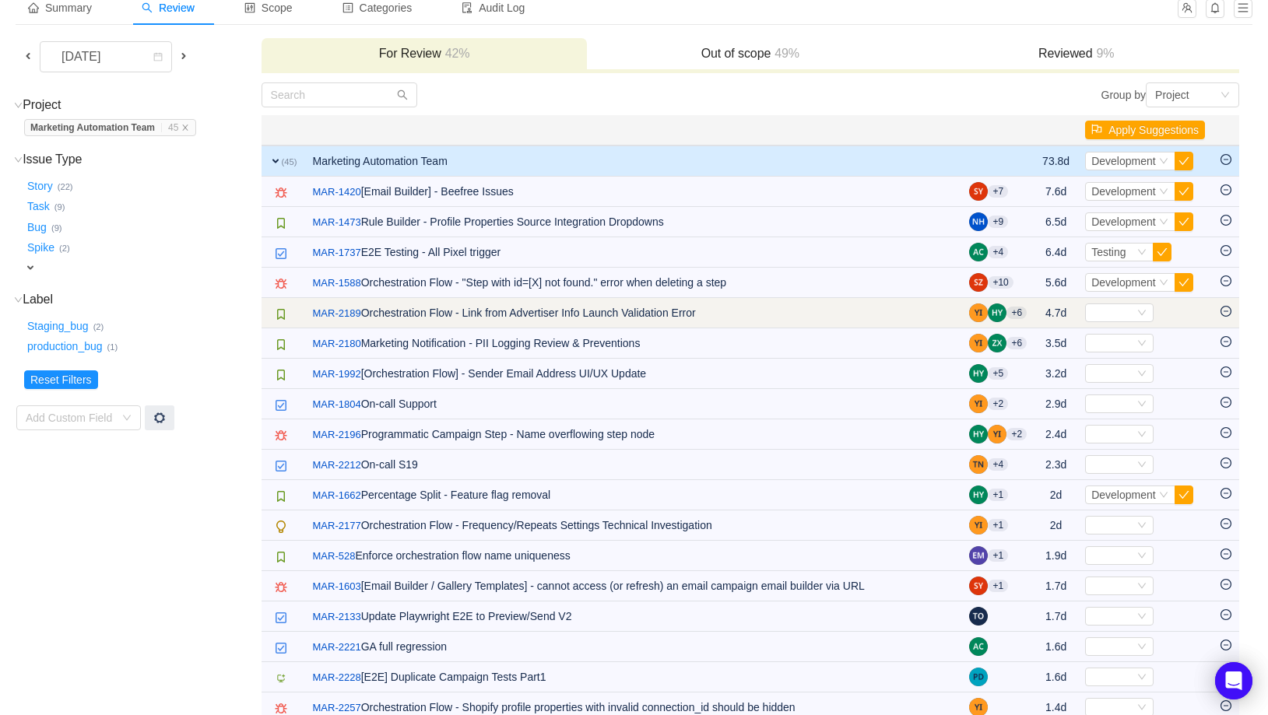
click at [1228, 308] on icon "icon: minus-circle" at bounding box center [1225, 311] width 11 height 11
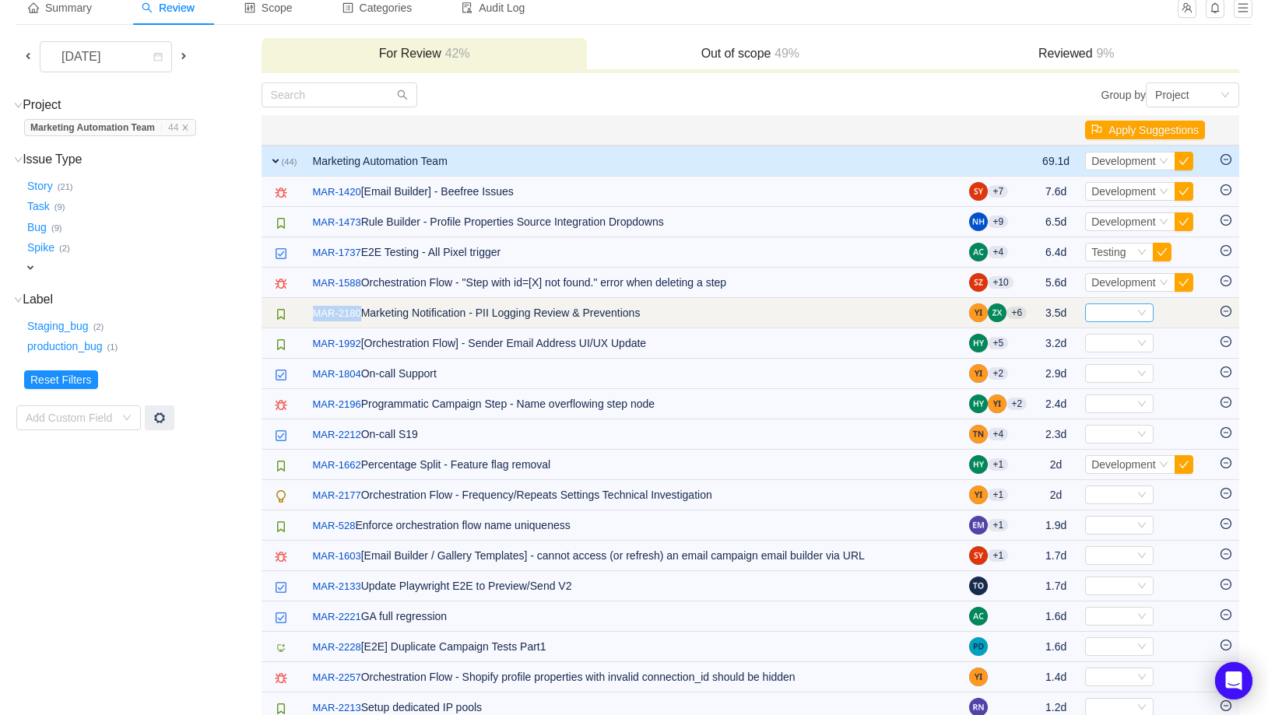
click at [1142, 316] on icon "icon: down" at bounding box center [1141, 312] width 9 height 9
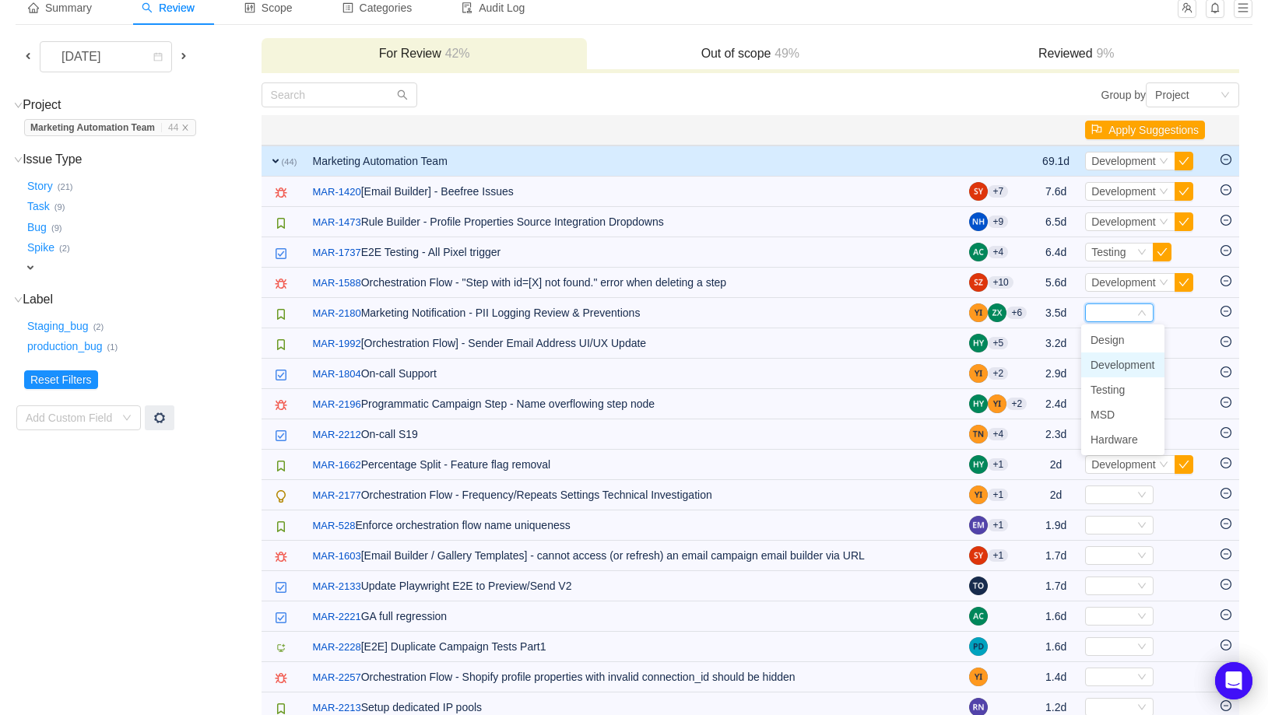
click at [1132, 359] on span "Development" at bounding box center [1122, 365] width 65 height 12
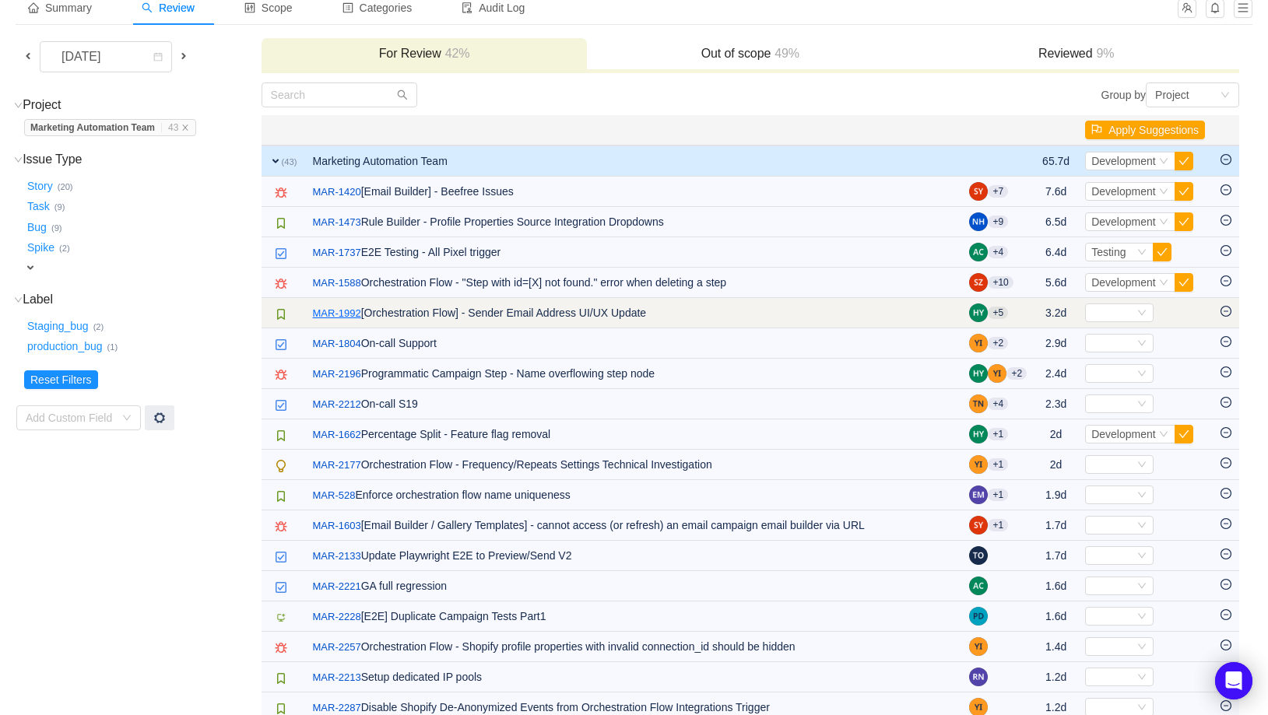
click at [350, 317] on link "MAR-1992" at bounding box center [337, 314] width 48 height 16
click at [1127, 316] on div "Select" at bounding box center [1112, 312] width 43 height 17
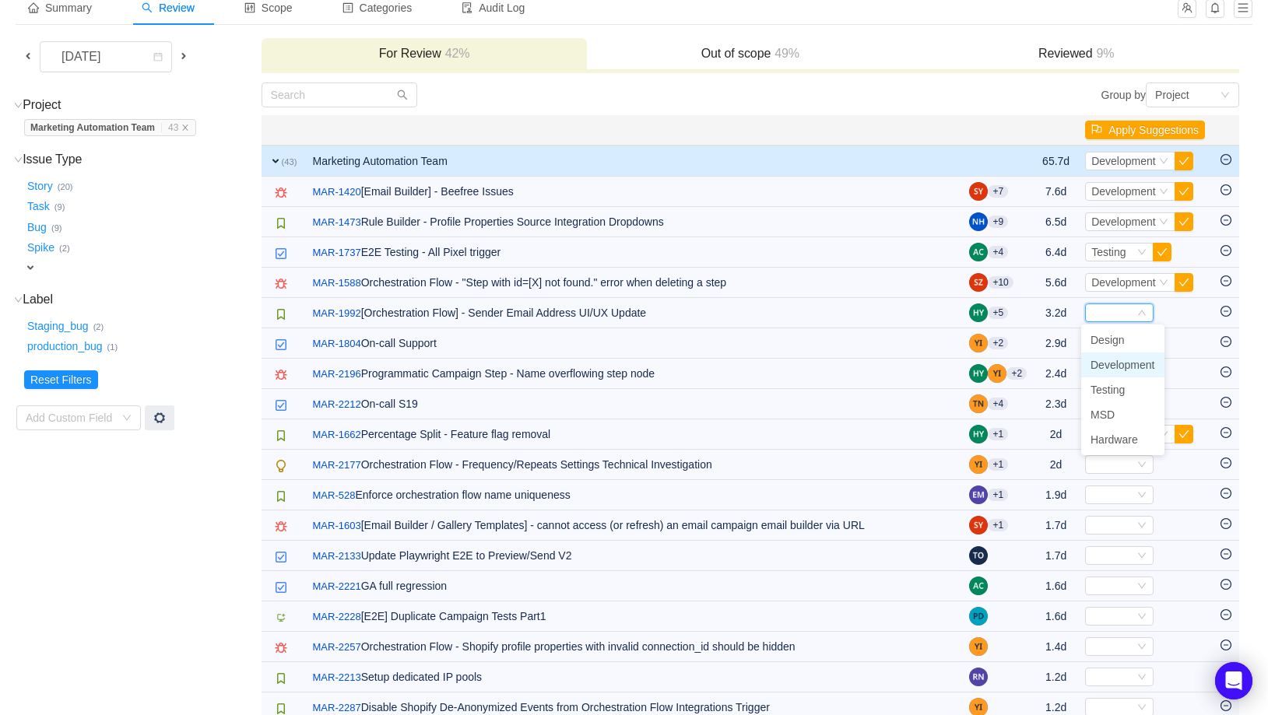
click at [1120, 367] on span "Development" at bounding box center [1122, 365] width 65 height 12
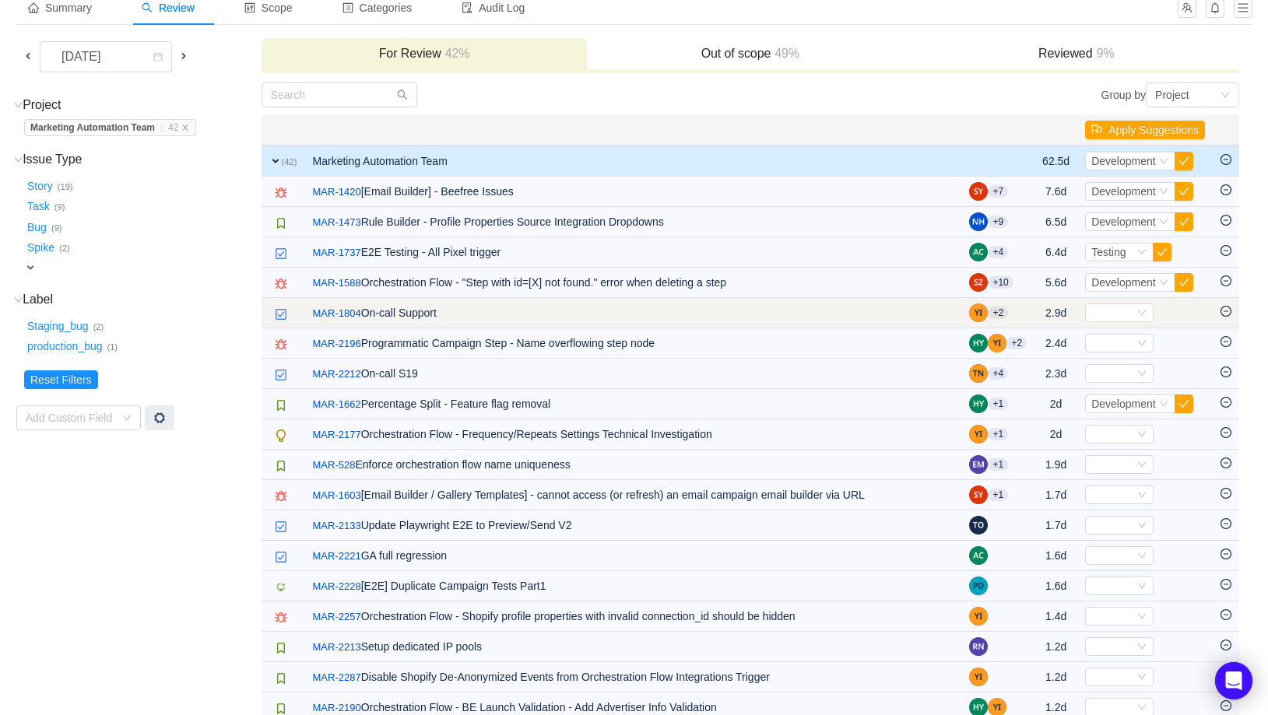
click at [1227, 311] on icon "icon: minus-circle" at bounding box center [1225, 311] width 5 height 1
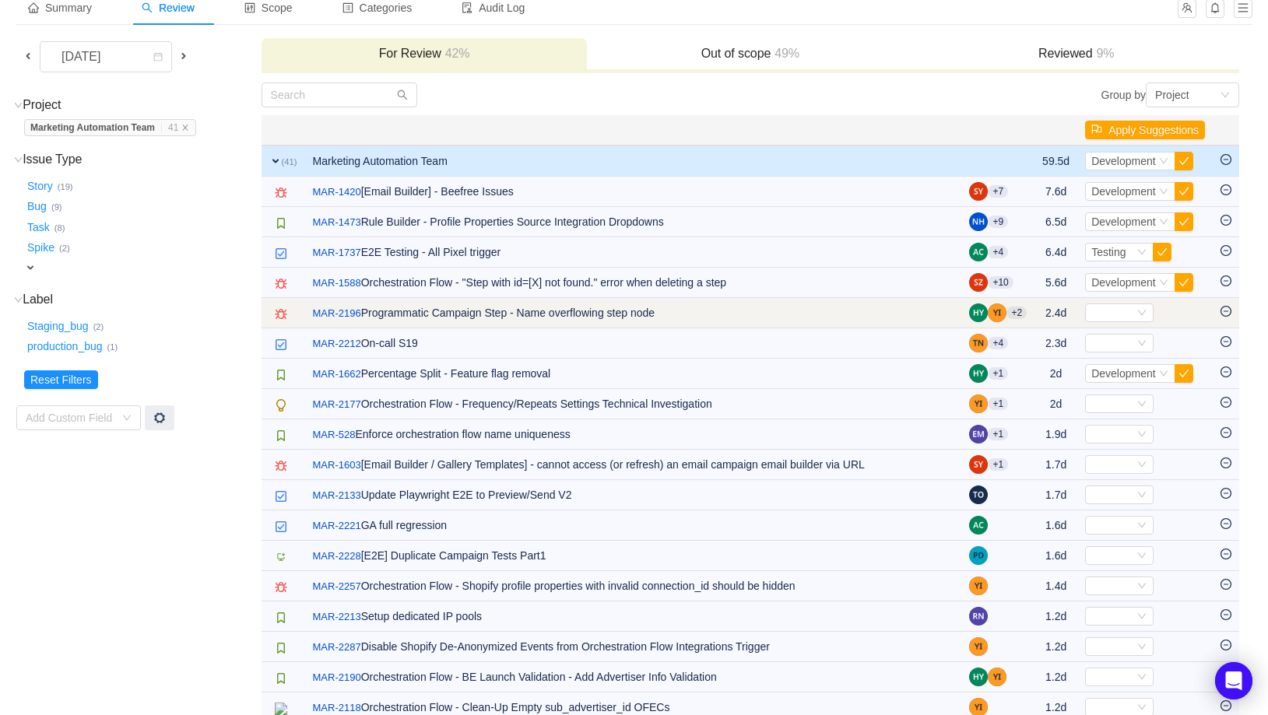
click at [1230, 309] on icon "icon: minus-circle" at bounding box center [1225, 311] width 11 height 11
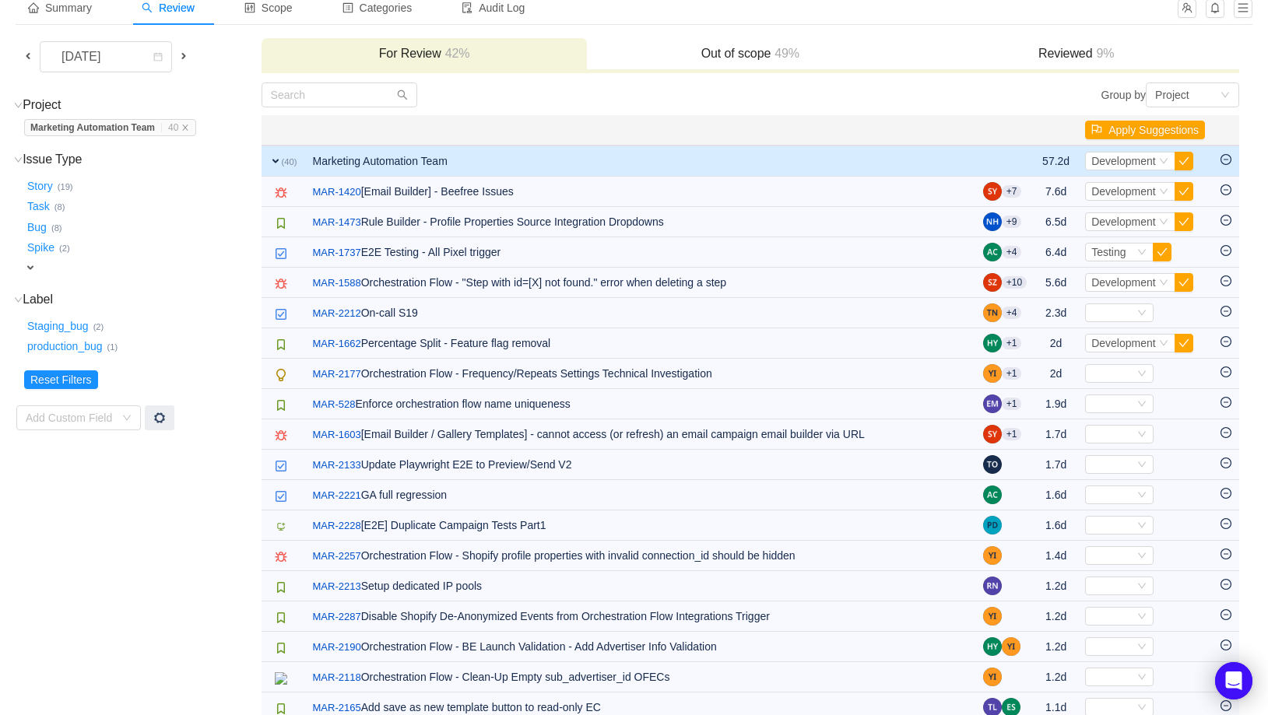
click at [1230, 309] on icon "icon: minus-circle" at bounding box center [1225, 311] width 11 height 11
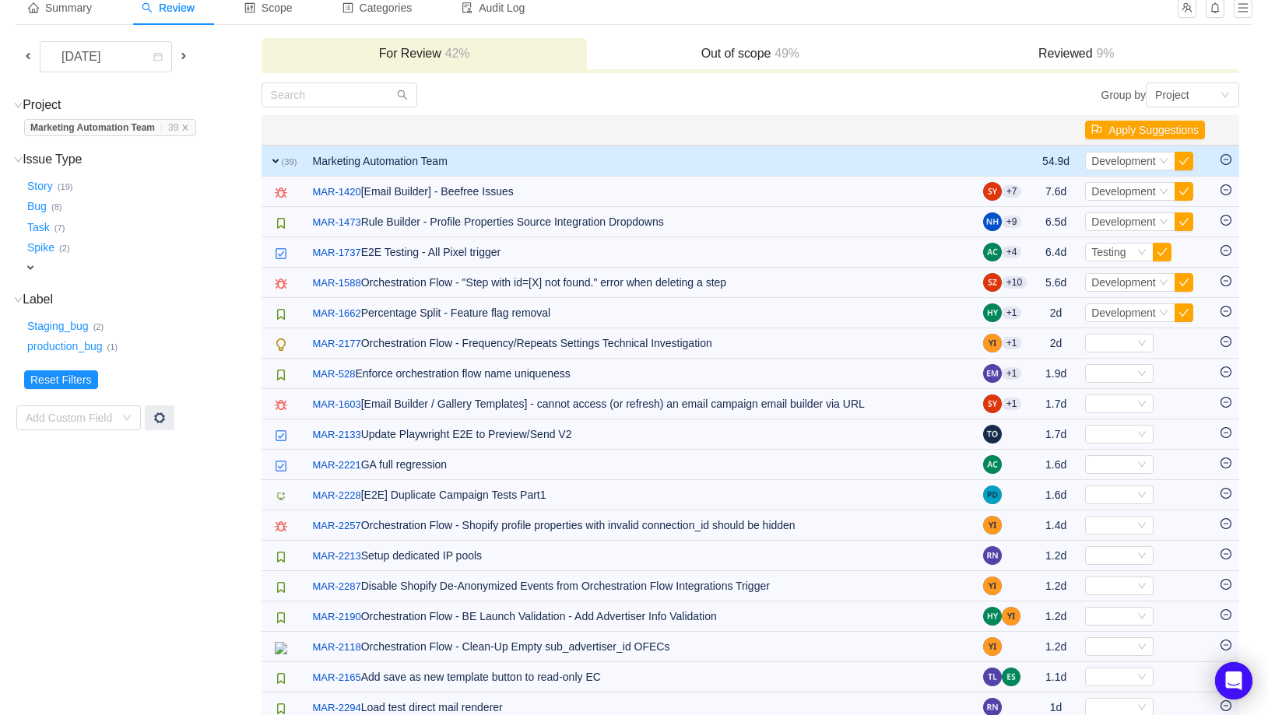
click at [1230, 309] on icon "icon: minus-circle" at bounding box center [1225, 311] width 11 height 11
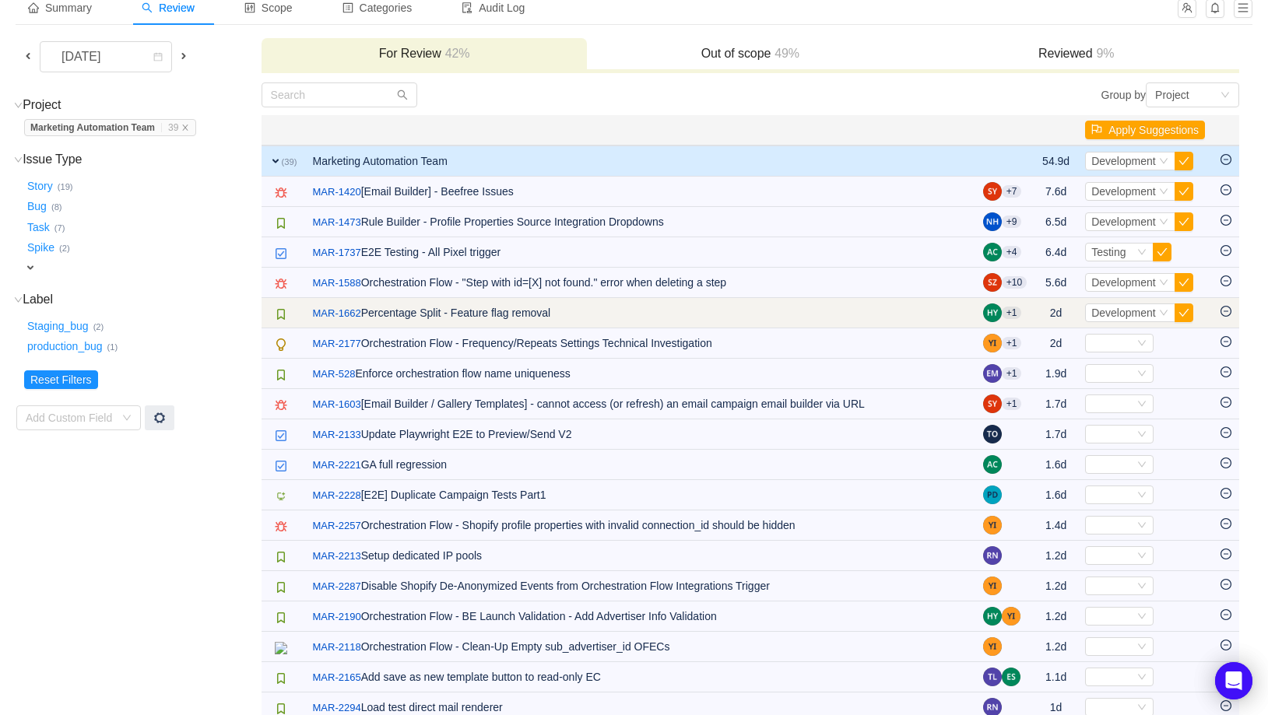
click at [1228, 311] on icon "icon: minus-circle" at bounding box center [1225, 311] width 11 height 11
click at [352, 317] on link "MAR-1662" at bounding box center [337, 314] width 48 height 16
click at [1186, 311] on button "button" at bounding box center [1183, 313] width 19 height 19
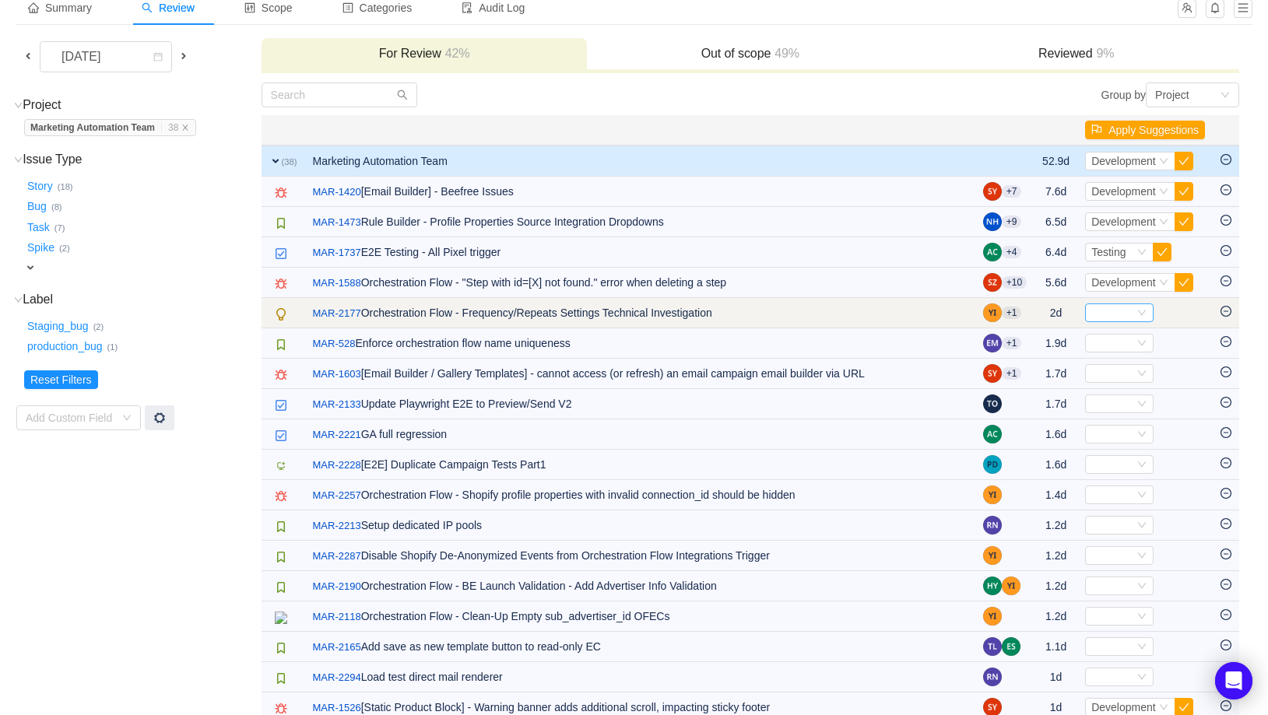
click at [1132, 316] on div "Select" at bounding box center [1119, 313] width 68 height 19
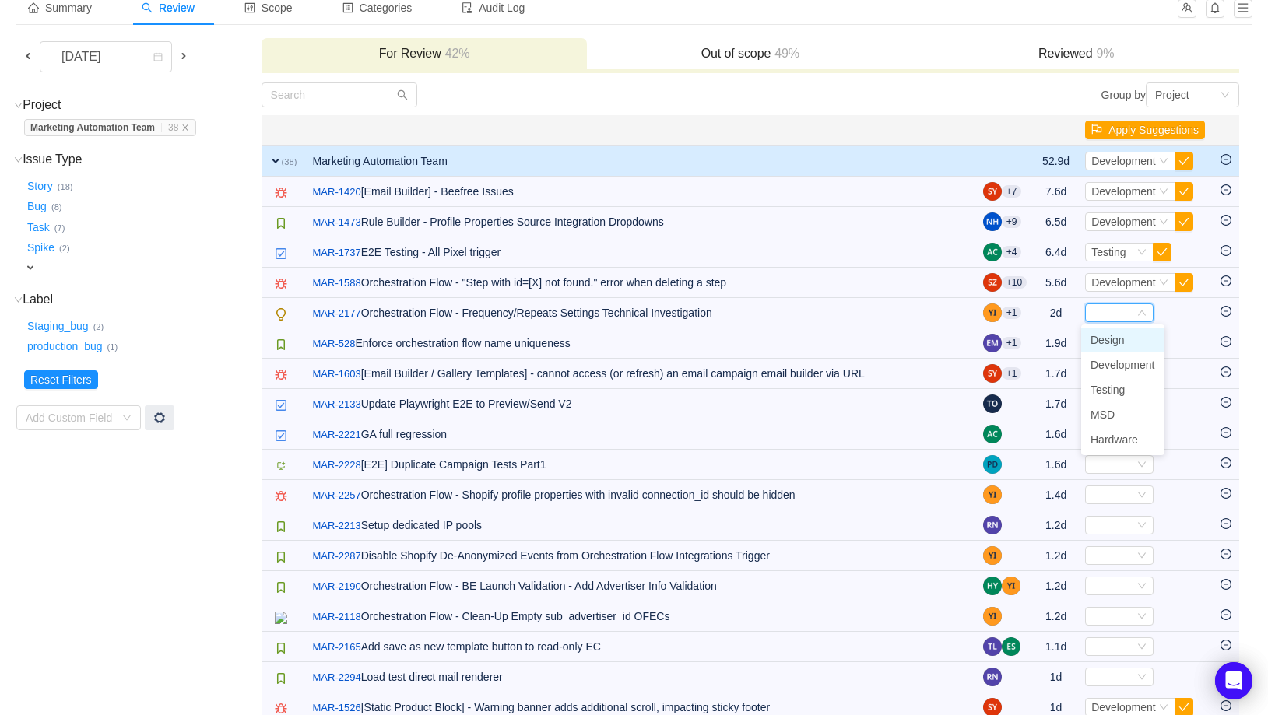
click at [1132, 347] on li "Design" at bounding box center [1122, 340] width 83 height 25
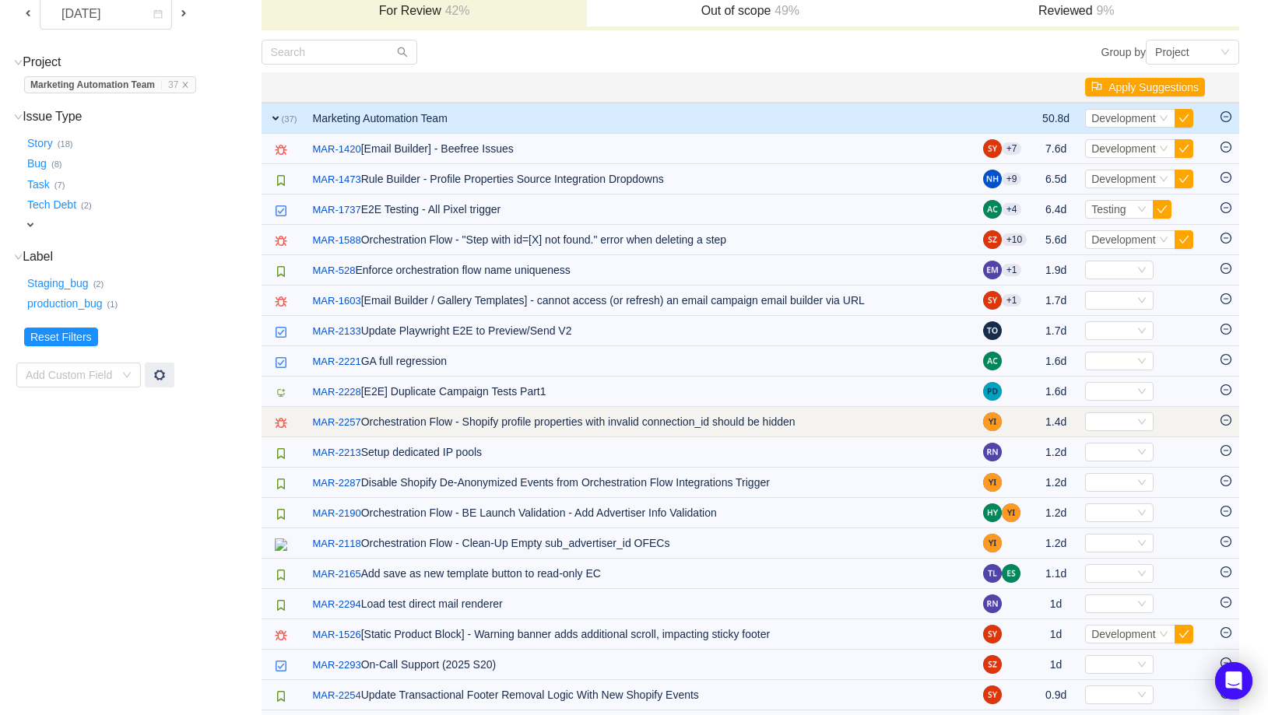
scroll to position [139, 0]
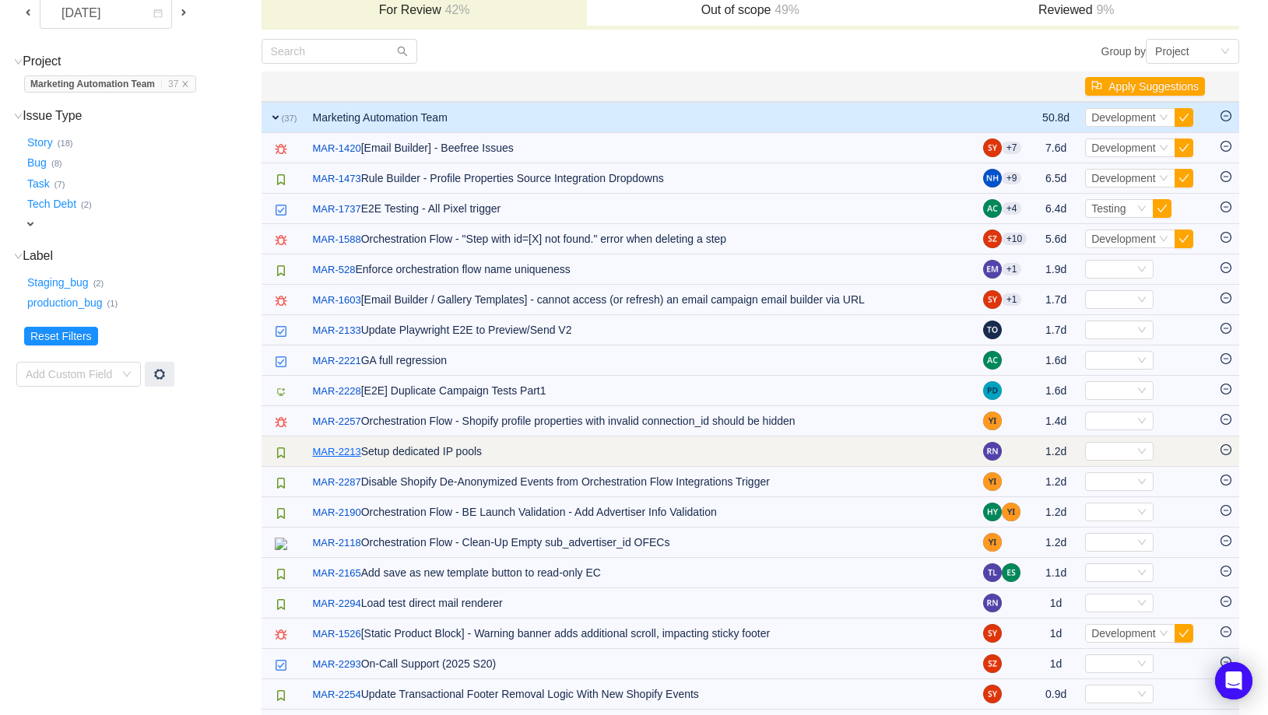
click at [342, 449] on link "MAR-2213" at bounding box center [337, 452] width 48 height 16
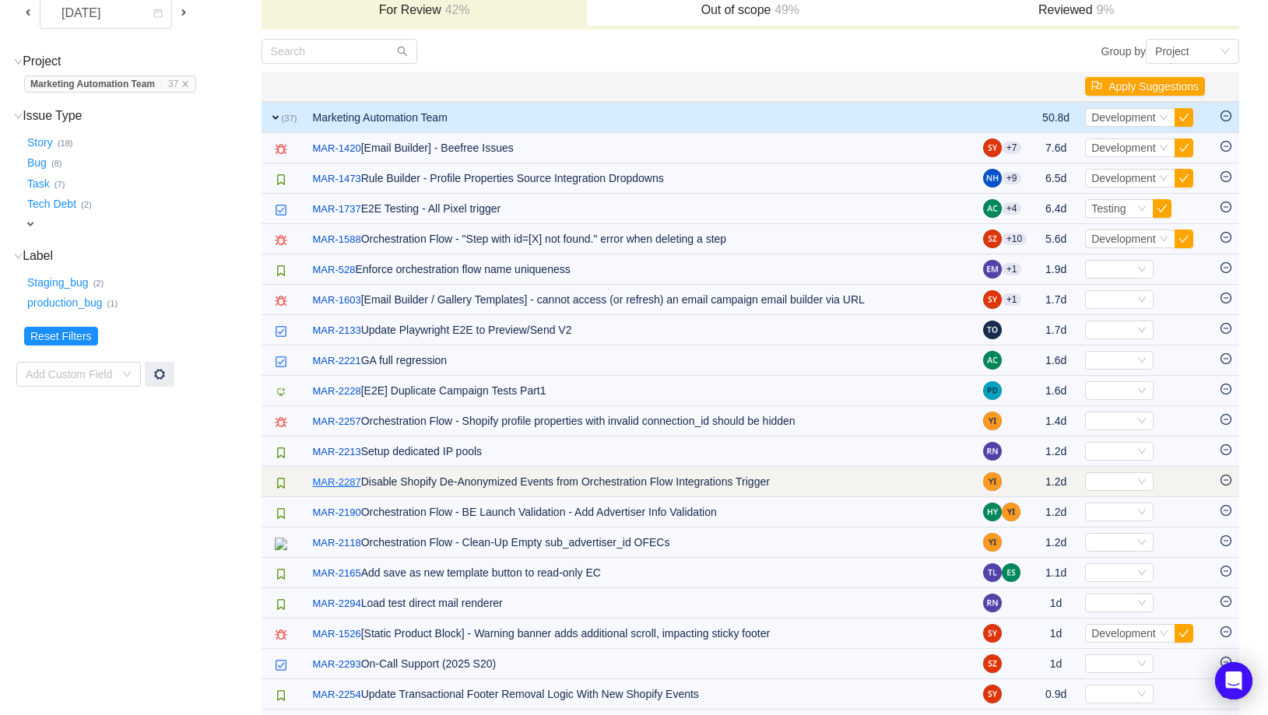
click at [355, 480] on link "MAR-2287" at bounding box center [337, 483] width 48 height 16
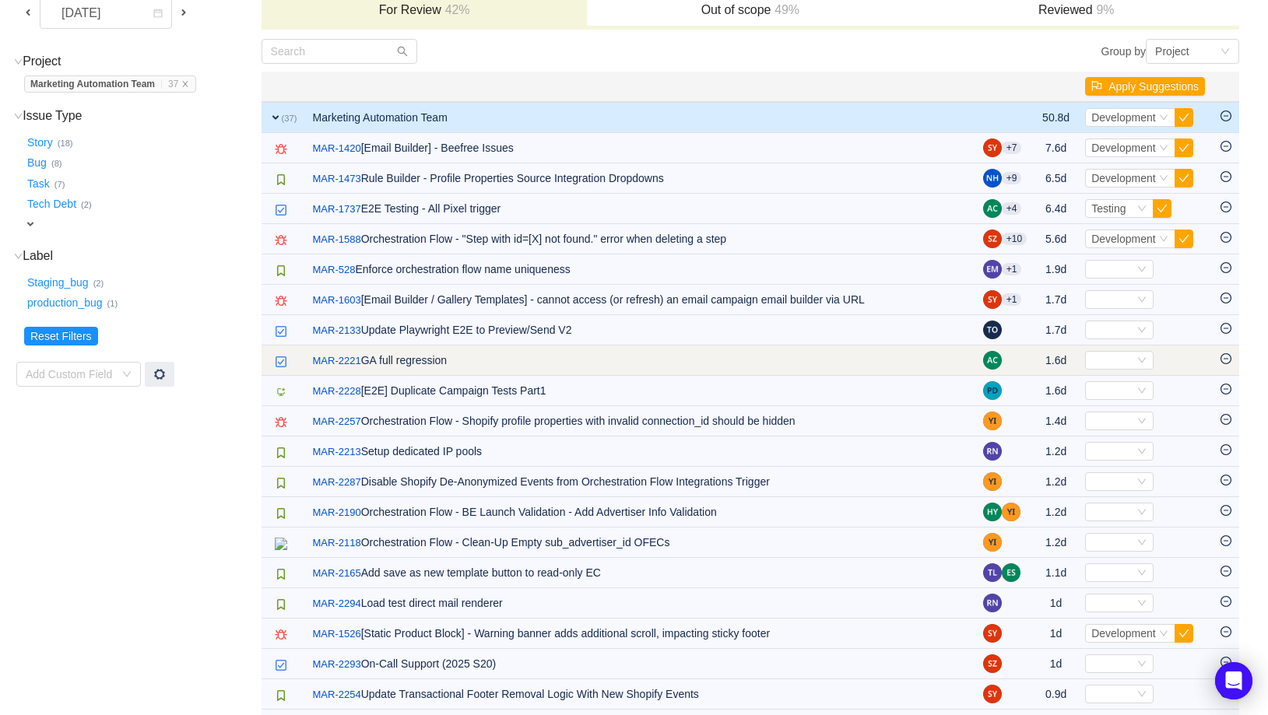
click at [1223, 357] on icon "icon: minus-circle" at bounding box center [1225, 358] width 11 height 11
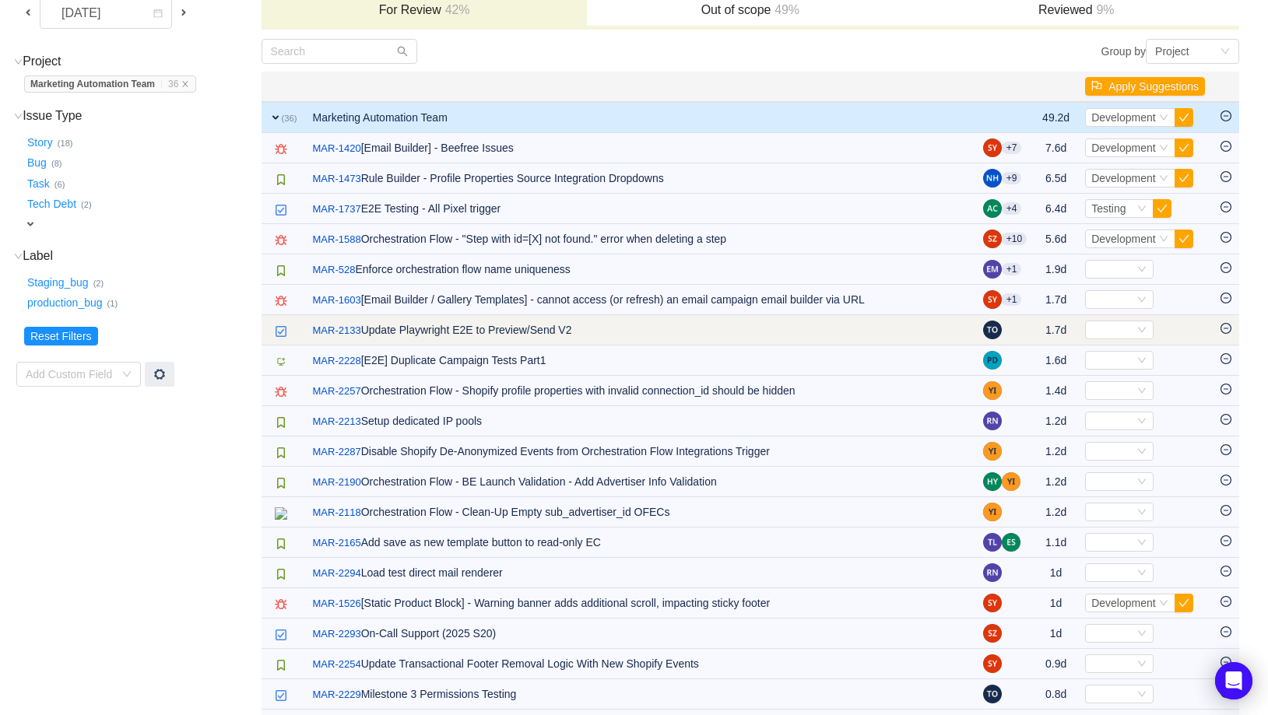
click at [1224, 330] on icon "icon: minus-circle" at bounding box center [1225, 328] width 11 height 11
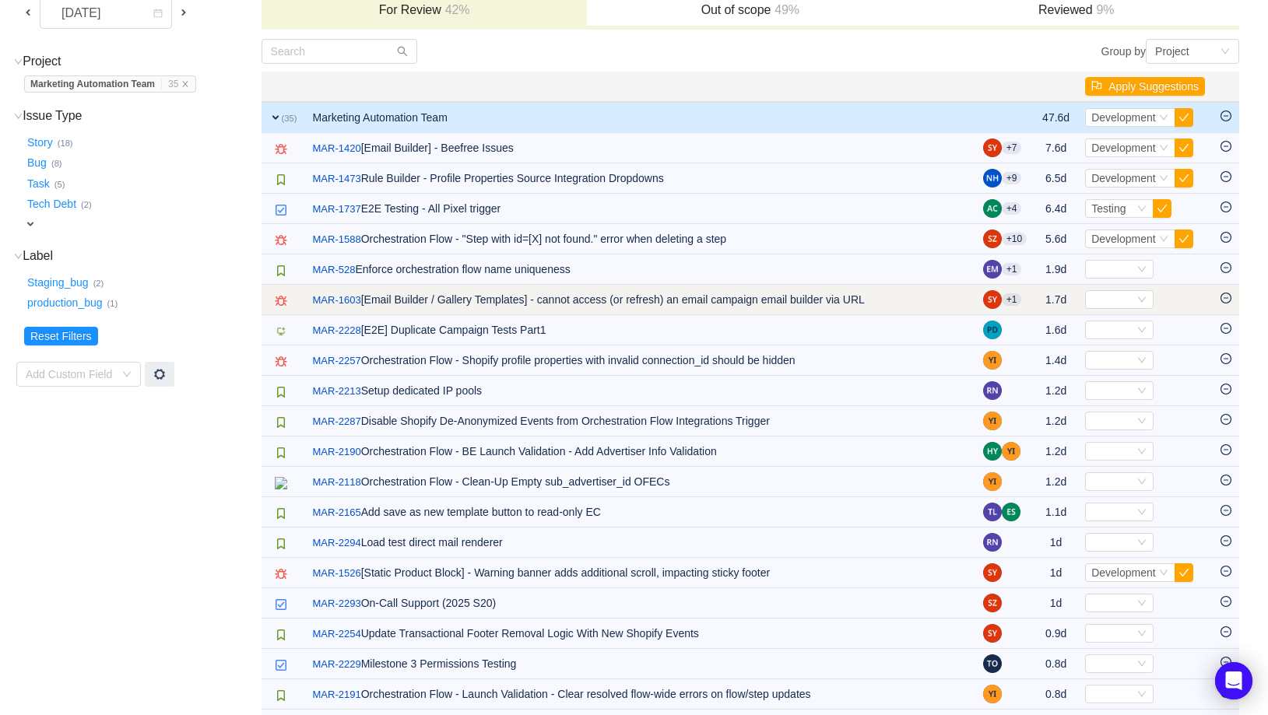
click at [1229, 300] on icon "icon: minus-circle" at bounding box center [1225, 298] width 11 height 11
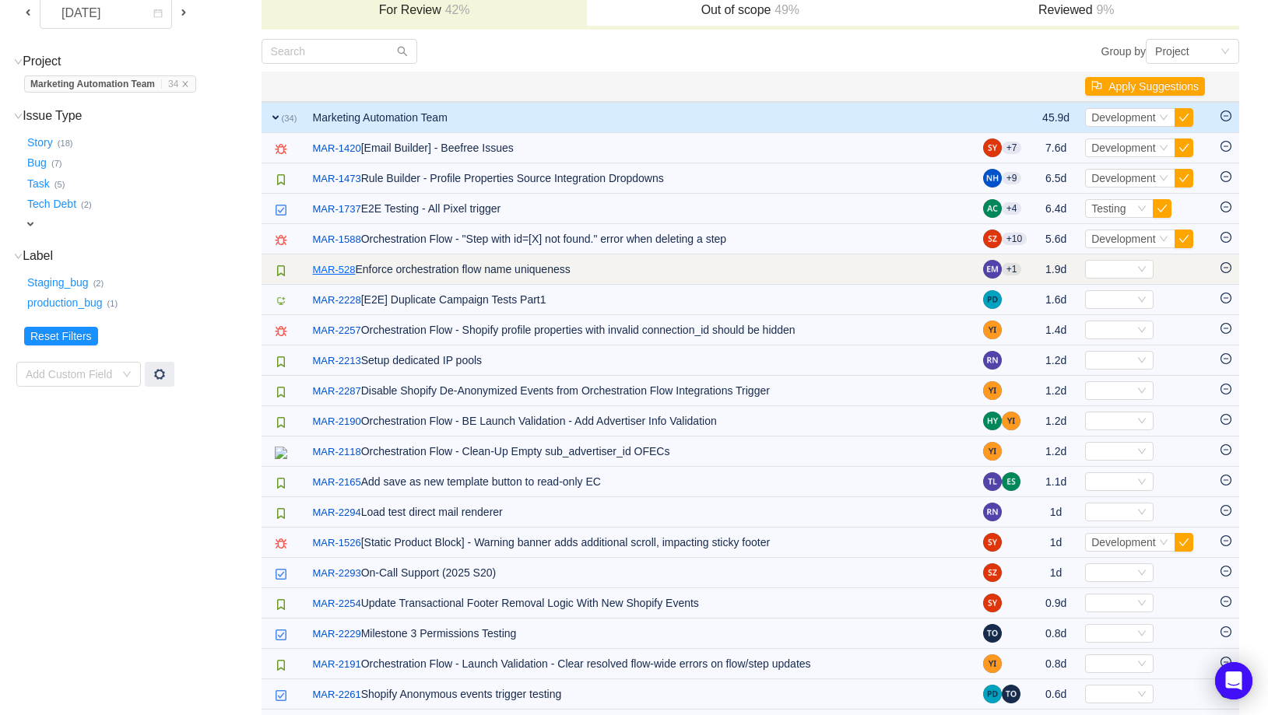
click at [347, 269] on link "MAR-528" at bounding box center [334, 270] width 43 height 16
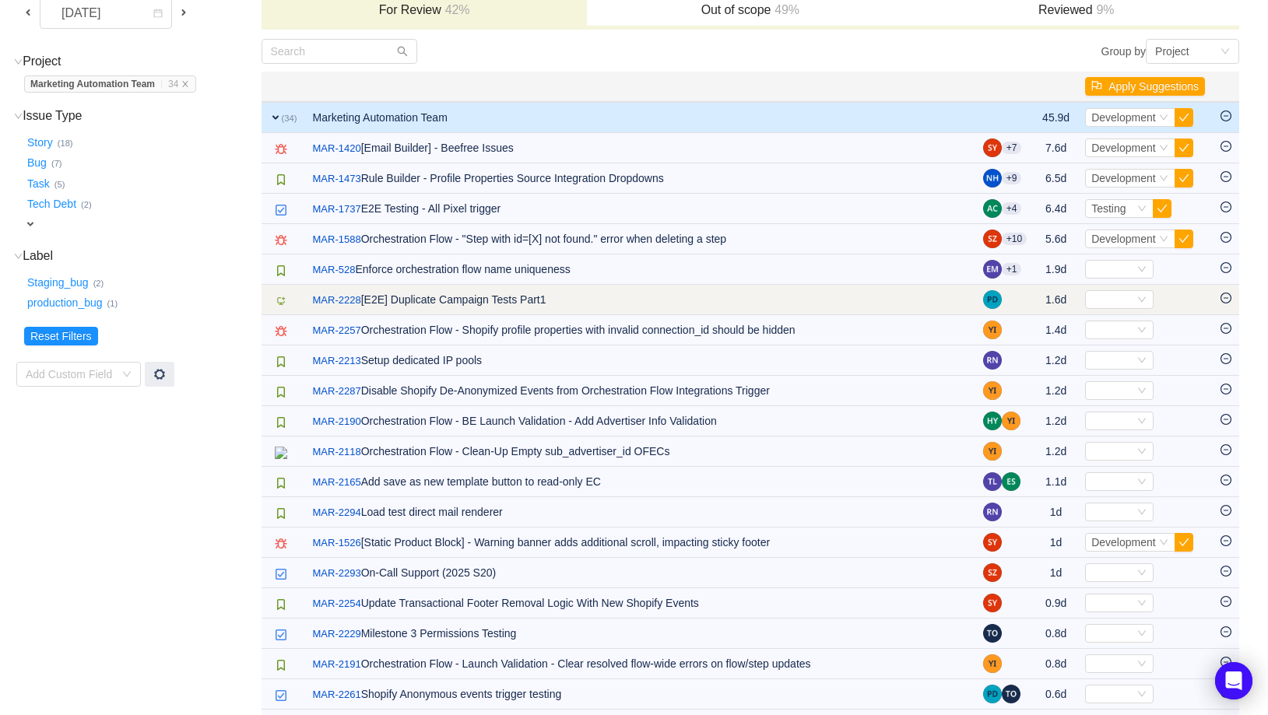
click at [1230, 299] on icon "icon: minus-circle" at bounding box center [1225, 298] width 11 height 11
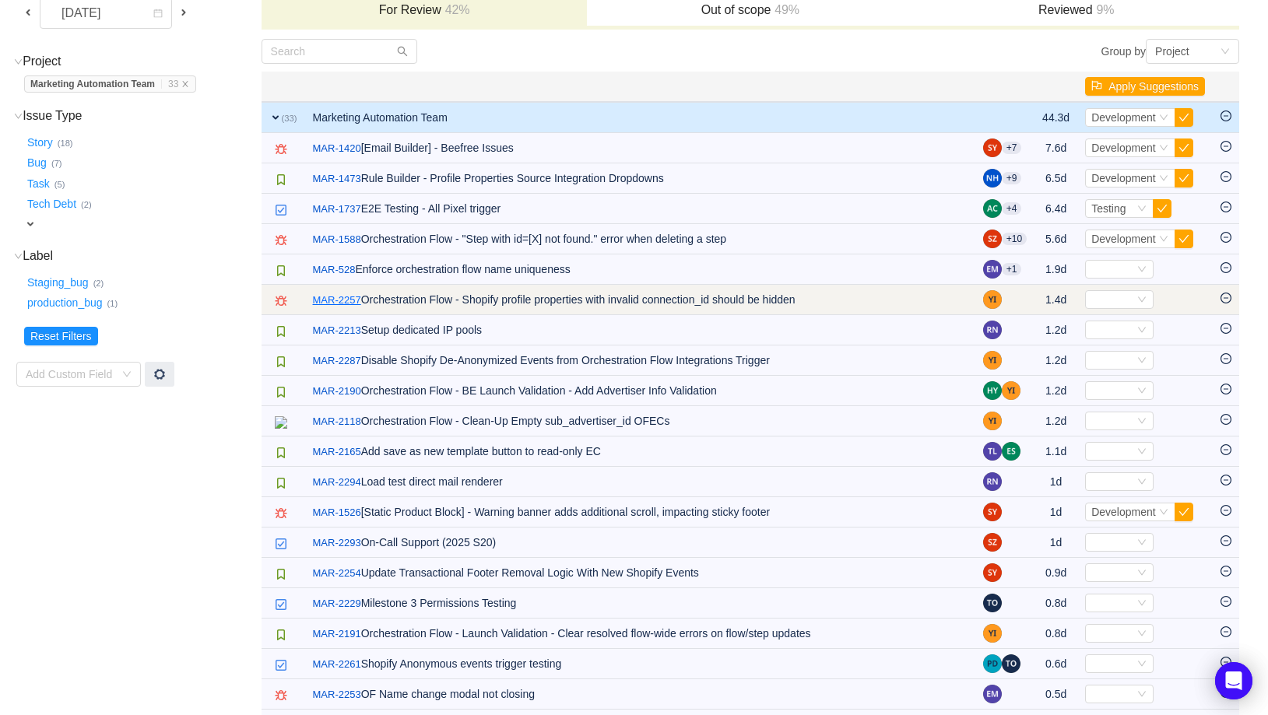
click at [327, 295] on link "MAR-2257" at bounding box center [337, 301] width 48 height 16
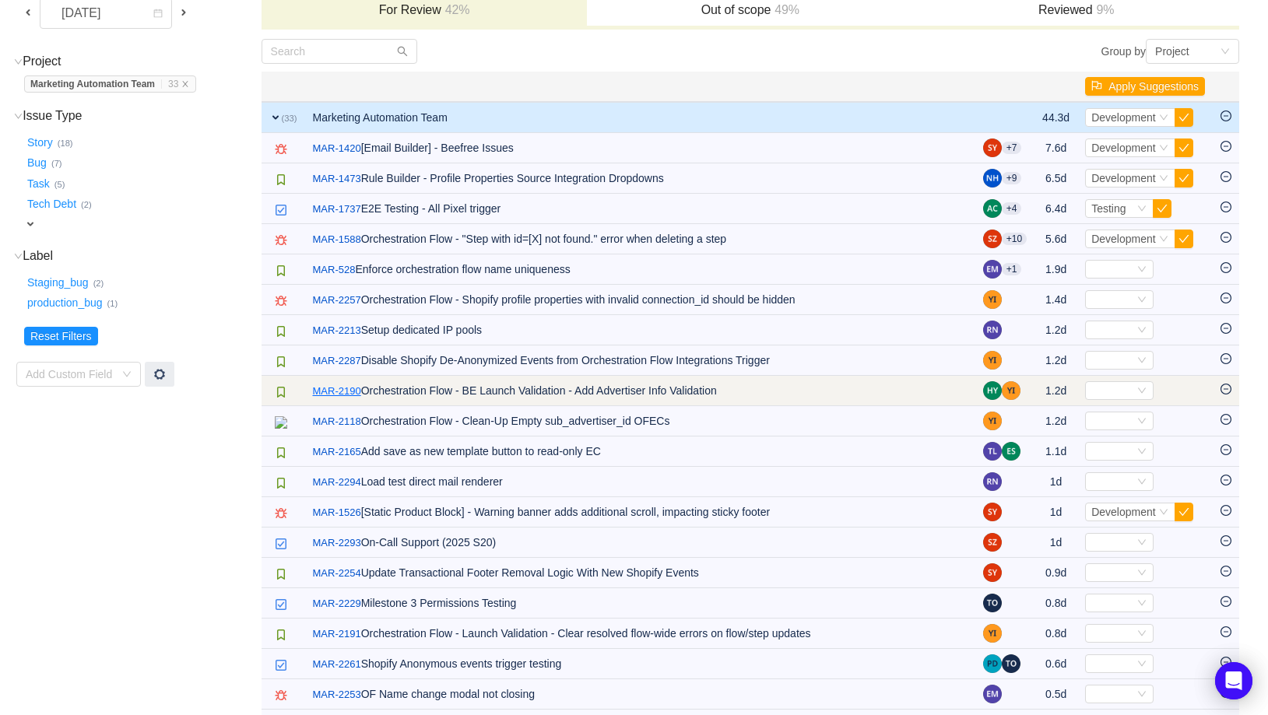
click at [344, 387] on link "MAR-2190" at bounding box center [337, 392] width 48 height 16
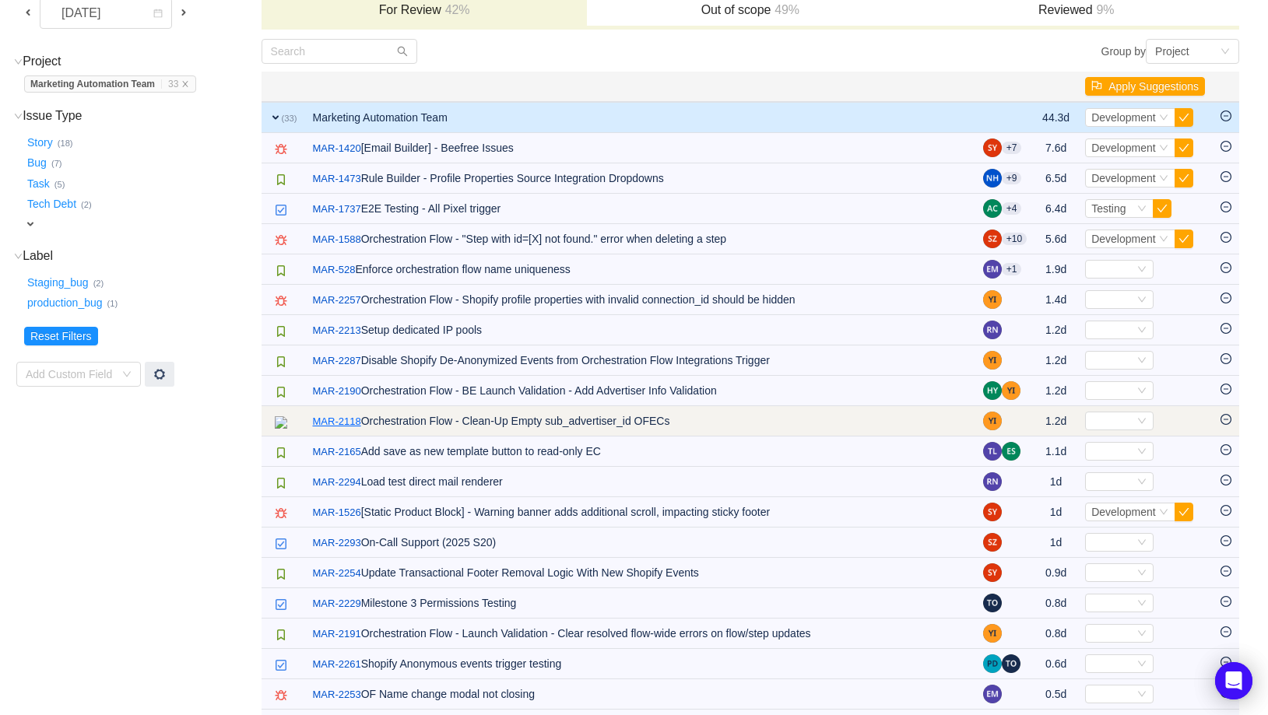
click at [344, 416] on link "MAR-2118" at bounding box center [337, 422] width 48 height 16
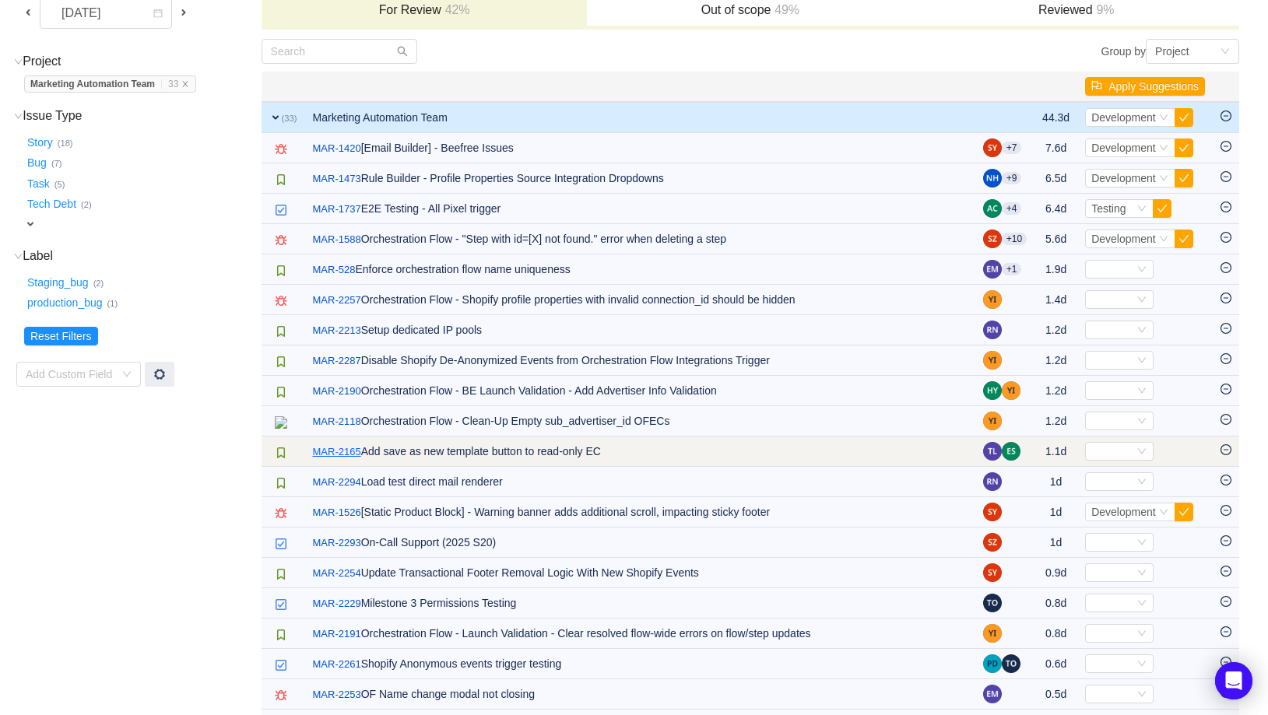
click at [339, 452] on link "MAR-2165" at bounding box center [337, 452] width 48 height 16
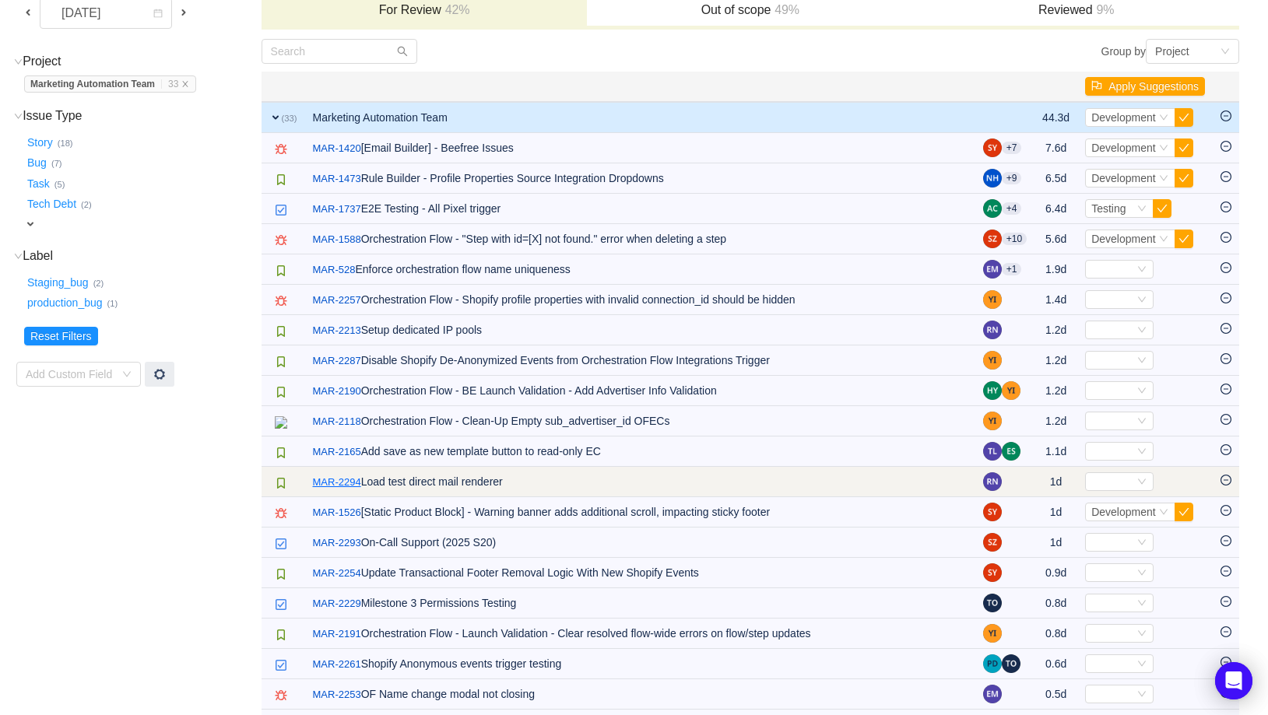
click at [339, 482] on link "MAR-2294" at bounding box center [337, 483] width 48 height 16
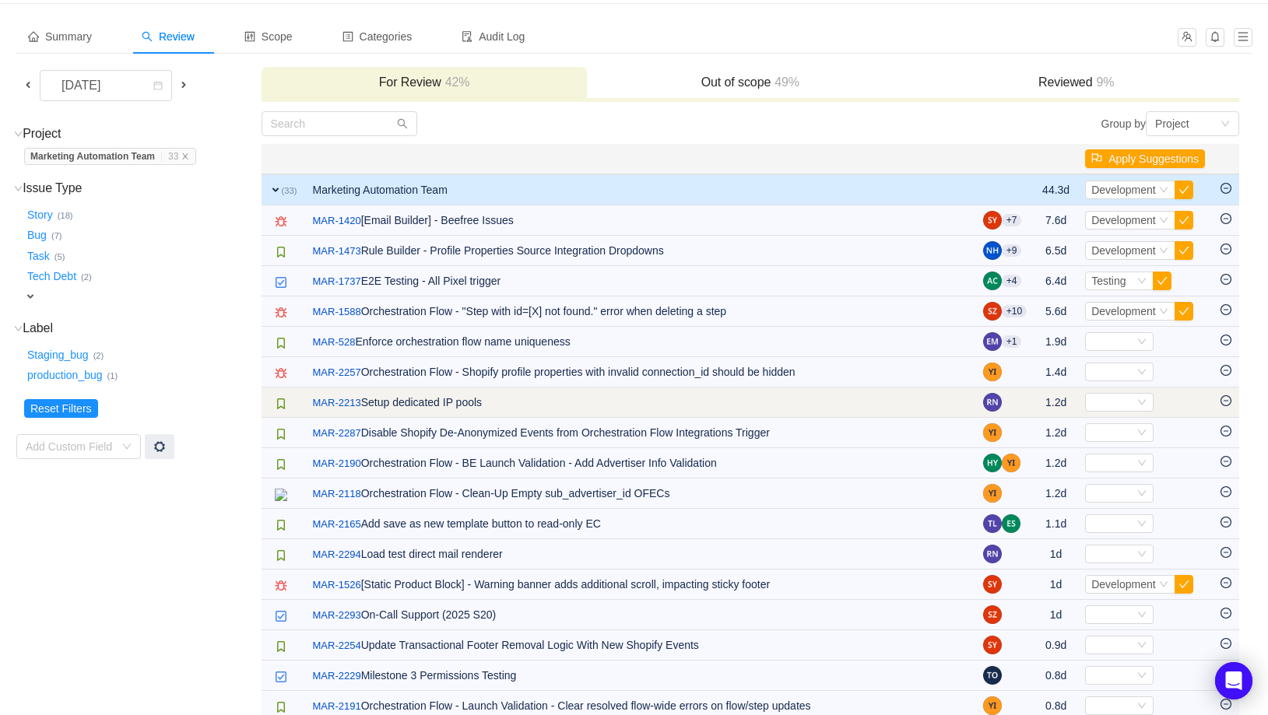
scroll to position [44, 0]
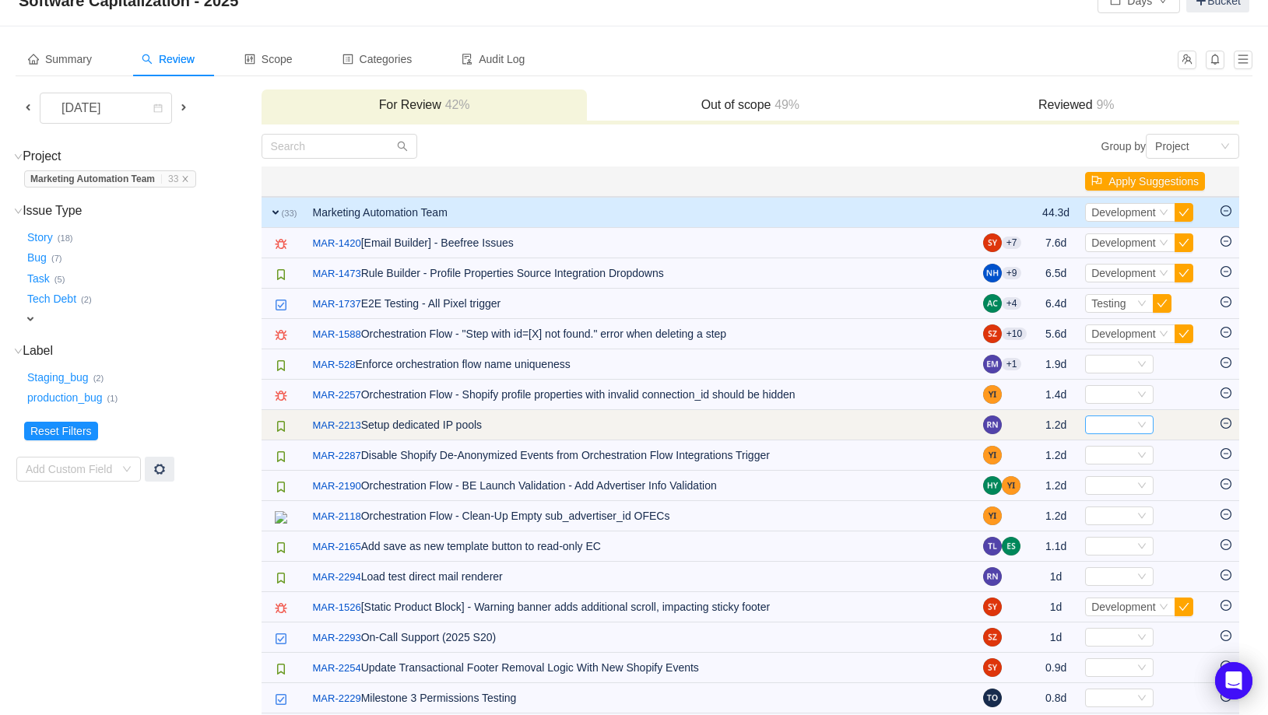
click at [1146, 422] on div "Select" at bounding box center [1119, 425] width 68 height 19
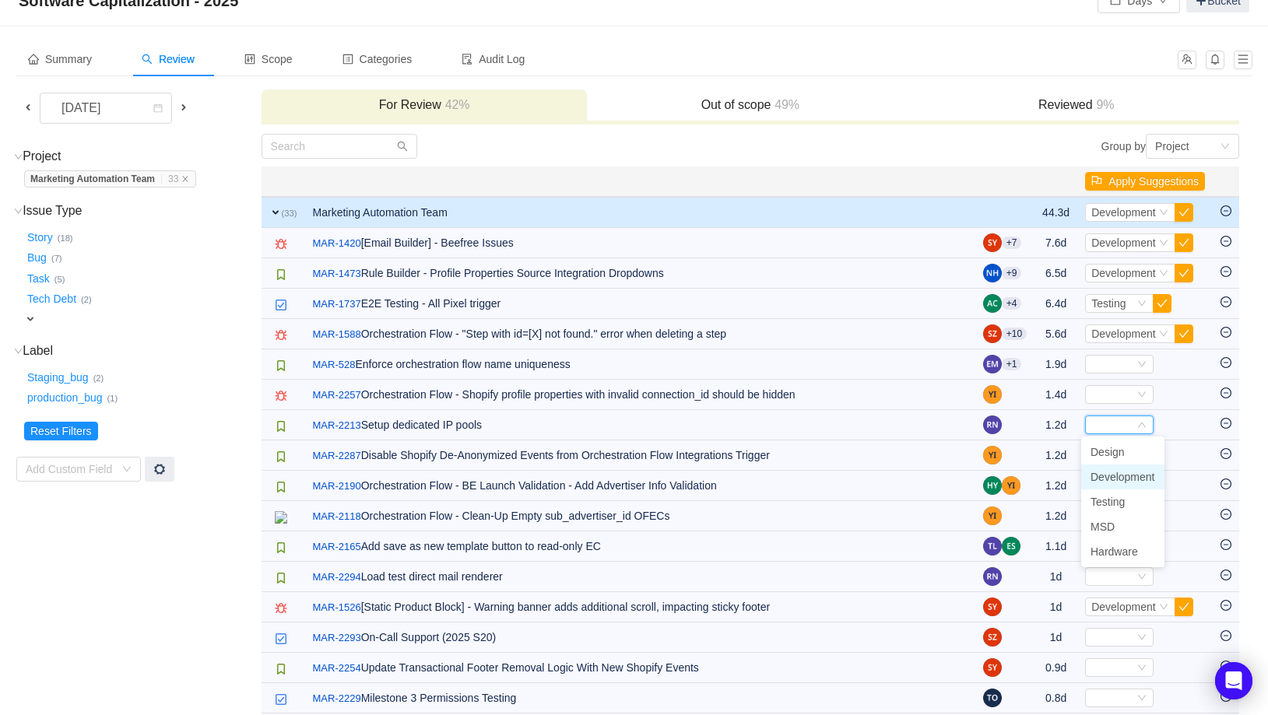
click at [1122, 476] on span "Development" at bounding box center [1122, 477] width 65 height 12
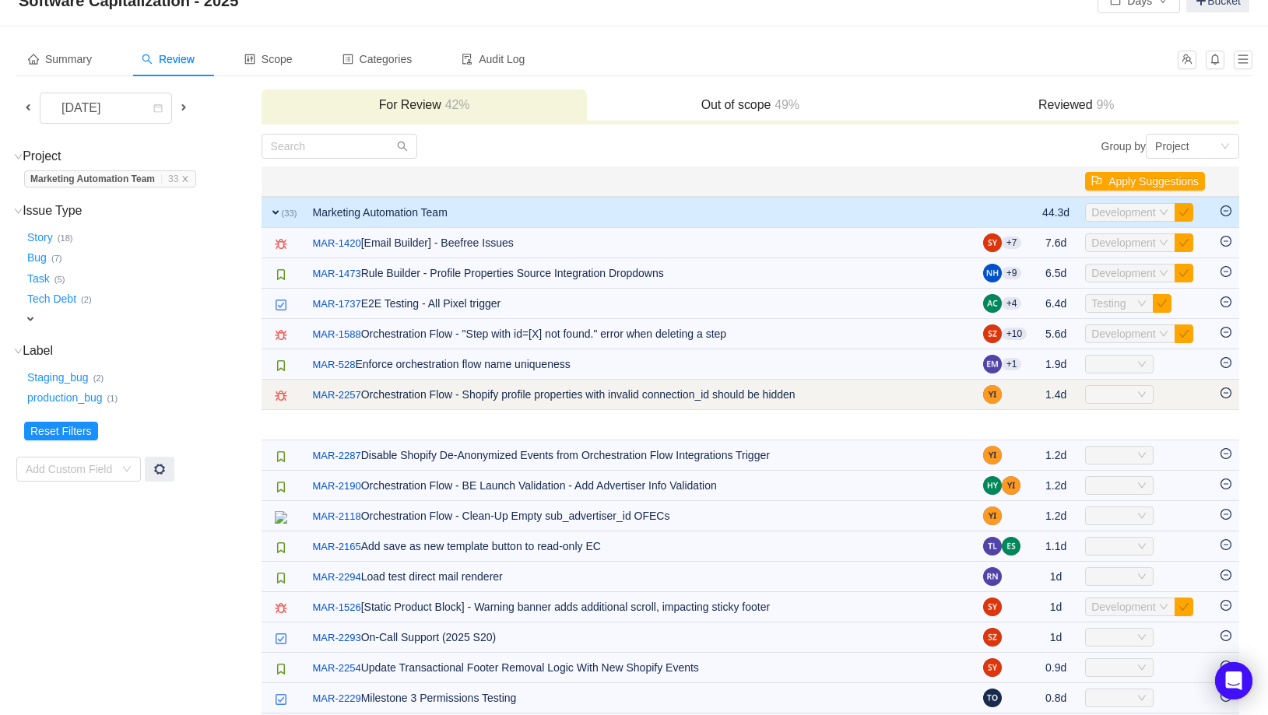
click at [1125, 394] on div "Select" at bounding box center [1112, 394] width 43 height 17
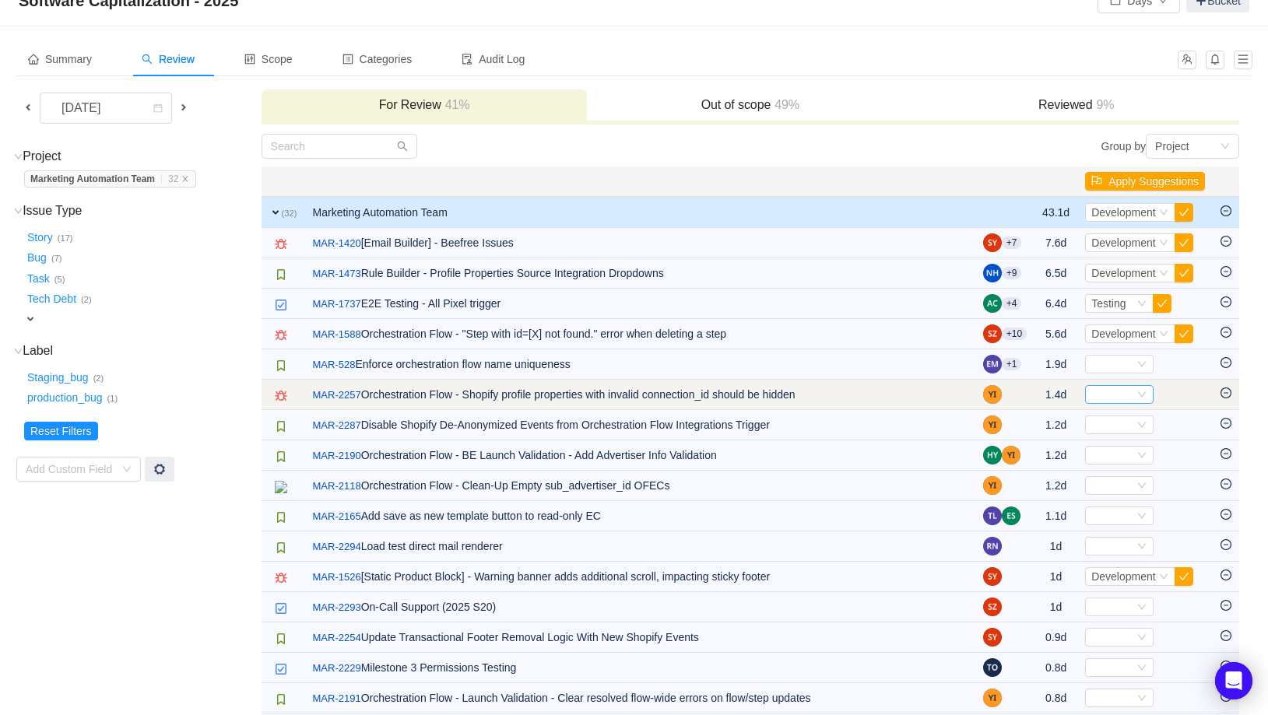
click at [1137, 394] on icon "icon: down" at bounding box center [1141, 394] width 9 height 9
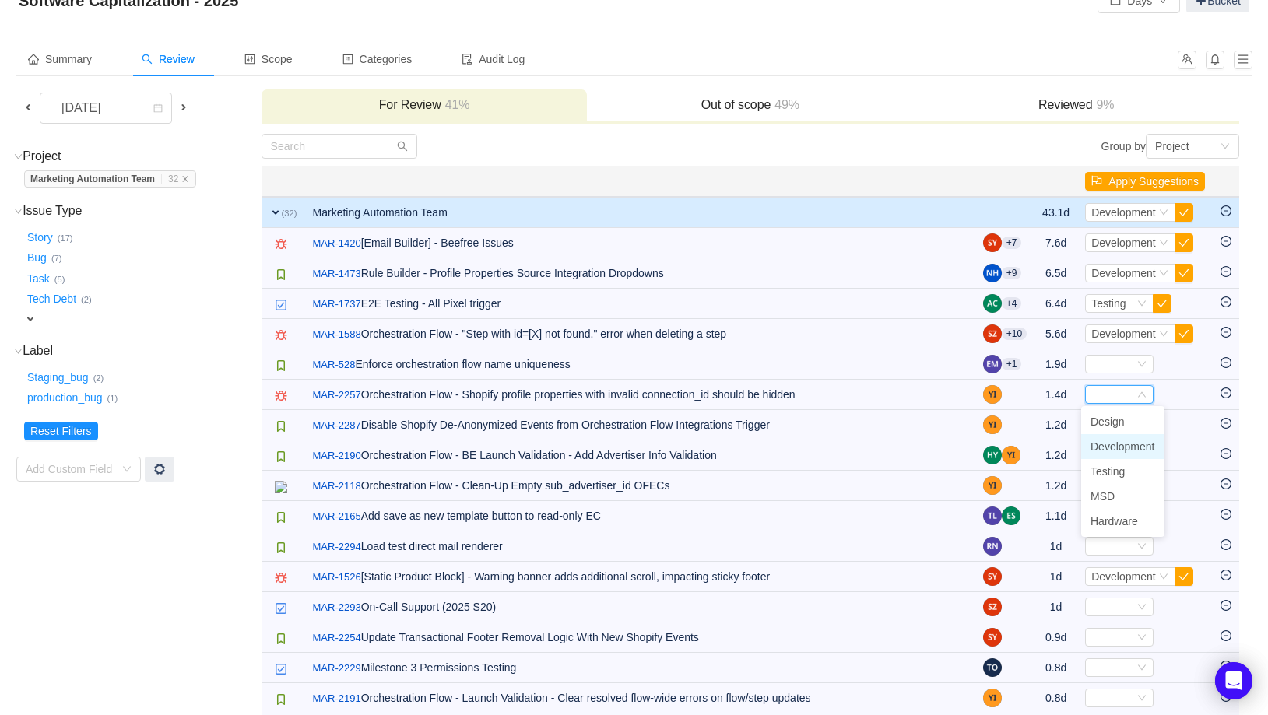
click at [1129, 448] on span "Development" at bounding box center [1122, 447] width 65 height 12
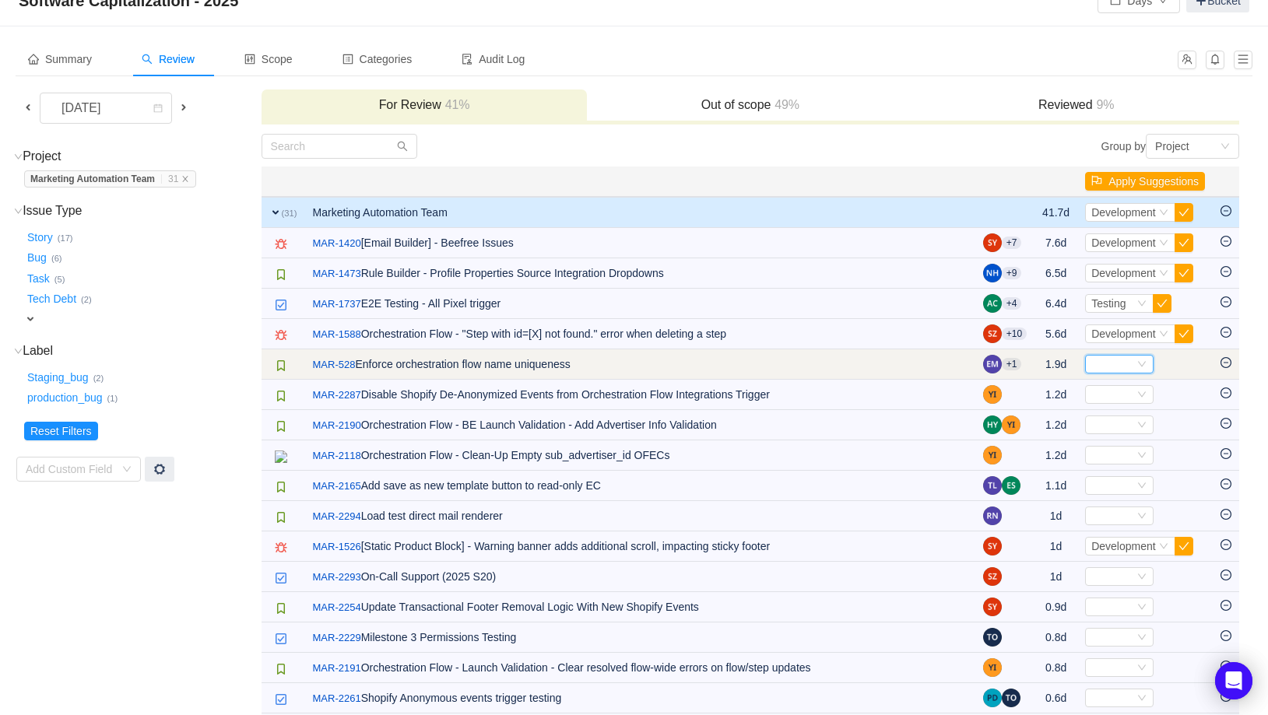
click at [1129, 367] on div "Select" at bounding box center [1112, 364] width 43 height 17
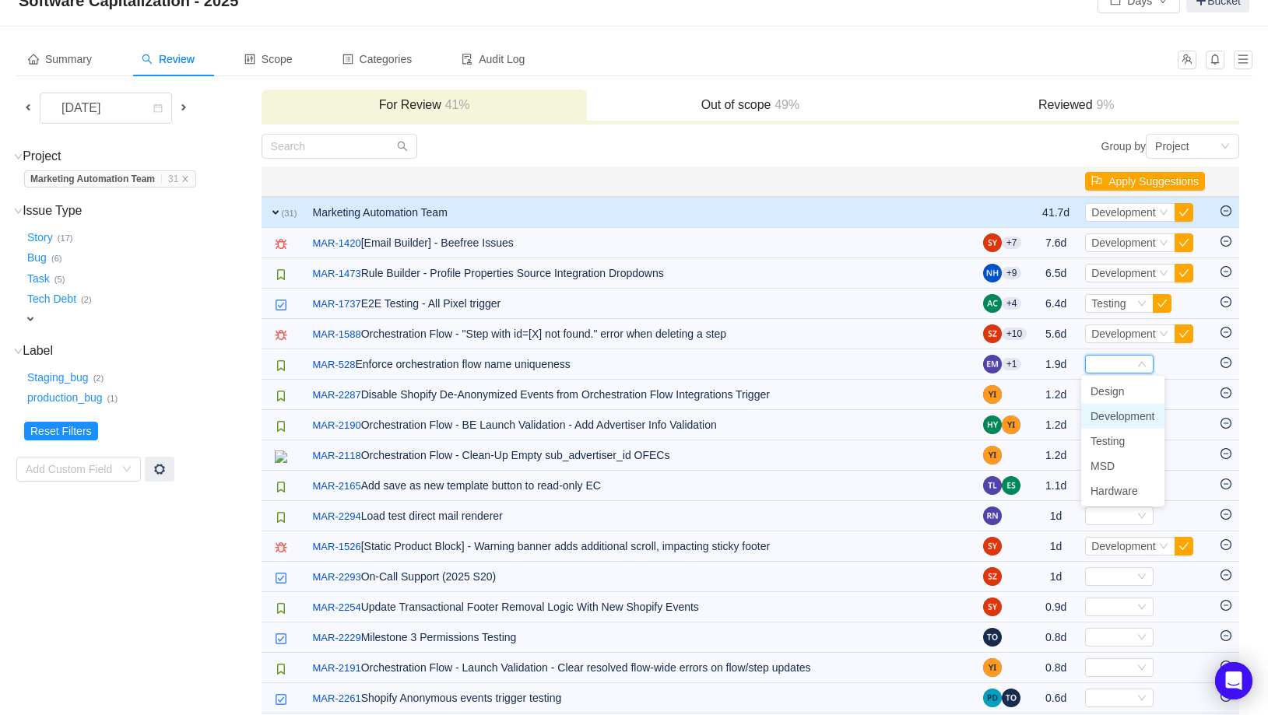
click at [1128, 421] on span "Development" at bounding box center [1122, 416] width 65 height 12
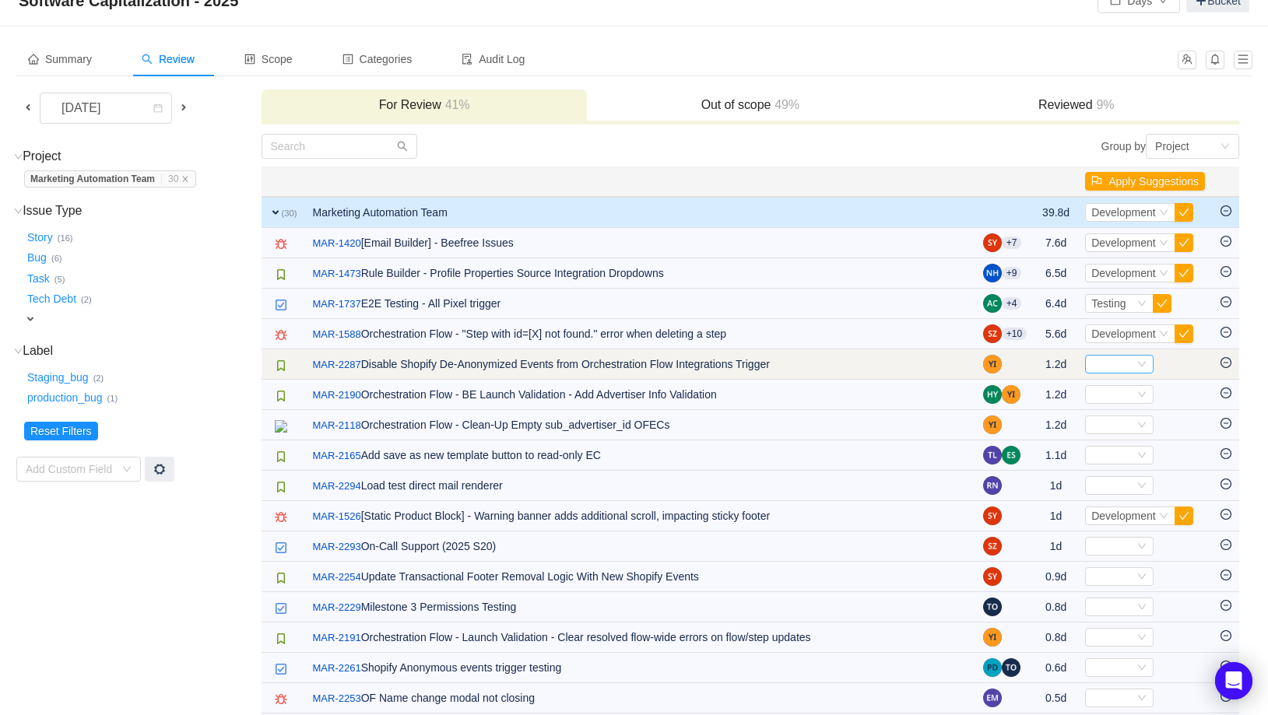
click at [1108, 367] on div "Select" at bounding box center [1112, 364] width 43 height 17
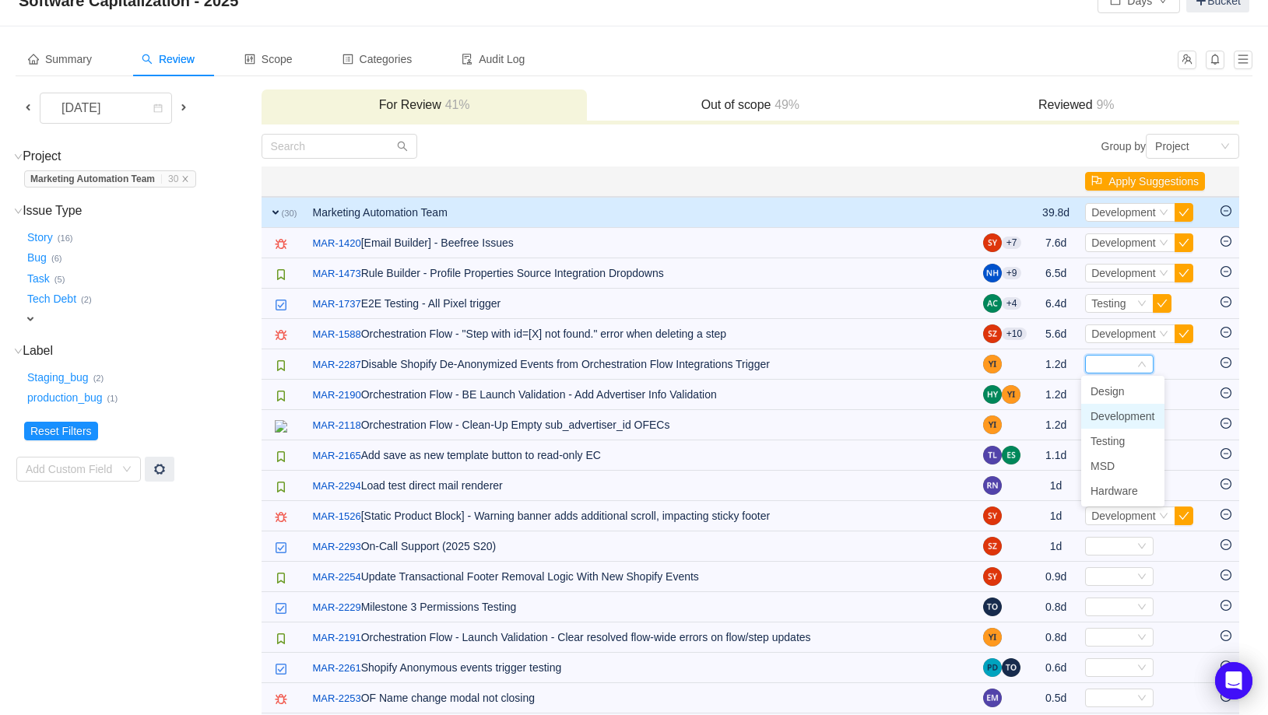
click at [1107, 414] on span "Development" at bounding box center [1122, 416] width 65 height 12
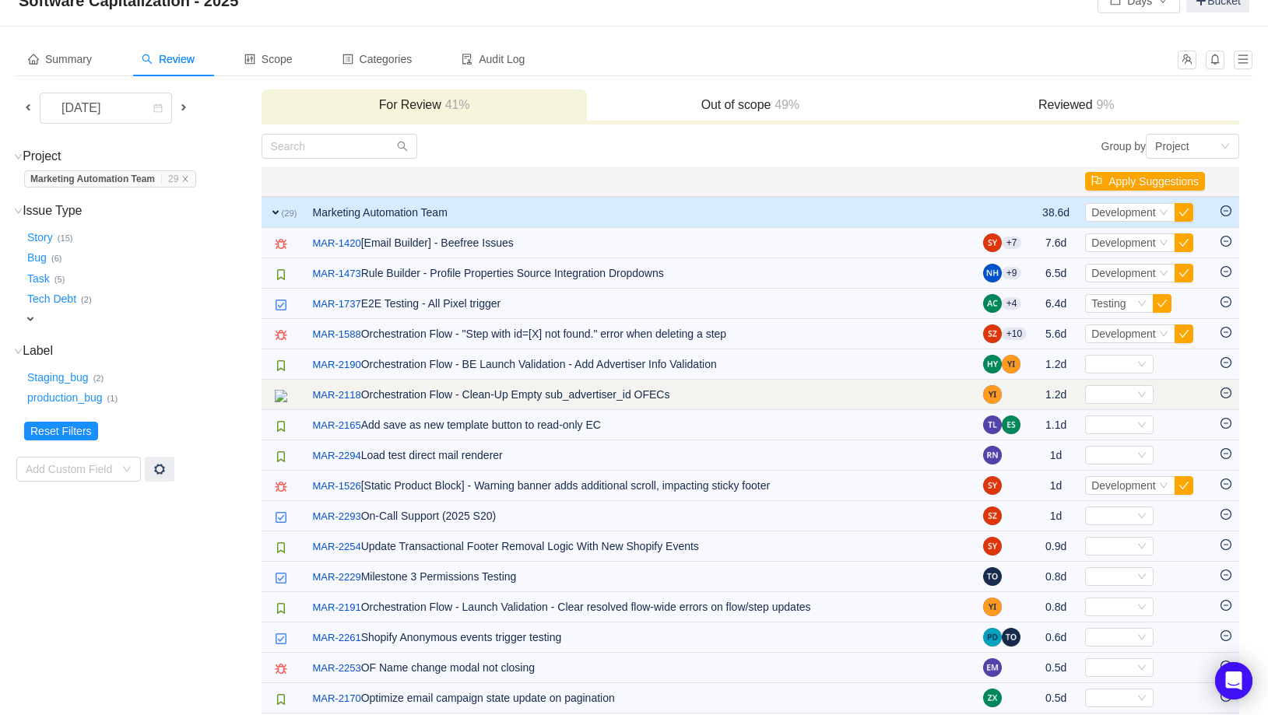
click at [1227, 395] on icon "icon: minus-circle" at bounding box center [1225, 393] width 11 height 11
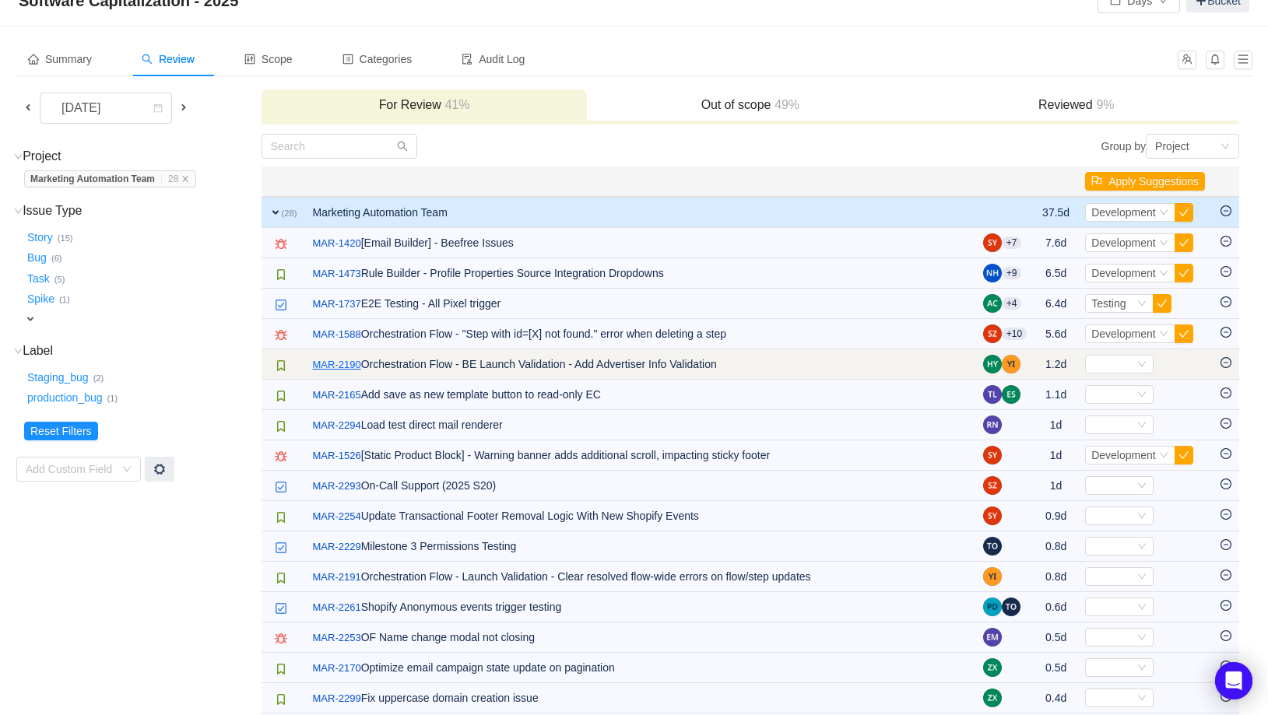
click at [350, 359] on link "MAR-2190" at bounding box center [337, 365] width 48 height 16
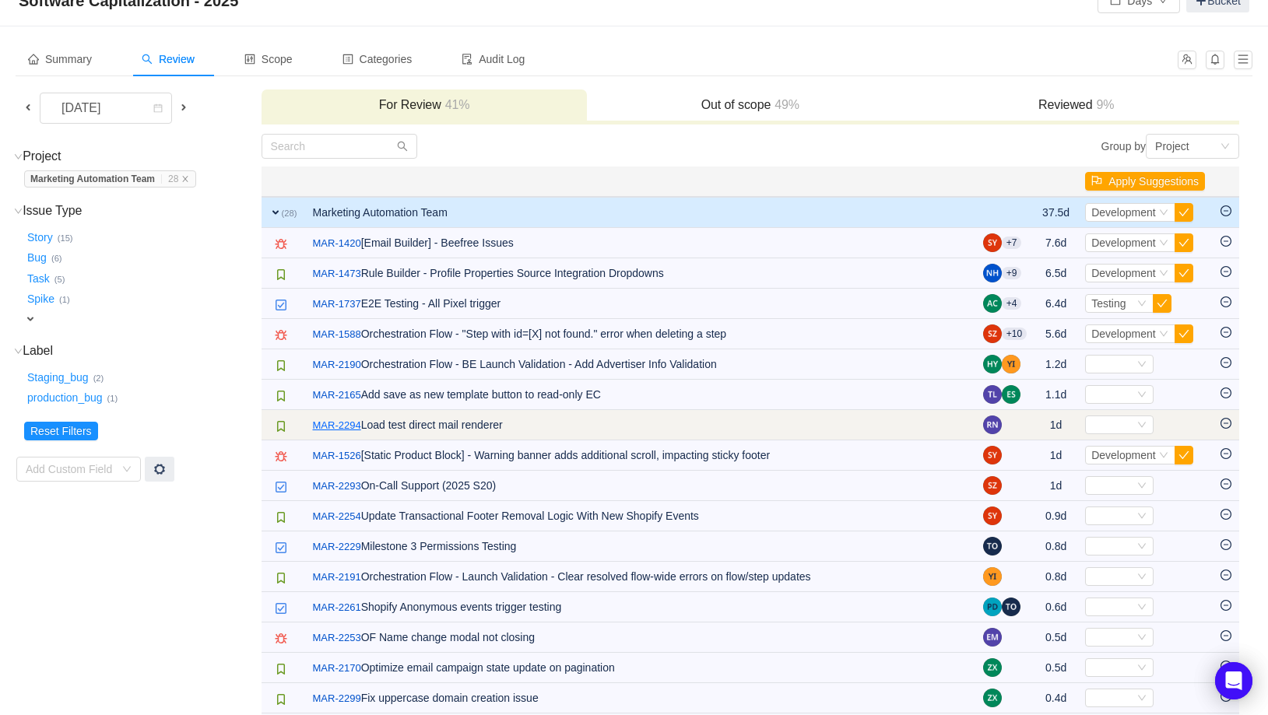
click at [350, 423] on link "MAR-2294" at bounding box center [337, 426] width 48 height 16
